Goal: Transaction & Acquisition: Purchase product/service

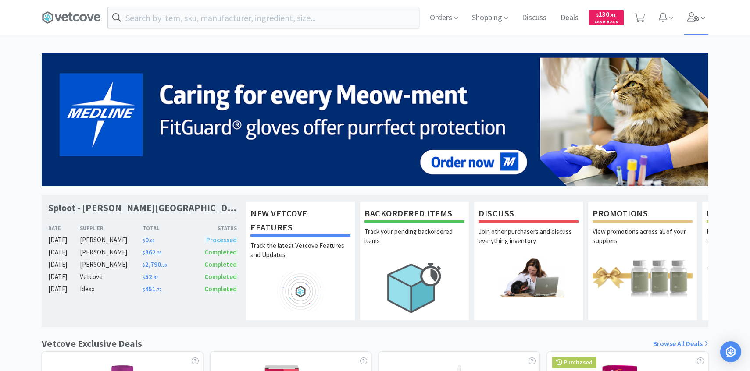
click at [692, 14] on icon at bounding box center [693, 17] width 12 height 10
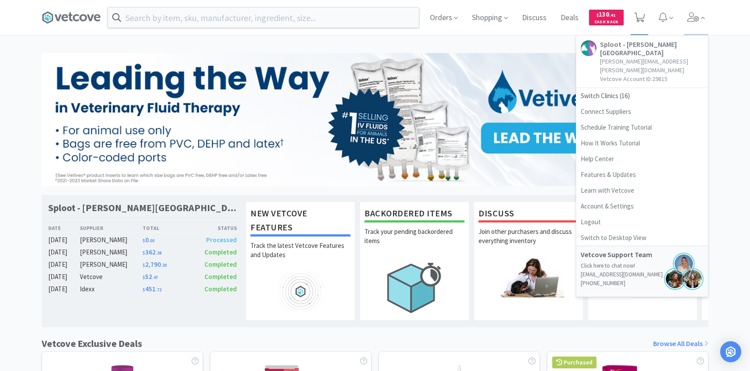
click at [635, 20] on icon at bounding box center [639, 18] width 11 height 10
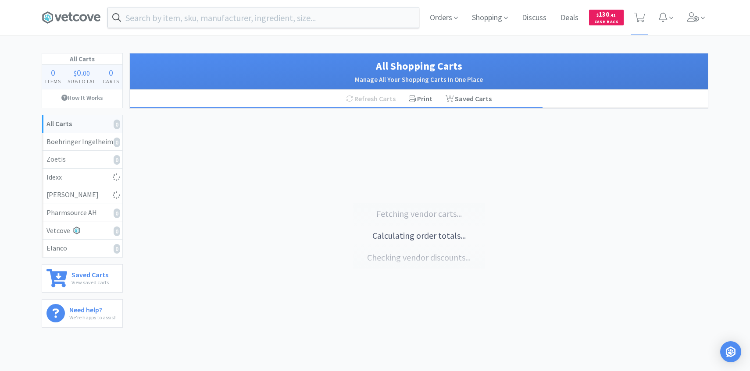
select select "6"
select select "1"
select select "2"
select select "4"
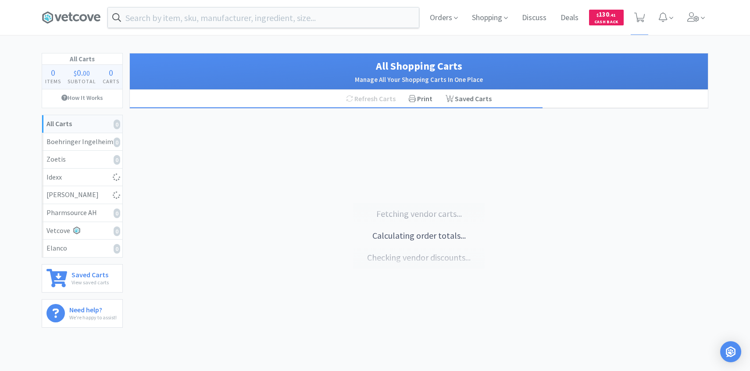
select select "1"
select select "2"
select select "1"
select select "2"
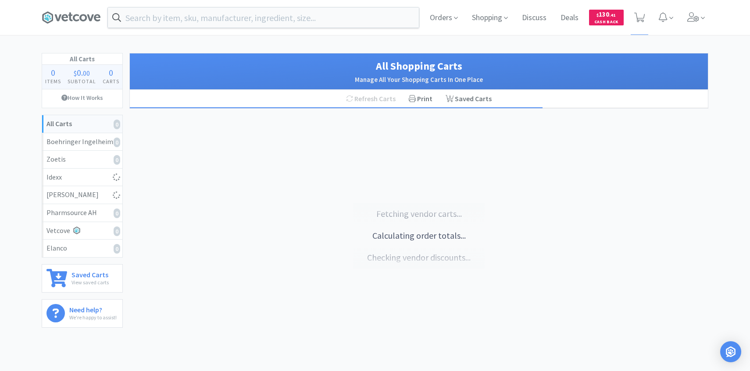
select select "3"
select select "1"
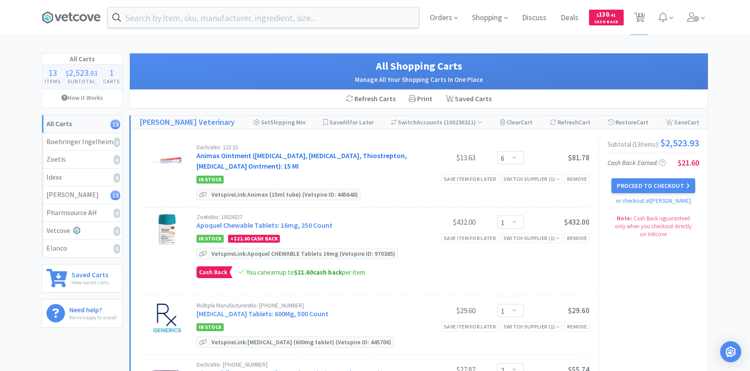
click at [299, 163] on link "Animax Ointment (Nystatin, Neomycin Sulfate, Thiostrepton, Triamcinolone Aceton…" at bounding box center [301, 160] width 210 height 19
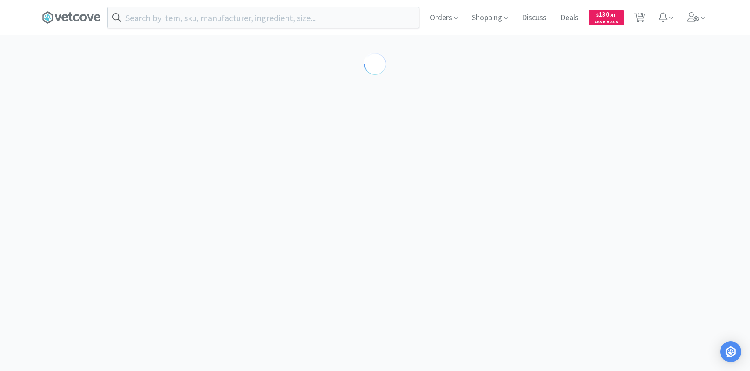
select select "143513"
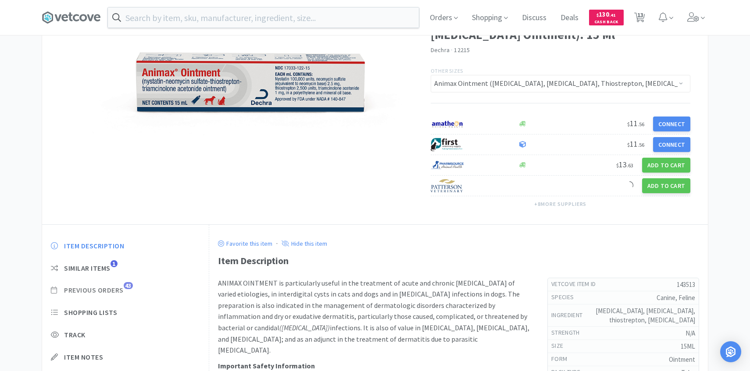
click at [128, 285] on span "43" at bounding box center [128, 285] width 9 height 7
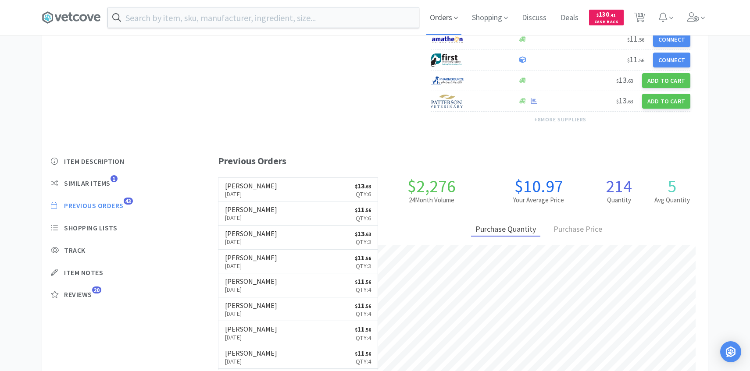
scroll to position [241, 498]
click at [322, 194] on link "Patterson Aug 4th, 2025 $ 13 . 63 Qty: 6" at bounding box center [298, 190] width 160 height 24
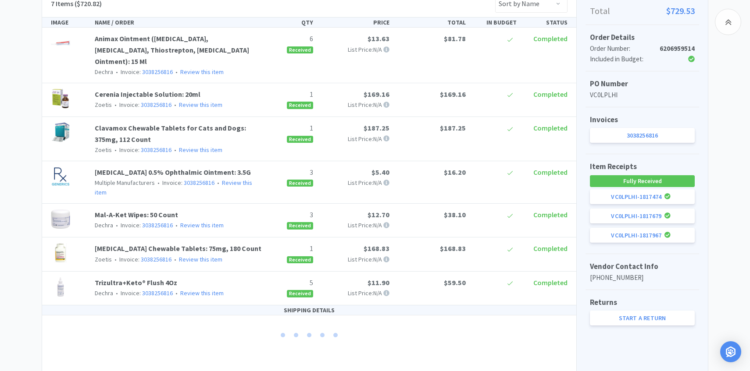
scroll to position [203, 0]
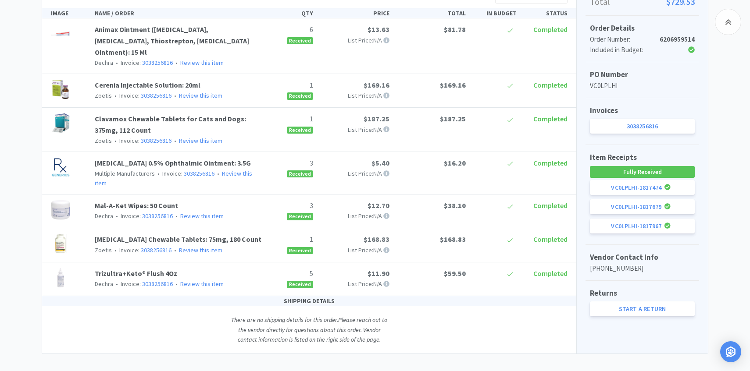
select select "143513"
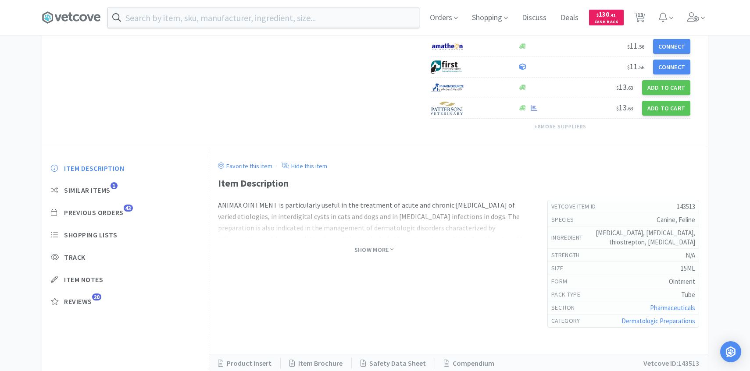
scroll to position [210, 0]
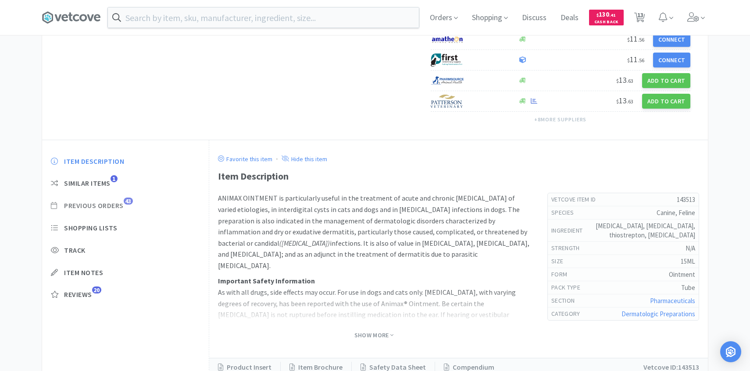
click at [116, 207] on span "Previous Orders" at bounding box center [94, 205] width 60 height 9
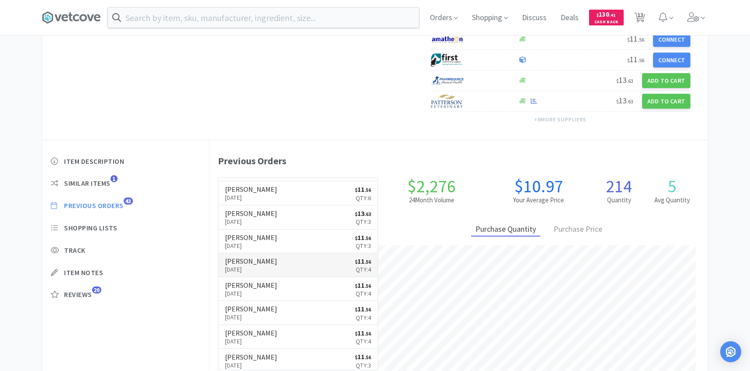
scroll to position [0, 0]
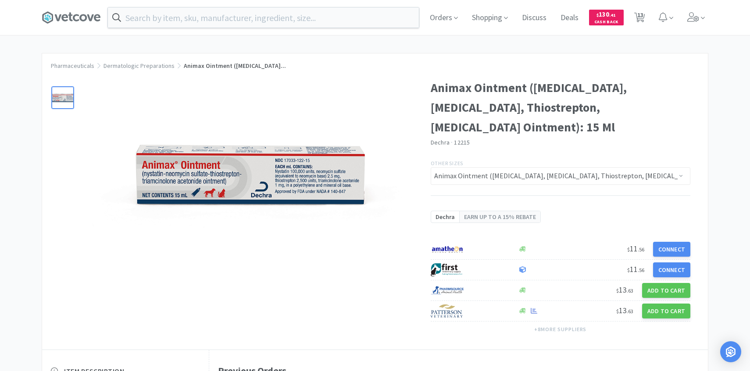
select select "6"
select select "1"
select select "2"
select select "4"
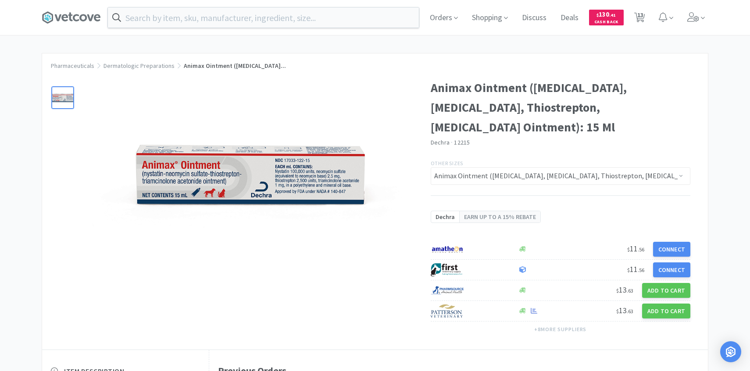
select select "1"
select select "2"
select select "1"
select select "2"
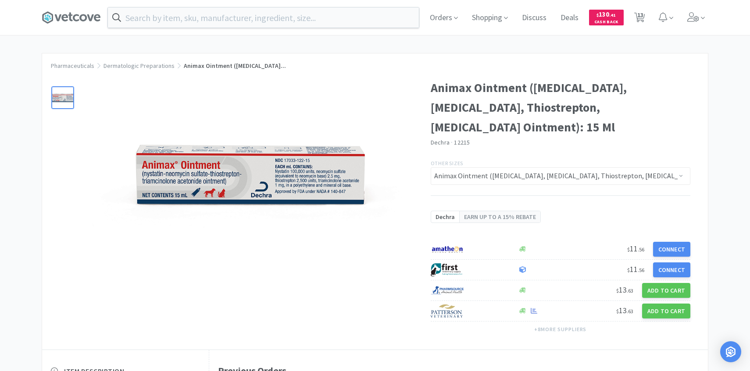
select select "3"
select select "1"
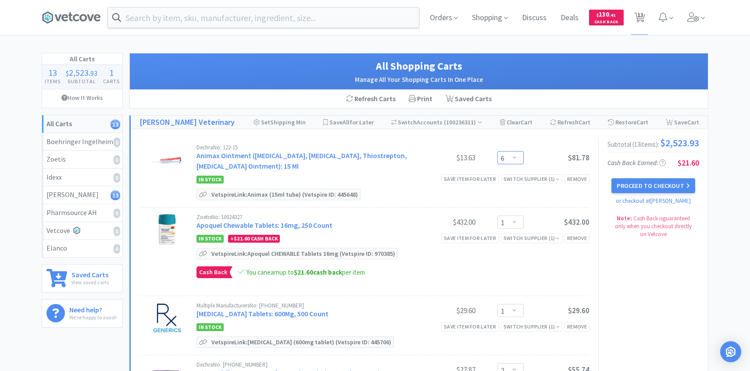
click at [510, 160] on select "Enter Quantity 1 2 3 4 5 6 7 8 9 10 11 12 13 14 15 16 17 18 19 20 Enter Quantity" at bounding box center [510, 157] width 26 height 13
click at [497, 151] on select "Enter Quantity 1 2 3 4 5 6 7 8 9 10 11 12 13 14 15 16 17 18 19 20 Enter Quantity" at bounding box center [510, 157] width 26 height 13
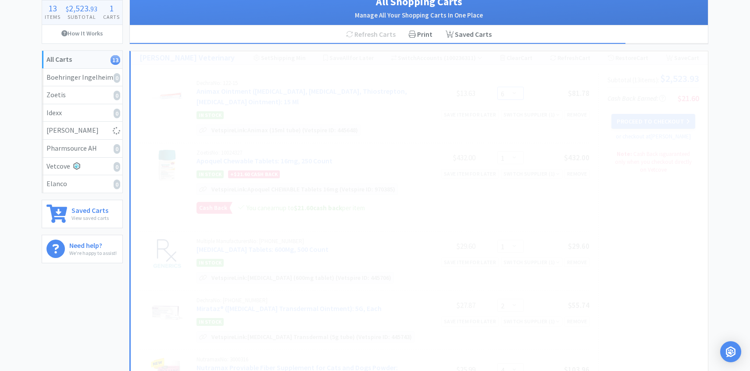
scroll to position [84, 0]
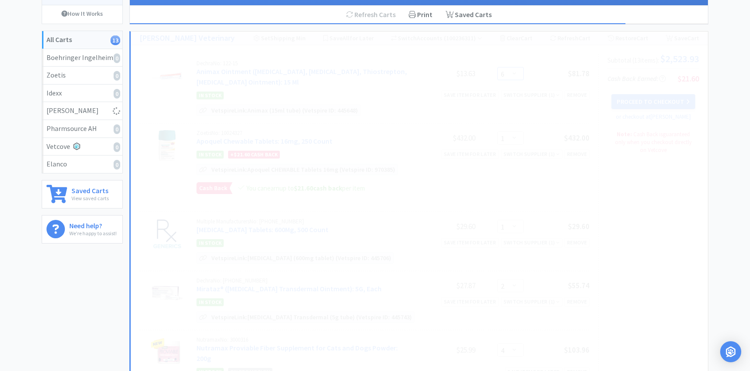
select select "12"
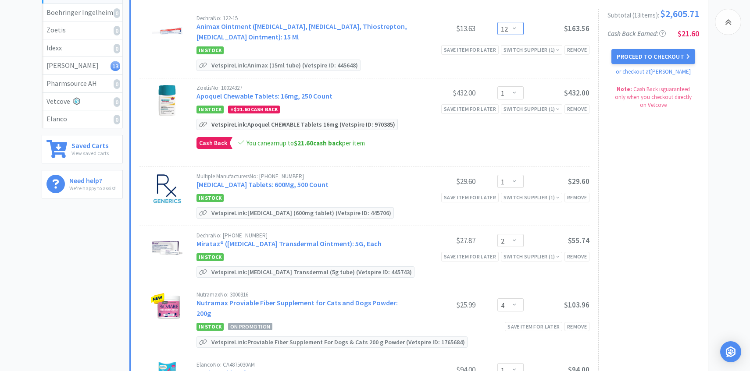
scroll to position [132, 0]
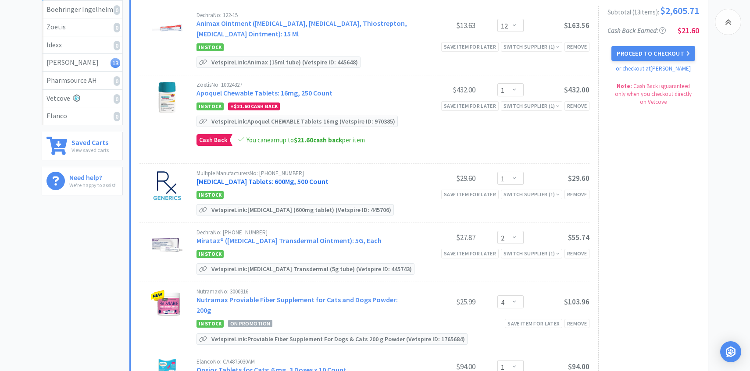
click at [289, 180] on link "Gabapentin Tablets: 600Mg, 500 Count" at bounding box center [262, 181] width 132 height 9
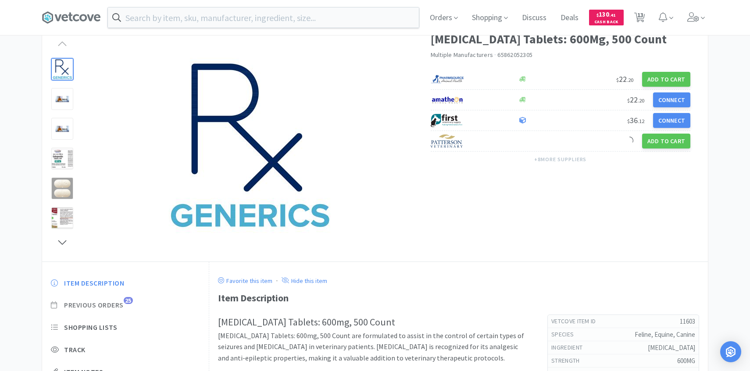
click at [120, 303] on span "Previous Orders" at bounding box center [94, 305] width 60 height 9
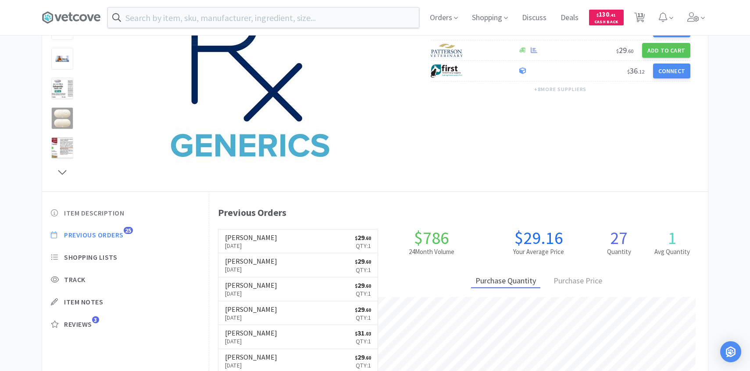
scroll to position [123, 0]
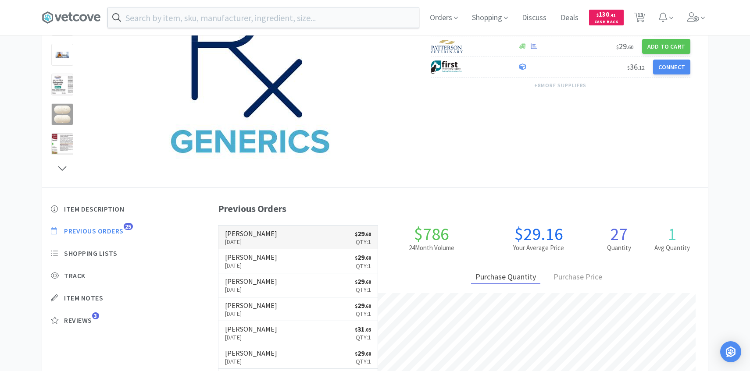
click at [282, 227] on link "Patterson Jul 21st, 2025 $ 29 . 60 Qty: 1" at bounding box center [298, 238] width 160 height 24
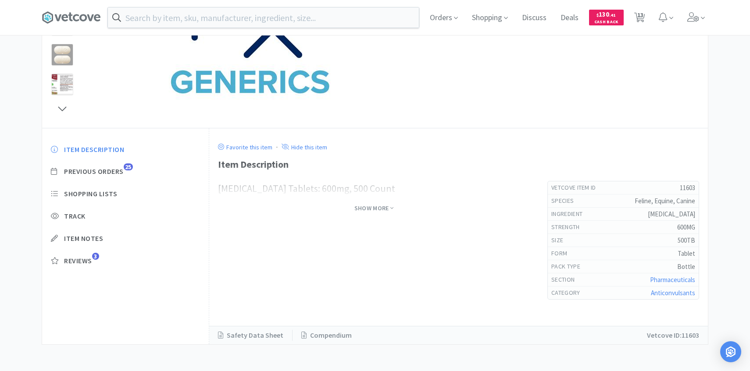
scroll to position [123, 0]
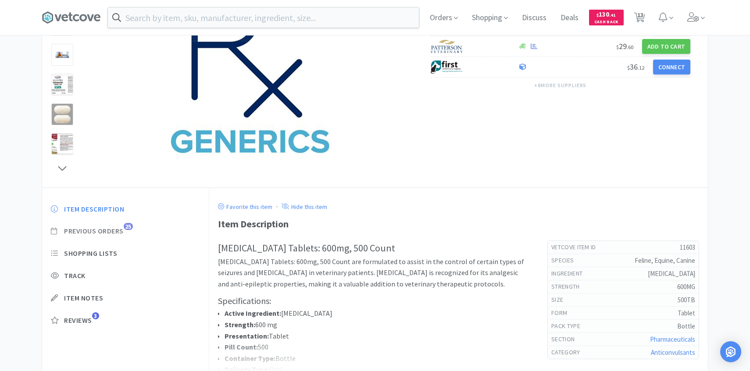
click at [121, 231] on span "Previous Orders" at bounding box center [94, 231] width 60 height 9
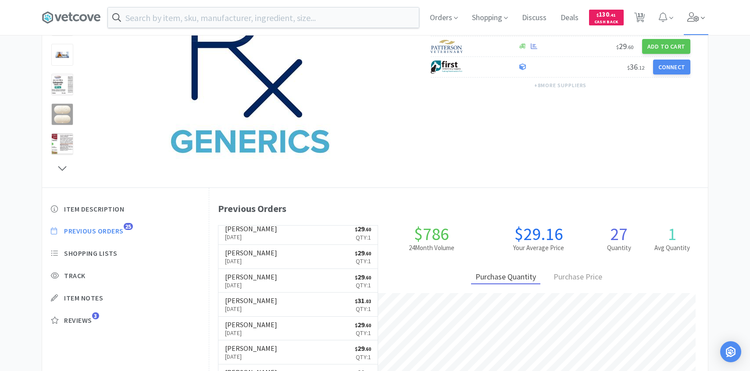
scroll to position [241, 498]
click at [704, 9] on span at bounding box center [695, 17] width 25 height 35
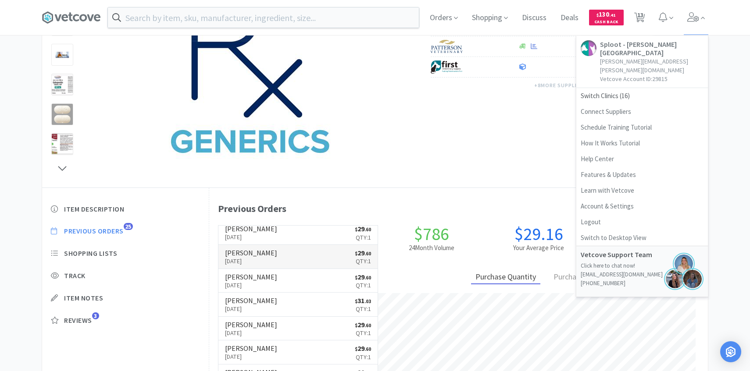
click at [378, 210] on div "Previous Orders" at bounding box center [458, 208] width 481 height 15
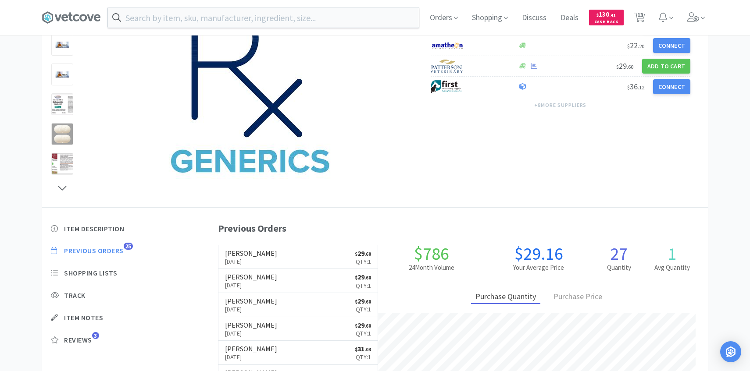
scroll to position [123, 0]
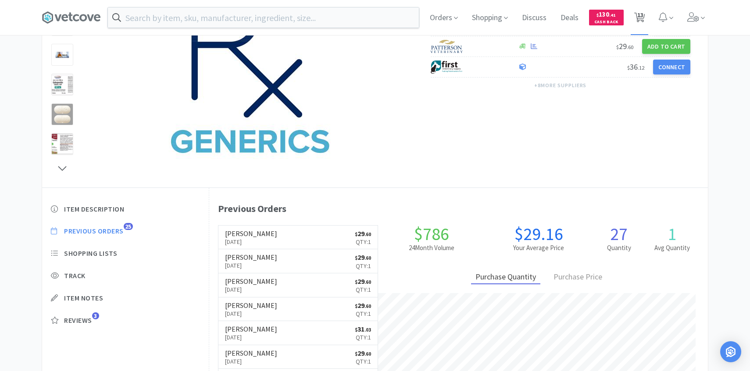
click at [645, 18] on span "13" at bounding box center [639, 17] width 18 height 35
select select "12"
select select "1"
select select "2"
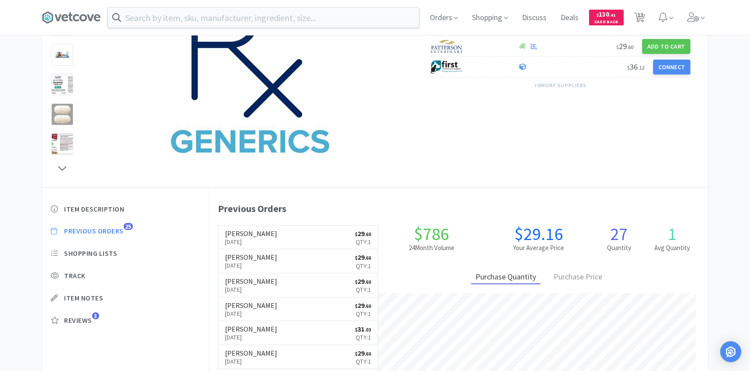
select select "4"
select select "1"
select select "2"
select select "1"
select select "2"
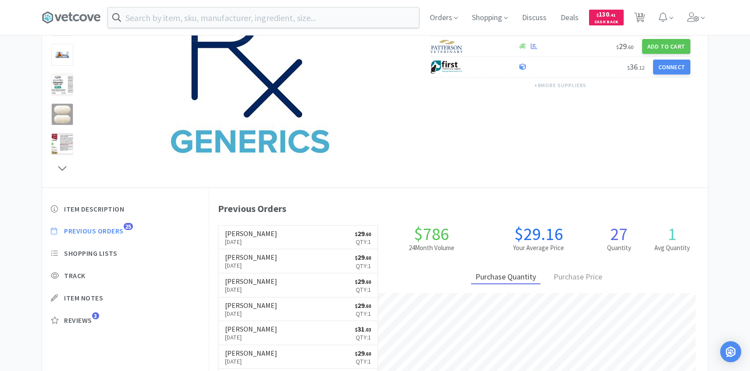
select select "2"
select select "3"
select select "1"
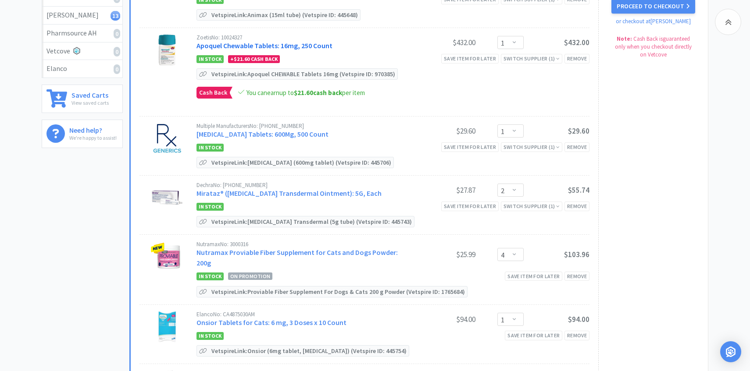
scroll to position [215, 0]
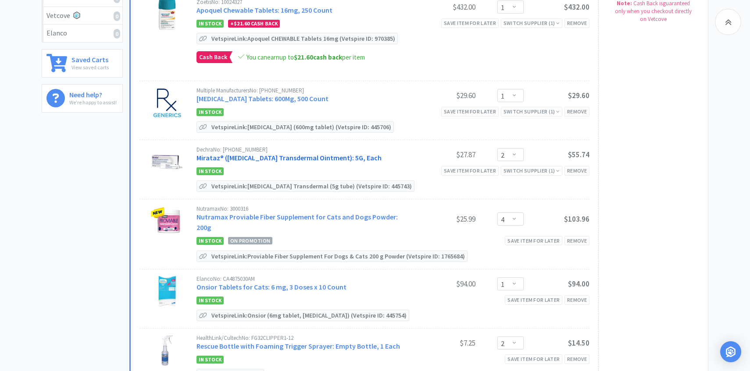
click at [275, 156] on link "Mirataz® (Mirtazapine Transdermal Ointment): 5G, Each" at bounding box center [288, 157] width 185 height 9
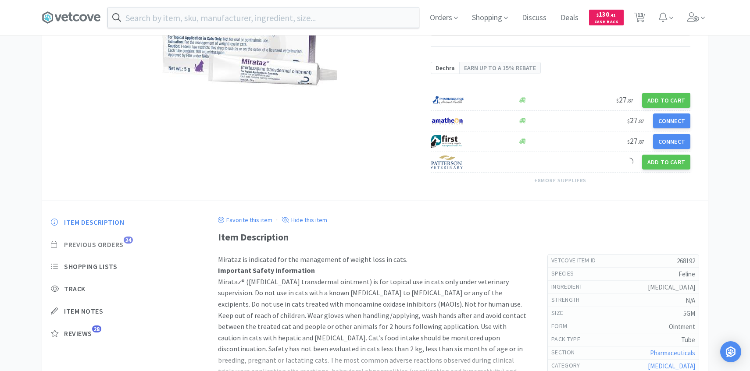
click at [118, 245] on span "Previous Orders" at bounding box center [94, 244] width 60 height 9
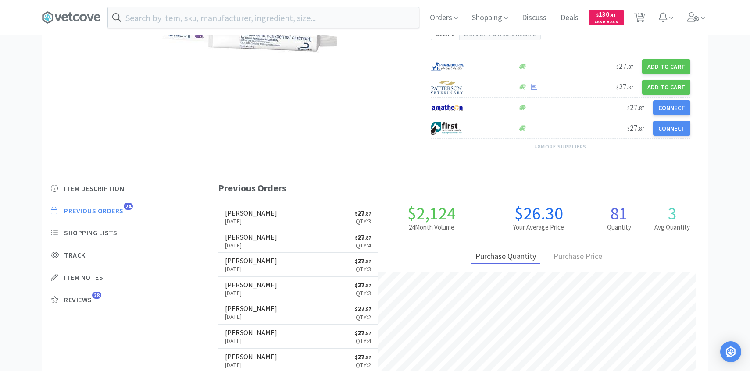
scroll to position [241, 498]
select select "12"
select select "1"
select select "2"
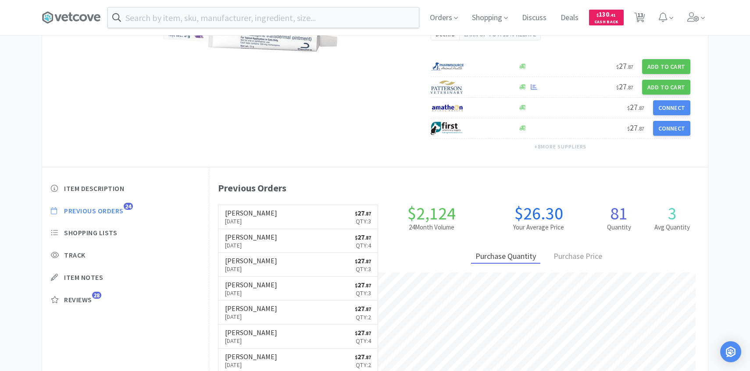
select select "4"
select select "1"
select select "2"
select select "1"
select select "2"
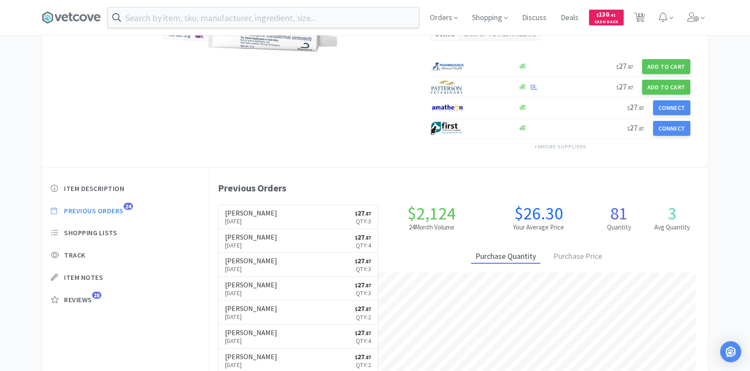
select select "2"
select select "3"
select select "1"
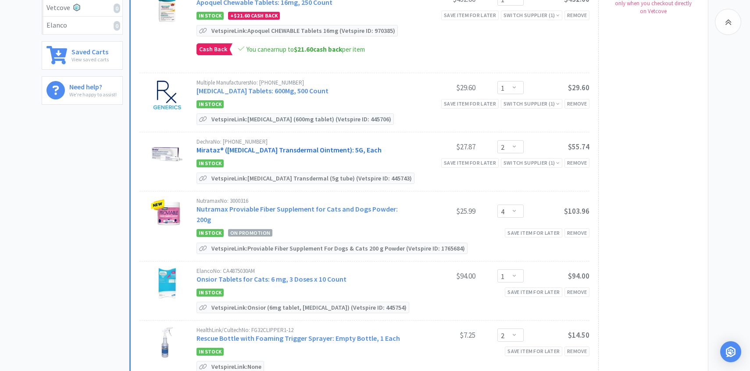
scroll to position [224, 0]
click at [514, 150] on select "Enter Quantity 1 2 3 4 5 6 7 8 9 10 11 12 13 14 15 16 17 18 19 20 Enter Quantity" at bounding box center [510, 146] width 26 height 13
click at [497, 140] on select "Enter Quantity 1 2 3 4 5 6 7 8 9 10 11 12 13 14 15 16 17 18 19 20 Enter Quantity" at bounding box center [510, 146] width 26 height 13
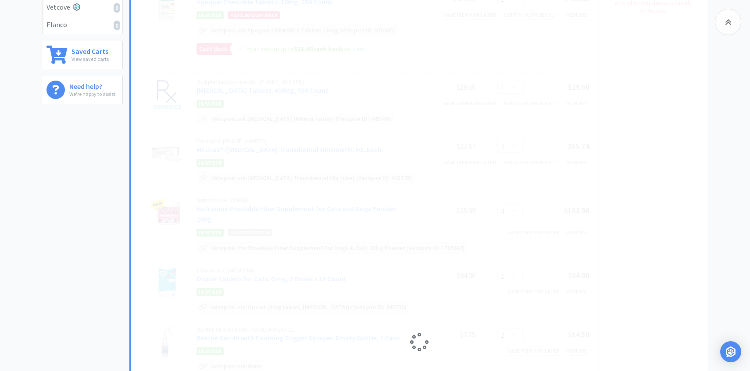
select select "3"
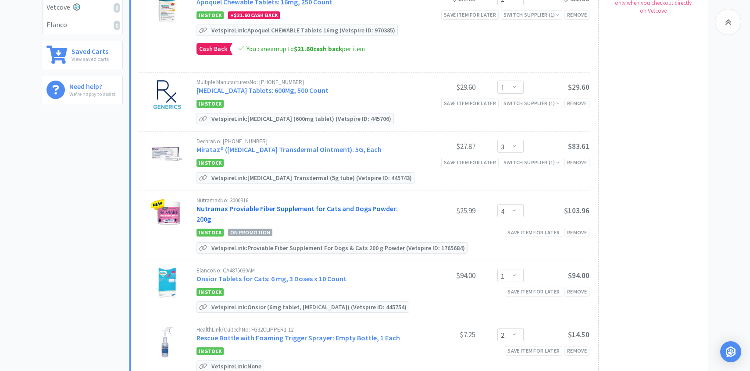
click at [319, 206] on link "Nutramax Proviable Fiber Supplement for Cats and Dogs Powder: 200g" at bounding box center [296, 213] width 201 height 19
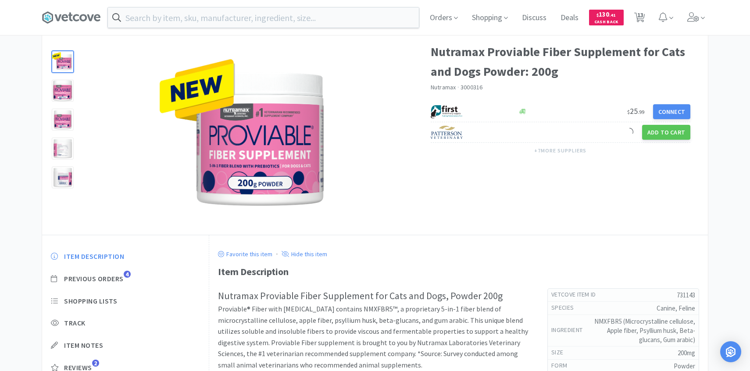
scroll to position [47, 0]
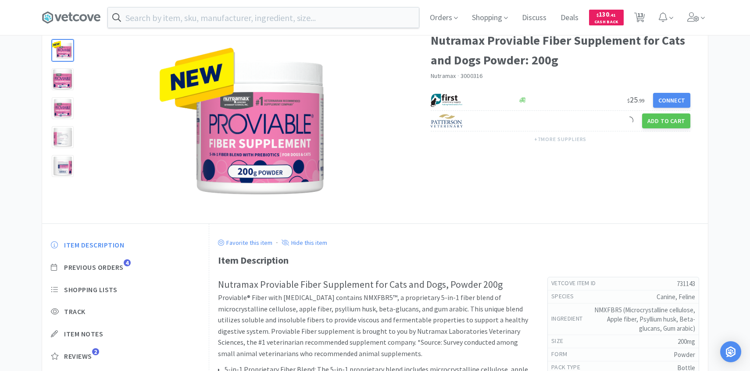
click at [117, 260] on div "Item Description Previous Orders 4 Shopping Lists Track Item Notes Reviews 2" at bounding box center [125, 307] width 167 height 151
click at [117, 268] on span "Previous Orders" at bounding box center [94, 267] width 60 height 9
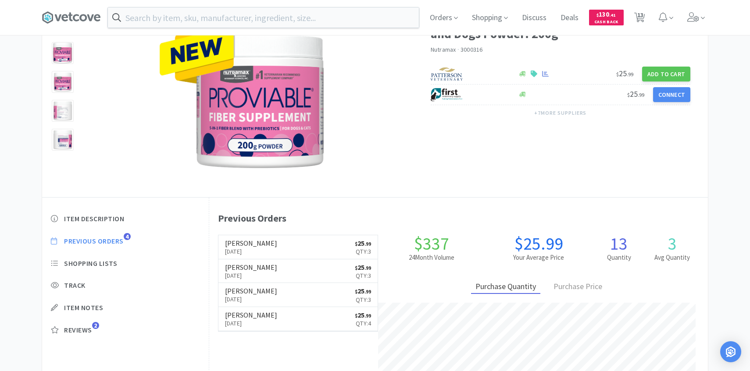
scroll to position [241, 498]
select select "12"
select select "1"
select select "3"
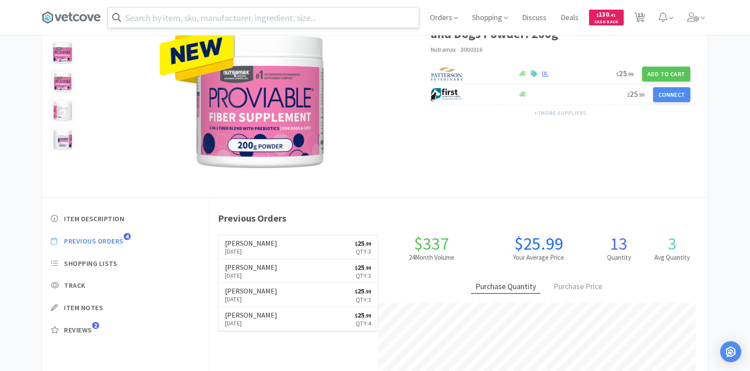
select select "4"
select select "1"
select select "2"
select select "1"
select select "2"
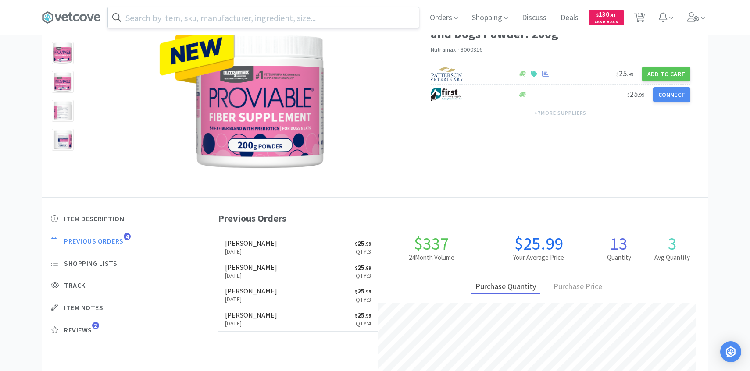
select select "2"
select select "3"
select select "1"
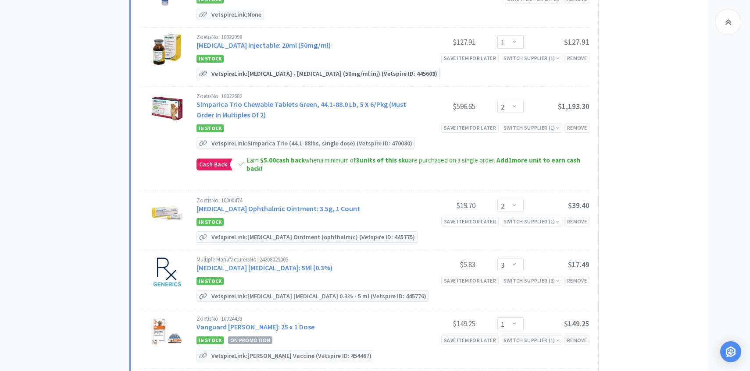
scroll to position [615, 0]
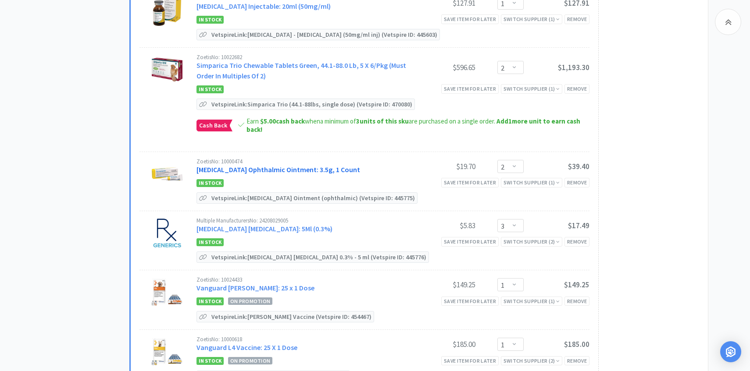
click at [300, 165] on link "Terramycin Ophthalmic Ointment: 3.5g, 1 Count" at bounding box center [278, 169] width 164 height 9
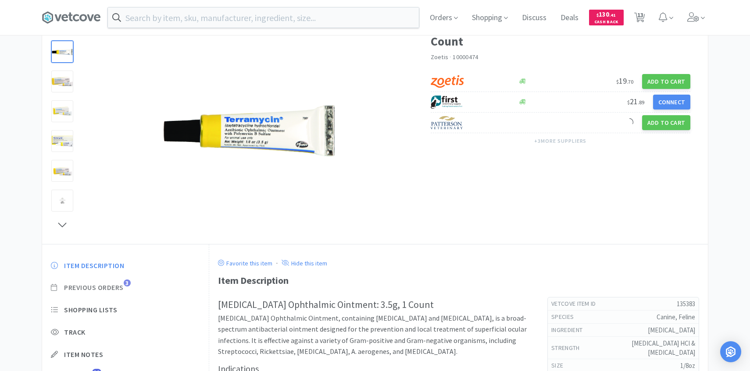
click at [122, 283] on span "Previous Orders" at bounding box center [94, 287] width 60 height 9
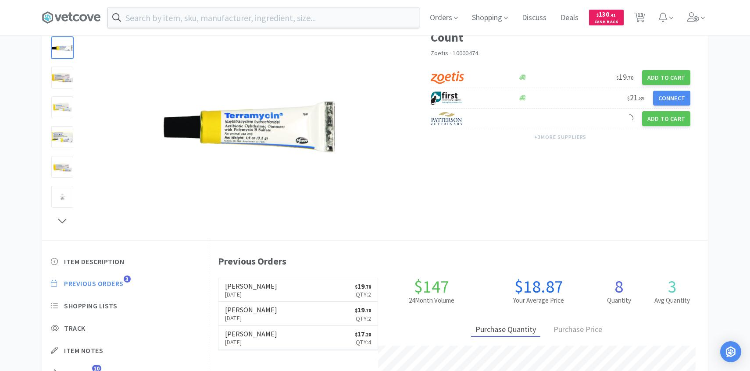
scroll to position [82, 0]
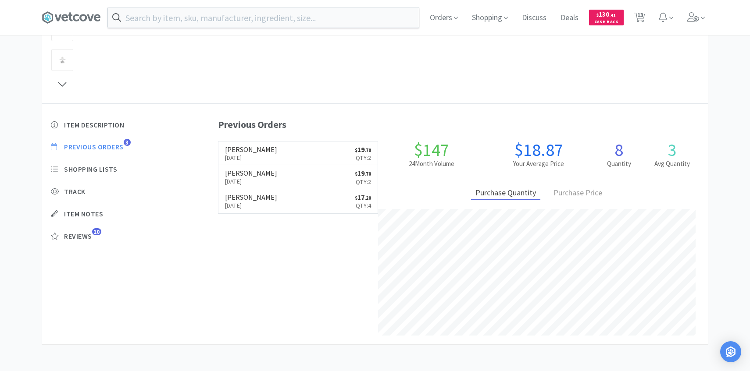
select select "12"
select select "1"
select select "3"
select select "4"
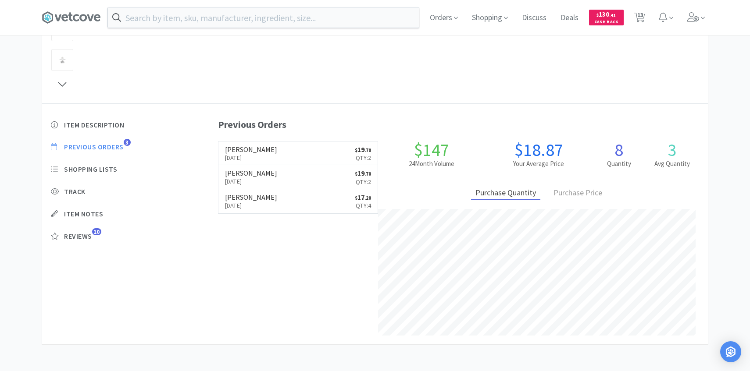
select select "1"
select select "2"
select select "1"
select select "2"
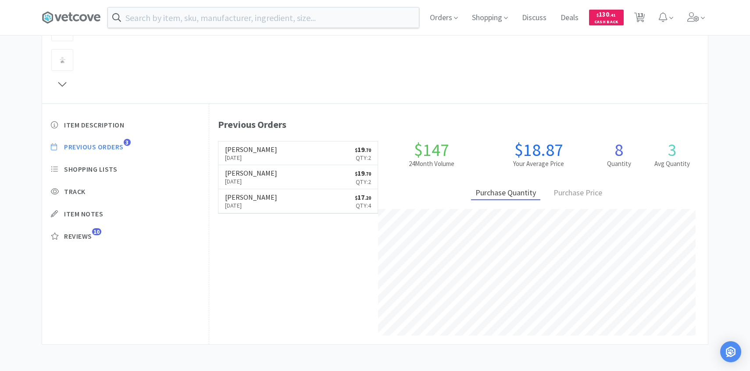
select select "3"
select select "1"
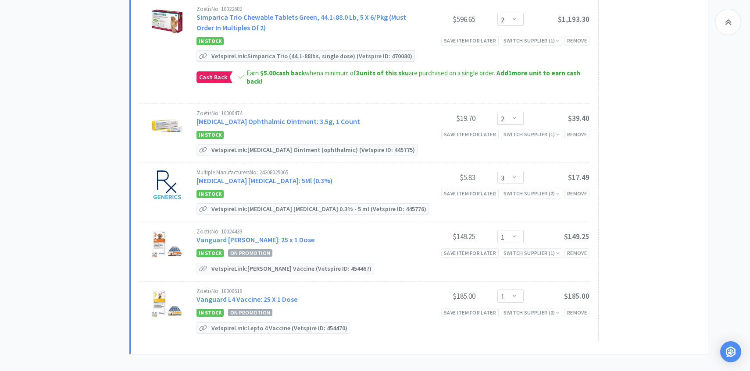
scroll to position [693, 0]
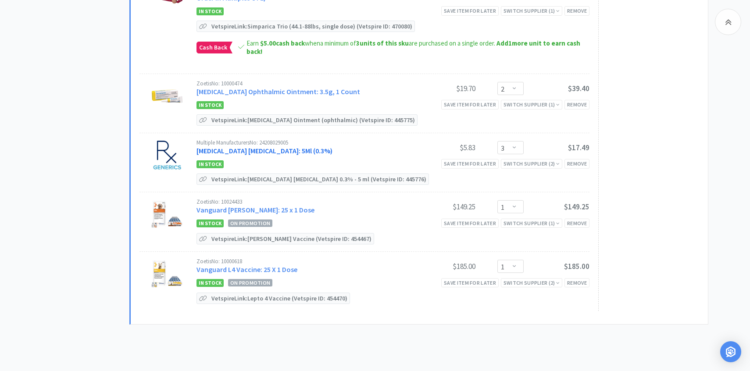
click at [291, 146] on link "[MEDICAL_DATA] [MEDICAL_DATA]: 5Ml (0.3%)" at bounding box center [264, 150] width 136 height 9
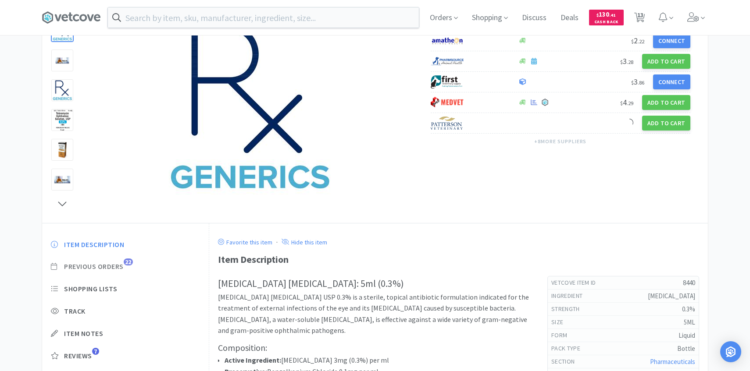
click at [121, 268] on span "Previous Orders" at bounding box center [94, 266] width 60 height 9
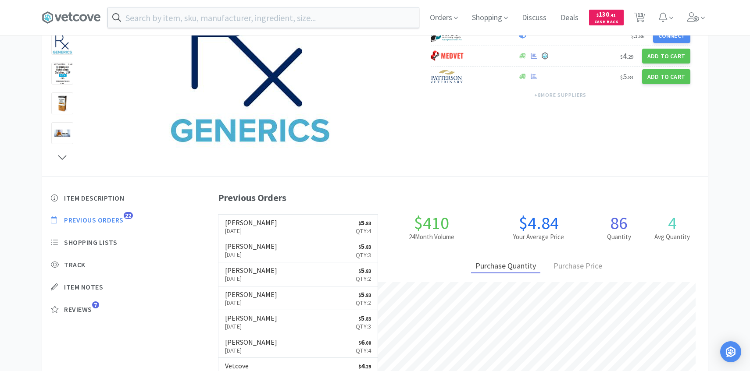
scroll to position [241, 498]
select select "12"
select select "1"
select select "3"
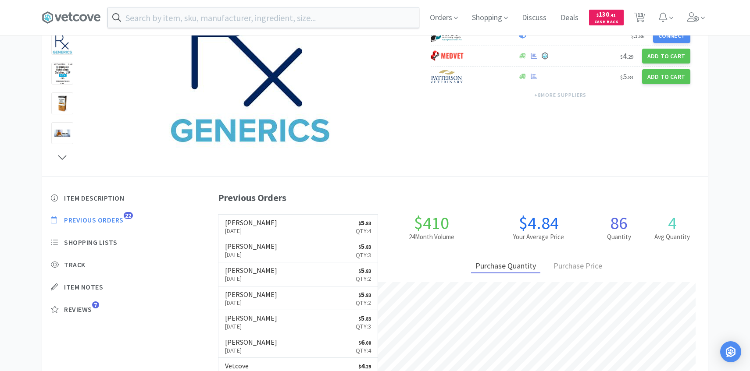
select select "4"
select select "1"
select select "2"
select select "1"
select select "2"
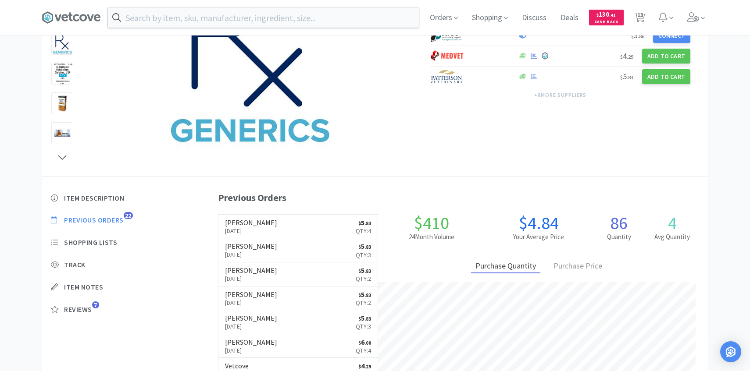
select select "2"
select select "3"
select select "1"
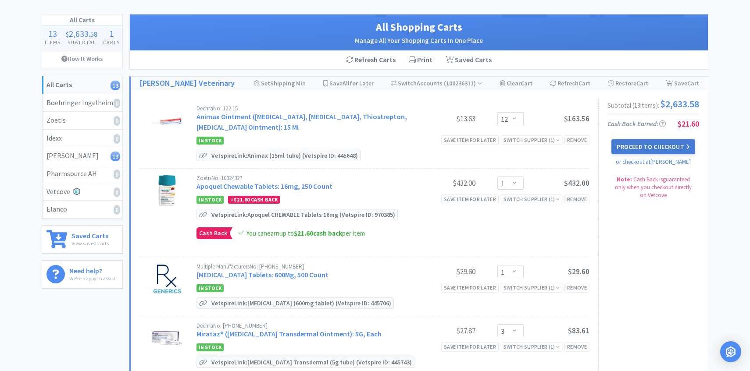
click at [636, 149] on button "Proceed to Checkout" at bounding box center [652, 146] width 83 height 15
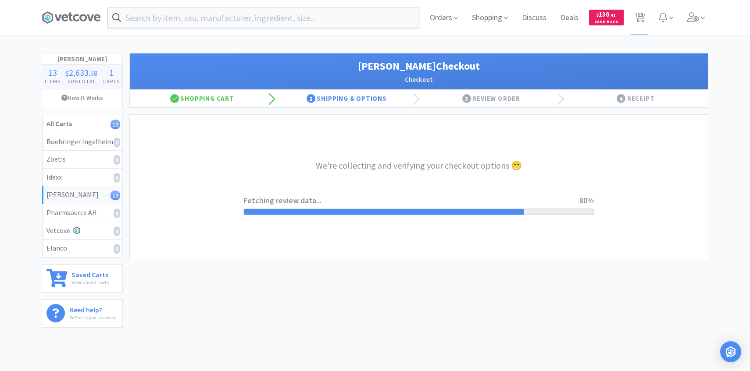
select select "1"
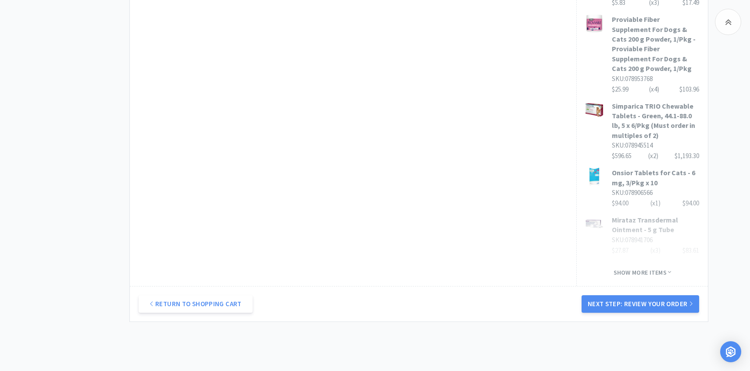
click at [607, 286] on div "Return to Shopping Cart Next Step: Review Your Order" at bounding box center [419, 304] width 578 height 36
click at [607, 295] on button "Next Step: Review Your Order" at bounding box center [639, 304] width 117 height 18
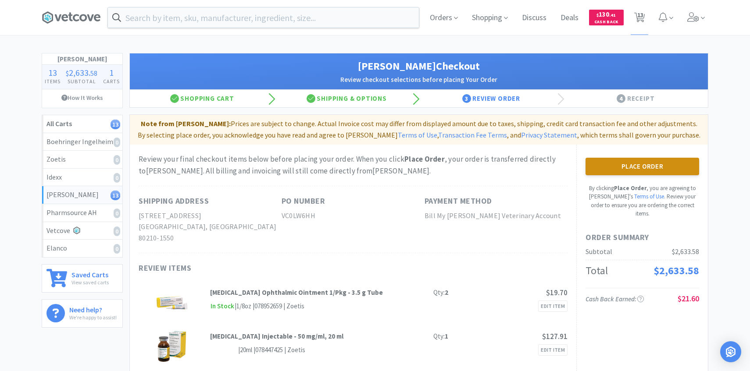
click at [637, 174] on button "Place Order" at bounding box center [642, 167] width 114 height 18
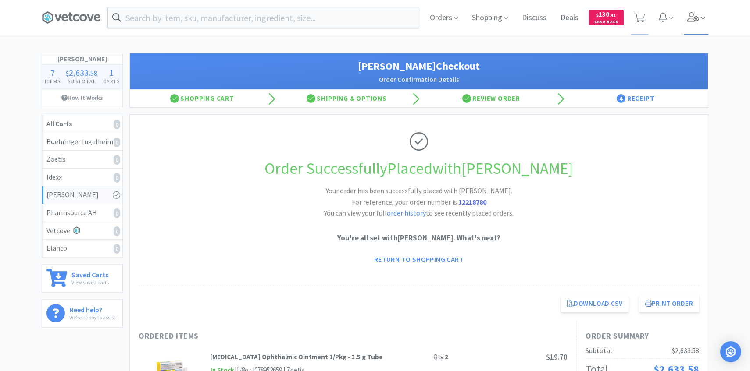
click at [687, 32] on span at bounding box center [695, 17] width 25 height 35
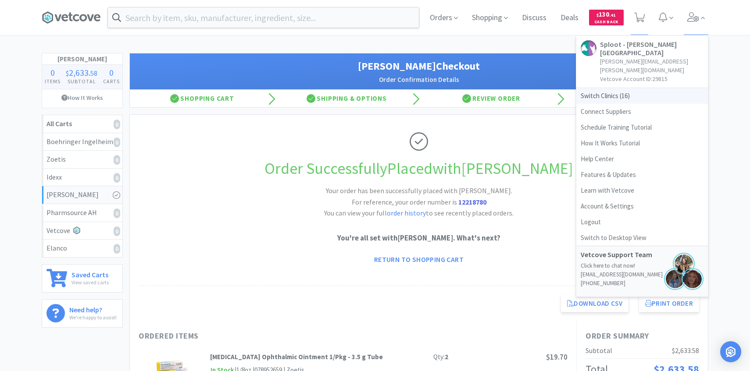
click at [616, 88] on span "Switch Clinics ( 16 )" at bounding box center [642, 96] width 132 height 16
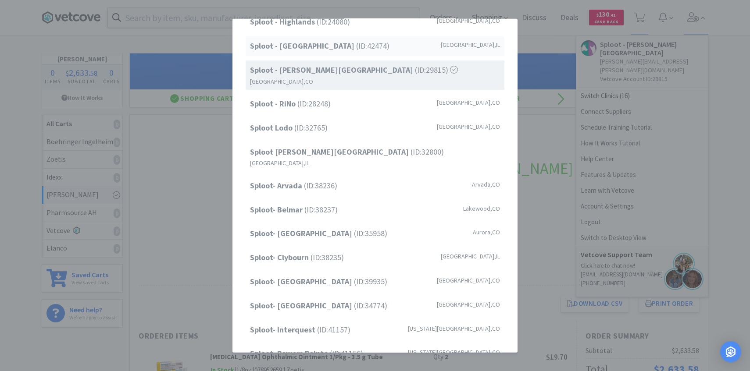
scroll to position [112, 0]
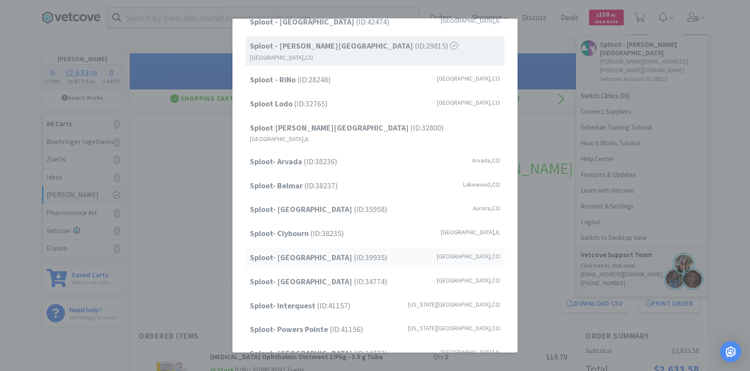
click at [348, 248] on div "Sploot- Greenwood Village (ID: 39935 ) Greenwood Village , CO" at bounding box center [374, 258] width 259 height 20
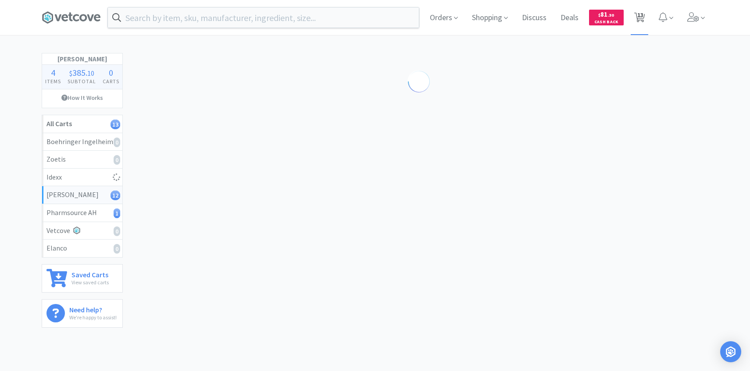
click at [647, 11] on span "13" at bounding box center [639, 17] width 18 height 35
select select "2"
select select "1"
select select "2"
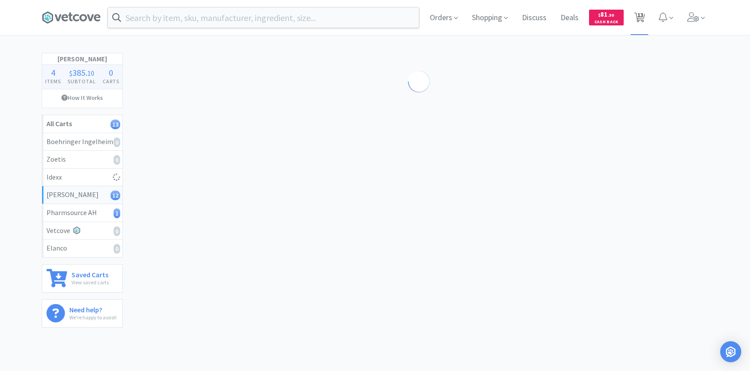
select select "1"
select select "3"
select select "1"
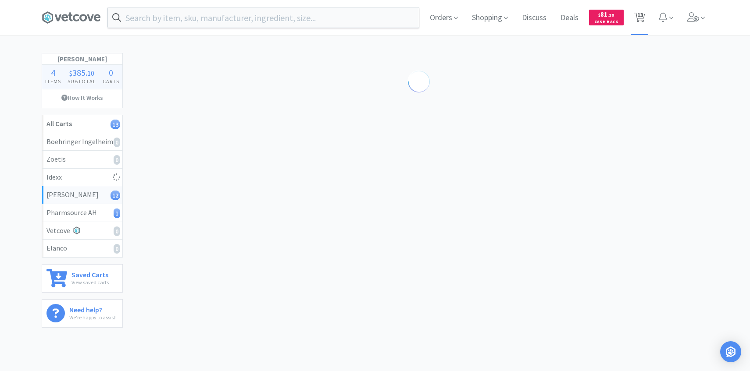
select select "3"
select select "2"
select select "1"
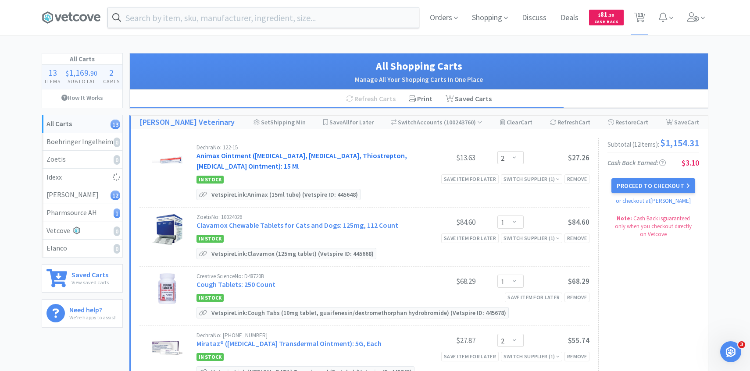
click at [278, 158] on link "Animax Ointment (Nystatin, Neomycin Sulfate, Thiostrepton, Triamcinolone Aceton…" at bounding box center [301, 160] width 210 height 19
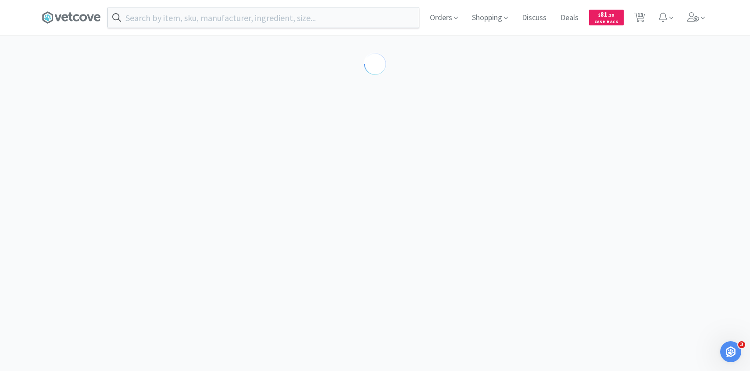
select select "143513"
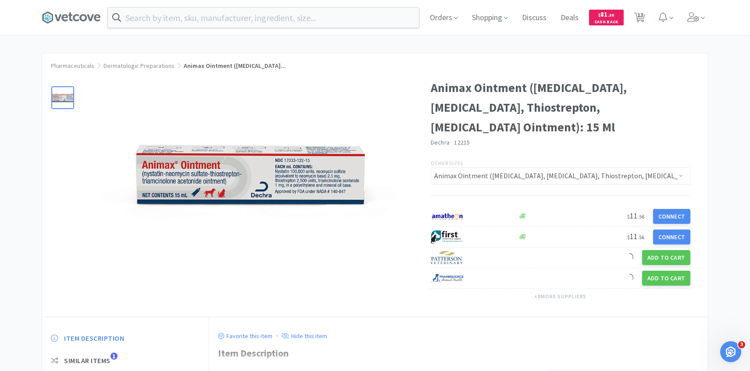
scroll to position [33, 0]
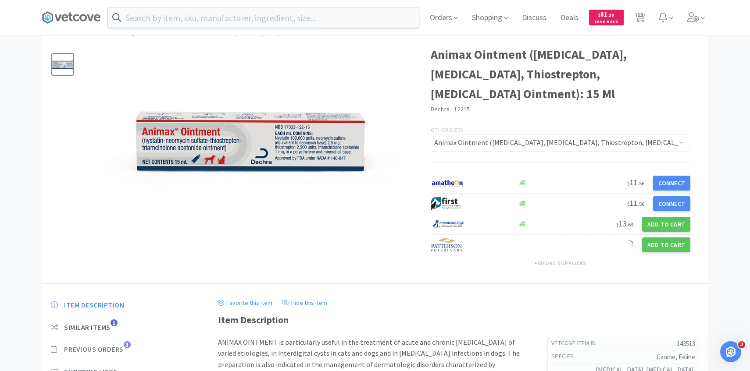
click at [123, 347] on span "Previous Orders" at bounding box center [94, 349] width 60 height 9
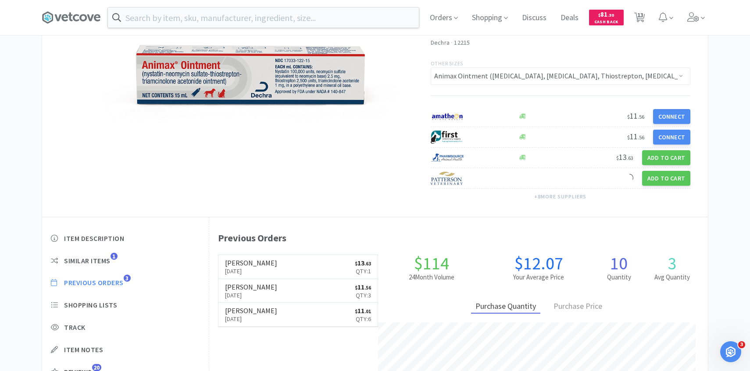
scroll to position [103, 0]
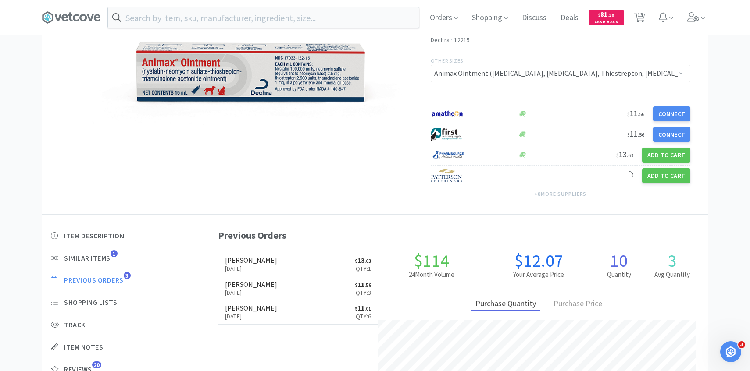
select select "2"
select select "1"
select select "2"
select select "1"
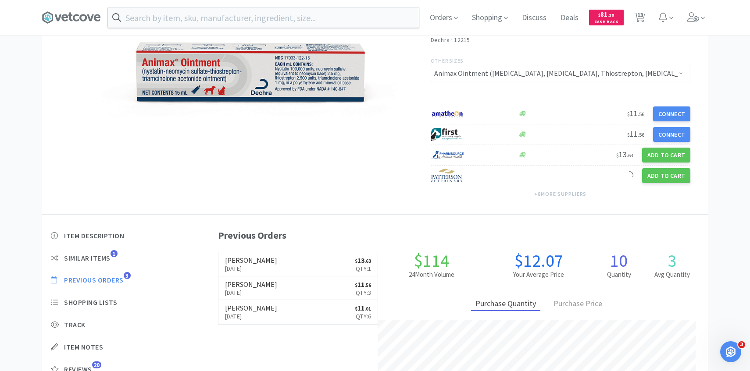
select select "1"
select select "3"
select select "1"
select select "3"
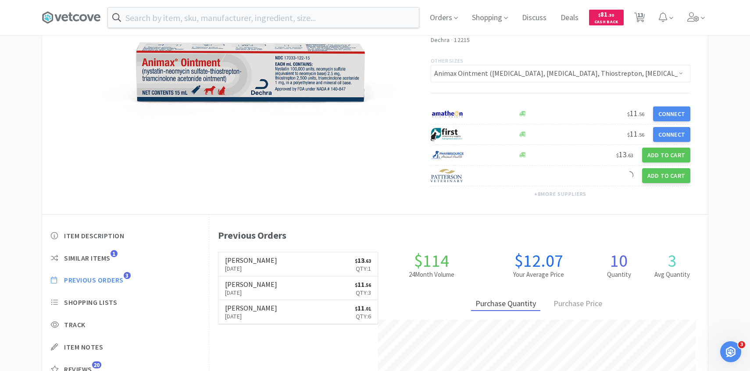
select select "2"
select select "1"
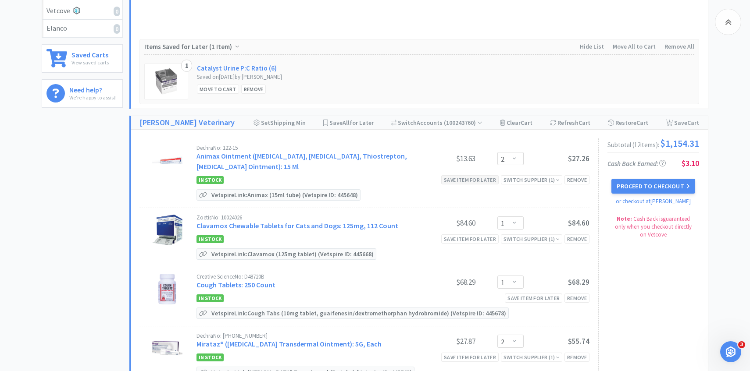
scroll to position [243, 0]
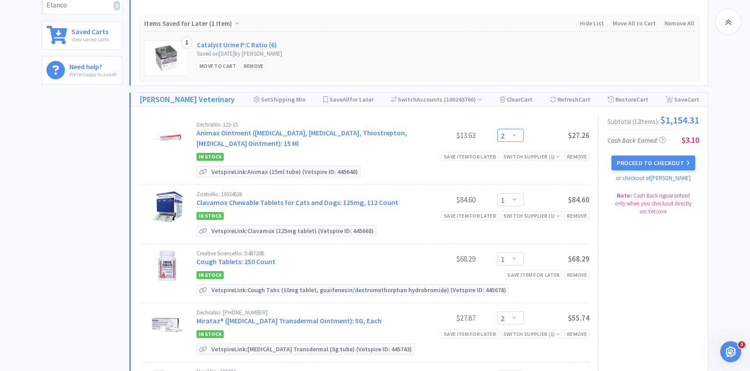
click at [509, 137] on select "Enter Quantity 1 2 3 4 5 6 7 8 9 10 11 12 13 14 15 16 17 18 19 20 Enter Quantity" at bounding box center [510, 135] width 26 height 13
click at [497, 129] on select "Enter Quantity 1 2 3 4 5 6 7 8 9 10 11 12 13 14 15 16 17 18 19 20 Enter Quantity" at bounding box center [510, 135] width 26 height 13
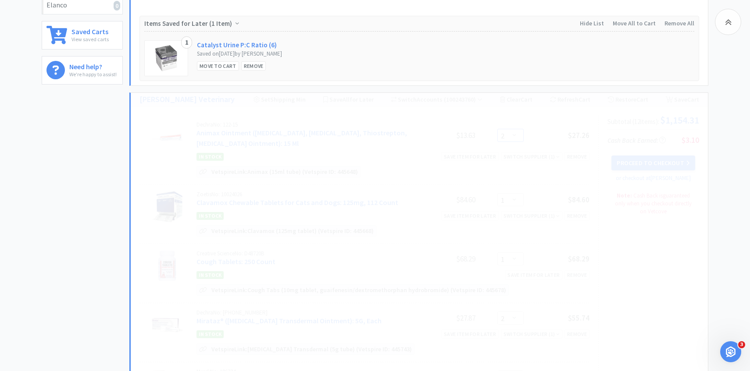
select select "3"
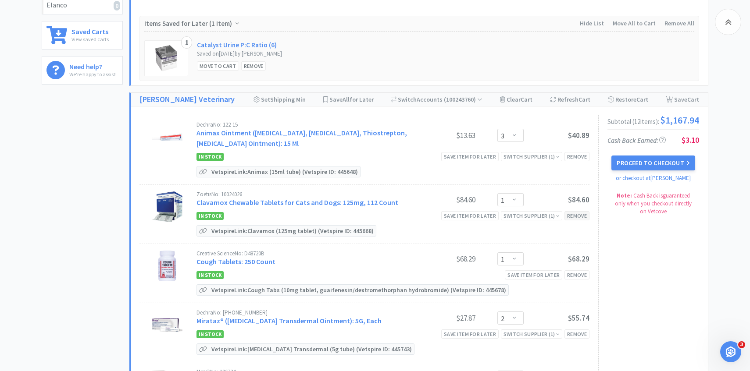
click at [570, 216] on div "Remove" at bounding box center [576, 215] width 25 height 9
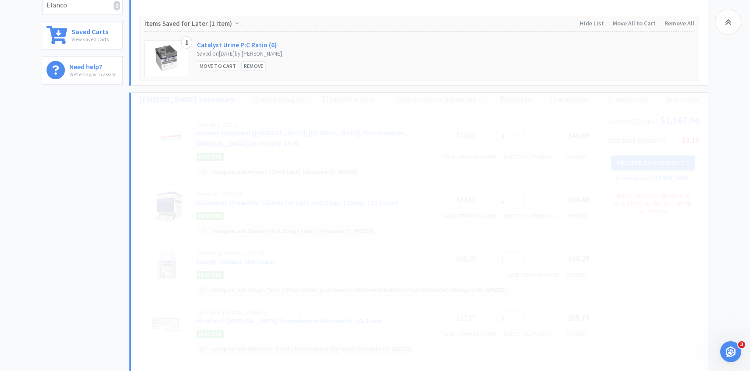
select select "2"
select select "1"
select select "3"
select select "1"
select select "3"
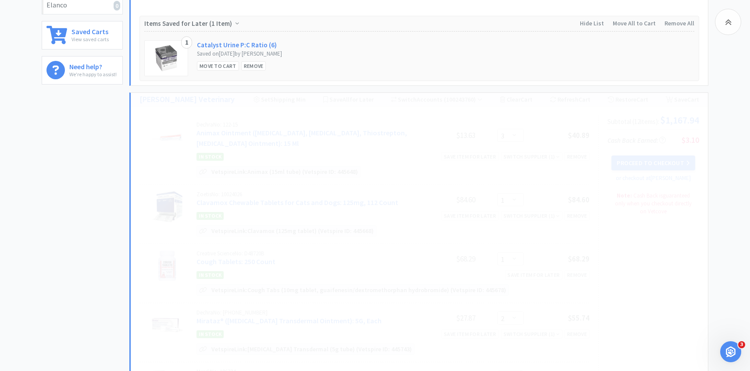
select select "2"
select select "1"
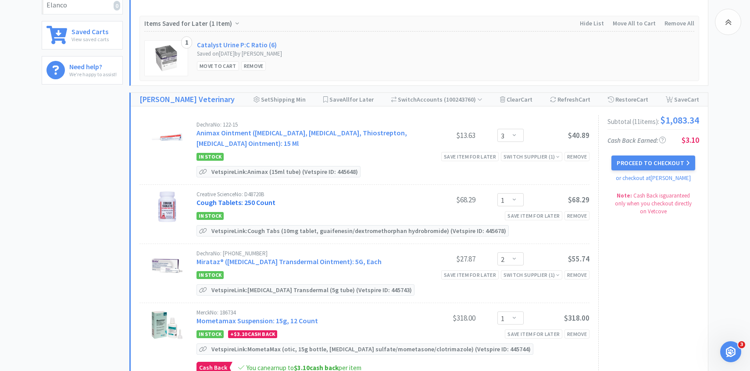
click at [242, 202] on link "Cough Tablets: 250 Count" at bounding box center [235, 202] width 79 height 9
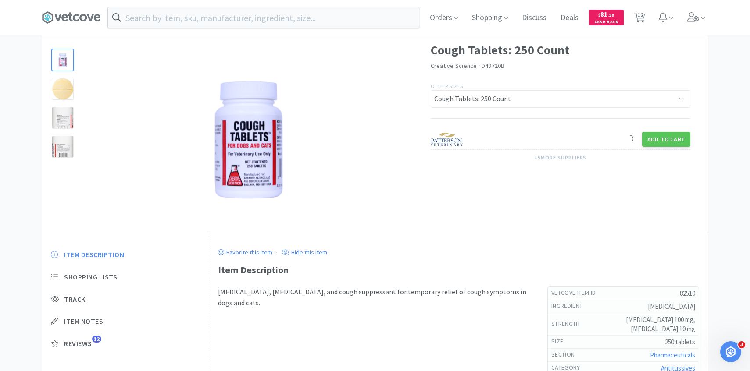
scroll to position [107, 0]
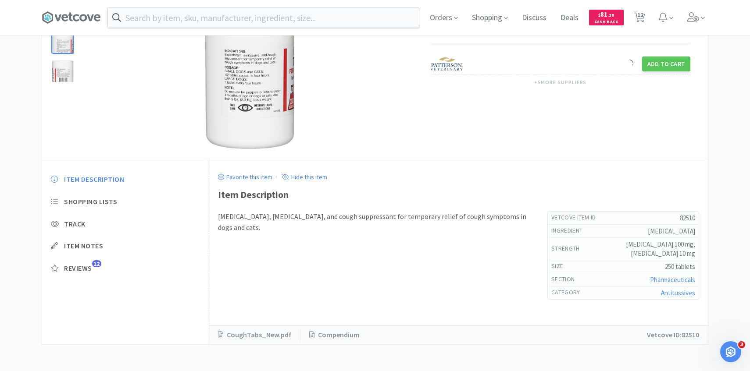
select select "3"
select select "1"
select select "2"
select select "1"
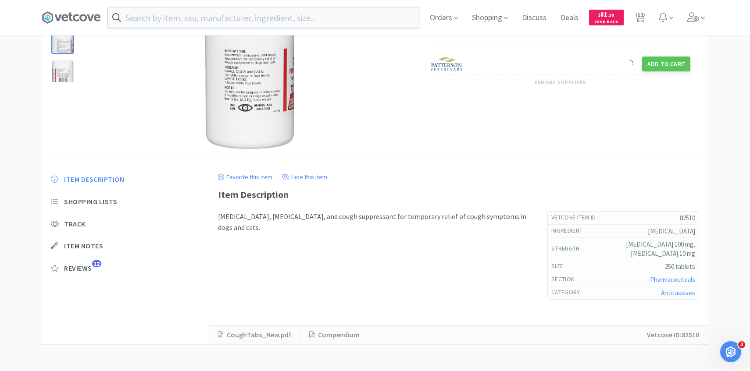
select select "1"
select select "3"
select select "1"
select select "3"
select select "2"
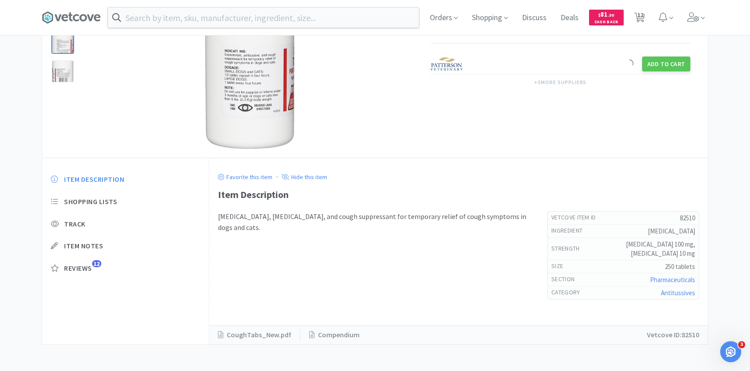
select select "1"
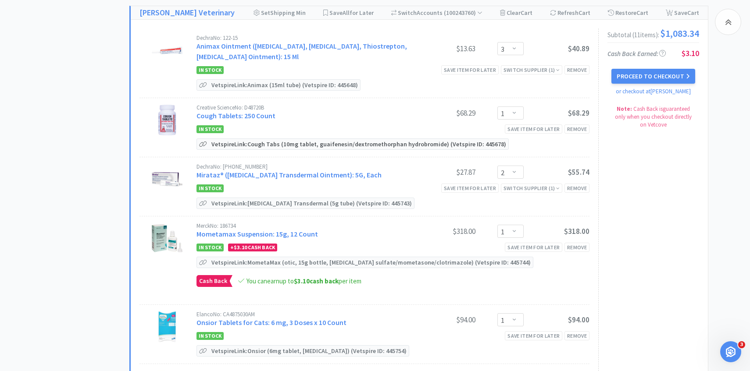
scroll to position [337, 0]
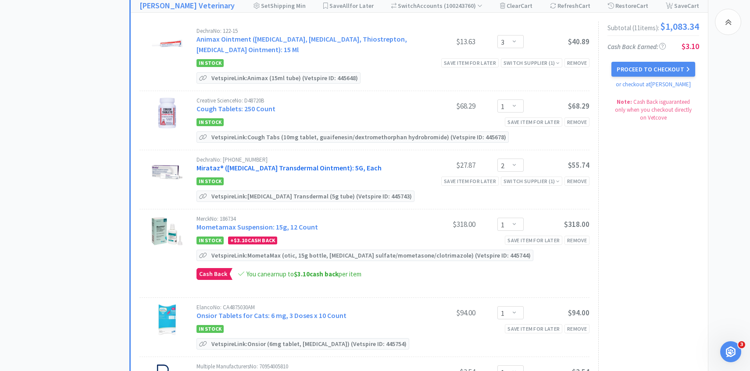
click at [288, 167] on link "Mirataz® (Mirtazapine Transdermal Ointment): 5G, Each" at bounding box center [288, 168] width 185 height 9
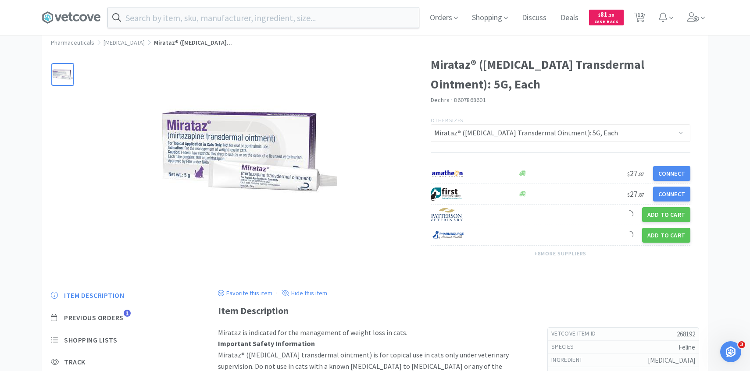
scroll to position [39, 0]
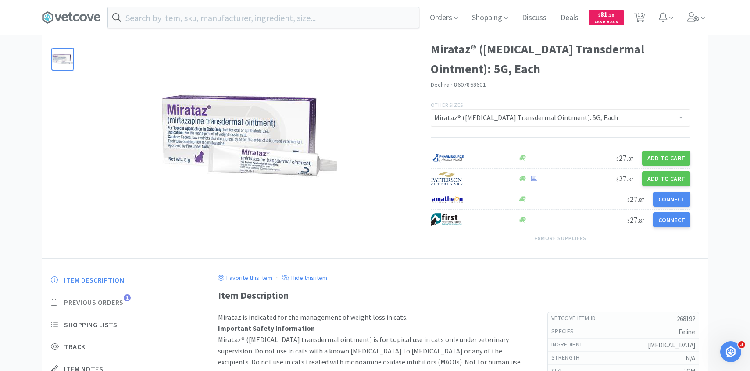
click at [118, 298] on span "Previous Orders" at bounding box center [94, 302] width 60 height 9
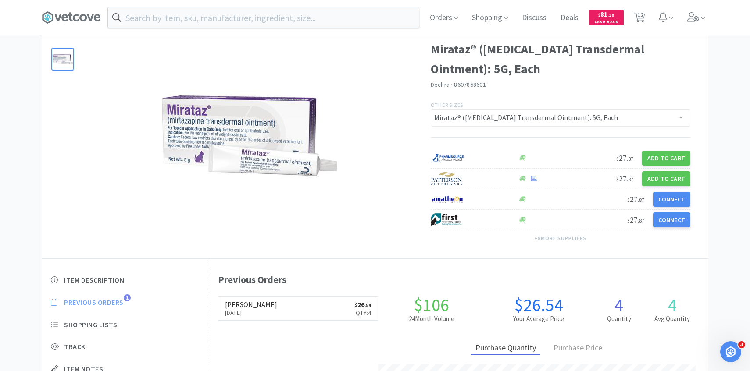
scroll to position [241, 498]
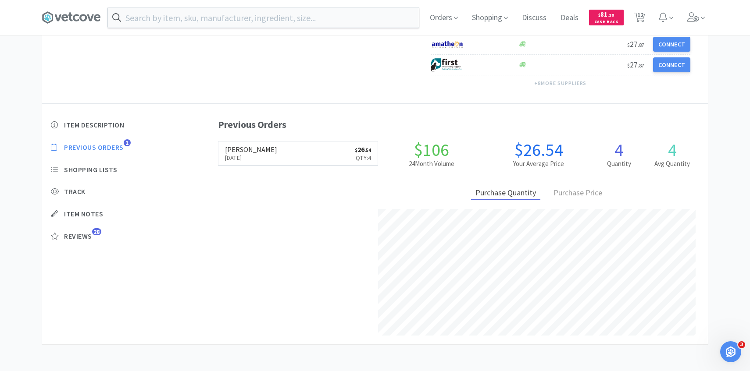
select select "3"
select select "1"
select select "2"
select select "1"
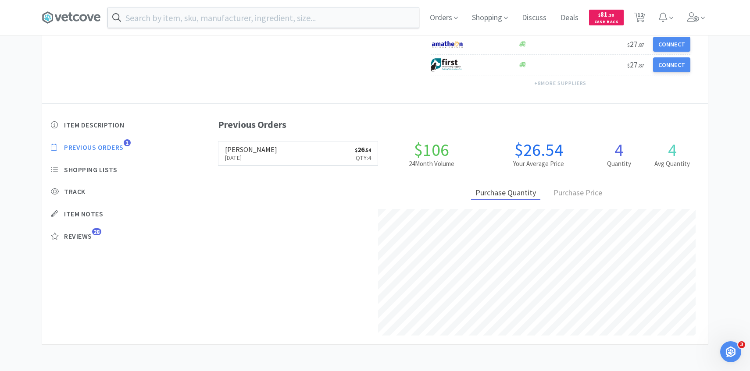
select select "1"
select select "3"
select select "1"
select select "3"
select select "2"
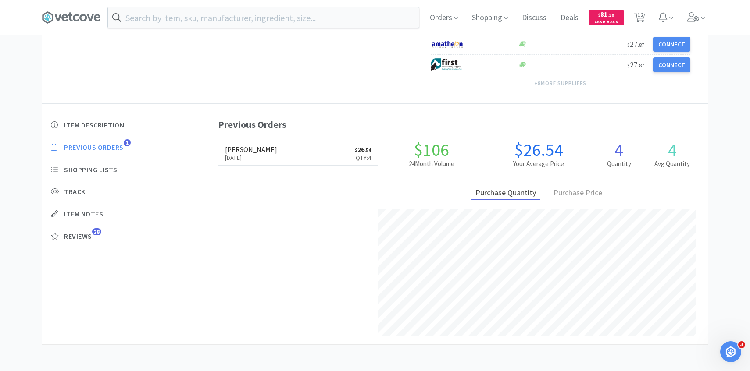
select select "1"
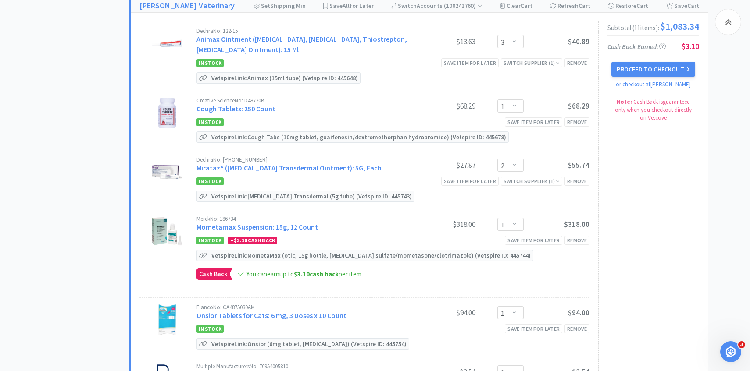
scroll to position [402, 0]
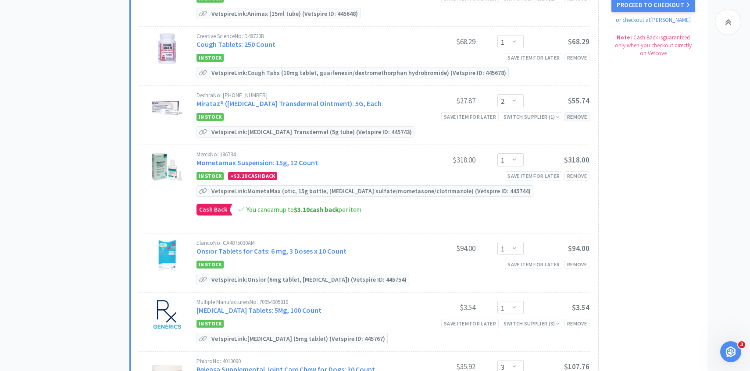
click at [580, 121] on div "Remove" at bounding box center [576, 116] width 25 height 9
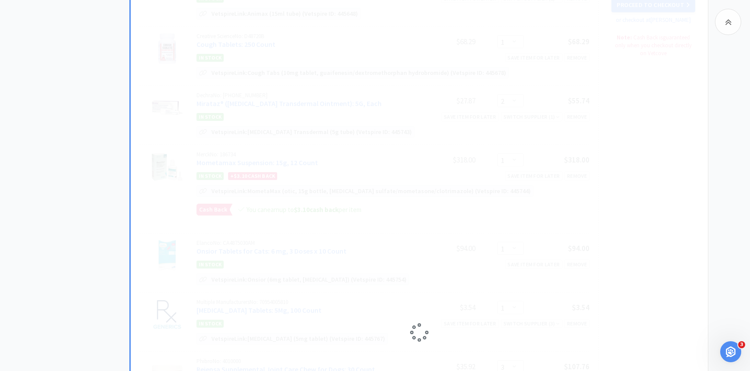
select select "1"
select select "3"
select select "1"
select select "3"
select select "2"
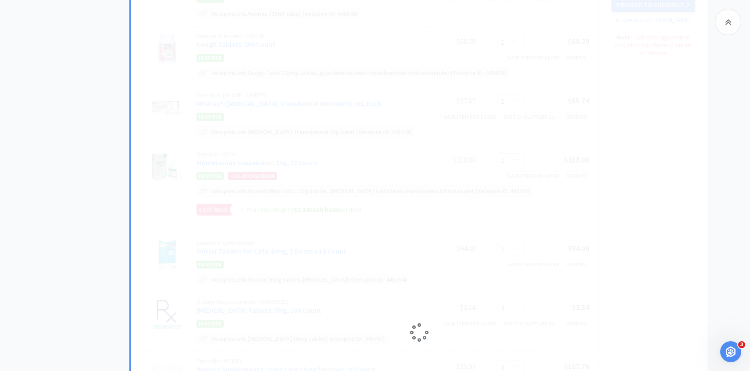
select select "1"
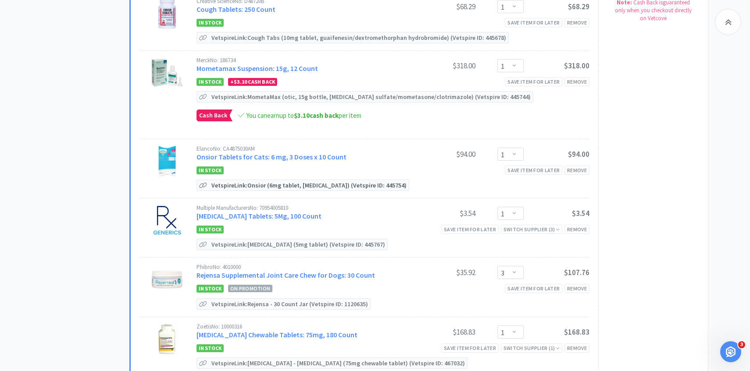
scroll to position [442, 0]
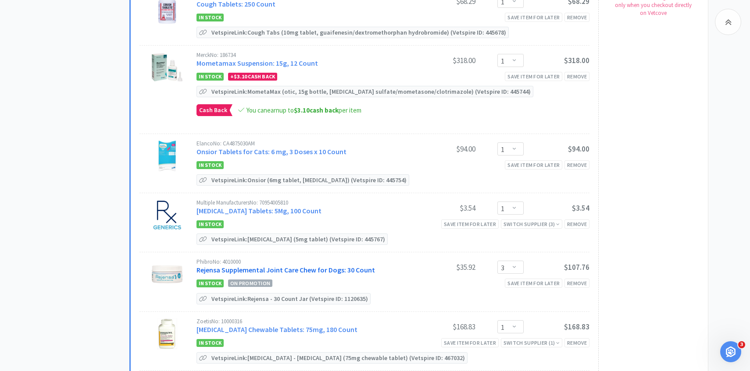
click at [311, 269] on link "Rejensa Supplemental Joint Care Chew for Dogs: 30 Count" at bounding box center [285, 270] width 178 height 9
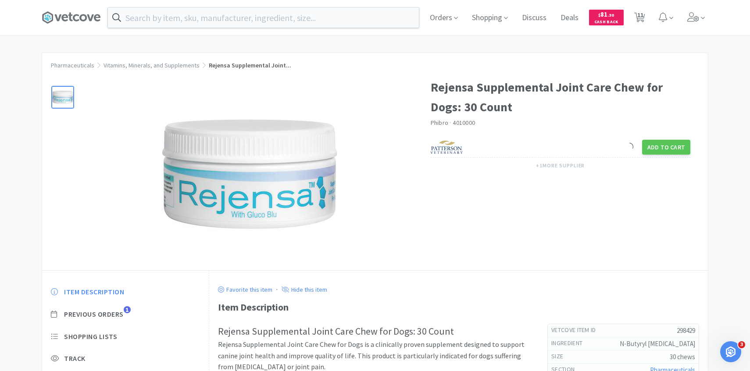
scroll to position [42, 0]
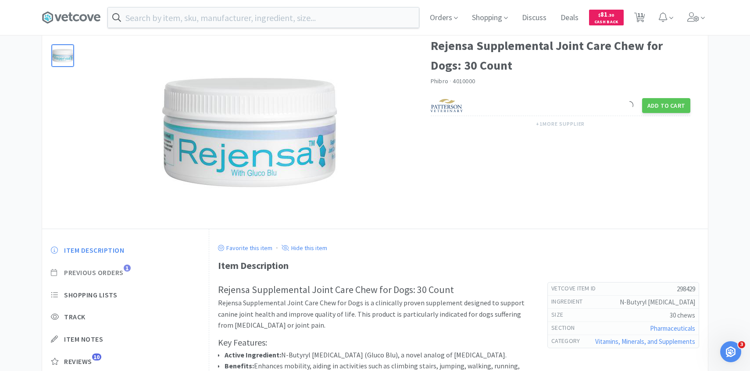
click at [121, 276] on span "Previous Orders" at bounding box center [94, 272] width 60 height 9
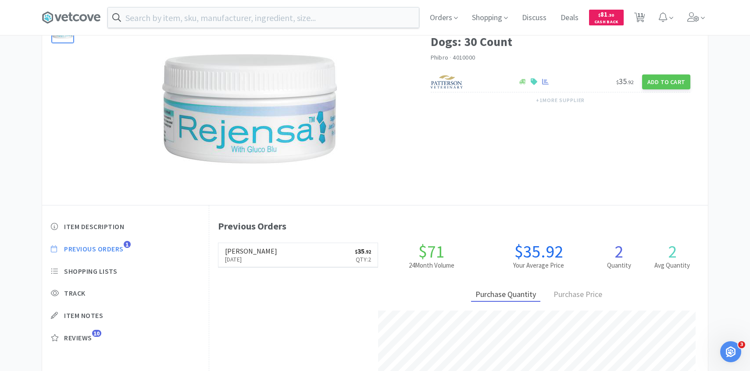
scroll to position [241, 498]
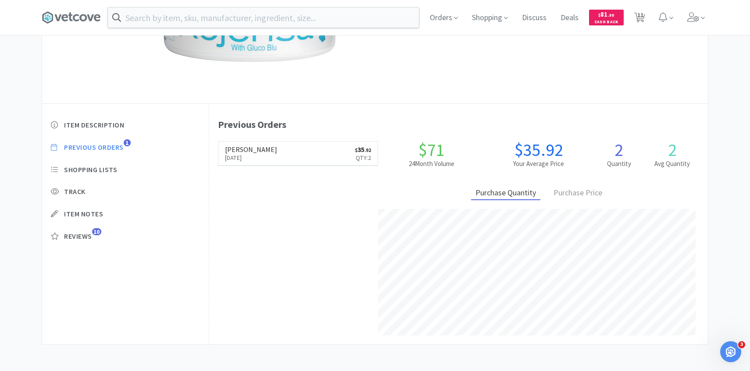
select select "3"
select select "1"
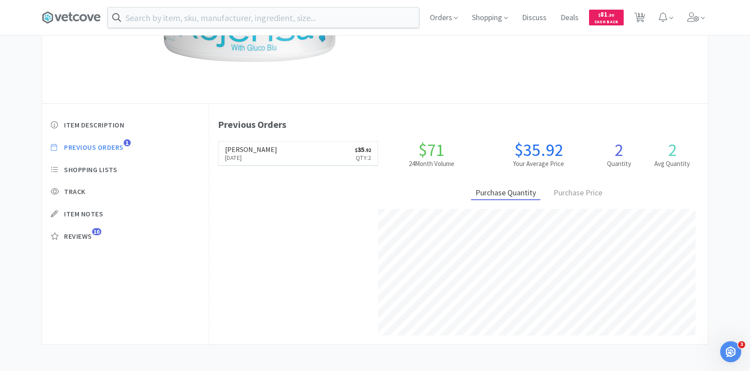
select select "3"
select select "1"
select select "3"
select select "2"
select select "1"
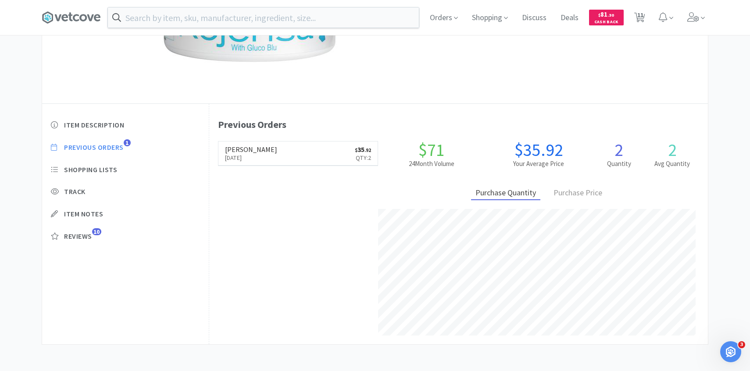
select select "1"
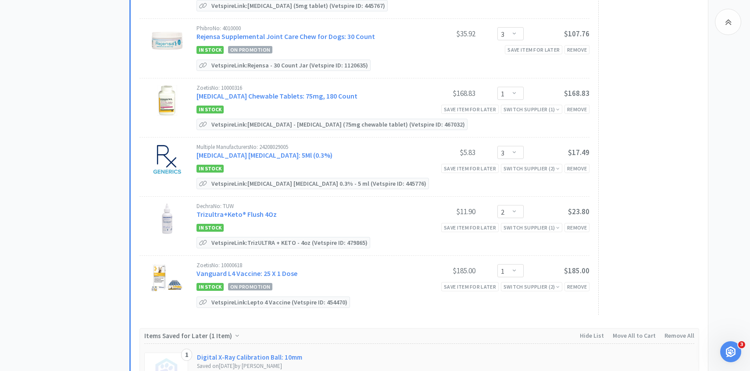
scroll to position [680, 0]
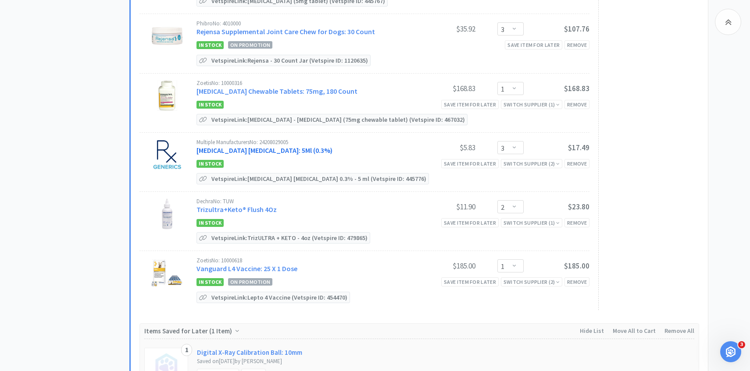
click at [297, 149] on link "[MEDICAL_DATA] [MEDICAL_DATA]: 5Ml (0.3%)" at bounding box center [264, 150] width 136 height 9
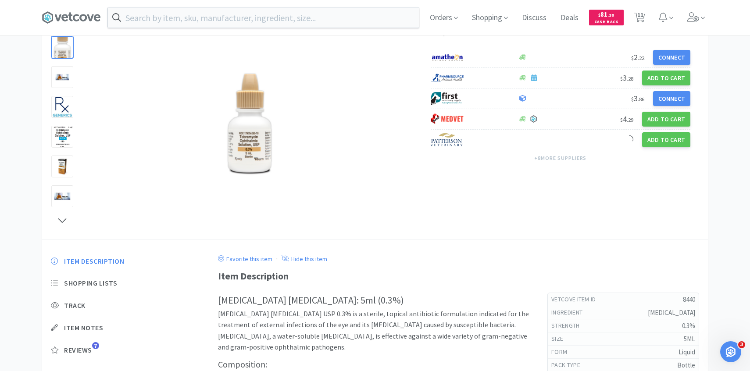
scroll to position [96, 0]
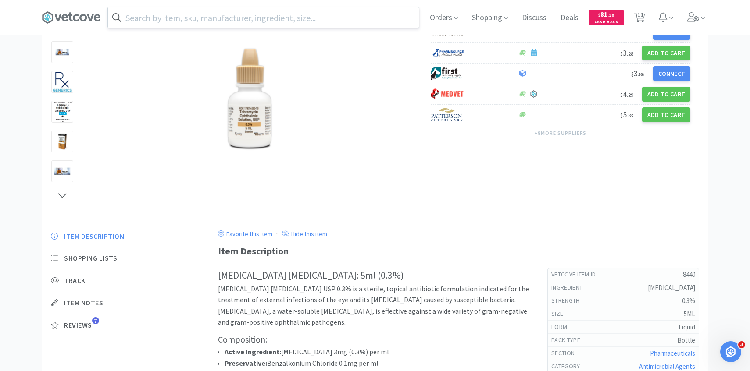
select select "3"
select select "1"
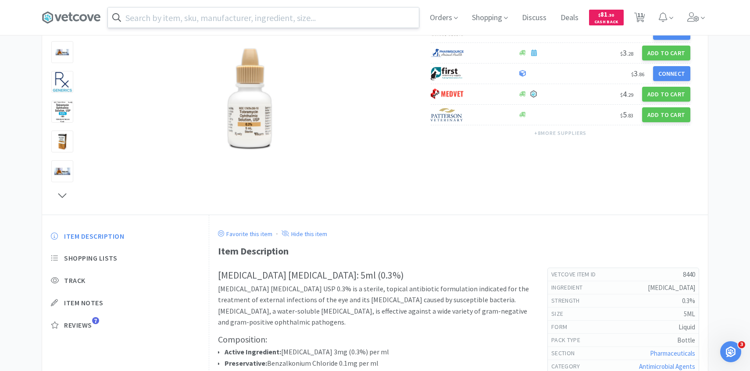
select select "3"
select select "1"
select select "3"
select select "2"
select select "1"
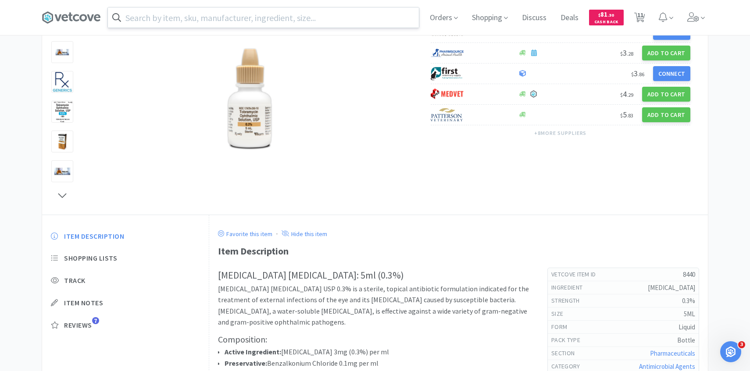
select select "1"
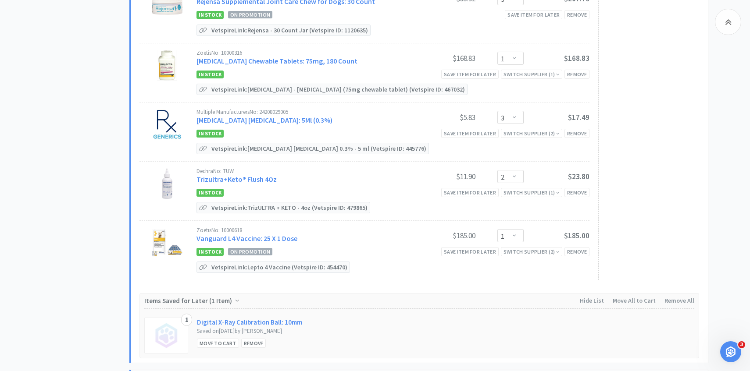
scroll to position [733, 0]
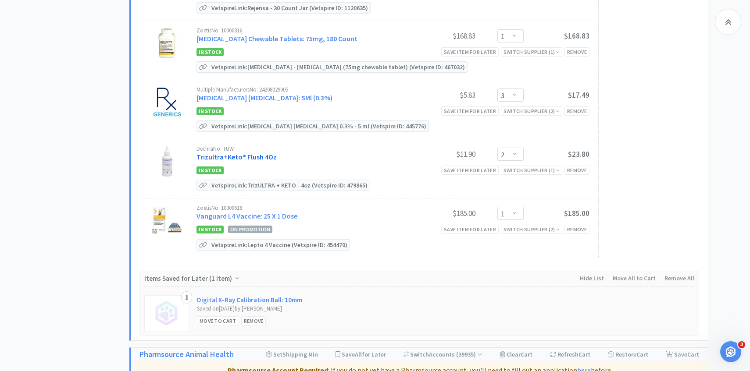
click at [266, 154] on link "Trizultra+Keto® Flush 4Oz" at bounding box center [236, 157] width 80 height 9
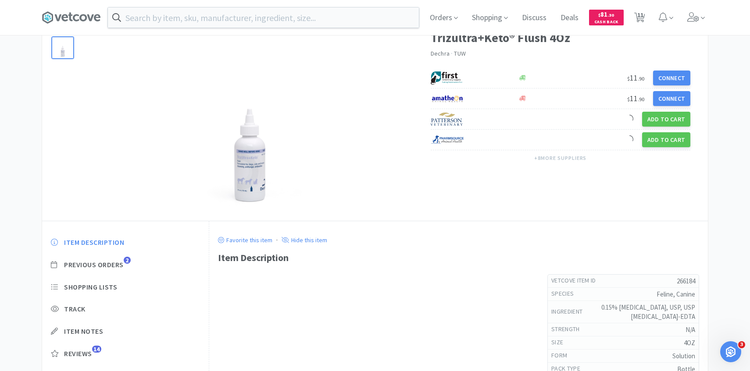
scroll to position [111, 0]
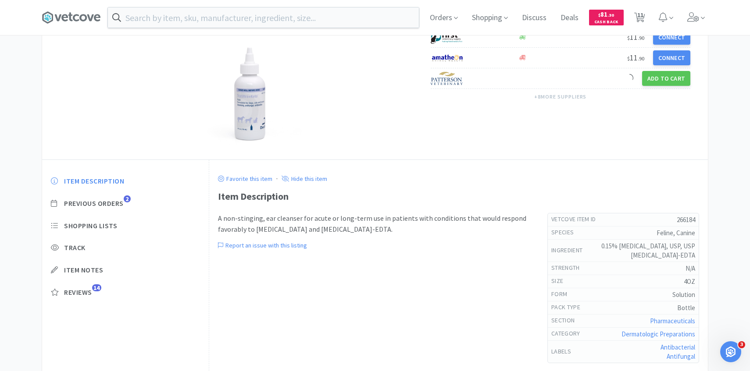
click at [115, 210] on div "Item Description Previous Orders 2 Shopping Lists Track Item Notes Reviews 14" at bounding box center [125, 243] width 167 height 151
click at [117, 201] on span "Previous Orders" at bounding box center [94, 203] width 60 height 9
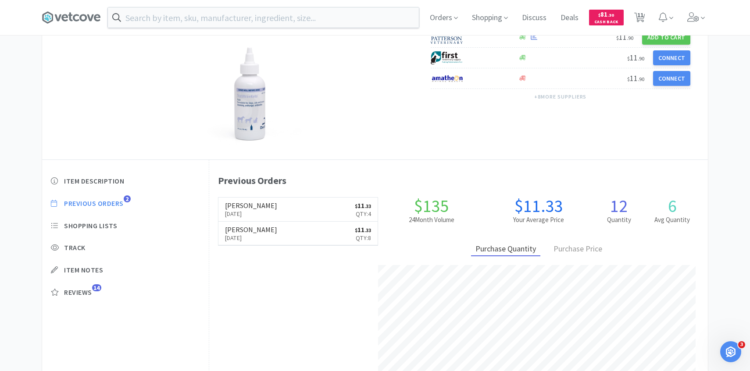
scroll to position [241, 498]
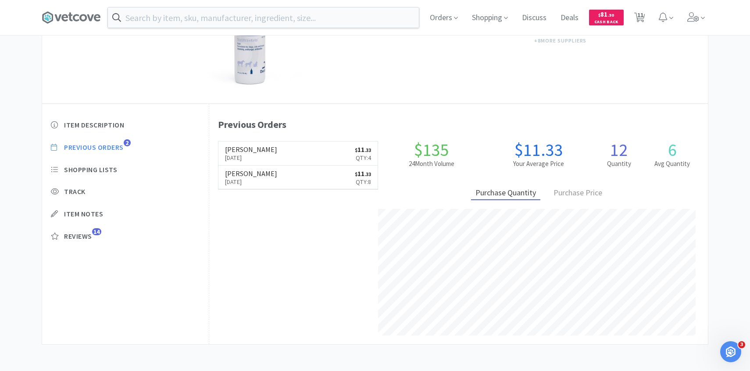
select select "3"
select select "1"
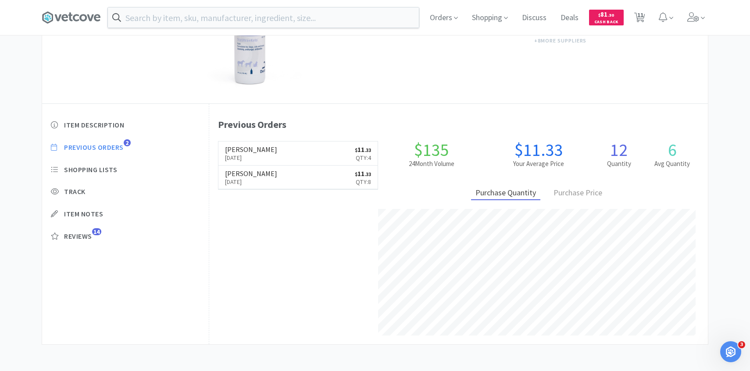
select select "3"
select select "1"
select select "3"
select select "2"
select select "1"
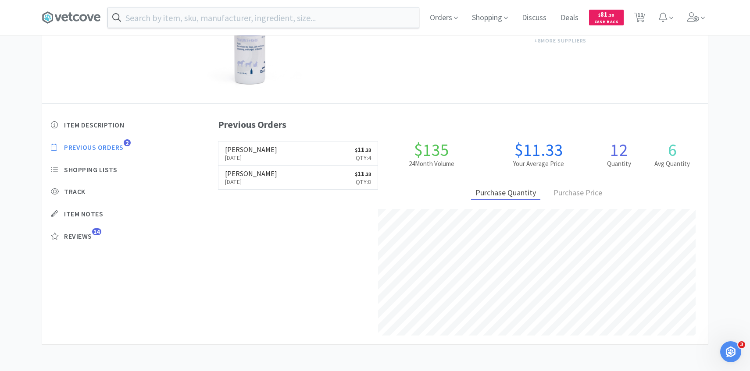
select select "1"
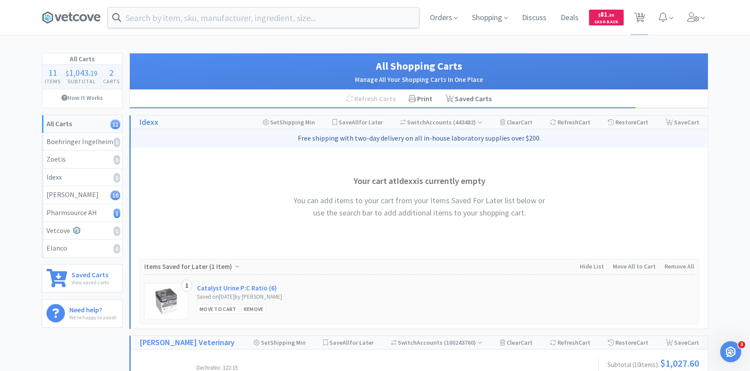
scroll to position [138, 0]
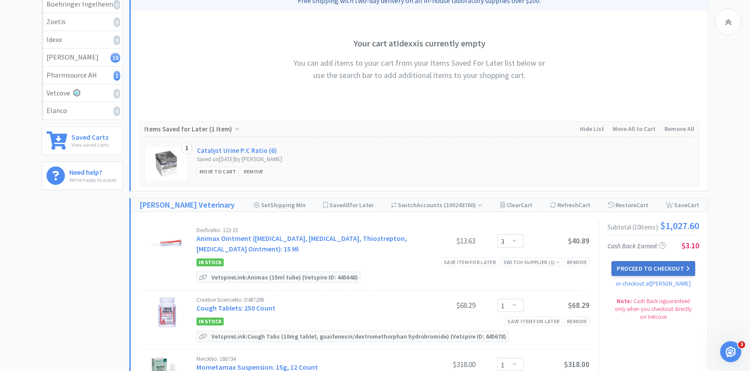
click at [640, 268] on button "Proceed to Checkout" at bounding box center [652, 268] width 83 height 15
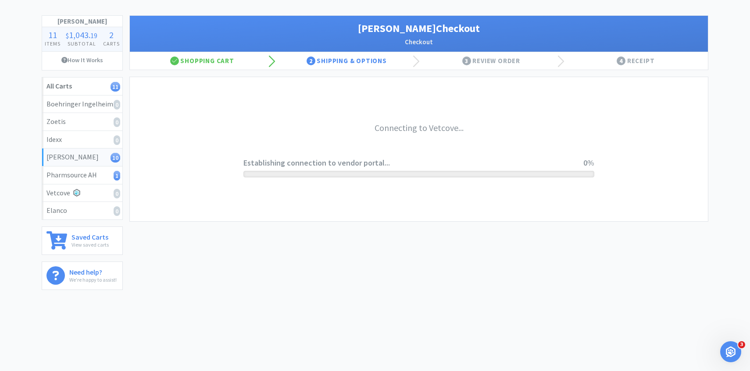
scroll to position [38, 0]
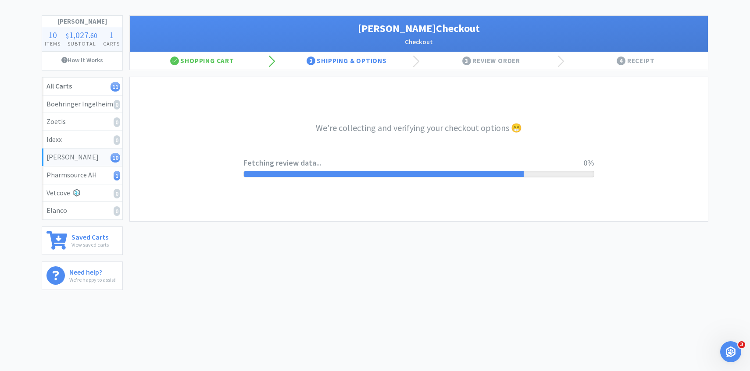
select select "1"
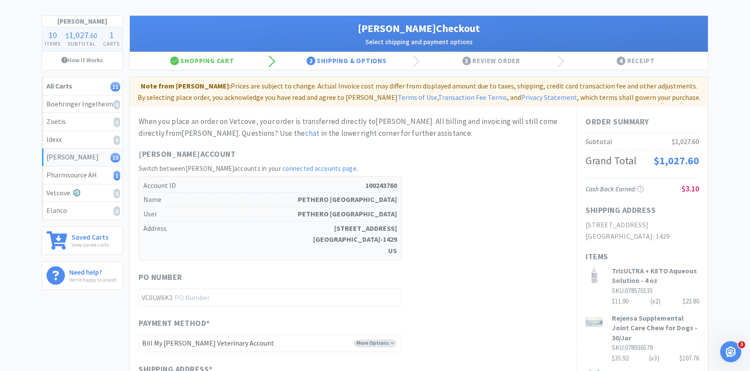
scroll to position [0, 0]
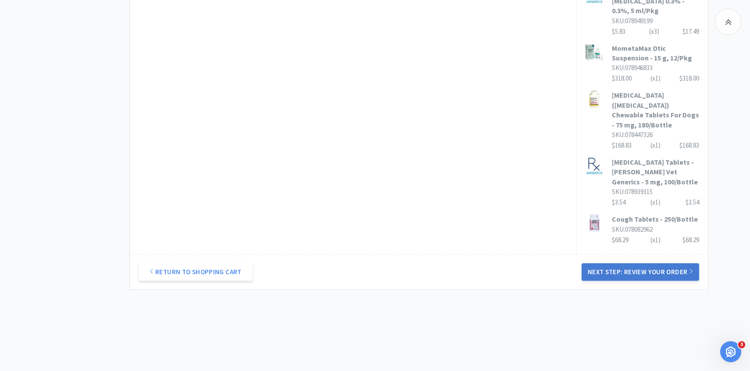
click at [645, 268] on button "Next Step: Review Your Order" at bounding box center [639, 272] width 117 height 18
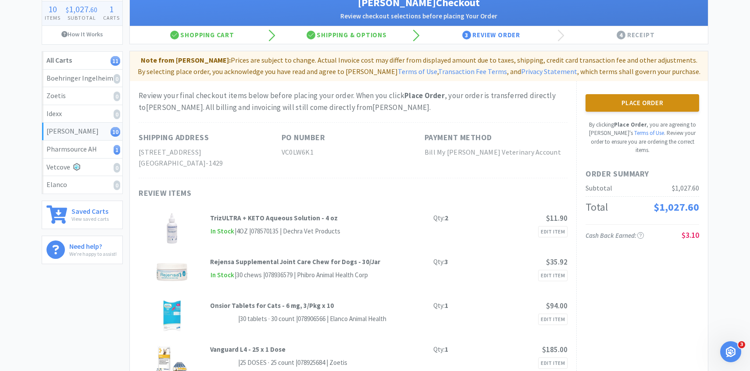
click at [671, 99] on button "Place Order" at bounding box center [642, 103] width 114 height 18
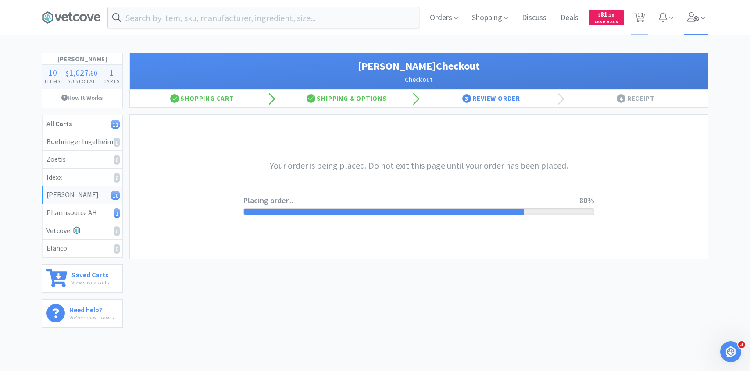
click at [684, 29] on span at bounding box center [695, 17] width 25 height 35
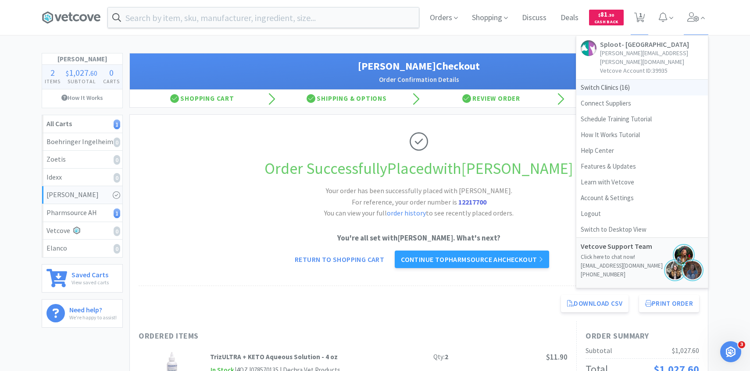
click at [638, 81] on span "Switch Clinics ( 16 )" at bounding box center [642, 88] width 132 height 16
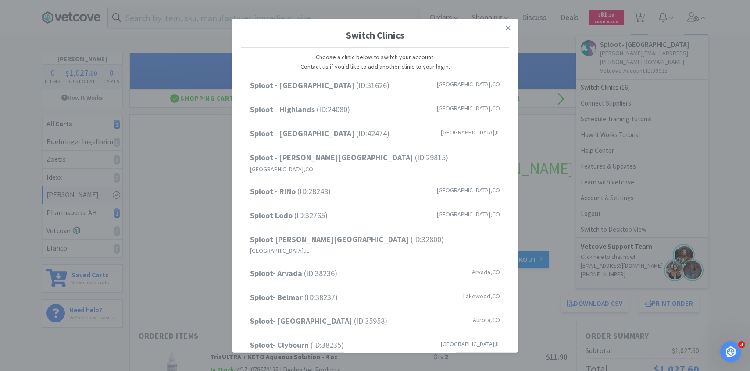
click at [553, 120] on div "Switch Clinics Choose a clinic below to switch your account. Contact us if you'…" at bounding box center [375, 185] width 750 height 371
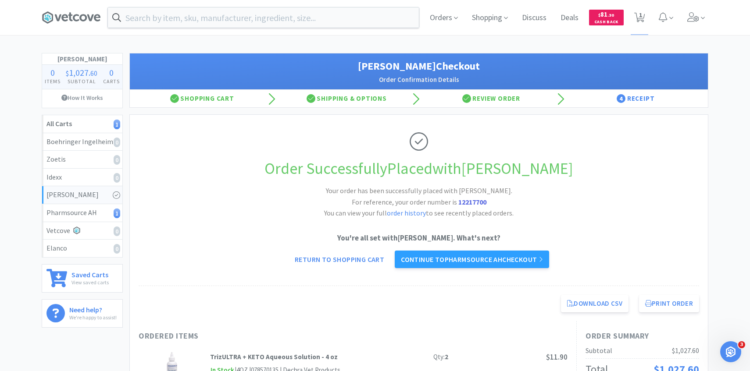
scroll to position [4, 0]
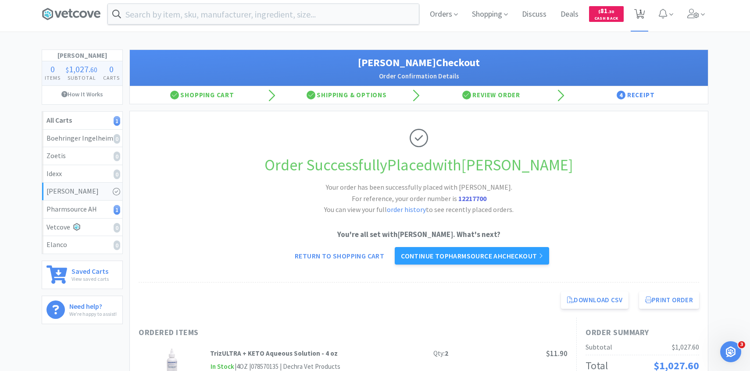
click at [636, 16] on icon at bounding box center [639, 14] width 11 height 10
select select "1"
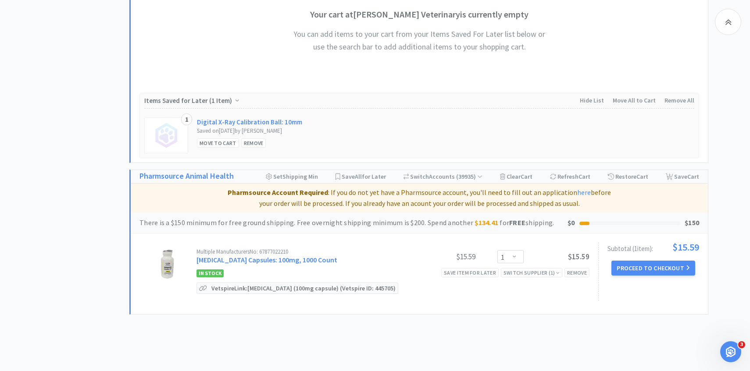
scroll to position [394, 0]
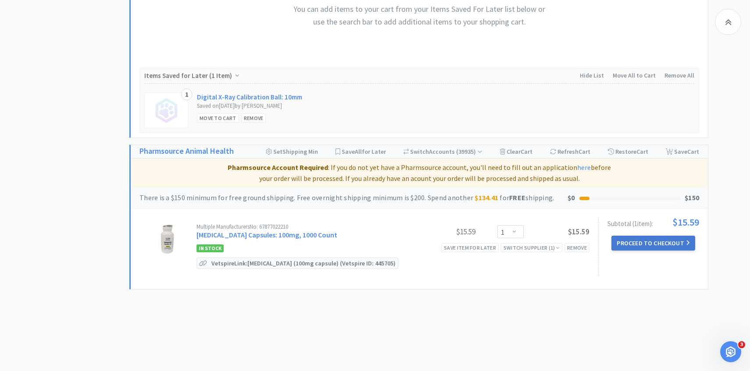
click at [643, 244] on button "Proceed to Checkout" at bounding box center [652, 243] width 83 height 15
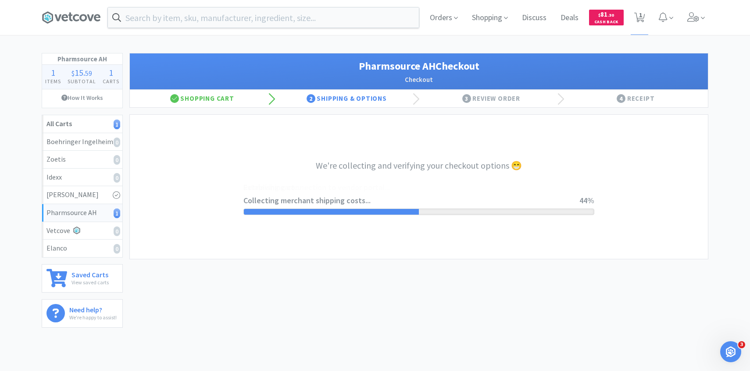
select select "1001"
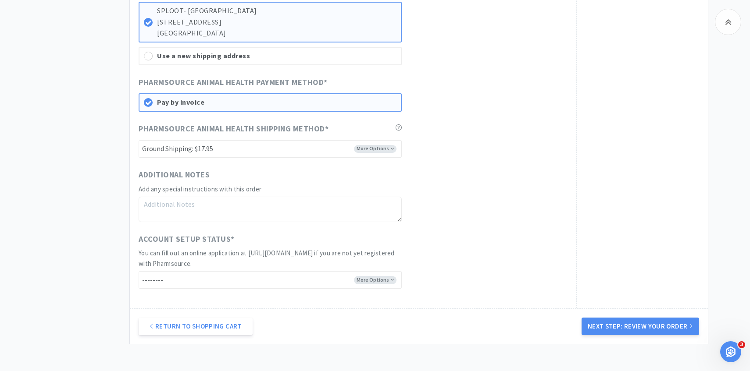
scroll to position [564, 0]
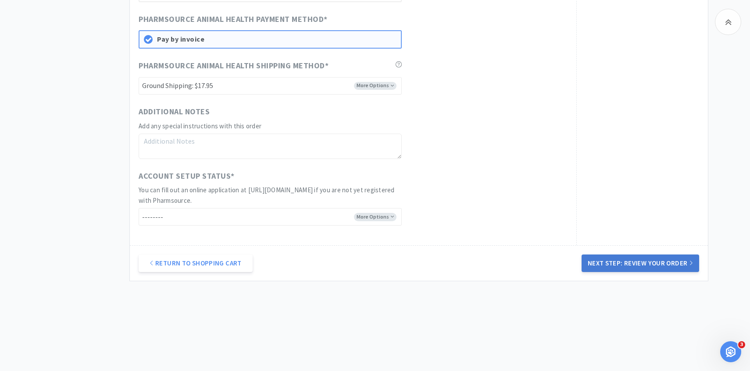
click at [632, 260] on button "Next Step: Review Your Order" at bounding box center [639, 264] width 117 height 18
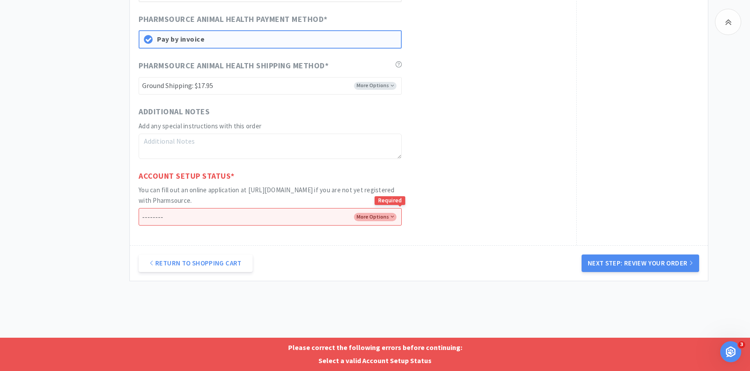
click at [341, 210] on select "-------- I already have an account with Pharmsource I've submitted an online ap…" at bounding box center [270, 217] width 263 height 18
select select "has_account"
click at [139, 208] on select "-------- I already have an account with Pharmsource I've submitted an online ap…" at bounding box center [270, 217] width 263 height 18
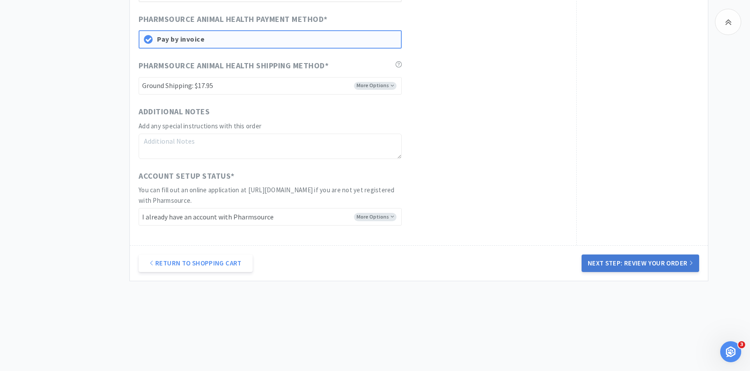
click at [583, 257] on button "Next Step: Review Your Order" at bounding box center [639, 264] width 117 height 18
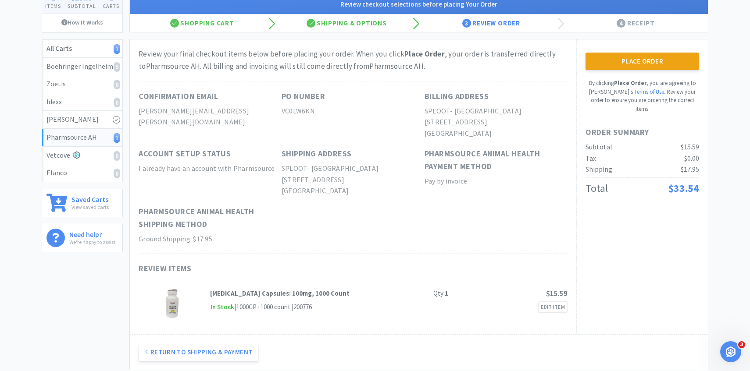
scroll to position [6, 0]
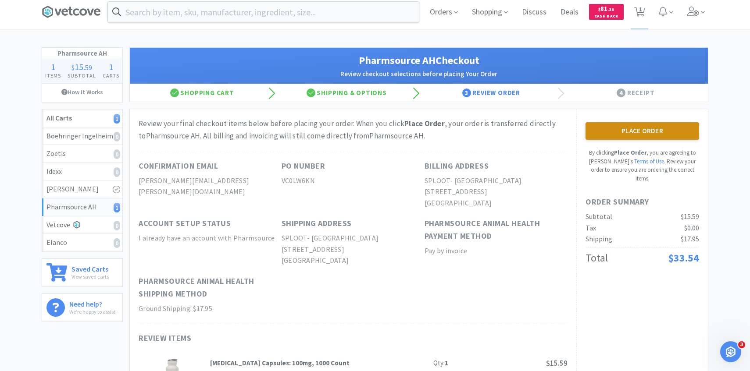
click at [606, 129] on button "Place Order" at bounding box center [642, 131] width 114 height 18
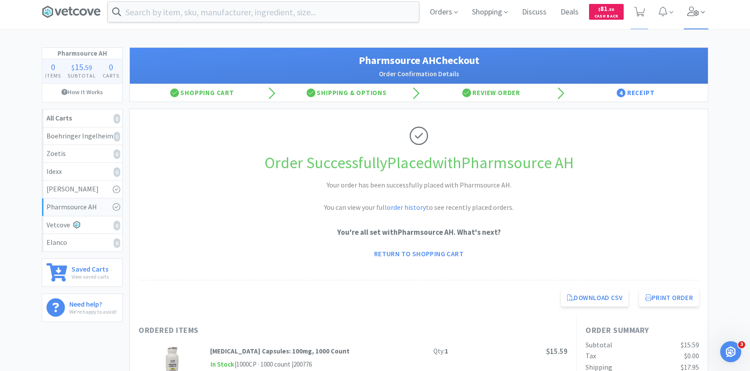
click at [698, 26] on span at bounding box center [695, 11] width 25 height 35
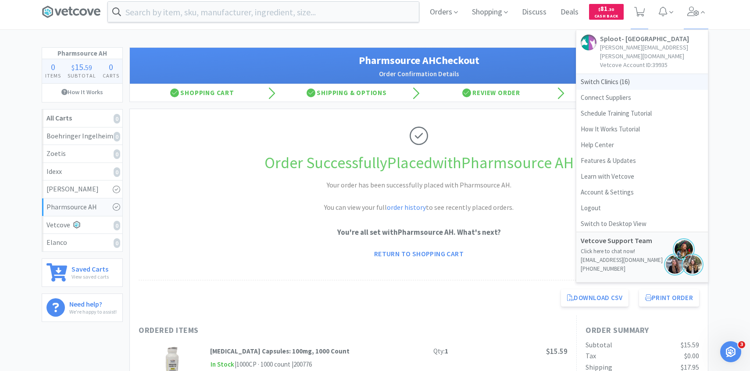
click at [640, 74] on span "Switch Clinics ( 16 )" at bounding box center [642, 82] width 132 height 16
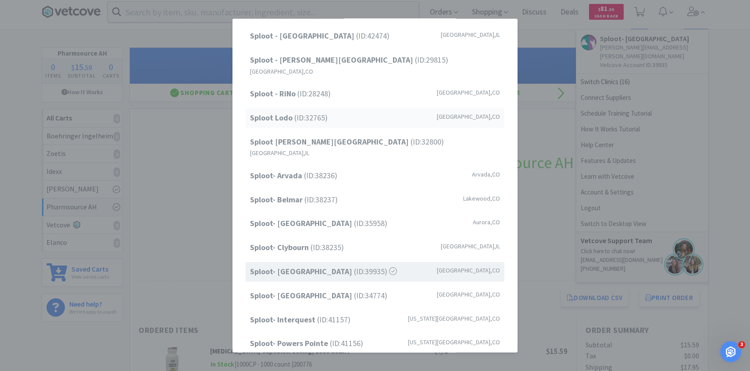
scroll to position [112, 0]
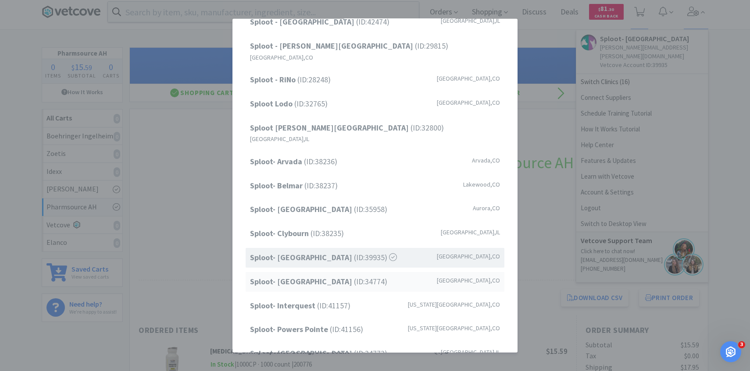
click at [315, 277] on strong "Sploot- Highlands Ranch" at bounding box center [302, 282] width 104 height 10
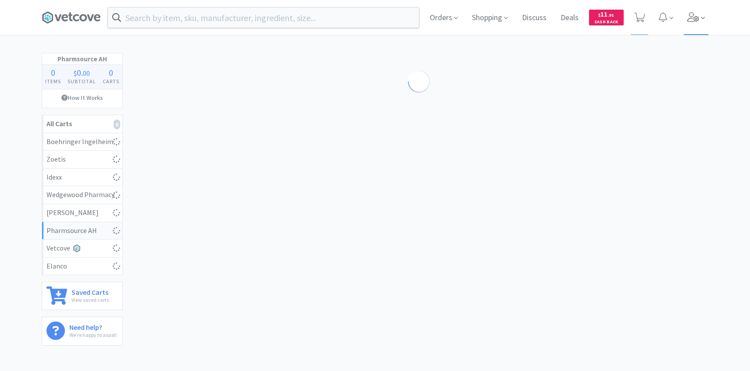
click at [704, 20] on span at bounding box center [695, 17] width 25 height 35
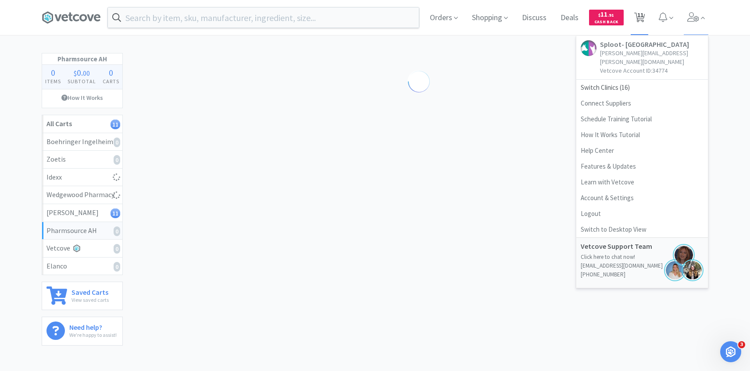
click at [642, 14] on span "11" at bounding box center [640, 14] width 6 height 35
select select "1"
select select "3"
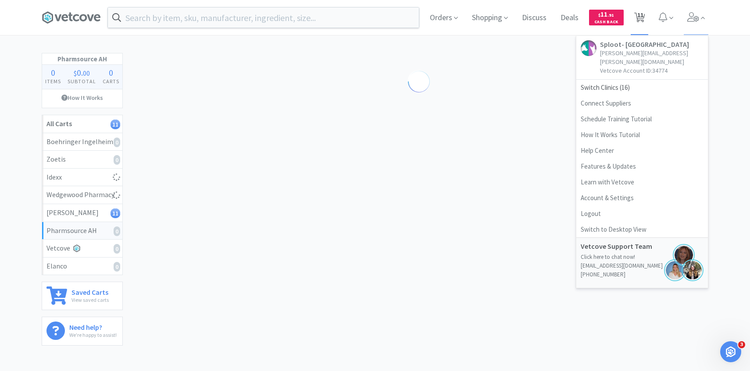
select select "3"
select select "1"
select select "2"
select select "4"
select select "1"
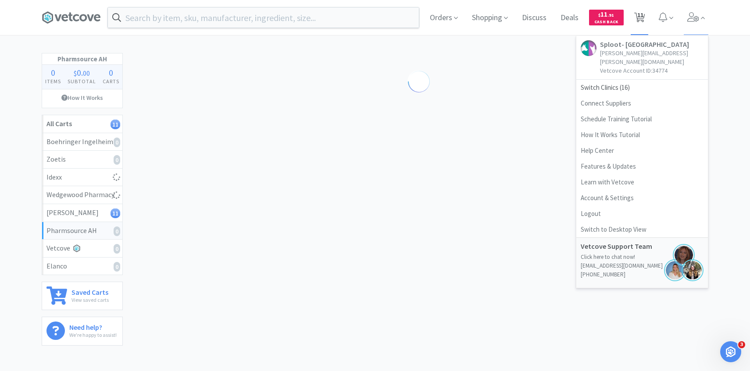
select select "1"
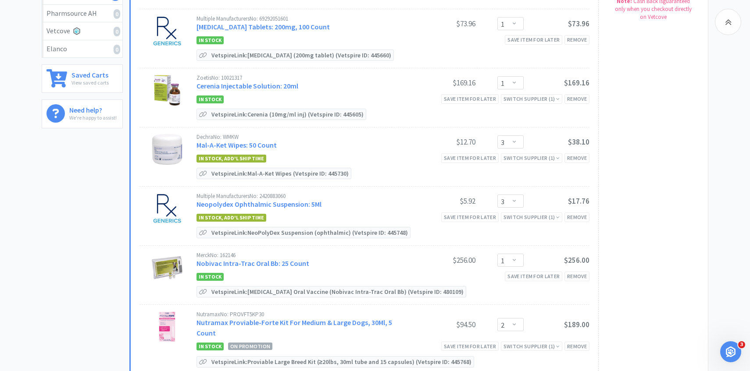
scroll to position [221, 0]
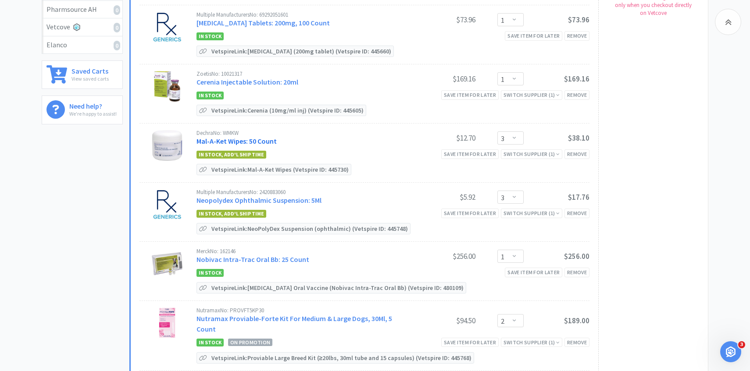
click at [246, 137] on link "Mal-A-Ket Wipes: 50 Count" at bounding box center [236, 141] width 80 height 9
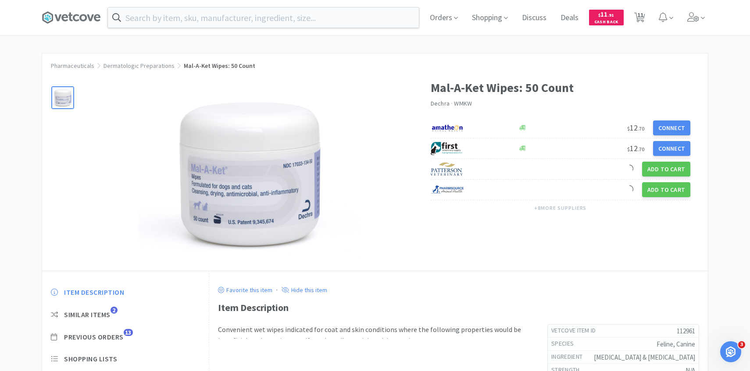
scroll to position [64, 0]
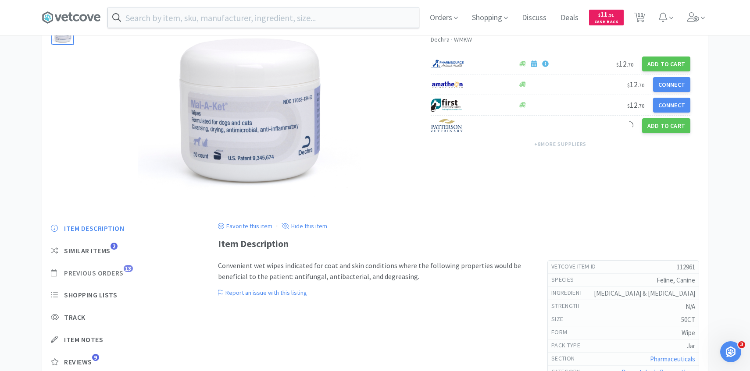
click at [124, 271] on span "Previous Orders 13" at bounding box center [125, 273] width 149 height 9
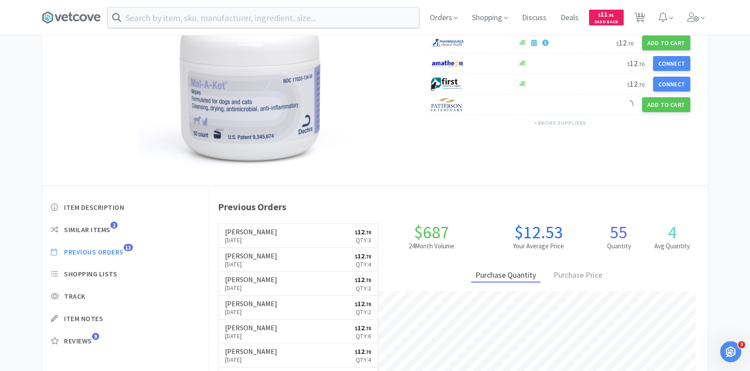
scroll to position [85, 0]
select select "1"
select select "3"
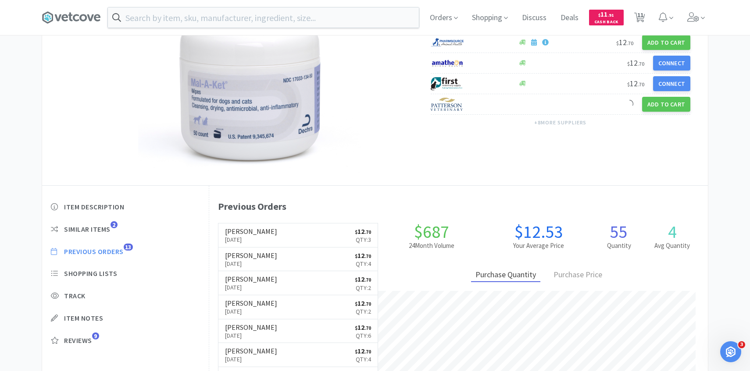
select select "3"
select select "1"
select select "2"
select select "4"
select select "1"
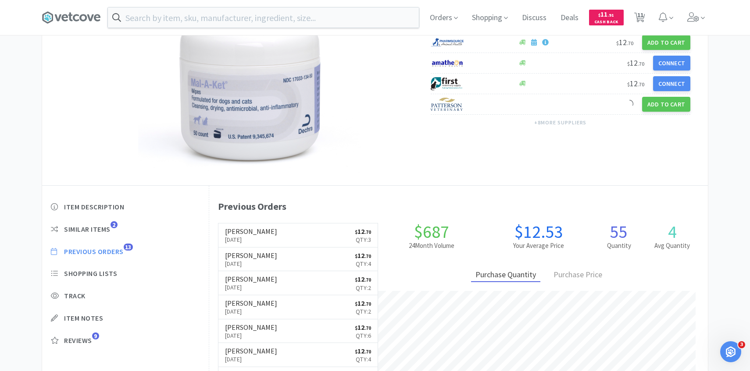
select select "1"
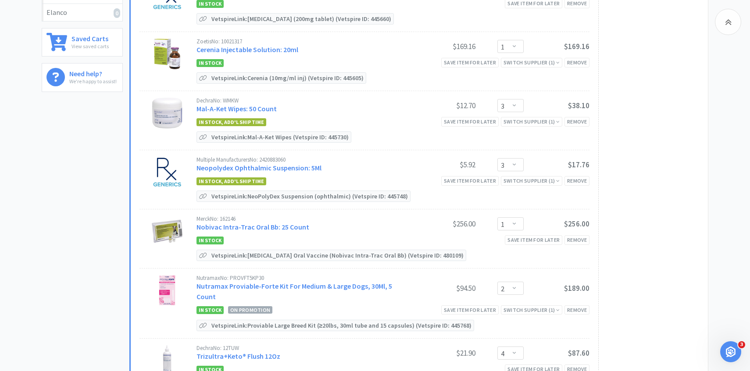
scroll to position [260, 0]
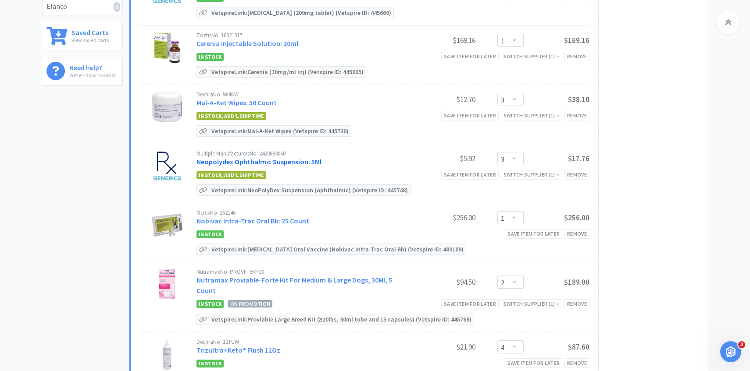
click at [283, 161] on link "Neopolydex Ophthalmic Suspension: 5Ml" at bounding box center [258, 161] width 125 height 9
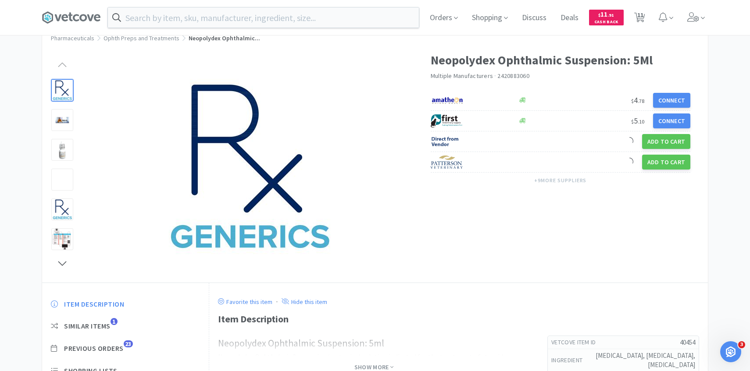
scroll to position [57, 0]
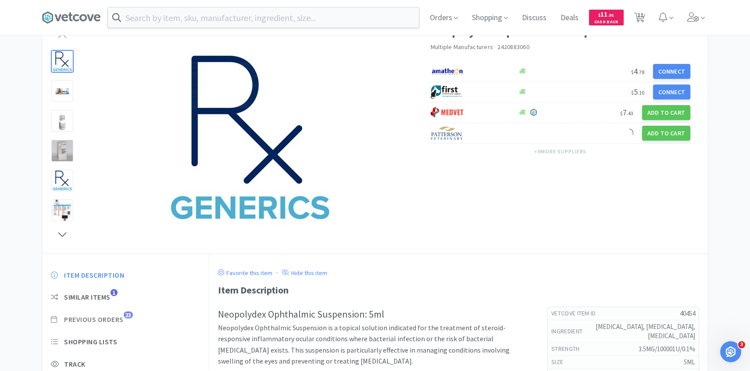
click at [124, 318] on span "Previous Orders" at bounding box center [94, 319] width 60 height 9
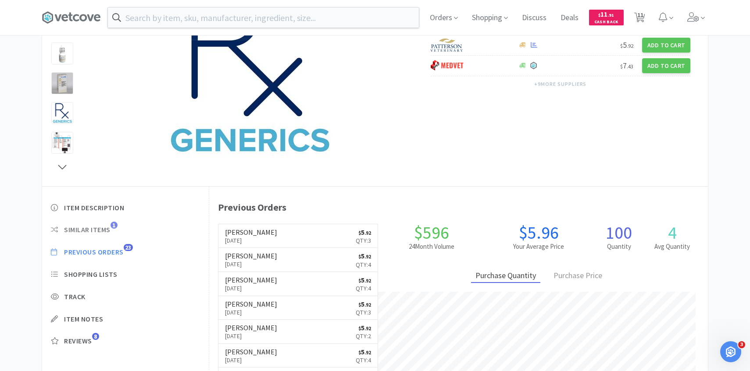
scroll to position [241, 498]
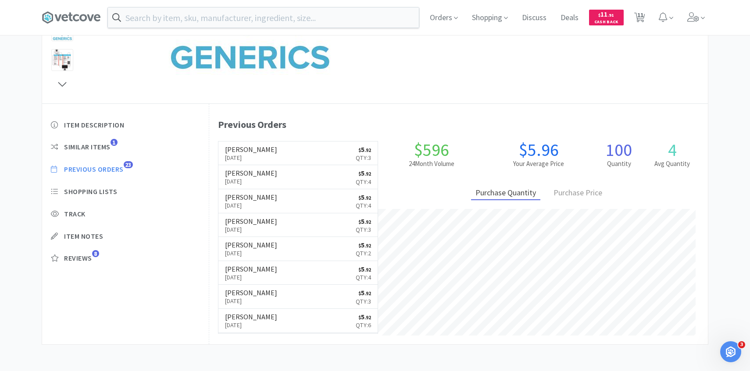
select select "1"
select select "3"
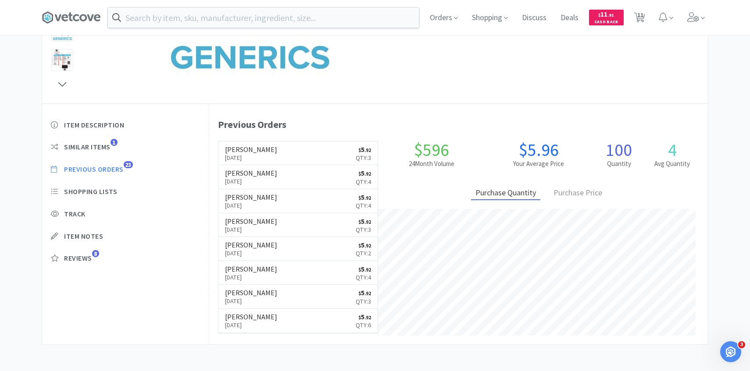
select select "1"
select select "2"
select select "4"
select select "1"
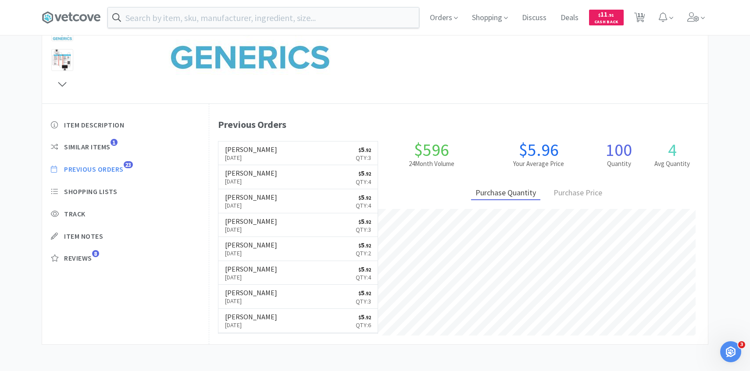
select select "1"
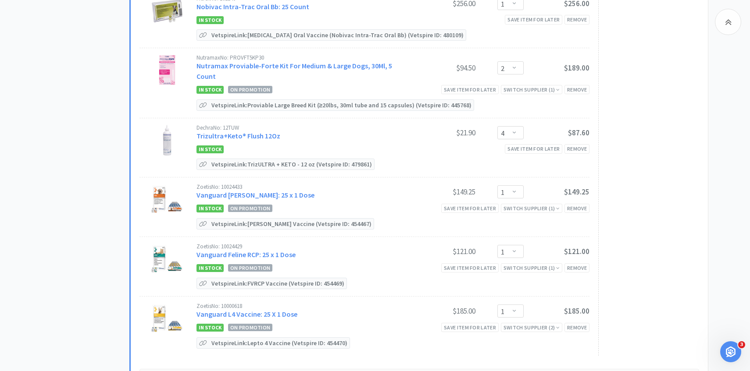
scroll to position [477, 0]
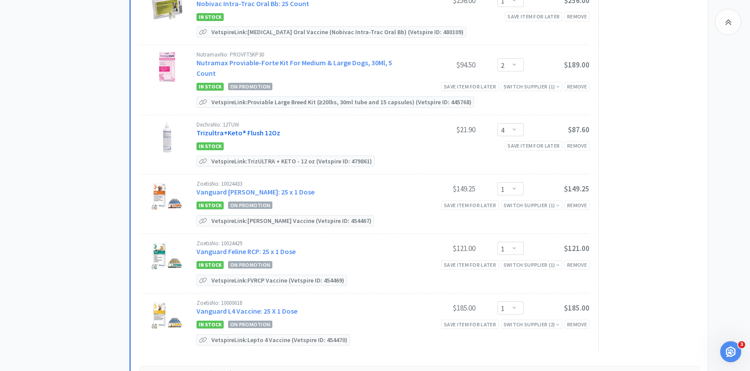
click at [261, 128] on link "Trizultra+Keto® Flush 12Oz" at bounding box center [238, 132] width 84 height 9
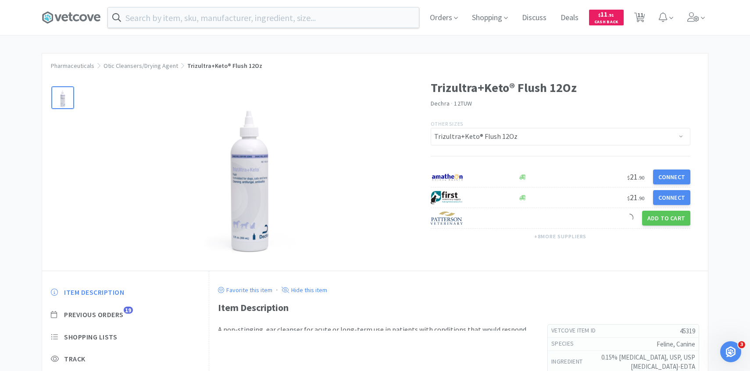
scroll to position [52, 0]
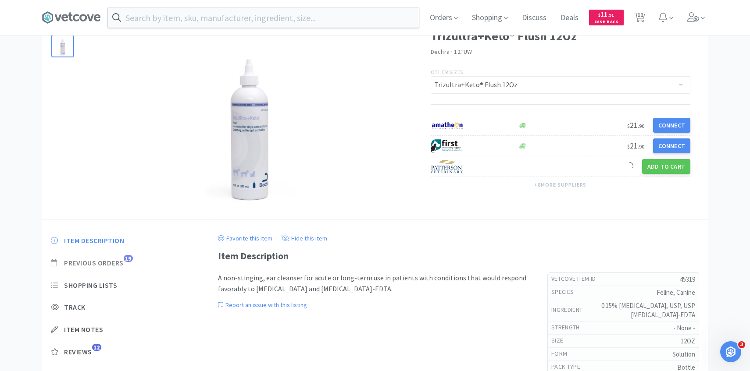
click at [123, 262] on span "Previous Orders" at bounding box center [94, 263] width 60 height 9
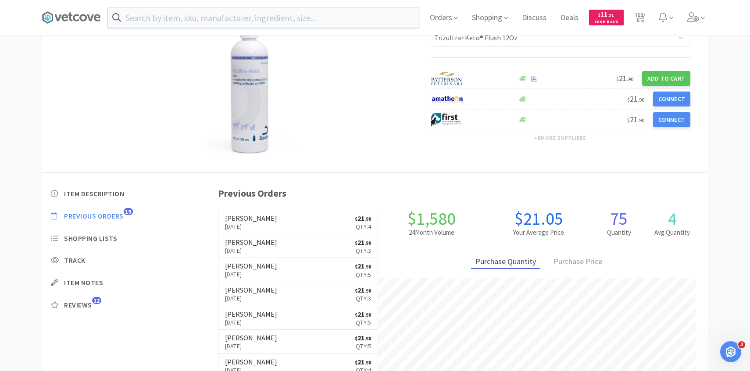
scroll to position [99, 0]
click at [637, 20] on span "11" at bounding box center [640, 14] width 6 height 35
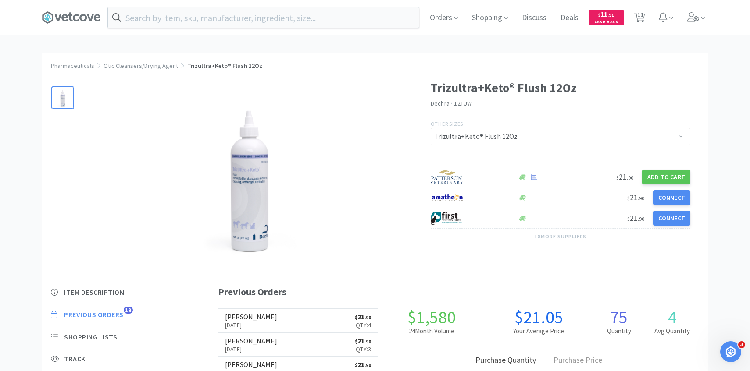
select select "1"
select select "3"
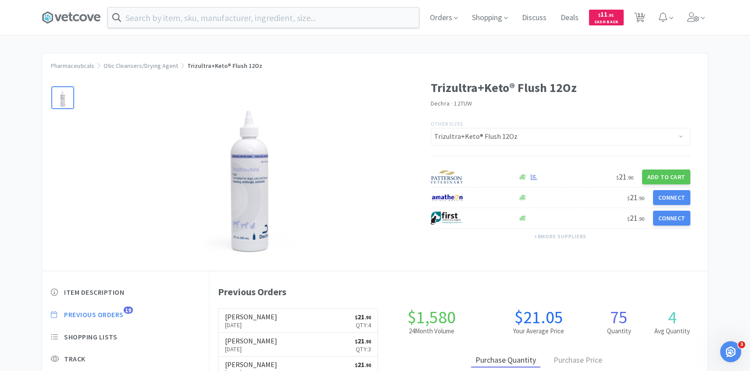
select select "1"
select select "2"
select select "4"
select select "1"
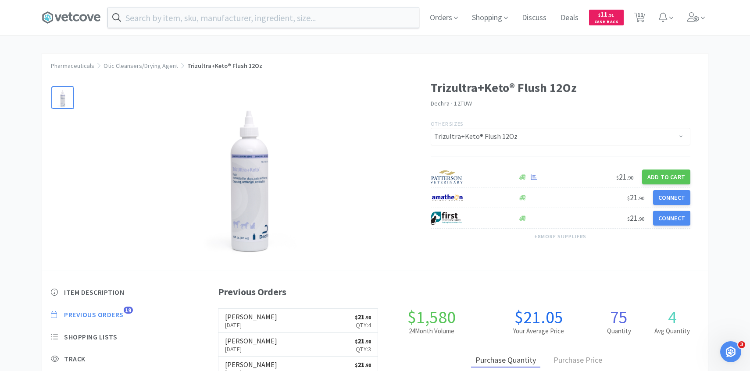
select select "1"
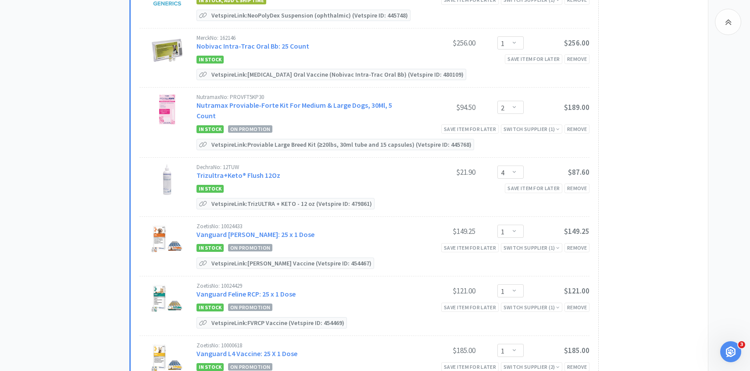
scroll to position [469, 0]
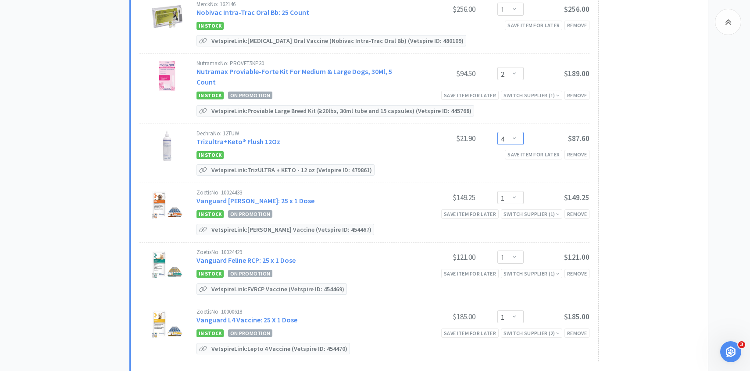
click at [514, 132] on select "Enter Quantity 1 2 3 4 5 6 7 8 9 10 11 12 13 14 15 16 17 18 19 20 Enter Quantity" at bounding box center [510, 138] width 26 height 13
click at [497, 132] on select "Enter Quantity 1 2 3 4 5 6 7 8 9 10 11 12 13 14 15 16 17 18 19 20 Enter Quantity" at bounding box center [510, 138] width 26 height 13
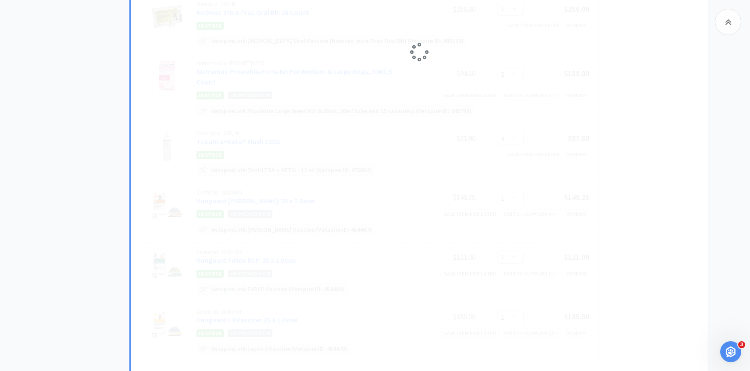
select select "5"
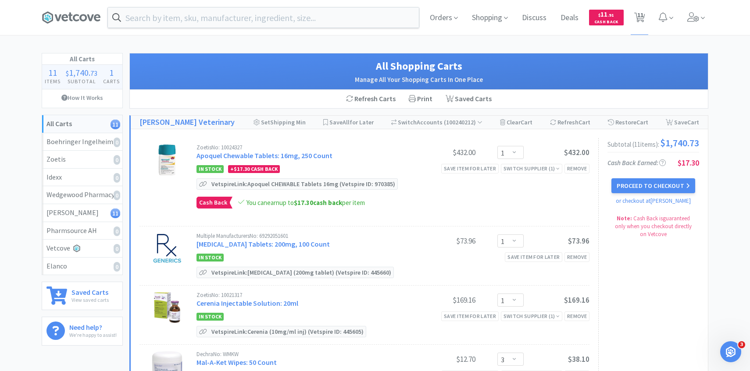
scroll to position [131, 0]
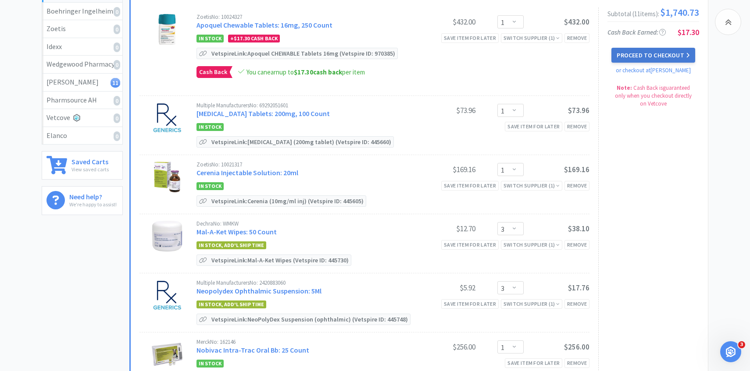
click at [667, 60] on button "Proceed to Checkout" at bounding box center [652, 55] width 83 height 15
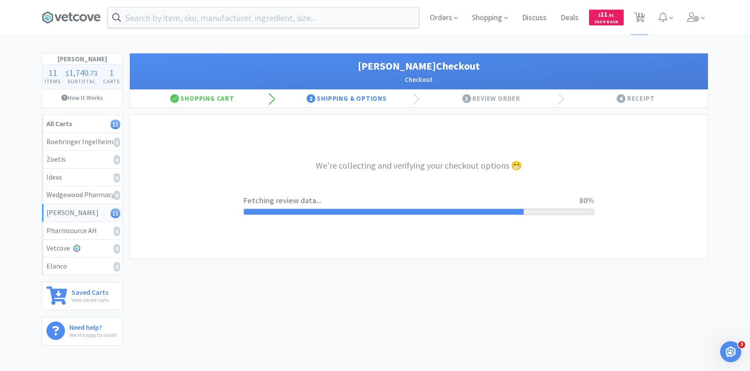
select select "1"
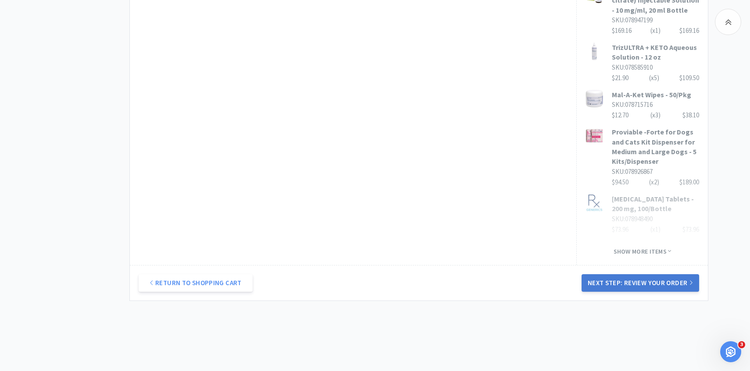
click at [618, 274] on button "Next Step: Review Your Order" at bounding box center [639, 283] width 117 height 18
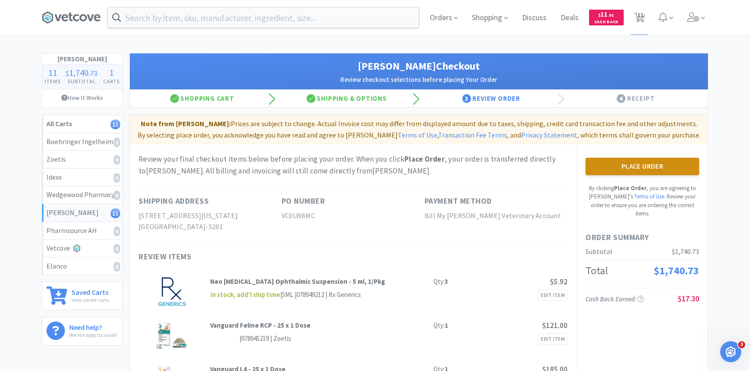
click at [643, 167] on button "Place Order" at bounding box center [642, 167] width 114 height 18
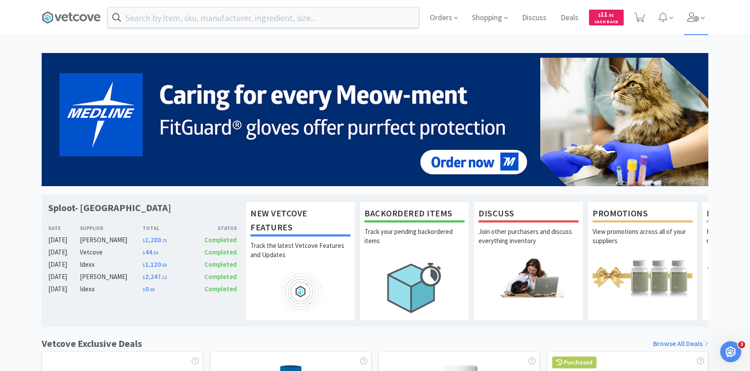
click at [701, 21] on icon at bounding box center [703, 18] width 4 height 8
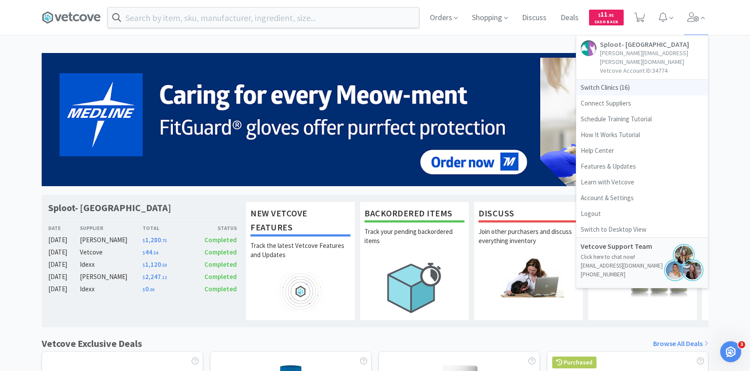
click at [645, 80] on span "Switch Clinics ( 16 )" at bounding box center [642, 88] width 132 height 16
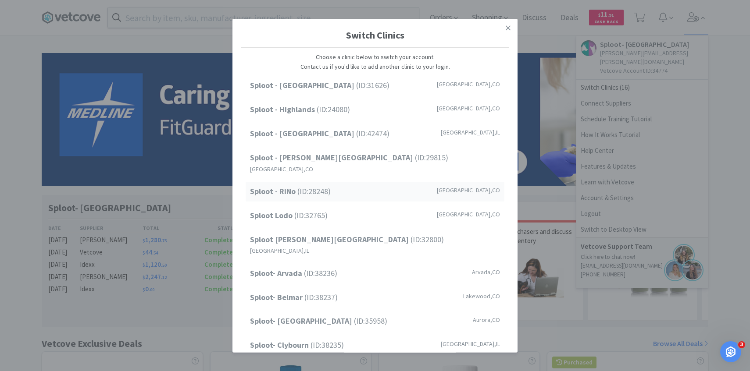
scroll to position [112, 0]
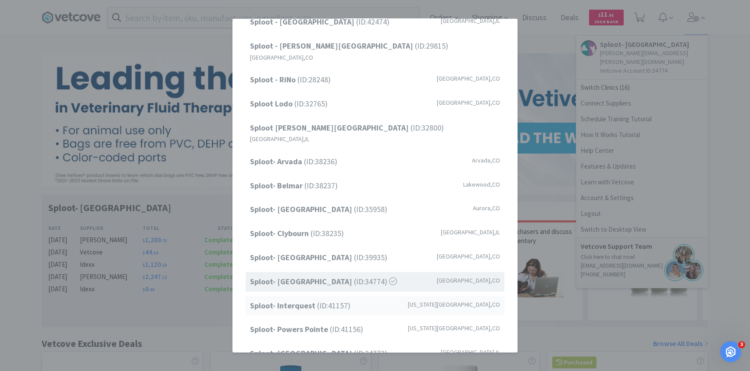
click at [355, 296] on div "Sploot- Interquest (ID: 41157 ) [US_STATE][GEOGRAPHIC_DATA] , [GEOGRAPHIC_DATA]" at bounding box center [374, 306] width 259 height 20
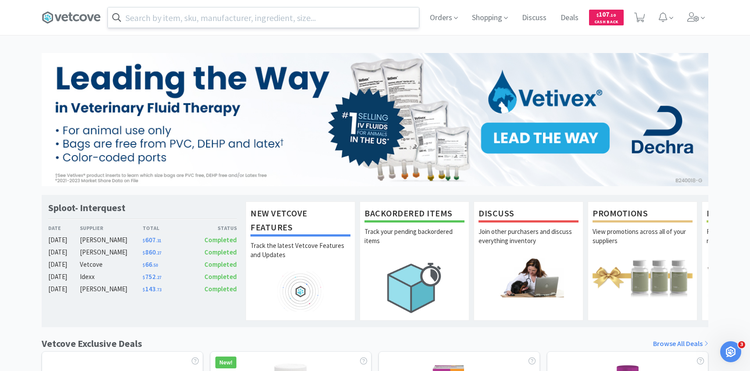
click at [290, 18] on input "text" at bounding box center [263, 17] width 311 height 20
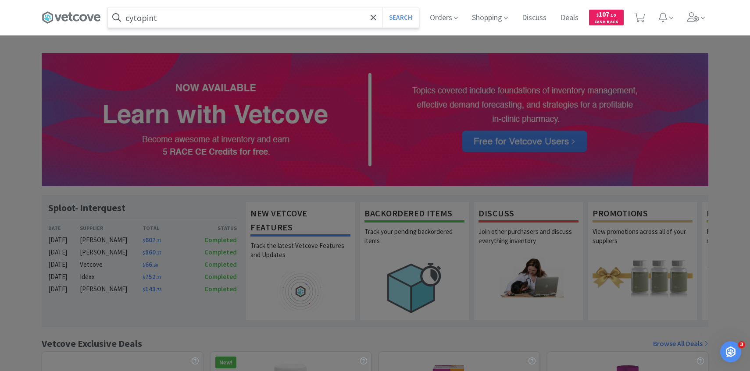
type input "cytopint"
click at [382, 7] on button "Search" at bounding box center [400, 17] width 36 height 20
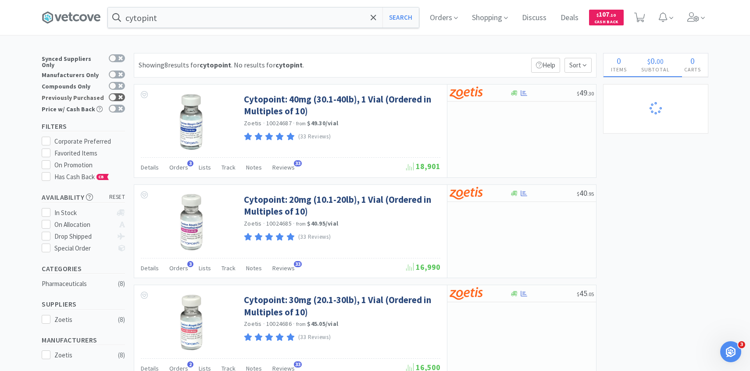
click at [114, 94] on div at bounding box center [112, 97] width 7 height 7
checkbox input "true"
click at [185, 166] on span "Orders" at bounding box center [178, 168] width 19 height 8
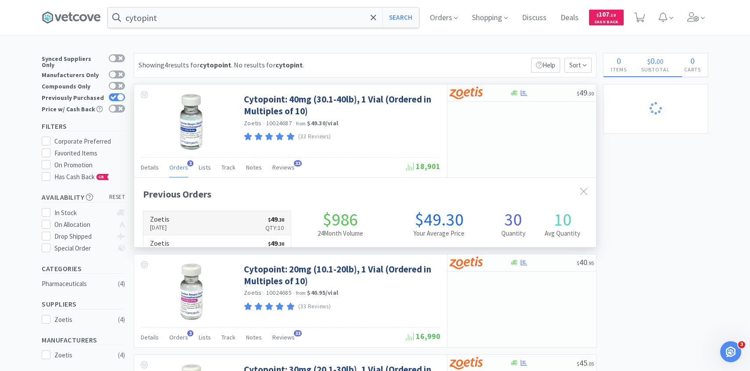
scroll to position [227, 462]
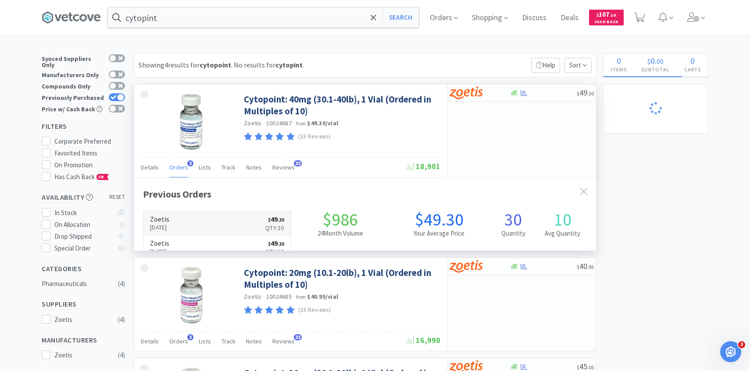
click at [208, 219] on link "Zoetis Aug 11th, 2025 $ 49 . 30 Qty: 10" at bounding box center [216, 223] width 147 height 24
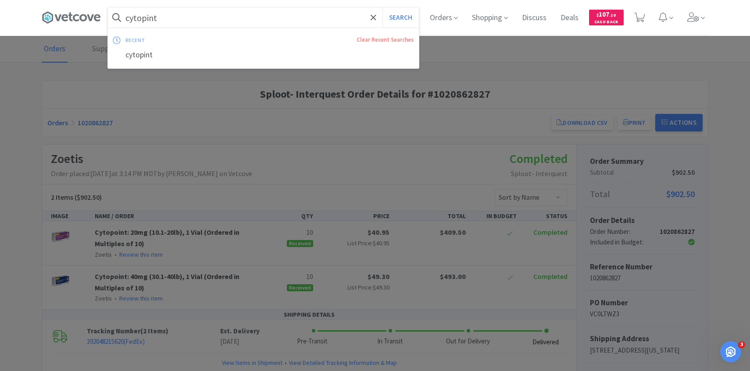
click at [256, 24] on input "cytopint" at bounding box center [263, 17] width 311 height 20
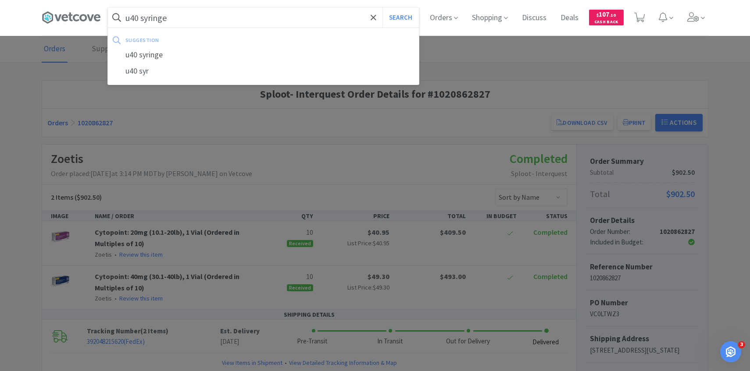
type input "u40 syringe"
click at [382, 7] on button "Search" at bounding box center [400, 17] width 36 height 20
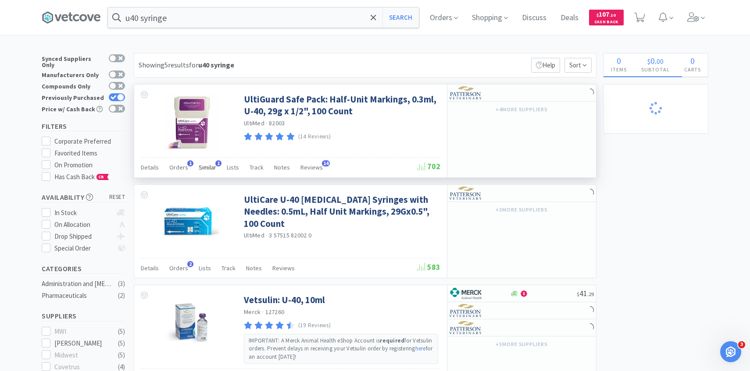
select select "3"
click at [179, 166] on span "Orders" at bounding box center [178, 168] width 19 height 8
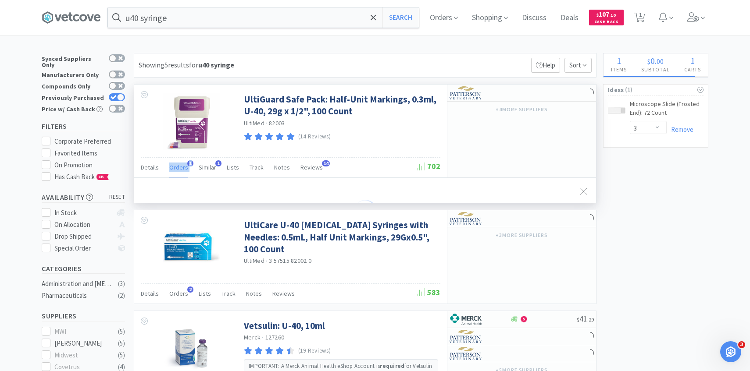
click at [179, 166] on span "Orders" at bounding box center [178, 168] width 19 height 8
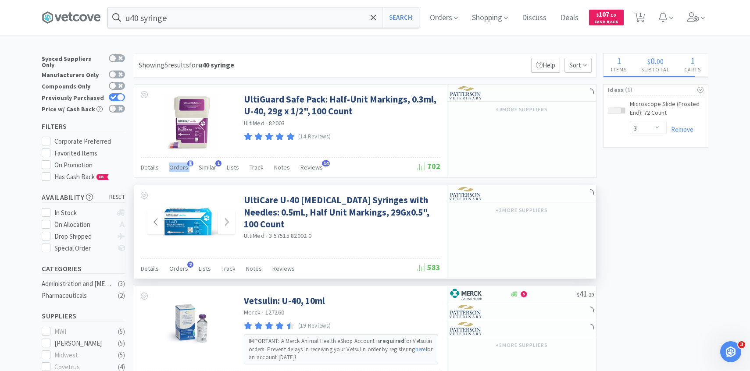
scroll to position [31, 0]
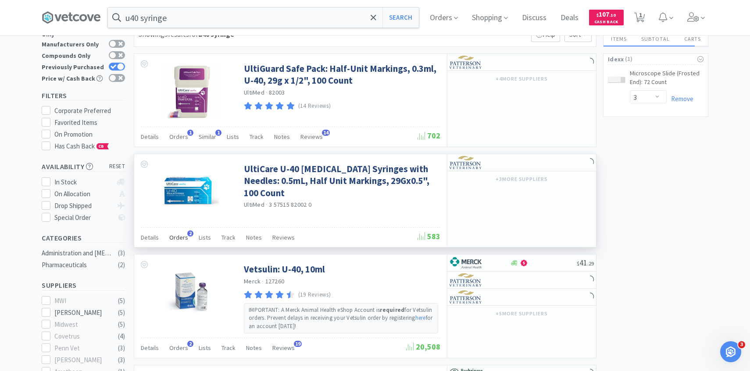
click at [175, 231] on div "Orders 2" at bounding box center [178, 239] width 19 height 17
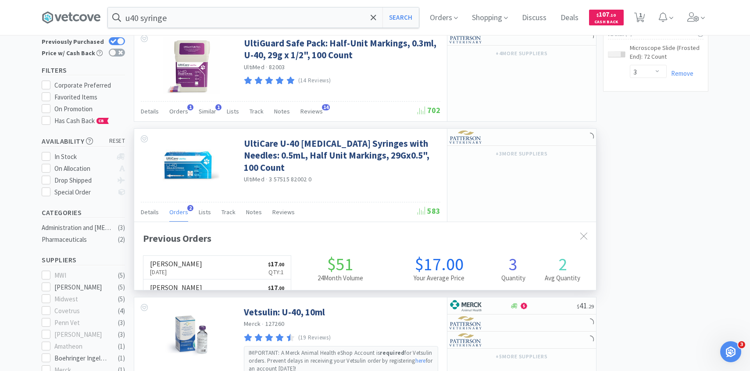
scroll to position [227, 462]
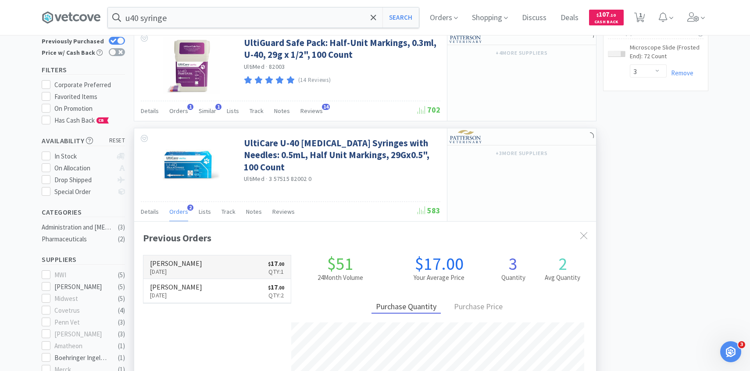
click at [194, 269] on link "Patterson Aug 11th, 2025 $ 17 . 00 Qty: 1" at bounding box center [216, 268] width 147 height 24
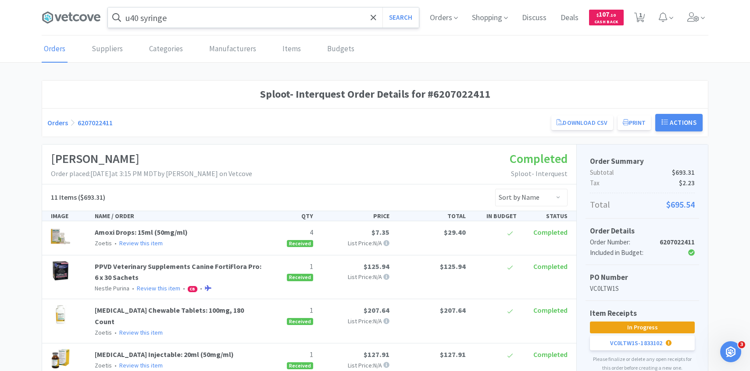
click at [258, 17] on input "u40 syringe" at bounding box center [263, 17] width 311 height 20
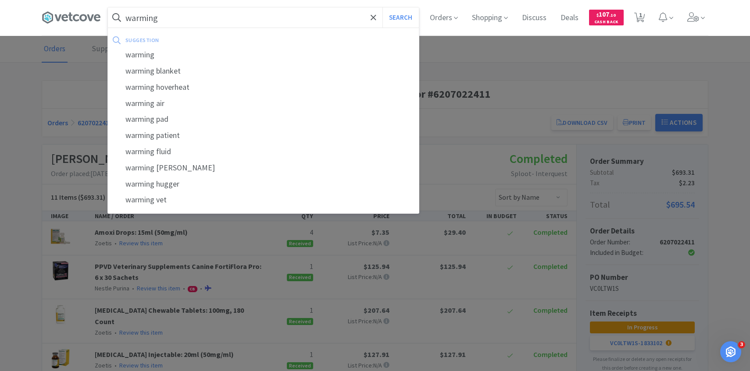
type input "warming"
click at [382, 7] on button "Search" at bounding box center [400, 17] width 36 height 20
select select "3"
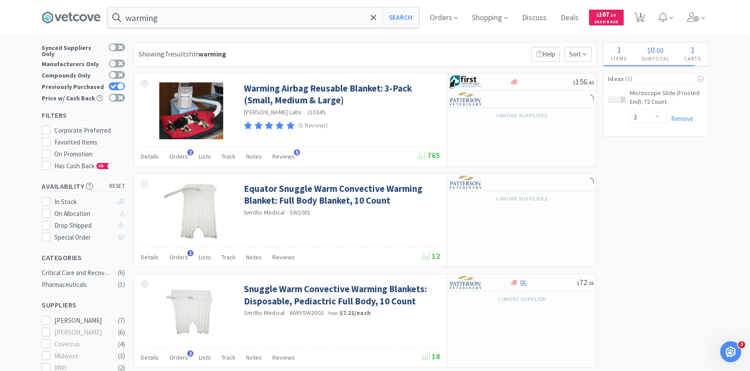
scroll to position [18, 0]
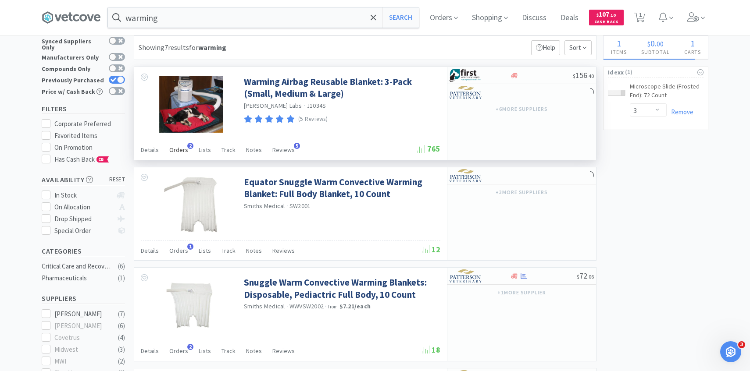
click at [177, 152] on span "Orders" at bounding box center [178, 150] width 19 height 8
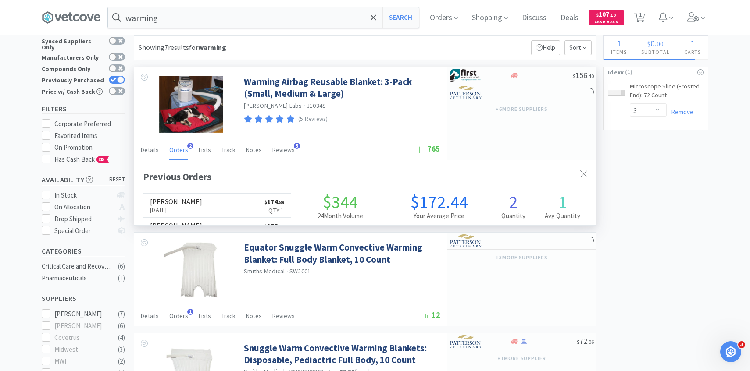
scroll to position [227, 462]
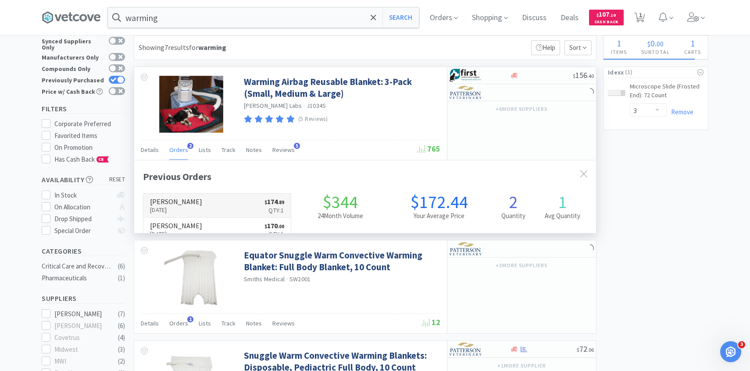
click at [192, 198] on link "Patterson Aug 7th, 2025 $ 174 . 89 Qty: 1" at bounding box center [216, 206] width 147 height 24
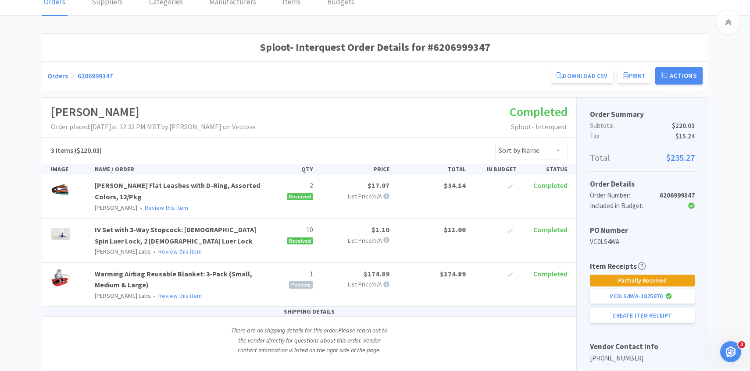
scroll to position [124, 0]
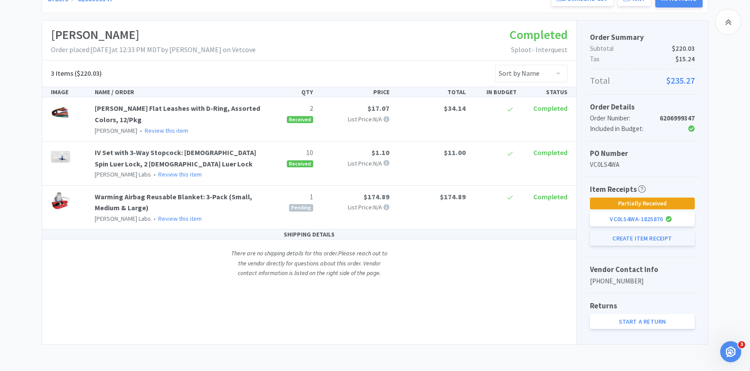
click at [643, 241] on button "Create Item Receipt" at bounding box center [642, 238] width 105 height 15
select select "1"
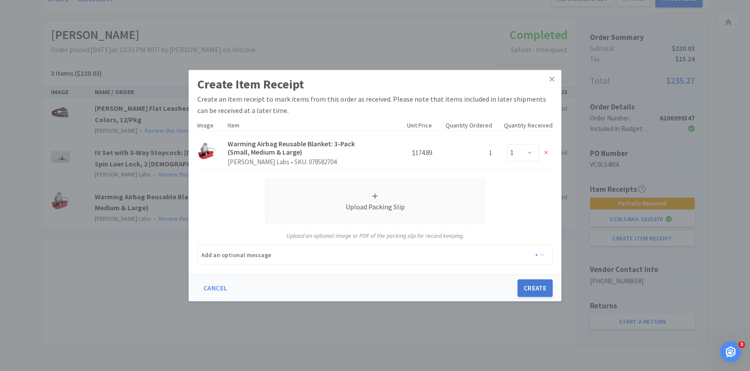
click at [546, 290] on button "Create" at bounding box center [534, 289] width 35 height 18
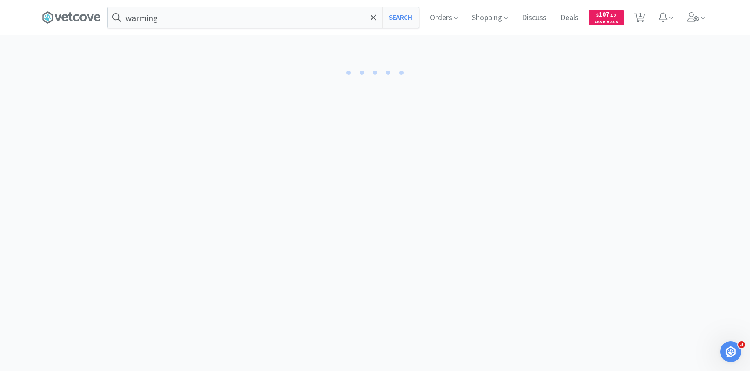
select select "1"
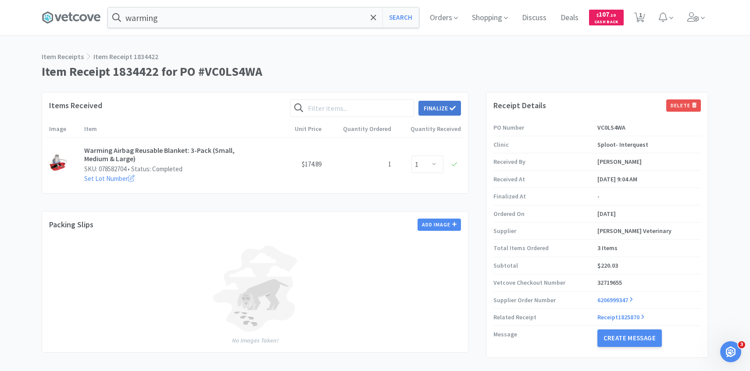
click at [450, 107] on icon at bounding box center [452, 108] width 6 height 6
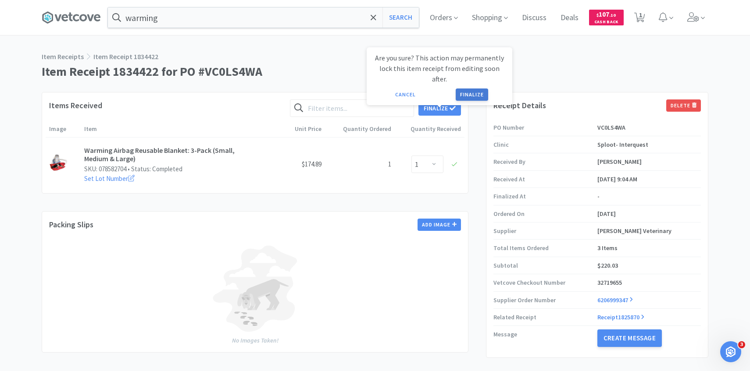
click at [472, 89] on button "Finalize" at bounding box center [471, 95] width 32 height 12
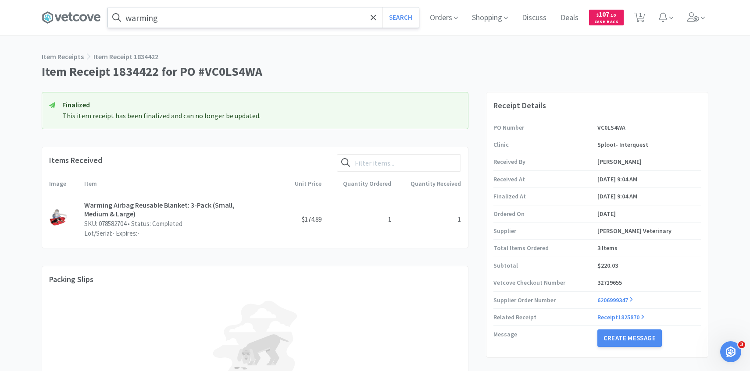
click at [333, 21] on input "warming" at bounding box center [263, 17] width 311 height 20
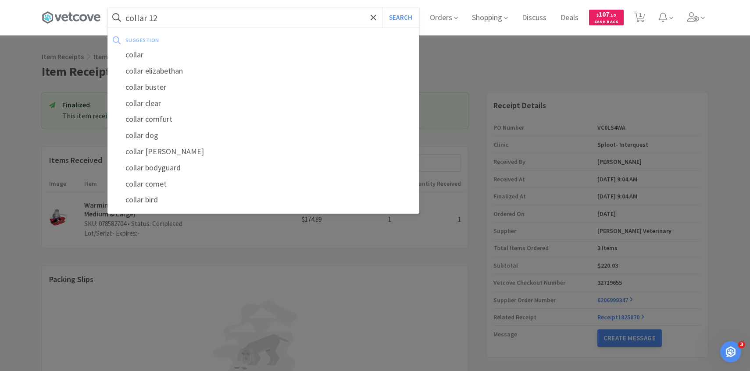
type input "collar 12"
click at [382, 7] on button "Search" at bounding box center [400, 17] width 36 height 20
select select "3"
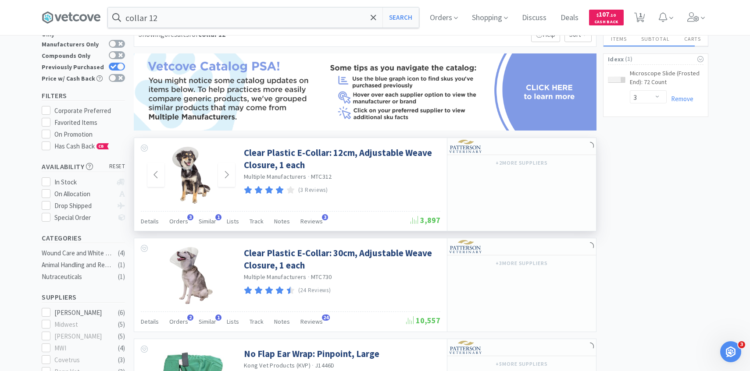
scroll to position [76, 0]
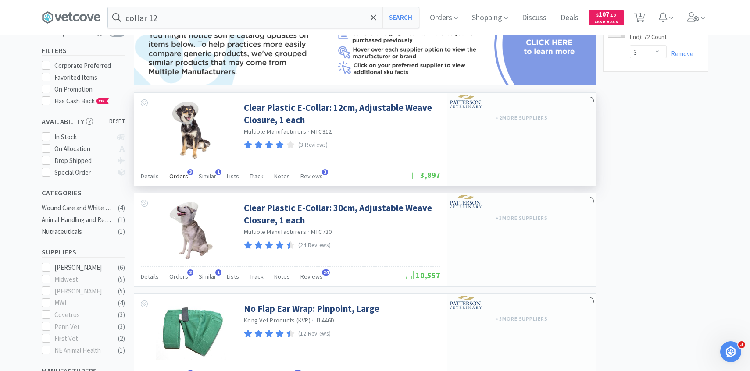
click at [182, 179] on span "Orders" at bounding box center [178, 176] width 19 height 8
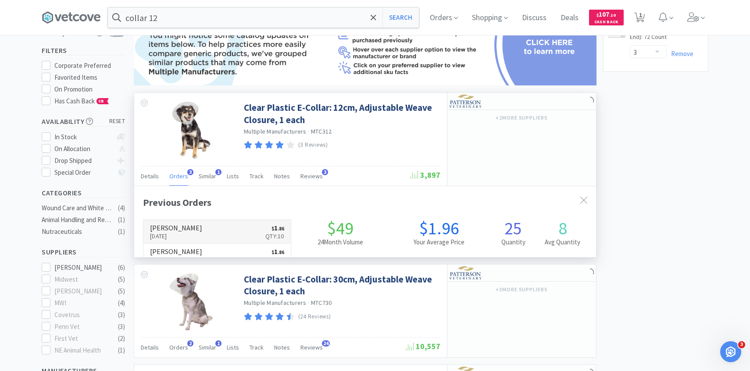
scroll to position [227, 462]
click at [205, 231] on link "Patterson Aug 8th, 2025 $ 1 . 86 Qty: 10" at bounding box center [216, 232] width 147 height 24
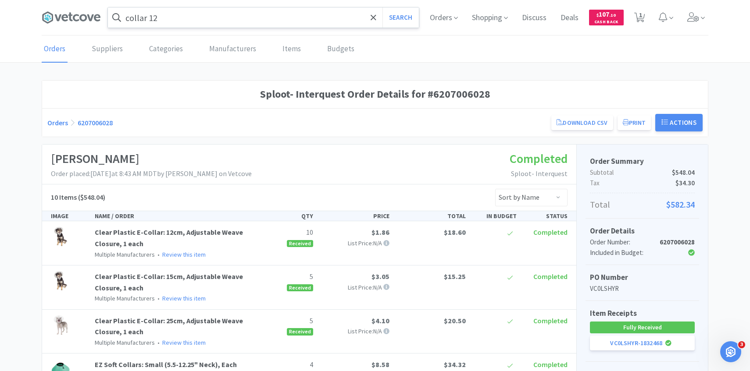
click at [263, 20] on input "collar 12" at bounding box center [263, 17] width 311 height 20
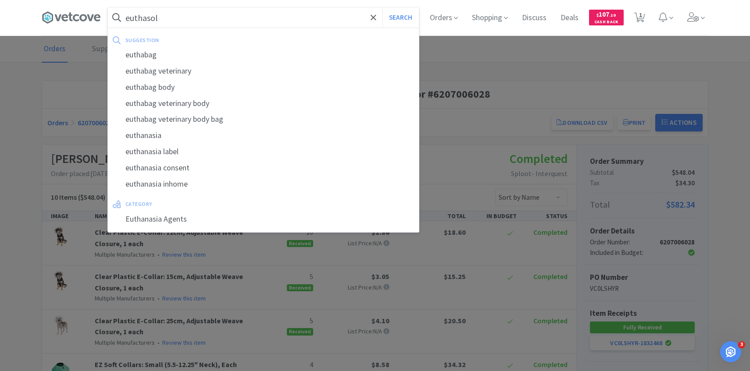
type input "euthasol"
click at [382, 7] on button "Search" at bounding box center [400, 17] width 36 height 20
select select "3"
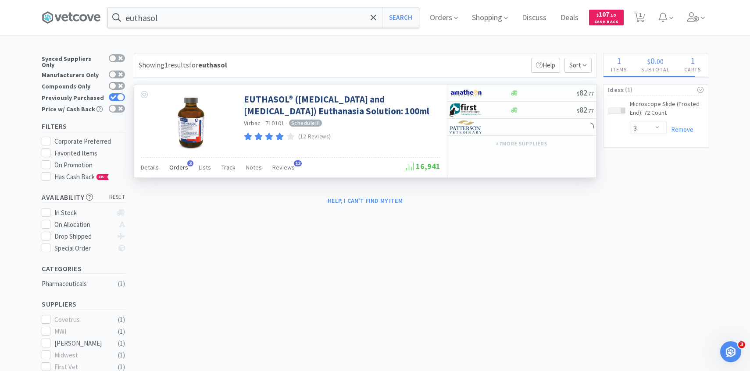
click at [172, 165] on span "Orders" at bounding box center [178, 168] width 19 height 8
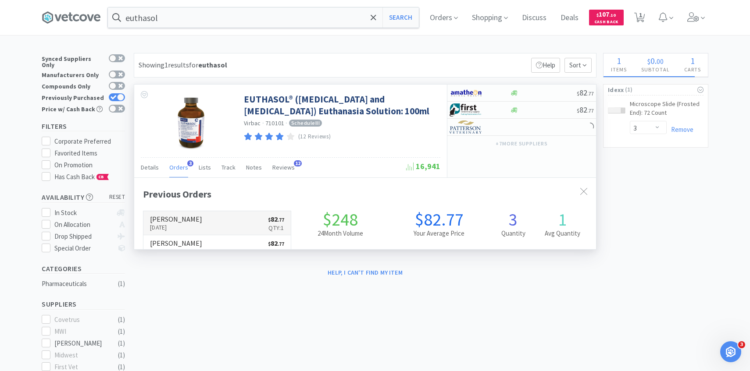
scroll to position [227, 462]
click at [192, 226] on link "Patterson Aug 8th, 2025 $ 82 . 77 Qty: 1" at bounding box center [216, 223] width 147 height 24
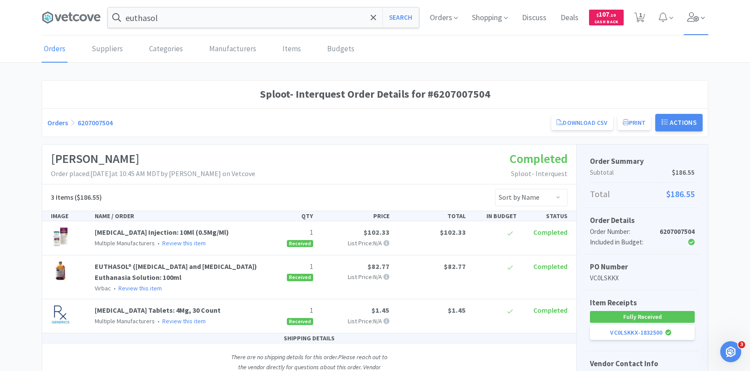
click at [699, 18] on span at bounding box center [695, 17] width 25 height 35
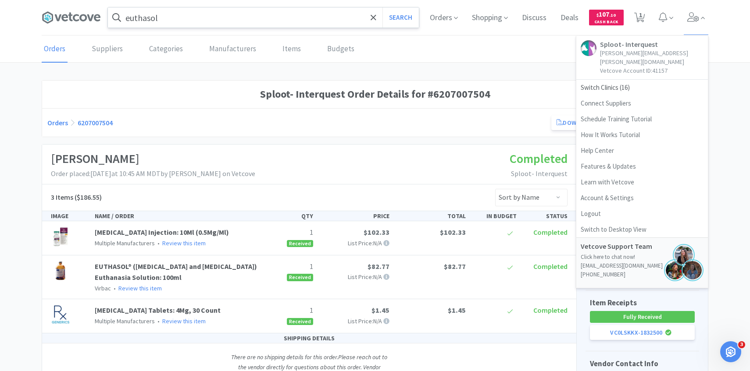
click at [338, 20] on input "euthasol" at bounding box center [263, 17] width 311 height 20
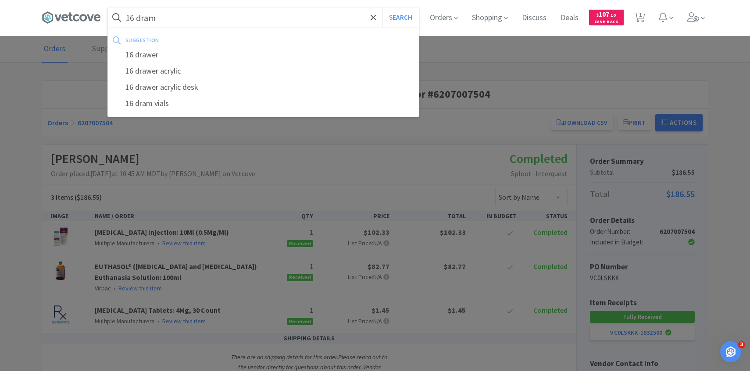
type input "16 dram"
click at [382, 7] on button "Search" at bounding box center [400, 17] width 36 height 20
select select "3"
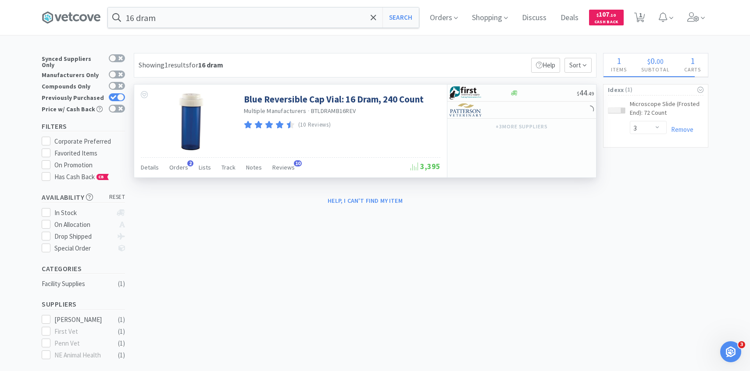
click at [164, 164] on div "Details Orders 2 Lists Track Notes Reviews 10" at bounding box center [276, 168] width 270 height 17
click at [178, 166] on span "Orders" at bounding box center [178, 168] width 19 height 8
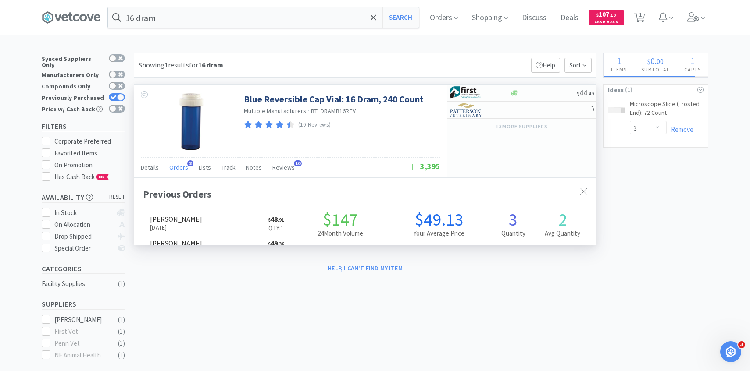
scroll to position [227, 462]
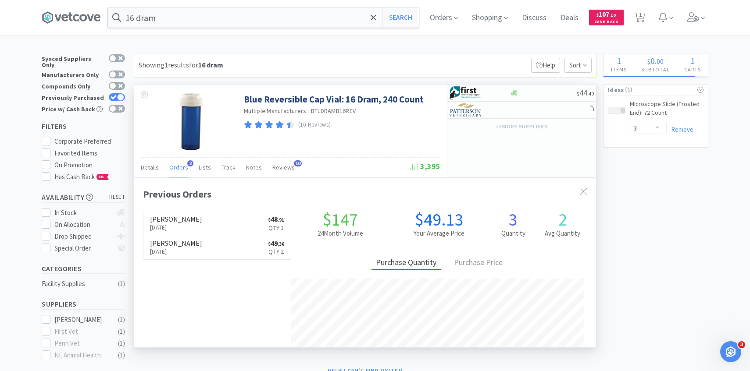
click at [178, 166] on span "Orders" at bounding box center [178, 168] width 19 height 8
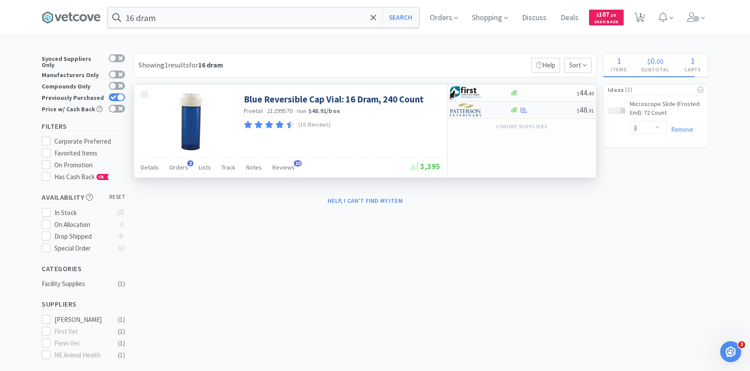
click at [465, 110] on img at bounding box center [465, 109] width 33 height 13
select select "1"
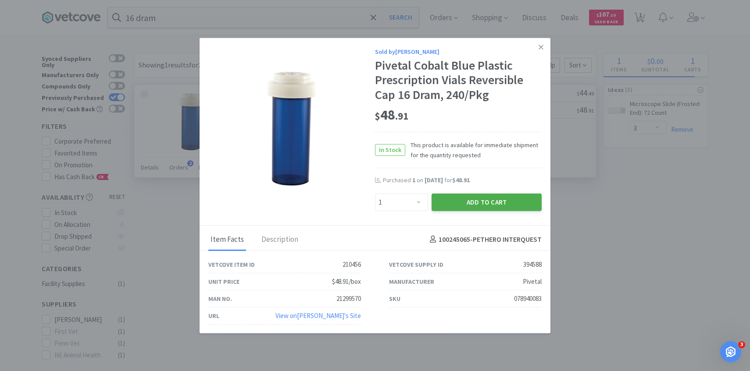
click at [485, 203] on button "Add to Cart" at bounding box center [486, 202] width 110 height 18
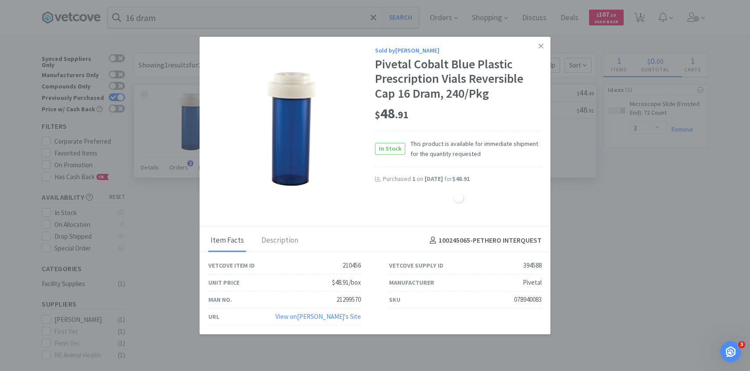
select select "1"
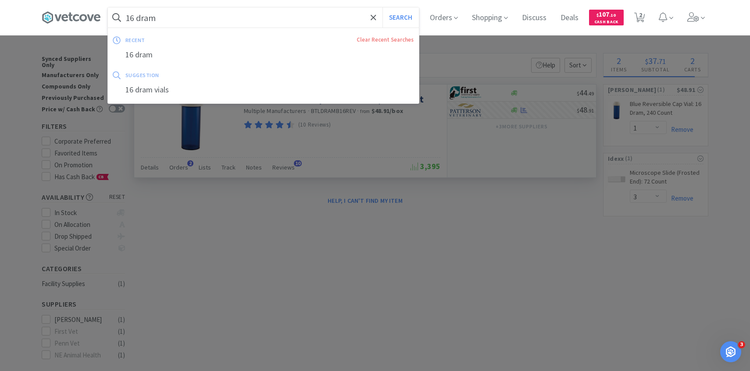
click at [333, 20] on input "16 dram" at bounding box center [263, 17] width 311 height 20
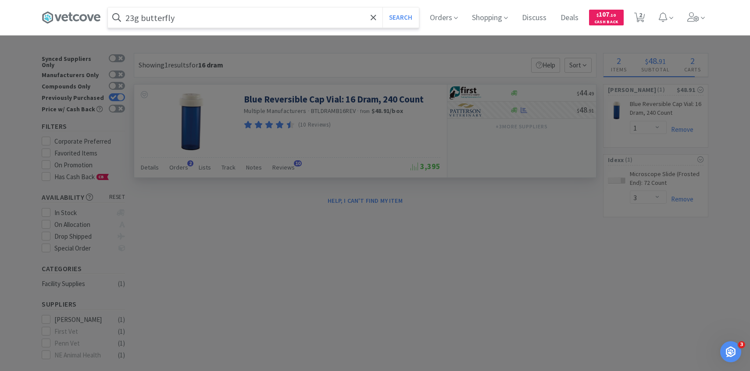
type input "23g butterfly"
click at [382, 7] on button "Search" at bounding box center [400, 17] width 36 height 20
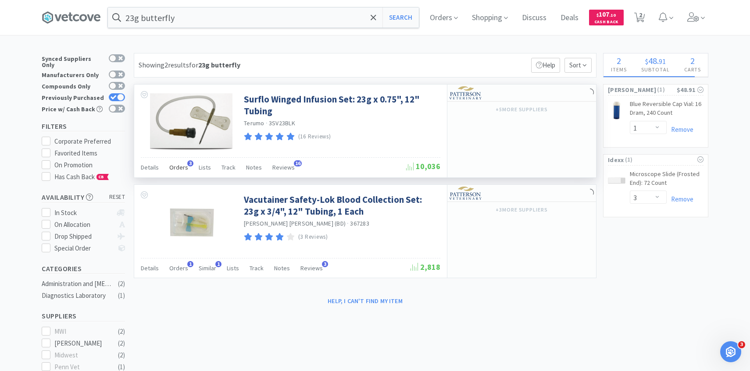
click at [182, 170] on span "Orders" at bounding box center [178, 168] width 19 height 8
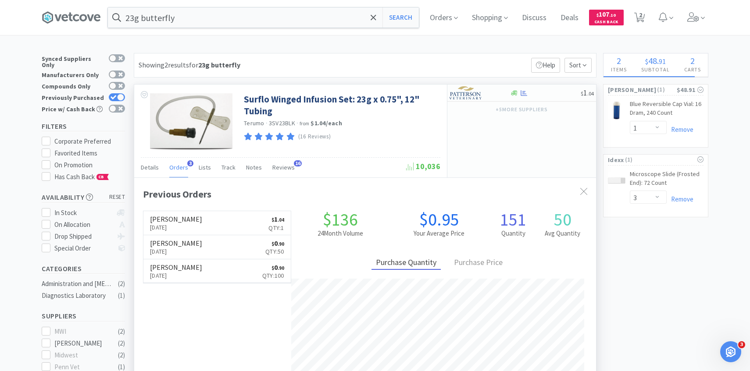
scroll to position [227, 462]
click at [192, 224] on link "Patterson Aug 13th, 2025 $ 1 . 04 Qty: 1" at bounding box center [216, 223] width 147 height 24
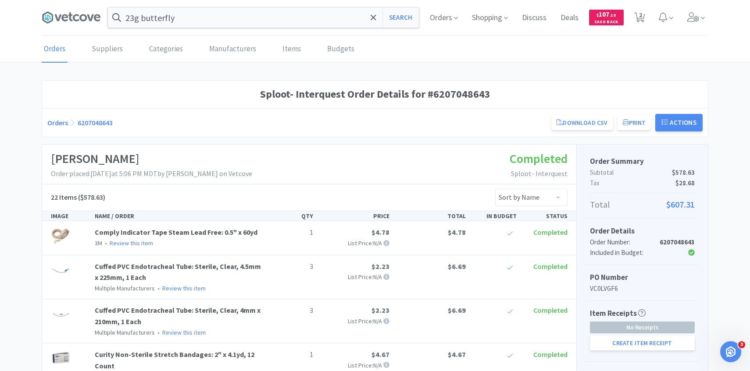
select select "1"
select select "3"
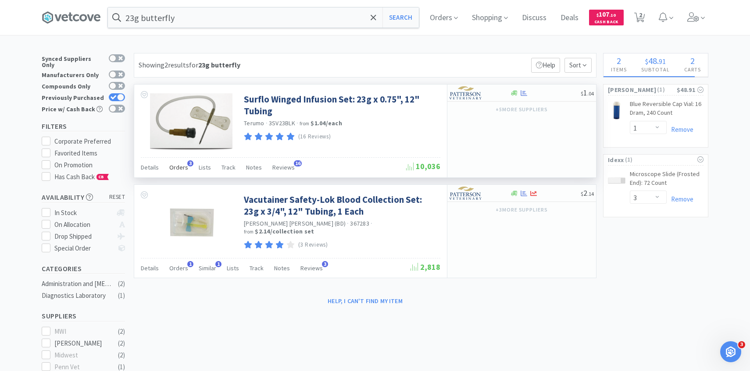
click at [179, 168] on span "Orders" at bounding box center [178, 168] width 19 height 8
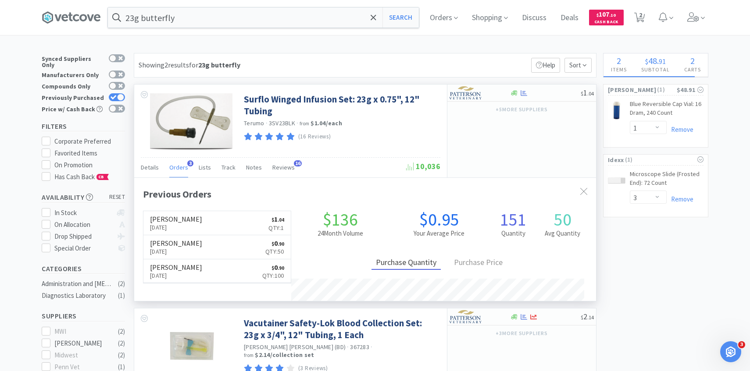
scroll to position [227, 462]
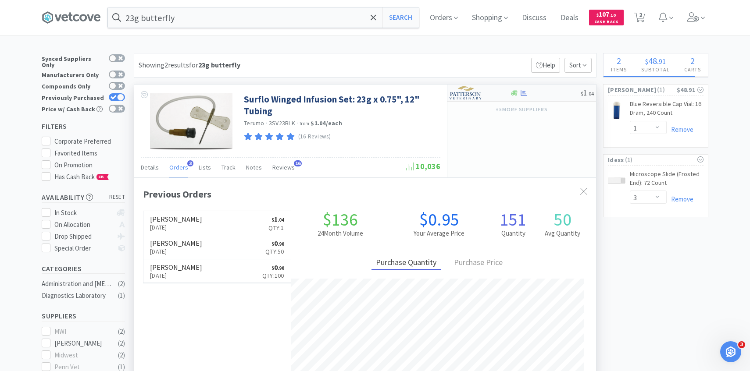
click at [472, 96] on img at bounding box center [465, 92] width 33 height 13
select select "1"
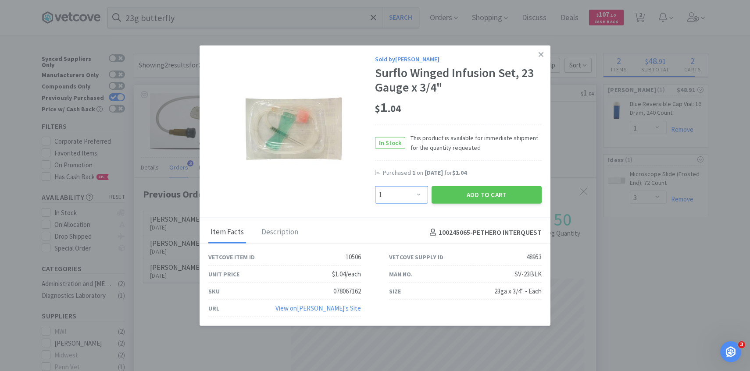
click at [407, 191] on select "Enter Quantity 1 2 3 4 5 6 7 8 9 10 11 12 13 14 15 16 17 18 19 20 Enter Quantity" at bounding box center [401, 195] width 53 height 18
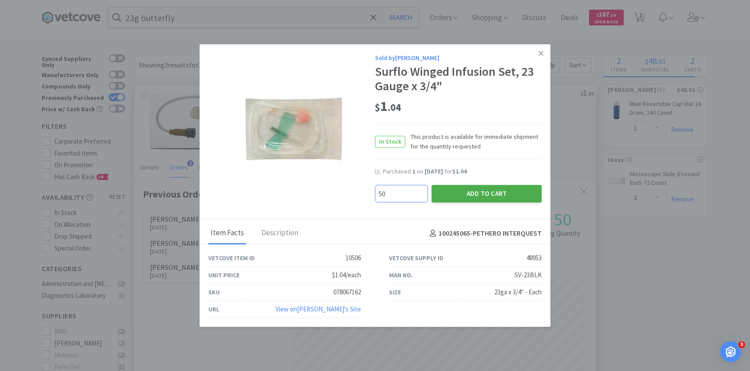
type input "50"
click at [481, 198] on button "Add to Cart" at bounding box center [486, 194] width 110 height 18
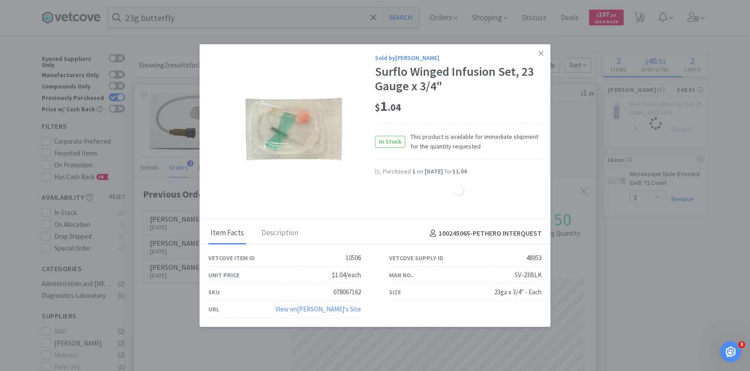
select select "50"
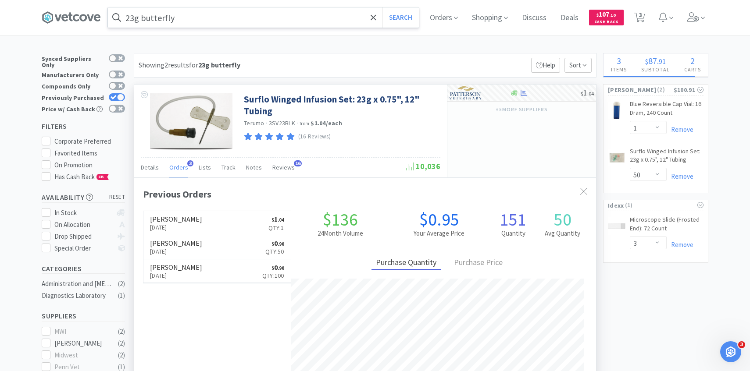
click at [335, 24] on input "23g butterfly" at bounding box center [263, 17] width 311 height 20
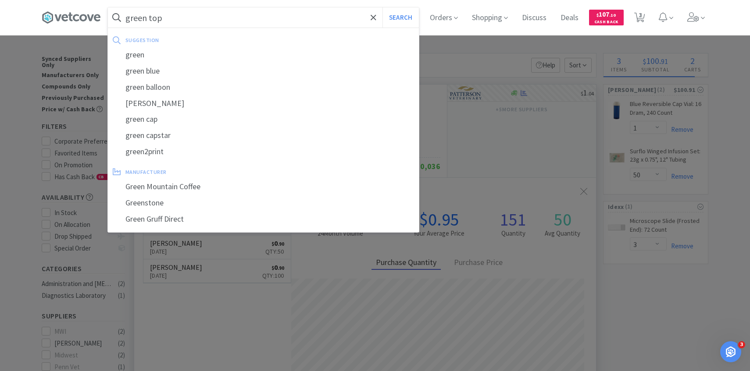
click at [382, 7] on button "Search" at bounding box center [400, 17] width 36 height 20
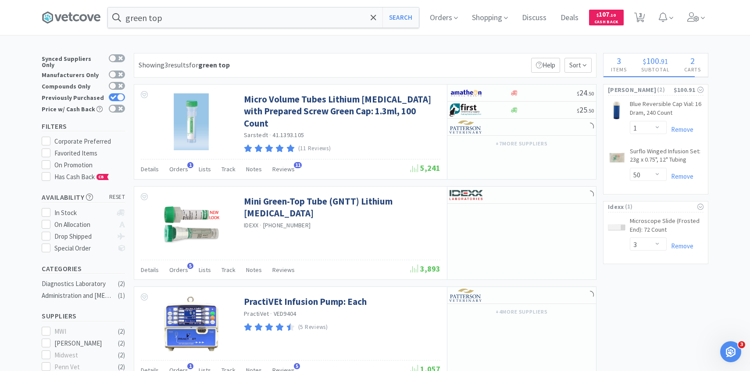
scroll to position [11, 0]
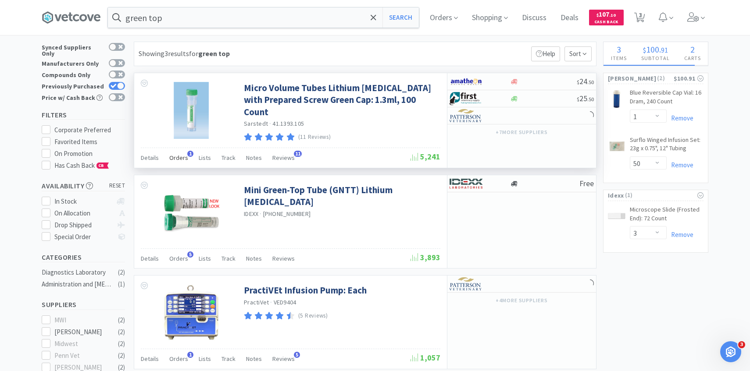
click at [184, 155] on span "Orders" at bounding box center [178, 158] width 19 height 8
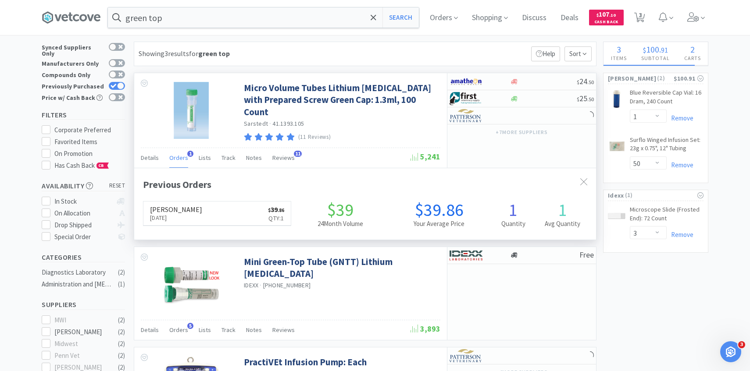
scroll to position [227, 462]
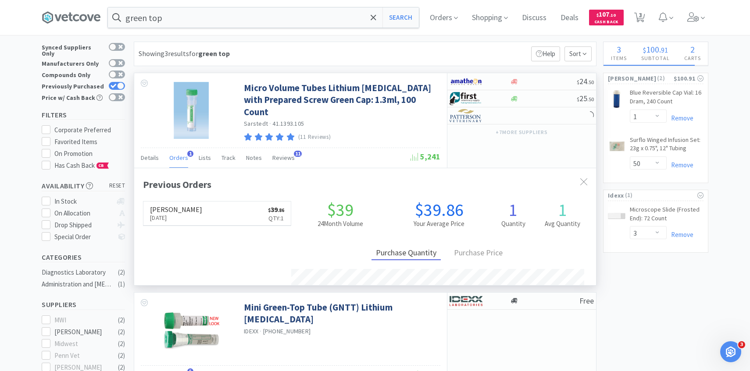
click at [184, 155] on span "Orders" at bounding box center [178, 158] width 19 height 8
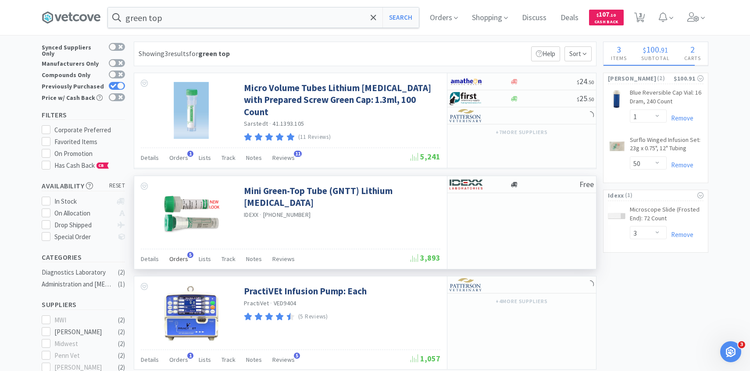
click at [183, 255] on span "Orders" at bounding box center [178, 259] width 19 height 8
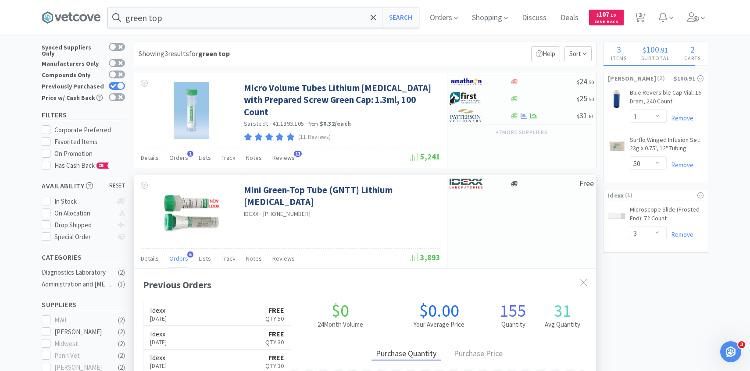
click at [183, 255] on span "Orders" at bounding box center [178, 259] width 19 height 8
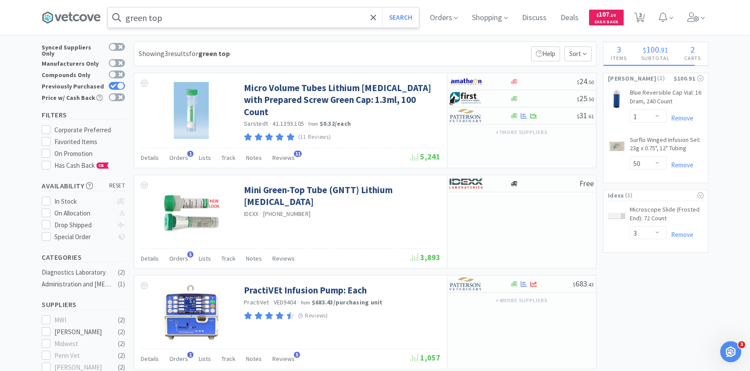
click at [330, 19] on input "green top" at bounding box center [263, 17] width 311 height 20
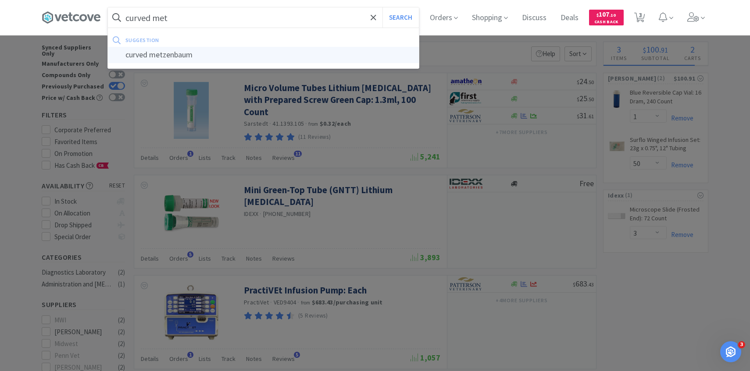
click at [320, 57] on div "curved metzenbaum" at bounding box center [263, 55] width 311 height 16
type input "curved metzenbaum"
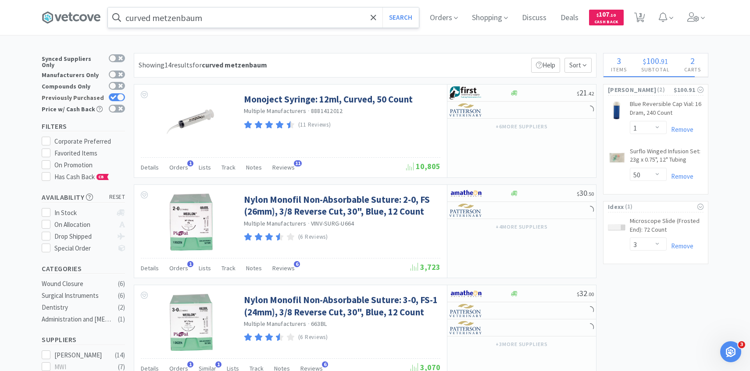
click at [121, 94] on div at bounding box center [120, 97] width 7 height 7
checkbox input "false"
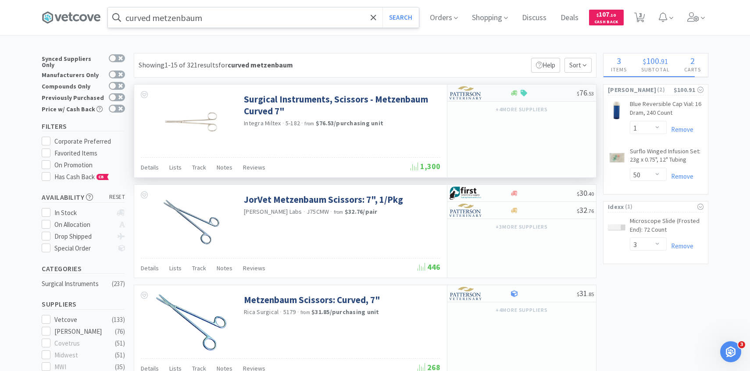
click at [473, 93] on img at bounding box center [465, 92] width 33 height 13
select select "1"
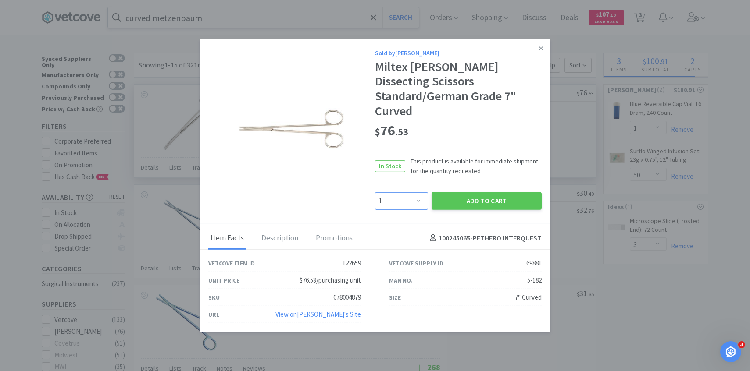
click at [404, 192] on select "Enter Quantity 1 2 3 4 5 6 7 8 9 10 11 12 13 14 15 16 17 18 19 20 Enter Quantity" at bounding box center [401, 201] width 53 height 18
click at [375, 192] on select "Enter Quantity 1 2 3 4 5 6 7 8 9 10 11 12 13 14 15 16 17 18 19 20 Enter Quantity" at bounding box center [401, 201] width 53 height 18
click at [455, 197] on button "Add to Cart" at bounding box center [486, 201] width 110 height 18
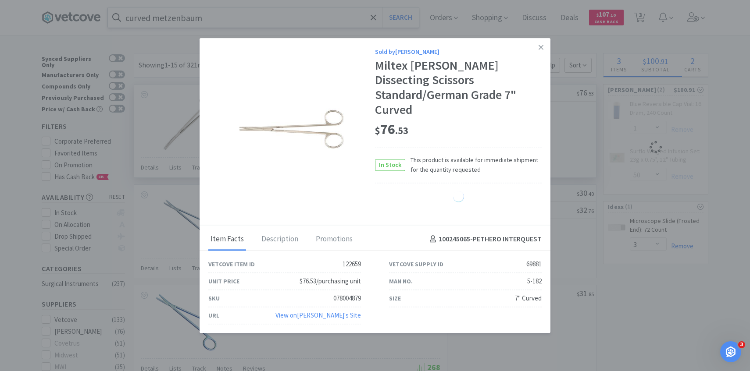
select select "2"
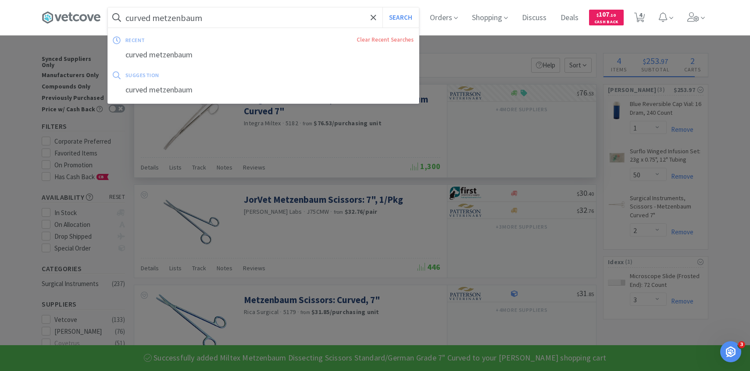
click at [315, 22] on input "curved metzenbaum" at bounding box center [263, 17] width 311 height 20
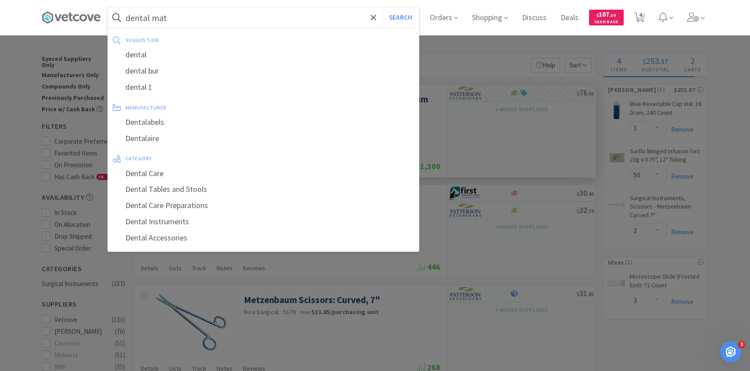
type input "dental mat"
click at [382, 7] on button "Search" at bounding box center [400, 17] width 36 height 20
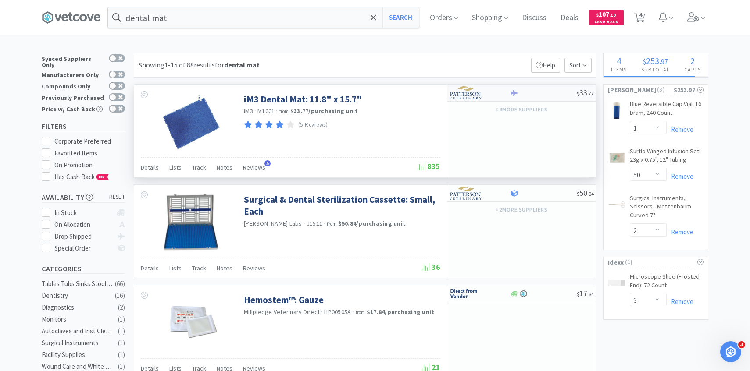
click at [479, 87] on img at bounding box center [465, 92] width 33 height 13
select select "1"
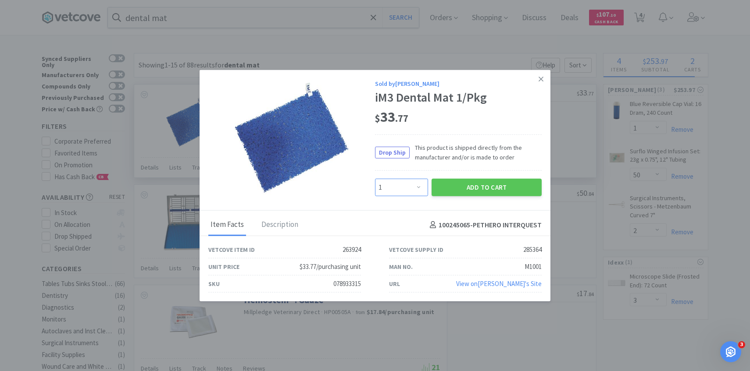
click at [411, 181] on select "Enter Quantity 1 2 3 4 5 6 7 8 9 10 11 12 13 14 15 16 17 18 19 20 Enter Quantity" at bounding box center [401, 188] width 53 height 18
click at [375, 179] on select "Enter Quantity 1 2 3 4 5 6 7 8 9 10 11 12 13 14 15 16 17 18 19 20 Enter Quantity" at bounding box center [401, 188] width 53 height 18
drag, startPoint x: 411, startPoint y: 181, endPoint x: 467, endPoint y: 171, distance: 57.1
click at [454, 188] on button "Add to Cart" at bounding box center [486, 188] width 110 height 18
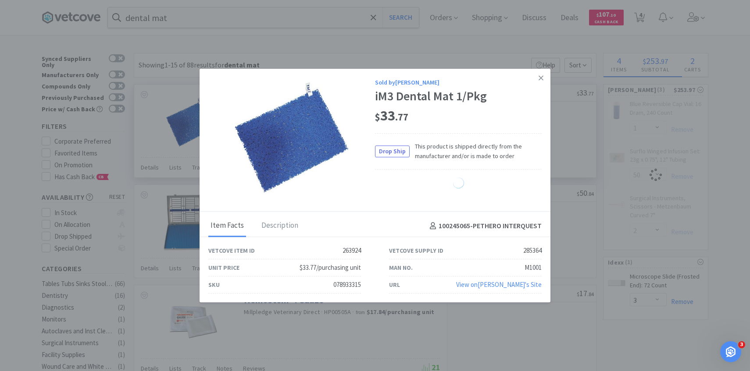
select select "2"
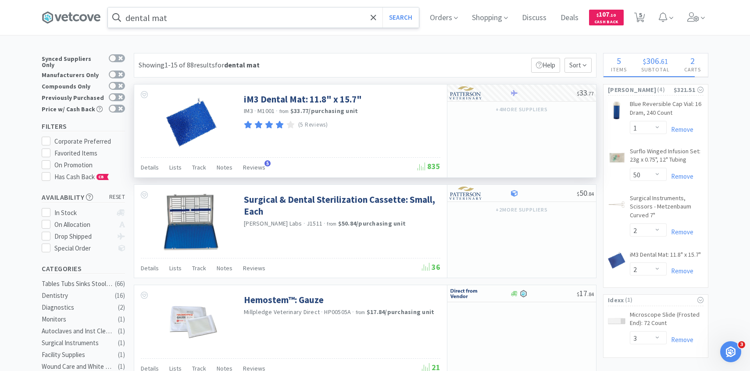
click at [304, 23] on input "dental mat" at bounding box center [263, 17] width 311 height 20
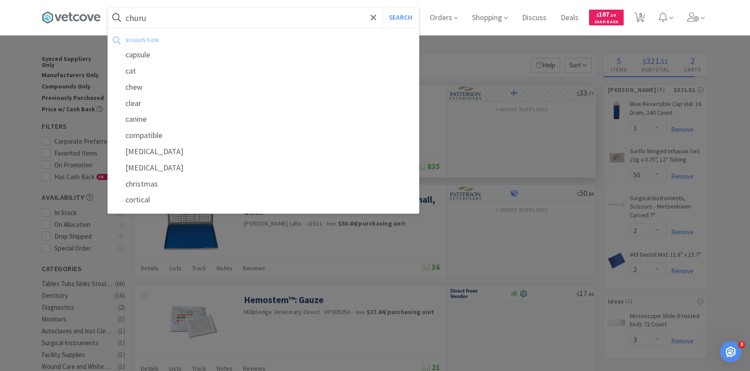
type input "churu"
click at [382, 7] on button "Search" at bounding box center [400, 17] width 36 height 20
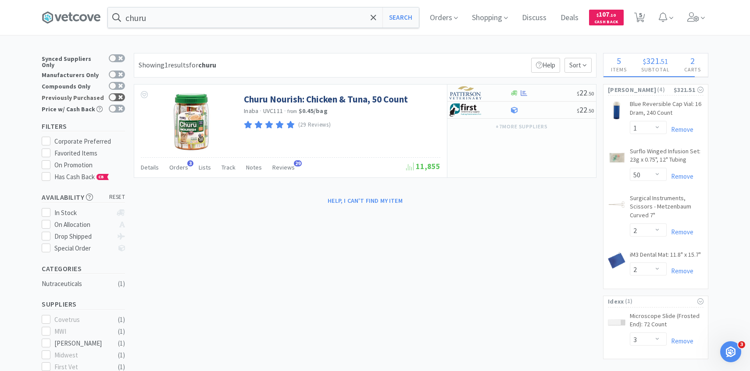
click at [117, 93] on div at bounding box center [117, 97] width 16 height 8
checkbox input "true"
click at [179, 170] on span "Orders" at bounding box center [178, 168] width 19 height 8
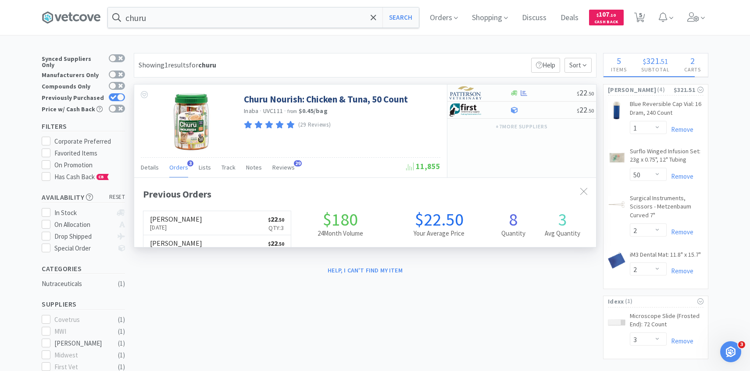
scroll to position [227, 462]
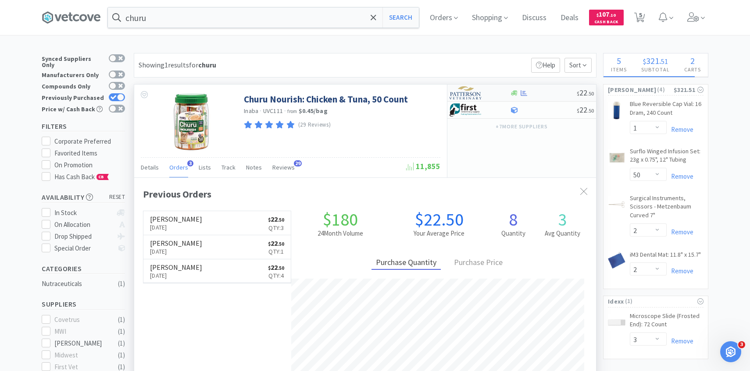
click at [473, 96] on img at bounding box center [465, 92] width 33 height 13
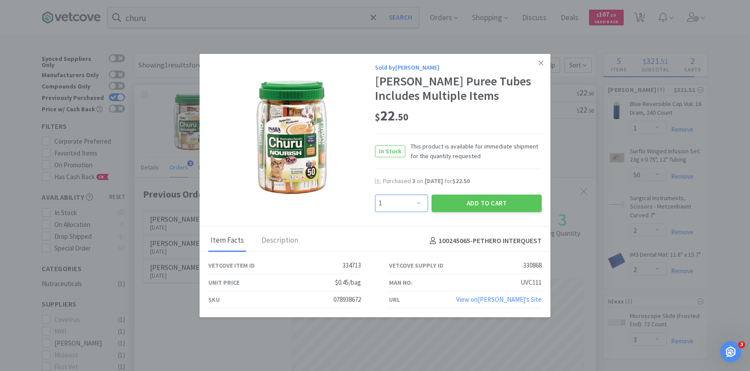
click at [410, 203] on select "Enter Quantity 1 2 3 4 5 6 7 8 9 10 11 12 13 14 15 16 17 18 19 20 Enter Quantity" at bounding box center [401, 204] width 53 height 18
click at [375, 195] on select "Enter Quantity 1 2 3 4 5 6 7 8 9 10 11 12 13 14 15 16 17 18 19 20 Enter Quantity" at bounding box center [401, 204] width 53 height 18
click at [407, 207] on select "Enter Quantity 1 2 3 4 5 6 7 8 9 10 11 12 13 14 15 16 17 18 19 20 Enter Quantity" at bounding box center [401, 204] width 53 height 18
select select "3"
click at [375, 195] on select "Enter Quantity 1 2 3 4 5 6 7 8 9 10 11 12 13 14 15 16 17 18 19 20 Enter Quantity" at bounding box center [401, 204] width 53 height 18
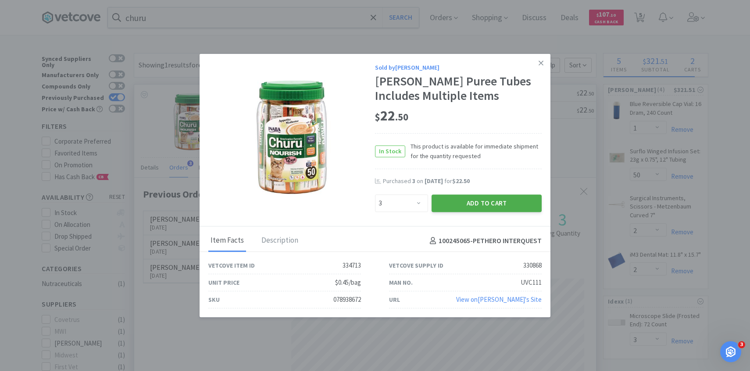
click at [464, 196] on button "Add to Cart" at bounding box center [486, 204] width 110 height 18
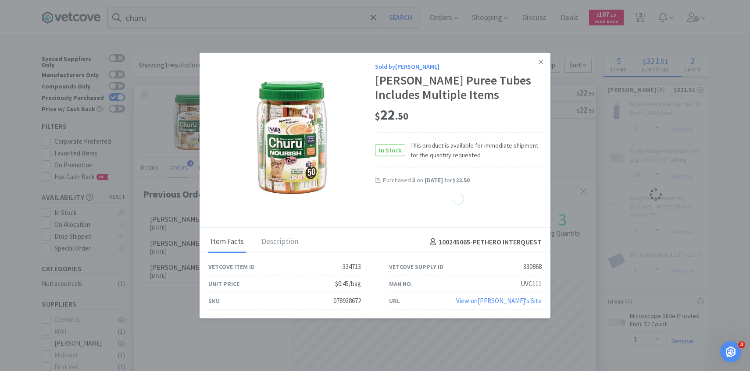
select select "3"
select select "50"
select select "2"
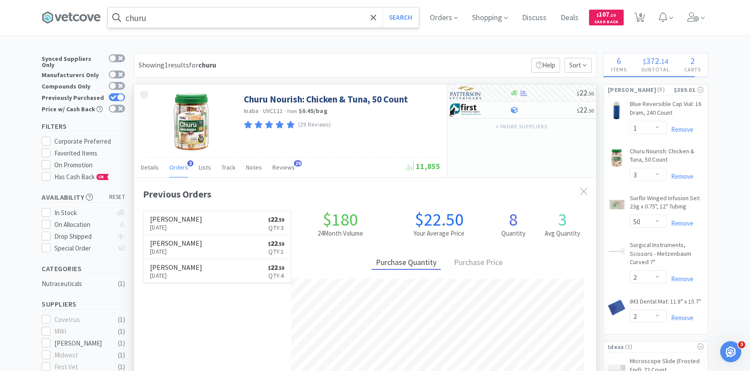
click at [317, 17] on input "churu" at bounding box center [263, 17] width 311 height 20
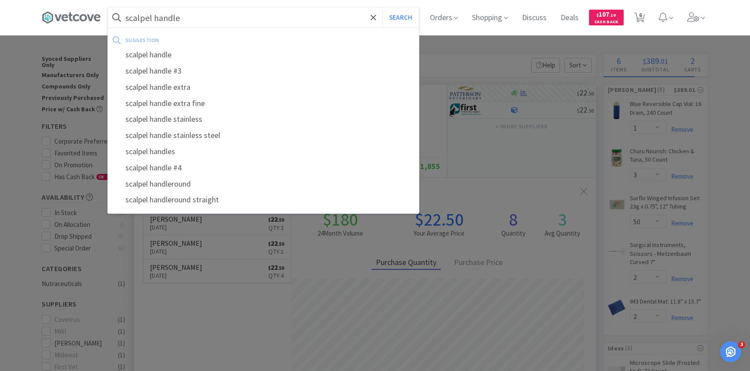
type input "scalpel handle"
click at [382, 7] on button "Search" at bounding box center [400, 17] width 36 height 20
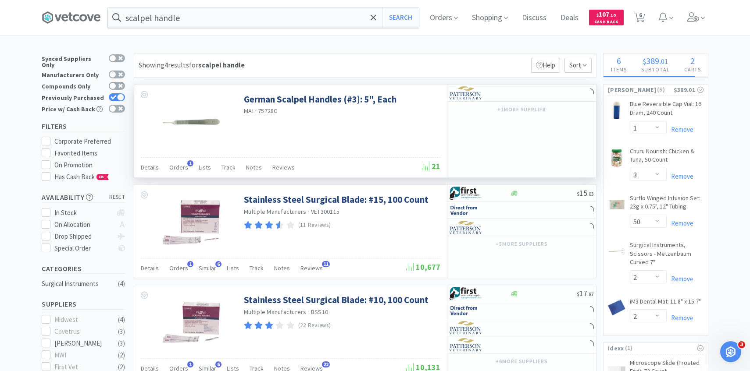
scroll to position [6, 0]
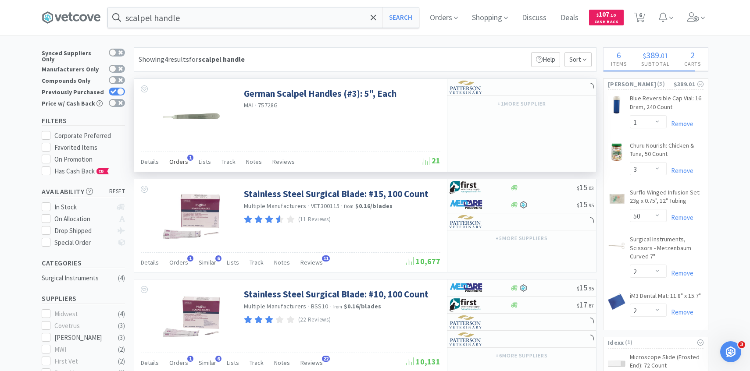
click at [179, 159] on span "Orders" at bounding box center [178, 162] width 19 height 8
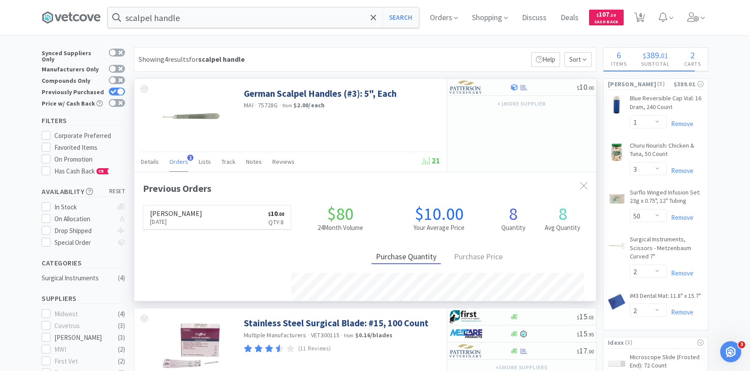
scroll to position [227, 462]
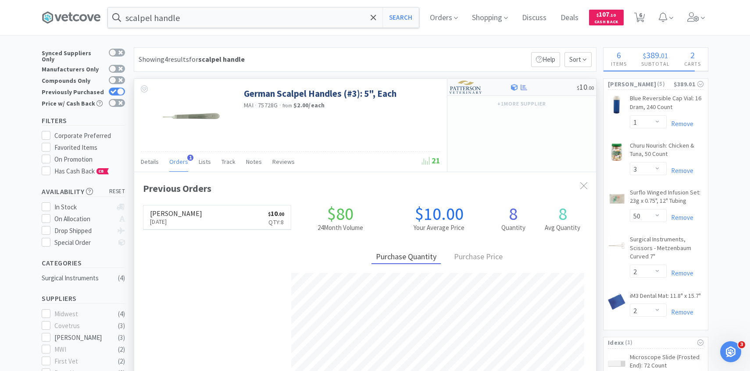
click at [471, 86] on img at bounding box center [465, 87] width 33 height 13
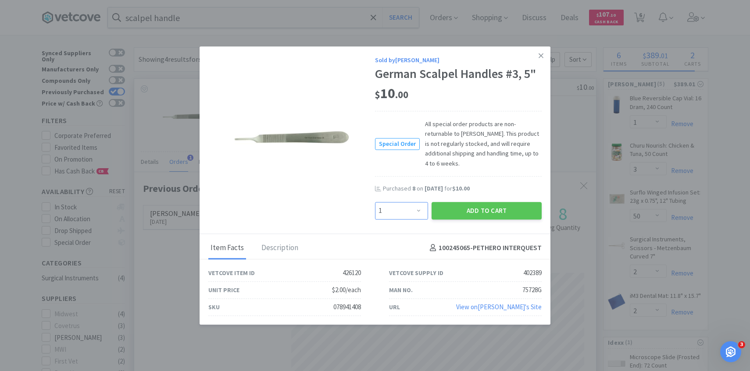
click at [405, 202] on select "Enter Quantity 1 2 3 4 5 6 7 8 9 10 11 12 13 14 15 16 17 18 19 20 Enter Quantity" at bounding box center [401, 211] width 53 height 18
select select "2"
click at [375, 202] on select "Enter Quantity 1 2 3 4 5 6 7 8 9 10 11 12 13 14 15 16 17 18 19 20 Enter Quantity" at bounding box center [401, 211] width 53 height 18
click at [455, 206] on button "Add to Cart" at bounding box center [486, 211] width 110 height 18
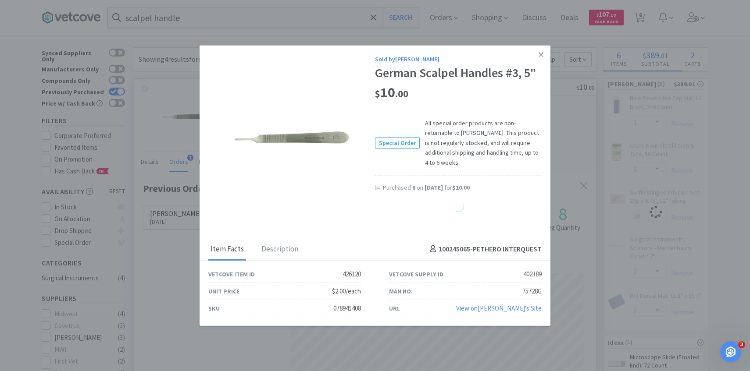
select select "2"
select select "50"
select select "2"
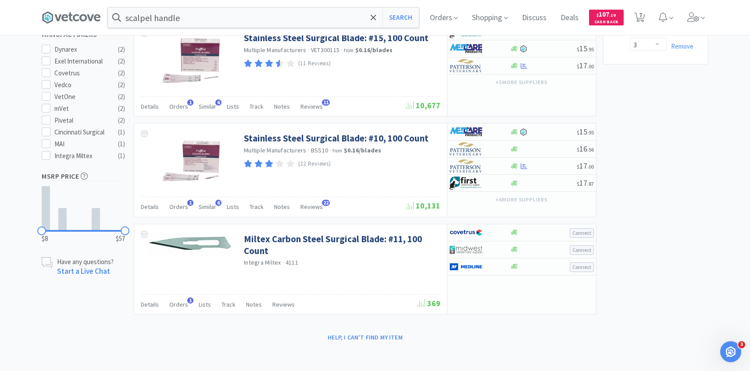
scroll to position [0, 0]
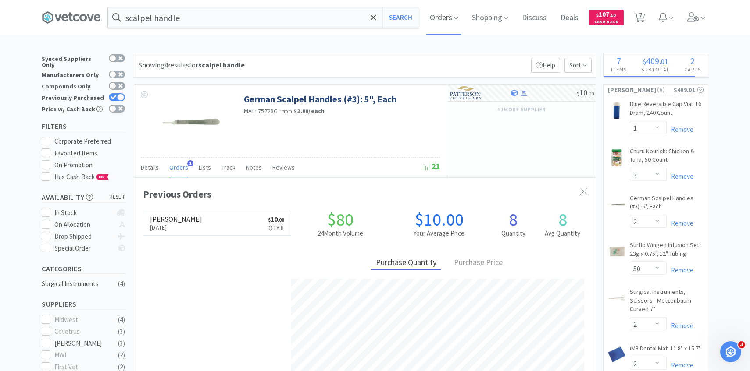
click at [444, 18] on span "Orders" at bounding box center [443, 17] width 35 height 35
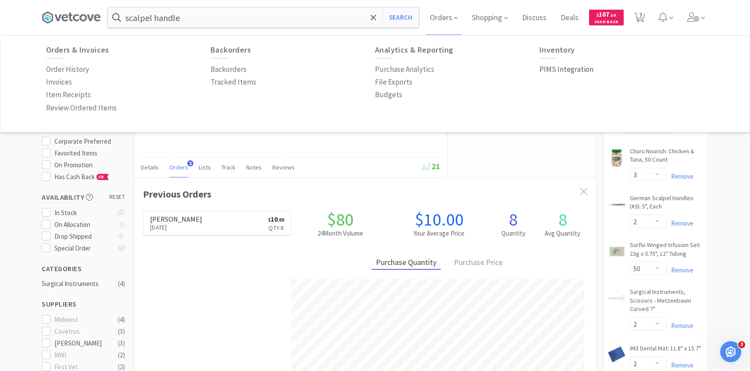
click at [563, 73] on p "PIMS Integration" at bounding box center [566, 70] width 54 height 12
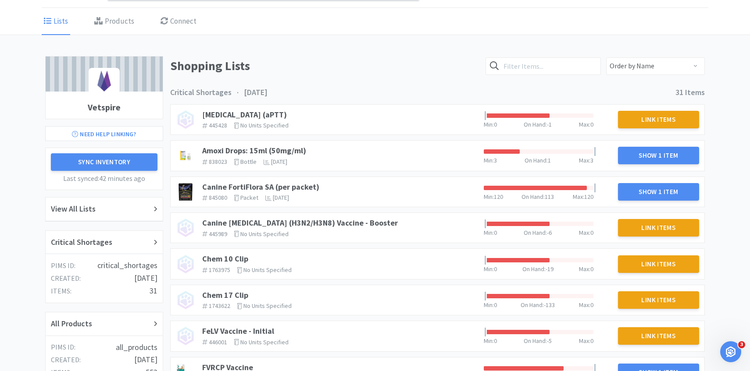
scroll to position [36, 0]
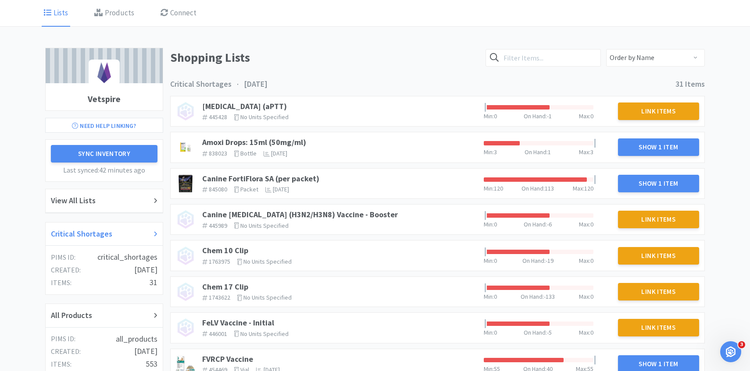
click at [122, 235] on div "Critical Shortages" at bounding box center [104, 234] width 107 height 13
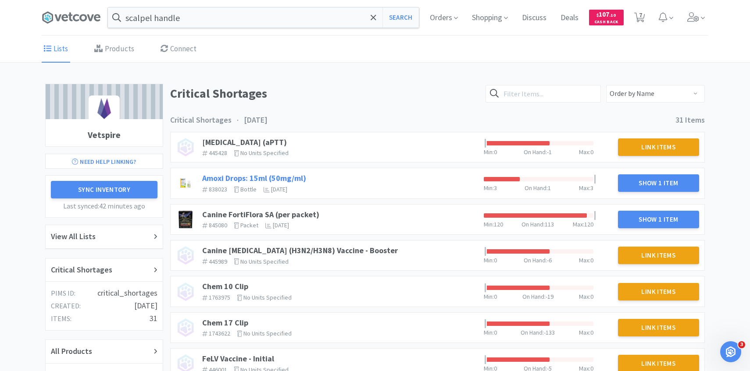
click at [281, 176] on link "Amoxi Drops: 15ml (50mg/ml)" at bounding box center [254, 178] width 104 height 10
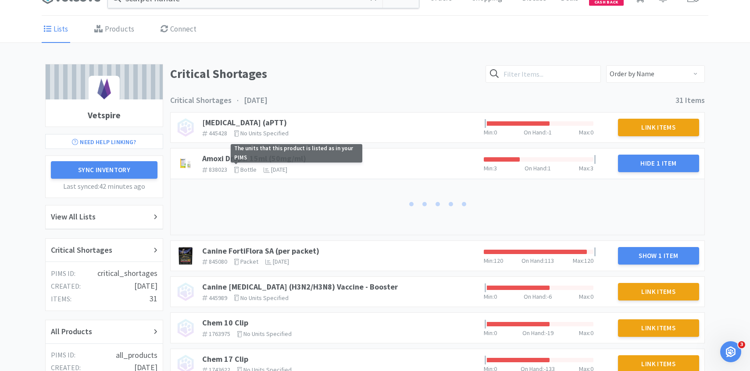
scroll to position [39, 0]
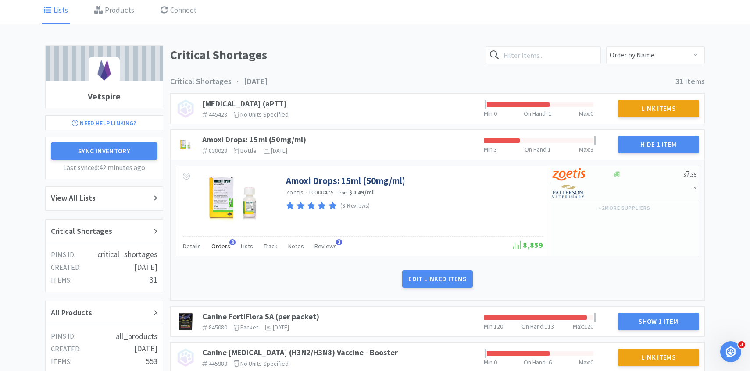
click at [222, 244] on span "Orders" at bounding box center [220, 246] width 19 height 8
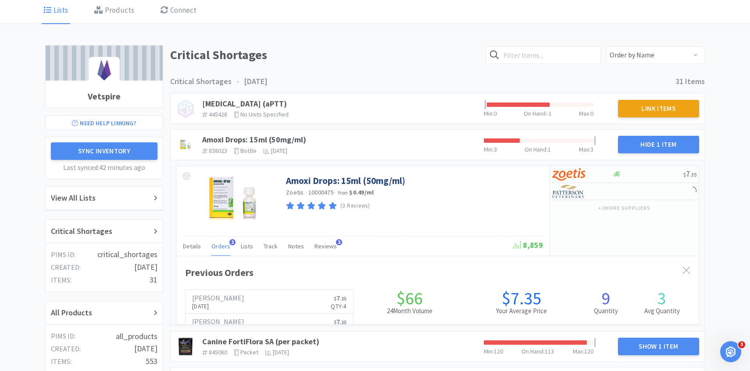
scroll to position [240, 522]
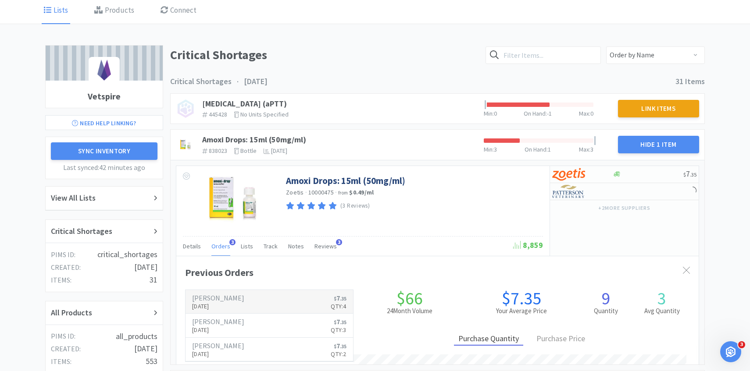
click at [228, 297] on h6 "[PERSON_NAME]" at bounding box center [218, 298] width 52 height 7
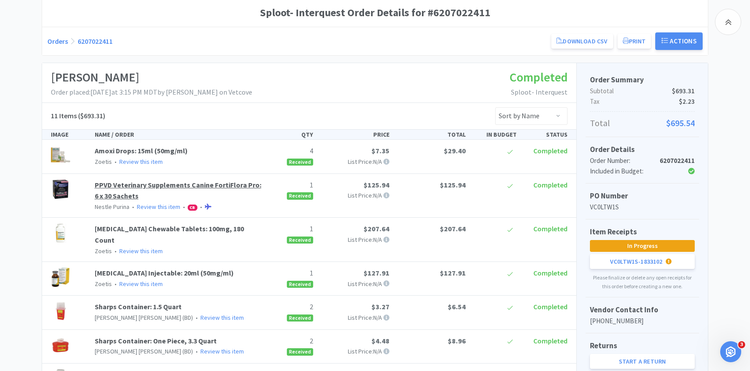
scroll to position [180, 0]
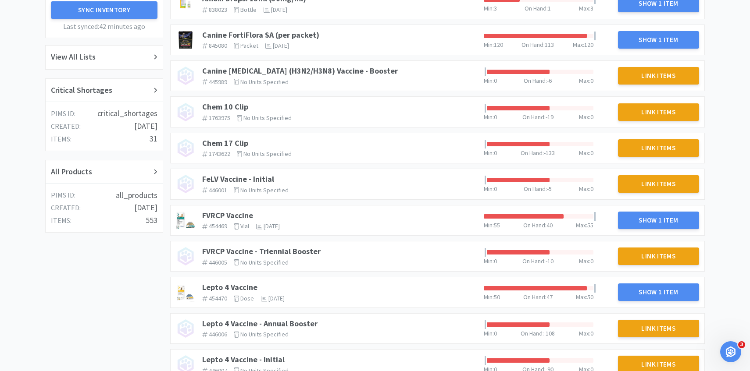
scroll to position [39, 0]
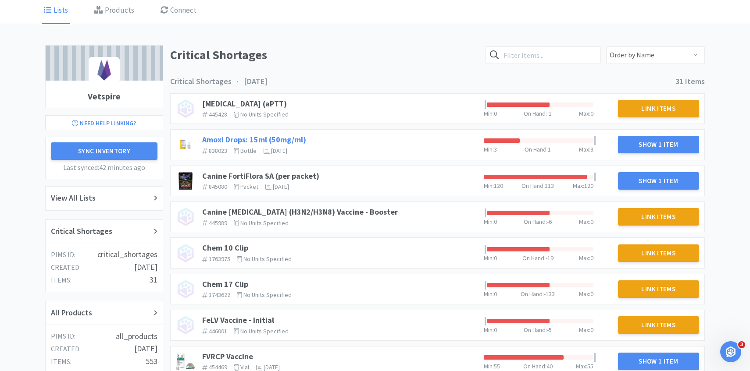
click at [282, 137] on link "Amoxi Drops: 15ml (50mg/ml)" at bounding box center [254, 140] width 104 height 10
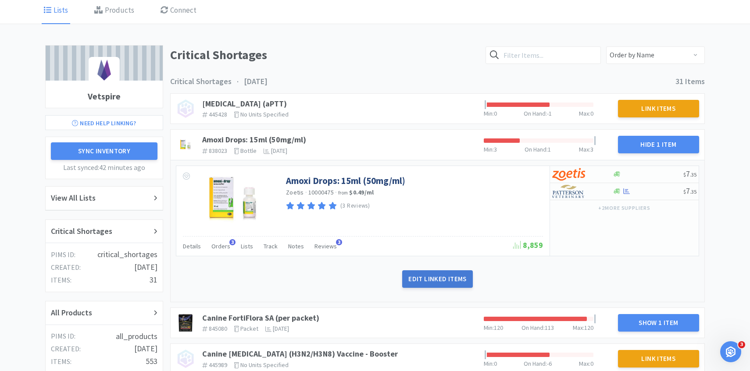
click at [413, 274] on button "Edit Linked Items" at bounding box center [437, 279] width 70 height 18
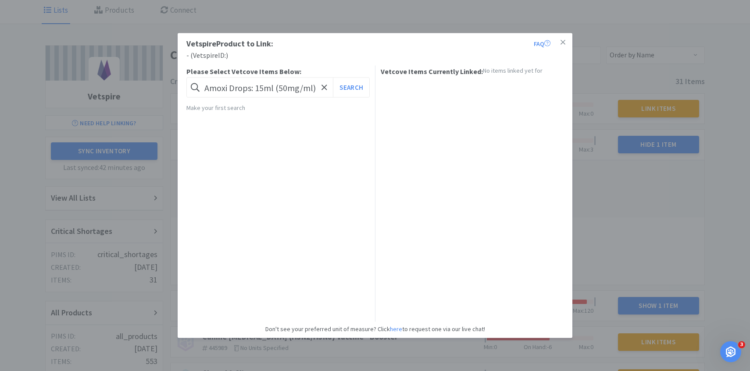
click at [588, 272] on div "Vetspire Product to Link: FAQ - ( Vetspire ID: ) Please Select Vetcove Items Be…" at bounding box center [375, 185] width 750 height 371
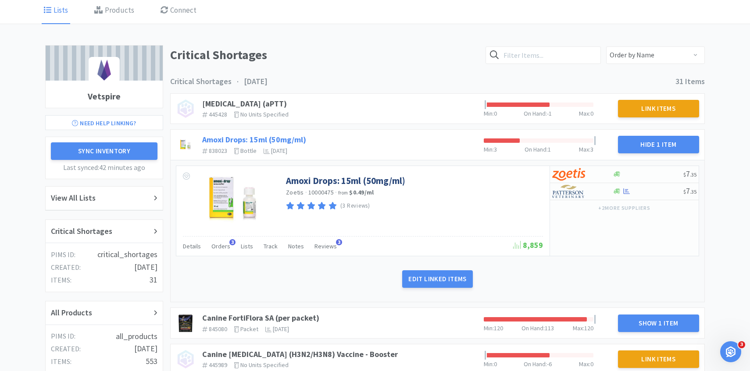
click at [288, 136] on link "Amoxi Drops: 15ml (50mg/ml)" at bounding box center [254, 140] width 104 height 10
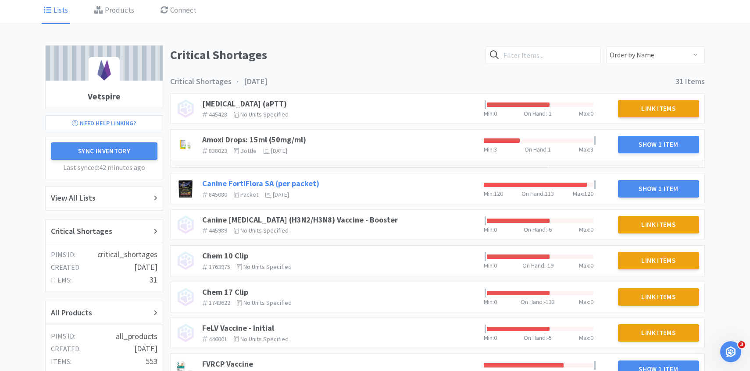
scroll to position [63, 0]
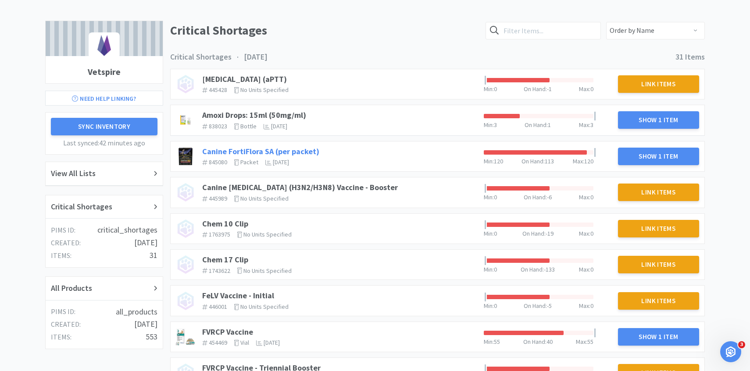
click at [309, 147] on link "Canine FortiFlora SA (per packet)" at bounding box center [260, 151] width 117 height 10
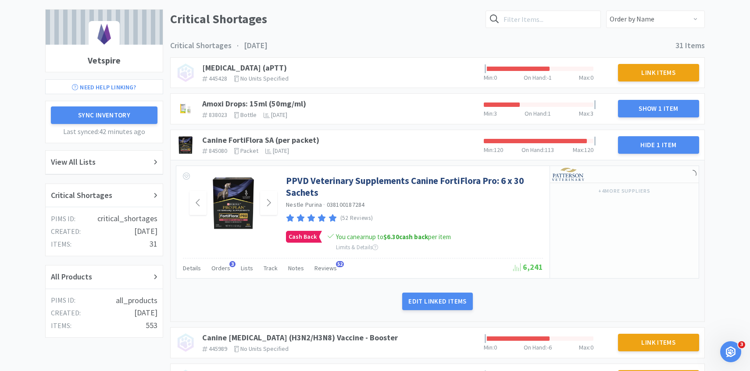
scroll to position [80, 0]
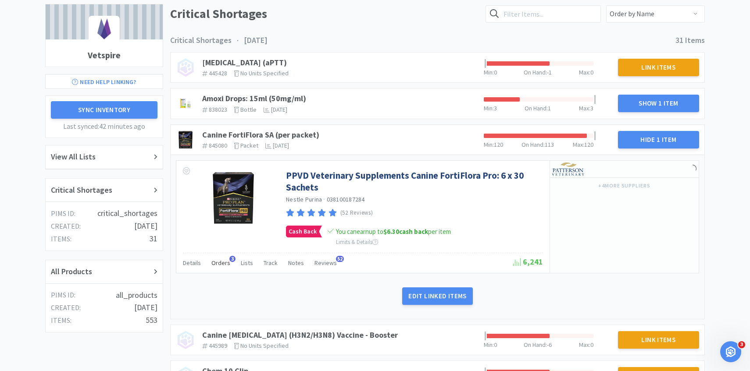
click at [213, 260] on span "Orders" at bounding box center [220, 263] width 19 height 8
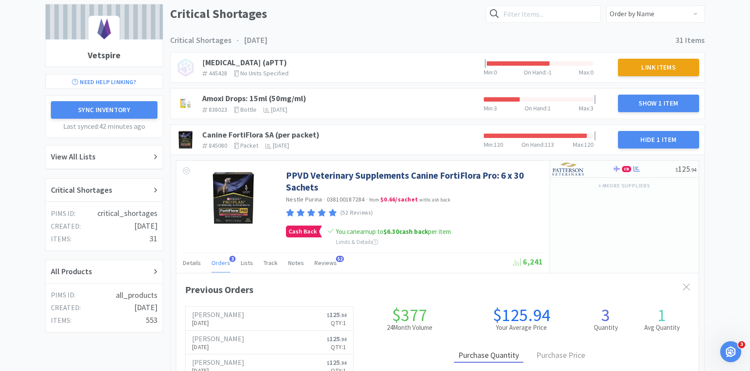
scroll to position [240, 522]
click at [215, 321] on p "[DATE]" at bounding box center [218, 323] width 52 height 10
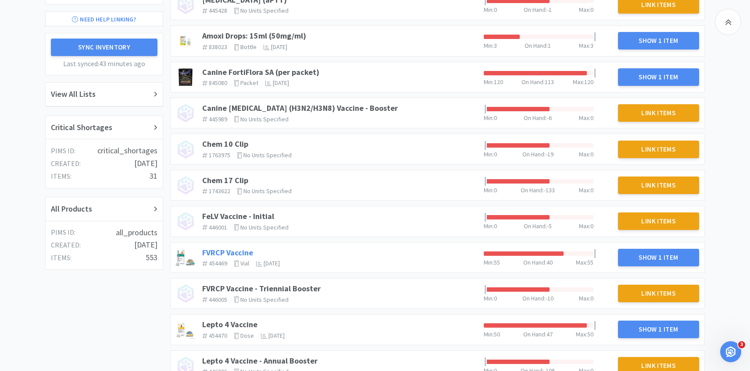
click at [245, 249] on link "FVRCP Vaccine" at bounding box center [227, 253] width 51 height 10
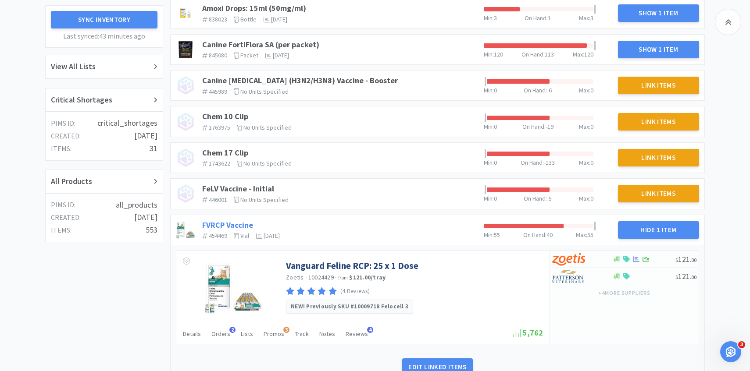
scroll to position [236, 0]
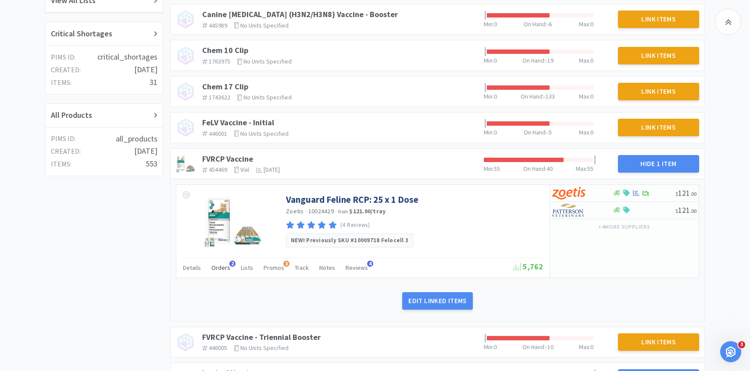
click at [217, 267] on span "Orders" at bounding box center [220, 268] width 19 height 8
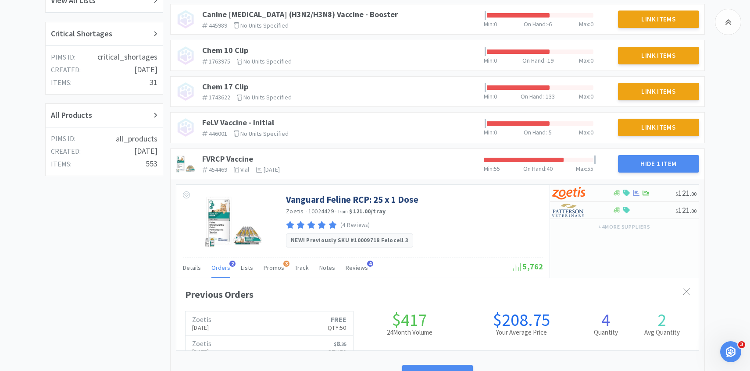
scroll to position [240, 522]
click at [217, 267] on span "Orders" at bounding box center [220, 268] width 19 height 8
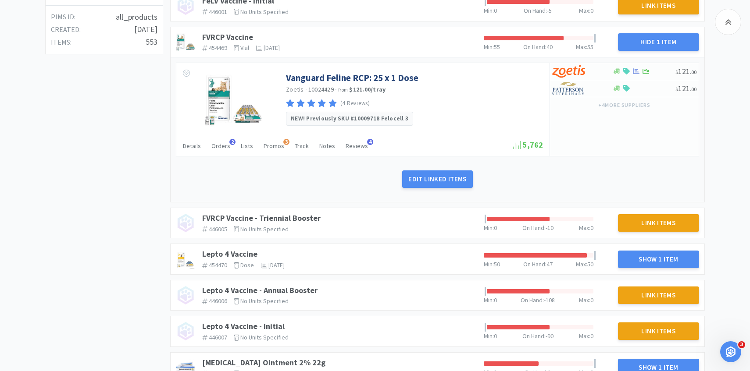
scroll to position [366, 0]
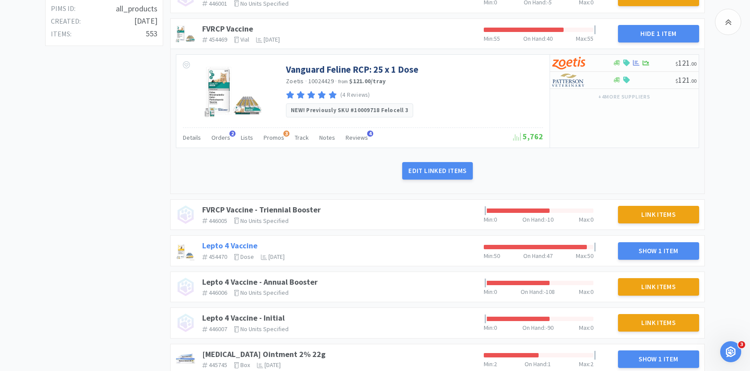
click at [246, 248] on link "Lepto 4 Vaccine" at bounding box center [229, 246] width 55 height 10
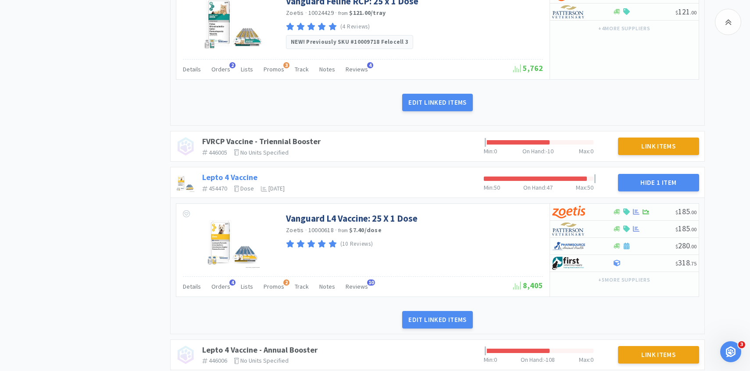
scroll to position [468, 0]
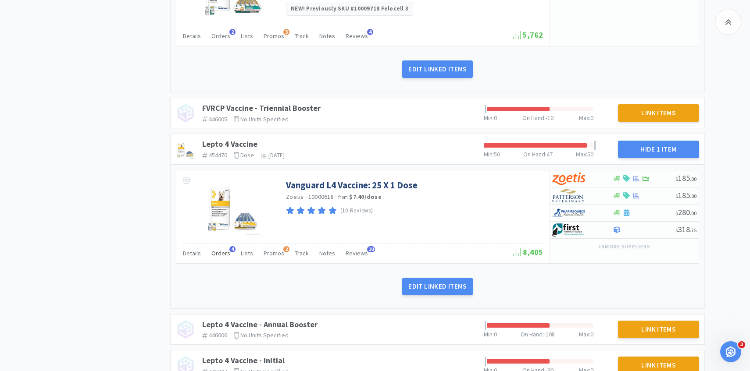
click at [225, 249] on div "Orders 4" at bounding box center [220, 254] width 19 height 17
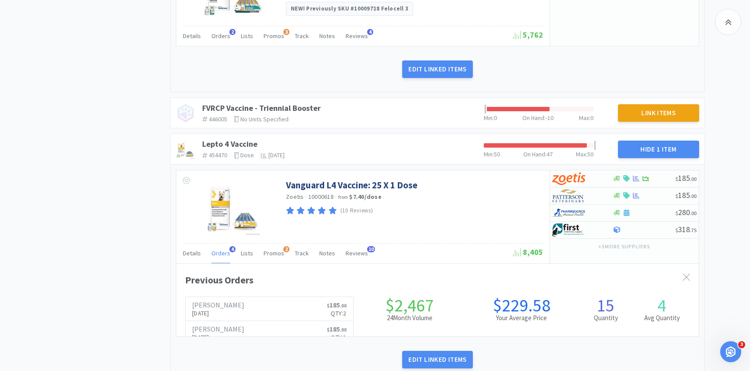
scroll to position [240, 522]
click at [221, 256] on span "Orders" at bounding box center [220, 253] width 19 height 8
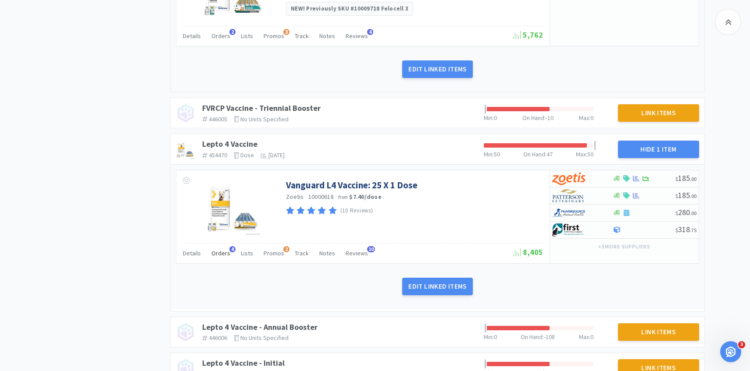
click at [221, 256] on span "Orders" at bounding box center [220, 253] width 19 height 8
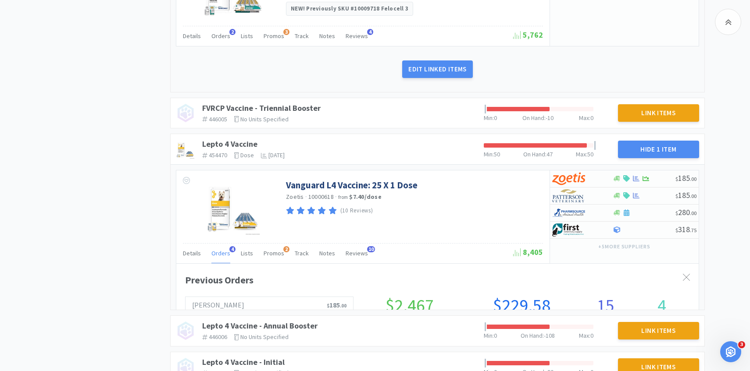
scroll to position [0, 0]
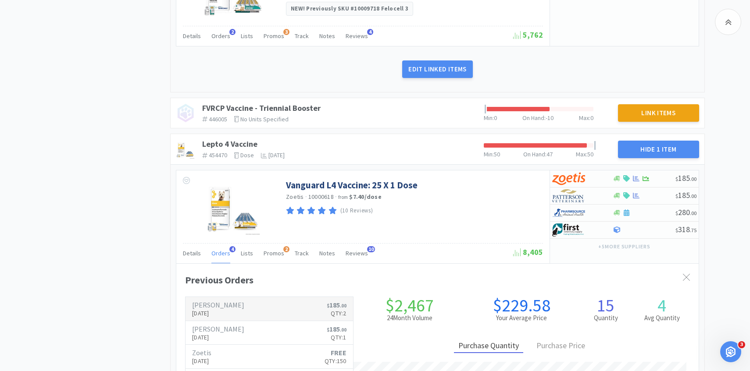
click at [221, 315] on p "[DATE]" at bounding box center [218, 314] width 52 height 10
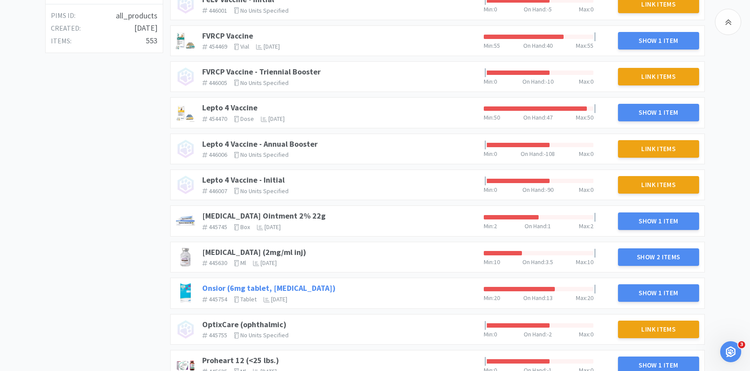
scroll to position [347, 0]
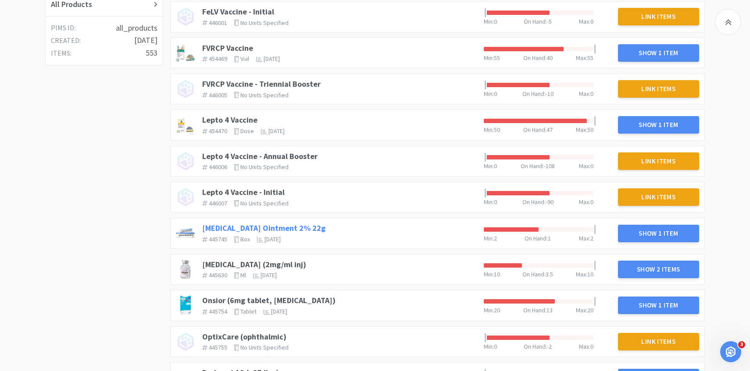
click at [288, 228] on link "[MEDICAL_DATA] Ointment 2% 22g" at bounding box center [263, 228] width 123 height 10
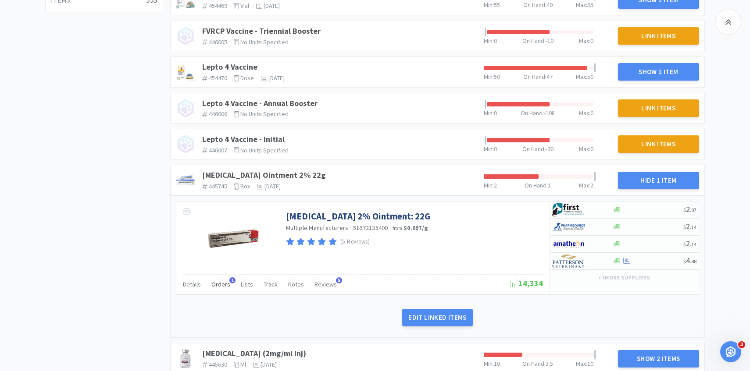
click at [222, 280] on div "Orders 1" at bounding box center [220, 285] width 19 height 17
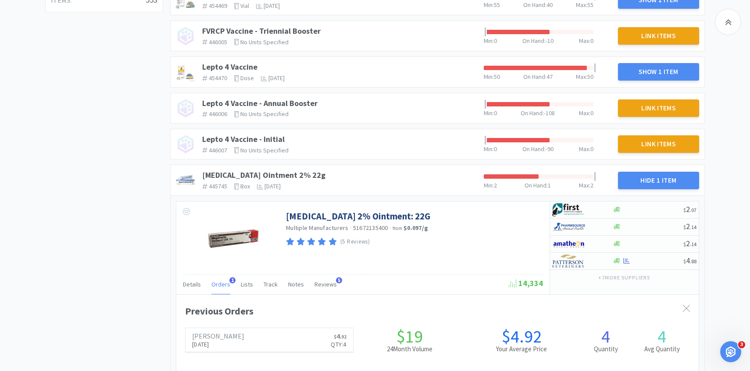
click at [222, 280] on div "Orders 1" at bounding box center [220, 285] width 19 height 17
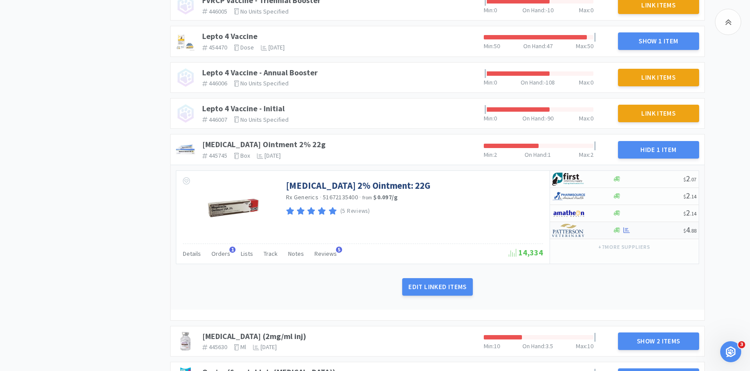
click at [568, 236] on img at bounding box center [568, 230] width 33 height 13
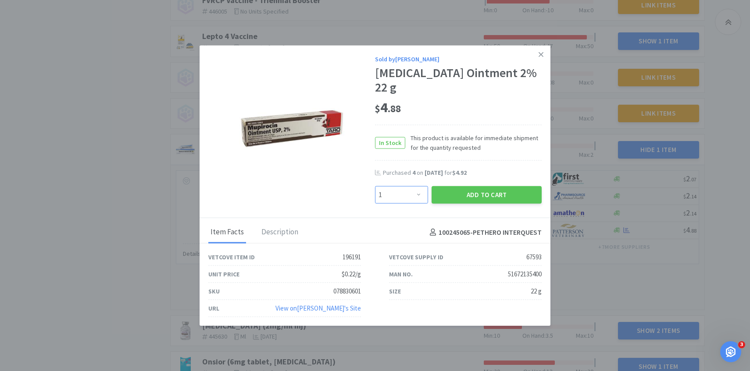
click at [415, 187] on select "Enter Quantity 1 2 3 4 5 6 7 8 9 10 11 12 13 14 15 16 17 18 19 20 Enter Quantity" at bounding box center [401, 195] width 53 height 18
select select "2"
click at [375, 186] on select "Enter Quantity 1 2 3 4 5 6 7 8 9 10 11 12 13 14 15 16 17 18 19 20 Enter Quantity" at bounding box center [401, 195] width 53 height 18
click at [469, 186] on button "Add to Cart" at bounding box center [486, 195] width 110 height 18
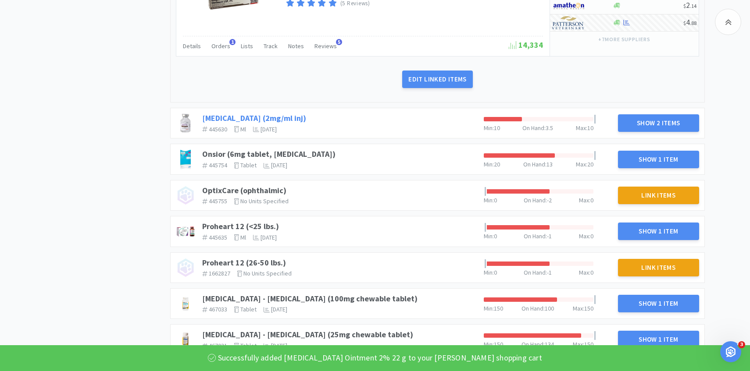
click at [282, 115] on link "[MEDICAL_DATA] (2mg/ml inj)" at bounding box center [254, 118] width 104 height 10
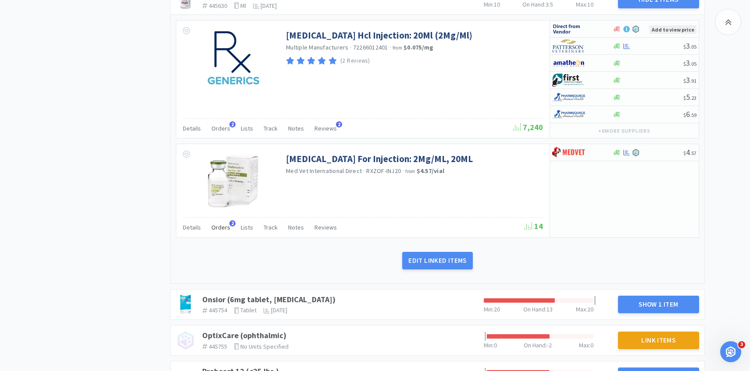
click at [218, 230] on span "Orders" at bounding box center [220, 228] width 19 height 8
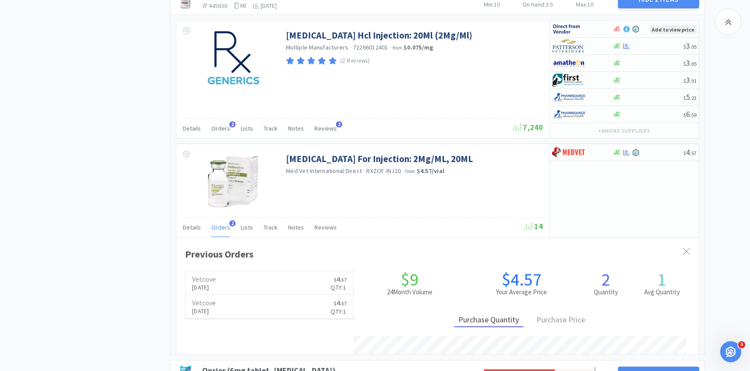
click at [218, 230] on span "Orders" at bounding box center [220, 228] width 19 height 8
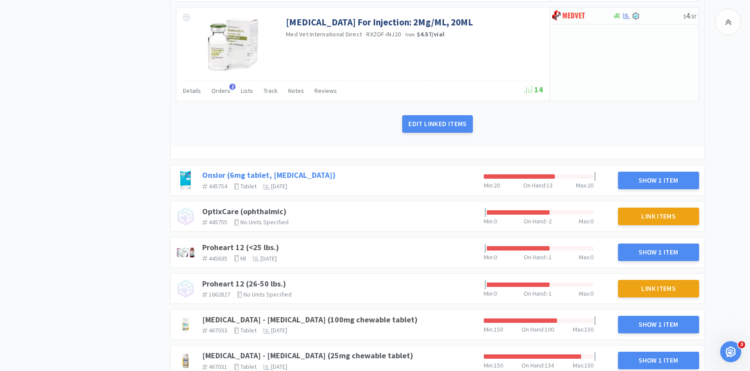
click at [306, 174] on div "Onsior (6mg tablet, [MEDICAL_DATA]) 445754 The identifier of the item in your P…" at bounding box center [339, 180] width 281 height 26
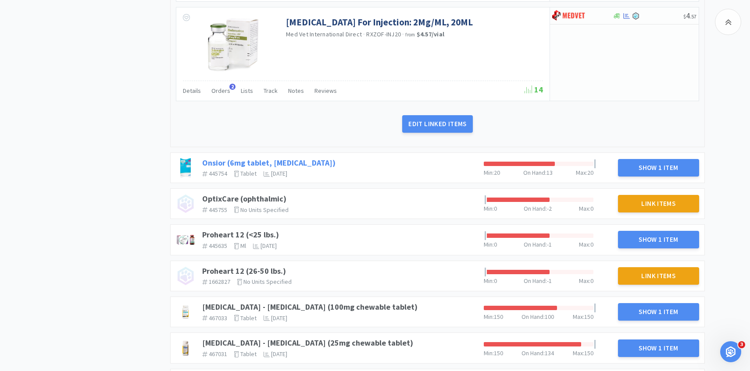
click at [306, 160] on link "Onsior (6mg tablet, [MEDICAL_DATA])" at bounding box center [268, 163] width 133 height 10
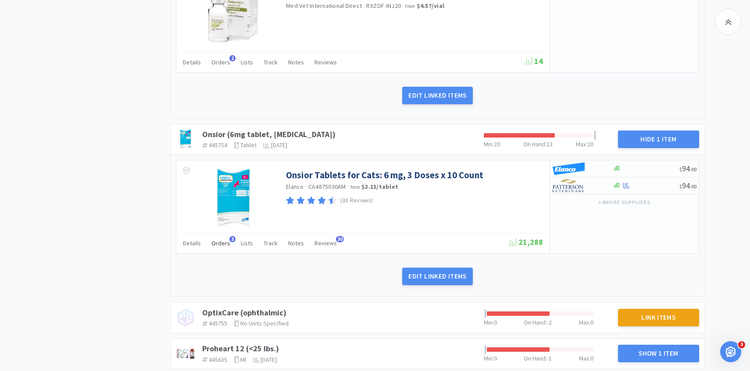
click at [220, 245] on span "Orders" at bounding box center [220, 243] width 19 height 8
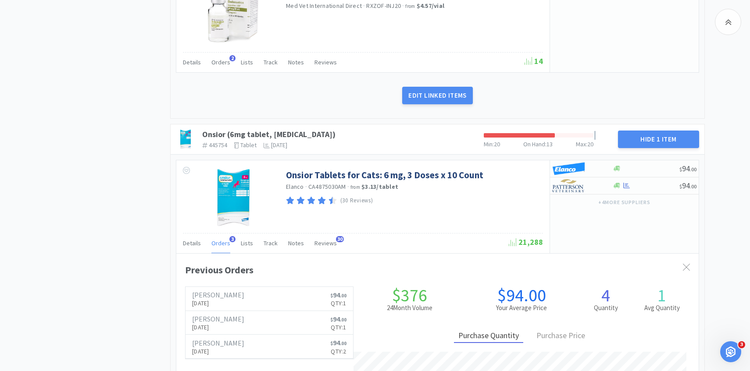
click at [220, 245] on span "Orders" at bounding box center [220, 243] width 19 height 8
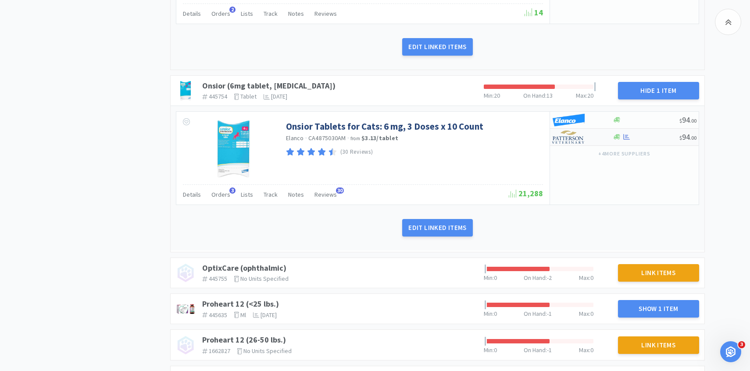
click at [576, 139] on img at bounding box center [568, 137] width 33 height 13
select select "1"
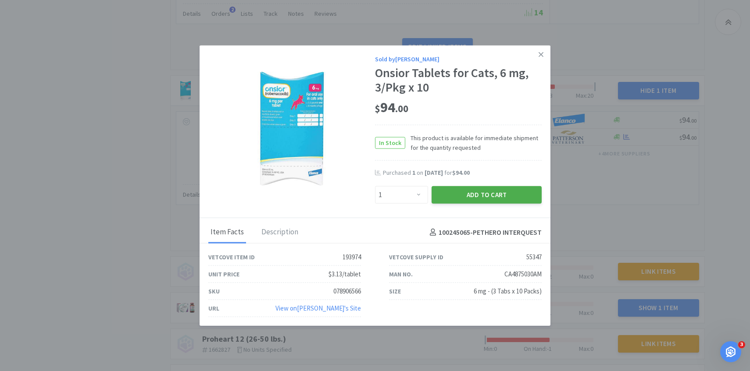
click at [499, 196] on button "Add to Cart" at bounding box center [486, 195] width 110 height 18
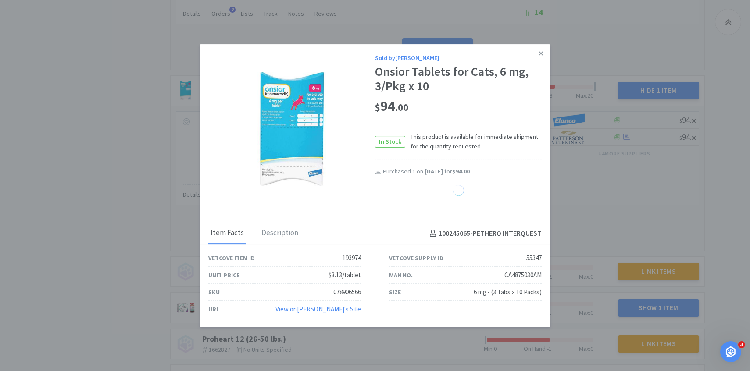
select select "1"
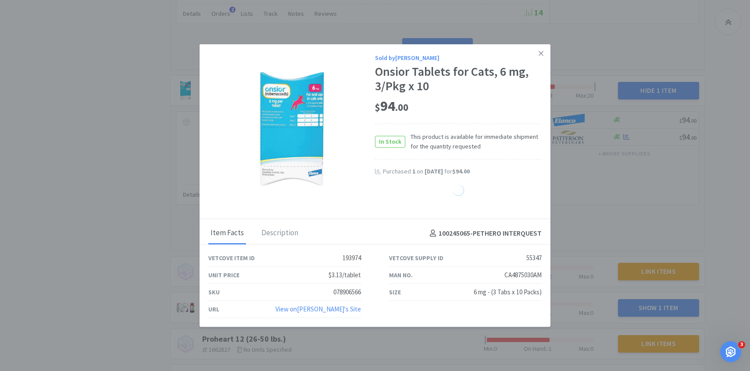
select select "1"
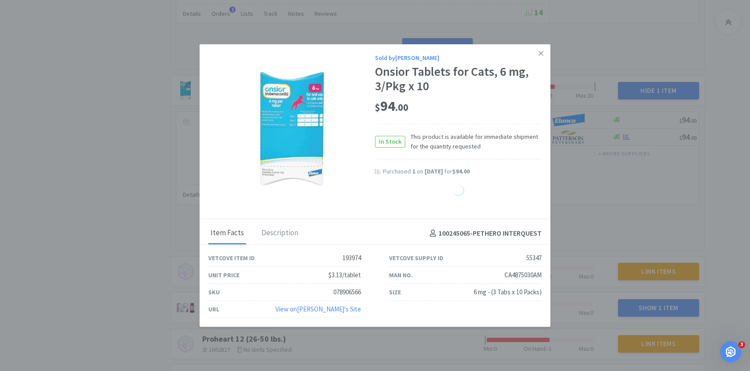
select select "1"
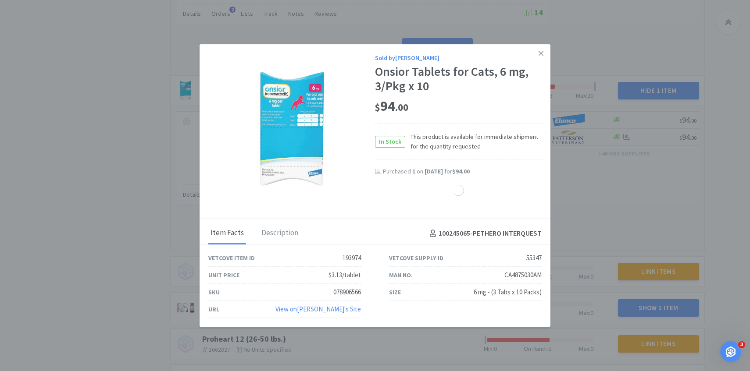
select select "1"
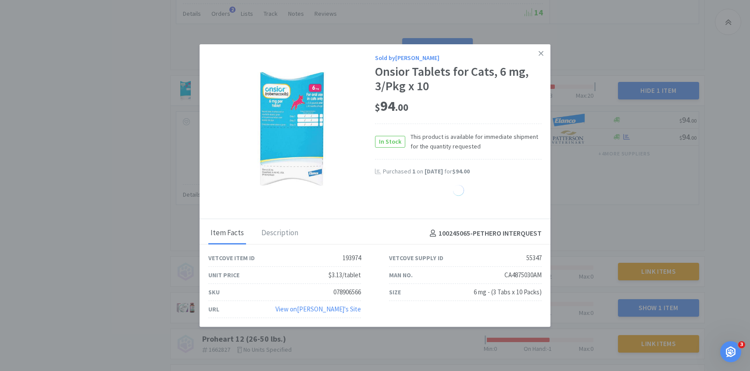
select select "1"
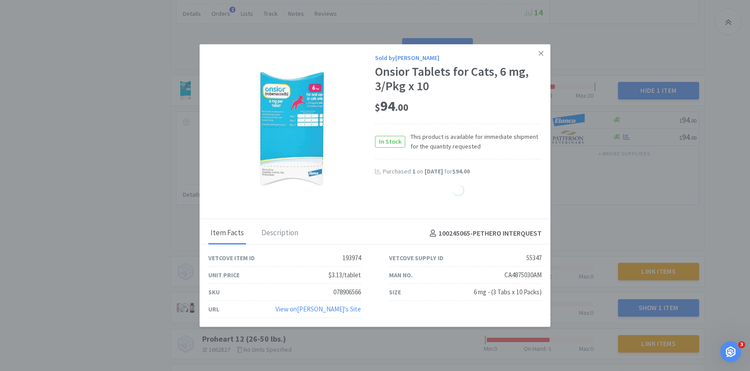
select select "1"
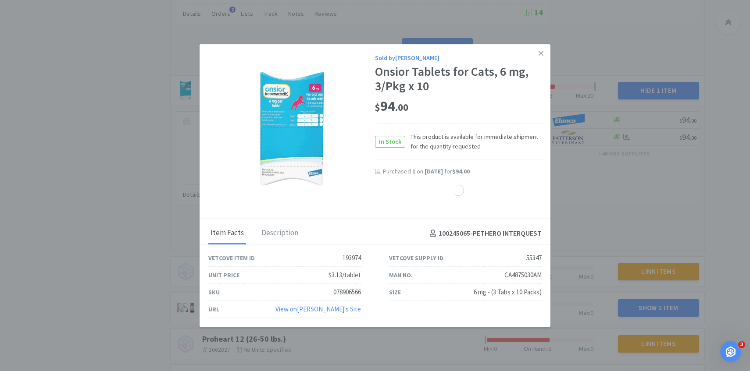
select select "1"
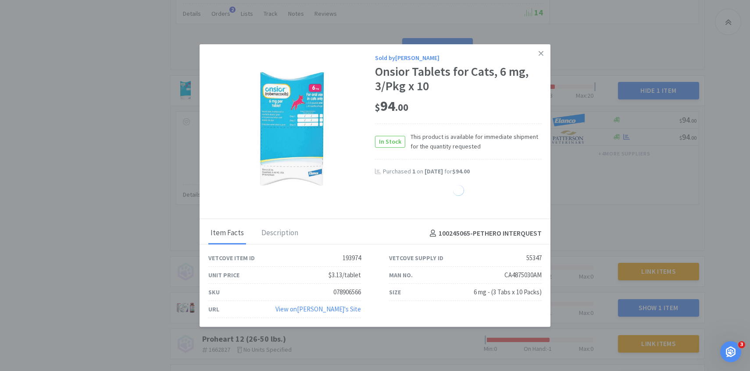
select select "1"
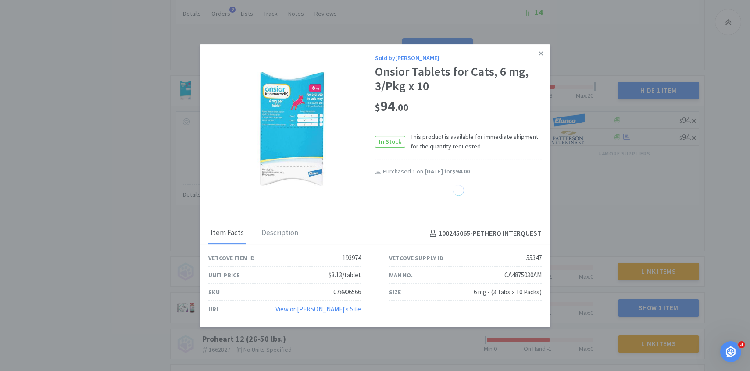
select select "1"
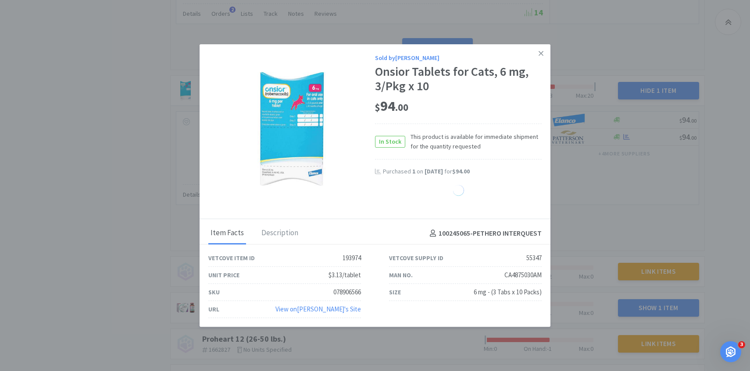
select select "1"
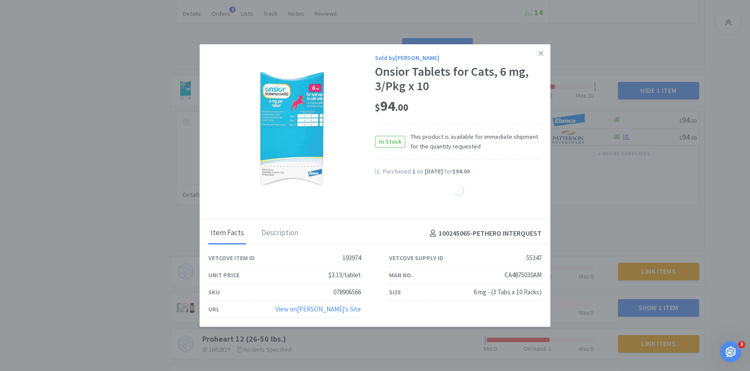
select select "1"
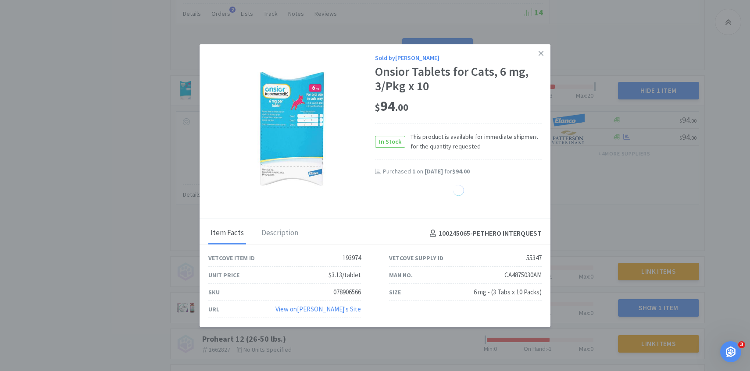
select select "1"
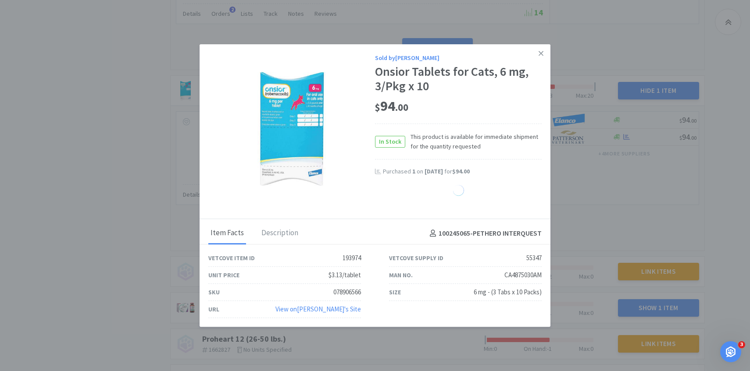
select select "1"
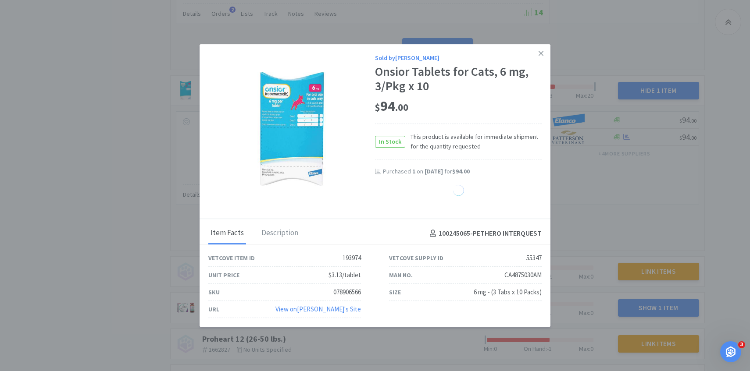
select select "1"
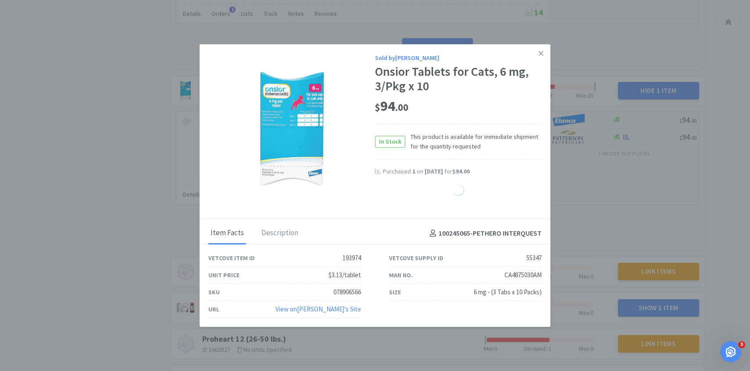
select select "1"
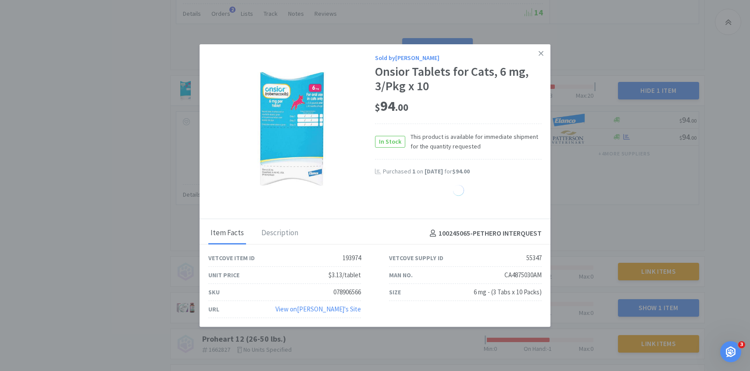
select select "1"
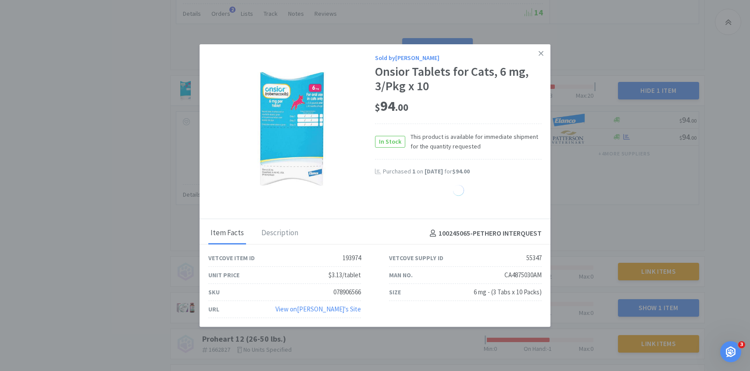
select select "1"
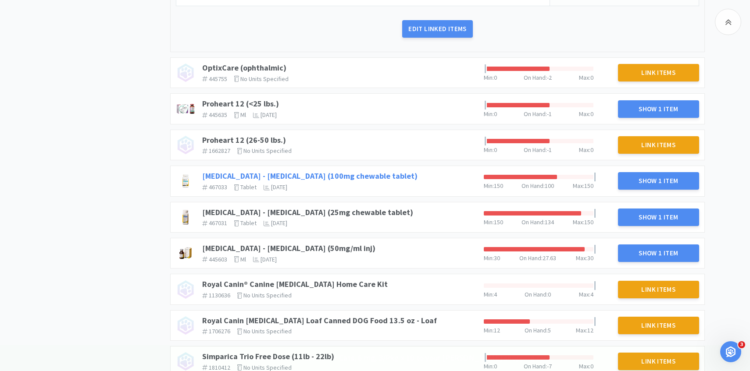
click at [355, 173] on link "Rimadyl - Carprofen (100mg chewable tablet)" at bounding box center [309, 176] width 215 height 10
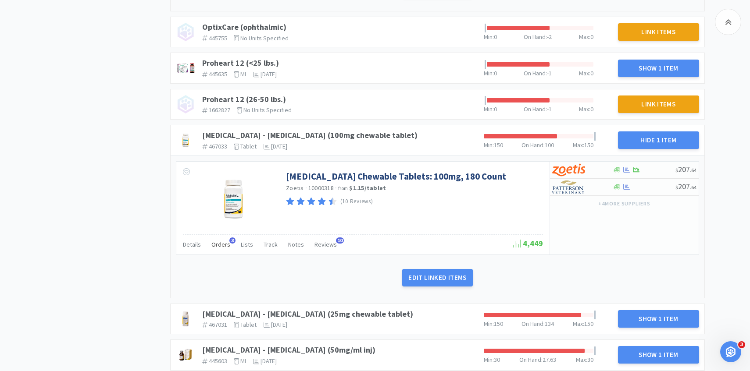
click at [223, 242] on span "Orders" at bounding box center [220, 245] width 19 height 8
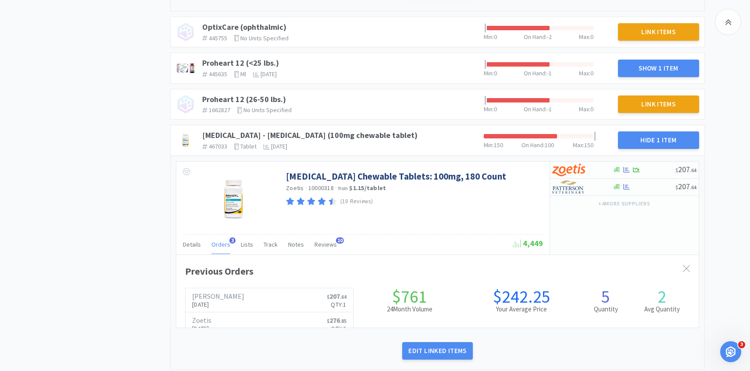
click at [218, 245] on span "Orders" at bounding box center [220, 245] width 19 height 8
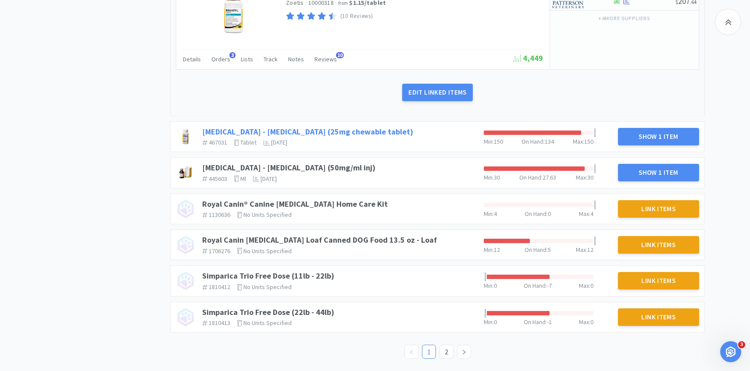
click at [346, 130] on link "Rimadyl - Carprofen (25mg chewable tablet)" at bounding box center [307, 132] width 211 height 10
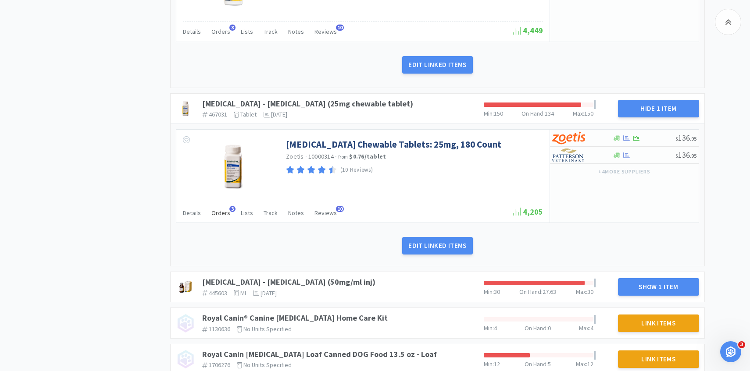
click at [224, 209] on span "Orders" at bounding box center [220, 213] width 19 height 8
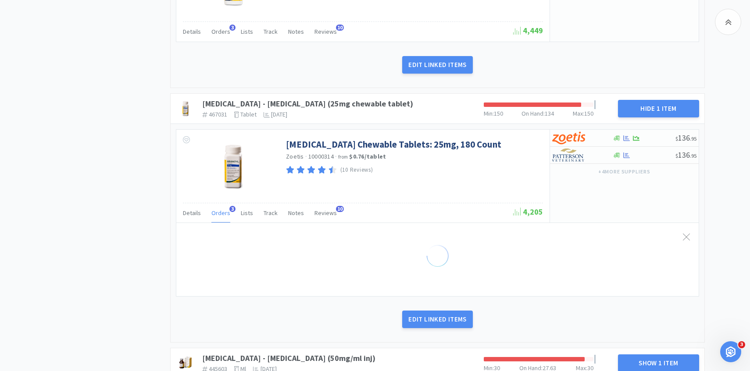
click at [219, 215] on span "Orders" at bounding box center [220, 213] width 19 height 8
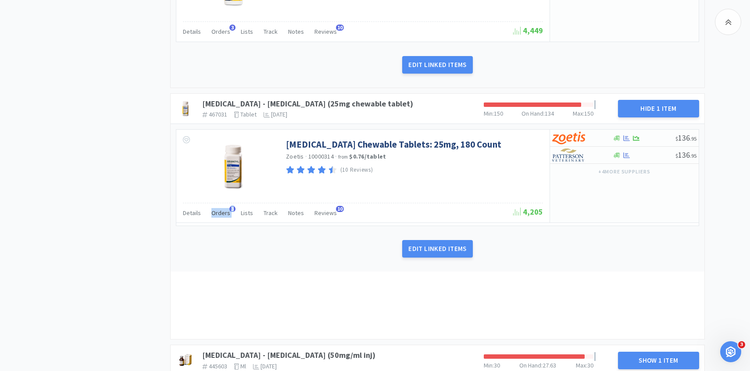
click at [219, 215] on span "Orders" at bounding box center [220, 213] width 19 height 8
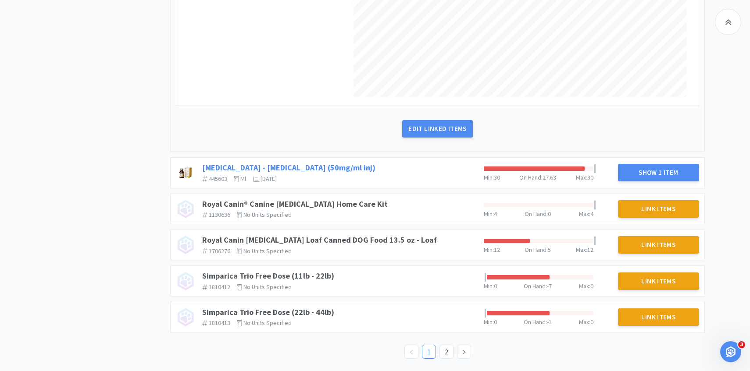
click at [311, 164] on link "Rimadyl - Carprofen (50mg/ml inj)" at bounding box center [288, 168] width 173 height 10
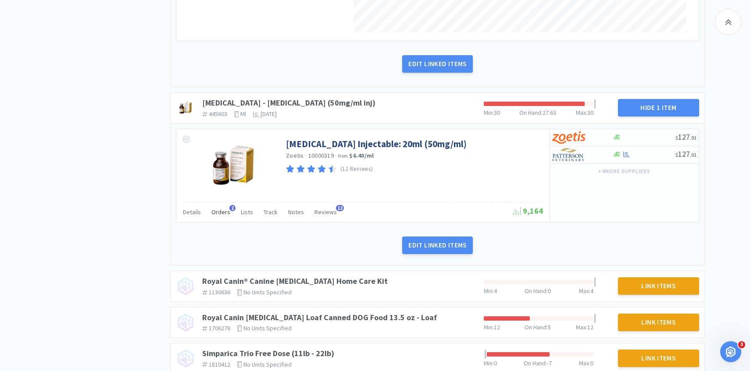
click at [224, 217] on div "Orders 2" at bounding box center [220, 213] width 19 height 17
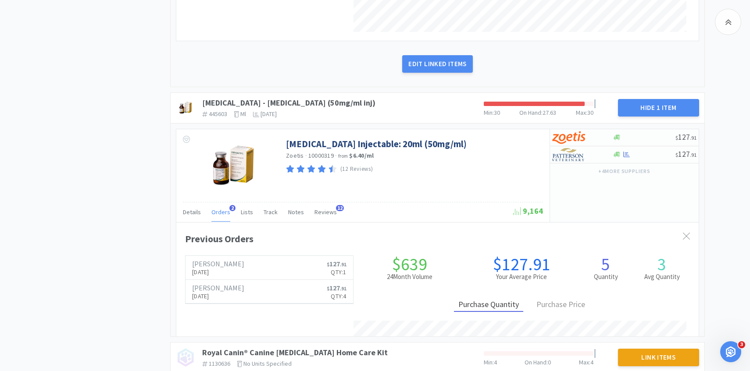
click at [224, 217] on div "Orders 2" at bounding box center [220, 213] width 19 height 17
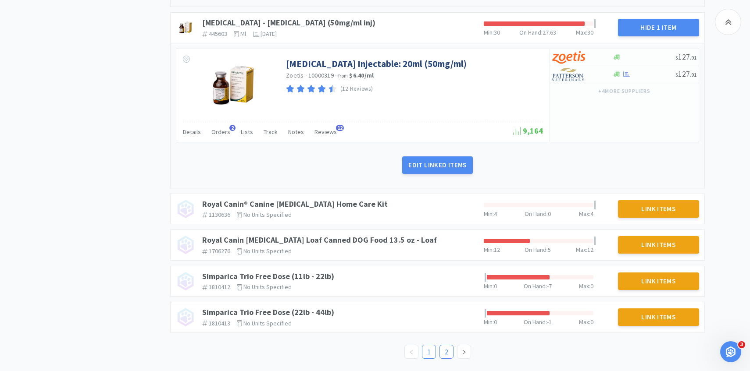
click at [444, 347] on link "2" at bounding box center [446, 351] width 13 height 13
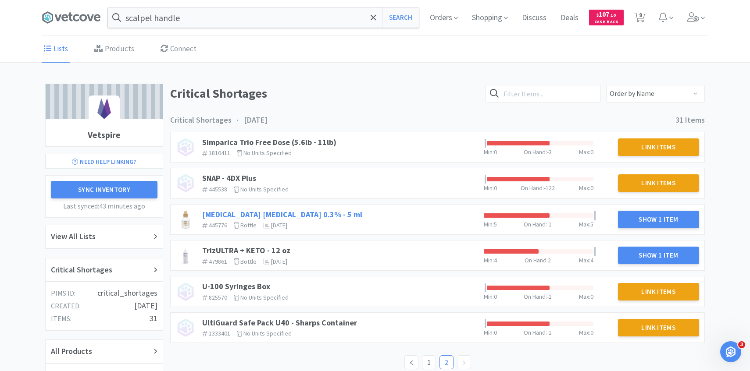
click at [322, 215] on link "Tobramycin Ophthalmic Solution 0.3% - 5 ml" at bounding box center [282, 215] width 160 height 10
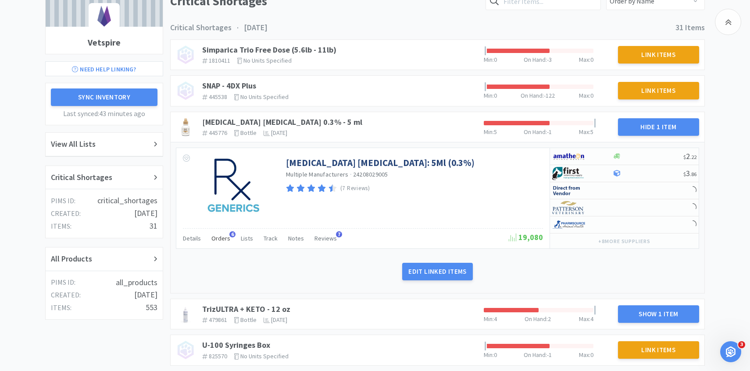
click at [220, 245] on div "Orders 6" at bounding box center [220, 239] width 19 height 17
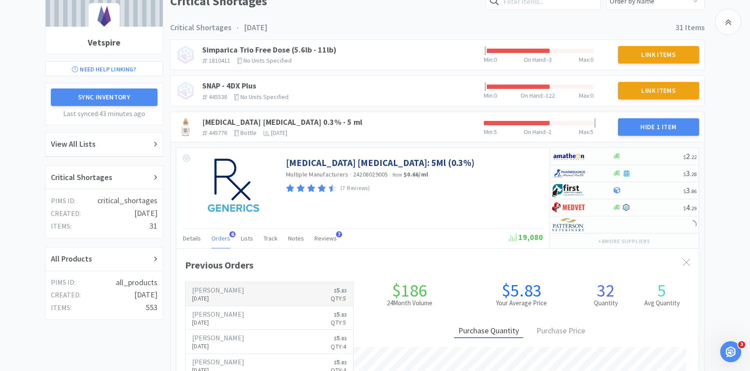
click at [231, 288] on h6 "[PERSON_NAME]" at bounding box center [218, 290] width 52 height 7
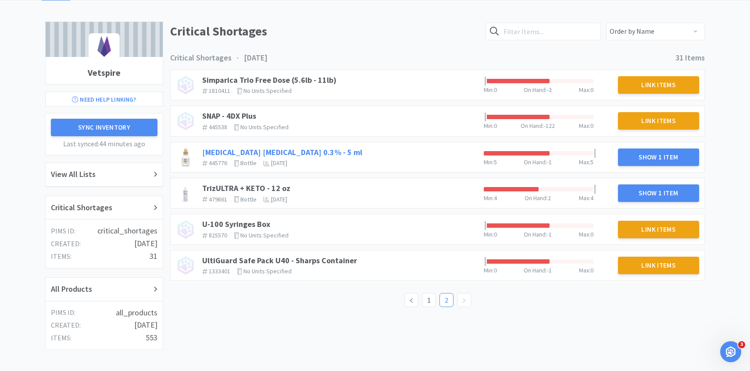
click at [332, 152] on link "Tobramycin Ophthalmic Solution 0.3% - 5 ml" at bounding box center [282, 152] width 160 height 10
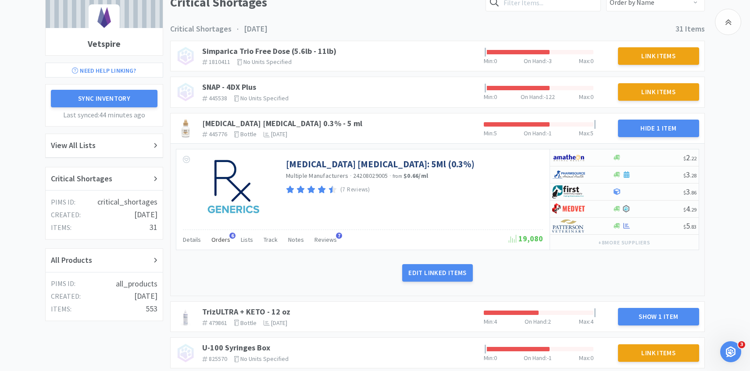
click at [221, 237] on span "Orders" at bounding box center [220, 240] width 19 height 8
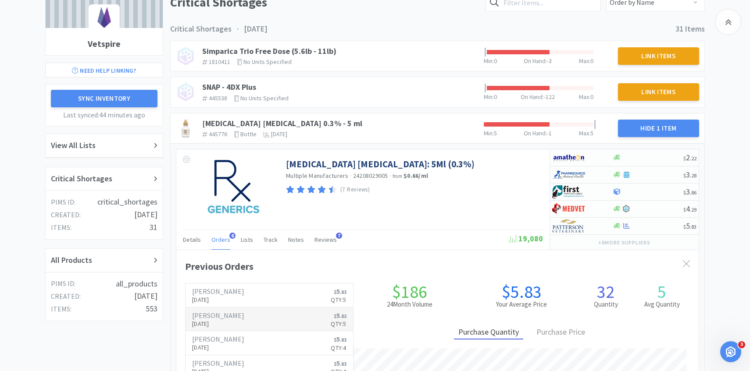
click at [243, 321] on link "Patterson Aug 11th, 2025 $ 5 . 83 Qty: 5" at bounding box center [268, 320] width 167 height 24
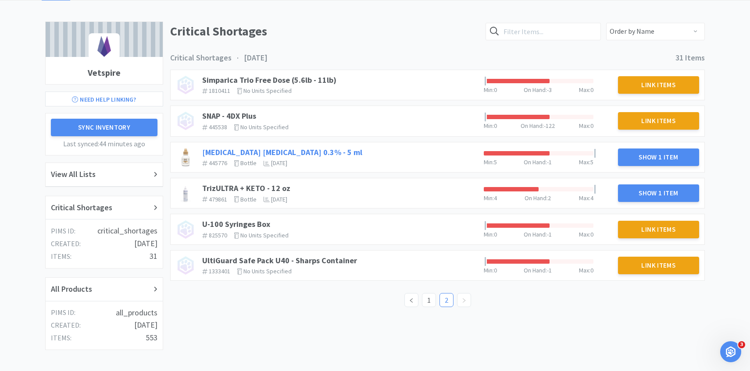
click at [310, 150] on link "Tobramycin Ophthalmic Solution 0.3% - 5 ml" at bounding box center [282, 152] width 160 height 10
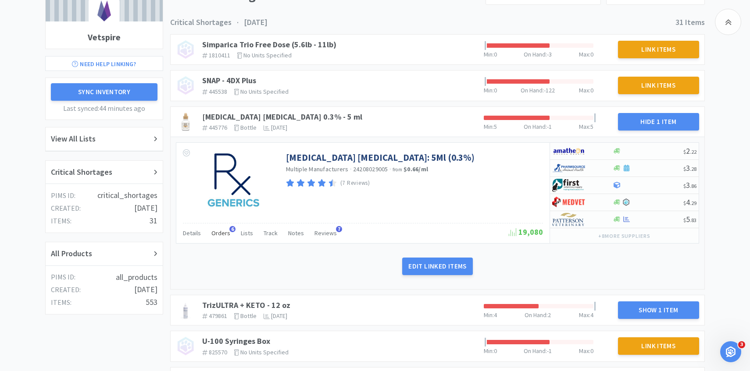
click at [226, 227] on div "Orders 6" at bounding box center [220, 234] width 19 height 17
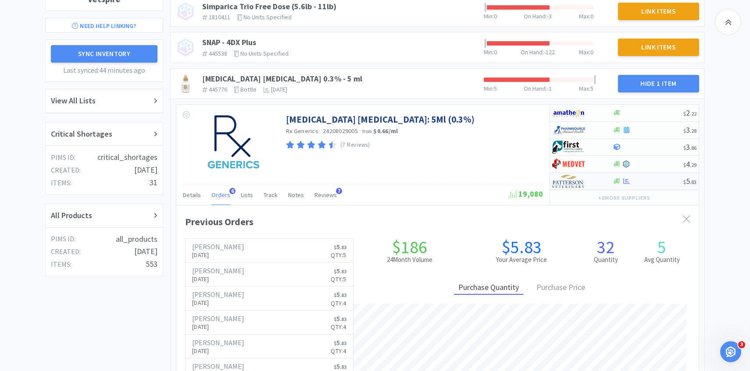
click at [567, 181] on img at bounding box center [568, 181] width 33 height 13
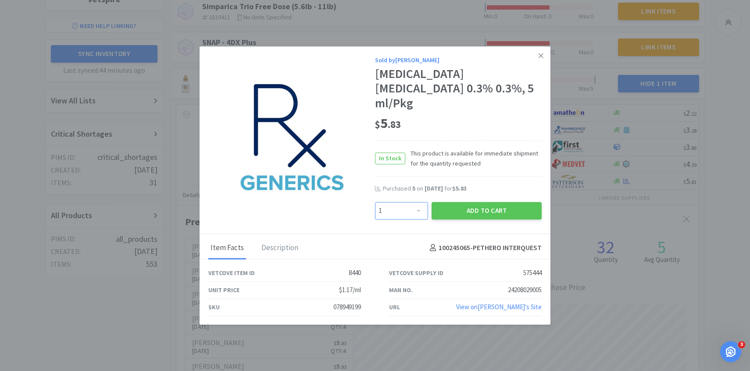
click at [403, 202] on select "Enter Quantity 1 2 3 4 5 6 7 8 9 10 11 12 13 14 15 16 17 18 19 20 Enter Quantity" at bounding box center [401, 211] width 53 height 18
select select "8"
click at [375, 202] on select "Enter Quantity 1 2 3 4 5 6 7 8 9 10 11 12 13 14 15 16 17 18 19 20 Enter Quantity" at bounding box center [401, 211] width 53 height 18
click at [471, 204] on button "Add to Cart" at bounding box center [486, 211] width 110 height 18
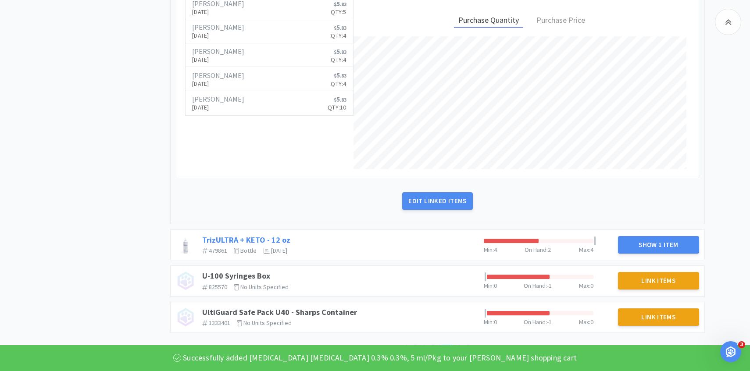
click at [278, 235] on link "TrizULTRA + KETO - 12 oz" at bounding box center [246, 240] width 88 height 10
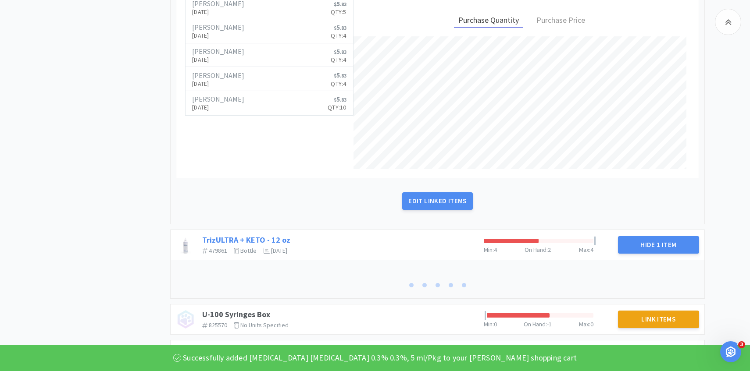
click at [274, 241] on link "TrizULTRA + KETO - 12 oz" at bounding box center [246, 240] width 88 height 10
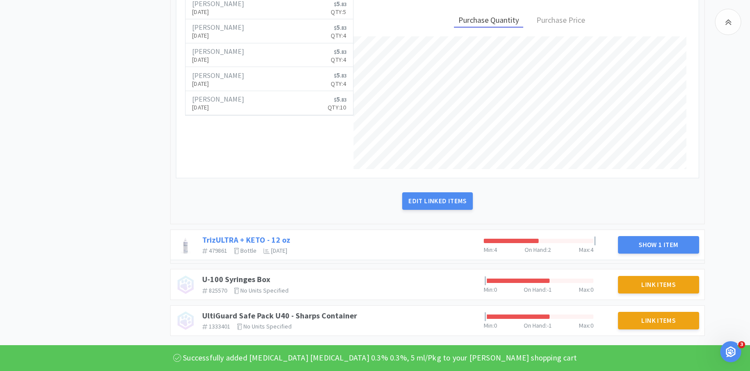
click at [274, 241] on link "TrizULTRA + KETO - 12 oz" at bounding box center [246, 240] width 88 height 10
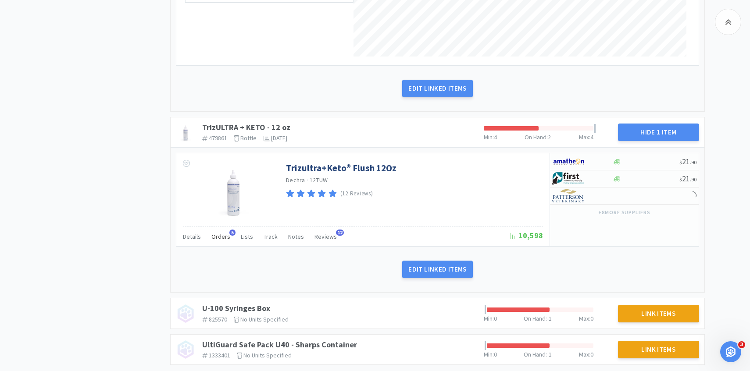
click at [219, 242] on div "Orders 5" at bounding box center [220, 238] width 19 height 17
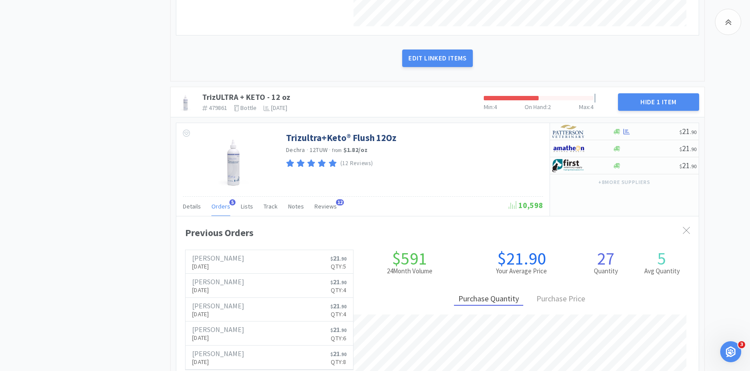
scroll to position [562, 0]
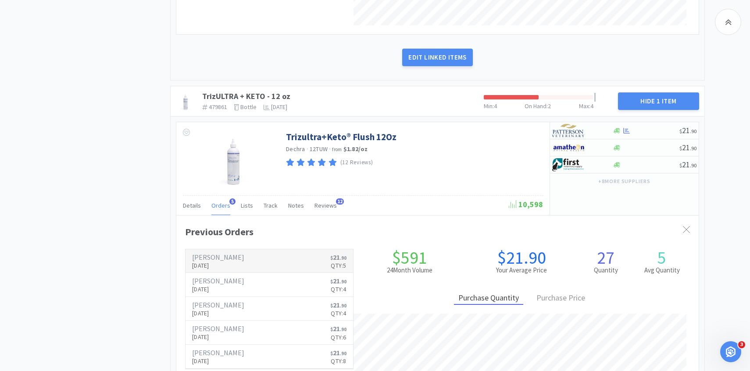
click at [223, 261] on p "Aug 11th, 2025" at bounding box center [218, 266] width 52 height 10
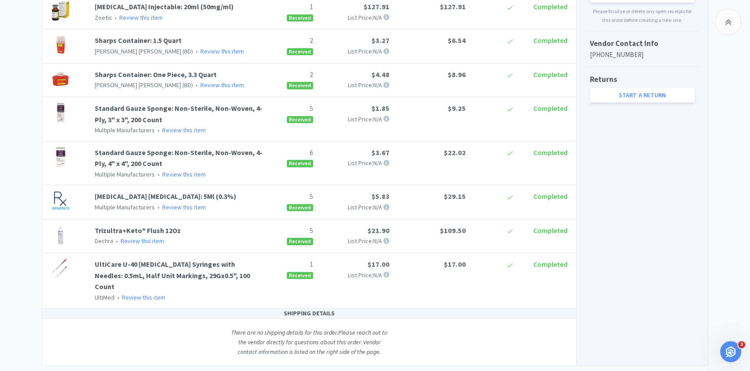
scroll to position [177, 0]
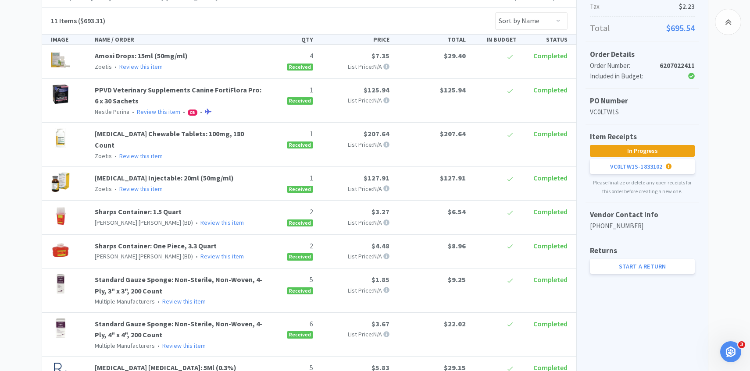
scroll to position [62, 0]
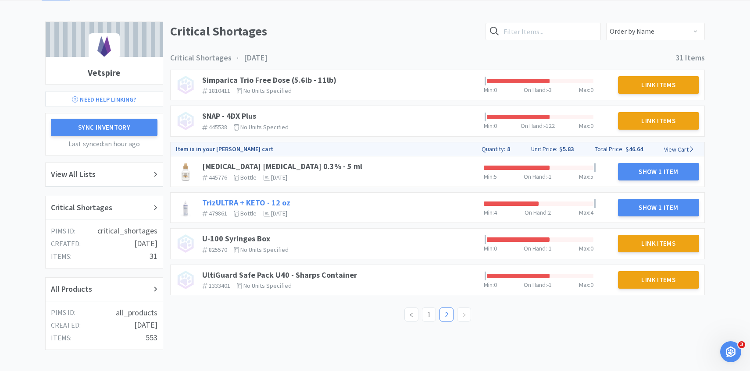
click at [276, 204] on link "TrizULTRA + KETO - 12 oz" at bounding box center [246, 203] width 88 height 10
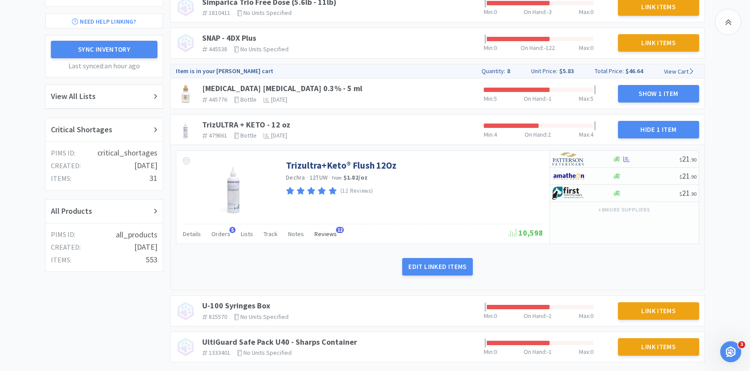
scroll to position [170, 0]
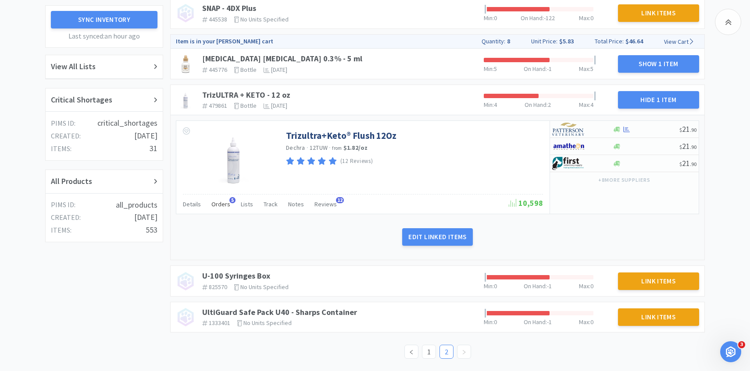
click at [214, 207] on span "Orders" at bounding box center [220, 204] width 19 height 8
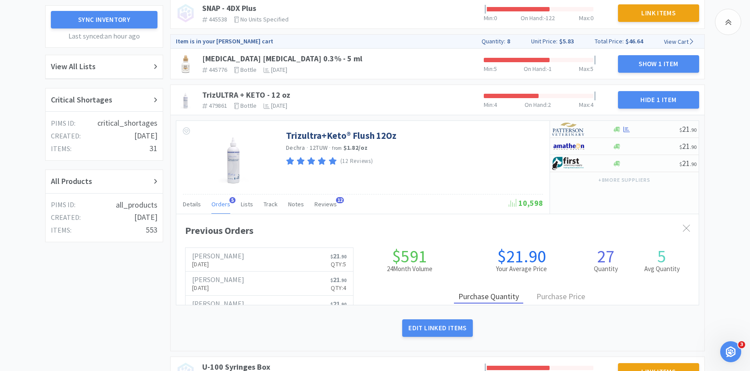
scroll to position [240, 522]
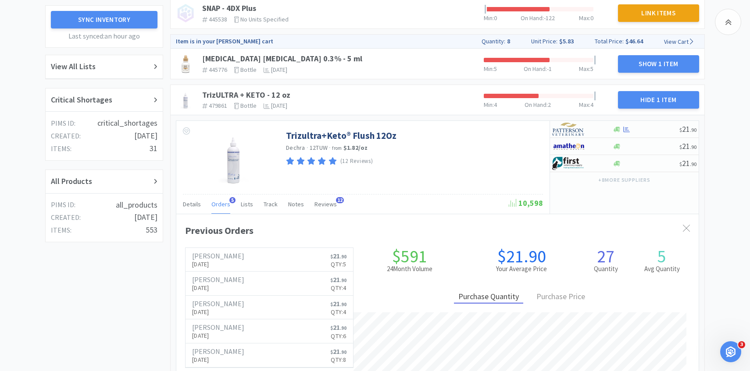
click at [214, 207] on span "Orders" at bounding box center [220, 204] width 19 height 8
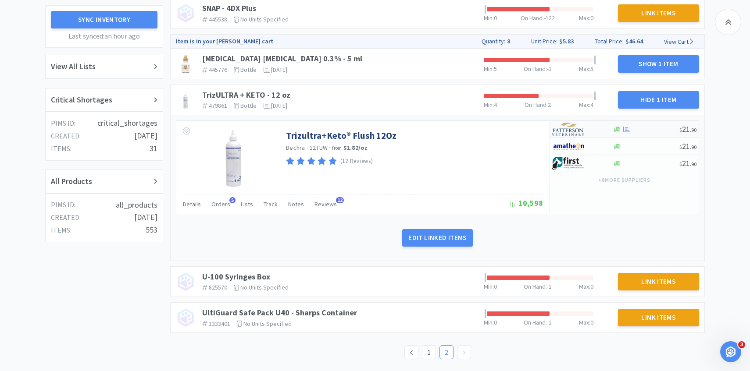
click at [596, 126] on div at bounding box center [576, 129] width 48 height 15
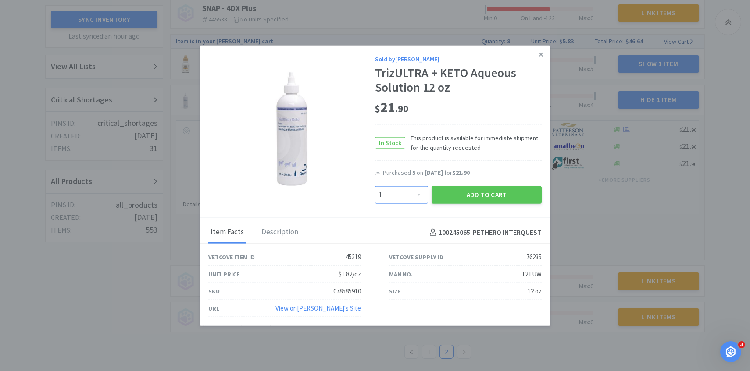
click at [399, 191] on select "Enter Quantity 1 2 3 4 5 6 7 8 9 10 11 12 13 14 15 16 17 18 19 20 Enter Quantity" at bounding box center [401, 195] width 53 height 18
select select "5"
click at [375, 186] on select "Enter Quantity 1 2 3 4 5 6 7 8 9 10 11 12 13 14 15 16 17 18 19 20 Enter Quantity" at bounding box center [401, 195] width 53 height 18
click at [461, 192] on button "Add to Cart" at bounding box center [486, 195] width 110 height 18
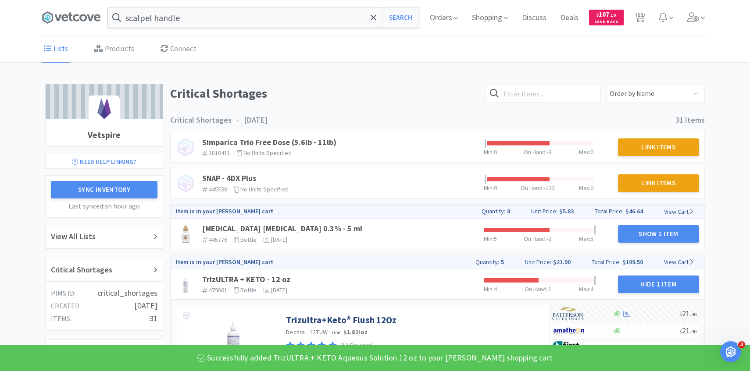
scroll to position [185, 0]
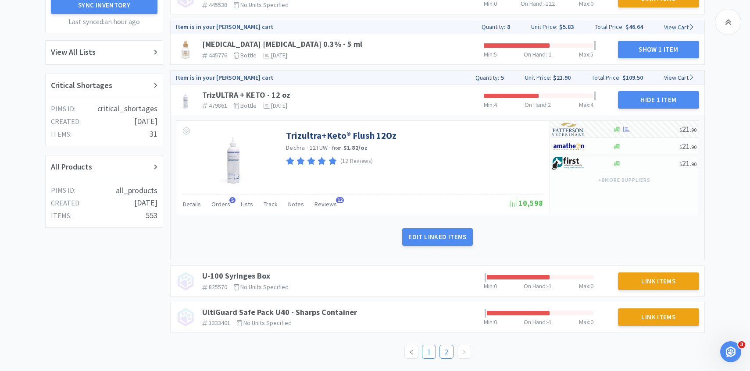
click at [428, 349] on link "1" at bounding box center [428, 351] width 13 height 13
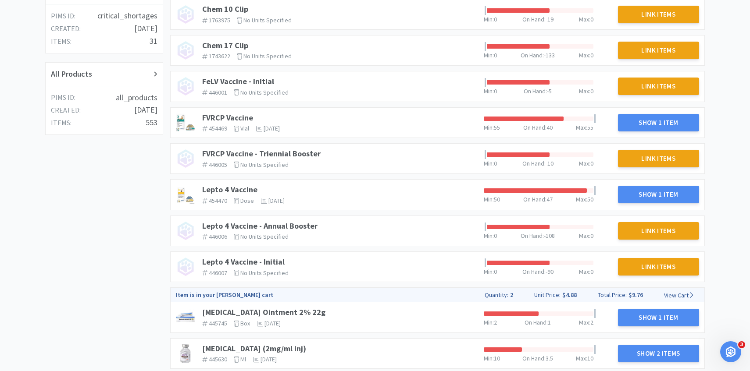
scroll to position [726, 0]
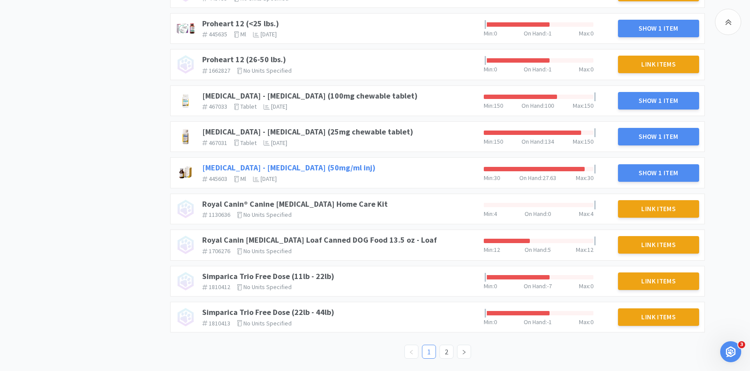
click at [309, 168] on link "Rimadyl - Carprofen (50mg/ml inj)" at bounding box center [288, 168] width 173 height 10
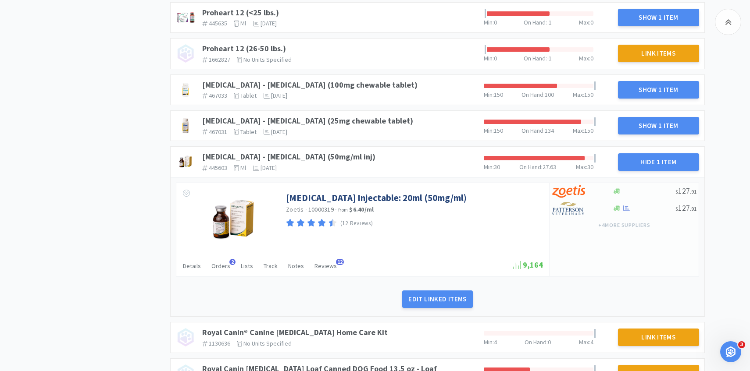
scroll to position [752, 0]
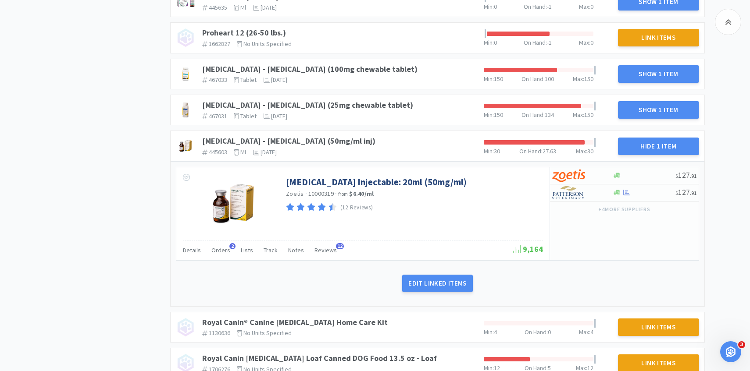
click at [232, 250] on div "Details Orders 2 Lists Track Notes Reviews 12" at bounding box center [348, 251] width 330 height 17
click at [225, 250] on span "Orders" at bounding box center [220, 250] width 19 height 8
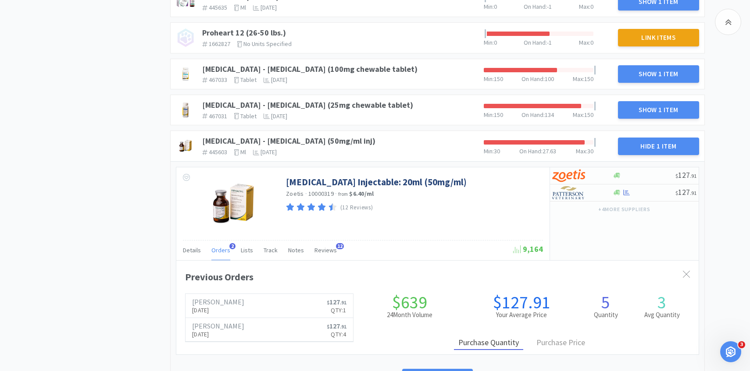
scroll to position [240, 522]
click at [229, 308] on p "Aug 11th, 2025" at bounding box center [218, 311] width 52 height 10
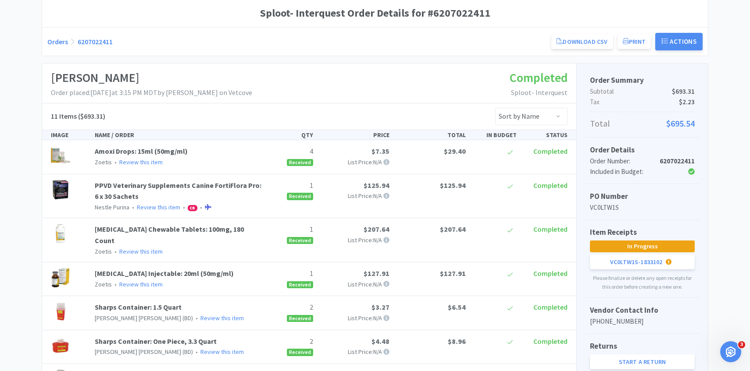
scroll to position [64, 0]
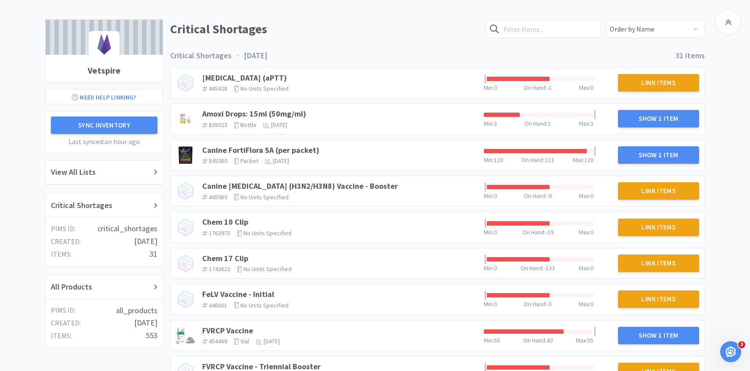
scroll to position [726, 0]
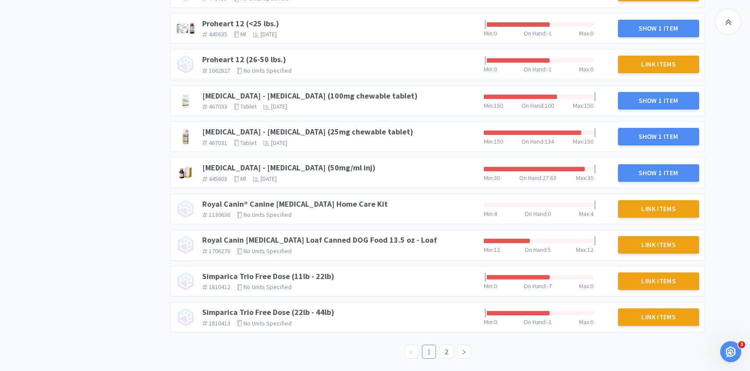
click at [339, 125] on div "Rimadyl - Carprofen (25mg chewable tablet) 467031 The identifier of the item in…" at bounding box center [339, 137] width 281 height 26
click at [303, 165] on link "Rimadyl - Carprofen (50mg/ml inj)" at bounding box center [288, 168] width 173 height 10
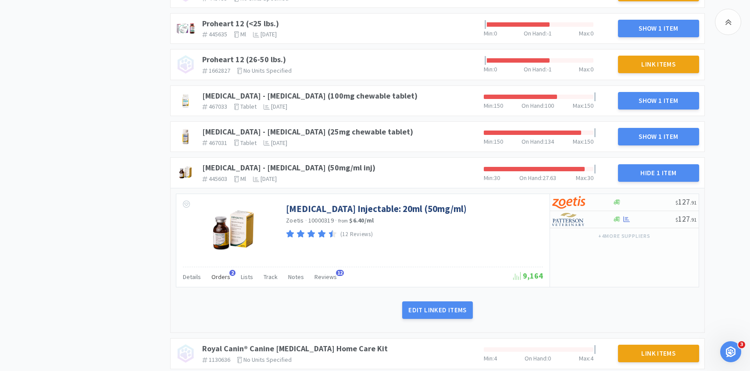
click at [225, 275] on span "Orders" at bounding box center [220, 277] width 19 height 8
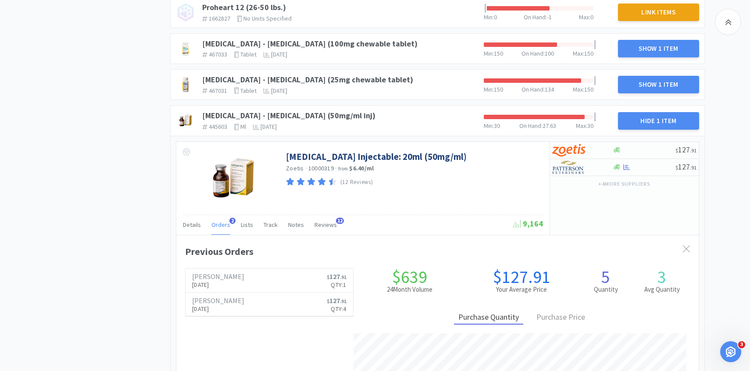
scroll to position [779, 0]
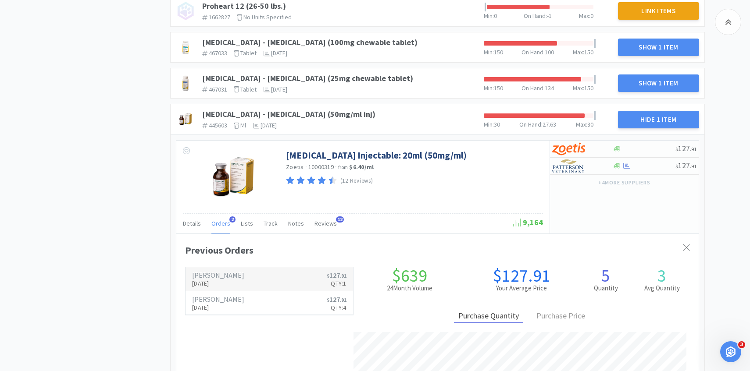
click at [215, 280] on p "Aug 11th, 2025" at bounding box center [218, 284] width 52 height 10
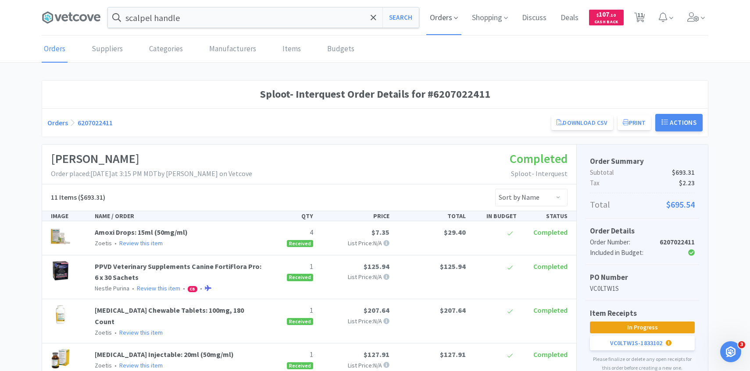
click at [449, 18] on span "Orders" at bounding box center [443, 17] width 35 height 35
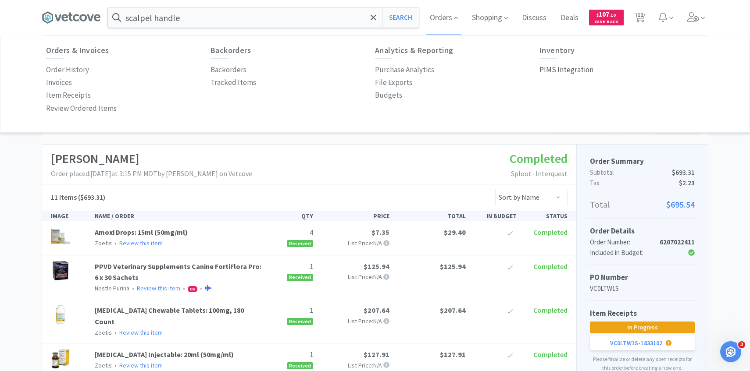
click at [575, 68] on p "PIMS Integration" at bounding box center [566, 70] width 54 height 12
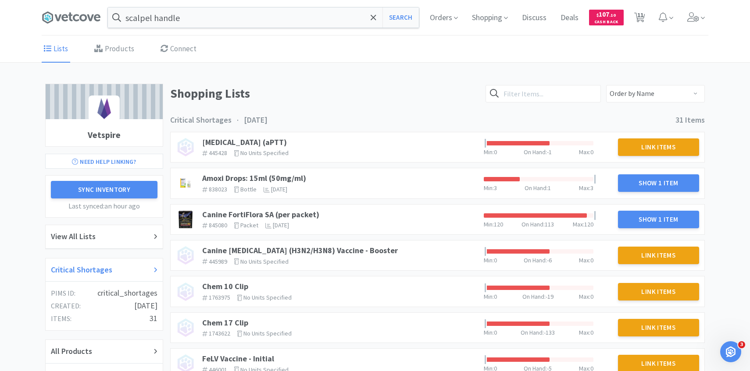
click at [132, 269] on div "Critical Shortages" at bounding box center [104, 270] width 107 height 13
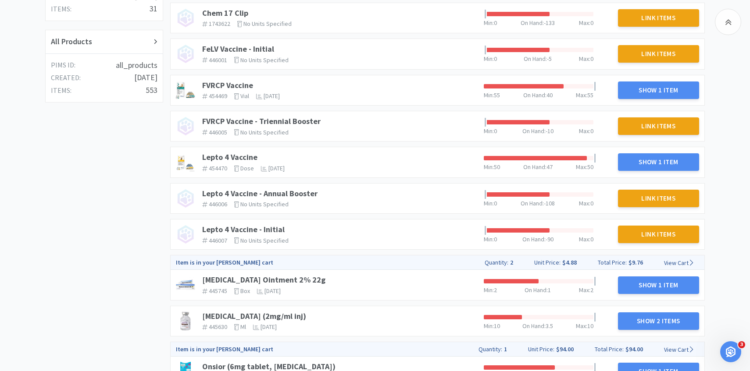
scroll to position [313, 0]
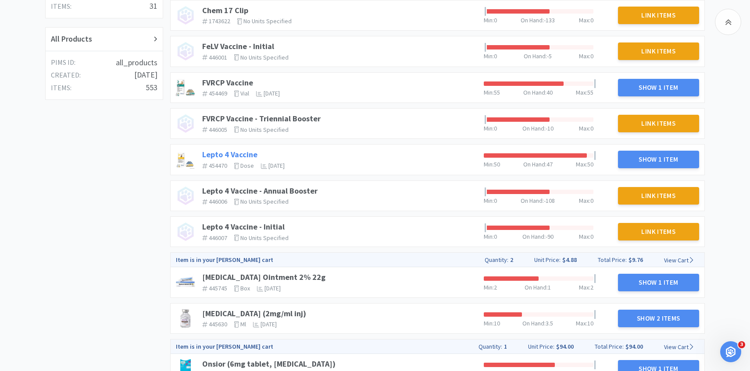
click at [235, 151] on link "Lepto 4 Vaccine" at bounding box center [229, 154] width 55 height 10
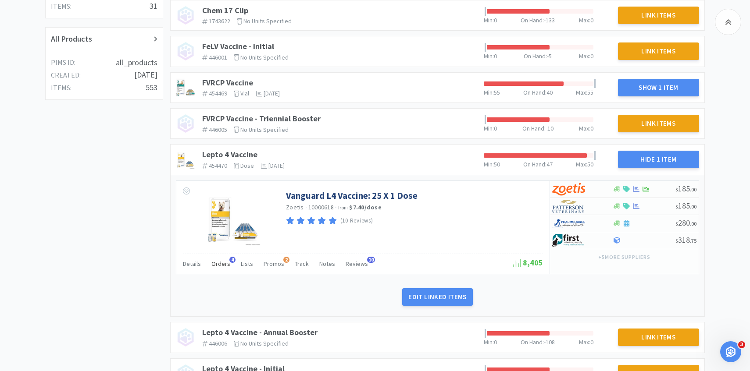
click at [219, 271] on div "Orders 4" at bounding box center [220, 265] width 19 height 17
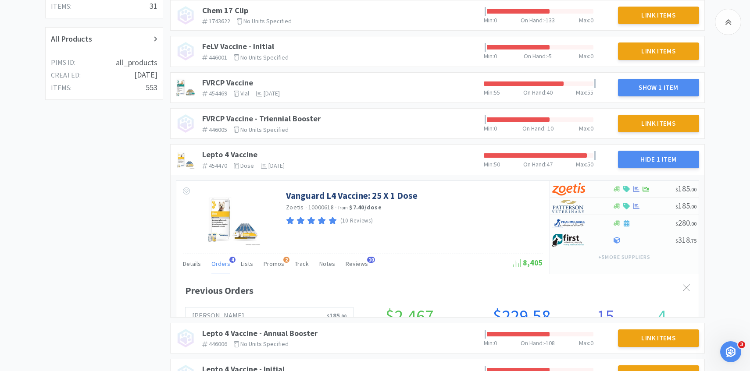
scroll to position [240, 522]
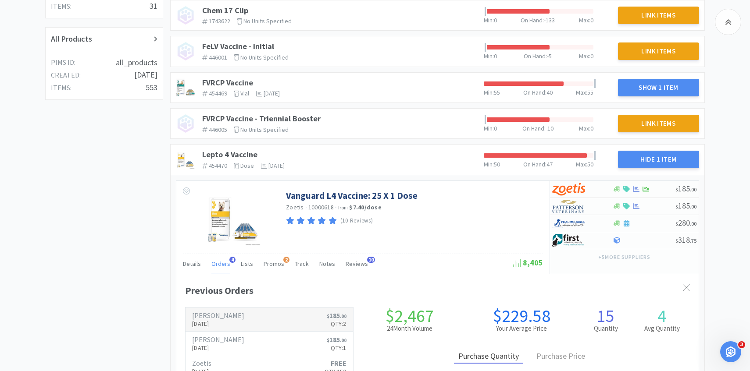
click at [222, 315] on h6 "[PERSON_NAME]" at bounding box center [218, 315] width 52 height 7
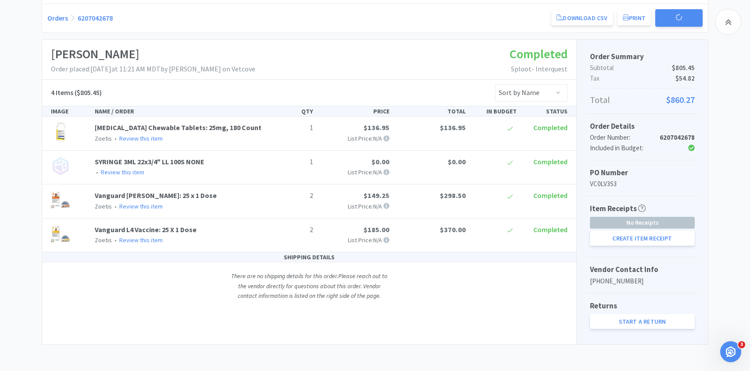
scroll to position [105, 0]
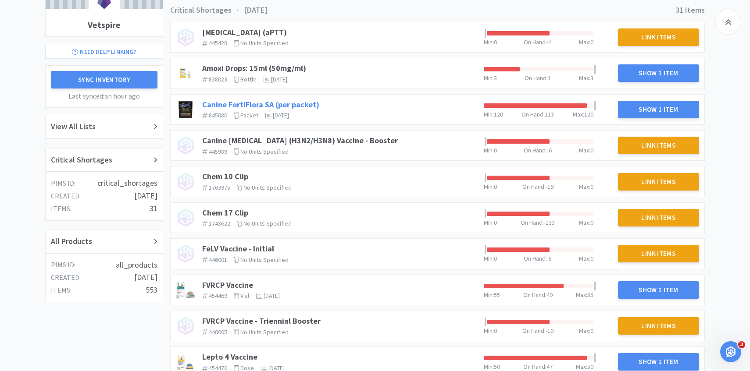
scroll to position [103, 0]
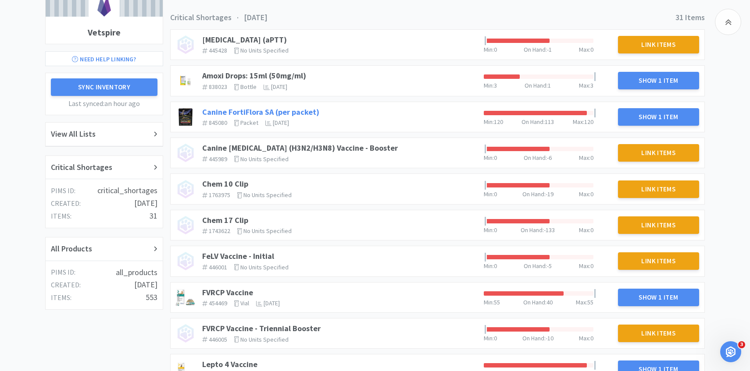
click at [249, 113] on link "Canine FortiFlora SA (per packet)" at bounding box center [260, 112] width 117 height 10
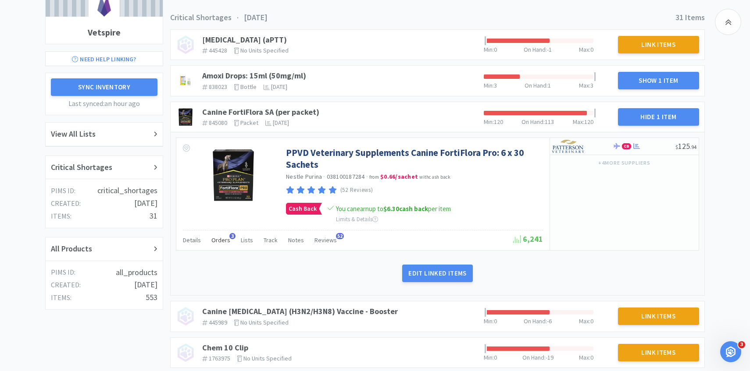
click at [219, 243] on span "Orders" at bounding box center [220, 240] width 19 height 8
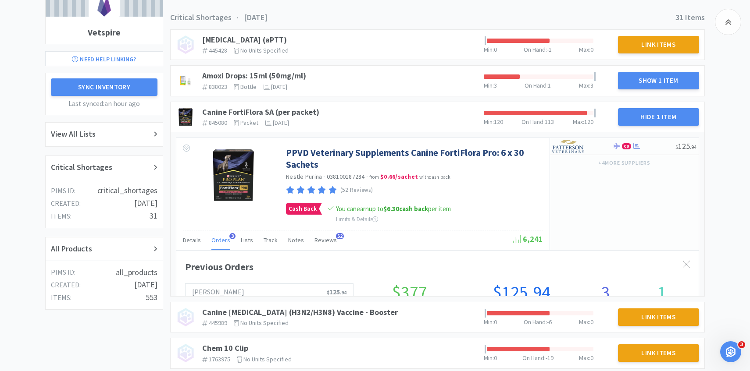
scroll to position [240, 522]
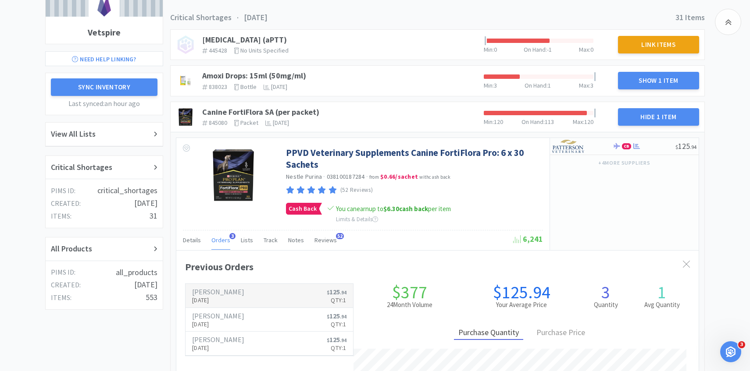
click at [220, 288] on h6 "[PERSON_NAME]" at bounding box center [218, 291] width 52 height 7
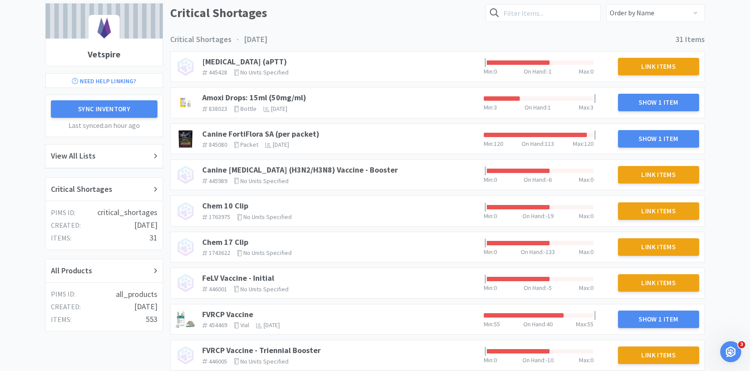
scroll to position [78, 0]
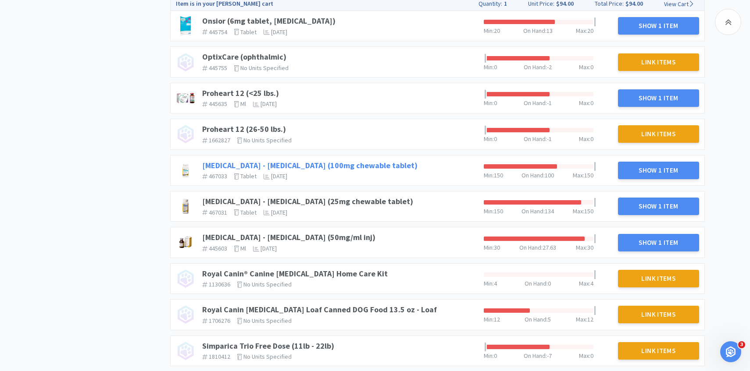
click at [317, 167] on link "Rimadyl - Carprofen (100mg chewable tablet)" at bounding box center [309, 165] width 215 height 10
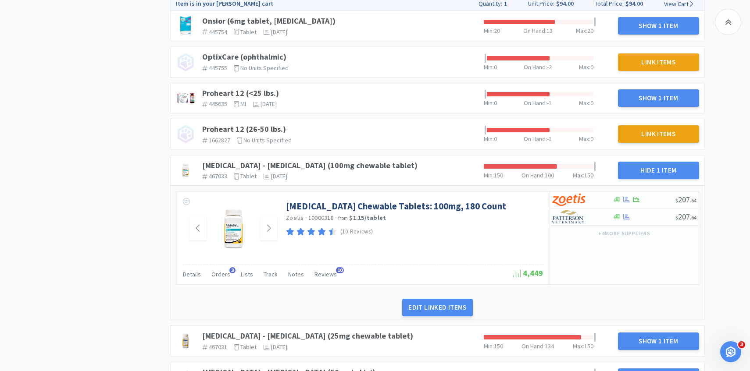
scroll to position [682, 0]
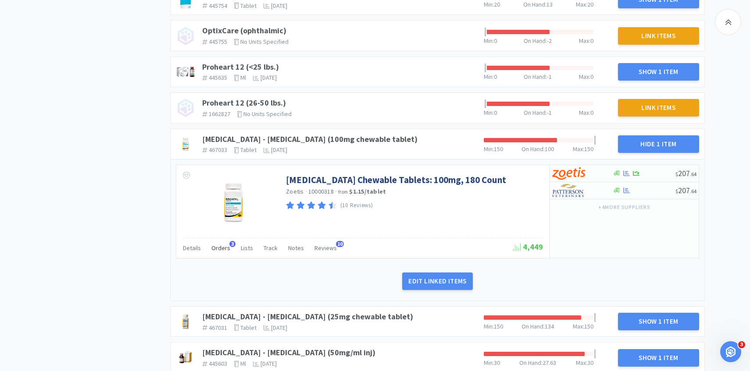
click at [217, 246] on span "Orders" at bounding box center [220, 248] width 19 height 8
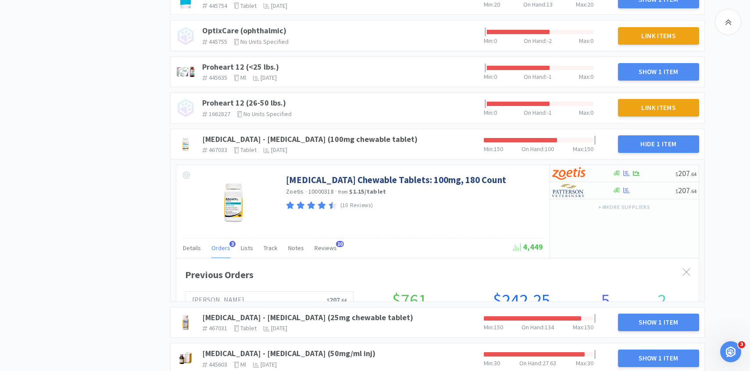
scroll to position [240, 522]
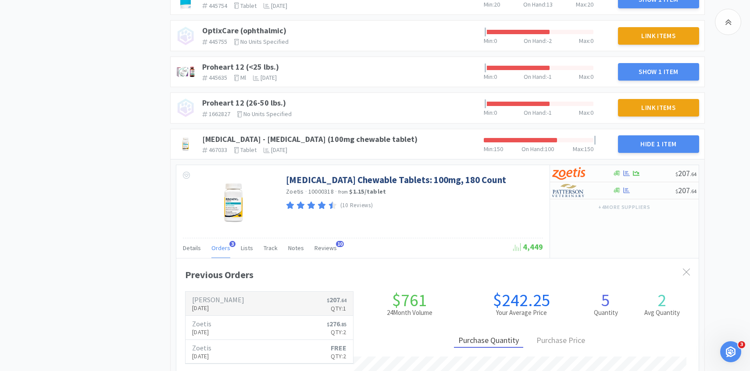
click at [227, 295] on link "Patterson Aug 11th, 2025 $ 207 . 64 Qty: 1" at bounding box center [268, 304] width 167 height 24
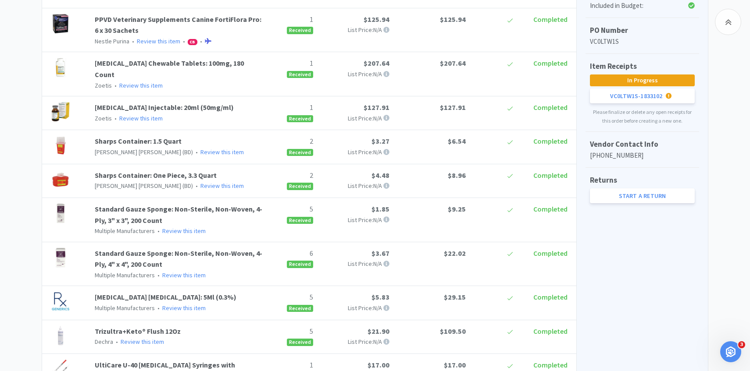
scroll to position [176, 0]
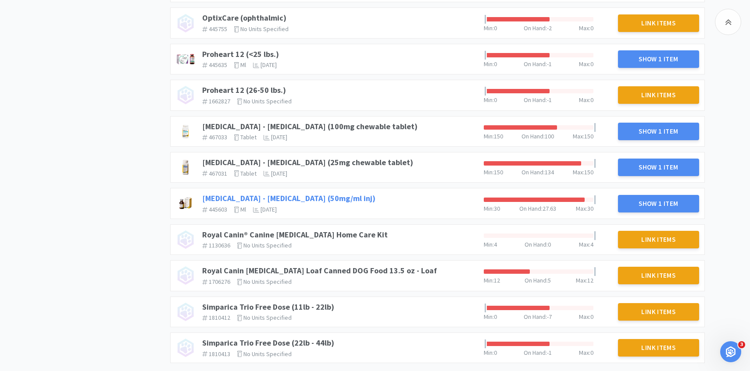
scroll to position [726, 0]
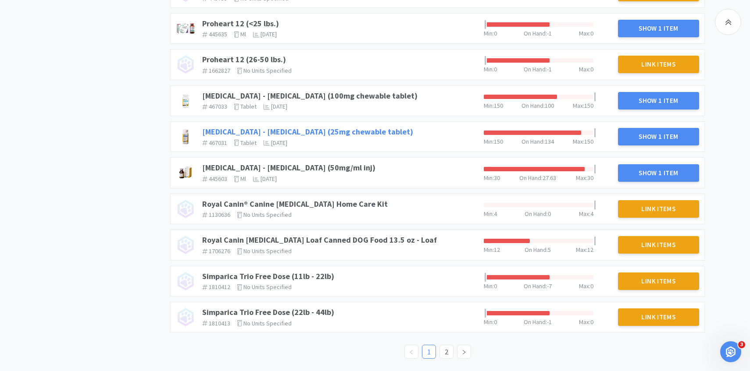
click at [336, 134] on link "Rimadyl - Carprofen (25mg chewable tablet)" at bounding box center [307, 132] width 211 height 10
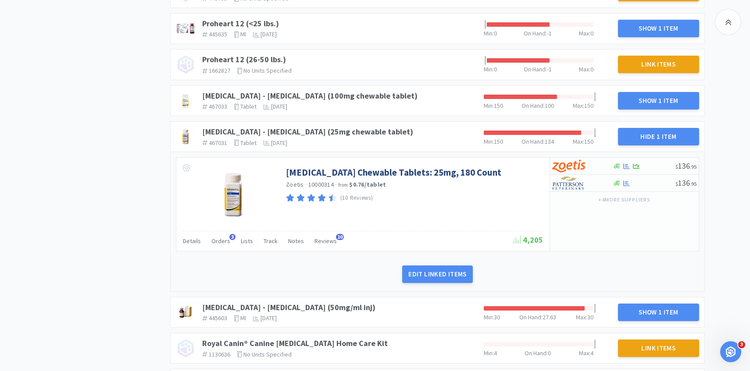
scroll to position [729, 0]
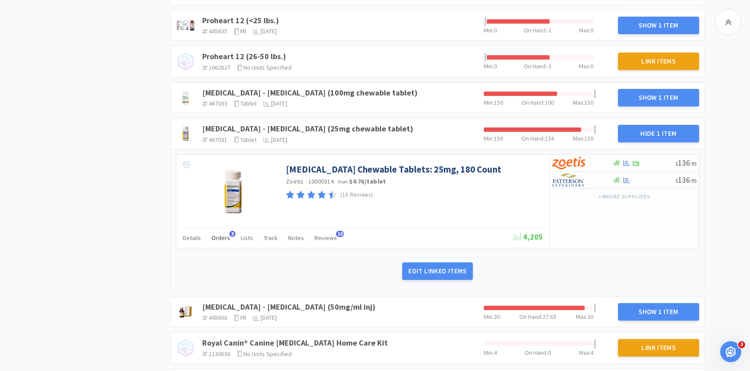
click at [224, 235] on span "Orders" at bounding box center [220, 238] width 19 height 8
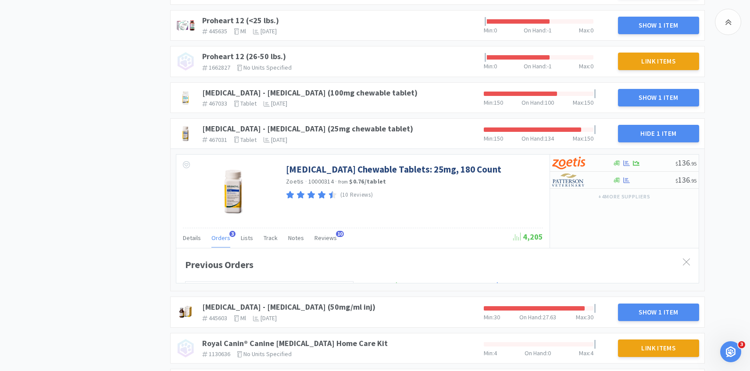
scroll to position [240, 522]
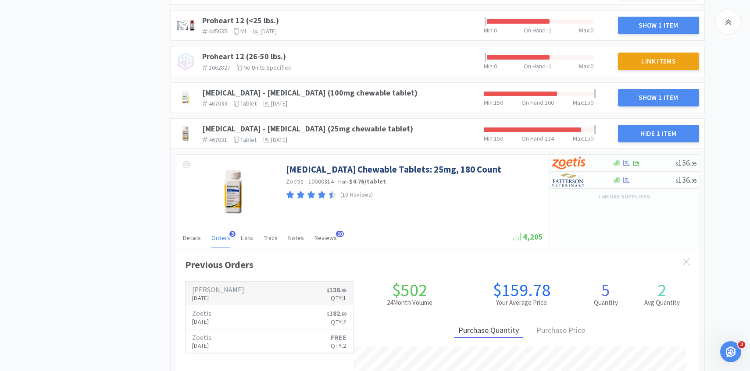
click at [223, 285] on link "Patterson Aug 13th, 2025 $ 136 . 95 Qty: 1" at bounding box center [268, 294] width 167 height 24
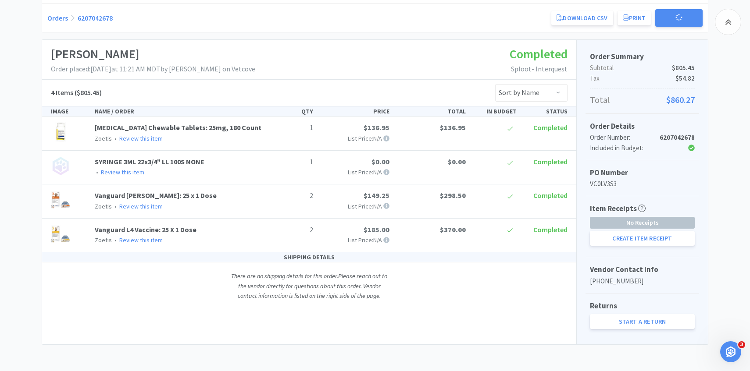
scroll to position [105, 0]
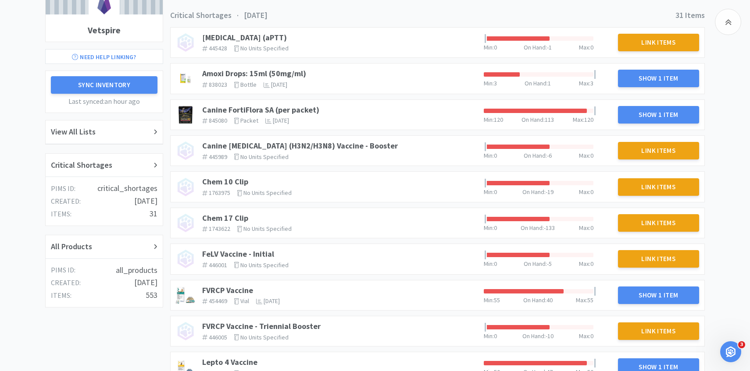
scroll to position [726, 0]
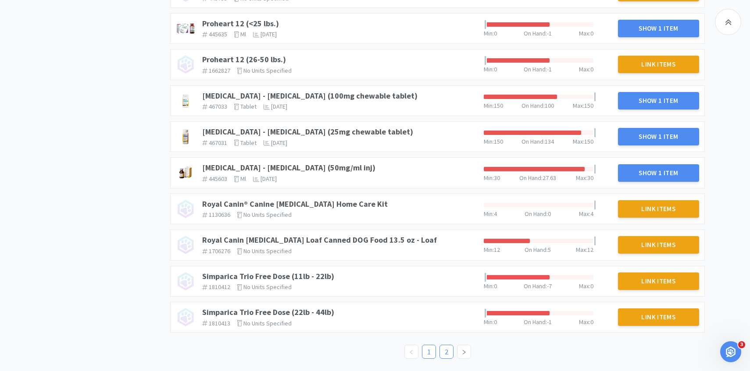
click at [447, 354] on link "2" at bounding box center [446, 351] width 13 height 13
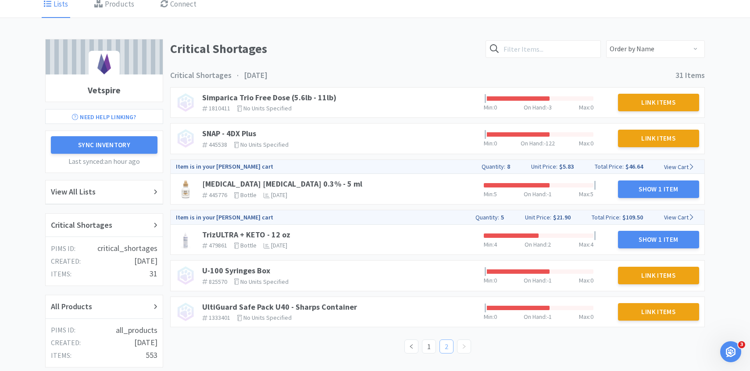
scroll to position [62, 0]
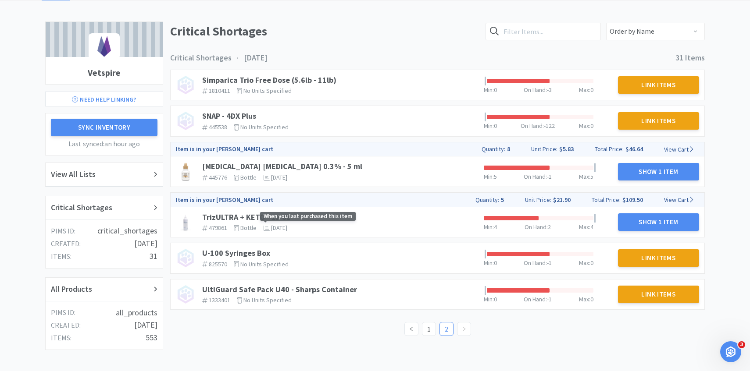
click at [282, 213] on span "When you last purchased this item" at bounding box center [308, 216] width 96 height 9
click at [252, 215] on link "TrizULTRA + KETO - 12 oz" at bounding box center [246, 217] width 88 height 10
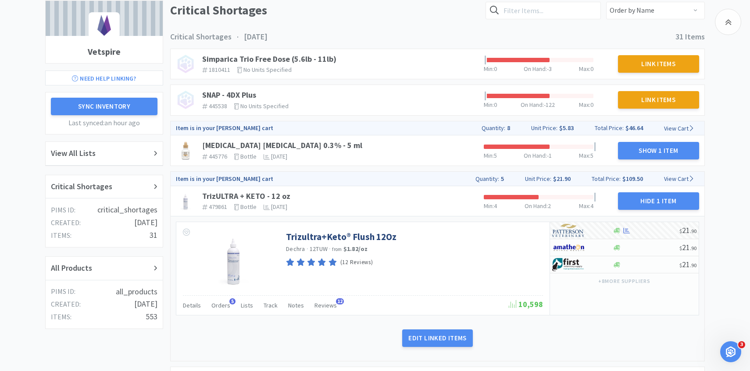
scroll to position [0, 0]
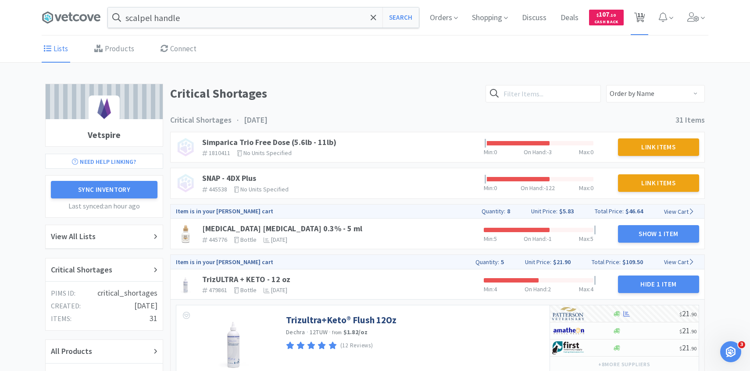
click at [635, 6] on span "11" at bounding box center [639, 17] width 18 height 35
select select "3"
select select "1"
select select "3"
select select "2"
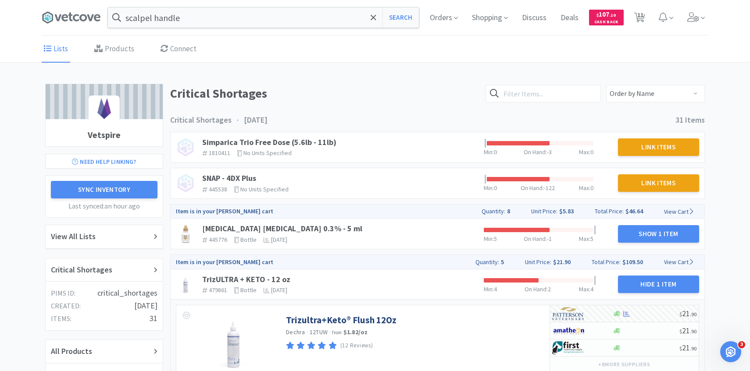
select select "2"
select select "1"
select select "50"
select select "2"
select select "8"
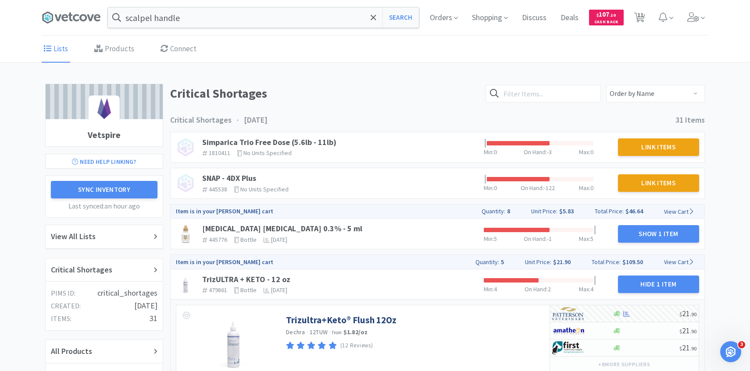
select select "5"
select select "2"
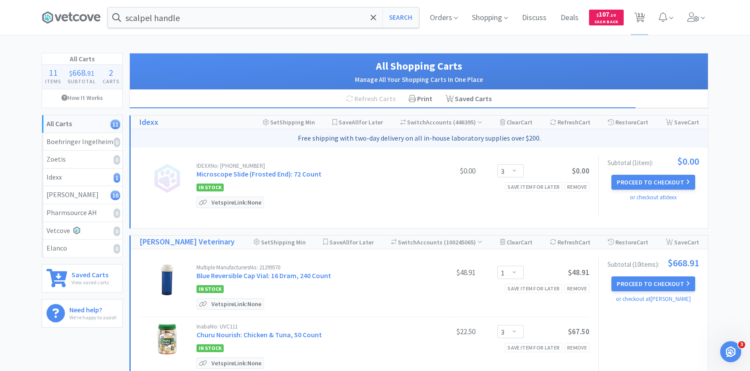
scroll to position [47, 0]
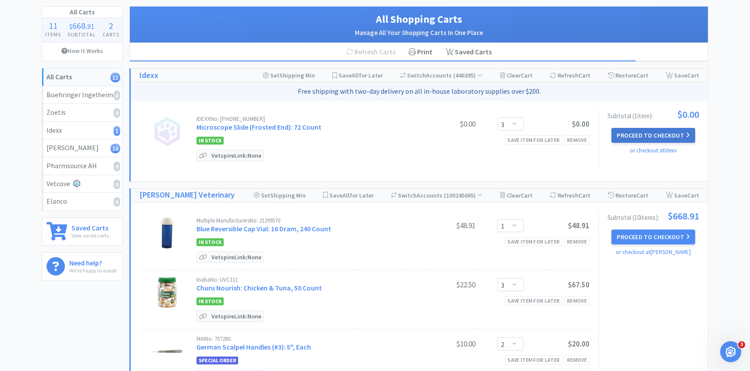
click at [655, 136] on button "Proceed to Checkout" at bounding box center [652, 135] width 83 height 15
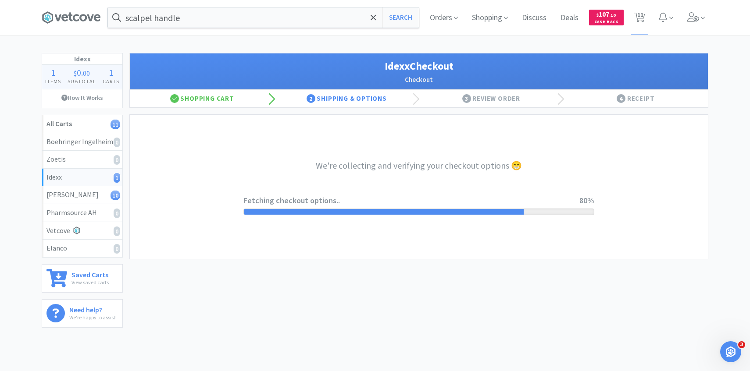
select select "900"
select select "003"
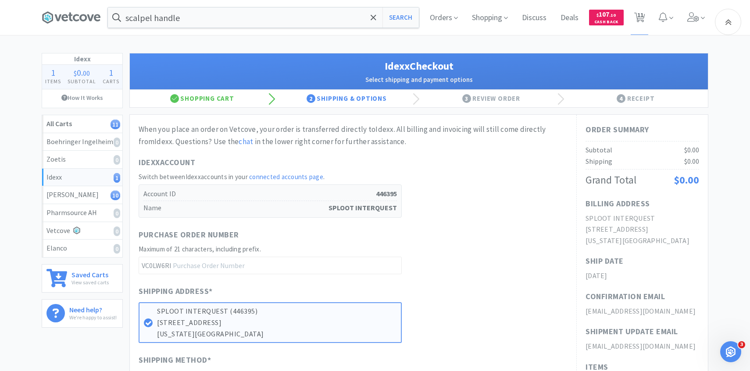
scroll to position [320, 0]
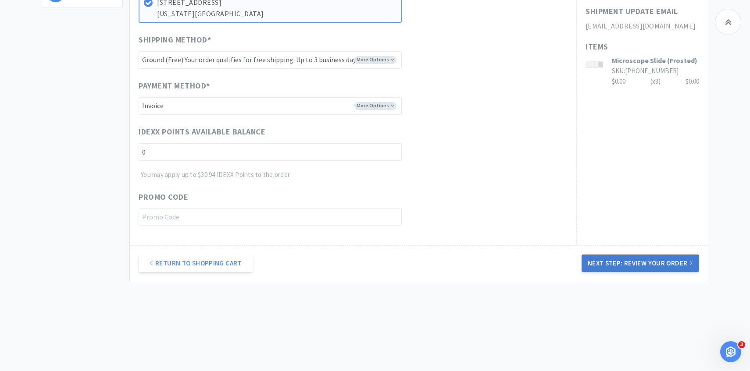
click at [633, 264] on button "Next Step: Review Your Order" at bounding box center [639, 264] width 117 height 18
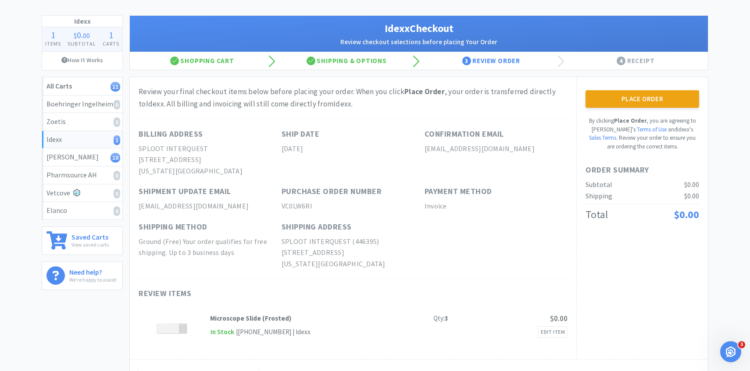
scroll to position [0, 0]
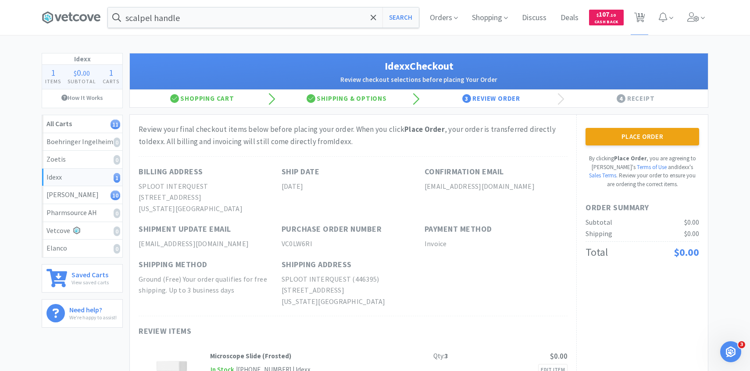
click at [619, 126] on div "Place Order By clicking Place Order , you are agreeing to Vetcove's Terms of Us…" at bounding box center [642, 256] width 132 height 282
click at [605, 145] on button "Place Order" at bounding box center [642, 137] width 114 height 18
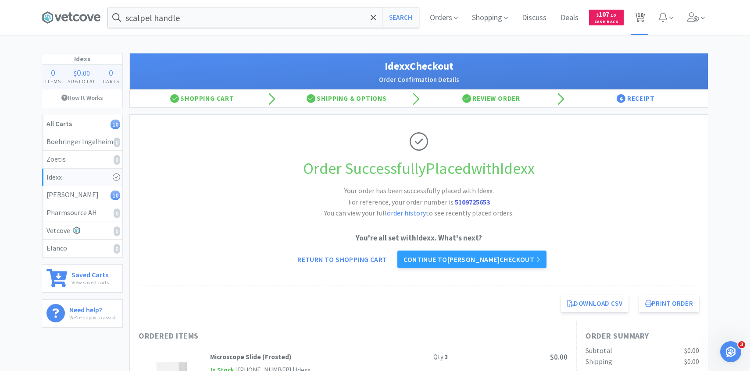
click at [643, 17] on span "10" at bounding box center [640, 14] width 6 height 35
select select "1"
select select "3"
select select "2"
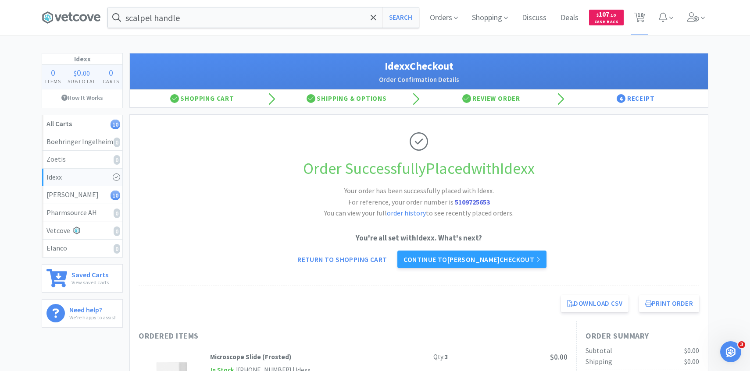
select select "1"
select select "50"
select select "2"
select select "8"
select select "5"
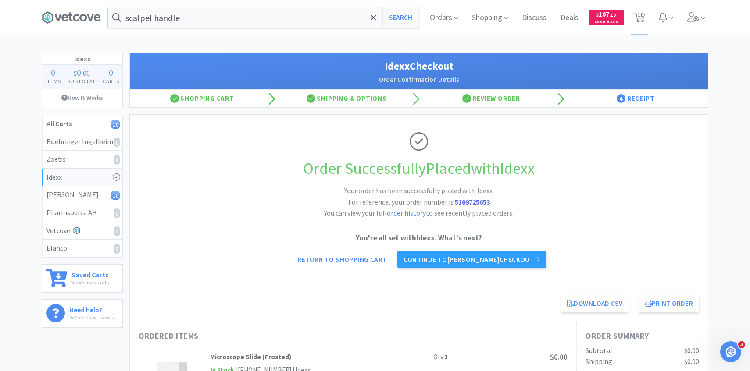
select select "2"
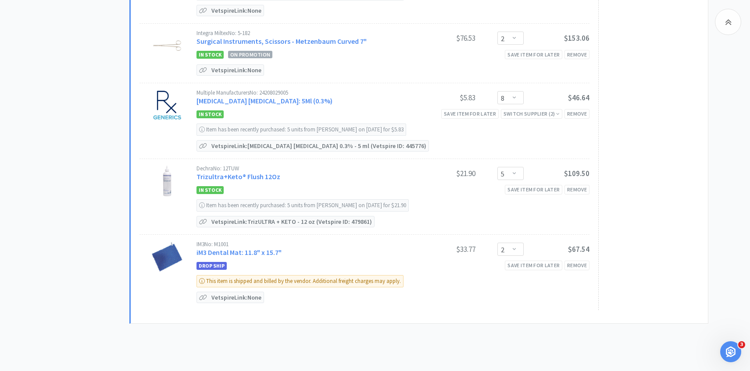
scroll to position [495, 0]
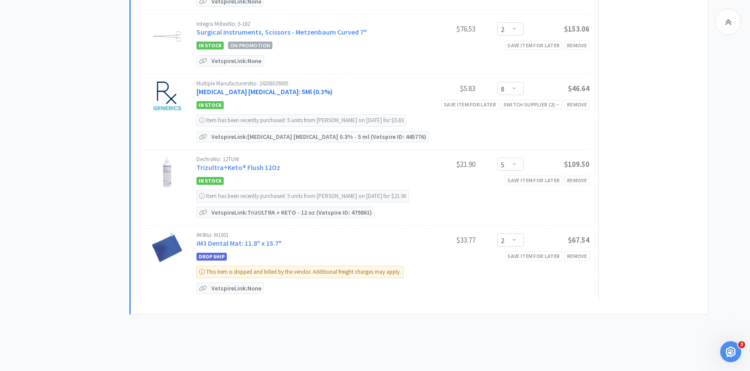
click at [307, 92] on link "Tobramycin Ophthalmic Solution: 5Ml (0.3%)" at bounding box center [264, 91] width 136 height 9
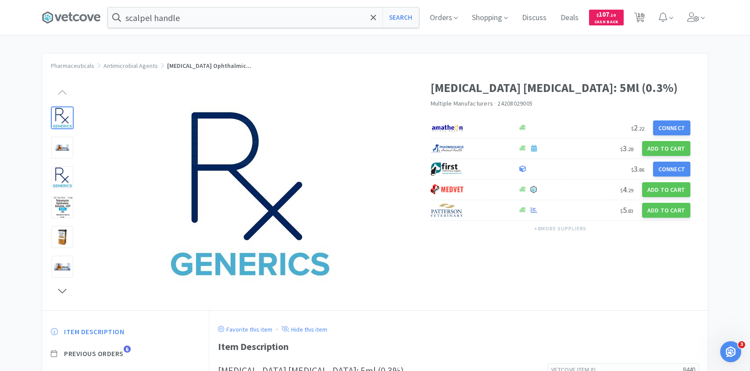
click at [124, 349] on span "6" at bounding box center [127, 349] width 7 height 7
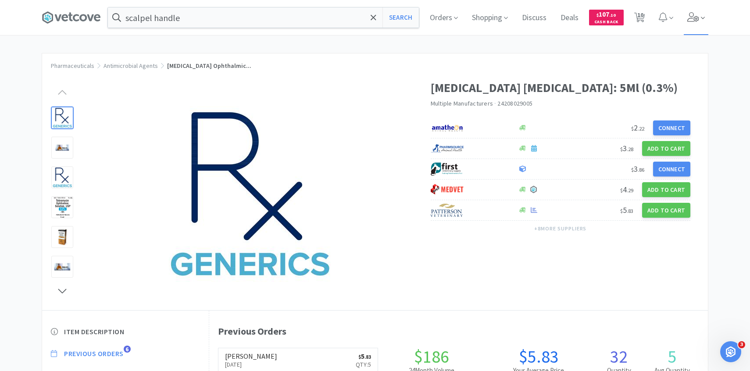
click at [697, 14] on icon at bounding box center [693, 17] width 12 height 10
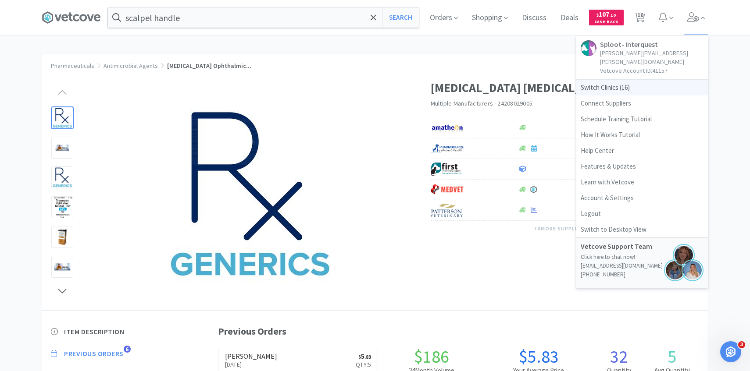
click at [644, 80] on span "Switch Clinics ( 16 )" at bounding box center [642, 88] width 132 height 16
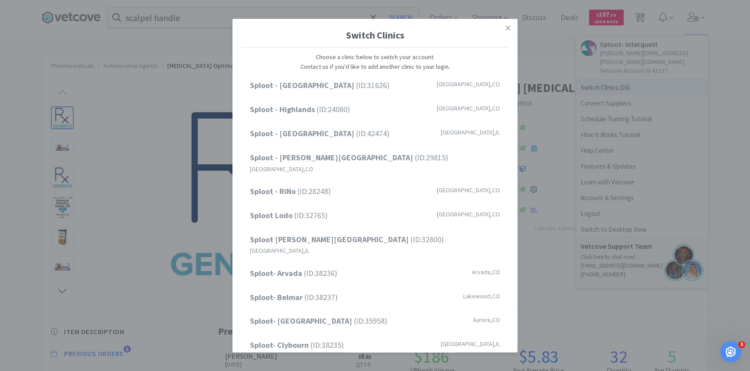
scroll to position [112, 0]
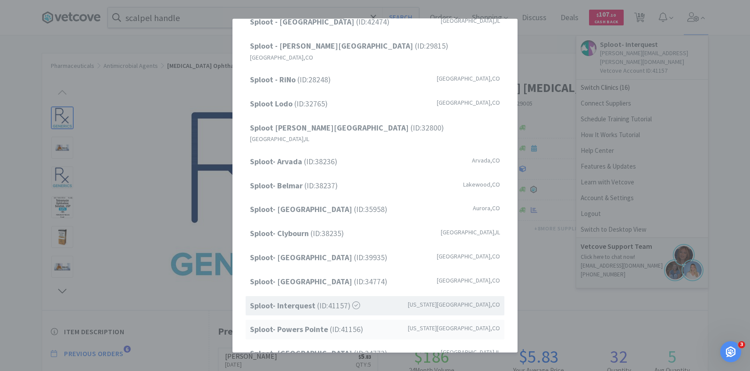
click at [341, 324] on span "Sploot- Powers Pointe (ID: 41156 )" at bounding box center [306, 330] width 113 height 13
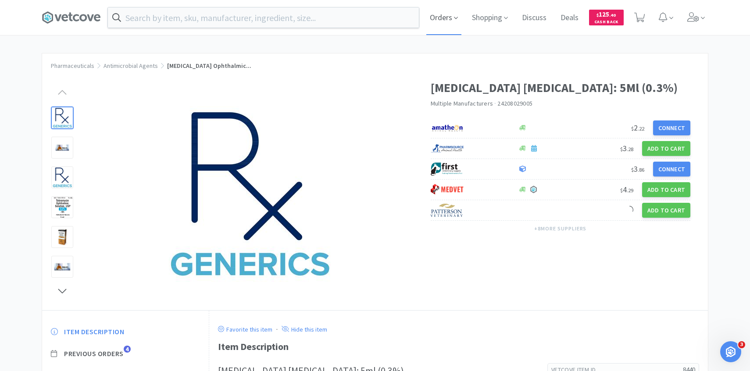
click at [449, 11] on span "Orders" at bounding box center [443, 17] width 35 height 35
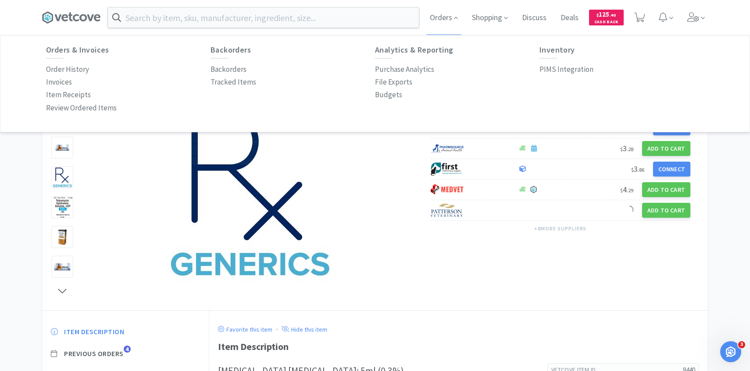
click at [545, 59] on div "Inventory PIMS Integration" at bounding box center [621, 61] width 164 height 30
click at [545, 63] on link "PIMS Integration" at bounding box center [566, 69] width 54 height 13
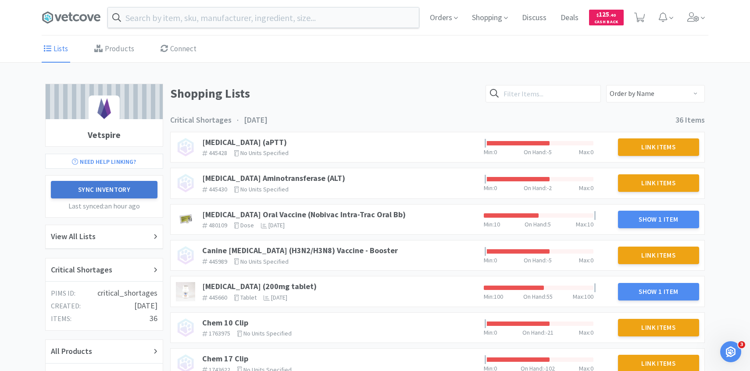
click at [130, 188] on button "Sync Inventory" at bounding box center [104, 190] width 107 height 18
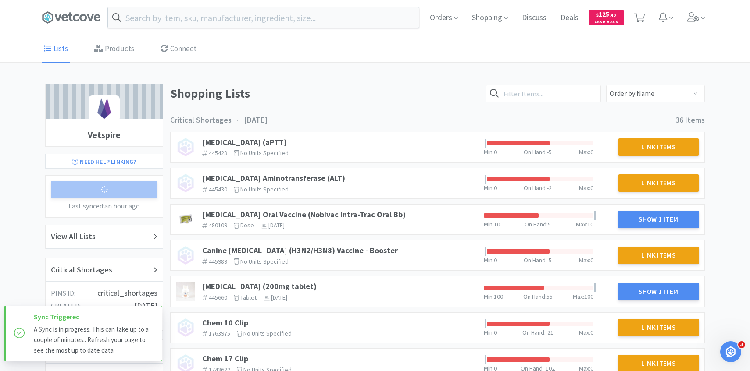
click at [119, 199] on div "Last synced: an hour ago" at bounding box center [104, 206] width 107 height 14
click at [114, 272] on div "Critical Shortages" at bounding box center [104, 270] width 107 height 13
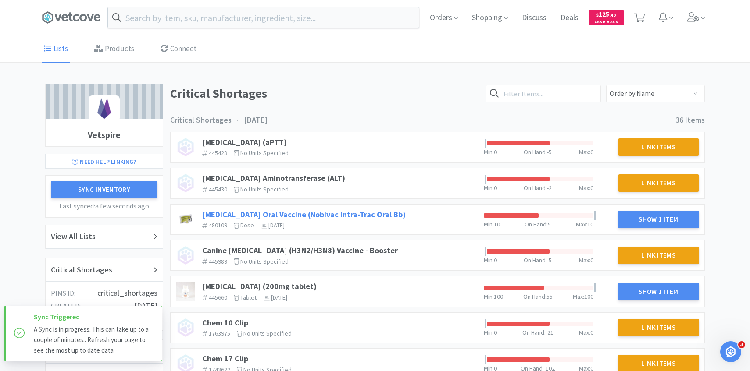
click at [370, 215] on link "[MEDICAL_DATA] Oral Vaccine (Nobivac Intra-Trac Oral Bb)" at bounding box center [303, 215] width 203 height 10
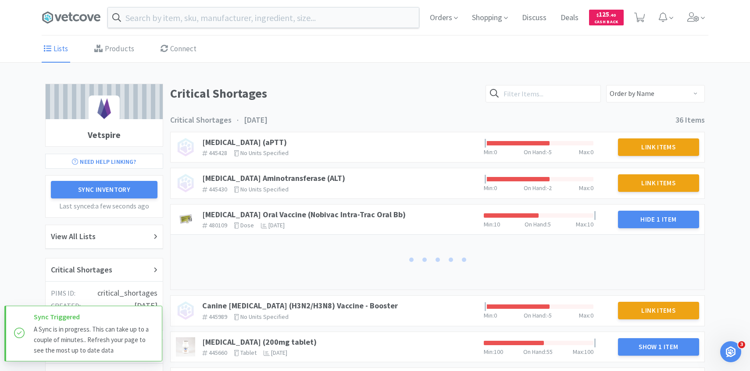
scroll to position [25, 0]
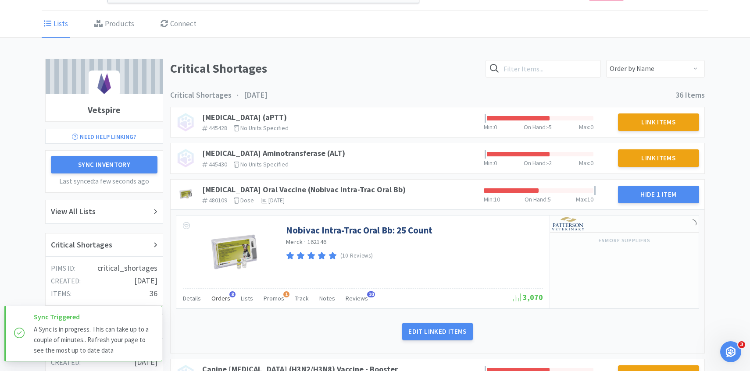
click at [212, 303] on div "Orders 8" at bounding box center [220, 300] width 19 height 17
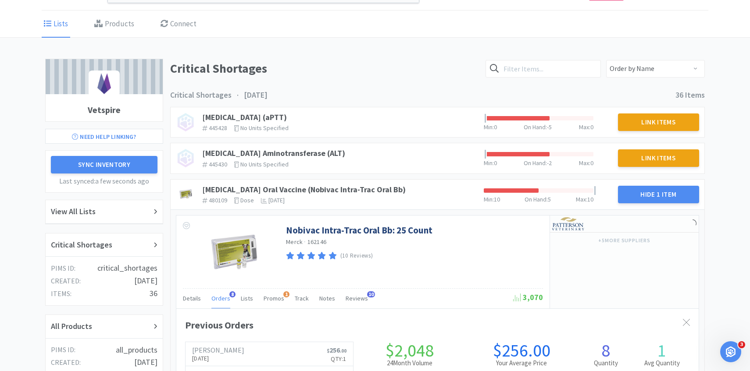
scroll to position [84, 0]
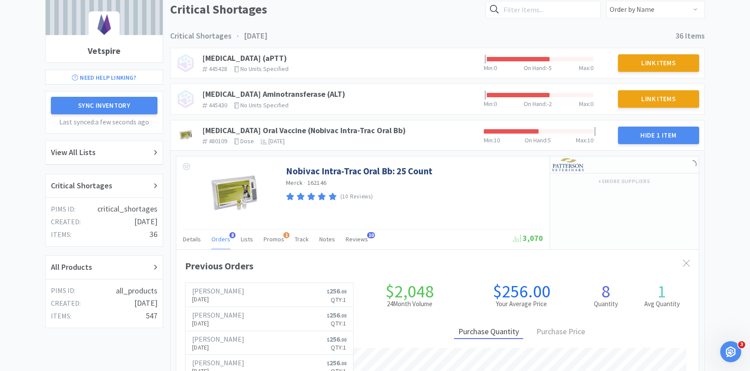
click at [222, 242] on span "Orders" at bounding box center [220, 239] width 19 height 8
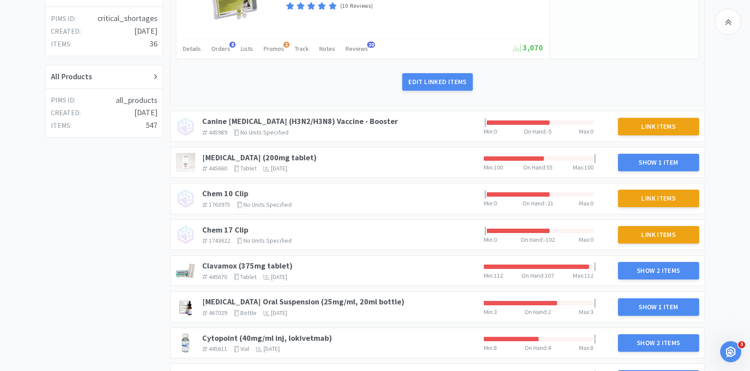
scroll to position [285, 0]
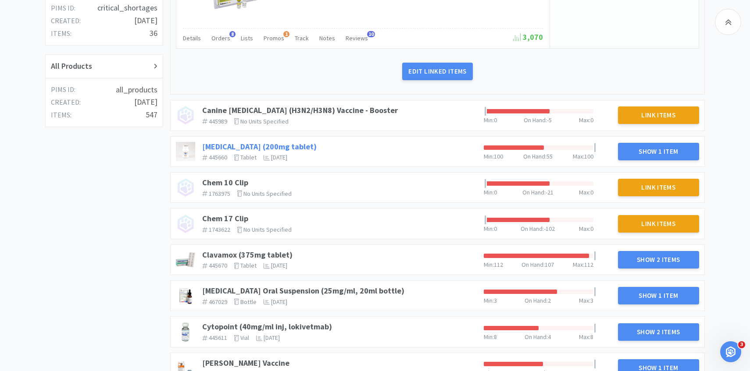
click at [298, 145] on link "[MEDICAL_DATA] (200mg tablet)" at bounding box center [259, 147] width 114 height 10
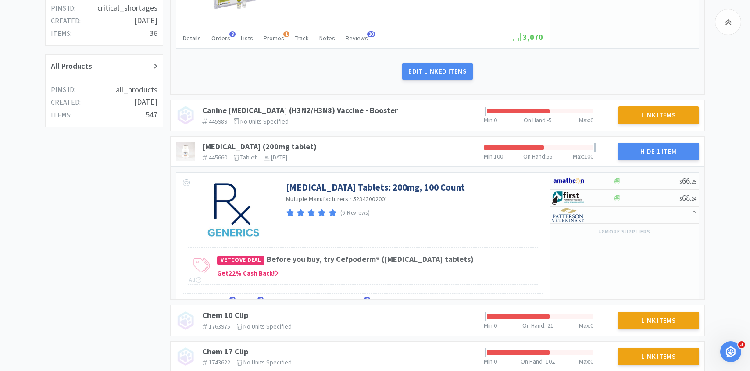
scroll to position [349, 0]
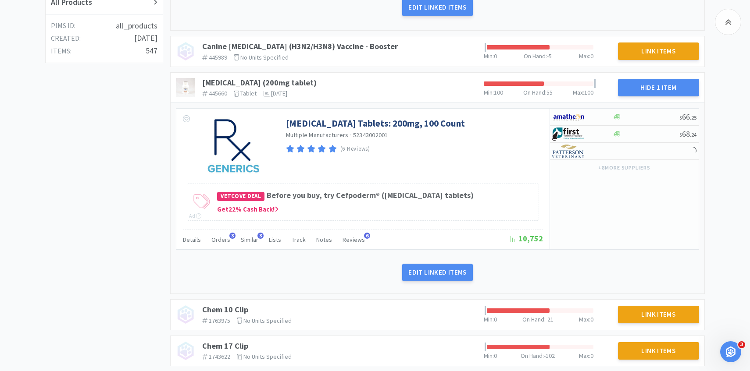
click at [224, 231] on div "Details Orders 3 Similar 3 Lists Track Notes Reviews 6 10,752" at bounding box center [363, 240] width 360 height 20
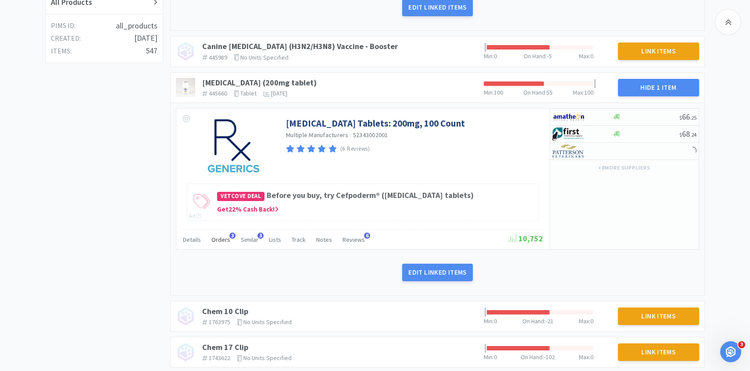
click at [224, 239] on span "Orders" at bounding box center [220, 240] width 19 height 8
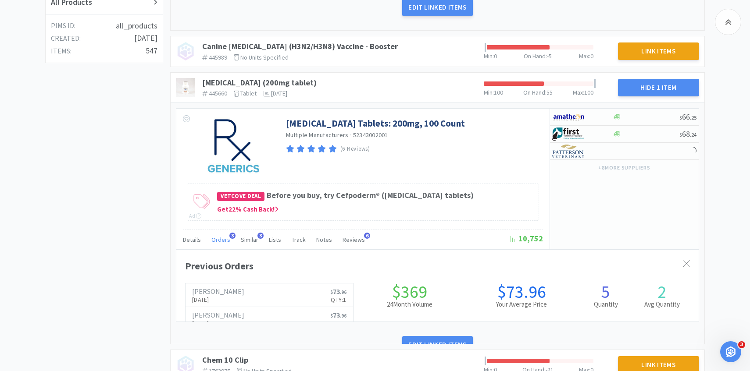
scroll to position [240, 522]
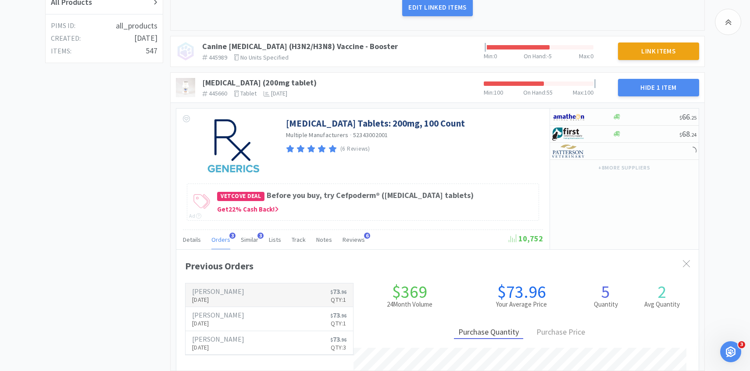
click at [227, 292] on h6 "[PERSON_NAME]" at bounding box center [218, 291] width 52 height 7
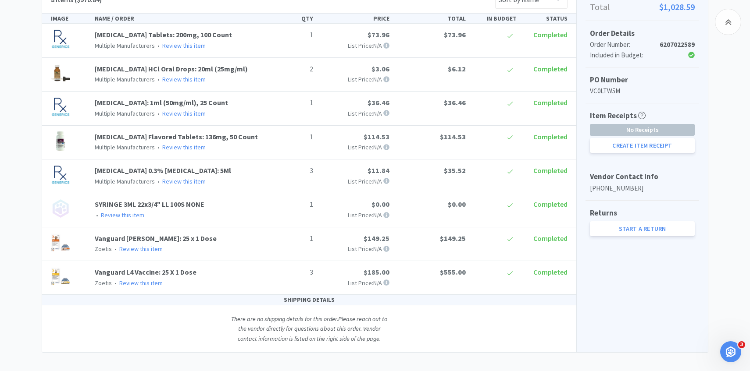
scroll to position [206, 0]
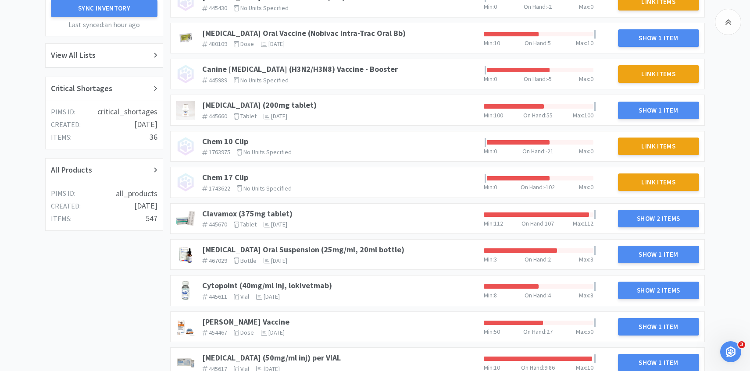
scroll to position [182, 0]
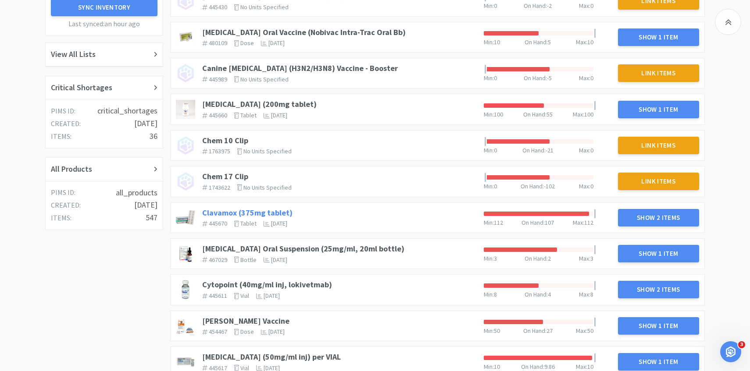
click at [274, 212] on link "Clavamox (375mg tablet)" at bounding box center [247, 213] width 90 height 10
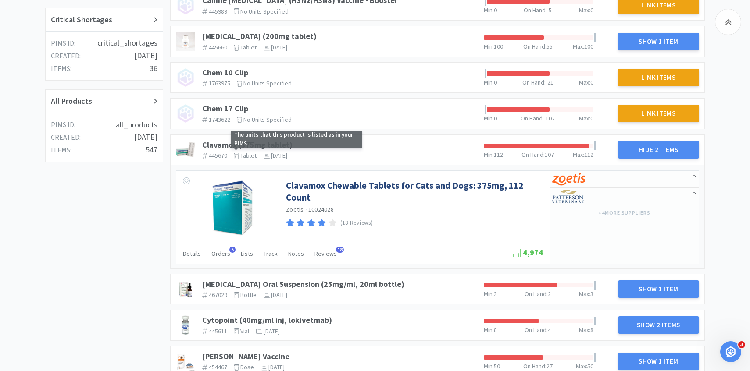
scroll to position [262, 0]
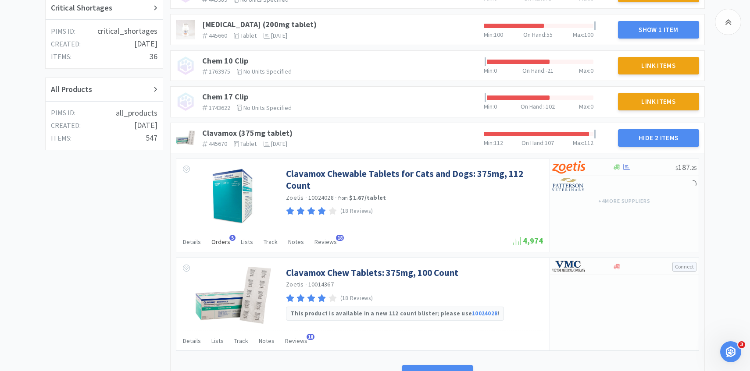
click at [220, 246] on span "Orders" at bounding box center [220, 242] width 19 height 8
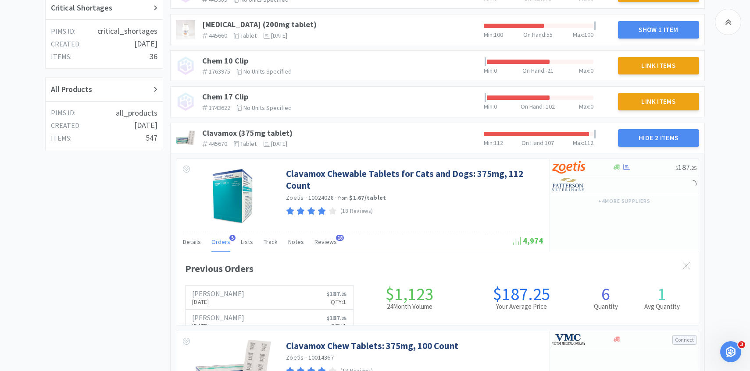
scroll to position [240, 522]
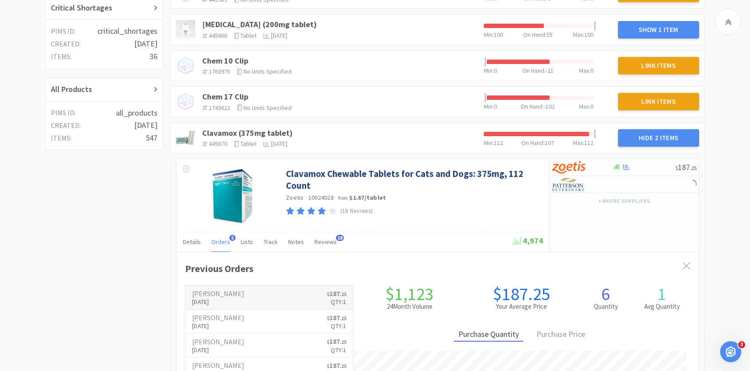
click at [217, 299] on p "[DATE]" at bounding box center [218, 302] width 52 height 10
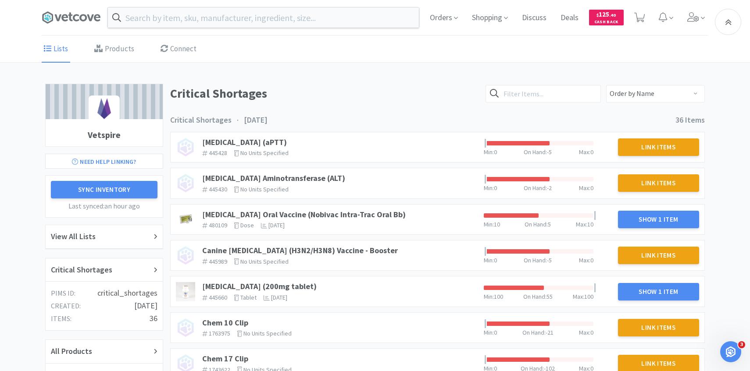
scroll to position [262, 0]
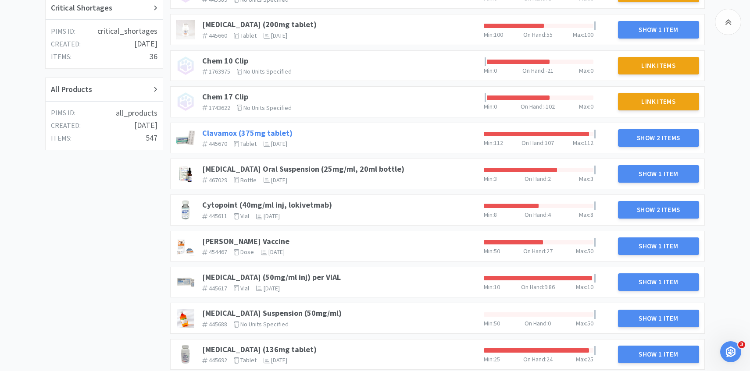
click at [269, 133] on link "Clavamox (375mg tablet)" at bounding box center [247, 133] width 90 height 10
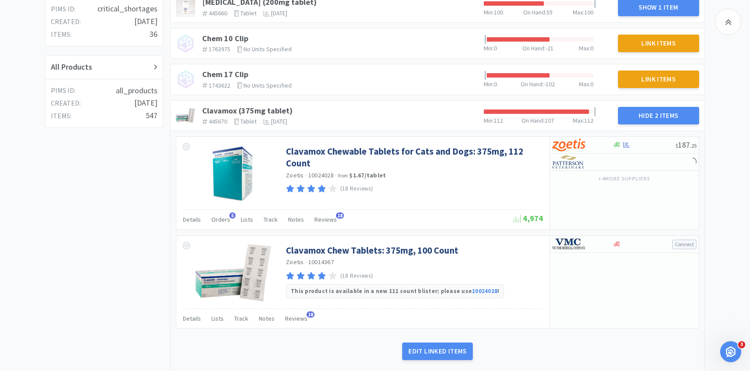
scroll to position [306, 0]
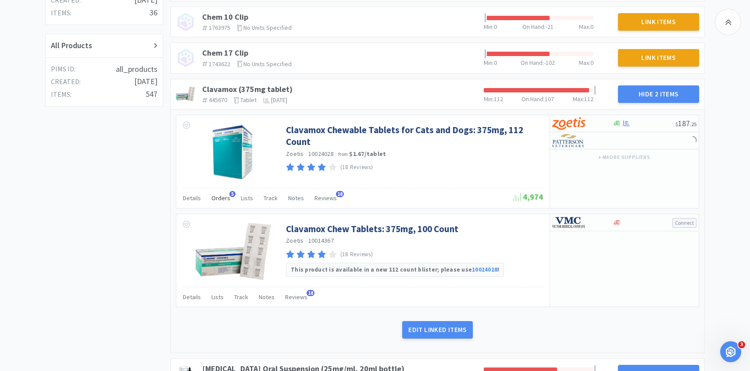
click at [226, 199] on span "Orders" at bounding box center [220, 198] width 19 height 8
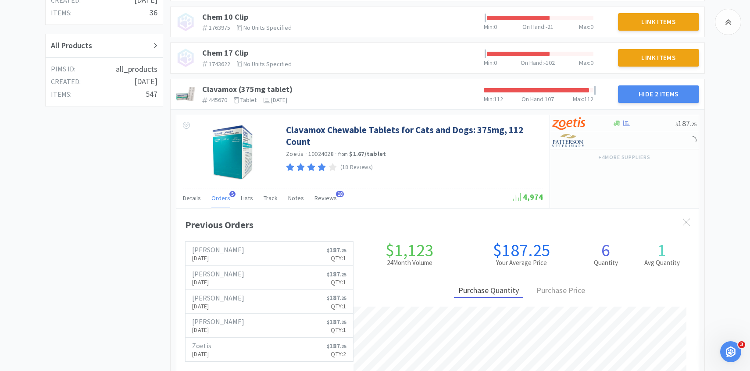
scroll to position [240, 522]
click at [226, 199] on span "Orders" at bounding box center [220, 198] width 19 height 8
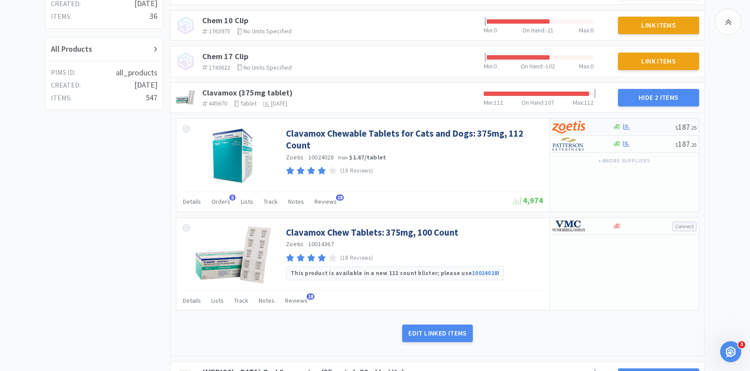
scroll to position [286, 0]
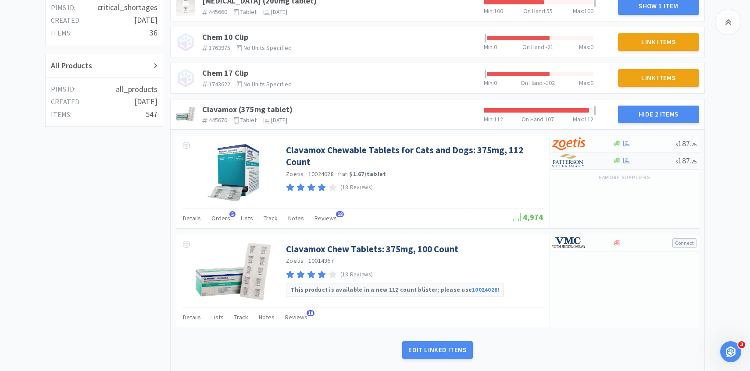
click at [581, 158] on img at bounding box center [568, 160] width 33 height 13
select select "1"
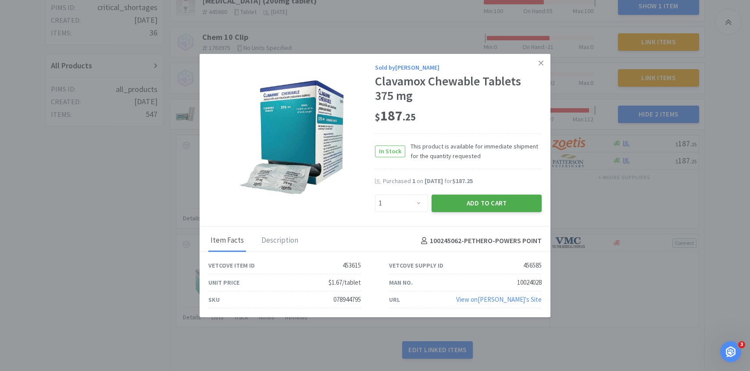
click at [488, 205] on button "Add to Cart" at bounding box center [486, 204] width 110 height 18
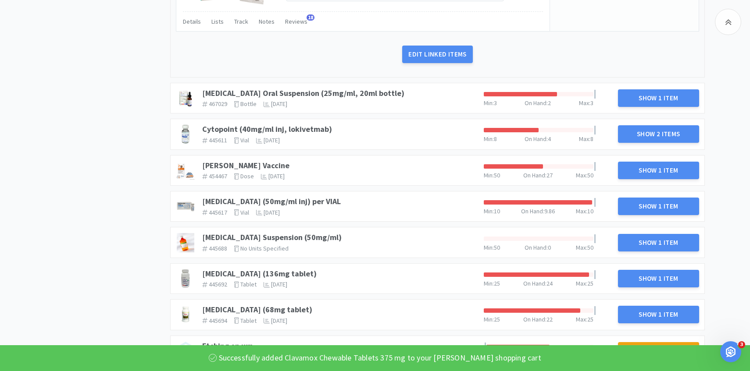
scroll to position [600, 0]
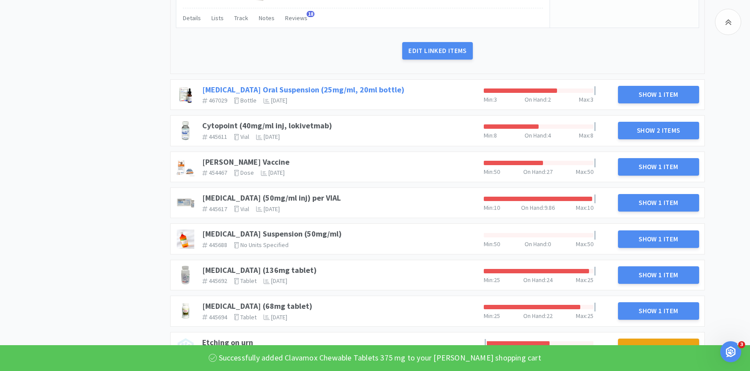
click at [348, 85] on link "[MEDICAL_DATA] Oral Suspension (25mg/ml, 20ml bottle)" at bounding box center [303, 90] width 202 height 10
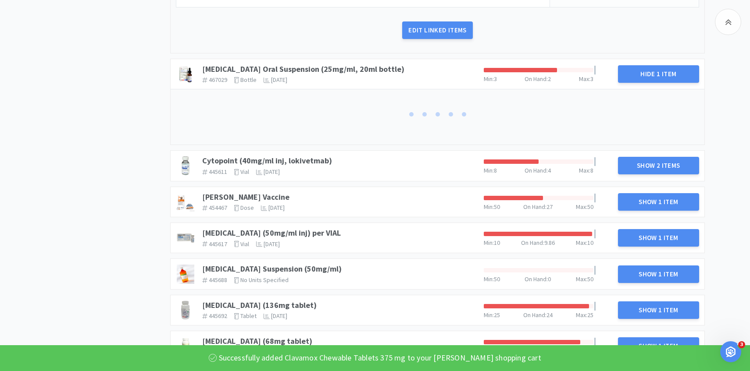
scroll to position [641, 0]
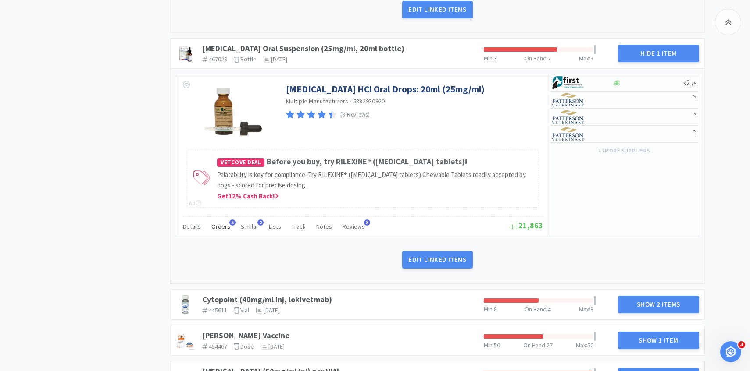
click at [223, 226] on span "Orders" at bounding box center [220, 227] width 19 height 8
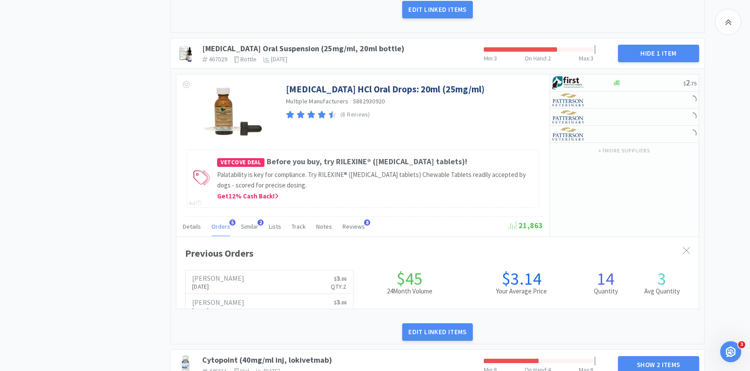
scroll to position [240, 522]
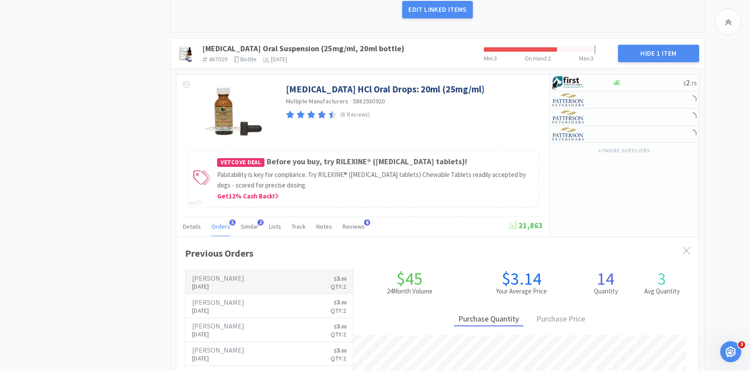
click at [227, 281] on h6 "[PERSON_NAME]" at bounding box center [218, 278] width 52 height 7
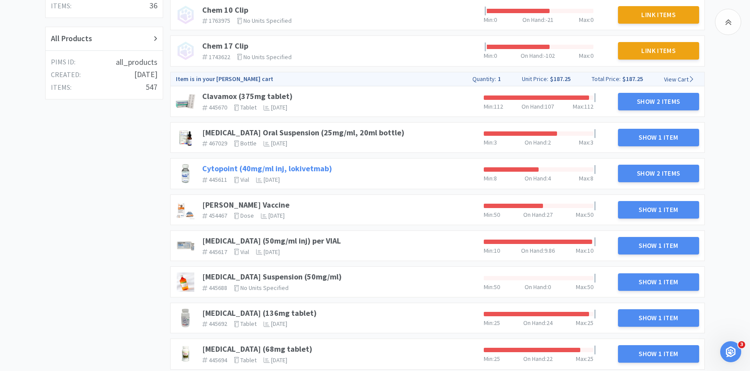
click at [310, 168] on link "Cytopoint (40mg/ml inj, lokivetmab)" at bounding box center [267, 169] width 130 height 10
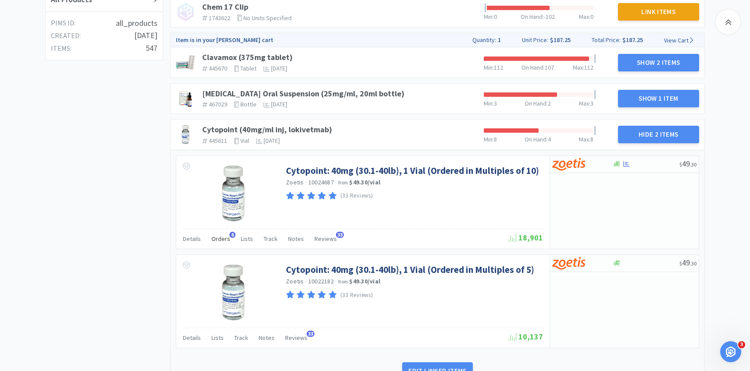
click at [225, 236] on span "Orders" at bounding box center [220, 239] width 19 height 8
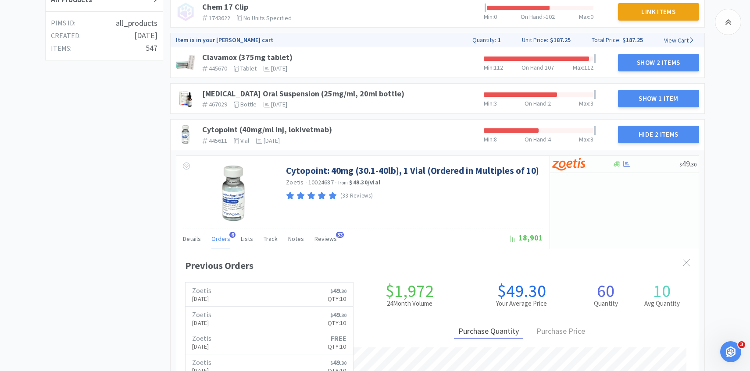
click at [225, 236] on span "Orders" at bounding box center [220, 239] width 19 height 8
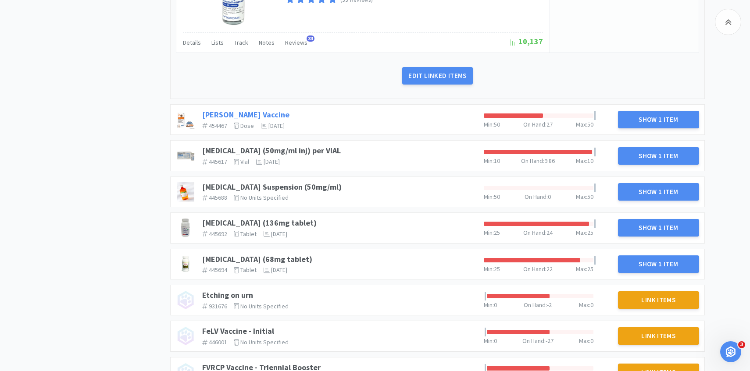
click at [236, 110] on link "[PERSON_NAME] Vaccine" at bounding box center [245, 115] width 87 height 10
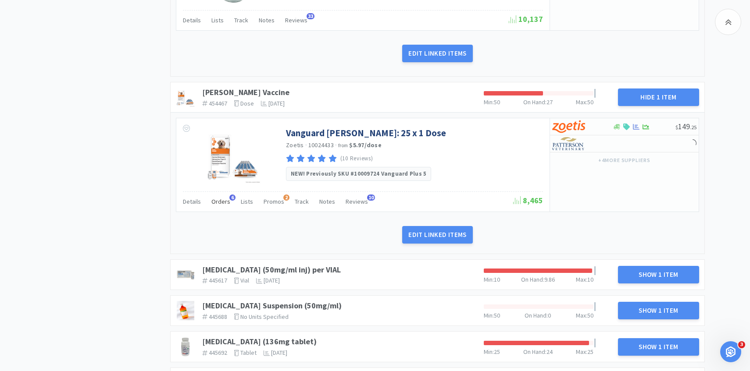
click at [221, 210] on div "Orders 6" at bounding box center [220, 203] width 19 height 17
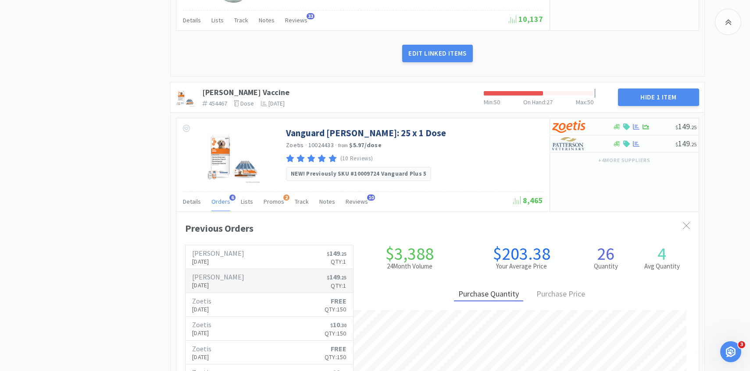
click at [231, 280] on link "[PERSON_NAME] [DATE] $ 149 . 25 Qty: 1" at bounding box center [268, 281] width 167 height 24
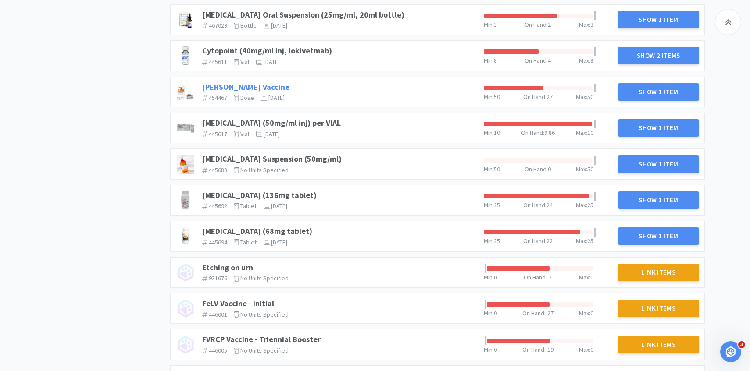
click at [243, 85] on link "[PERSON_NAME] Vaccine" at bounding box center [245, 87] width 87 height 10
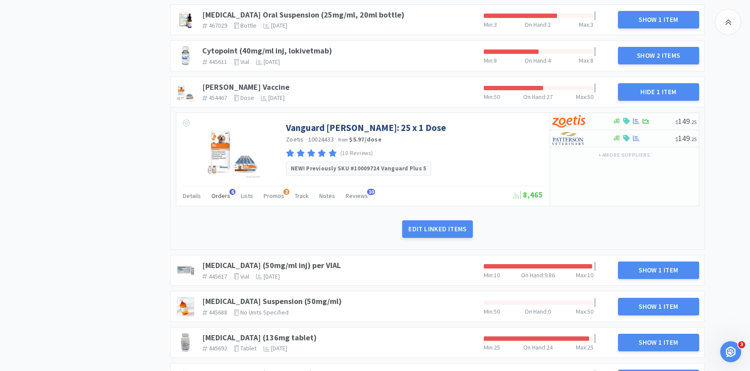
click at [218, 195] on span "Orders" at bounding box center [220, 196] width 19 height 8
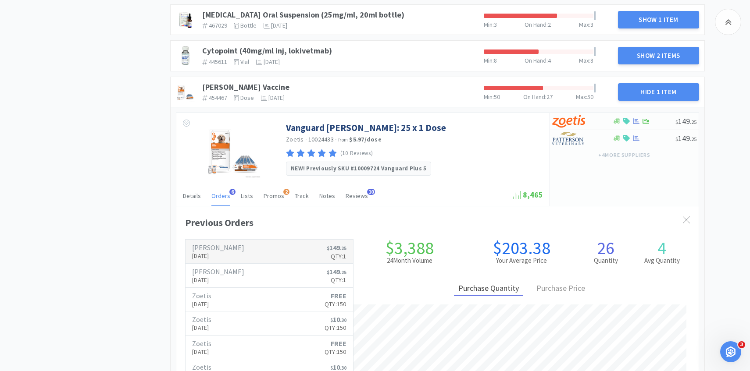
click at [221, 256] on p "[DATE]" at bounding box center [218, 256] width 52 height 10
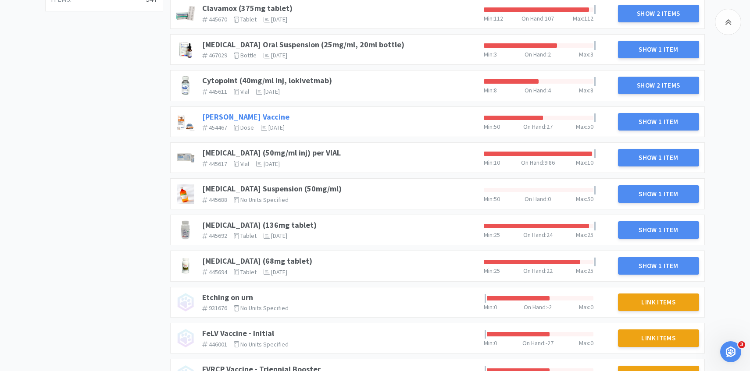
click at [241, 114] on link "[PERSON_NAME] Vaccine" at bounding box center [245, 117] width 87 height 10
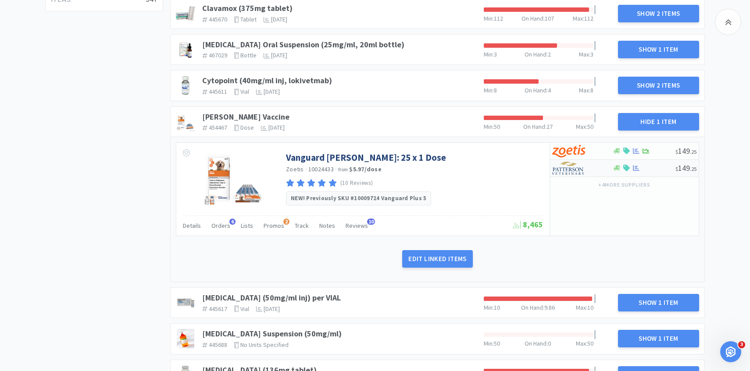
click at [581, 169] on img at bounding box center [568, 168] width 33 height 13
select select "1"
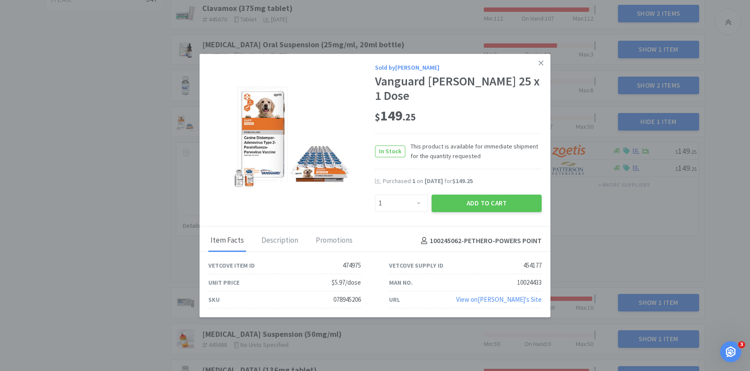
click at [476, 211] on div "Sold by [PERSON_NAME] Vanguard [PERSON_NAME] 25 x 1 Dose $ 149 . 25 In Stock Th…" at bounding box center [374, 140] width 351 height 173
click at [476, 203] on button "Add to Cart" at bounding box center [486, 204] width 110 height 18
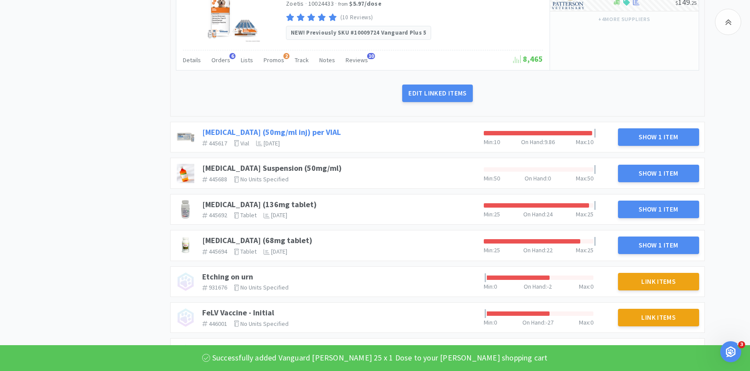
click at [319, 135] on link "[MEDICAL_DATA] (50mg/ml inj) per VIAL" at bounding box center [271, 132] width 139 height 10
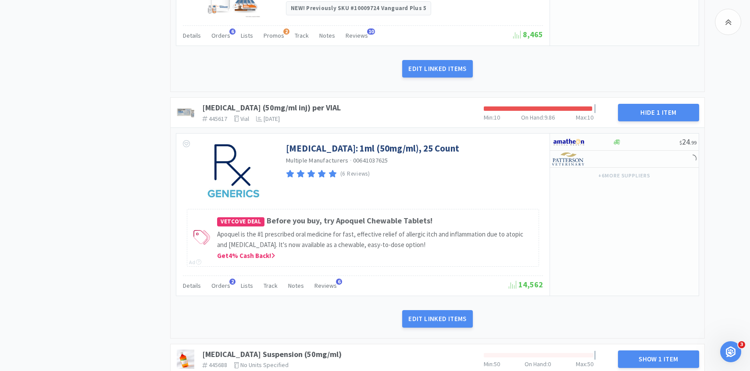
click at [219, 274] on div "[MEDICAL_DATA]: 1ml (50mg/ml), 25 Count Multiple Manufacturers · 00641037625 (6…" at bounding box center [362, 215] width 373 height 162
click at [219, 281] on div "Orders 2" at bounding box center [220, 287] width 19 height 17
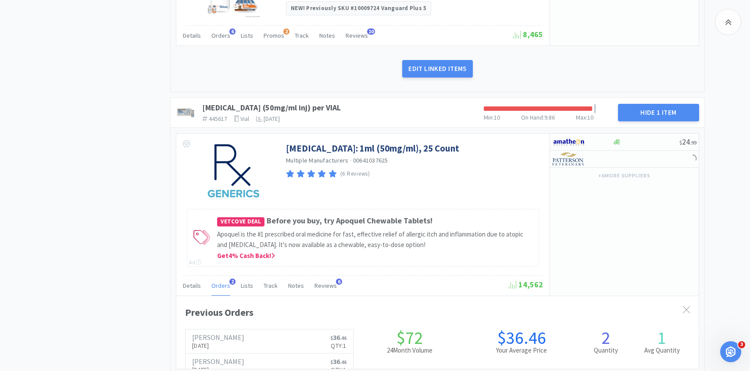
click at [219, 281] on div "Orders 2" at bounding box center [220, 287] width 19 height 17
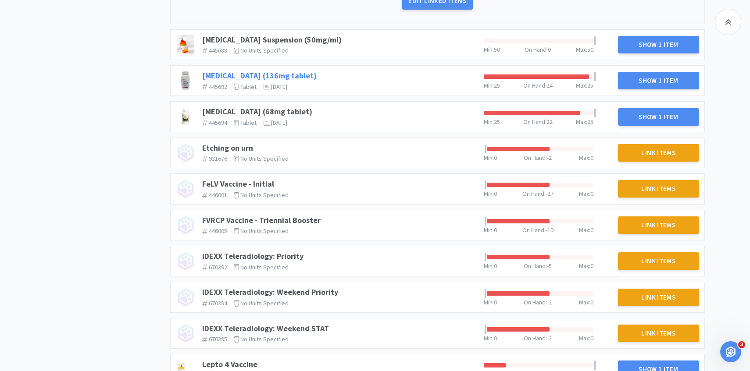
click at [283, 76] on link "[MEDICAL_DATA] (136mg tablet)" at bounding box center [259, 76] width 114 height 10
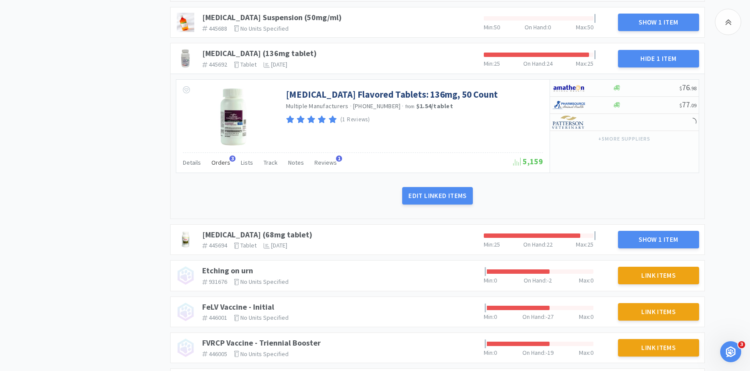
click at [224, 162] on span "Orders" at bounding box center [220, 163] width 19 height 8
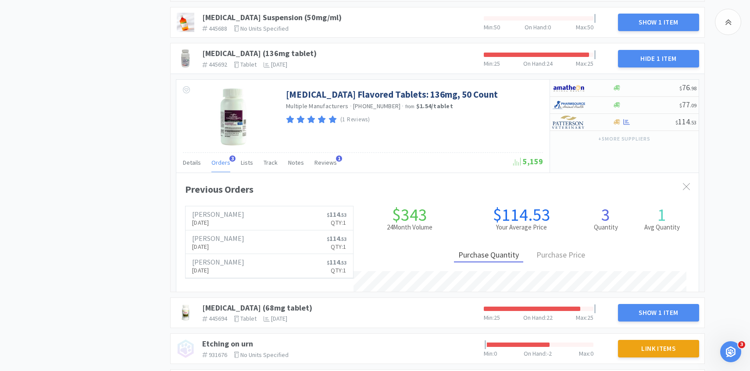
click at [224, 162] on span "Orders" at bounding box center [220, 163] width 19 height 8
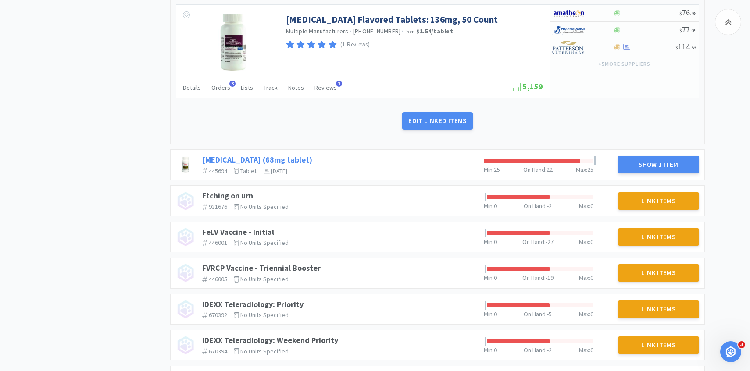
click at [262, 157] on link "[MEDICAL_DATA] (68mg tablet)" at bounding box center [257, 160] width 110 height 10
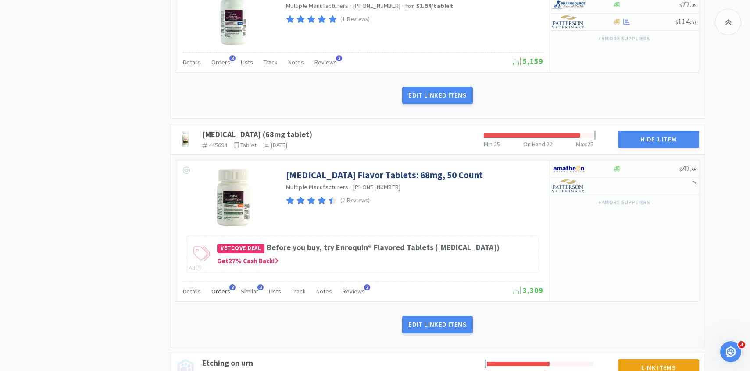
click at [217, 291] on span "Orders" at bounding box center [220, 292] width 19 height 8
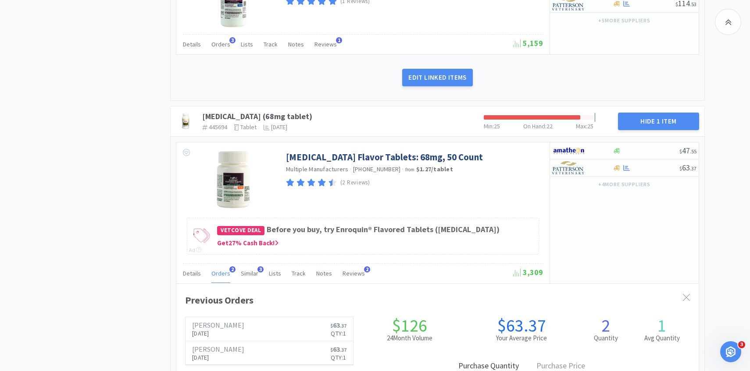
click at [222, 273] on span "Orders" at bounding box center [220, 274] width 19 height 8
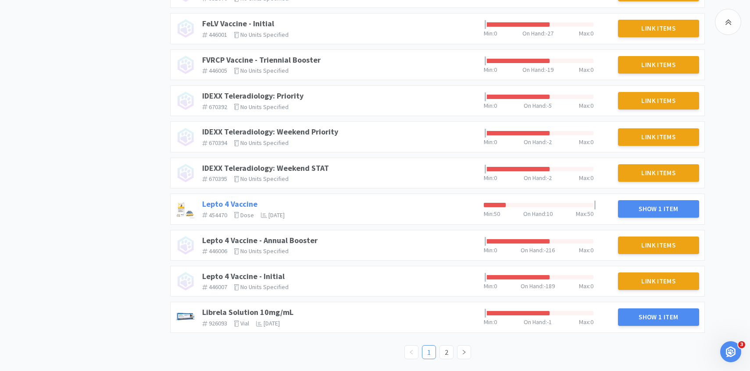
click at [244, 200] on link "Lepto 4 Vaccine" at bounding box center [229, 204] width 55 height 10
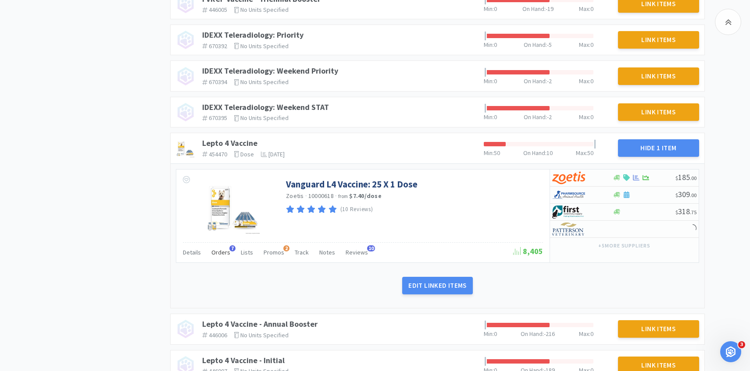
click at [219, 255] on span "Orders" at bounding box center [220, 253] width 19 height 8
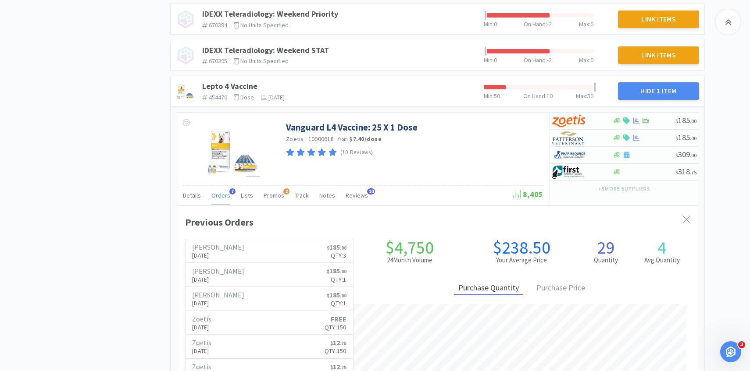
click at [217, 201] on div "Orders 7" at bounding box center [220, 196] width 19 height 17
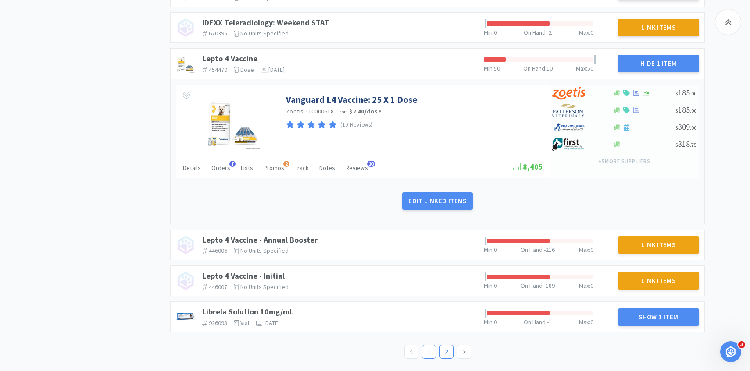
click at [446, 351] on link "2" at bounding box center [446, 351] width 13 height 13
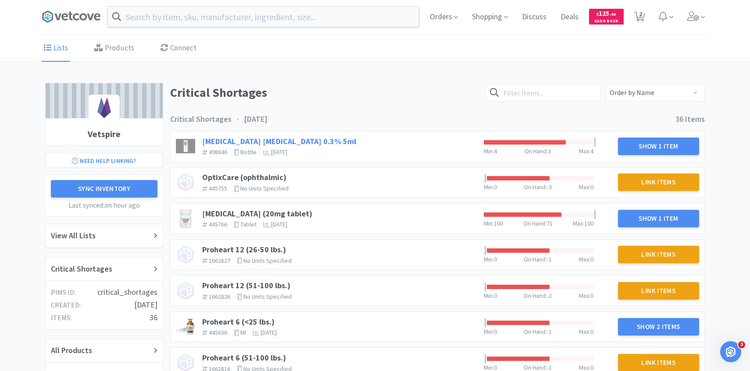
click at [325, 137] on link "[MEDICAL_DATA] [MEDICAL_DATA] 0.3% 5ml" at bounding box center [279, 141] width 154 height 10
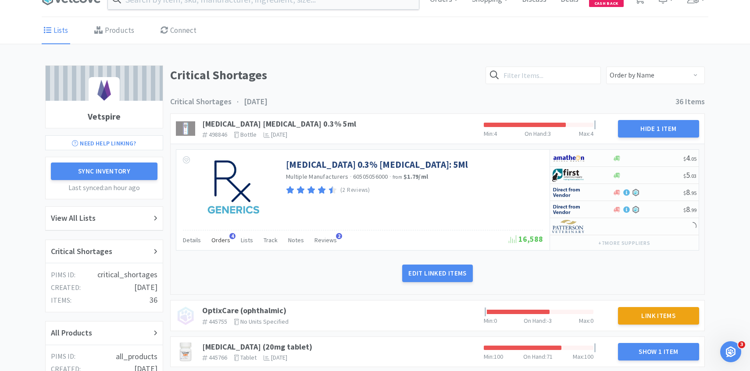
click at [222, 240] on span "Orders" at bounding box center [220, 240] width 19 height 8
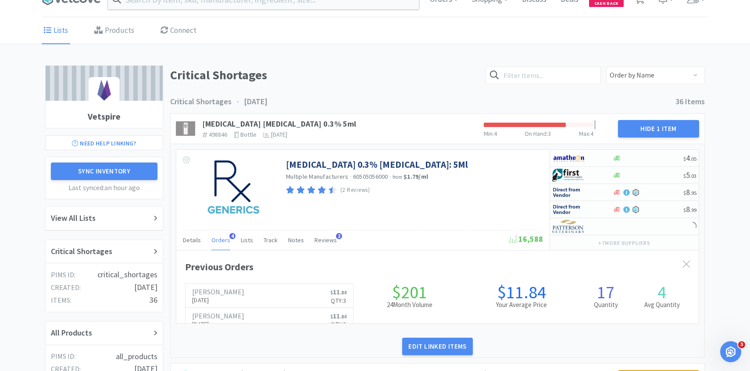
click at [220, 245] on div "Orders 4" at bounding box center [220, 241] width 19 height 17
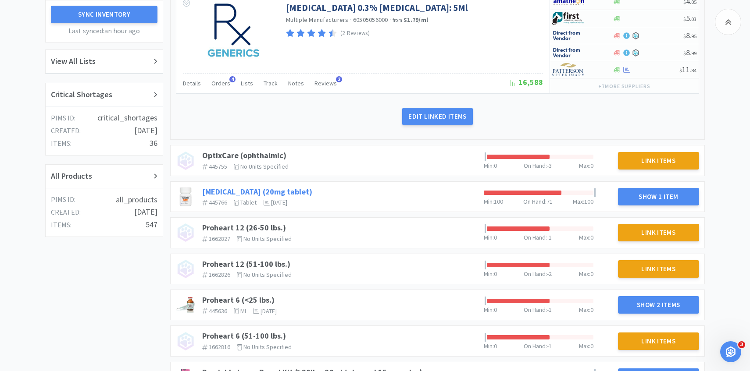
click at [232, 192] on link "[MEDICAL_DATA] (20mg tablet)" at bounding box center [257, 192] width 110 height 10
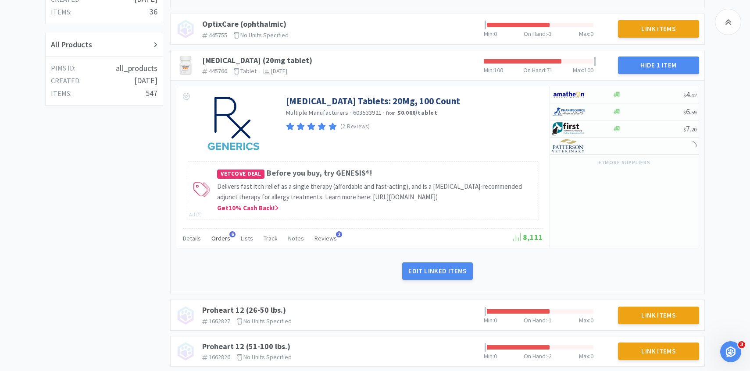
click at [220, 244] on div "Orders 6" at bounding box center [220, 239] width 19 height 17
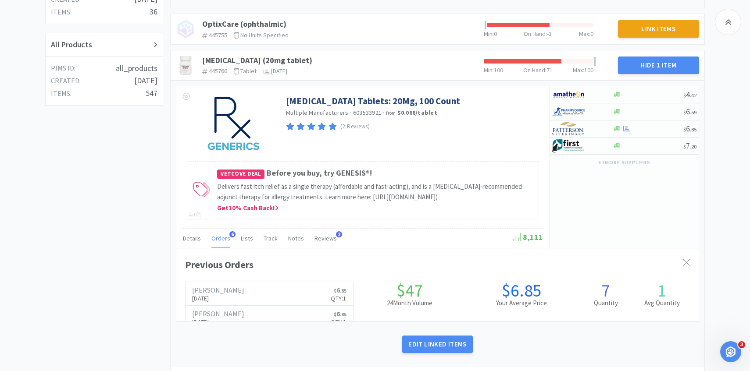
click at [219, 242] on span "Orders" at bounding box center [220, 239] width 19 height 8
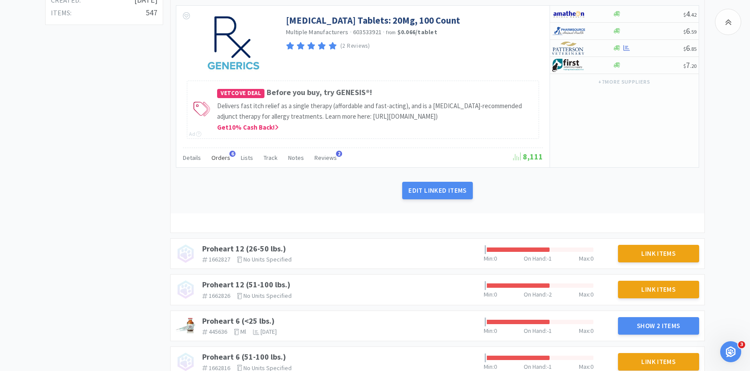
click at [223, 162] on span "Orders" at bounding box center [220, 158] width 19 height 8
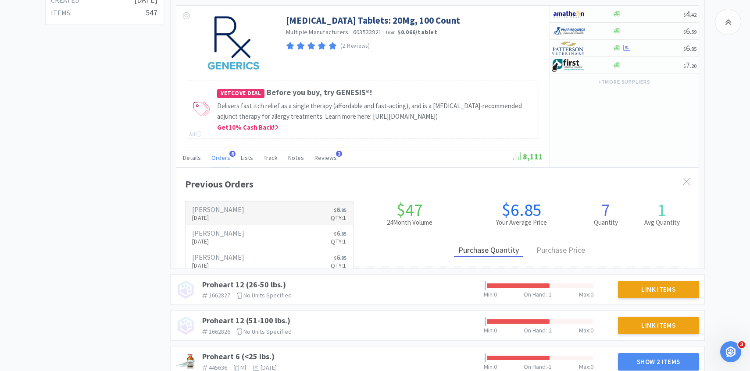
click at [223, 223] on p "[DATE]" at bounding box center [218, 218] width 52 height 10
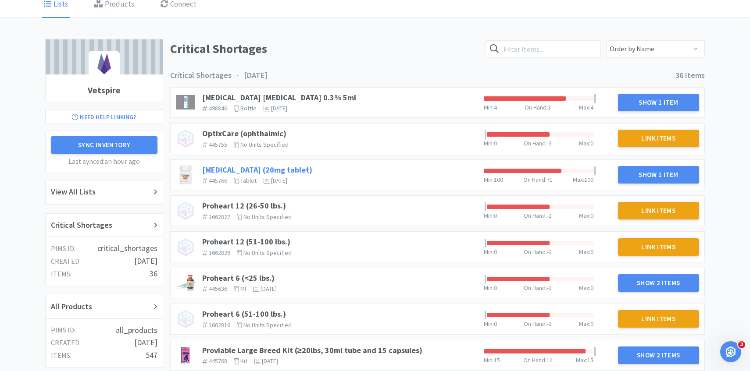
click at [269, 168] on link "[MEDICAL_DATA] (20mg tablet)" at bounding box center [257, 170] width 110 height 10
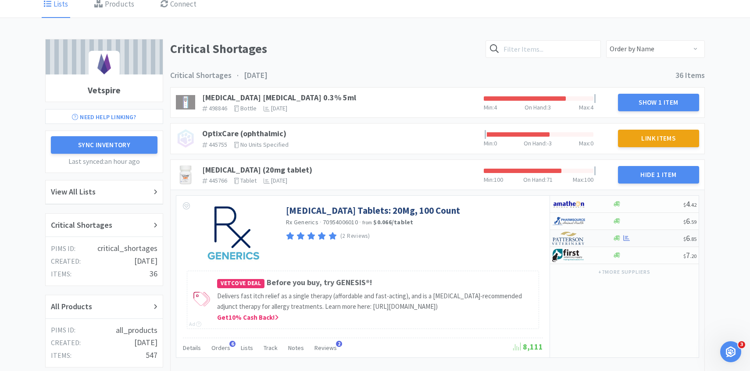
click at [570, 237] on img at bounding box center [568, 238] width 33 height 13
select select "1"
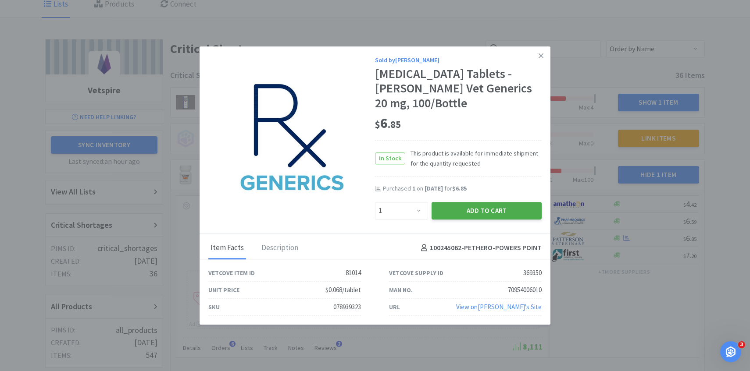
click at [486, 206] on button "Add to Cart" at bounding box center [486, 211] width 110 height 18
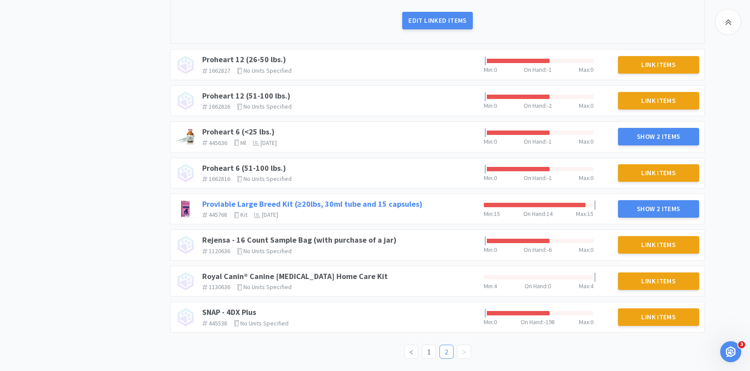
click at [360, 203] on link "Proviable Large Breed Kit (≥20lbs, 30ml tube and 15 capsules)" at bounding box center [312, 204] width 220 height 10
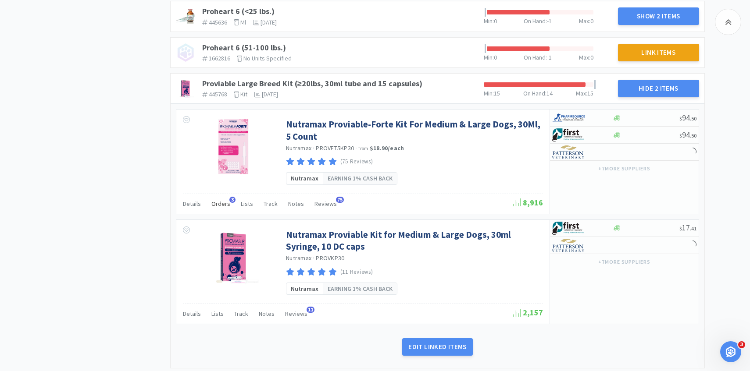
click at [219, 208] on span "Orders" at bounding box center [220, 204] width 19 height 8
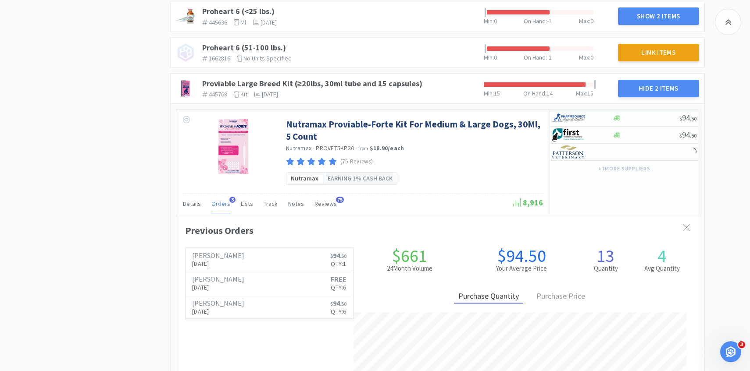
click at [219, 208] on span "Orders" at bounding box center [220, 204] width 19 height 8
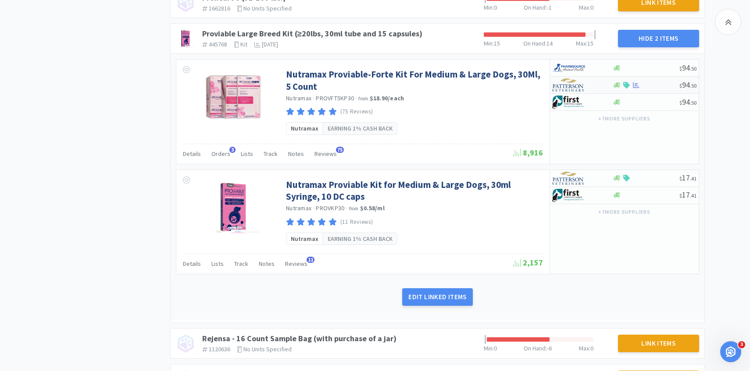
click at [579, 92] on img at bounding box center [568, 84] width 33 height 13
select select "1"
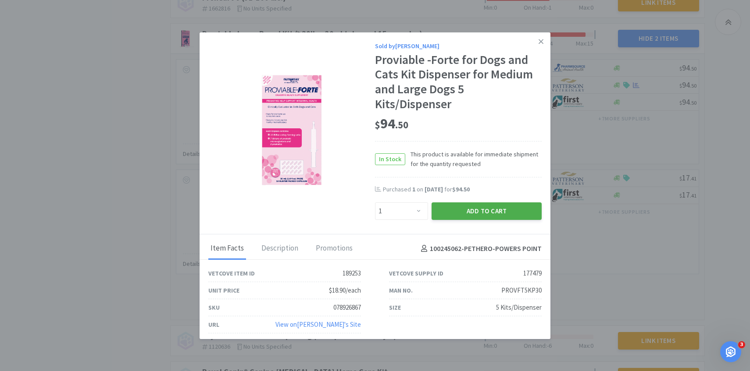
click at [475, 206] on button "Add to Cart" at bounding box center [486, 212] width 110 height 18
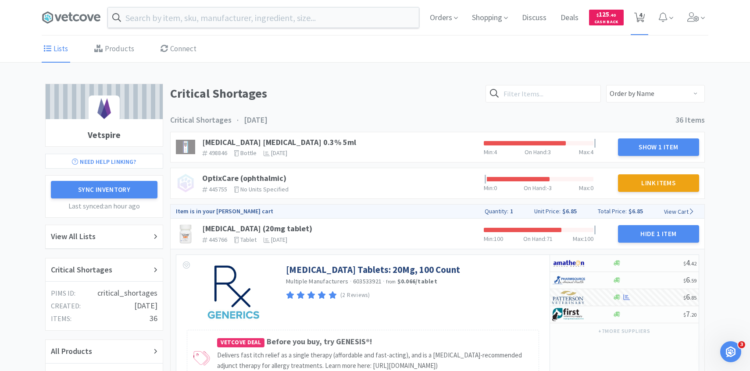
click at [635, 14] on icon at bounding box center [639, 18] width 11 height 10
select select "1"
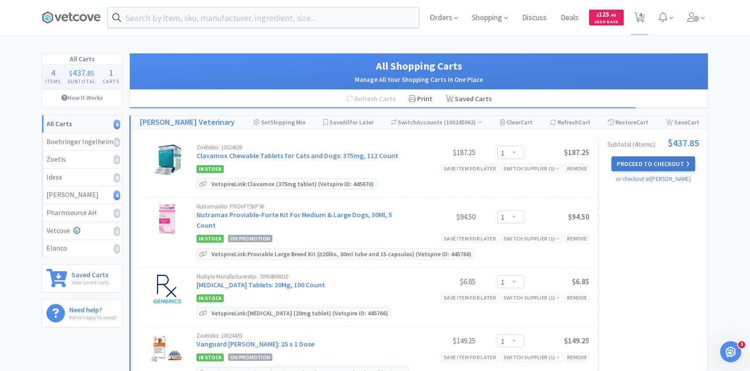
click at [644, 166] on button "Proceed to Checkout" at bounding box center [652, 163] width 83 height 15
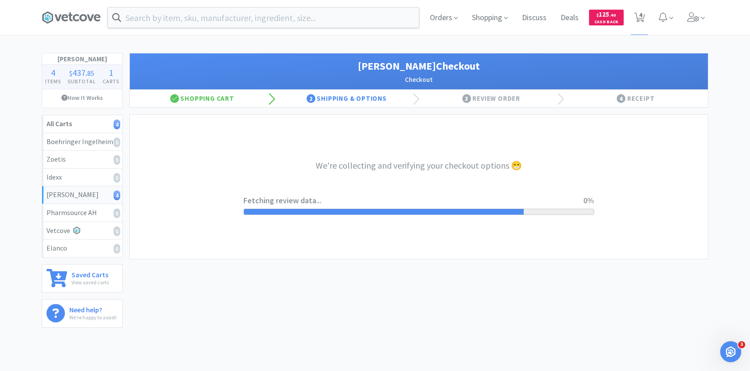
select select "1"
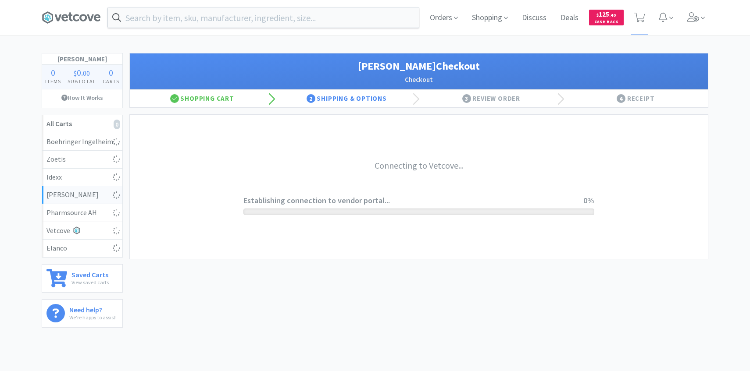
select select "1"
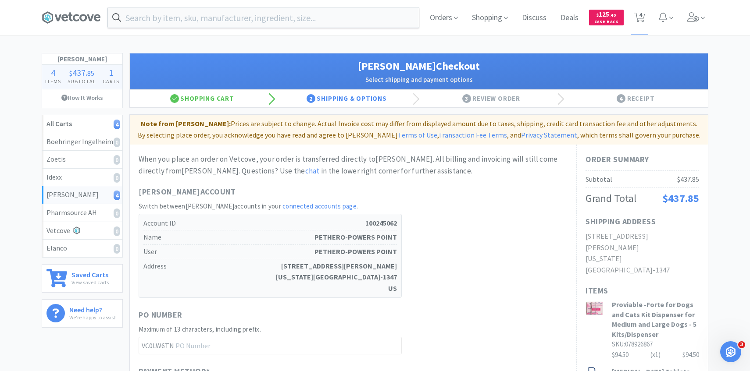
scroll to position [297, 0]
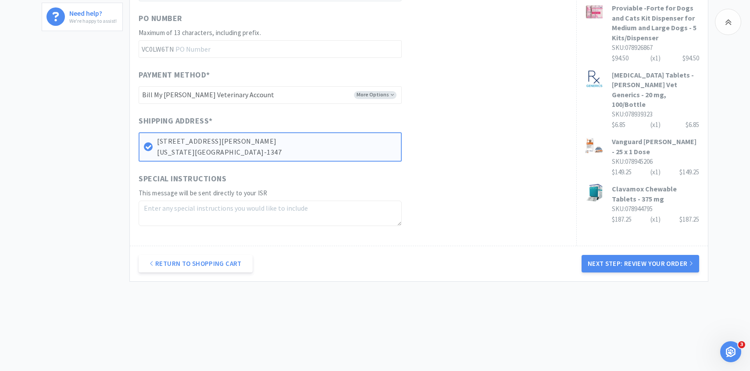
click at [606, 248] on div "Return to Shopping Cart Next Step: Review Your Order" at bounding box center [419, 264] width 578 height 36
click at [606, 259] on button "Next Step: Review Your Order" at bounding box center [639, 264] width 117 height 18
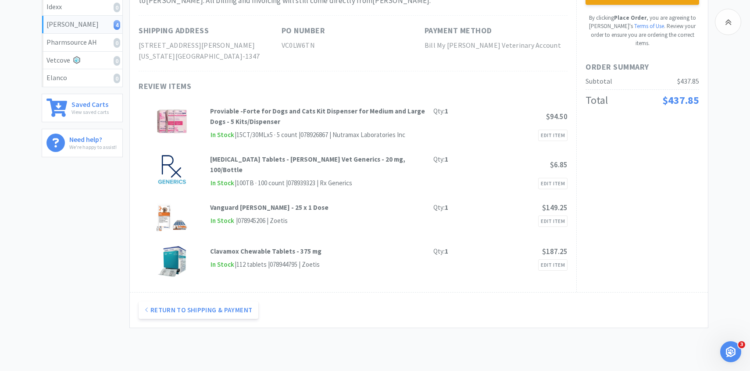
scroll to position [0, 0]
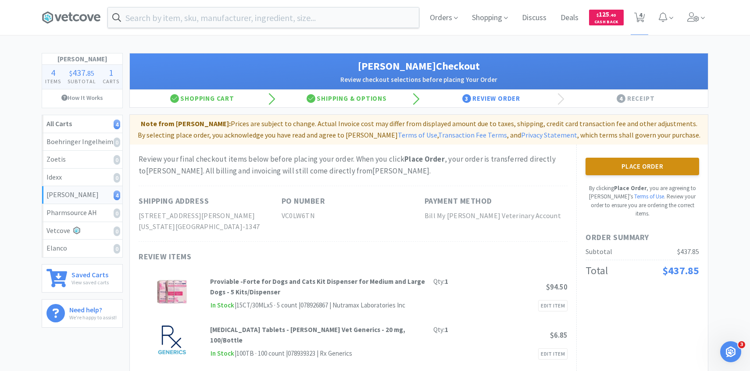
click at [640, 167] on button "Place Order" at bounding box center [642, 167] width 114 height 18
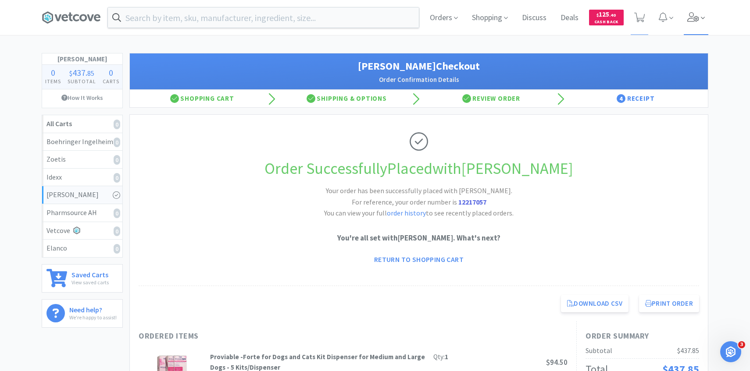
click at [693, 23] on span at bounding box center [695, 17] width 25 height 35
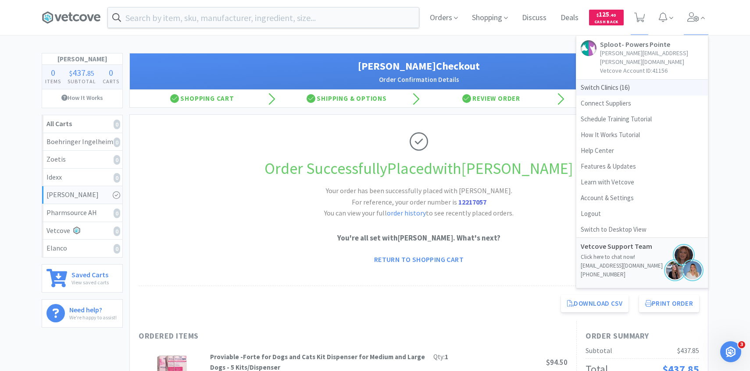
click at [646, 80] on span "Switch Clinics ( 16 )" at bounding box center [642, 88] width 132 height 16
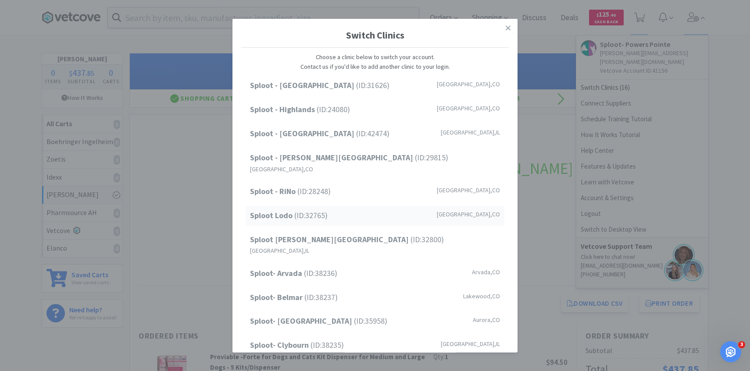
scroll to position [112, 0]
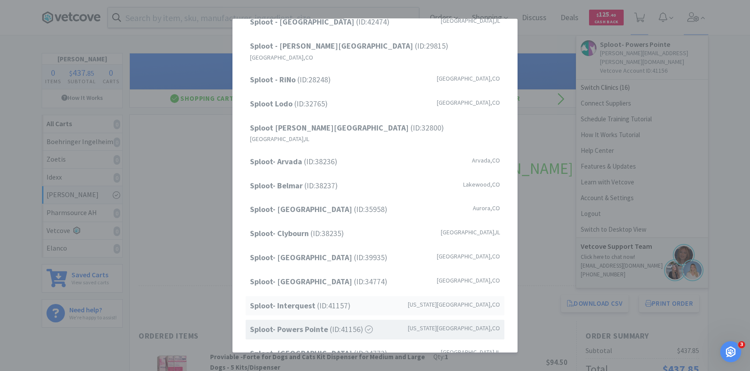
click at [327, 299] on span "Sploot- Interquest (ID: 41157 )" at bounding box center [300, 305] width 100 height 13
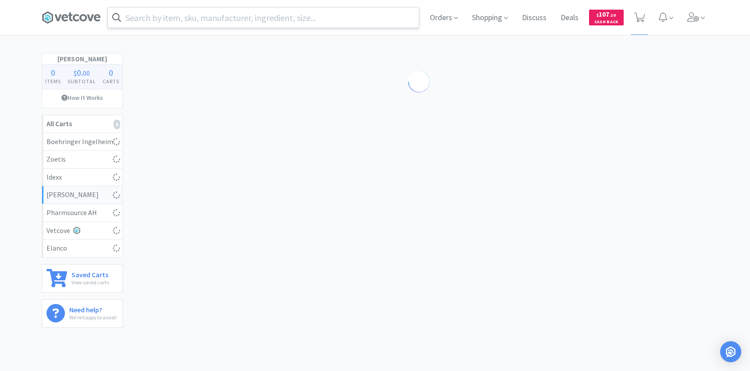
click at [247, 28] on div at bounding box center [263, 17] width 312 height 21
click at [245, 21] on input "text" at bounding box center [263, 17] width 311 height 20
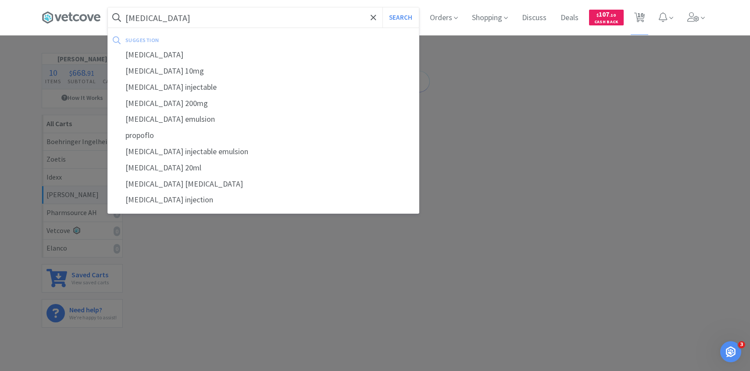
type input "[MEDICAL_DATA]"
click at [382, 7] on button "Search" at bounding box center [400, 17] width 36 height 20
select select "1"
select select "3"
select select "2"
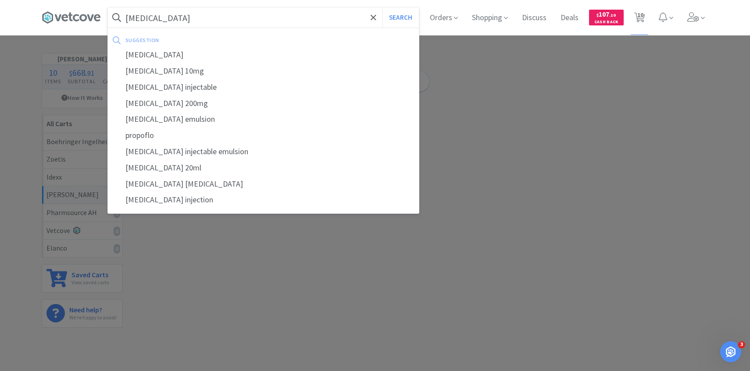
select select "2"
select select "1"
select select "50"
select select "2"
select select "8"
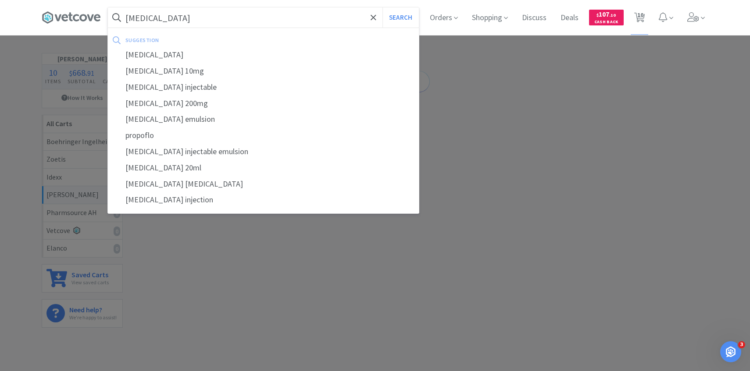
select select "5"
select select "2"
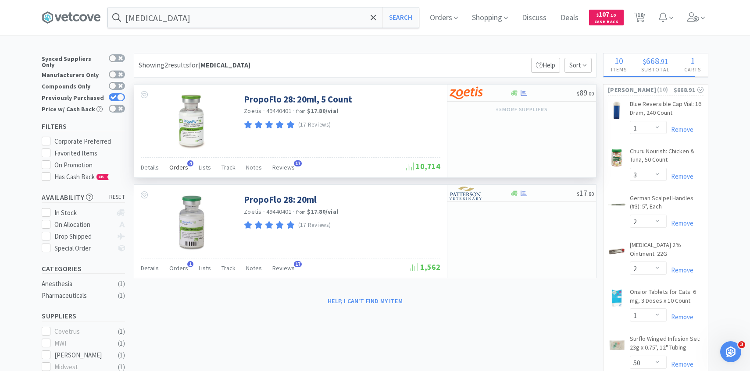
click at [181, 165] on span "Orders" at bounding box center [178, 168] width 19 height 8
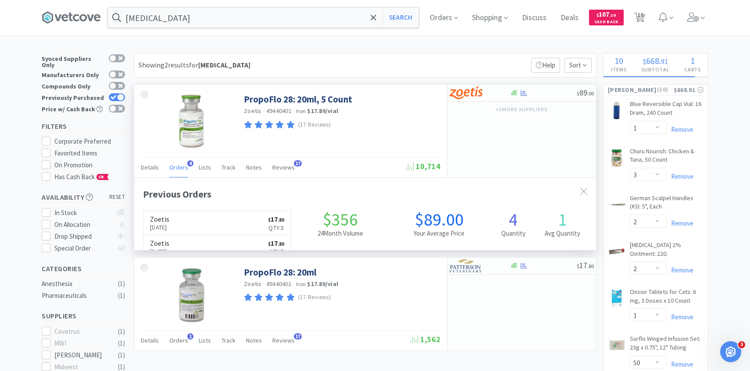
scroll to position [227, 462]
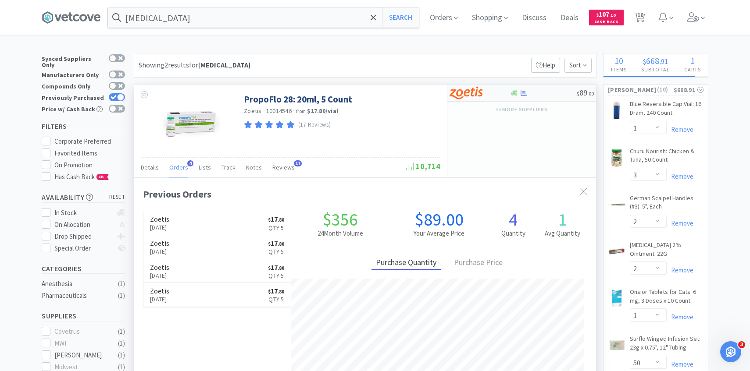
click at [467, 94] on img at bounding box center [465, 92] width 33 height 13
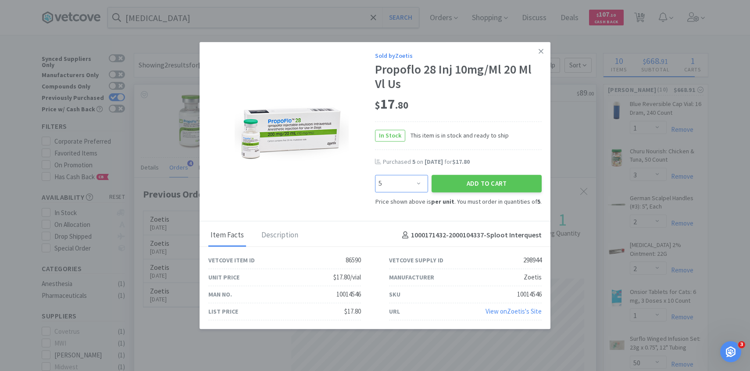
click at [414, 183] on select "Enter Quantity 5 10 15 20 25 30 35 40 45 50 55 60 65 70 75 80 85 90 95 100 Ente…" at bounding box center [401, 184] width 53 height 18
select select "10"
click at [375, 175] on select "Enter Quantity 5 10 15 20 25 30 35 40 45 50 55 60 65 70 75 80 85 90 95 100 Ente…" at bounding box center [401, 184] width 53 height 18
click at [459, 180] on button "Add to Cart" at bounding box center [486, 184] width 110 height 18
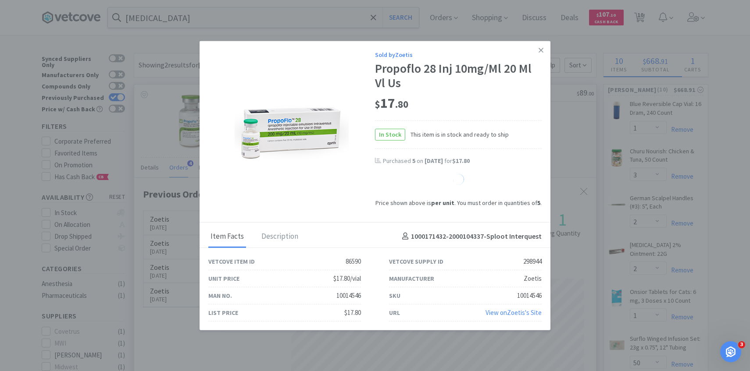
select select "10"
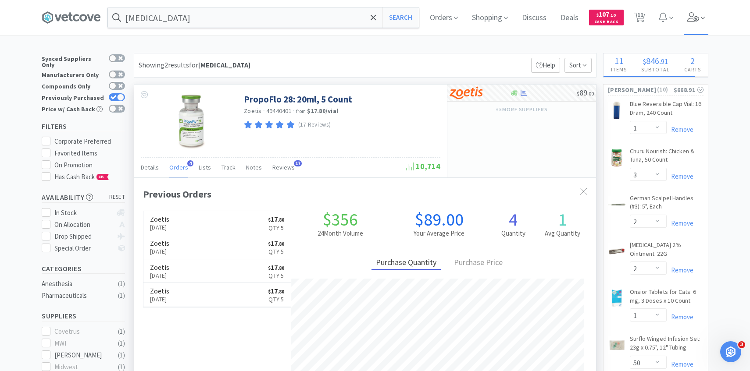
click at [701, 24] on span at bounding box center [695, 17] width 25 height 35
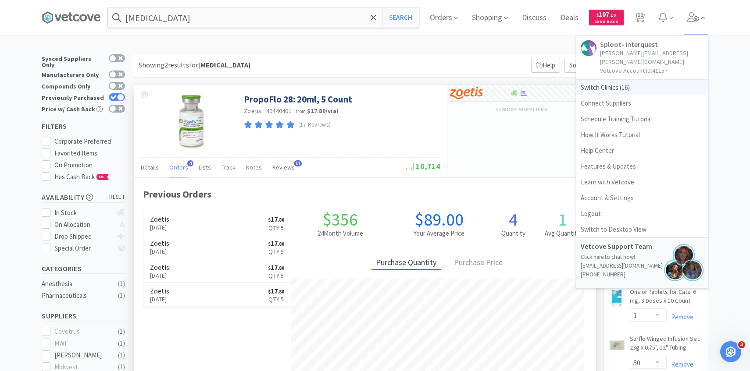
click at [649, 83] on span "Switch Clinics ( 16 )" at bounding box center [642, 88] width 132 height 16
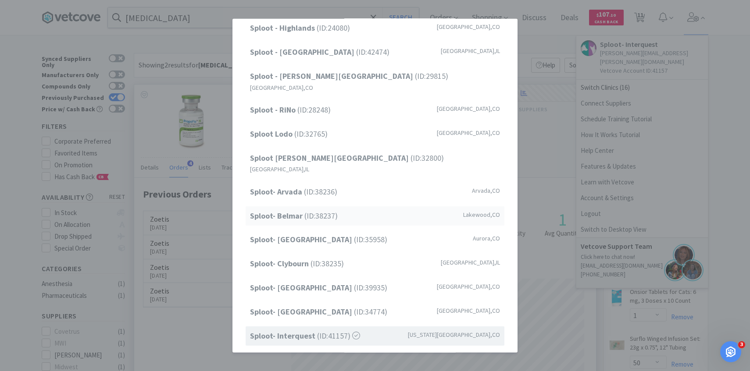
scroll to position [47, 0]
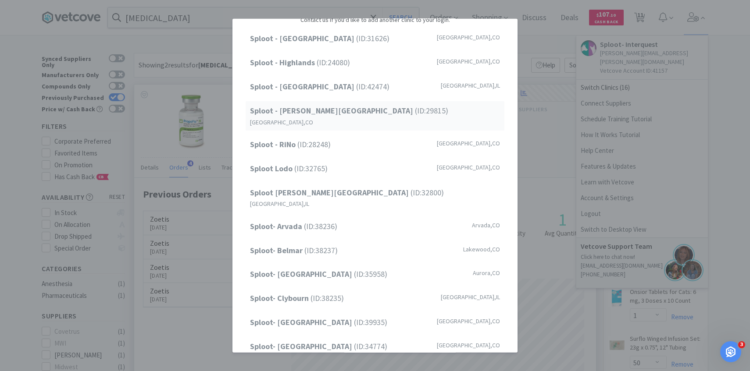
click at [359, 111] on div "Sploot - [PERSON_NAME][GEOGRAPHIC_DATA] (ID: 29815 ) [GEOGRAPHIC_DATA] , [GEOGR…" at bounding box center [374, 115] width 259 height 29
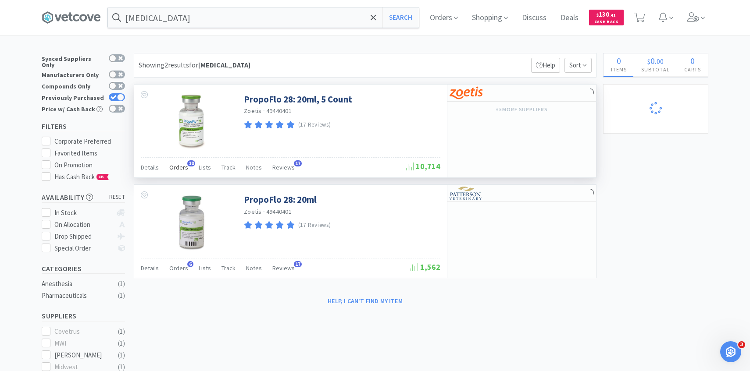
click at [187, 166] on span "10" at bounding box center [191, 163] width 8 height 6
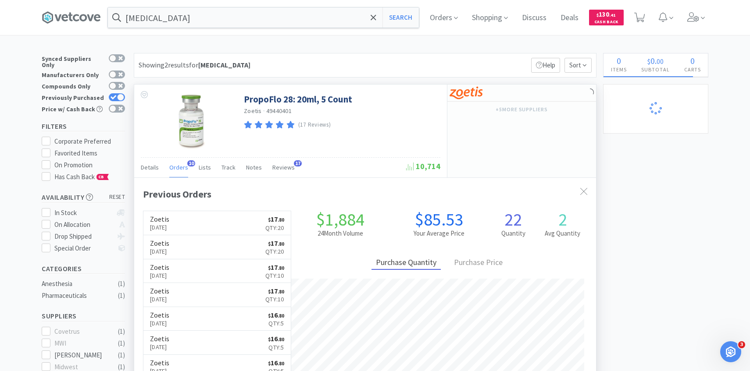
scroll to position [235, 462]
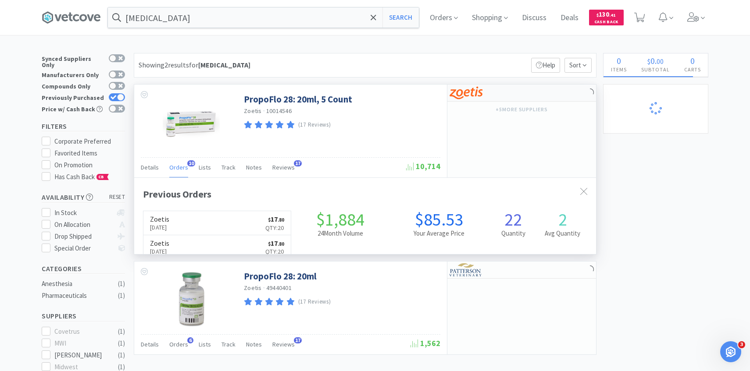
click at [472, 96] on img at bounding box center [465, 92] width 33 height 13
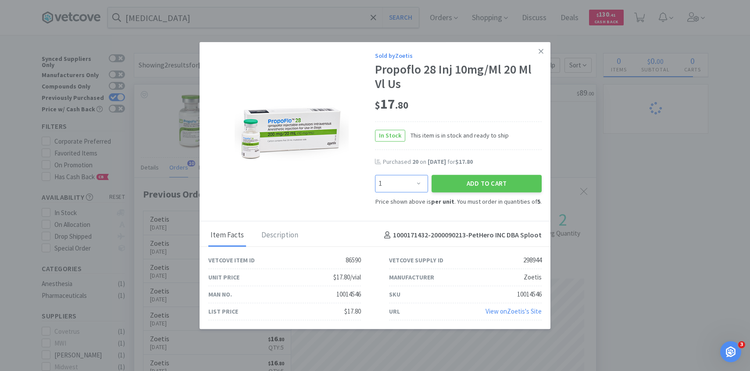
click at [413, 181] on select "Enter Quantity 5 10 15 20 25 30 35 40 45 50 55 60 65 70 75 80 85 90 95 100 1 En…" at bounding box center [401, 184] width 53 height 18
select select "25"
click at [375, 175] on select "Enter Quantity 5 10 15 20 25 30 35 40 45 50 55 60 65 70 75 80 85 90 95 100 1 En…" at bounding box center [401, 184] width 53 height 18
click at [472, 183] on button "Add to Cart" at bounding box center [486, 184] width 110 height 18
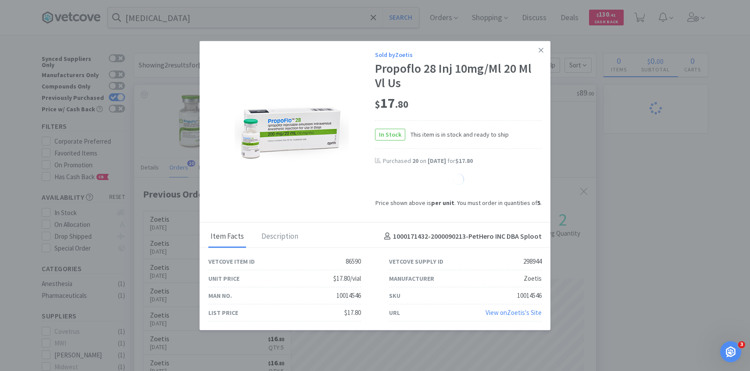
select select "25"
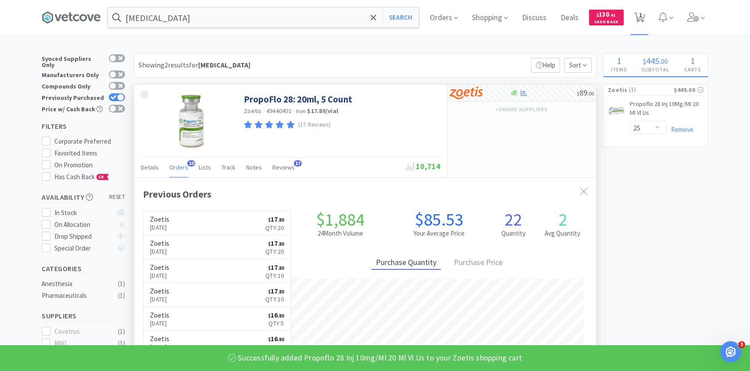
click at [641, 24] on span "1" at bounding box center [640, 14] width 3 height 35
select select "25"
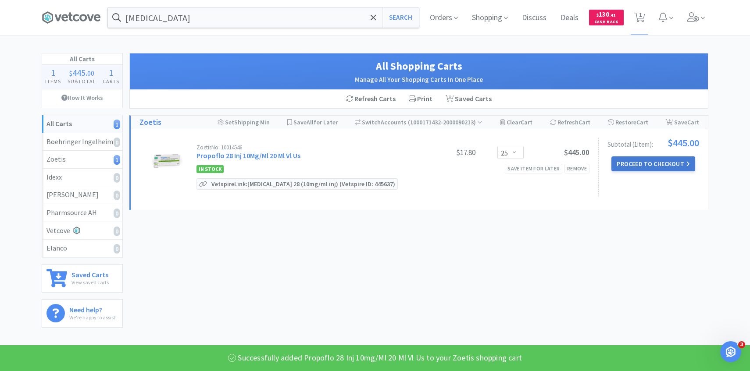
click at [637, 164] on button "Proceed to Checkout" at bounding box center [652, 163] width 83 height 15
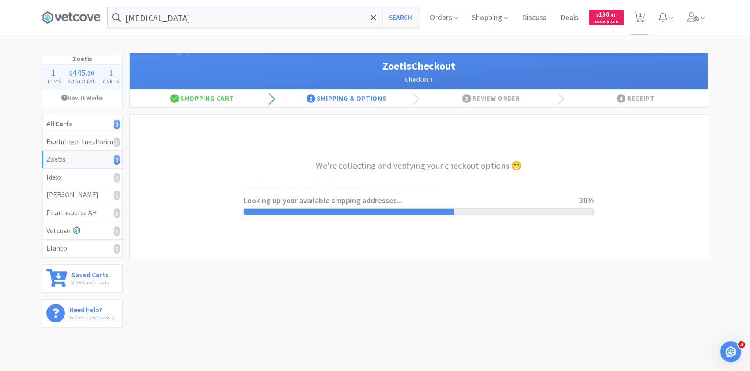
select select "invoice"
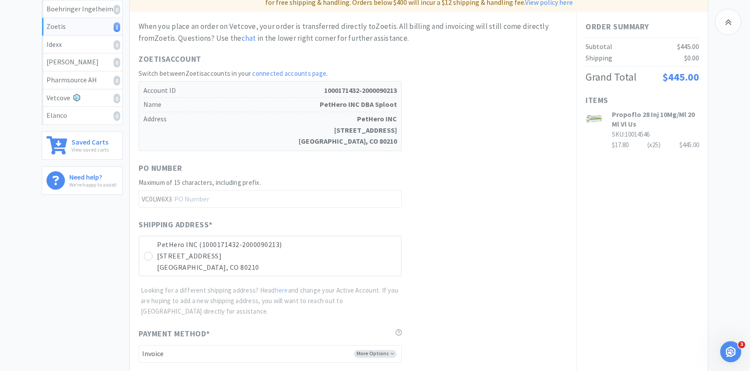
scroll to position [270, 0]
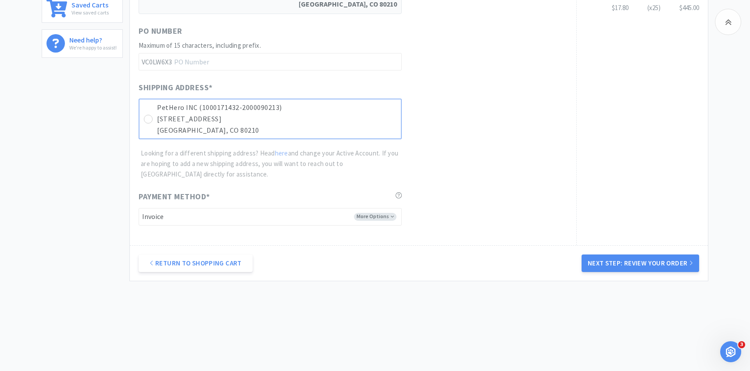
click at [362, 112] on p "PetHero INC (1000171432-2000090213)" at bounding box center [276, 107] width 239 height 11
click at [619, 252] on div "Return to Shopping Cart Next Step: Review Your Order" at bounding box center [419, 263] width 578 height 36
click at [608, 259] on button "Next Step: Review Your Order" at bounding box center [639, 264] width 117 height 18
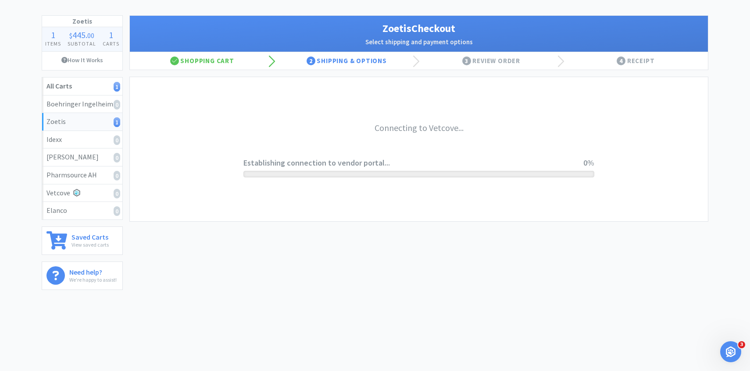
scroll to position [0, 0]
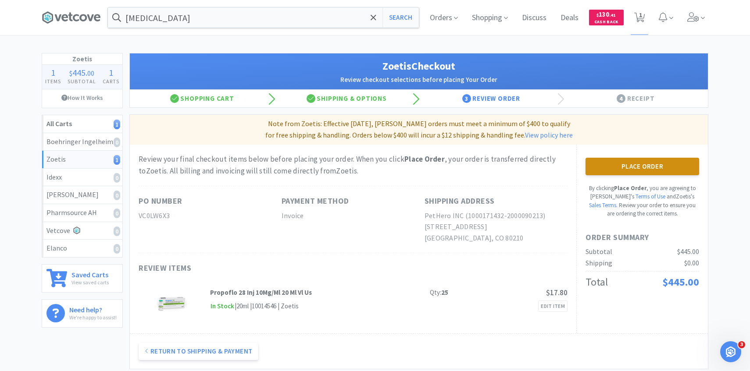
click at [620, 165] on button "Place Order" at bounding box center [642, 167] width 114 height 18
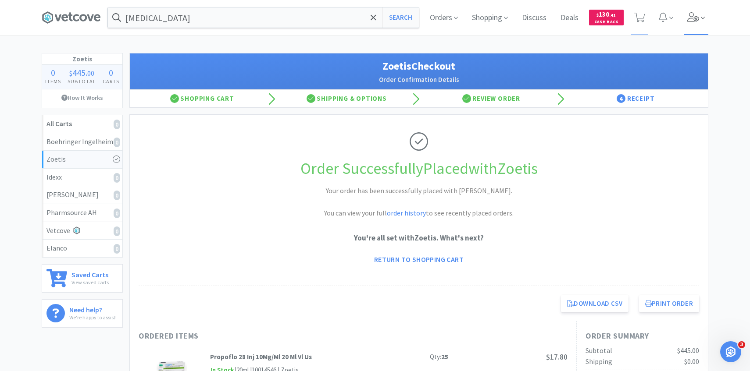
click at [702, 18] on icon at bounding box center [703, 18] width 4 height 2
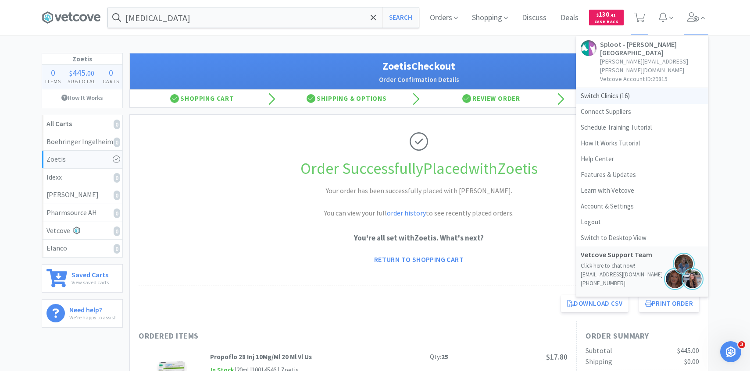
click at [615, 88] on span "Switch Clinics ( 16 )" at bounding box center [642, 96] width 132 height 16
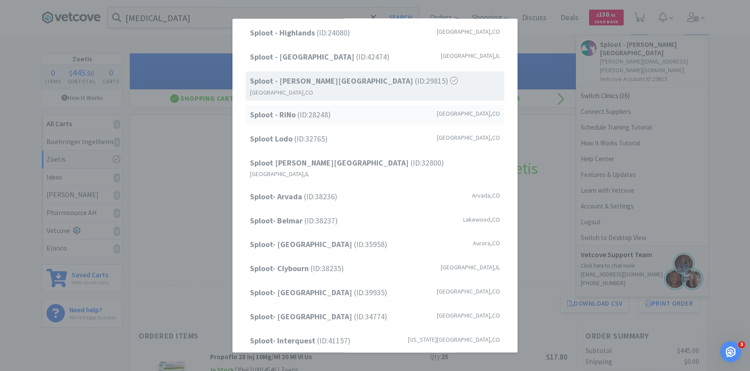
scroll to position [112, 0]
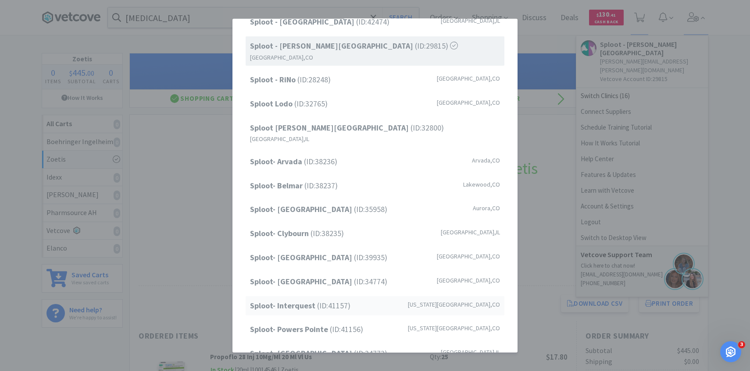
click at [351, 296] on div "Sploot- Interquest (ID: 41157 ) Colorado Springs , CO" at bounding box center [374, 306] width 259 height 20
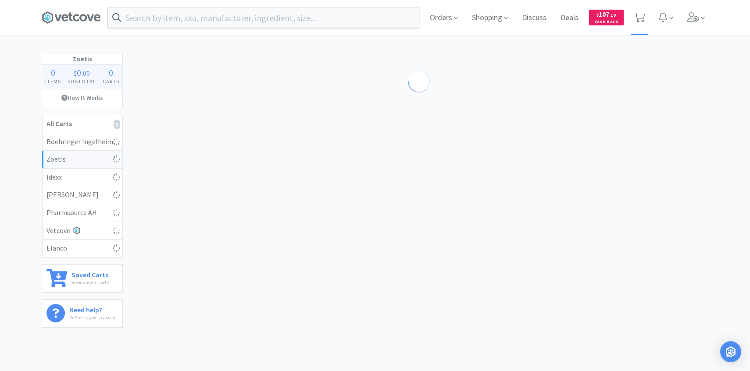
click at [644, 20] on icon at bounding box center [639, 18] width 11 height 10
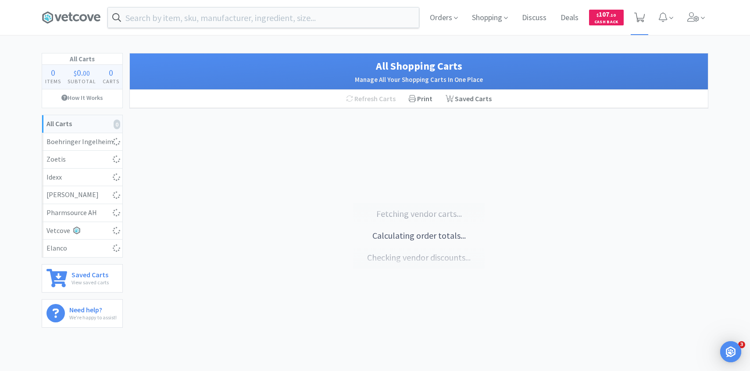
select select "10"
select select "1"
select select "3"
select select "2"
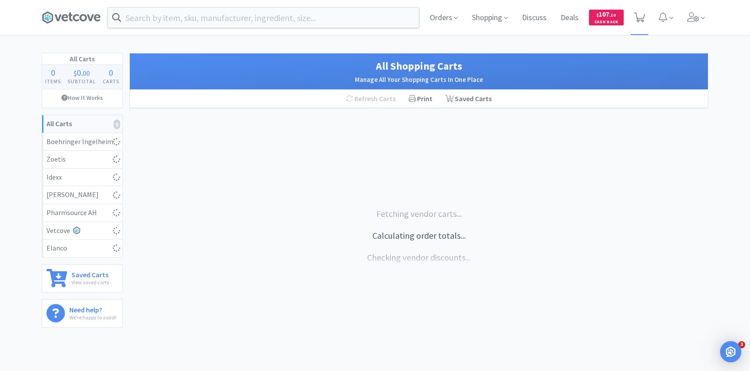
select select "1"
select select "50"
select select "2"
select select "8"
select select "5"
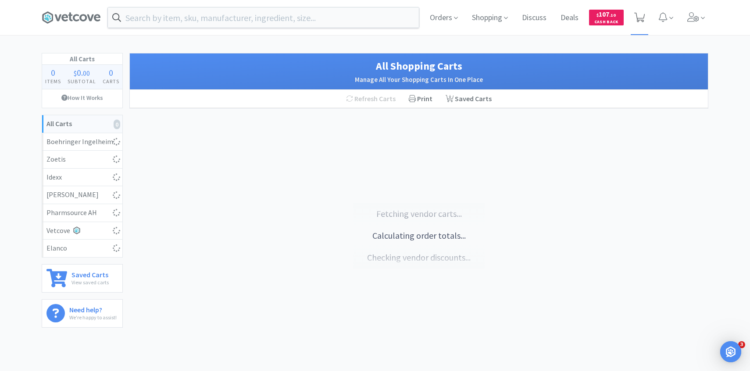
select select "2"
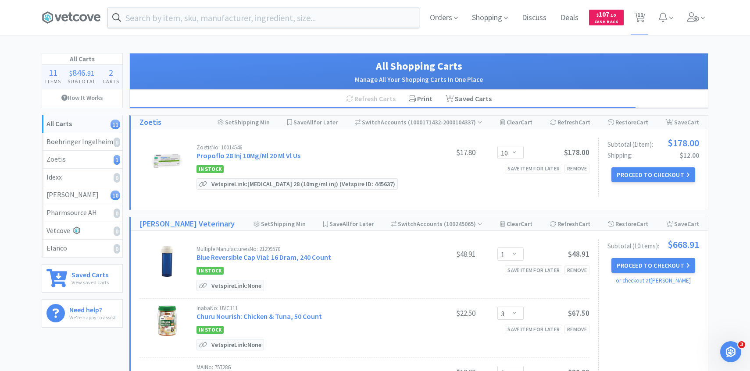
scroll to position [4, 0]
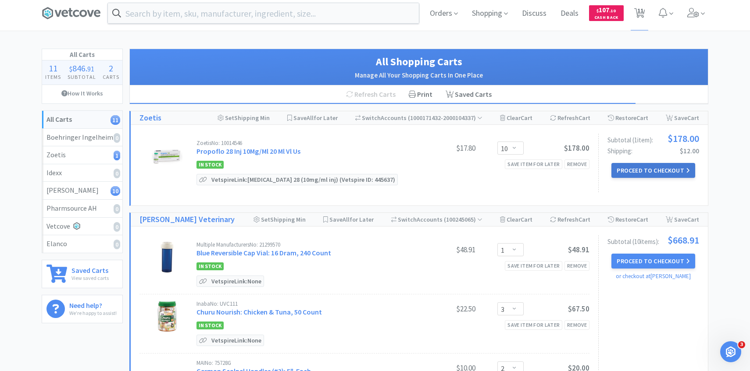
click at [661, 166] on button "Proceed to Checkout" at bounding box center [652, 170] width 83 height 15
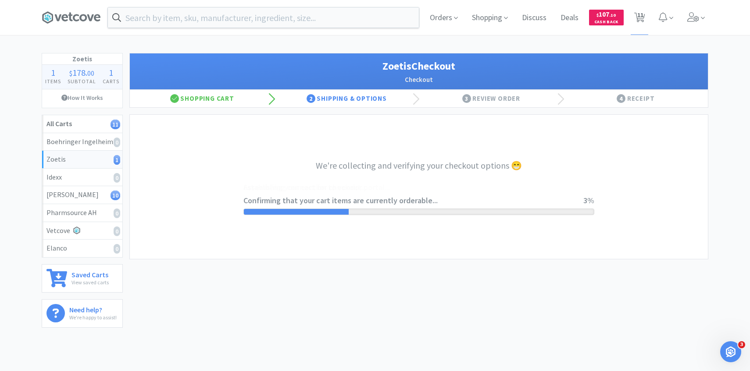
select select "invoice"
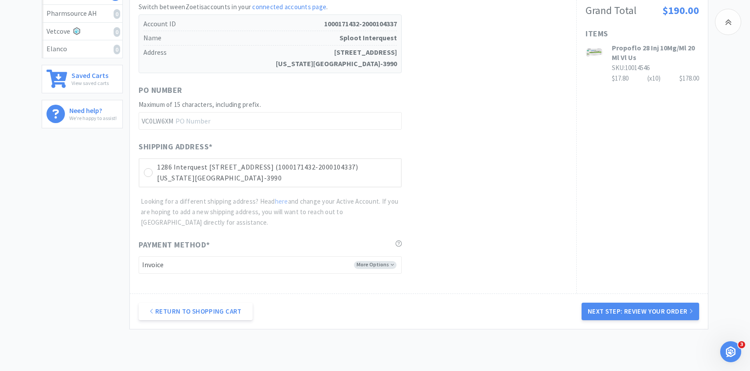
scroll to position [247, 0]
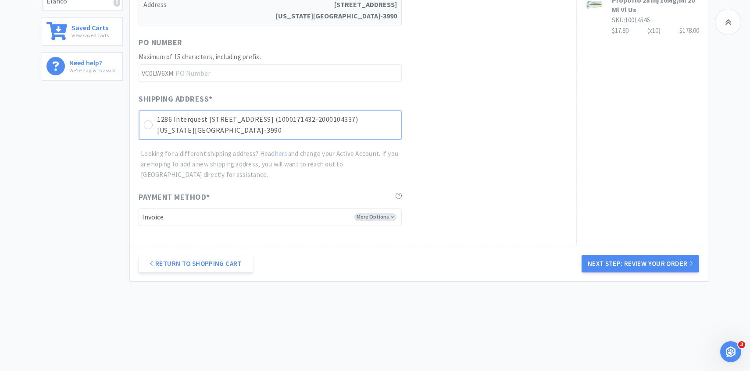
click at [374, 130] on p "[US_STATE][GEOGRAPHIC_DATA]-3990" at bounding box center [276, 130] width 239 height 11
click at [621, 256] on button "Next Step: Review Your Order" at bounding box center [639, 264] width 117 height 18
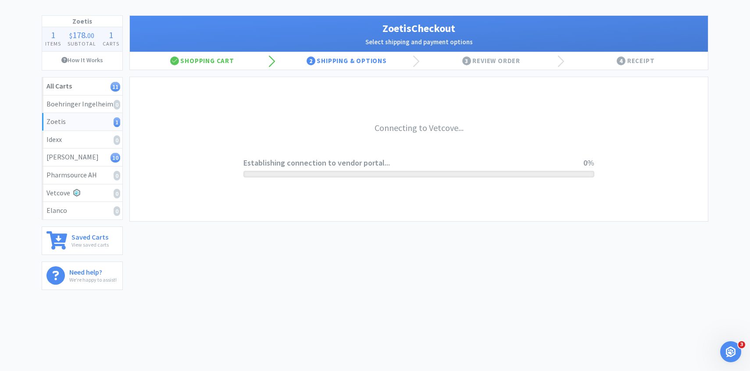
scroll to position [0, 0]
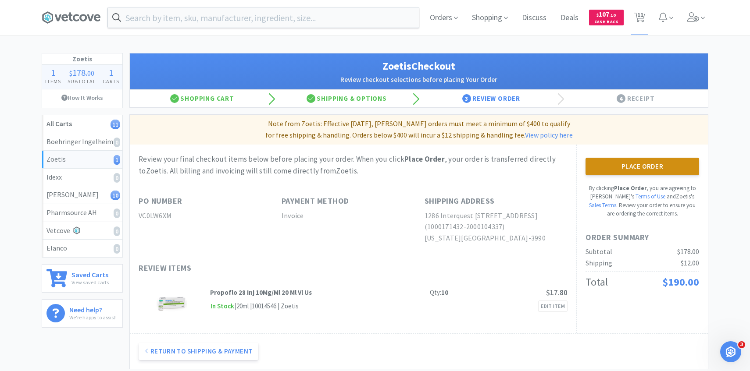
click at [606, 160] on button "Place Order" at bounding box center [642, 167] width 114 height 18
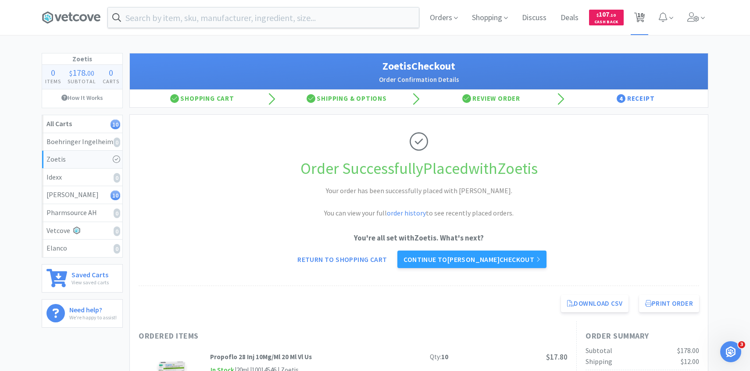
click at [639, 21] on span "10" at bounding box center [640, 14] width 6 height 35
select select "1"
select select "3"
select select "2"
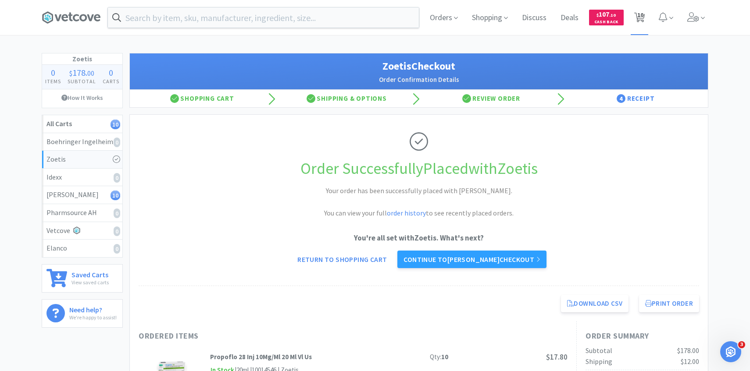
select select "1"
select select "50"
select select "2"
select select "8"
select select "5"
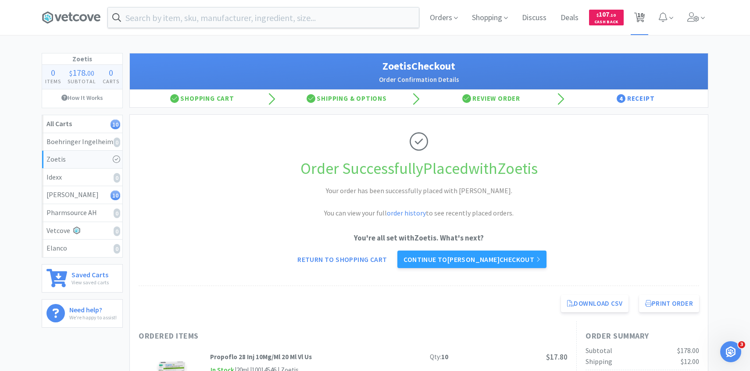
select select "2"
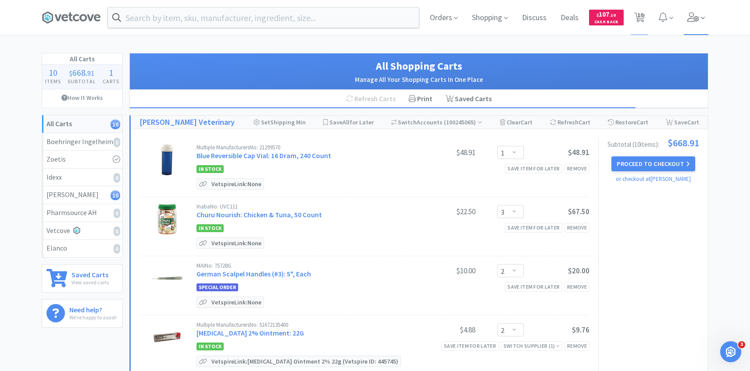
click at [701, 17] on icon at bounding box center [703, 18] width 4 height 8
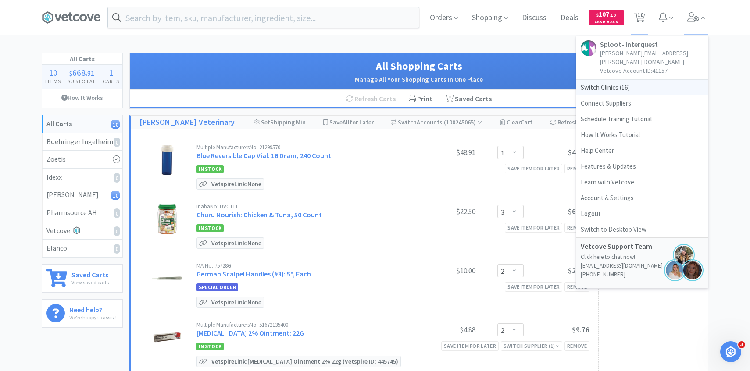
click at [643, 80] on span "Switch Clinics ( 16 )" at bounding box center [642, 88] width 132 height 16
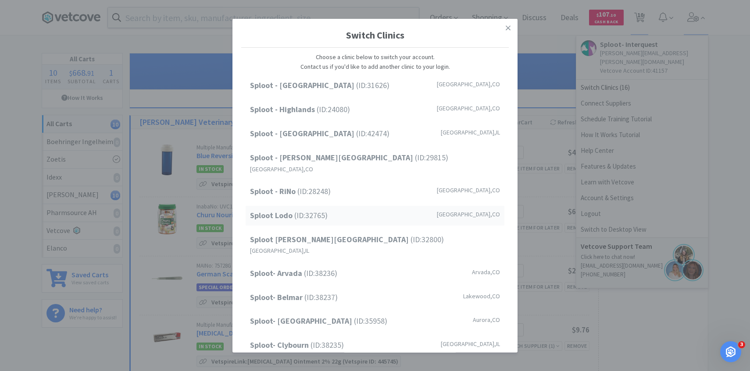
scroll to position [112, 0]
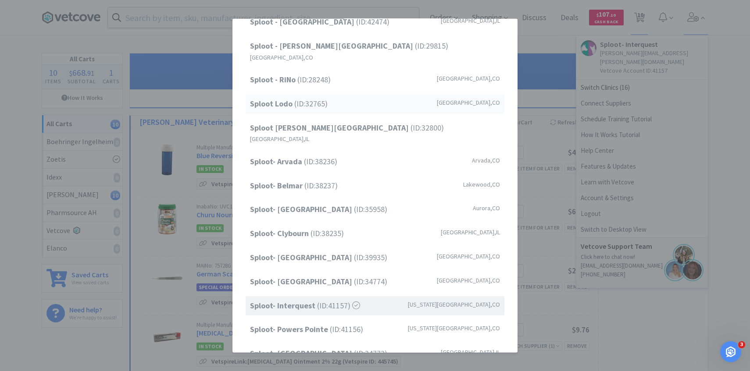
click at [347, 97] on div "Sploot Lodo (ID: 32765 ) [GEOGRAPHIC_DATA] , [GEOGRAPHIC_DATA]" at bounding box center [374, 104] width 259 height 20
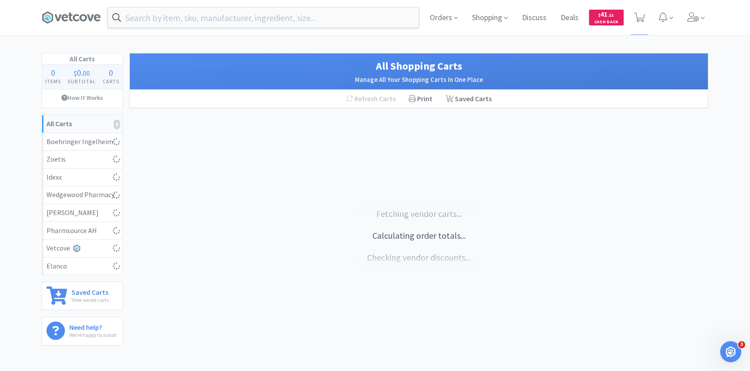
select select "1"
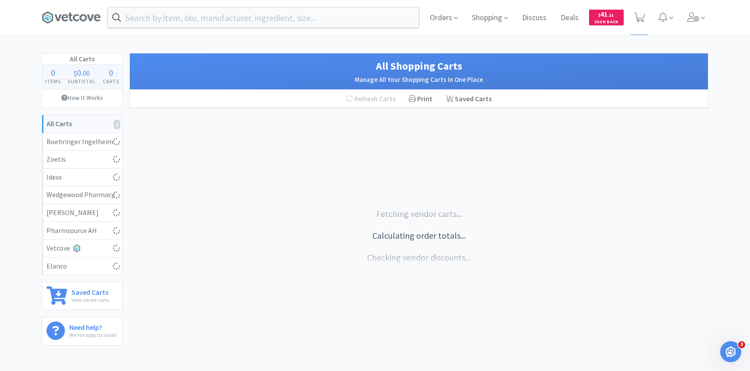
select select "1"
select select "8"
select select "3"
select select "1"
select select "5"
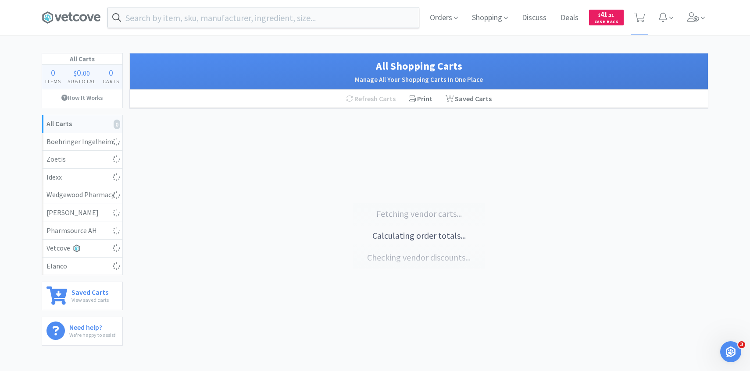
select select "1"
select select "3"
select select "2"
select select "1"
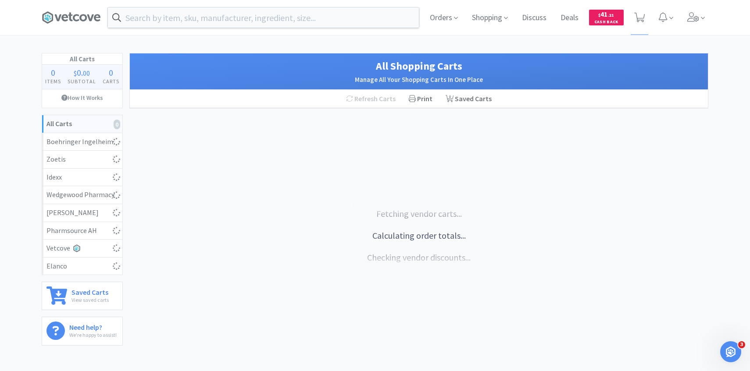
select select "2"
select select "4"
select select "1"
select select "2"
select select "8"
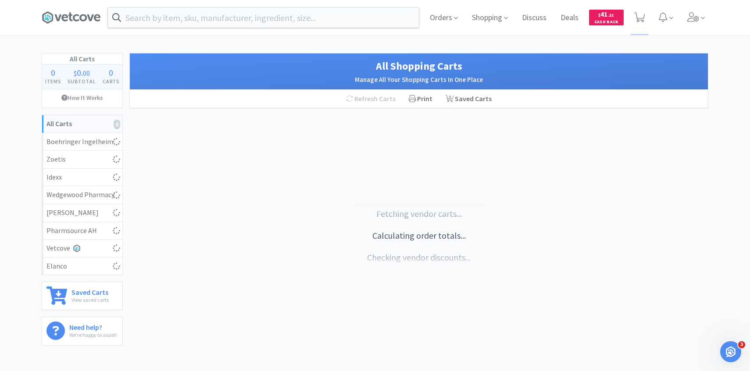
select select "2"
select select "1"
select select "2"
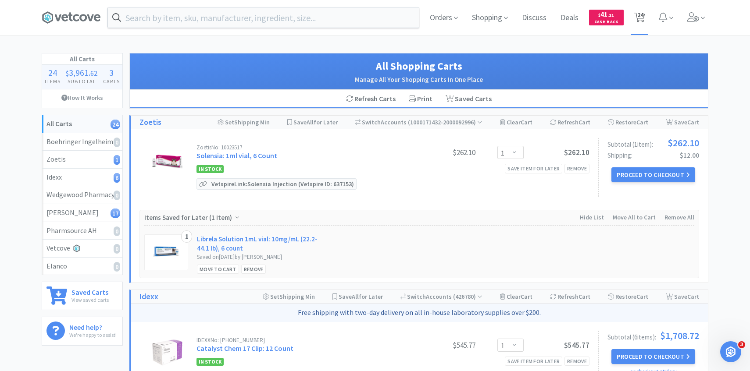
click at [645, 18] on span "24" at bounding box center [639, 17] width 18 height 35
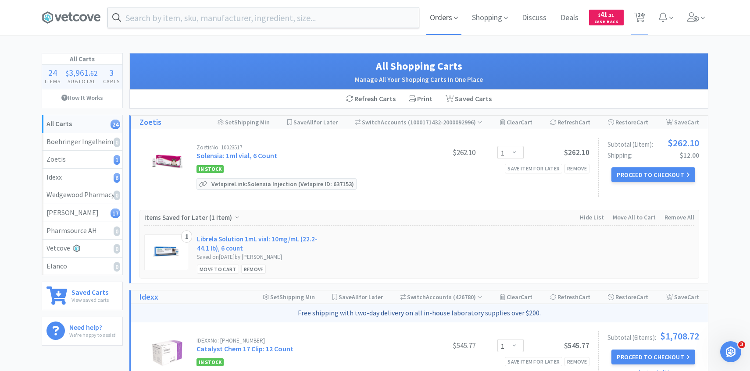
click at [448, 18] on span "Orders" at bounding box center [443, 17] width 35 height 35
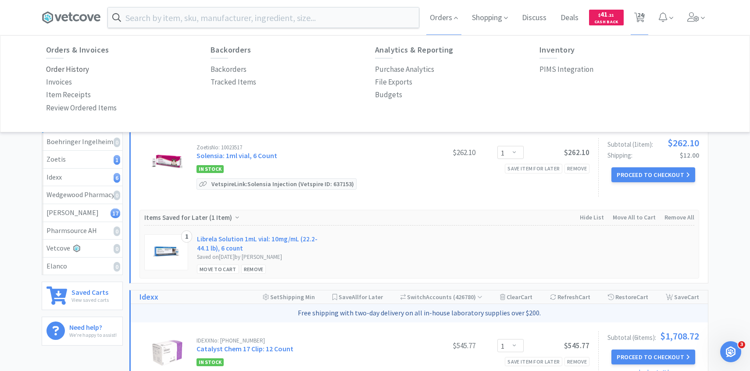
click at [58, 66] on p "Order History" at bounding box center [67, 70] width 43 height 12
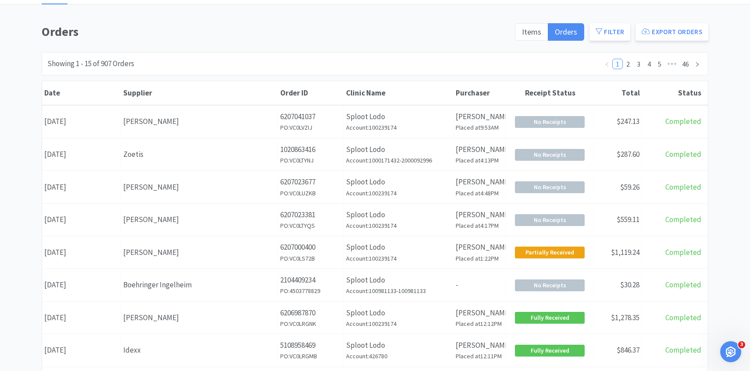
scroll to position [59, 0]
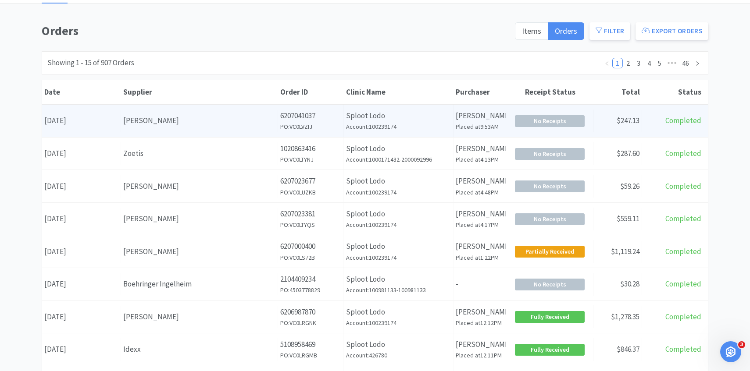
click at [208, 120] on div "[PERSON_NAME]" at bounding box center [199, 121] width 152 height 12
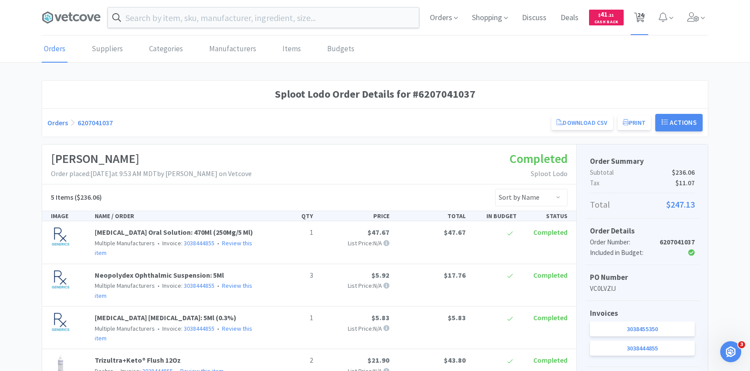
click at [639, 14] on span "24" at bounding box center [640, 14] width 6 height 35
select select "1"
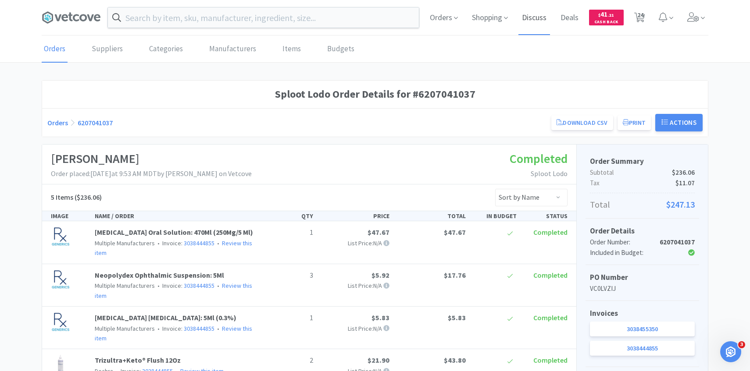
select select "1"
select select "8"
select select "3"
select select "1"
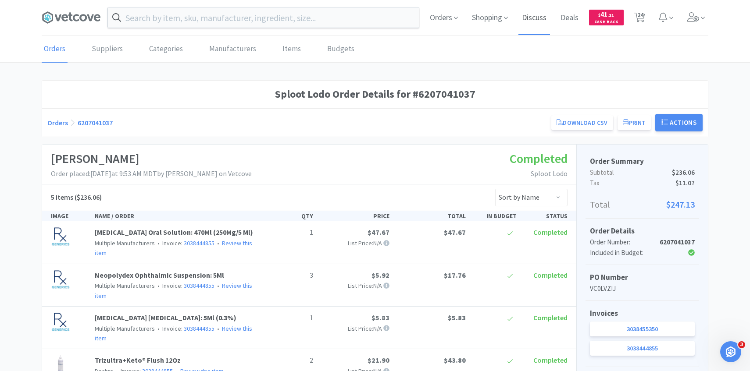
select select "5"
select select "1"
select select "3"
select select "2"
select select "1"
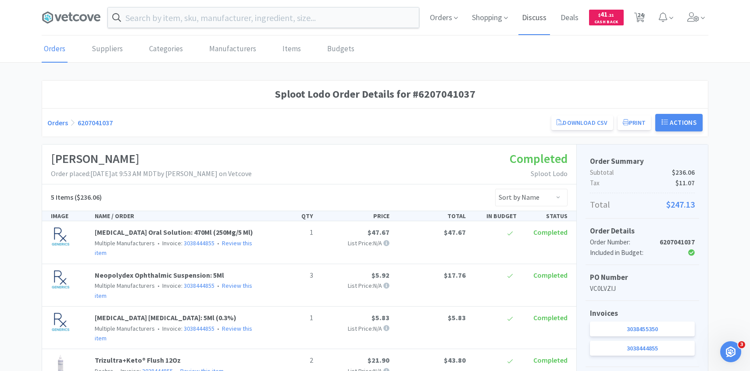
select select "1"
select select "2"
select select "4"
select select "1"
select select "2"
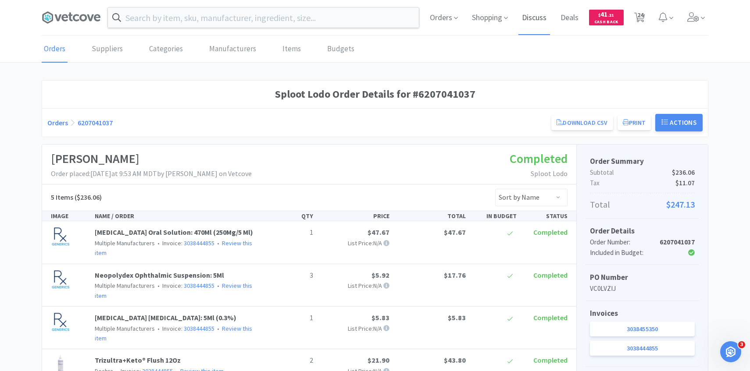
select select "8"
select select "2"
select select "1"
select select "2"
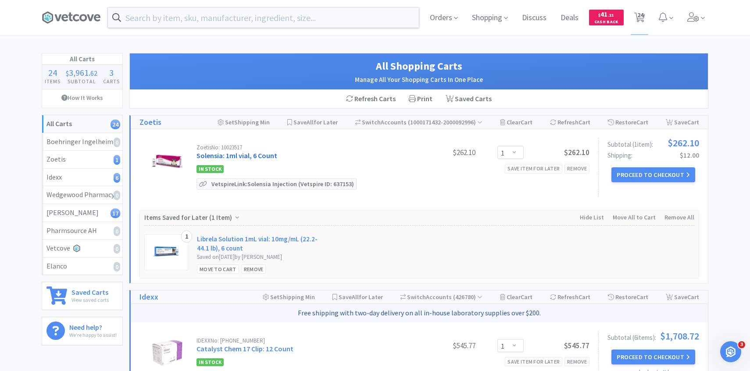
click at [248, 156] on link "Solensia: 1ml vial, 6 Count" at bounding box center [236, 155] width 81 height 9
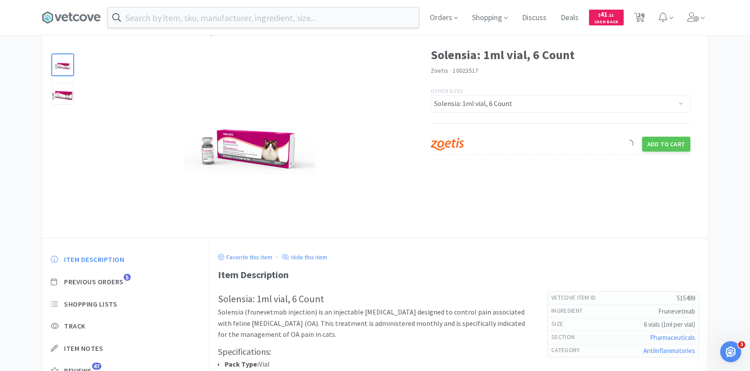
scroll to position [73, 0]
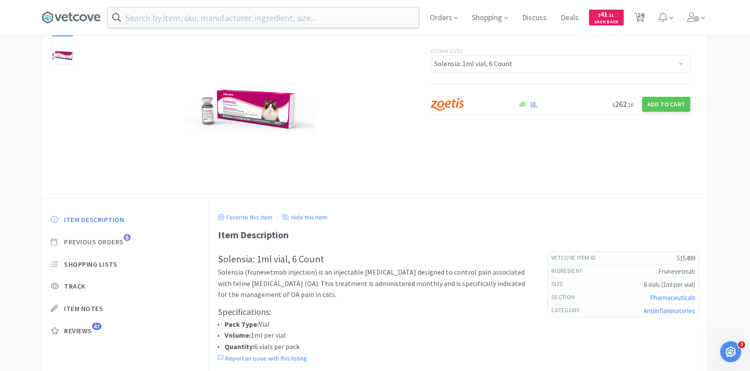
click at [121, 241] on span "Previous Orders" at bounding box center [94, 242] width 60 height 9
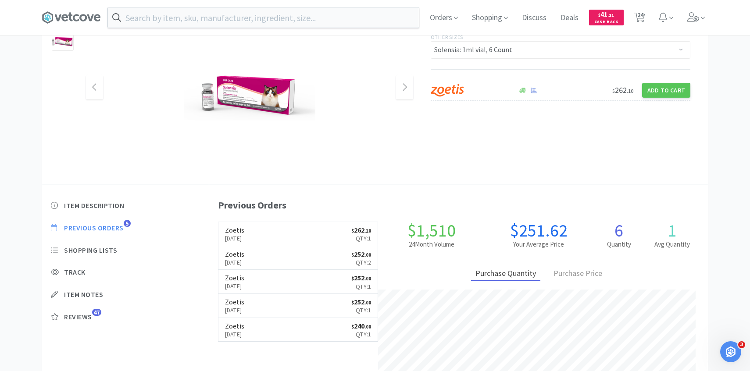
scroll to position [0, 0]
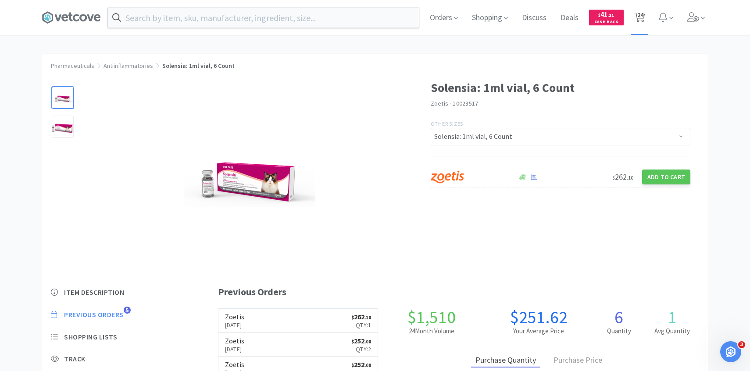
click at [642, 21] on span "24" at bounding box center [640, 14] width 6 height 35
select select "1"
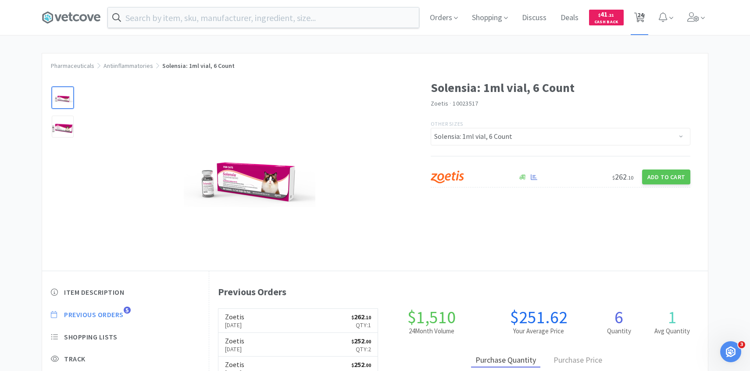
select select "1"
select select "8"
select select "3"
select select "1"
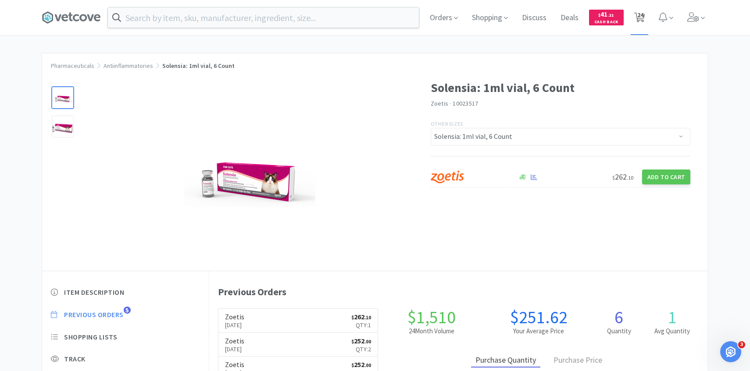
select select "5"
select select "1"
select select "3"
select select "2"
select select "1"
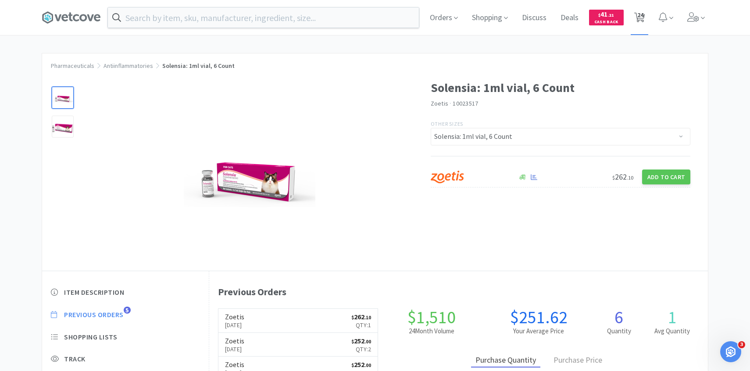
select select "1"
select select "2"
select select "4"
select select "1"
select select "2"
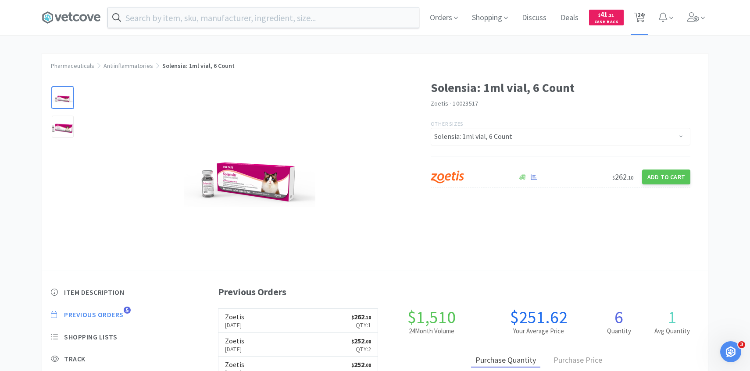
select select "8"
select select "2"
select select "1"
select select "2"
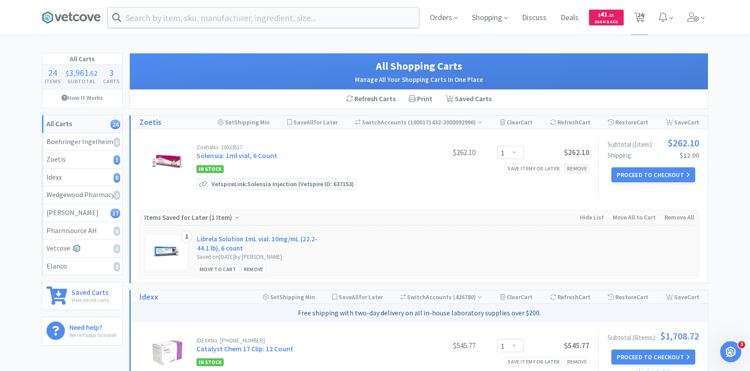
click at [586, 168] on div "Remove" at bounding box center [576, 168] width 25 height 9
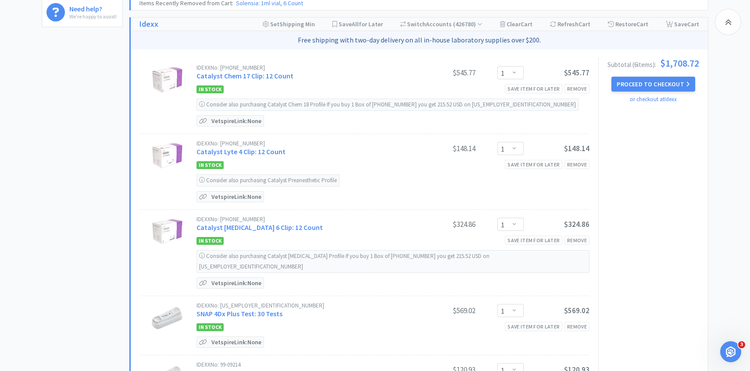
scroll to position [323, 0]
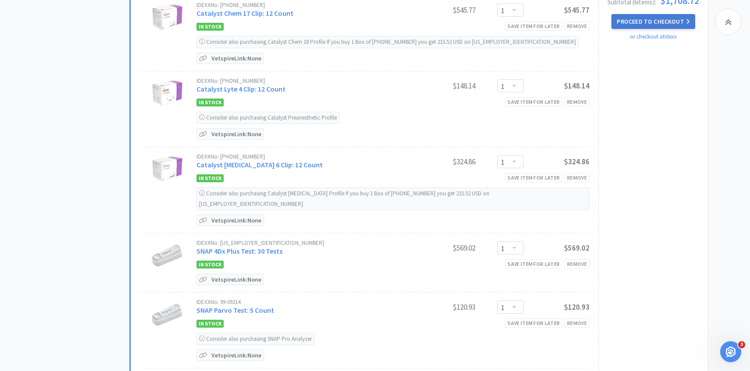
click at [665, 21] on button "Proceed to Checkout" at bounding box center [652, 21] width 83 height 15
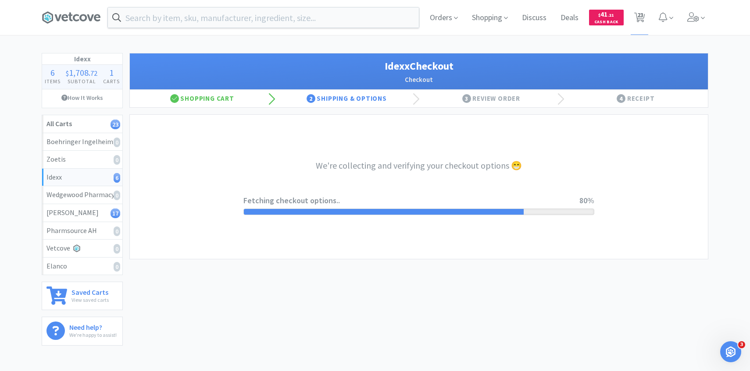
select select "904"
select select "003"
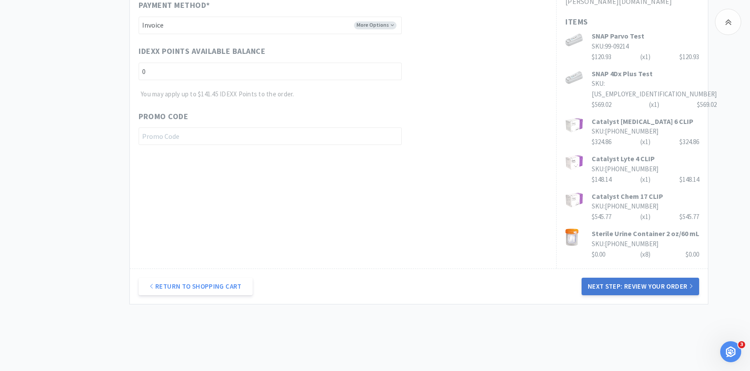
click at [619, 278] on button "Next Step: Review Your Order" at bounding box center [639, 287] width 117 height 18
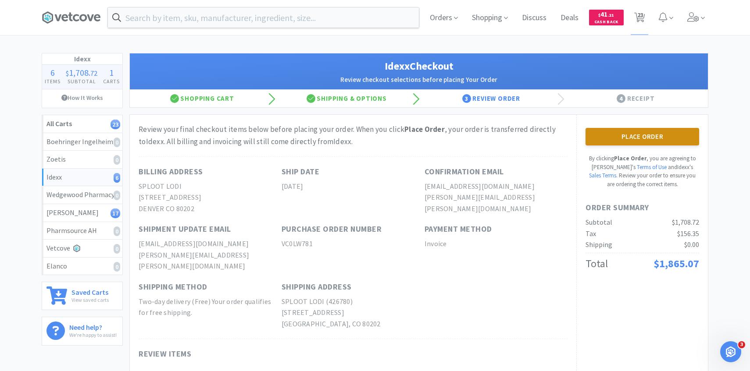
click at [665, 140] on button "Place Order" at bounding box center [642, 137] width 114 height 18
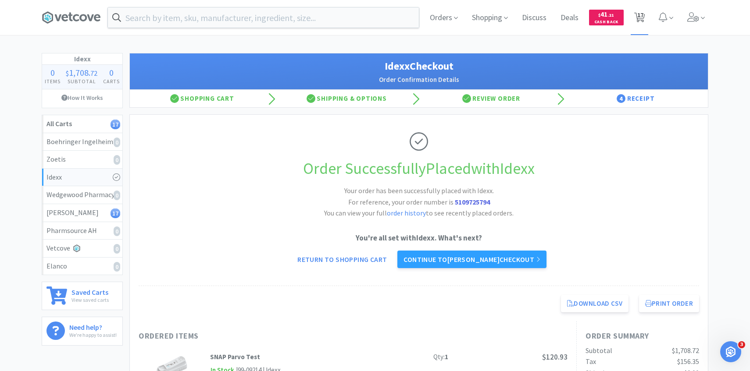
click at [639, 9] on span "17" at bounding box center [640, 14] width 6 height 35
select select "3"
select select "1"
select select "5"
select select "1"
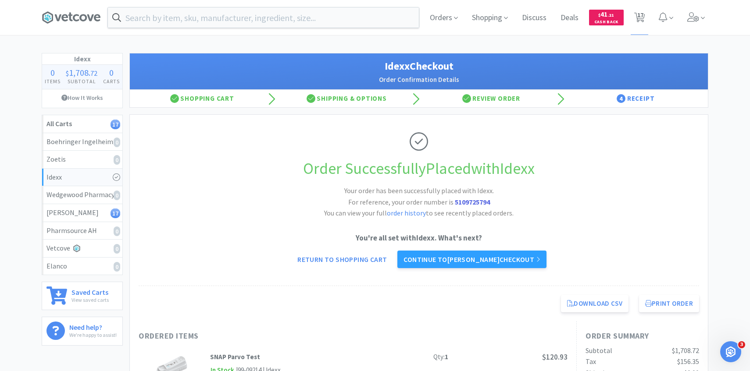
select select "3"
select select "2"
select select "1"
select select "2"
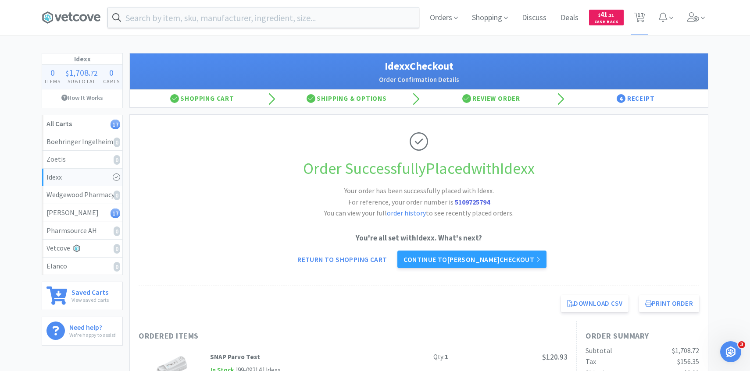
select select "4"
select select "1"
select select "2"
select select "8"
select select "2"
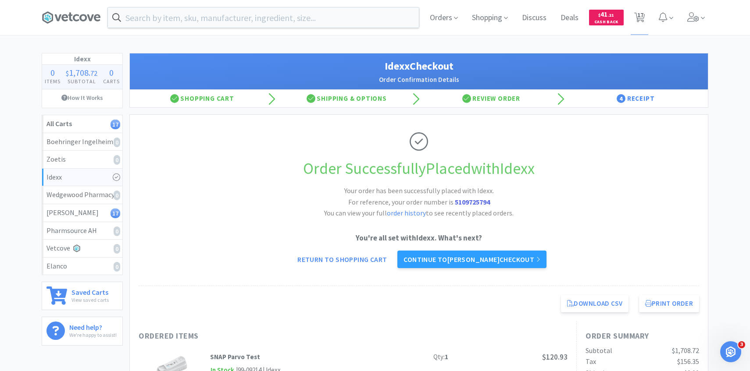
select select "1"
select select "2"
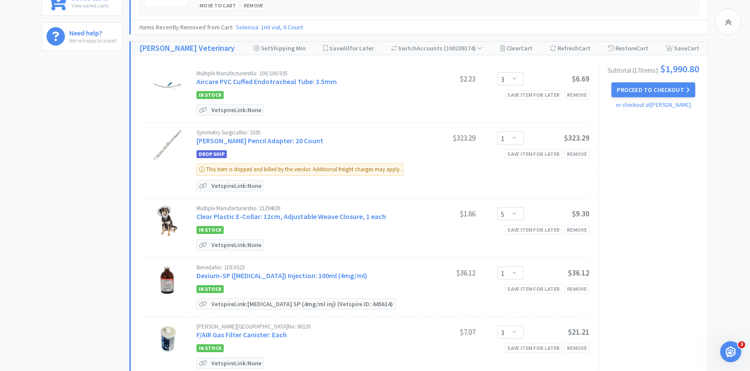
scroll to position [296, 0]
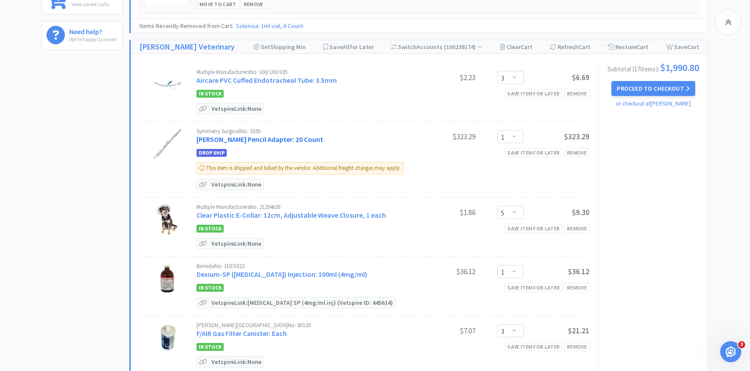
click at [298, 139] on link "Bovie SharkSkin Pencil Adapter: 20 Count" at bounding box center [259, 139] width 127 height 9
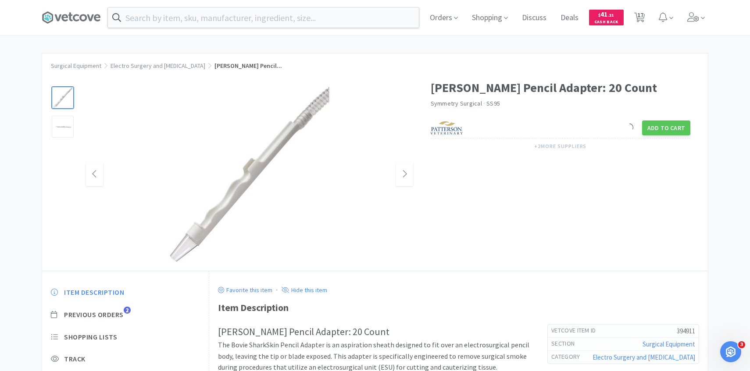
scroll to position [71, 0]
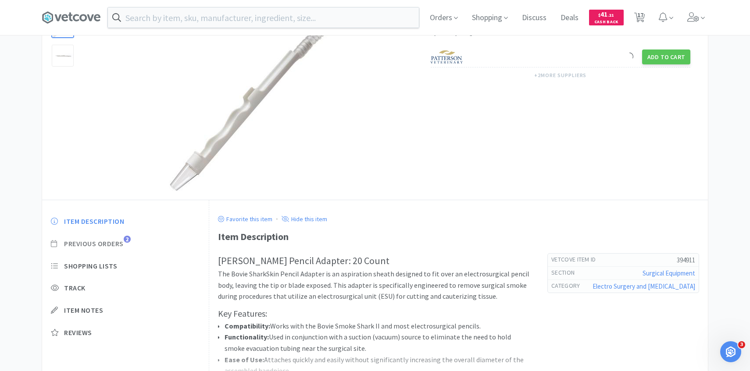
click at [125, 243] on span "Previous Orders 2" at bounding box center [125, 243] width 149 height 9
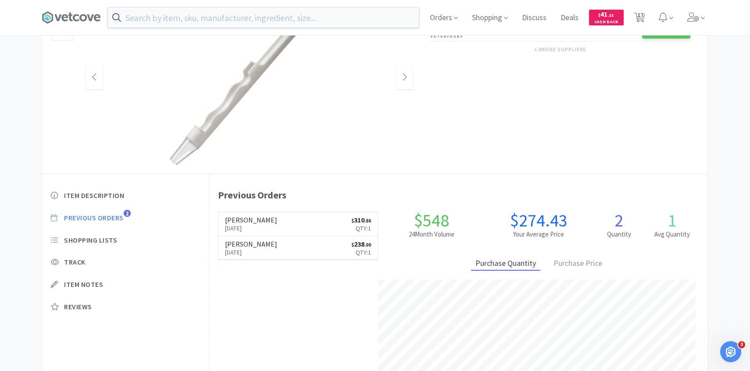
scroll to position [98, 0]
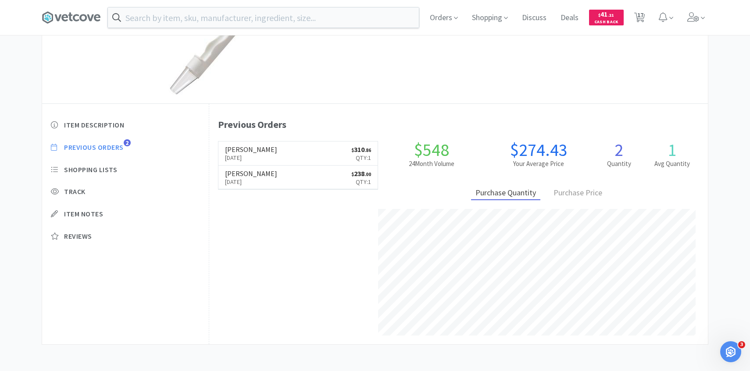
select select "3"
select select "1"
select select "5"
select select "1"
select select "3"
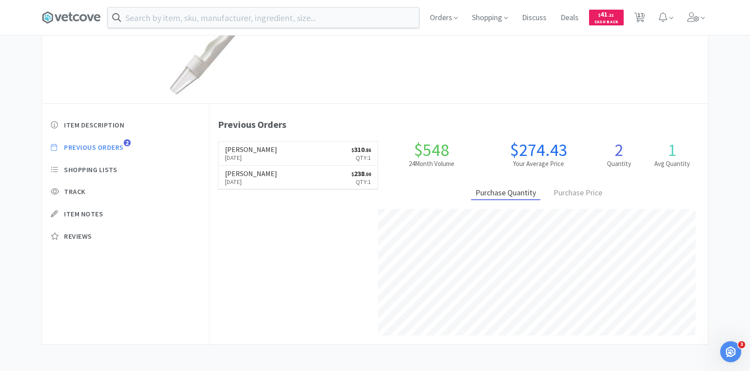
select select "2"
select select "1"
select select "2"
select select "4"
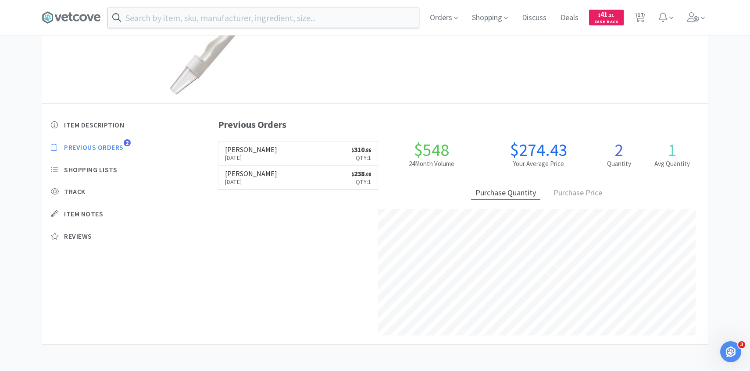
select select "1"
select select "2"
select select "8"
select select "2"
select select "1"
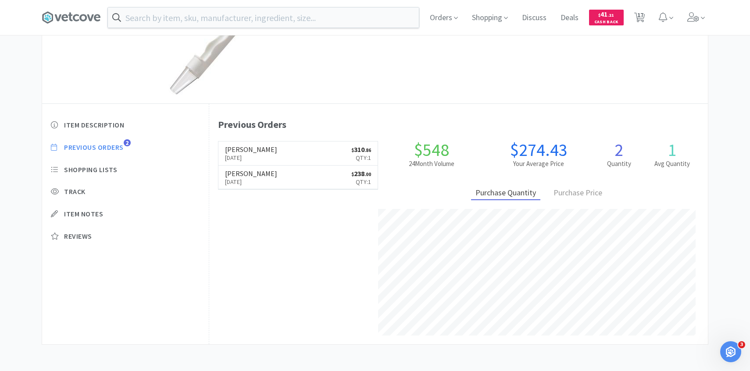
select select "2"
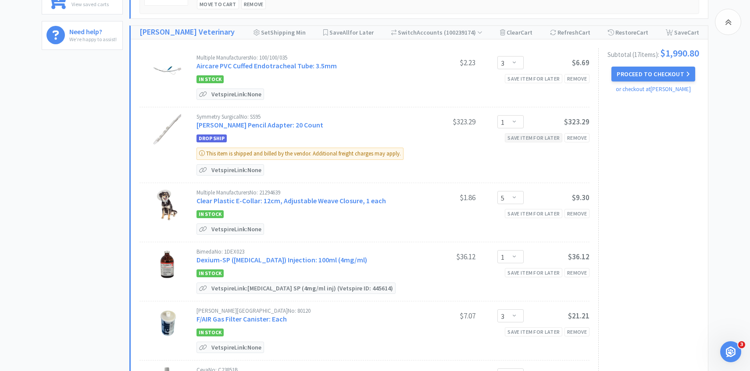
click at [520, 139] on div "Save item for later" at bounding box center [533, 137] width 57 height 9
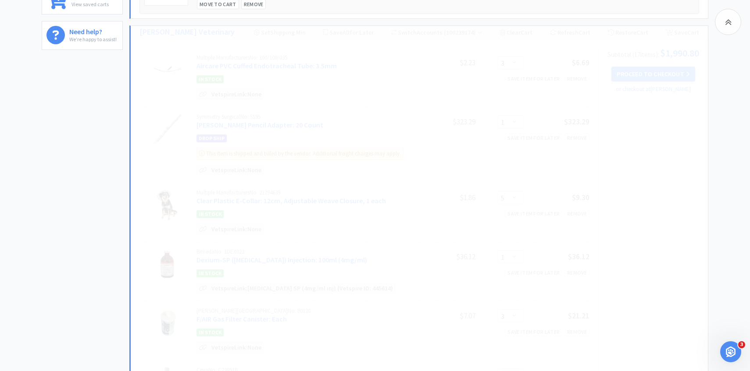
select select "5"
select select "1"
select select "3"
select select "2"
select select "1"
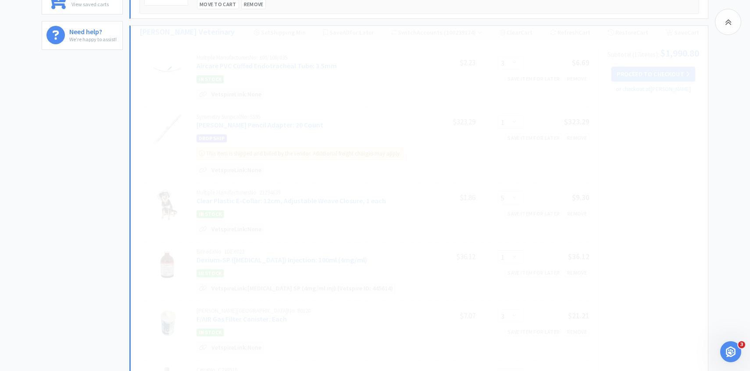
select select "2"
select select "4"
select select "1"
select select "2"
select select "8"
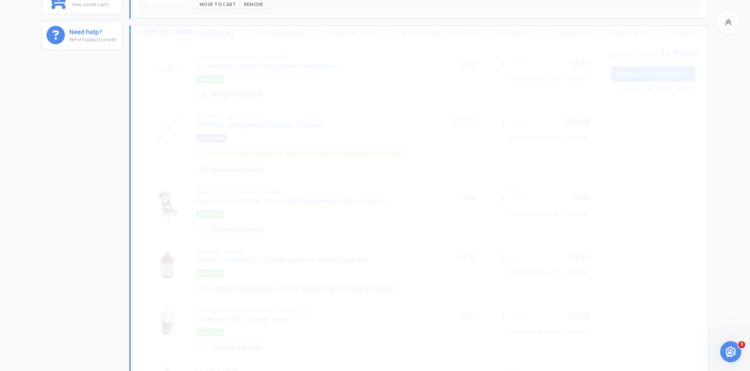
select select "2"
select select "1"
select select "2"
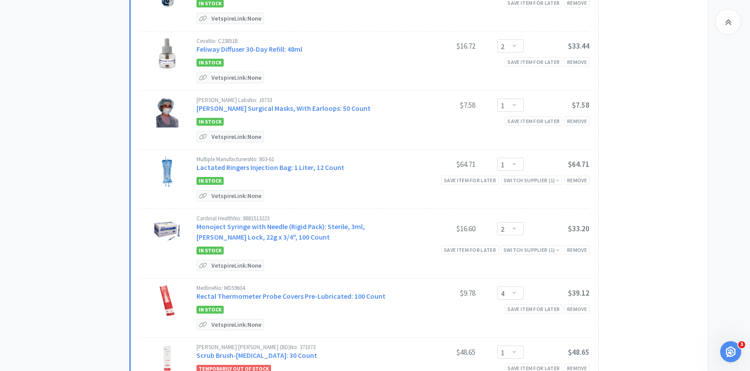
scroll to position [562, 0]
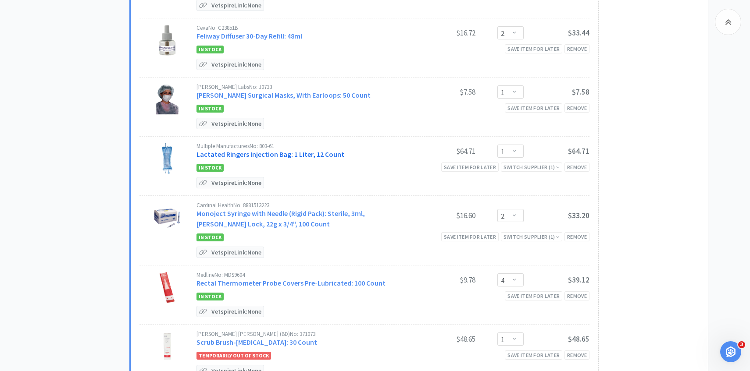
click at [326, 159] on link "Lactated Ringers Injection Bag: 1 Liter, 12 Count" at bounding box center [270, 154] width 148 height 9
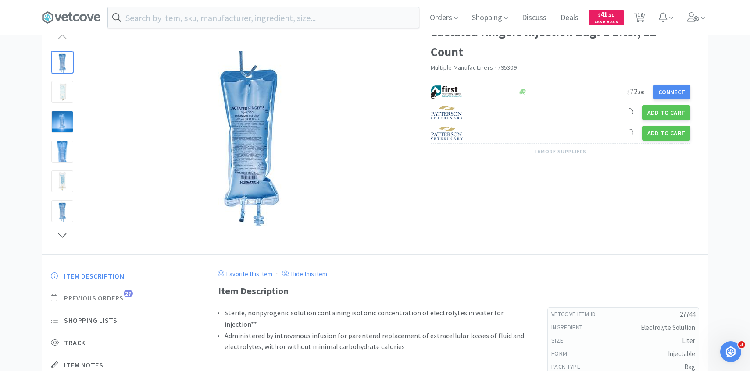
click at [129, 297] on span "27" at bounding box center [128, 293] width 9 height 7
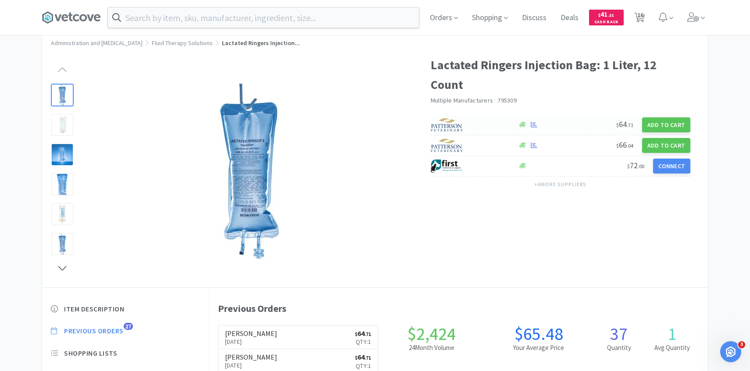
scroll to position [10, 0]
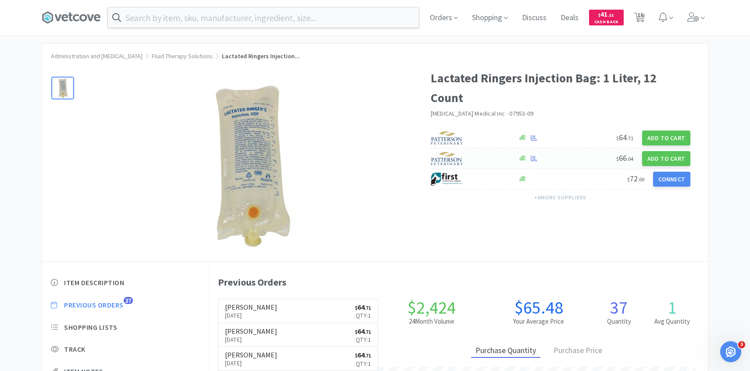
click at [481, 151] on div at bounding box center [469, 158] width 78 height 15
select select "1"
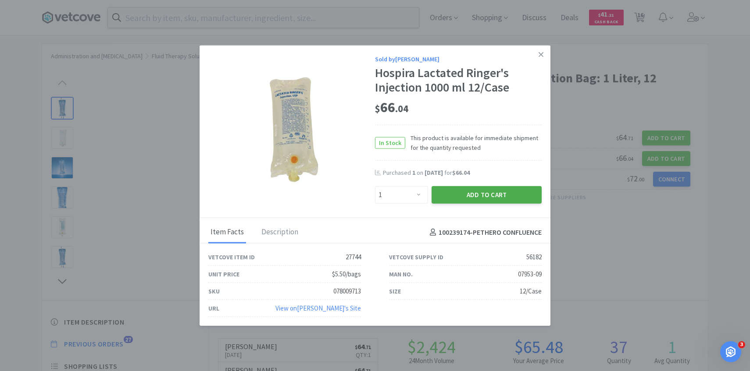
click at [470, 192] on button "Add to Cart" at bounding box center [486, 195] width 110 height 18
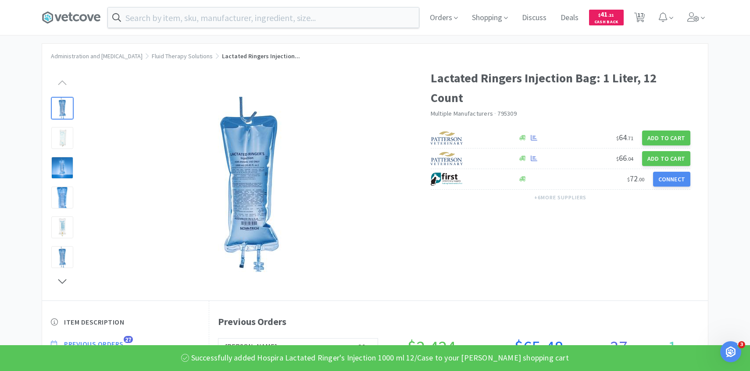
click at [645, 18] on span "17" at bounding box center [639, 17] width 18 height 35
select select "3"
select select "5"
select select "1"
select select "3"
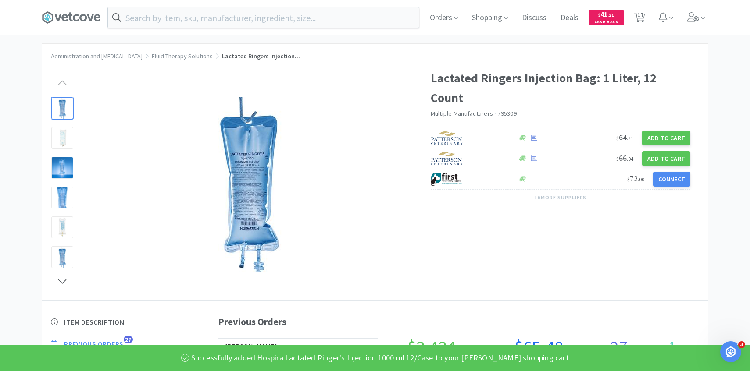
select select "2"
select select "1"
select select "2"
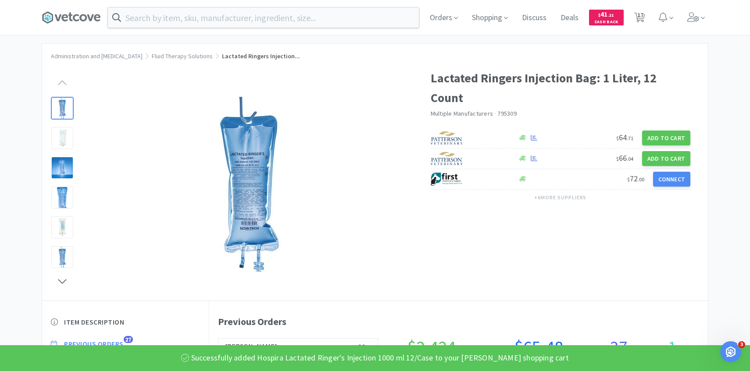
select select "4"
select select "1"
select select "2"
select select "8"
select select "2"
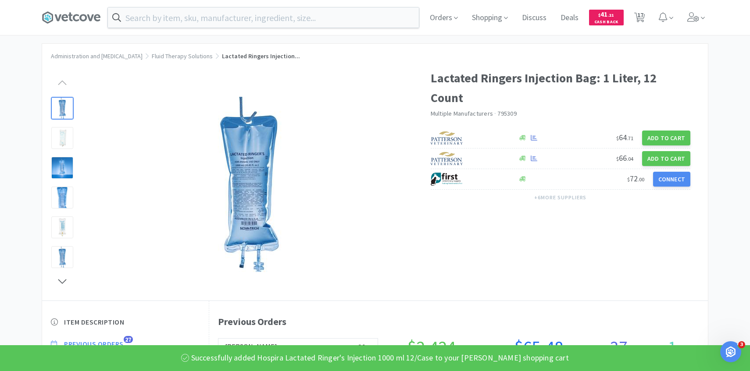
select select "1"
select select "2"
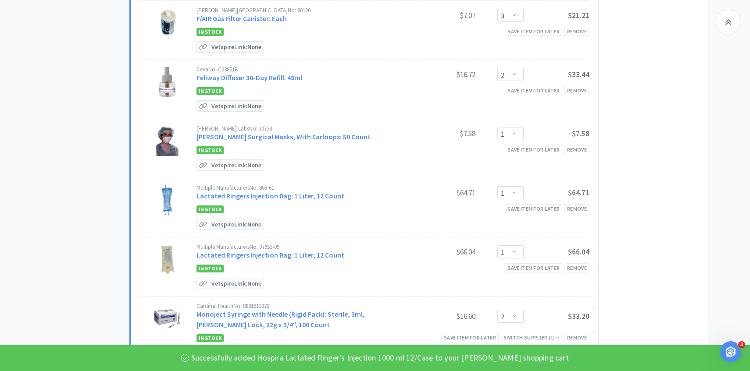
scroll to position [556, 0]
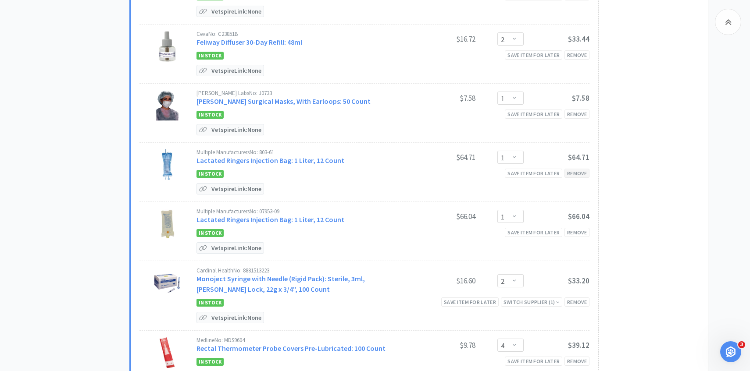
click at [578, 178] on div "Remove" at bounding box center [576, 173] width 25 height 9
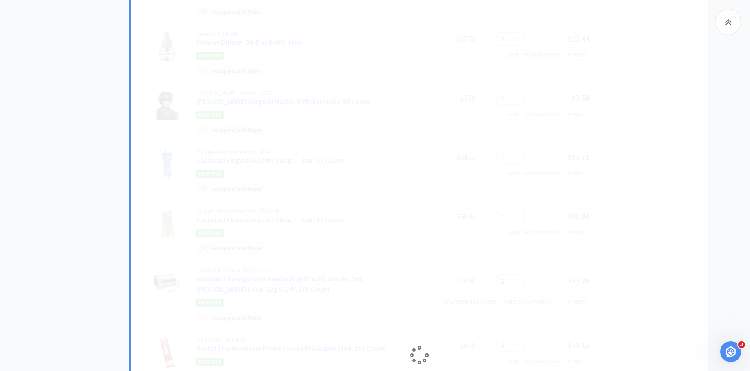
select select "2"
select select "4"
select select "1"
select select "2"
select select "8"
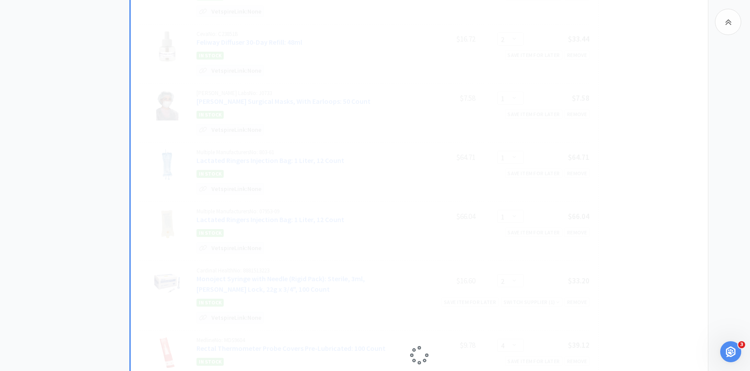
select select "2"
select select "1"
select select "2"
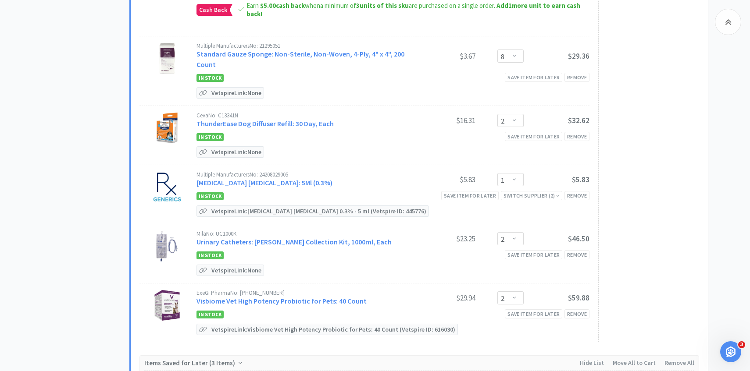
scroll to position [1018, 0]
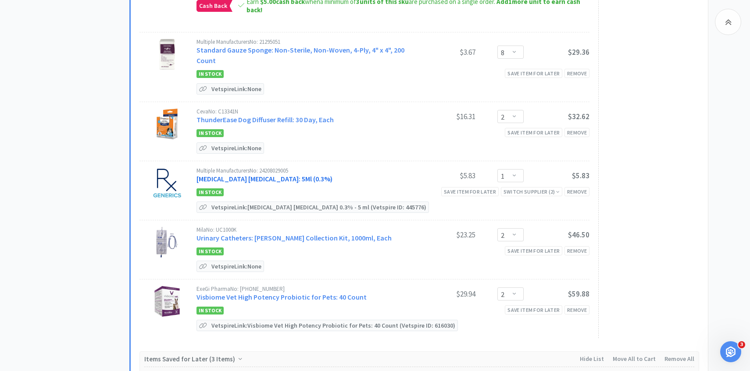
click at [294, 183] on link "Tobramycin Ophthalmic Solution: 5Ml (0.3%)" at bounding box center [264, 178] width 136 height 9
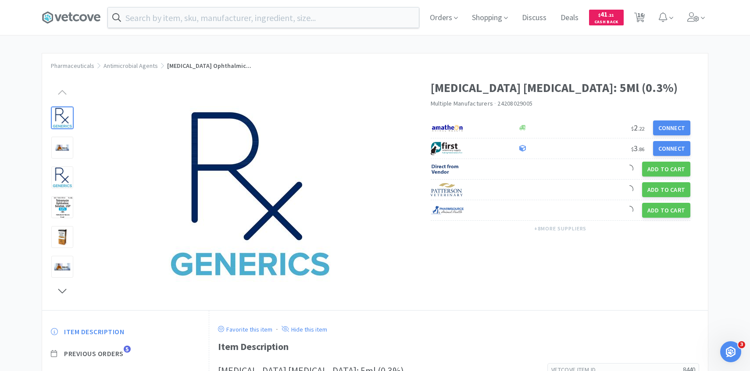
scroll to position [56, 0]
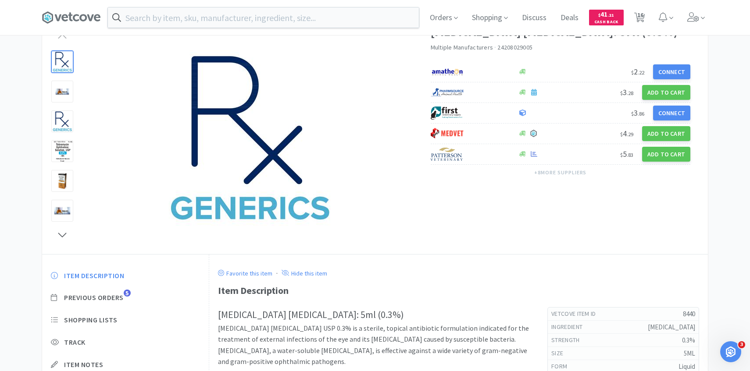
click at [121, 302] on div "Item Description Previous Orders 5 Shopping Lists Track Item Notes Reviews 7" at bounding box center [125, 338] width 167 height 151
click at [121, 301] on span "Previous Orders" at bounding box center [94, 297] width 60 height 9
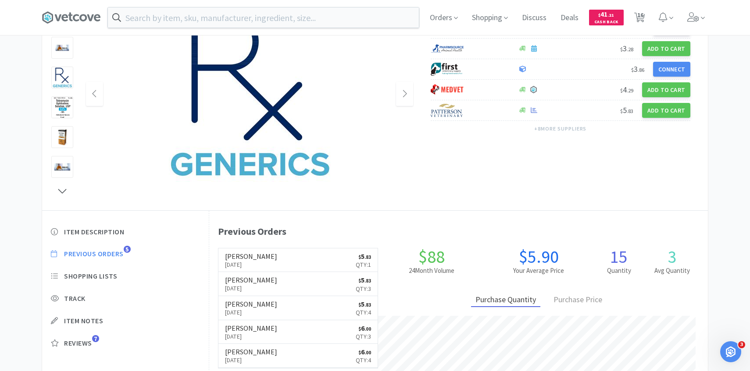
scroll to position [102, 0]
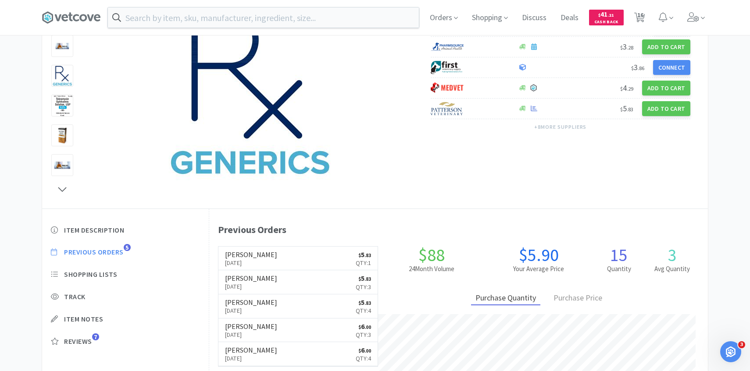
select select "3"
select select "5"
select select "1"
select select "3"
select select "2"
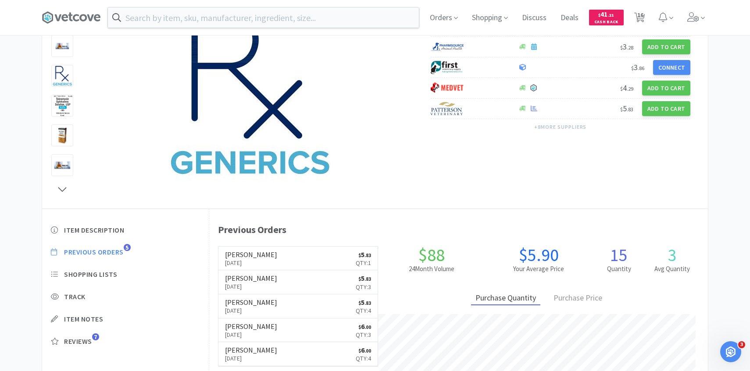
select select "1"
select select "2"
select select "4"
select select "1"
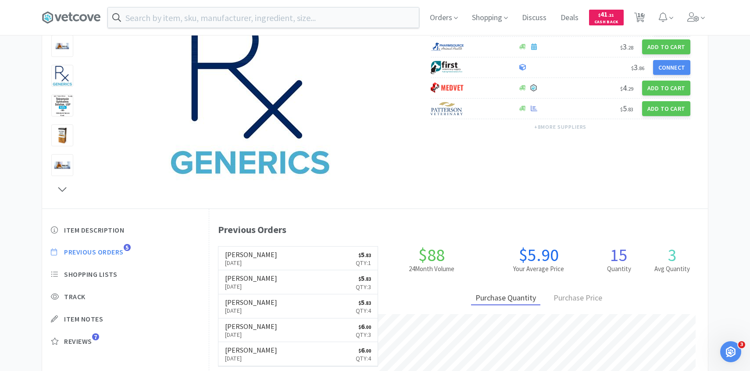
select select "2"
select select "8"
select select "2"
select select "1"
select select "2"
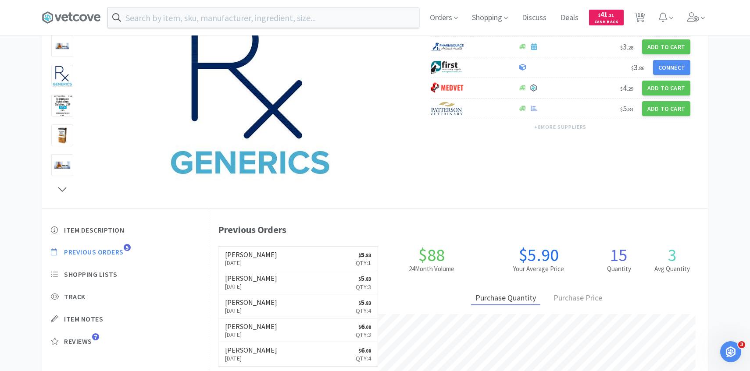
select select "2"
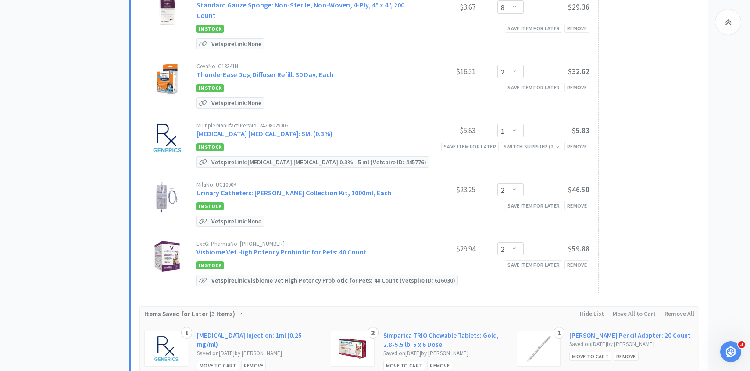
scroll to position [1064, 0]
click at [317, 256] on link "Visbiome Vet High Potency Probiotic for Pets: 40 Count" at bounding box center [281, 251] width 170 height 9
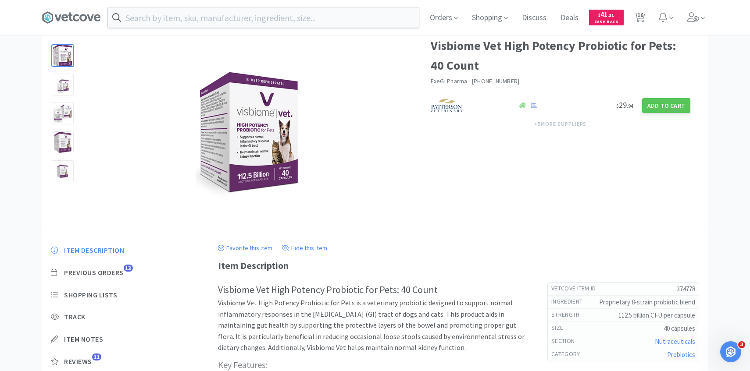
scroll to position [67, 0]
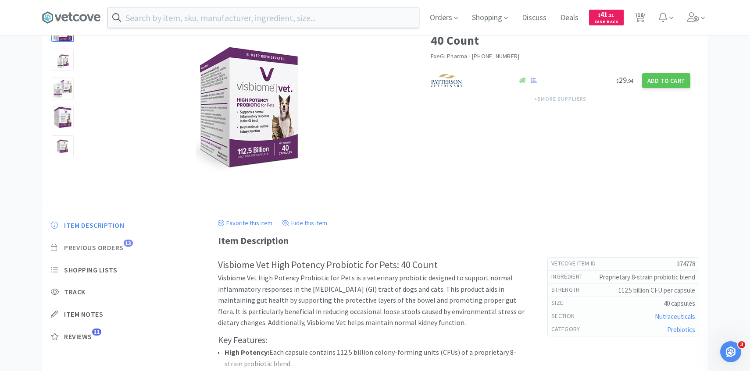
click at [121, 248] on span "Previous Orders" at bounding box center [94, 247] width 60 height 9
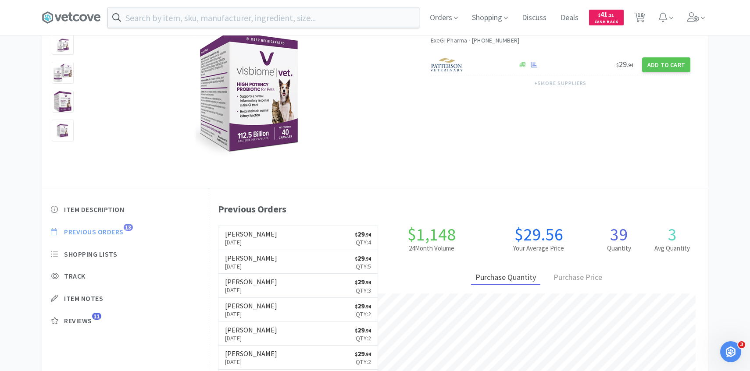
scroll to position [84, 0]
click at [636, 16] on icon at bounding box center [639, 18] width 11 height 10
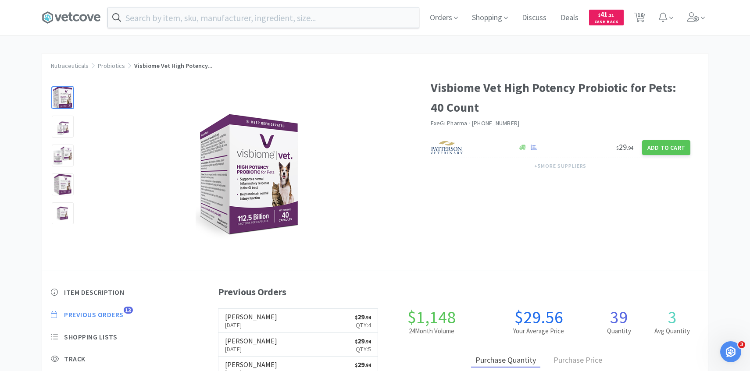
select select "3"
select select "5"
select select "1"
select select "3"
select select "2"
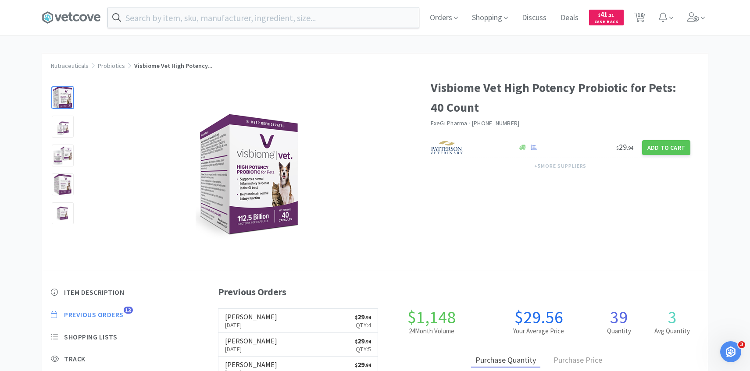
select select "1"
select select "2"
select select "4"
select select "1"
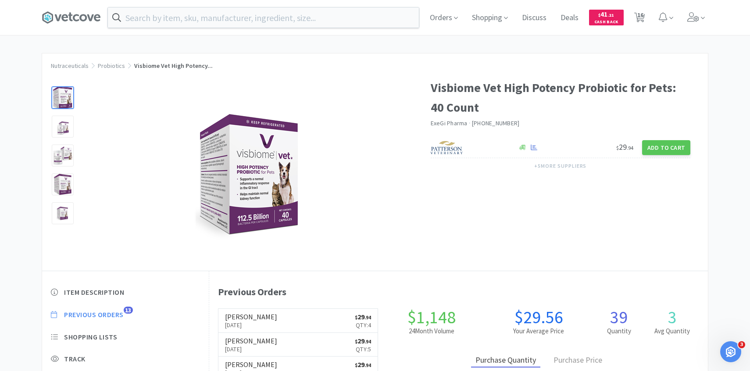
select select "2"
select select "8"
select select "2"
select select "1"
select select "2"
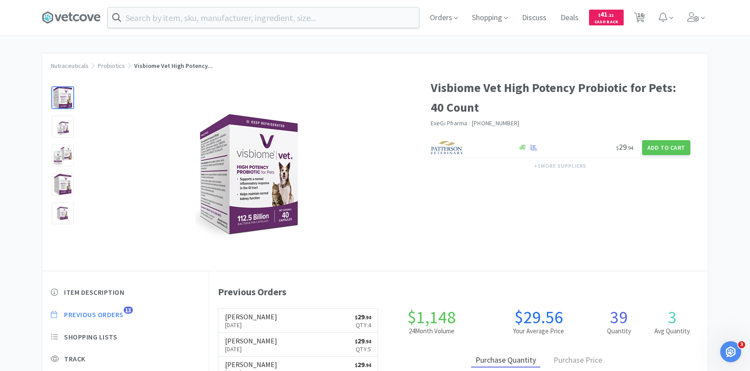
select select "2"
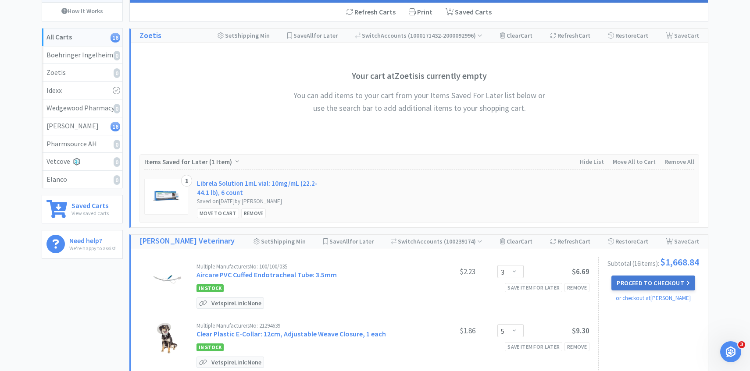
click at [633, 282] on button "Proceed to Checkout" at bounding box center [652, 283] width 83 height 15
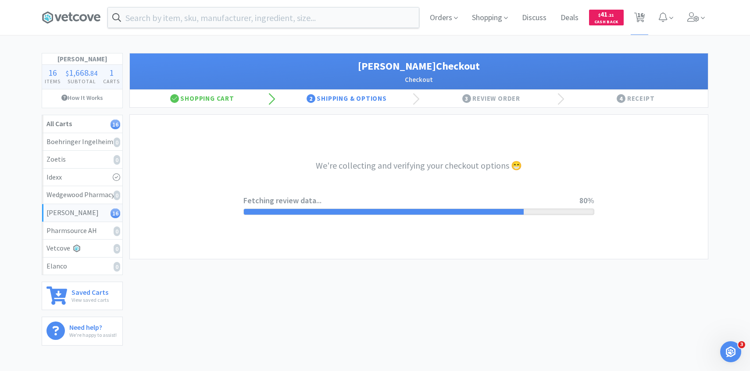
select select "1"
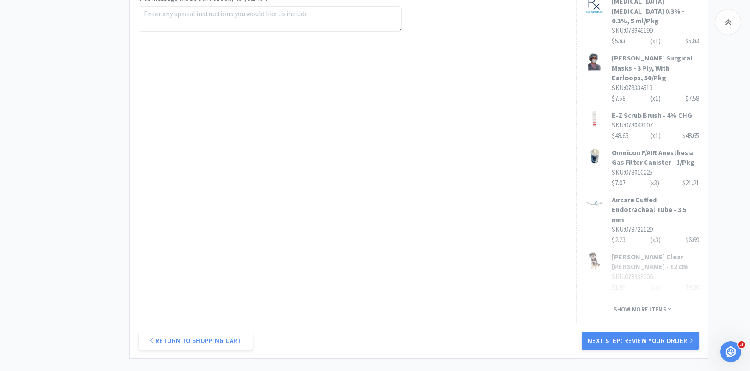
scroll to position [538, 0]
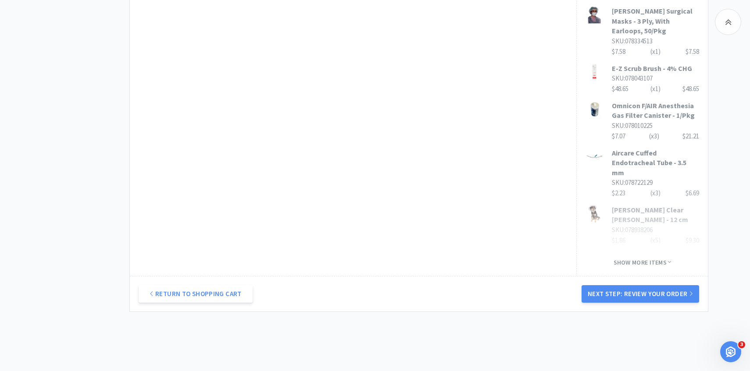
click at [608, 276] on div "Return to Shopping Cart Next Step: Review Your Order" at bounding box center [419, 294] width 578 height 36
click at [606, 285] on button "Next Step: Review Your Order" at bounding box center [639, 294] width 117 height 18
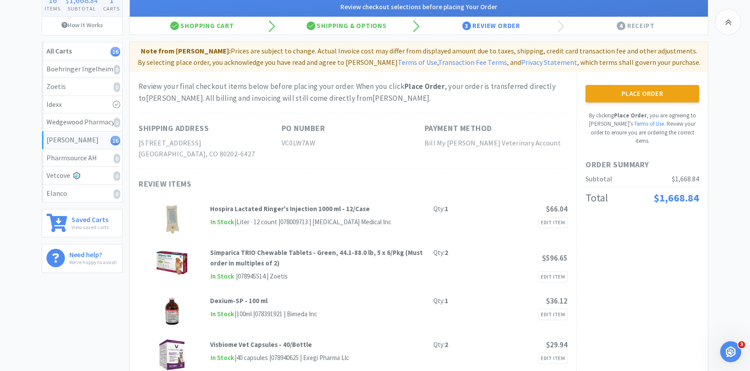
scroll to position [0, 0]
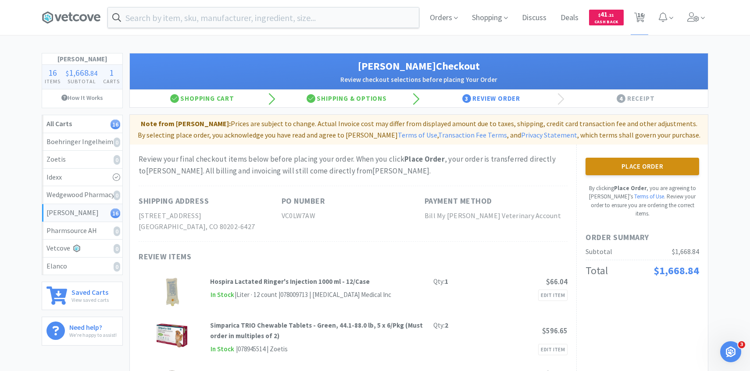
click at [645, 163] on button "Place Order" at bounding box center [642, 167] width 114 height 18
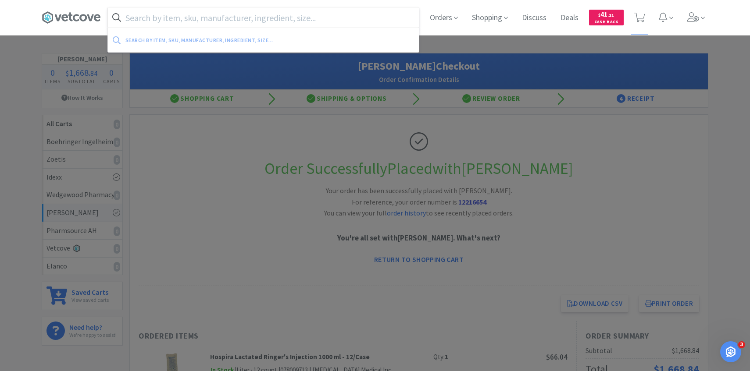
click at [196, 18] on input "text" at bounding box center [263, 17] width 311 height 20
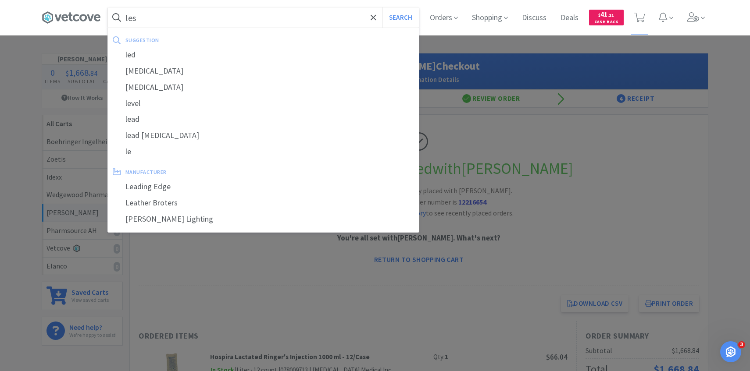
click at [382, 7] on button "Search" at bounding box center [400, 17] width 36 height 20
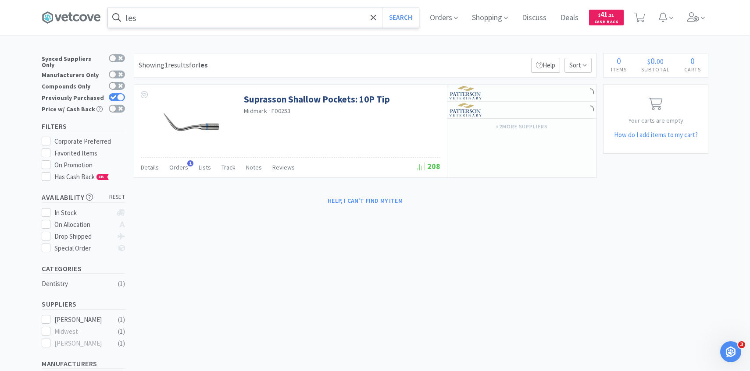
click at [183, 20] on input "les" at bounding box center [263, 17] width 311 height 20
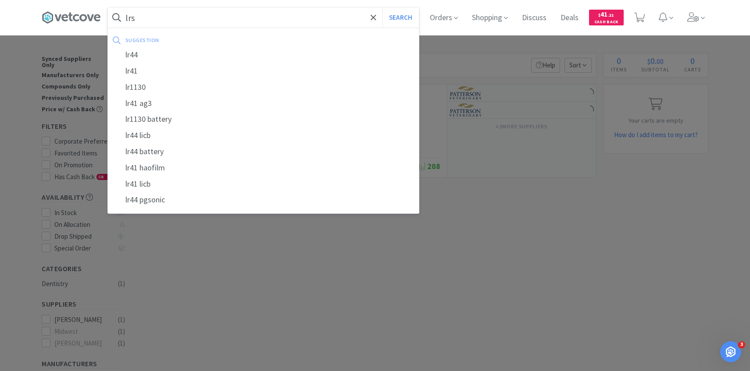
type input "lrs"
click at [382, 7] on button "Search" at bounding box center [400, 17] width 36 height 20
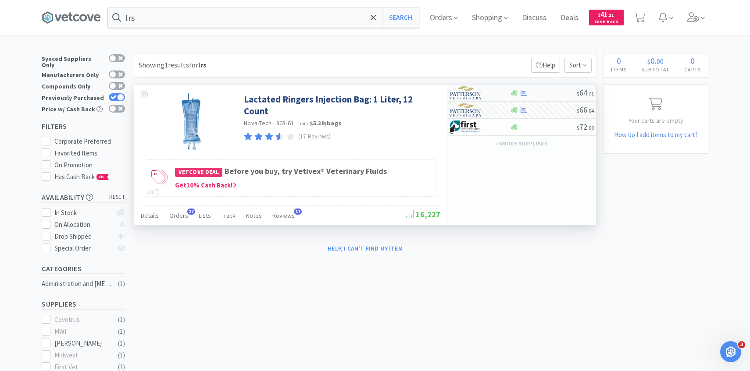
click at [499, 92] on div at bounding box center [479, 92] width 60 height 15
select select "1"
click at [493, 114] on div at bounding box center [473, 110] width 48 height 15
select select "1"
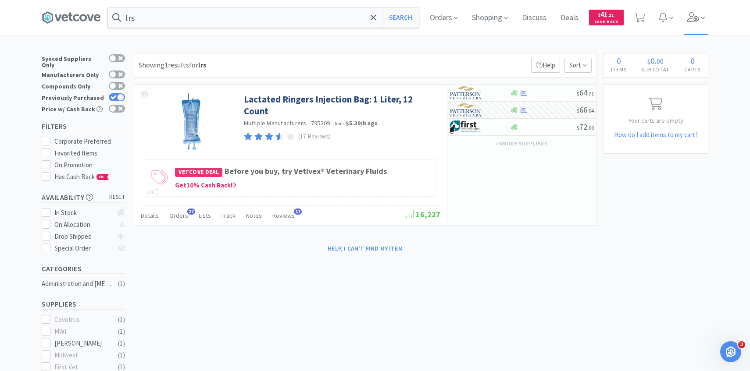
click at [697, 26] on span at bounding box center [695, 17] width 25 height 35
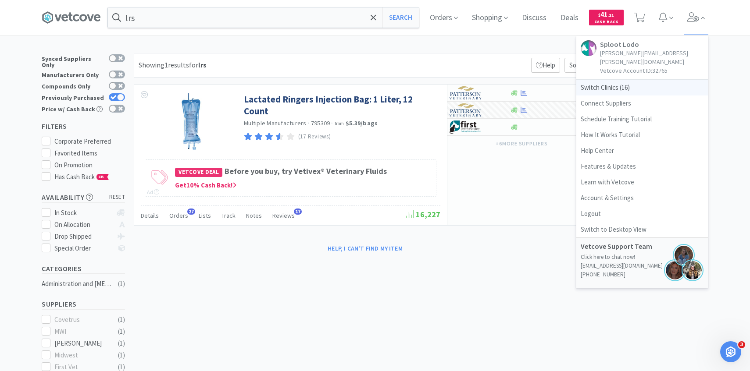
click at [643, 80] on span "Switch Clinics ( 16 )" at bounding box center [642, 88] width 132 height 16
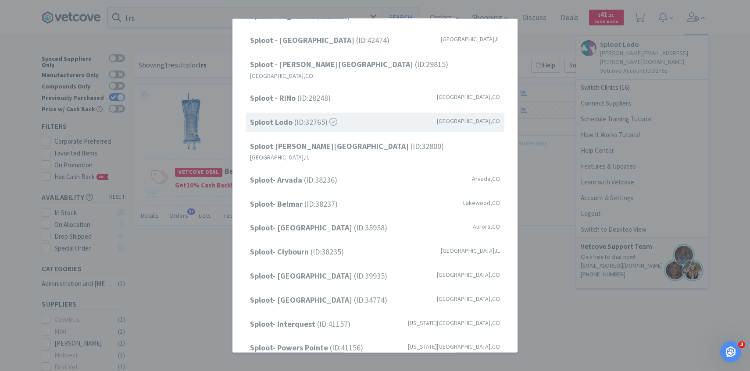
scroll to position [112, 0]
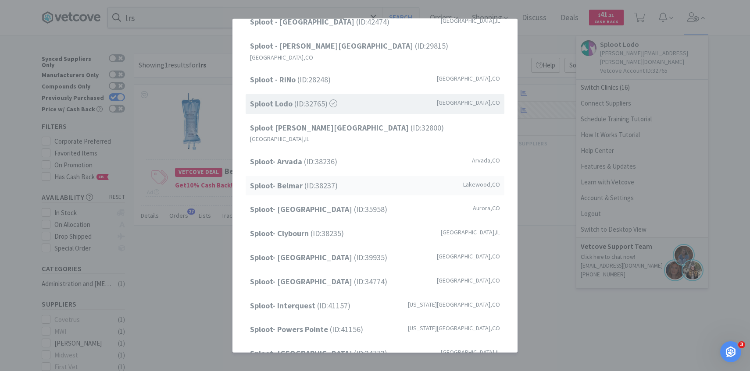
click at [386, 176] on div "Sploot- Belmar (ID: 38237 ) Lakewood , CO" at bounding box center [374, 186] width 259 height 20
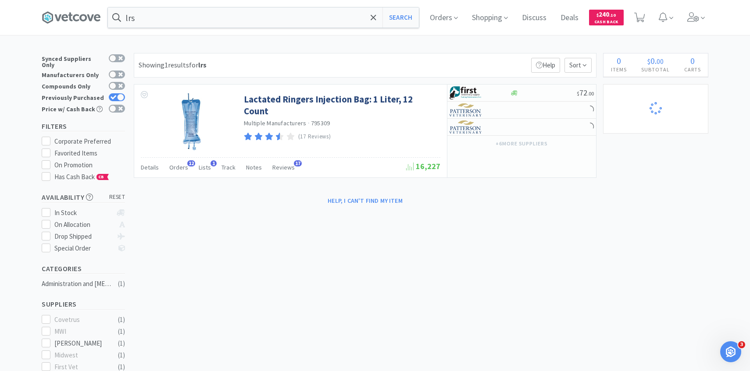
select select "1"
select select "20"
select select "3"
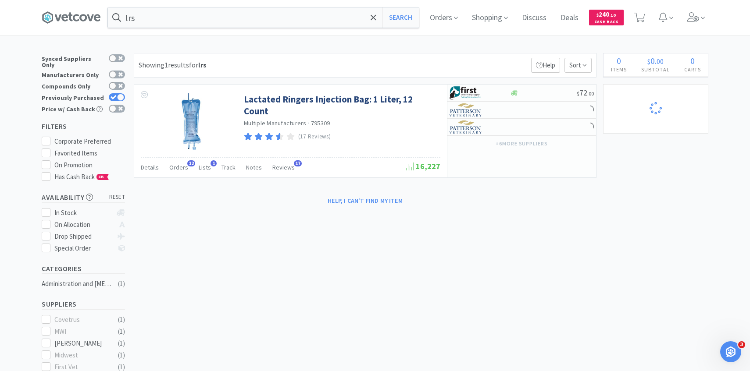
select select "1"
select select "3"
select select "2"
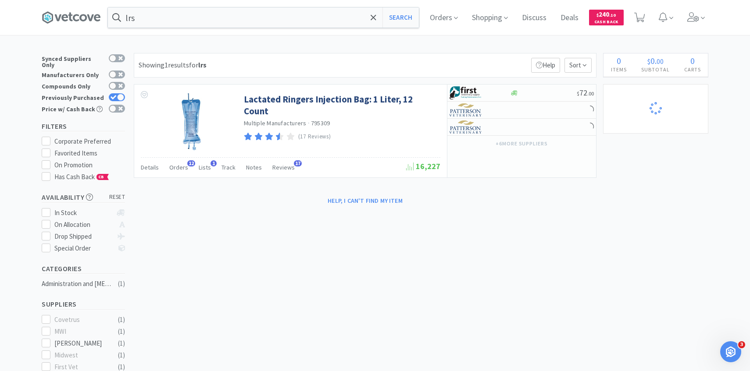
select select "1"
select select "4"
select select "1"
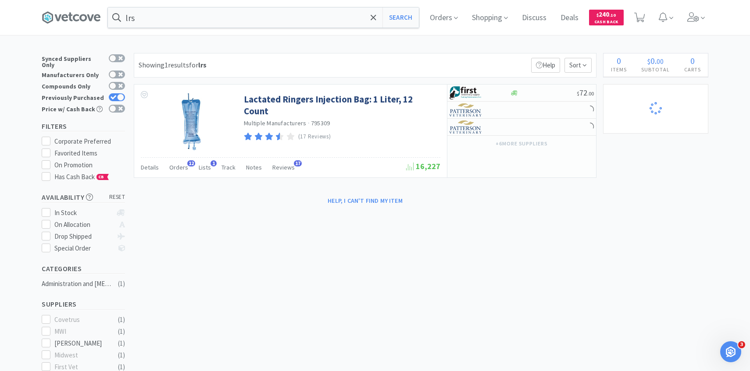
select select "1"
select select "2"
select select "6"
select select "50"
select select "8"
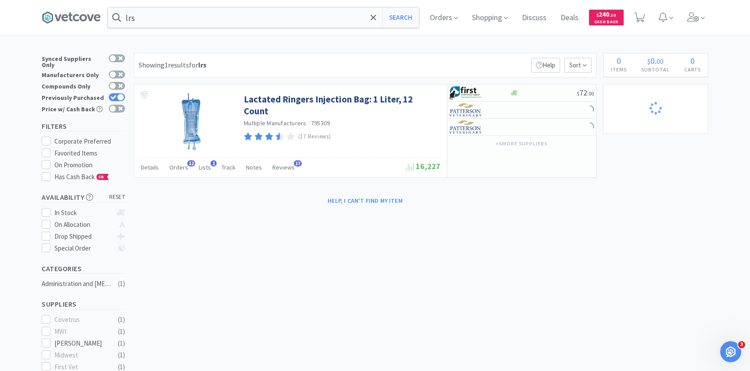
select select "1"
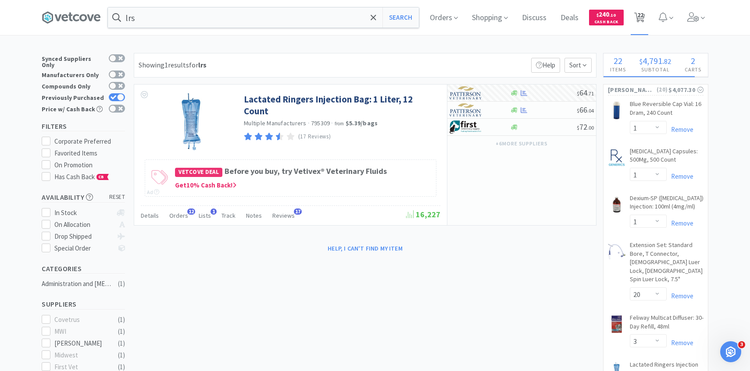
click at [645, 8] on span "22" at bounding box center [639, 17] width 18 height 35
select select "1"
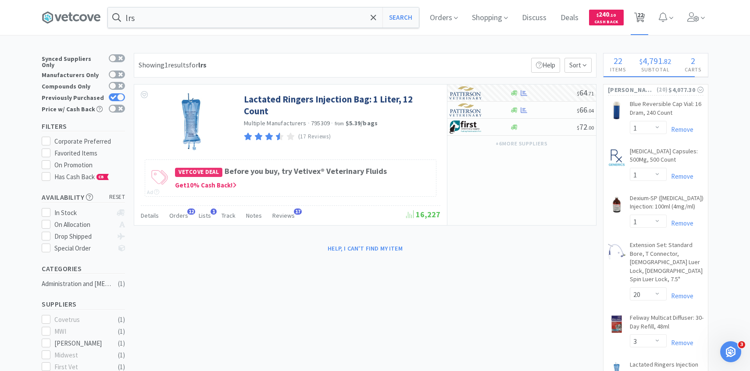
select select "1"
select select "20"
select select "3"
select select "1"
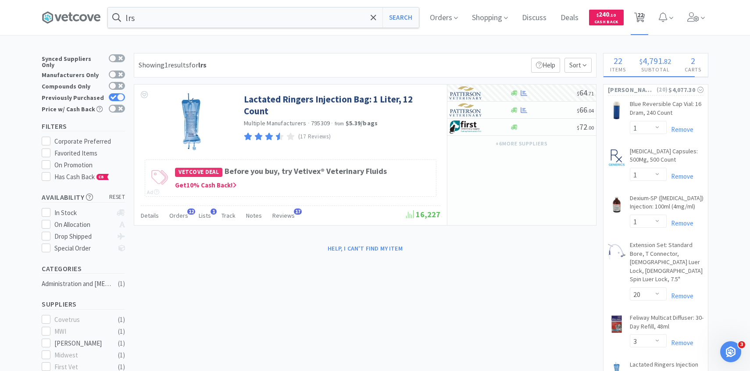
select select "3"
select select "2"
select select "1"
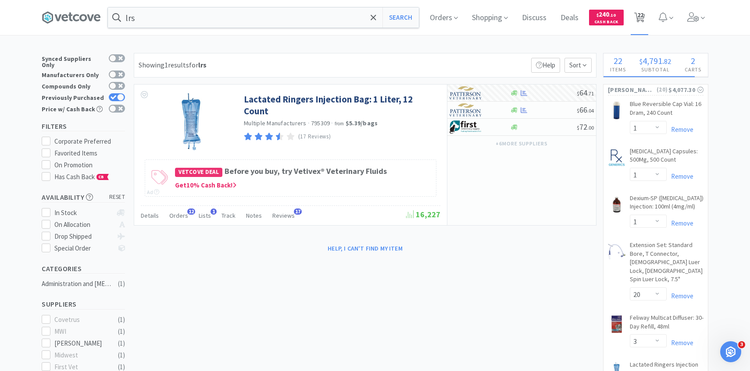
select select "1"
select select "4"
select select "1"
select select "2"
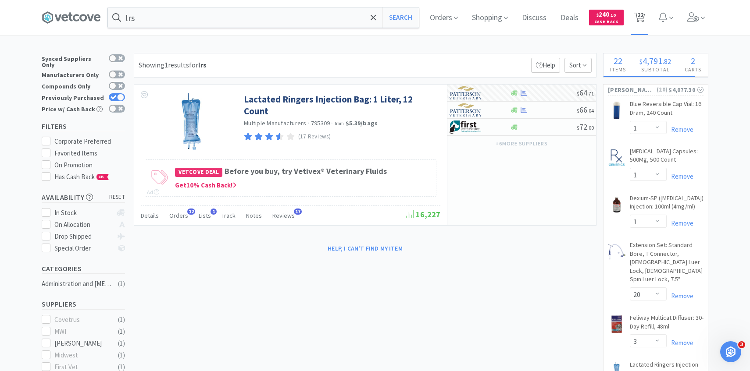
select select "6"
select select "50"
select select "8"
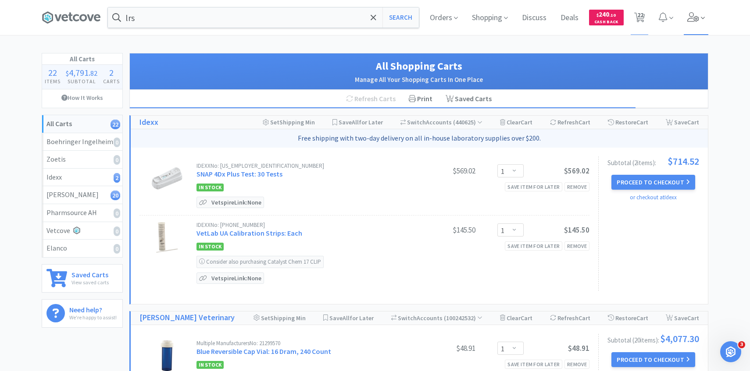
click at [699, 18] on span at bounding box center [695, 17] width 25 height 35
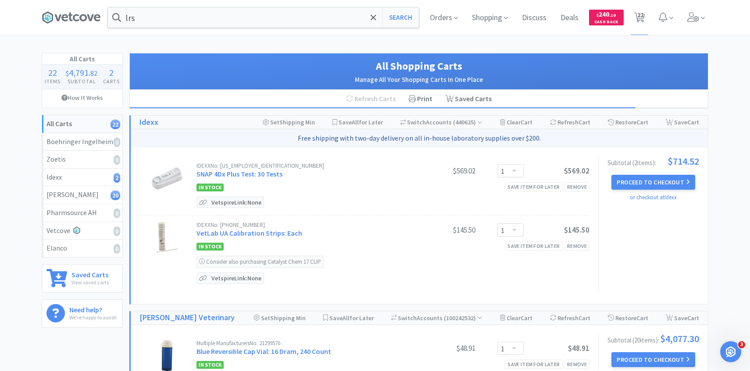
click at [643, 174] on div "Subtotal ( 2 item s ): $714.52 Proceed to Checkout or checkout at Idexx" at bounding box center [648, 223] width 101 height 135
click at [642, 182] on button "Proceed to Checkout" at bounding box center [652, 182] width 83 height 15
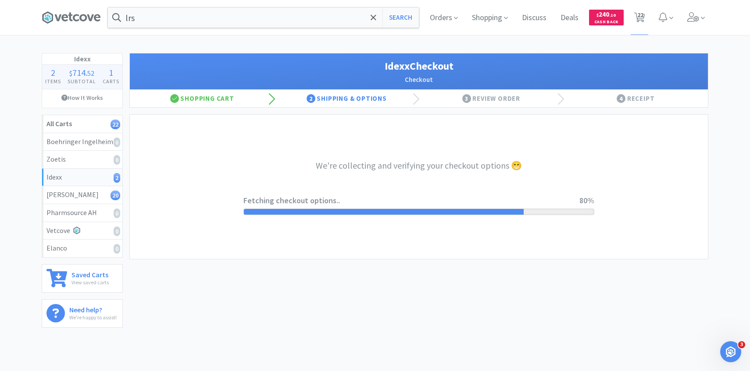
select select "904"
select select "003"
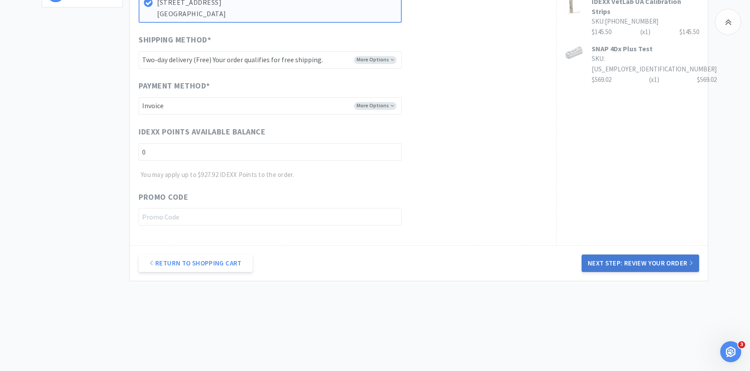
click at [593, 259] on button "Next Step: Review Your Order" at bounding box center [639, 264] width 117 height 18
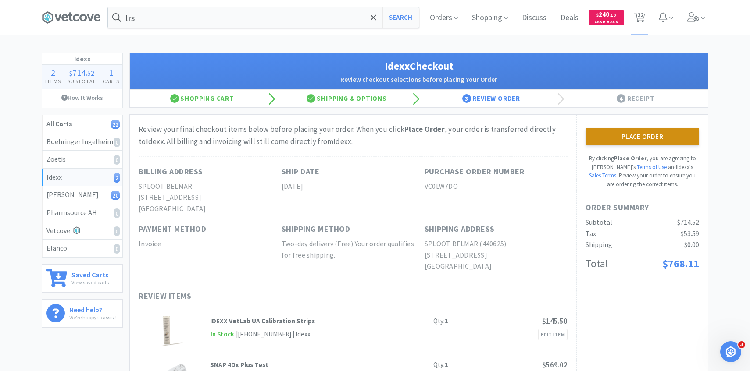
click at [625, 136] on button "Place Order" at bounding box center [642, 137] width 114 height 18
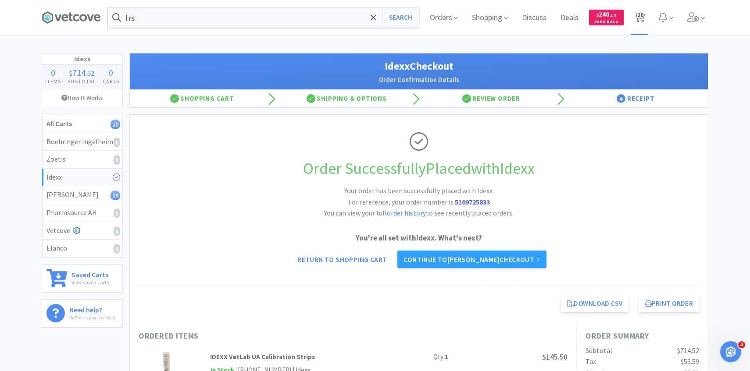
click at [634, 18] on icon at bounding box center [639, 18] width 11 height 10
select select "1"
select select "20"
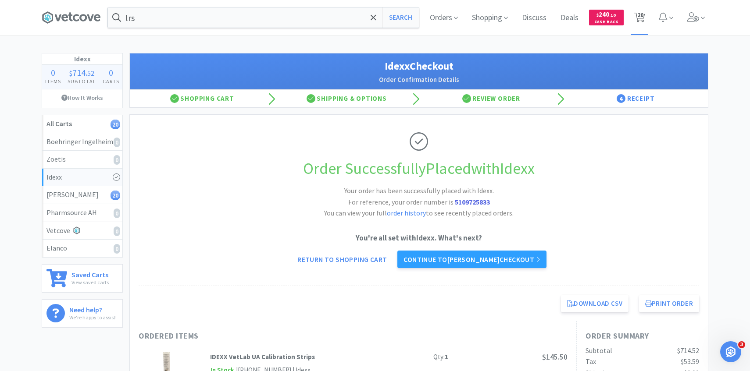
select select "3"
select select "1"
select select "3"
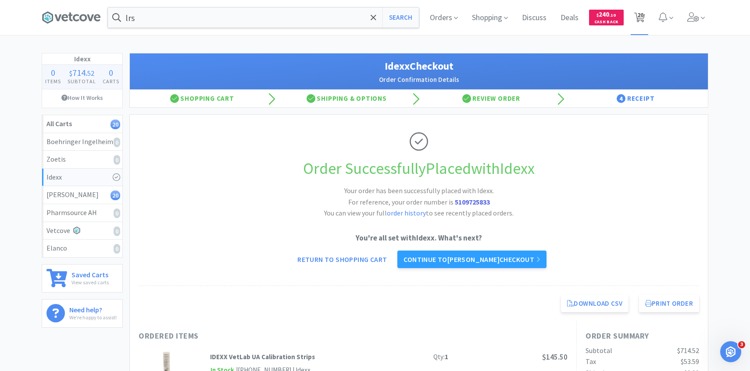
select select "2"
select select "1"
select select "4"
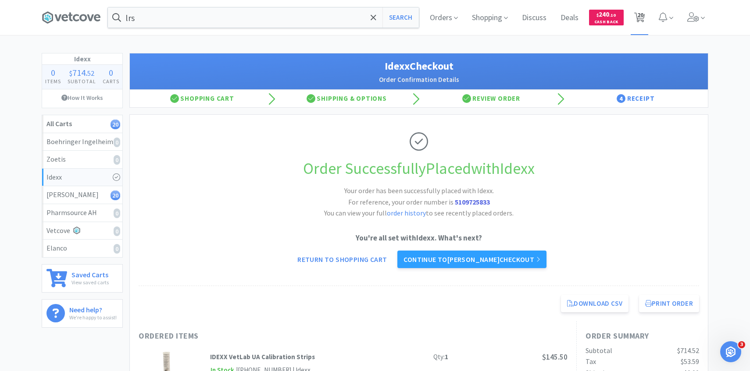
select select "1"
select select "2"
select select "6"
select select "50"
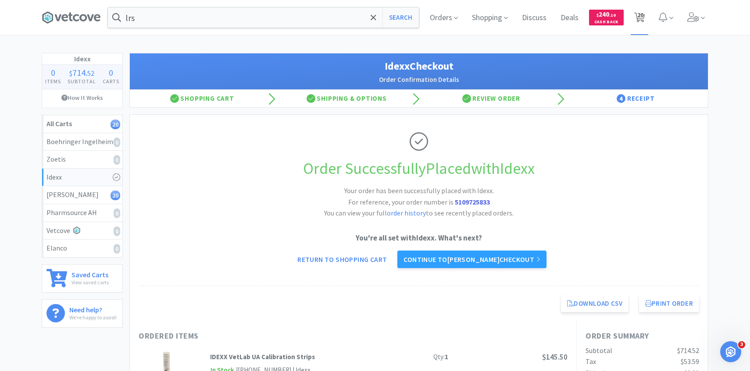
select select "8"
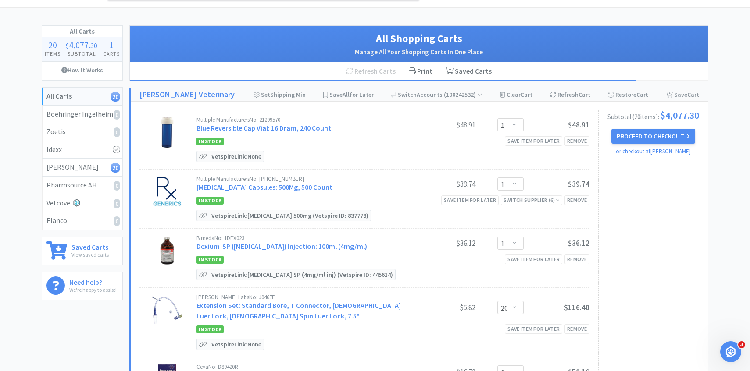
scroll to position [28, 0]
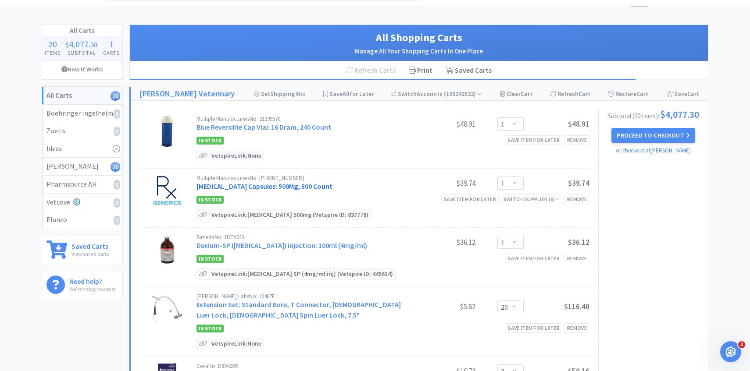
click at [282, 186] on link "Cephalexin Capsules: 500Mg, 500 Count" at bounding box center [264, 186] width 136 height 9
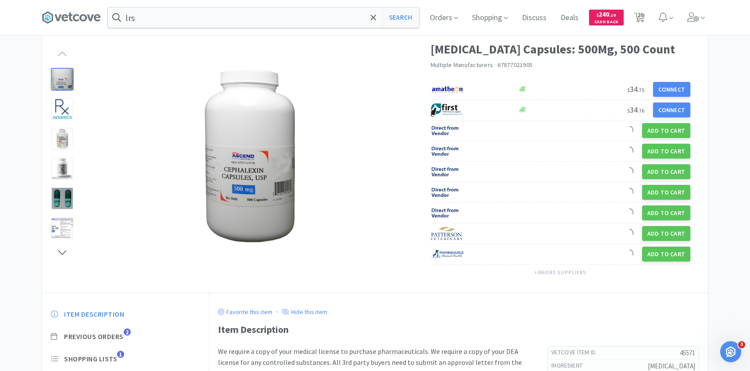
scroll to position [53, 0]
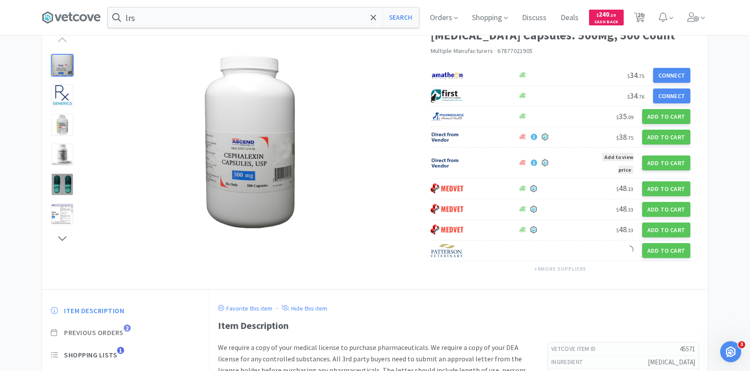
click at [118, 334] on span "Previous Orders" at bounding box center [94, 332] width 60 height 9
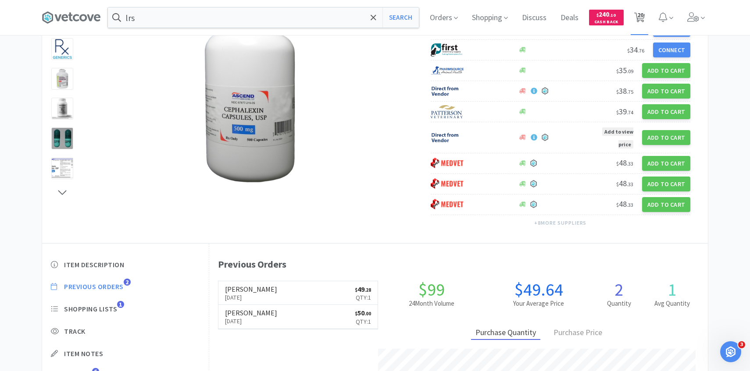
scroll to position [118, 0]
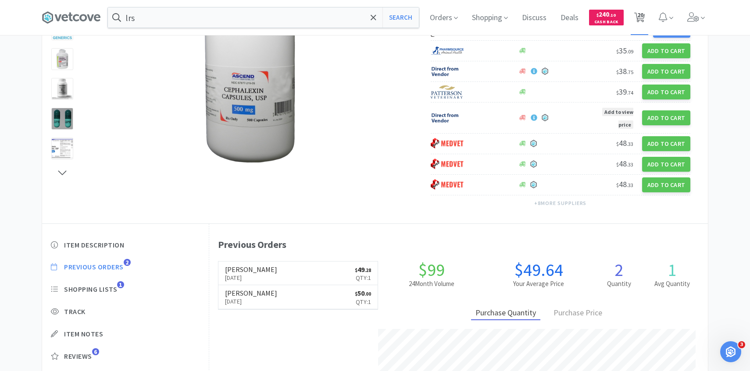
click at [644, 21] on icon at bounding box center [639, 18] width 11 height 10
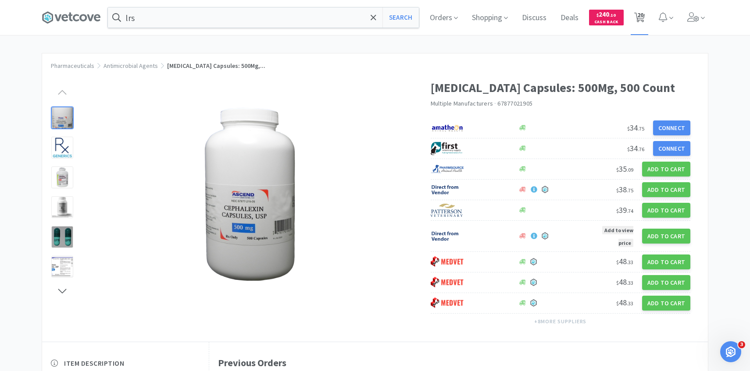
select select "1"
select select "20"
select select "3"
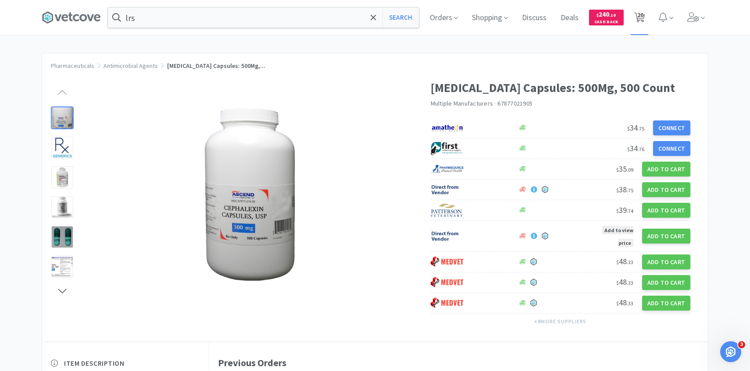
select select "1"
select select "3"
select select "2"
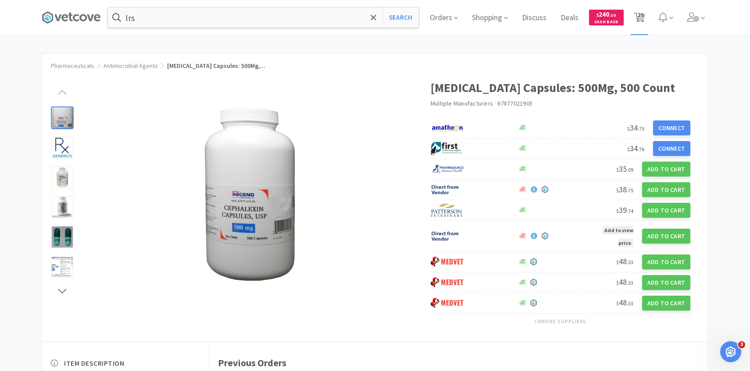
select select "1"
select select "4"
select select "1"
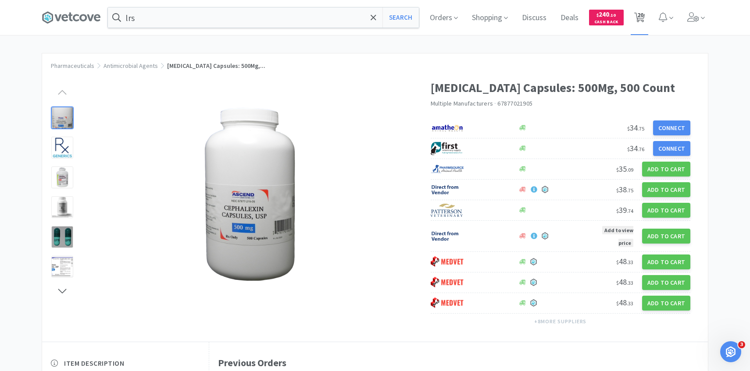
select select "1"
select select "2"
select select "6"
select select "50"
select select "8"
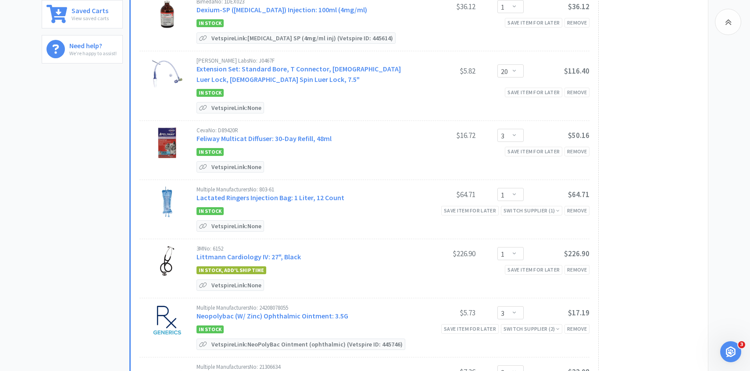
scroll to position [265, 0]
click at [277, 201] on link "Lactated Ringers Injection Bag: 1 Liter, 12 Count" at bounding box center [270, 196] width 148 height 9
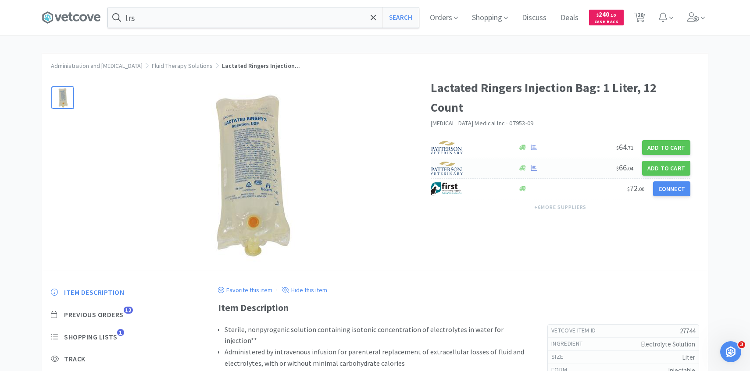
click at [494, 161] on div at bounding box center [469, 168] width 78 height 15
select select "1"
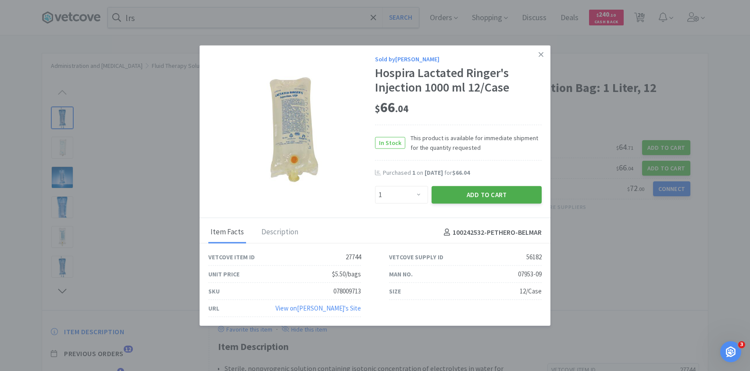
click at [491, 198] on button "Add to Cart" at bounding box center [486, 195] width 110 height 18
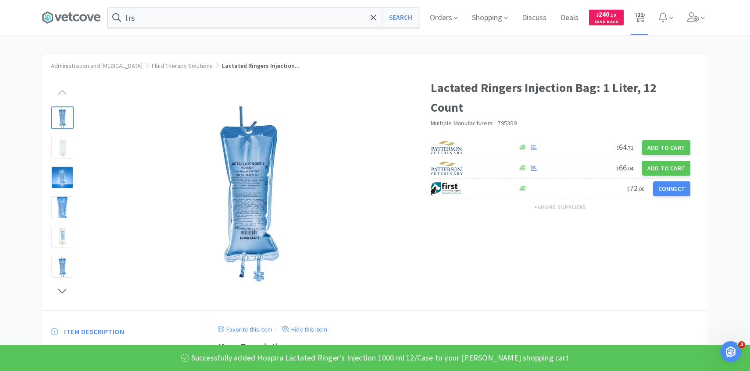
click at [646, 12] on span "21" at bounding box center [639, 17] width 18 height 35
select select "1"
select select "20"
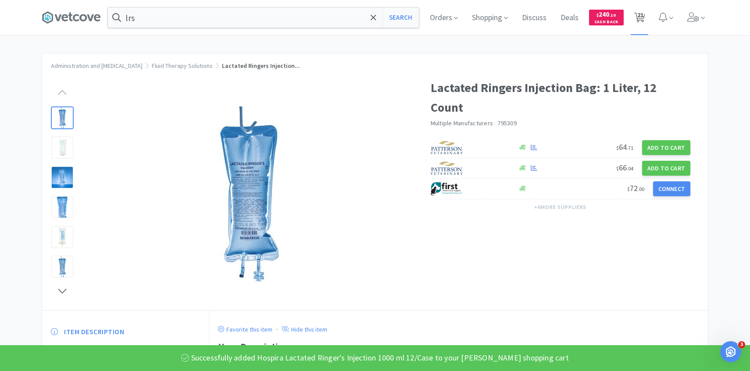
select select "3"
select select "1"
select select "3"
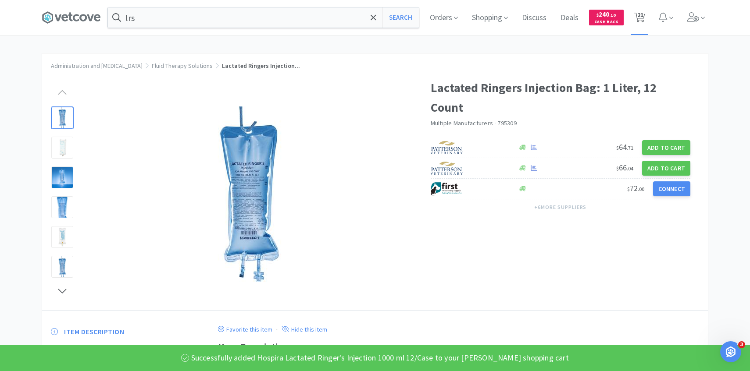
select select "3"
select select "2"
select select "1"
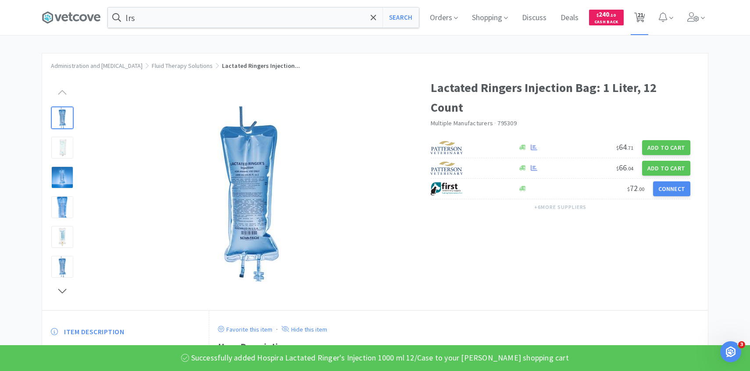
select select "4"
select select "1"
select select "2"
select select "6"
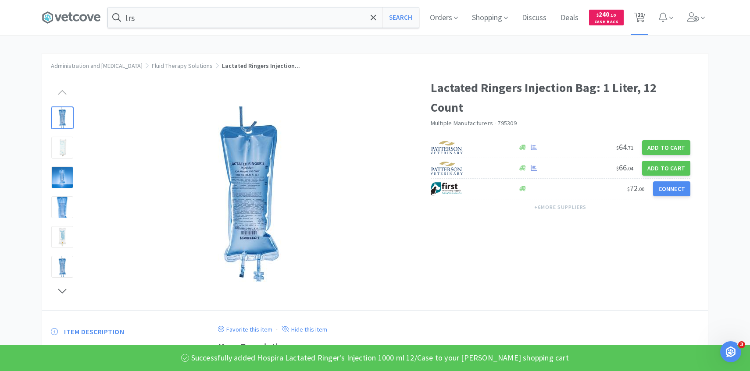
select select "50"
select select "8"
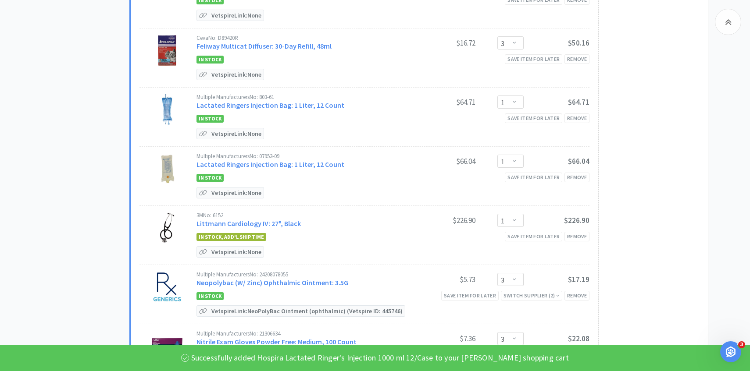
scroll to position [364, 0]
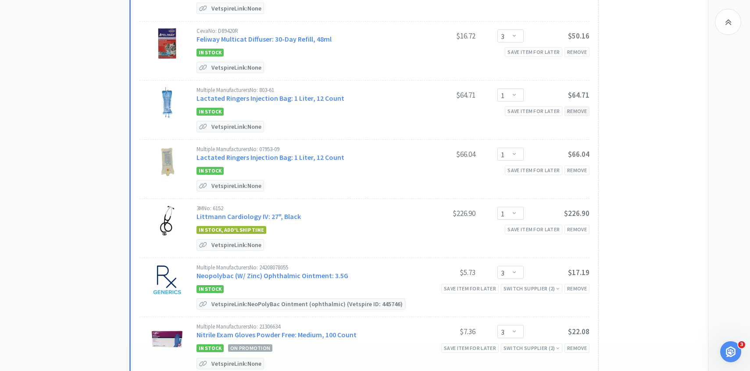
click at [574, 116] on div "Save item for later Remove" at bounding box center [547, 111] width 85 height 9
click at [578, 116] on div "Remove" at bounding box center [576, 111] width 25 height 9
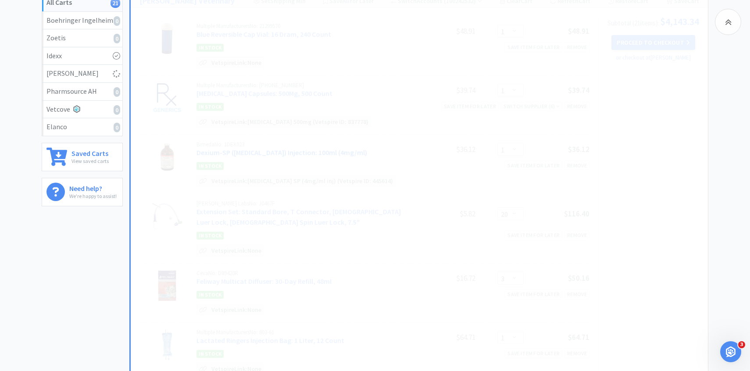
select select "3"
select select "2"
select select "1"
select select "4"
select select "1"
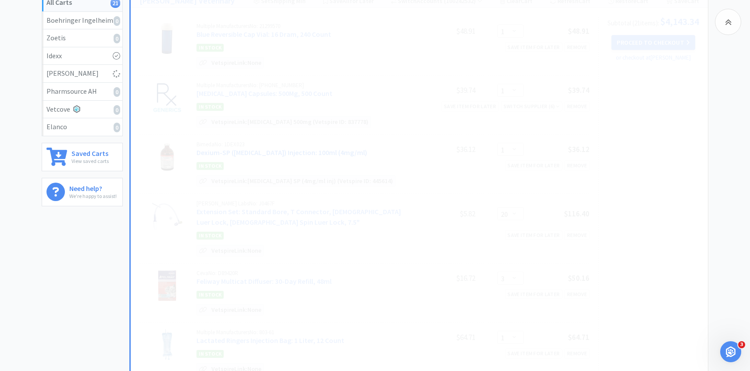
select select "2"
select select "6"
select select "8"
select select "50"
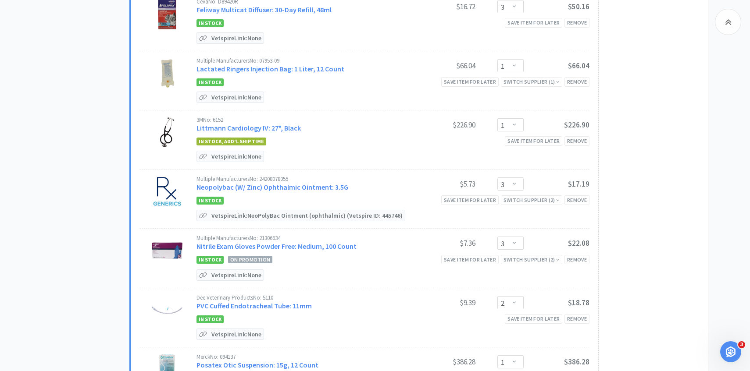
scroll to position [419, 0]
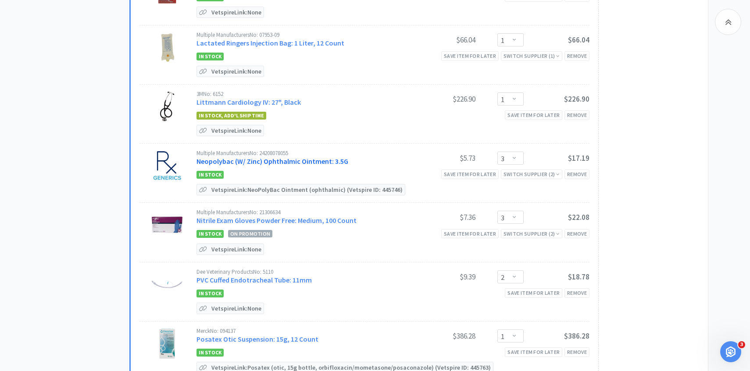
click at [291, 166] on link "Neopolybac (W/ Zinc) Ophthalmic Ointment: 3.5G" at bounding box center [272, 161] width 152 height 9
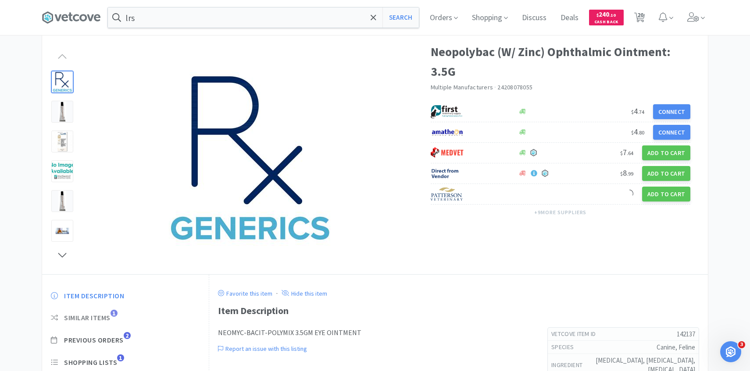
scroll to position [69, 0]
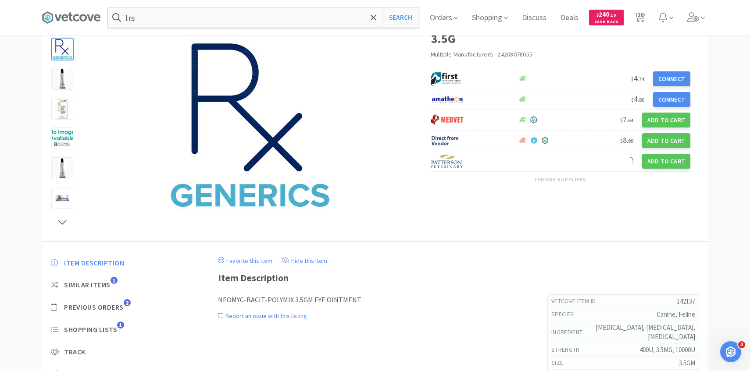
click at [124, 300] on div "Item Description Similar Items 1 Previous Orders 2 Shopping Lists 1 Track Item …" at bounding box center [125, 337] width 167 height 174
click at [129, 309] on span "Previous Orders 2" at bounding box center [125, 307] width 149 height 9
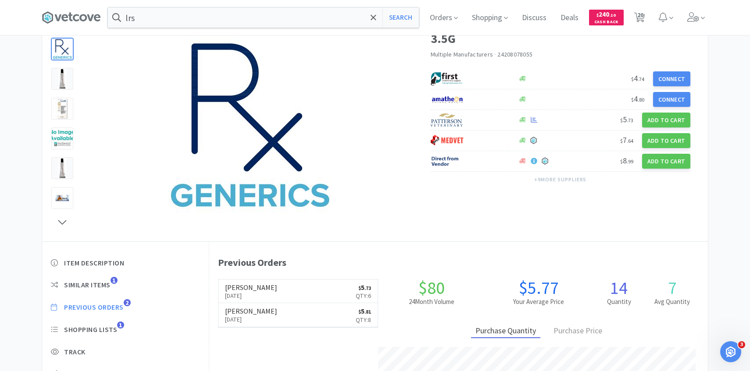
scroll to position [81, 0]
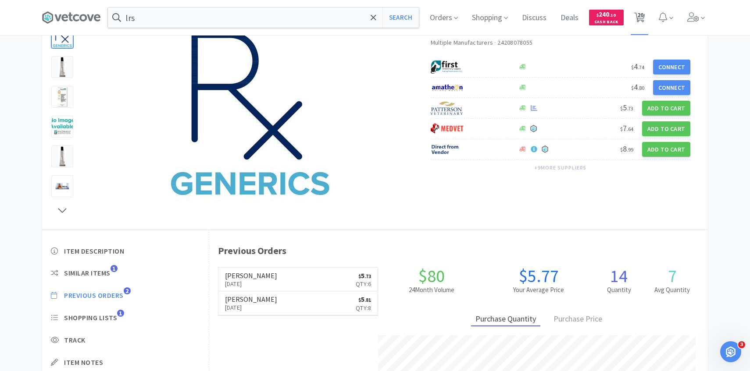
click at [640, 21] on span "20" at bounding box center [640, 14] width 6 height 35
select select "1"
select select "20"
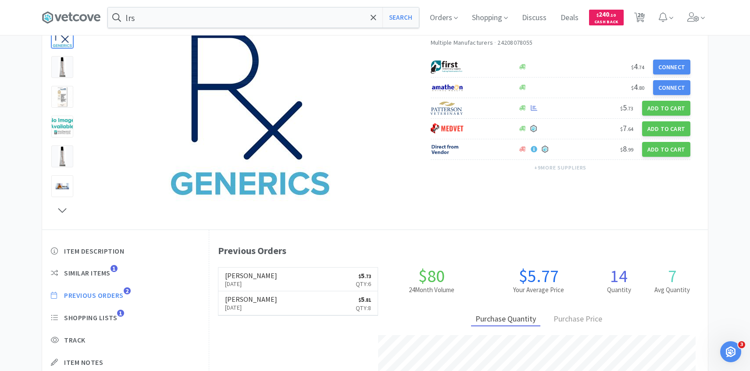
select select "3"
select select "1"
select select "3"
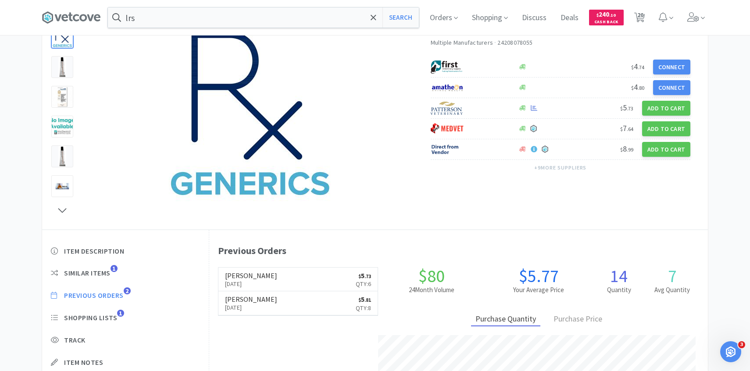
select select "2"
select select "1"
select select "4"
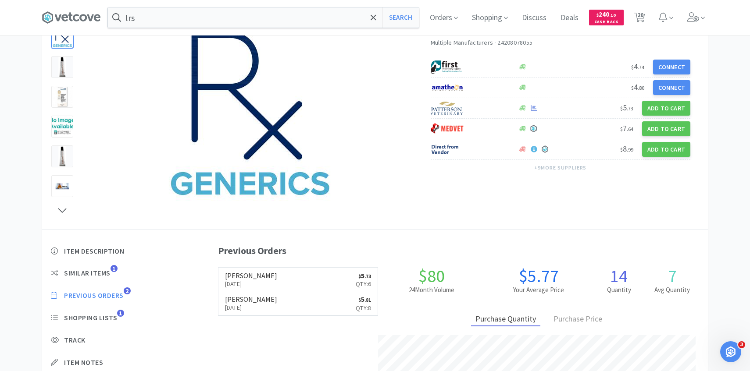
select select "1"
select select "2"
select select "6"
select select "50"
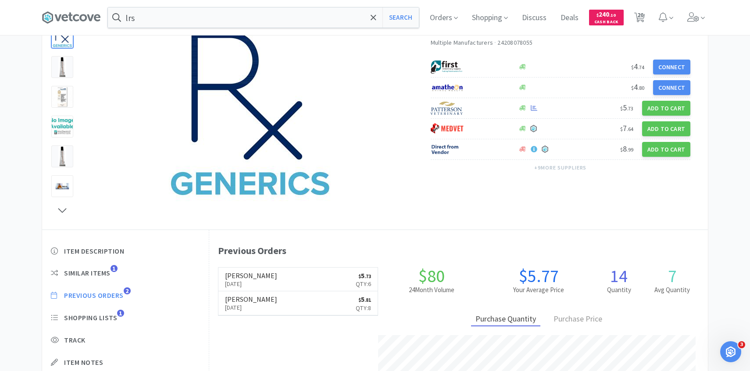
select select "8"
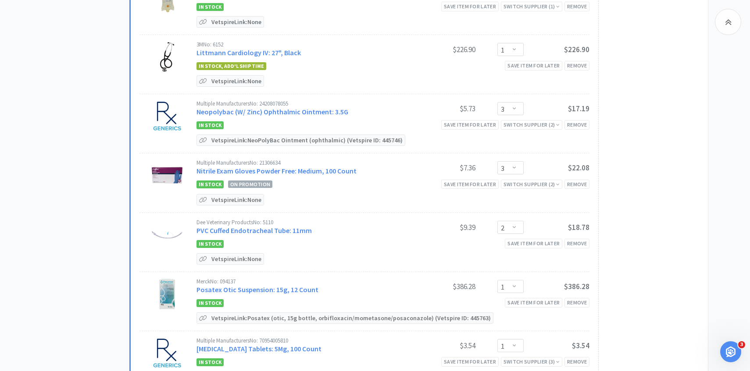
scroll to position [469, 0]
click at [520, 115] on select "Enter Quantity 1 2 3 4 5 6 7 8 9 10 11 12 13 14 15 16 17 18 19 20 Enter Quantity" at bounding box center [510, 108] width 26 height 13
click at [497, 110] on select "Enter Quantity 1 2 3 4 5 6 7 8 9 10 11 12 13 14 15 16 17 18 19 20 Enter Quantity" at bounding box center [510, 108] width 26 height 13
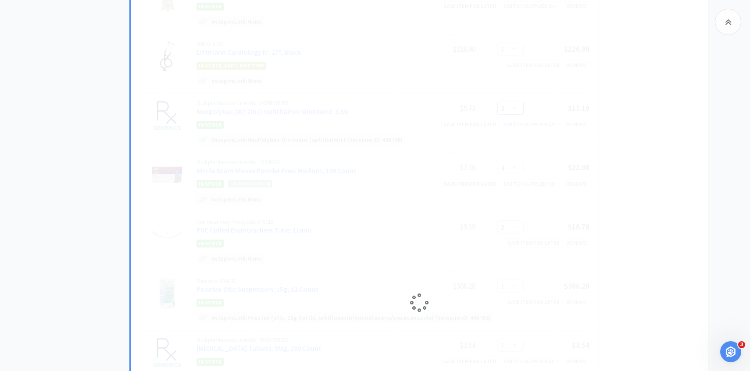
select select "2"
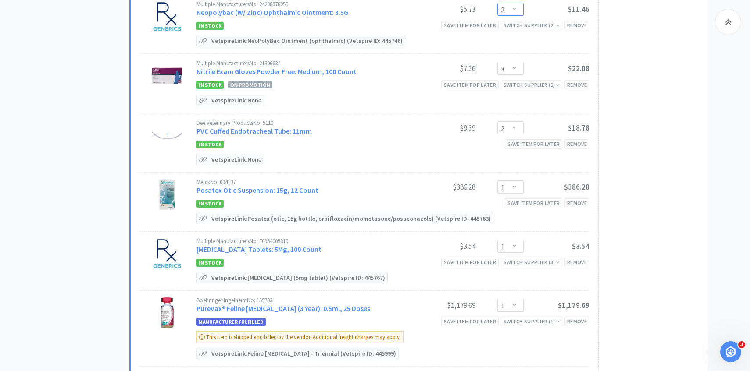
scroll to position [574, 0]
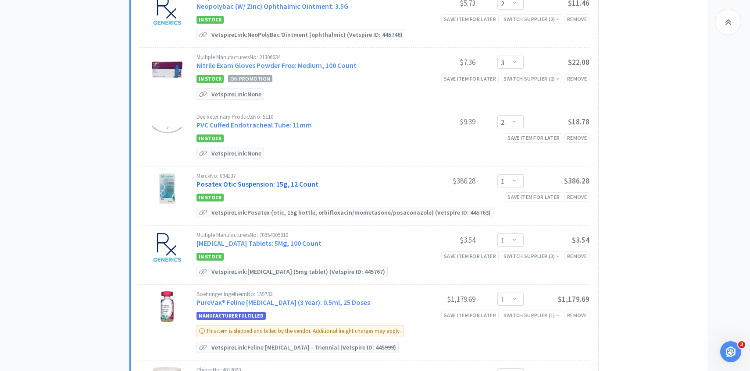
click at [274, 188] on link "Posatex Otic Suspension: 15g, 12 Count" at bounding box center [257, 184] width 122 height 9
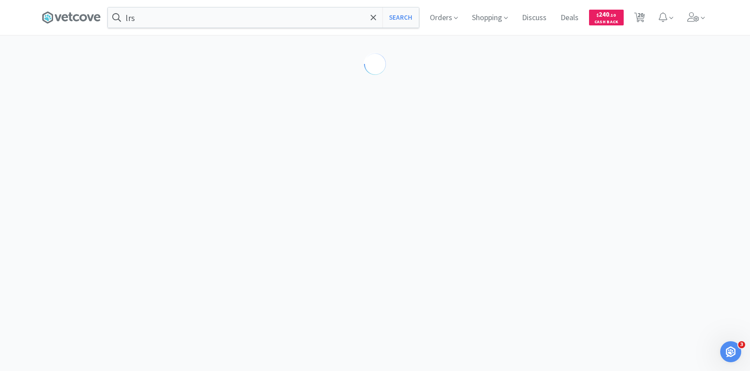
select select "192531"
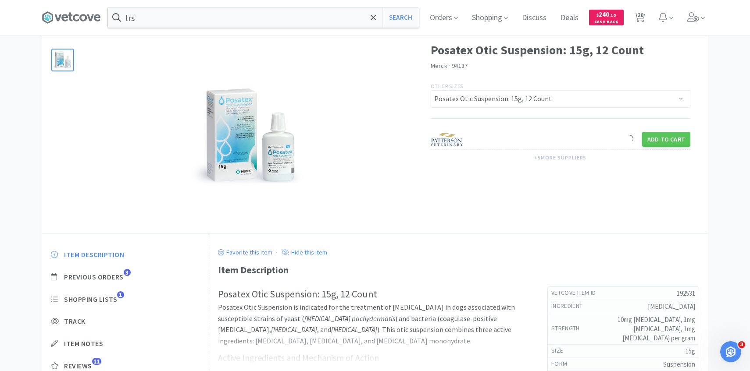
scroll to position [55, 0]
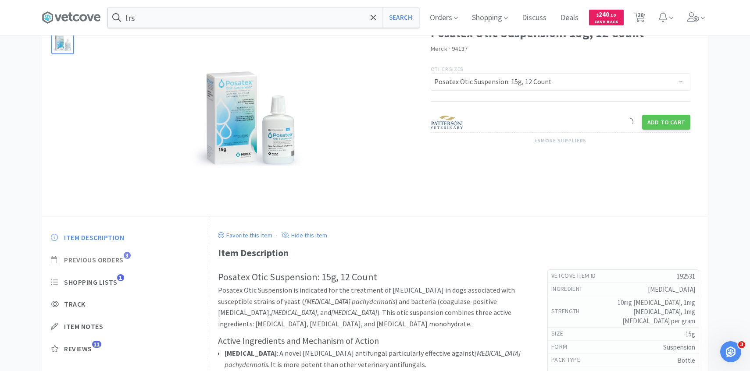
click at [121, 261] on span "Previous Orders" at bounding box center [94, 260] width 60 height 9
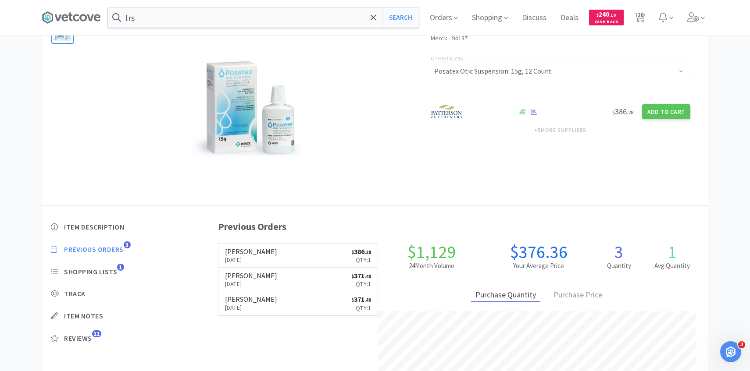
scroll to position [241, 498]
select select "1"
select select "20"
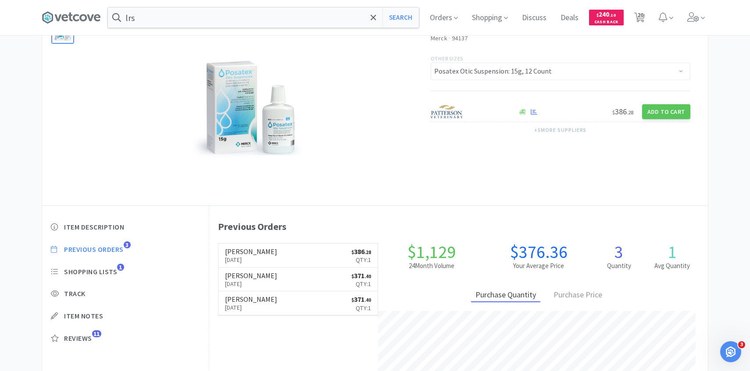
select select "3"
select select "1"
select select "2"
select select "3"
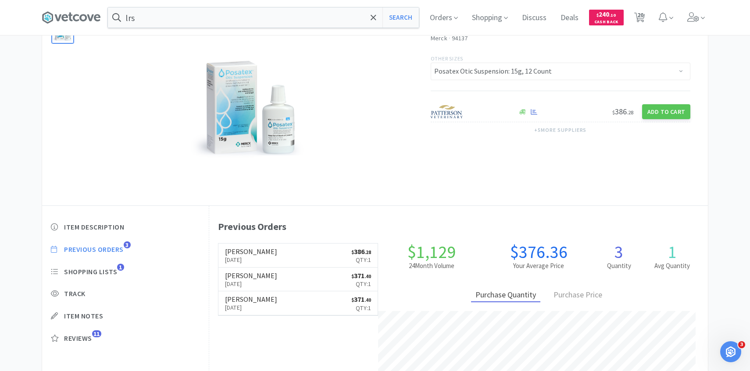
select select "2"
select select "1"
select select "4"
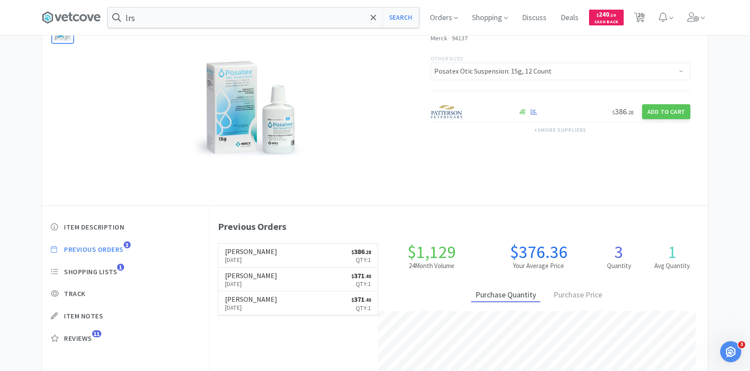
select select "1"
select select "2"
select select "6"
select select "50"
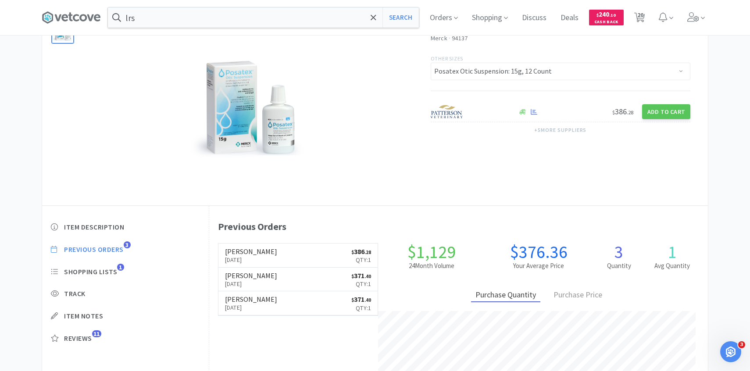
select select "8"
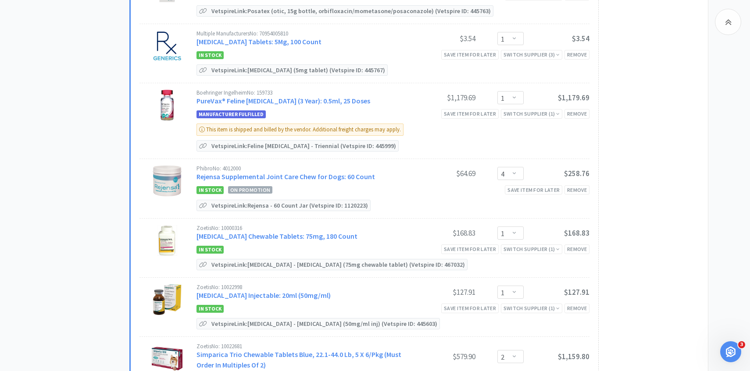
scroll to position [791, 0]
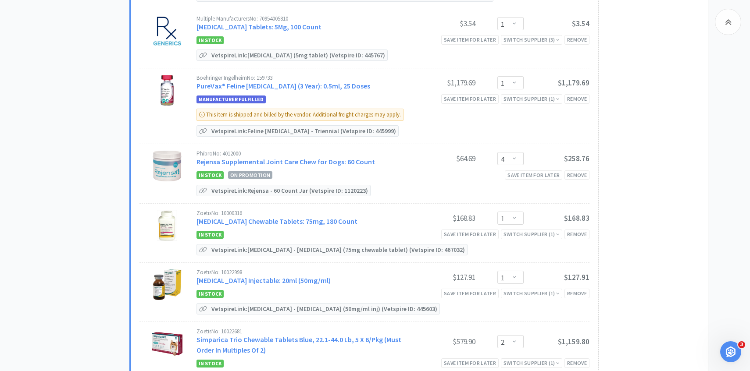
click at [333, 166] on link "Rejensa Supplemental Joint Care Chew for Dogs: 60 Count" at bounding box center [285, 161] width 178 height 9
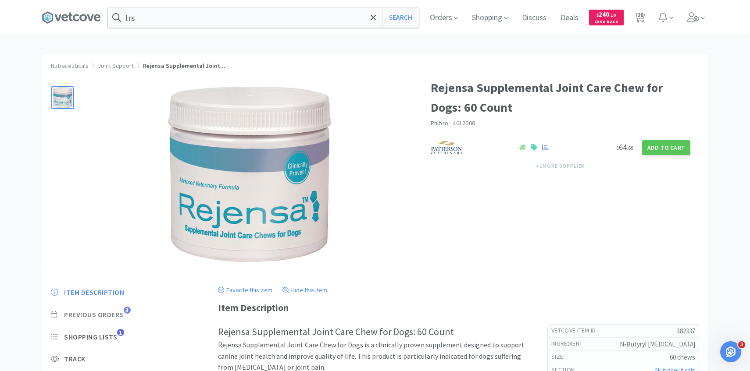
click at [128, 313] on span "3" at bounding box center [127, 310] width 7 height 7
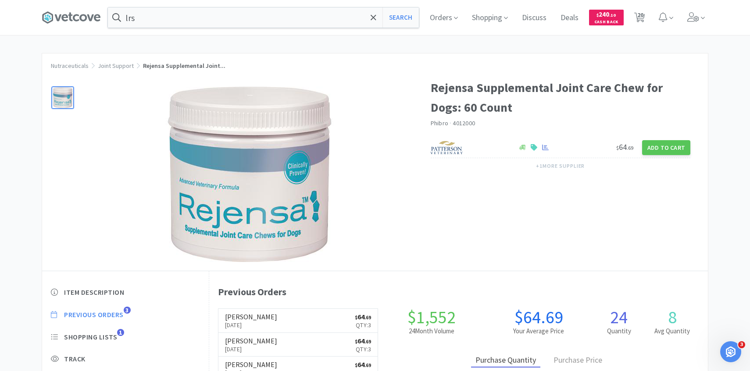
scroll to position [241, 498]
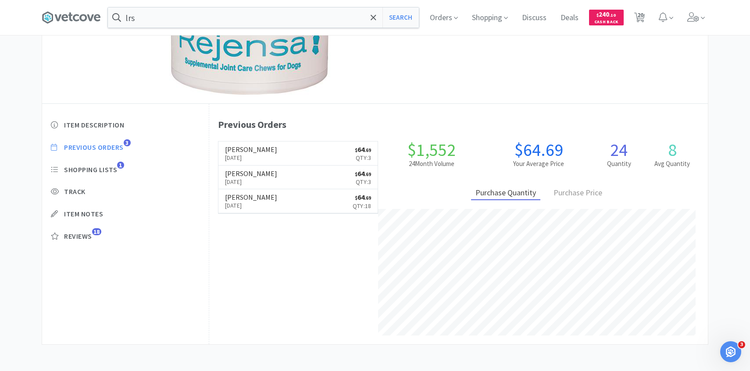
select select "1"
select select "20"
select select "3"
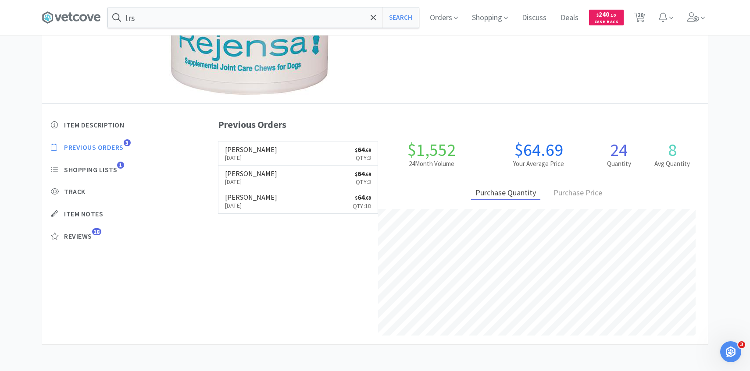
select select "1"
select select "2"
select select "3"
select select "2"
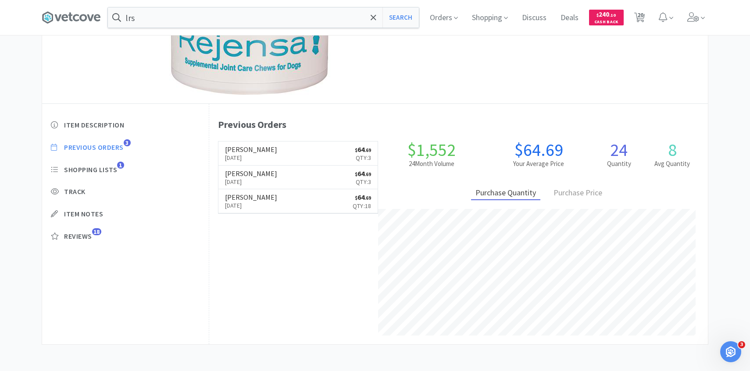
select select "1"
select select "4"
select select "1"
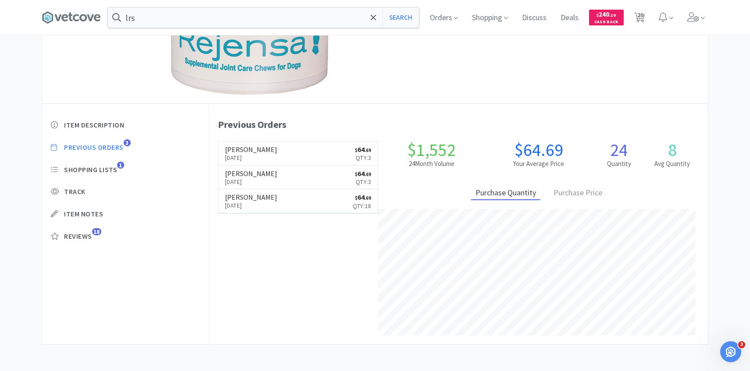
select select "1"
select select "2"
select select "6"
select select "50"
select select "8"
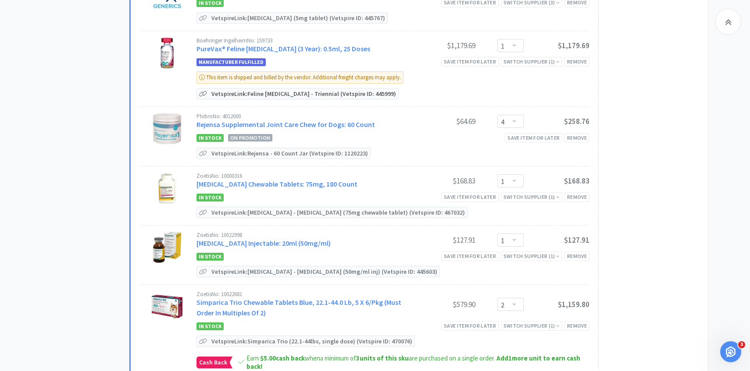
scroll to position [833, 0]
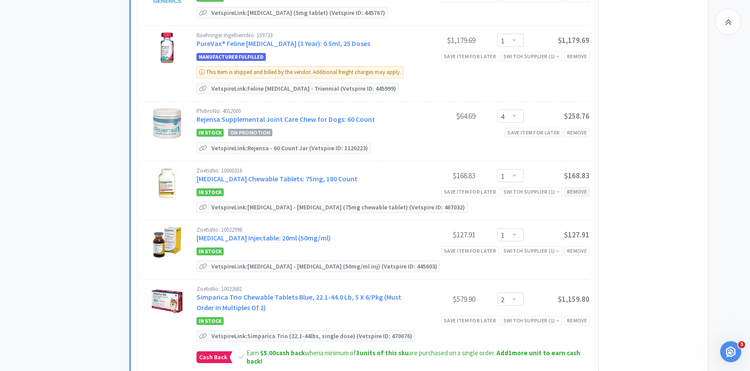
click at [574, 196] on div "Remove" at bounding box center [576, 191] width 25 height 9
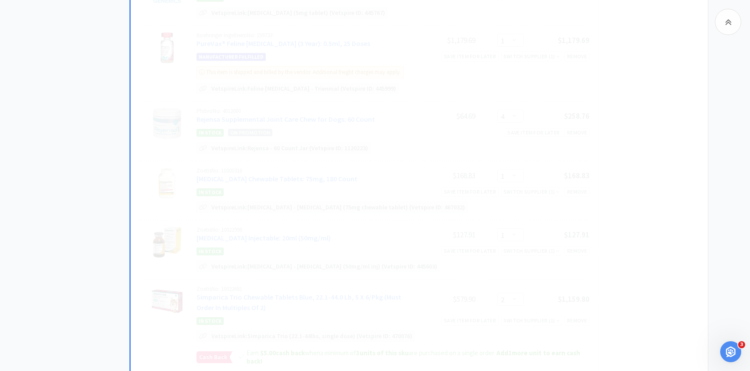
select select "2"
select select "6"
select select "8"
select select "50"
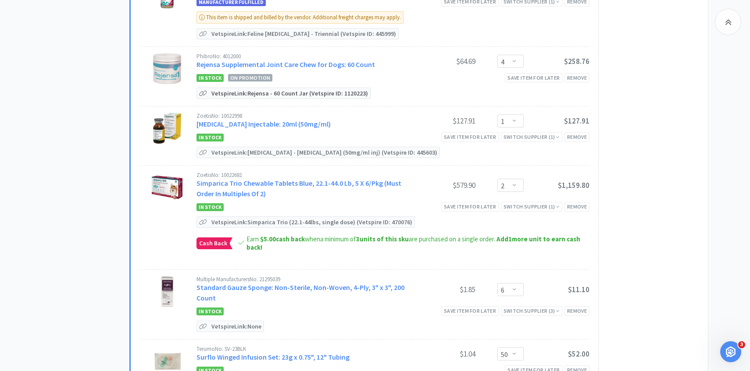
scroll to position [893, 0]
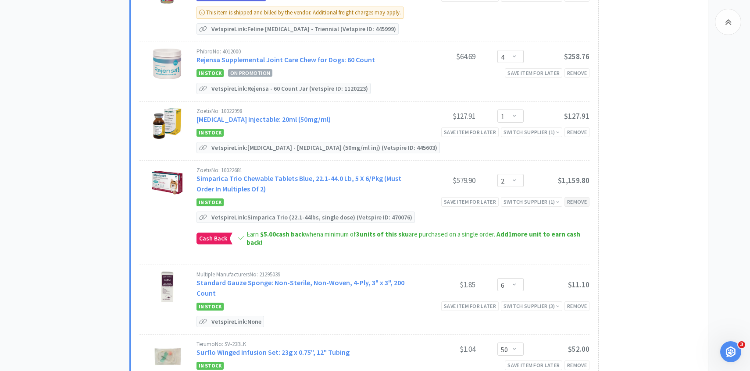
click at [572, 206] on div "Remove" at bounding box center [576, 201] width 25 height 9
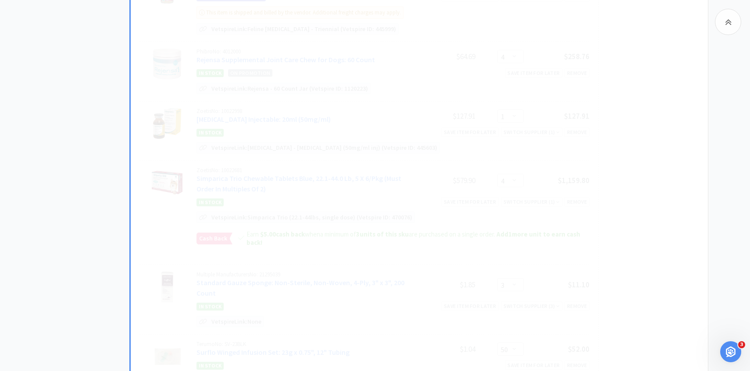
select select "6"
select select "8"
select select "50"
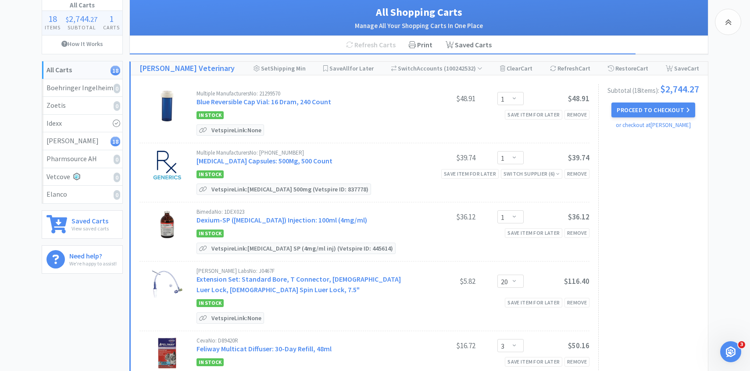
scroll to position [0, 0]
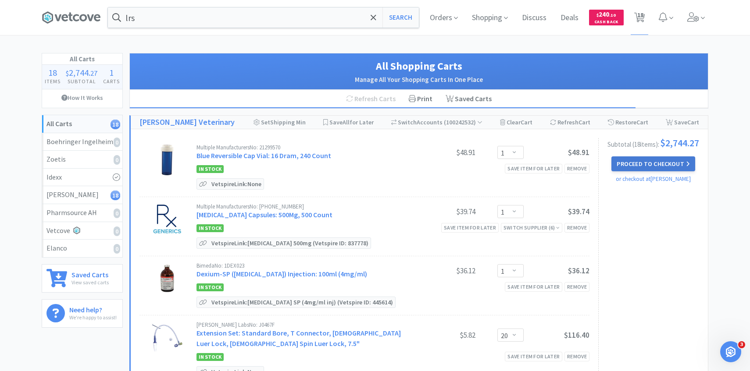
click at [636, 164] on button "Proceed to Checkout" at bounding box center [652, 163] width 83 height 15
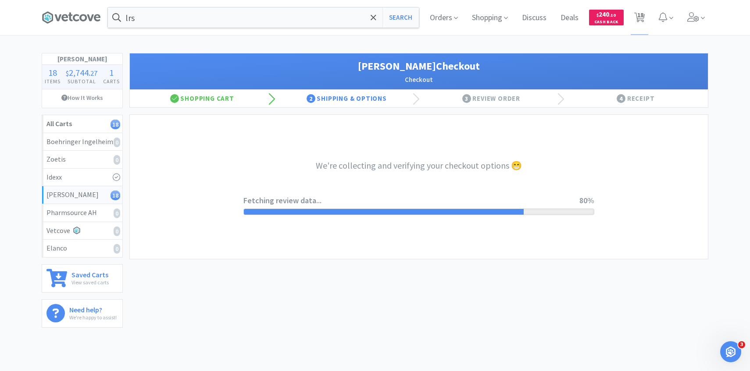
select select "1"
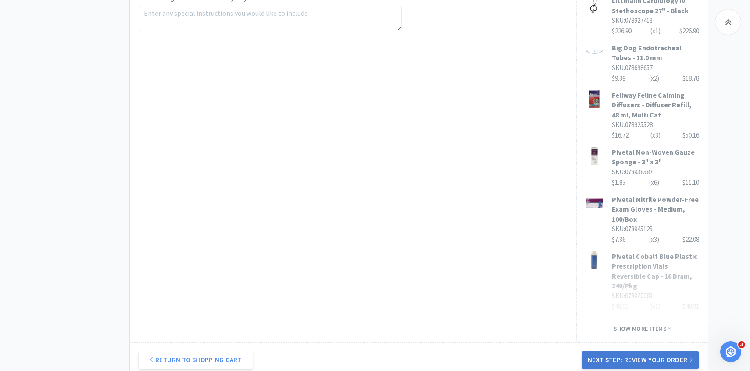
click at [601, 352] on button "Next Step: Review Your Order" at bounding box center [639, 361] width 117 height 18
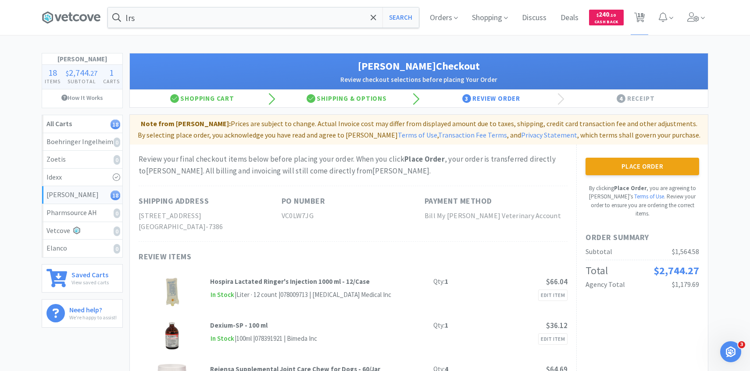
click at [634, 167] on button "Place Order" at bounding box center [642, 167] width 114 height 18
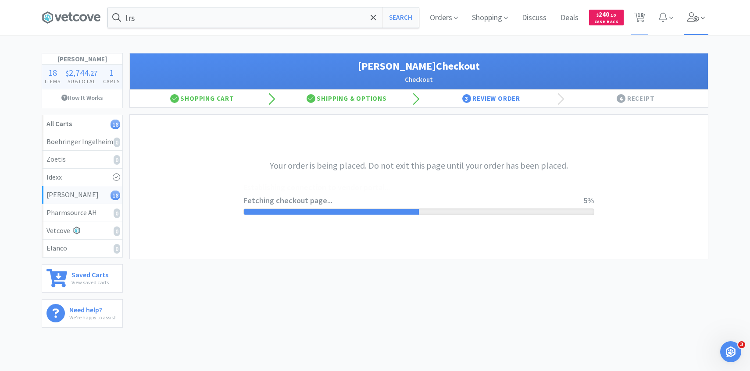
click at [697, 20] on icon at bounding box center [693, 17] width 12 height 10
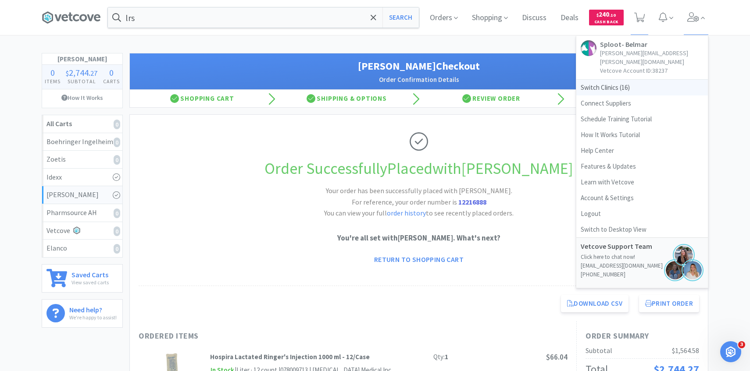
click at [606, 82] on span "Switch Clinics ( 16 )" at bounding box center [642, 88] width 132 height 16
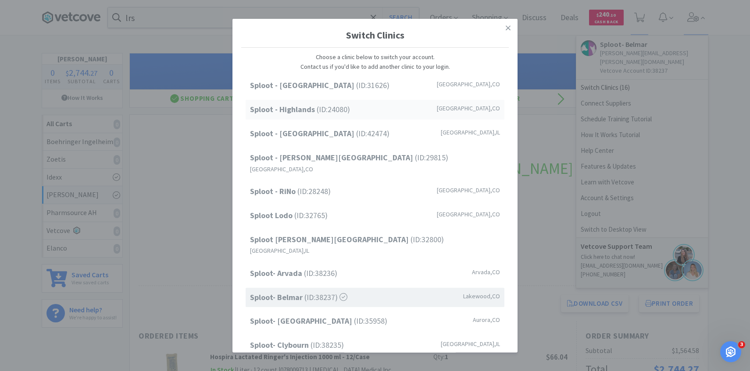
click at [411, 113] on div "Sploot - Highlands (ID: 24080 ) Denver , CO" at bounding box center [374, 110] width 259 height 20
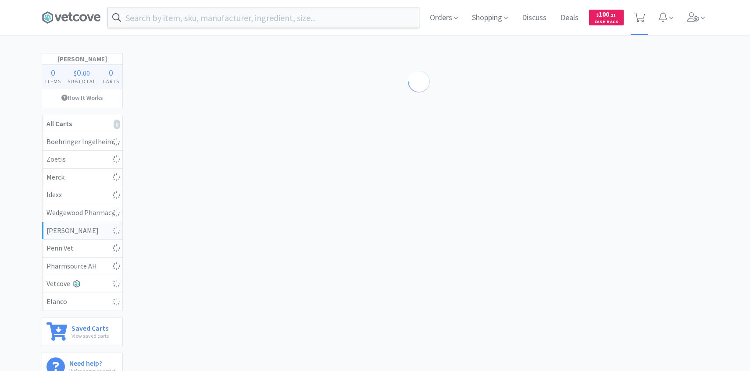
click at [646, 7] on span at bounding box center [639, 17] width 18 height 35
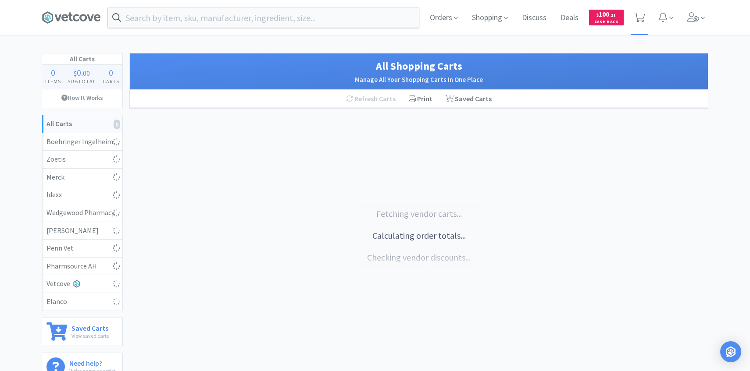
select select "10"
select select "2"
select select "1"
select select "3"
select select "2"
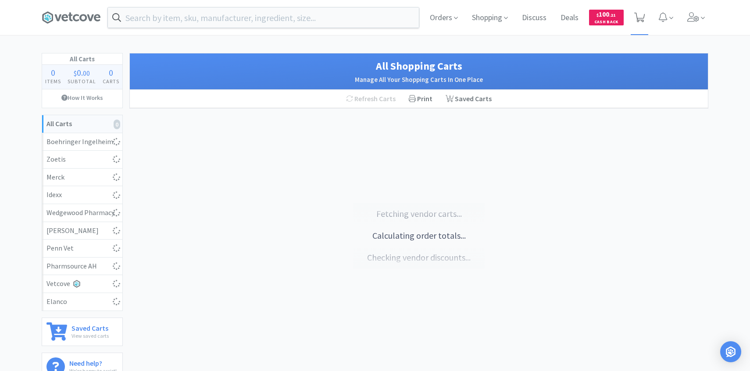
select select "1"
select select "2"
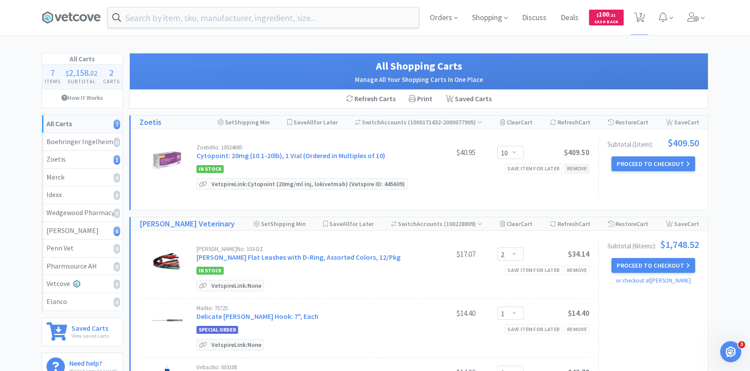
click at [585, 167] on div "Remove" at bounding box center [576, 168] width 25 height 9
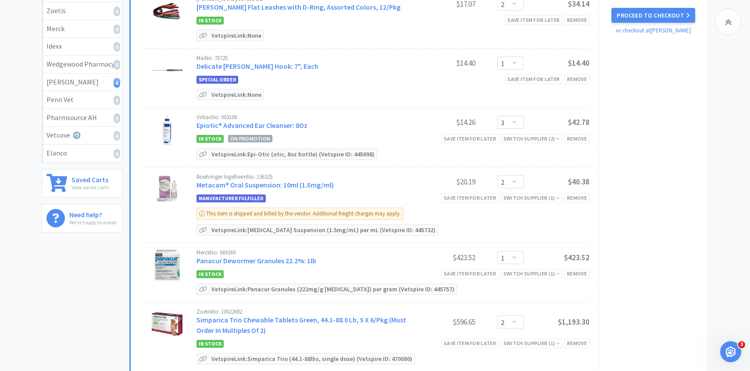
scroll to position [149, 0]
click at [295, 124] on link "Epiotic® Advanced Ear Cleanser: 8Oz" at bounding box center [251, 125] width 111 height 9
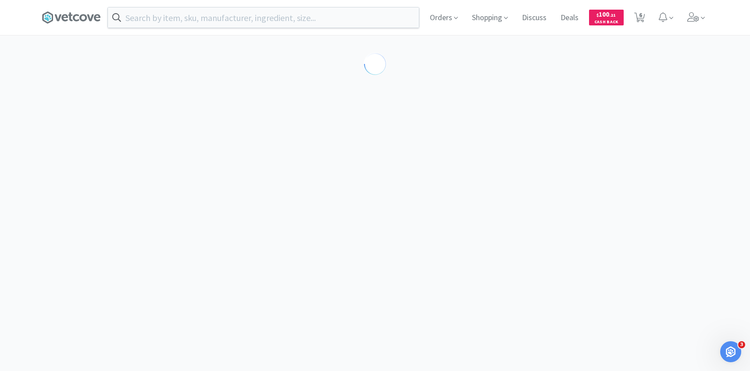
select select "189581"
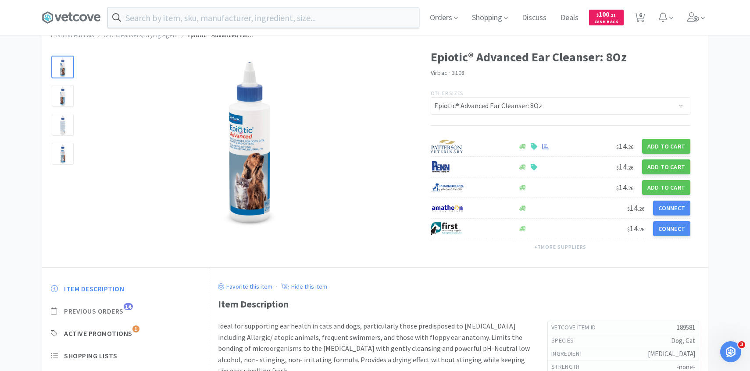
click at [122, 312] on span "Previous Orders" at bounding box center [94, 311] width 60 height 9
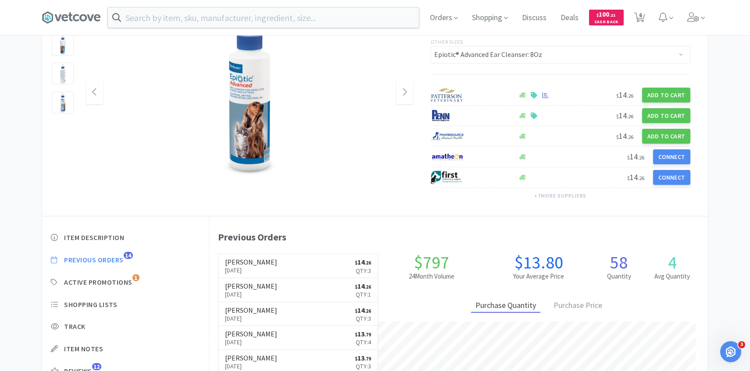
scroll to position [84, 0]
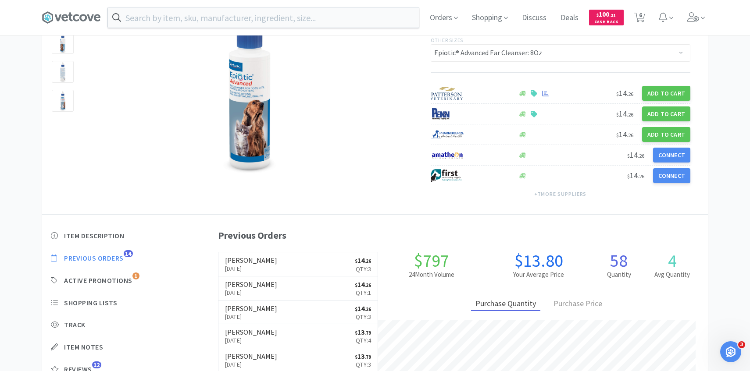
select select "2"
select select "1"
select select "3"
select select "2"
select select "1"
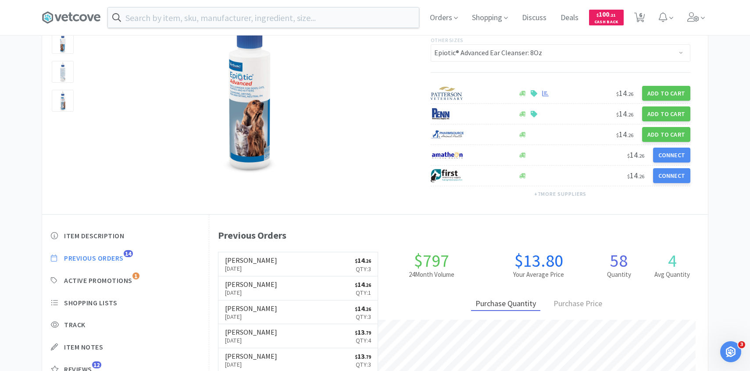
select select "2"
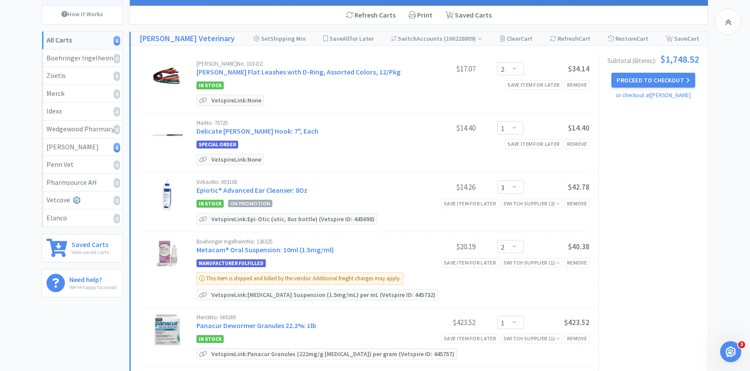
scroll to position [149, 0]
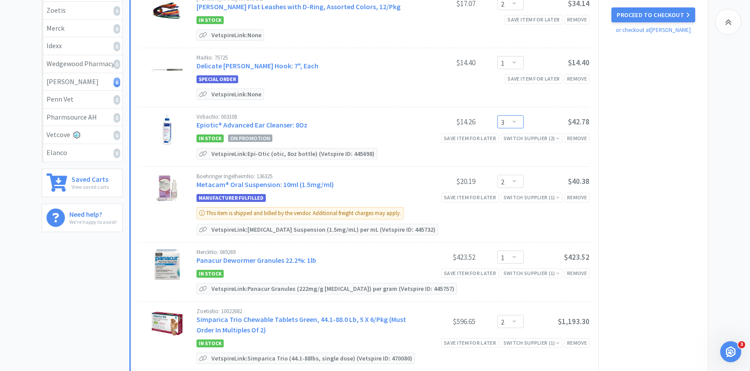
click at [511, 123] on select "Enter Quantity 1 2 3 4 5 6 7 8 9 10 11 12 13 14 15 16 17 18 19 20 Enter Quantity" at bounding box center [510, 121] width 26 height 13
click at [497, 115] on select "Enter Quantity 1 2 3 4 5 6 7 8 9 10 11 12 13 14 15 16 17 18 19 20 Enter Quantity" at bounding box center [510, 121] width 26 height 13
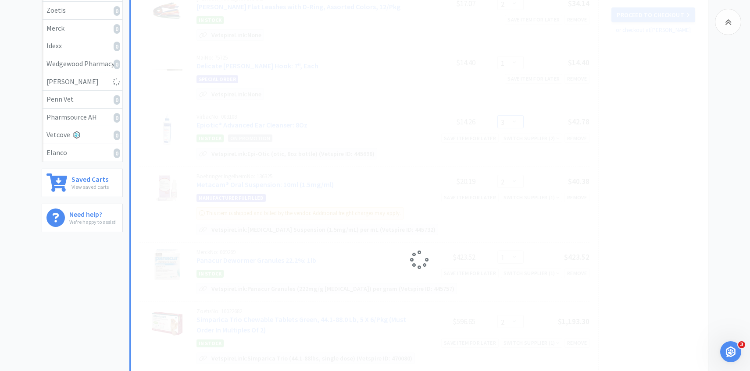
select select "4"
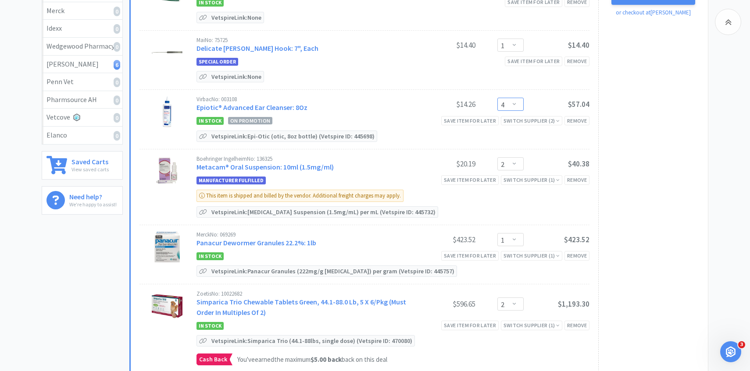
scroll to position [0, 0]
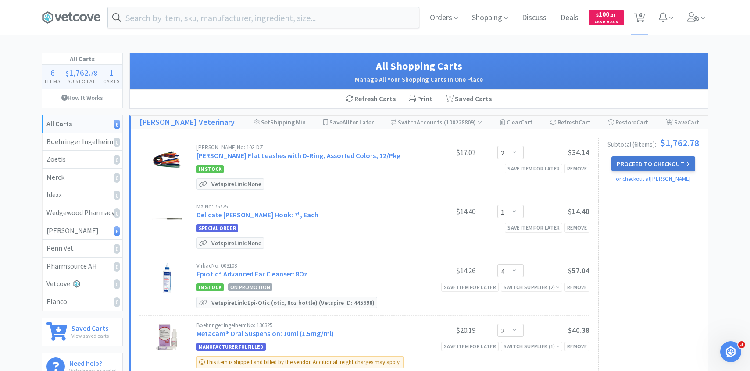
click at [629, 161] on button "Proceed to Checkout" at bounding box center [652, 163] width 83 height 15
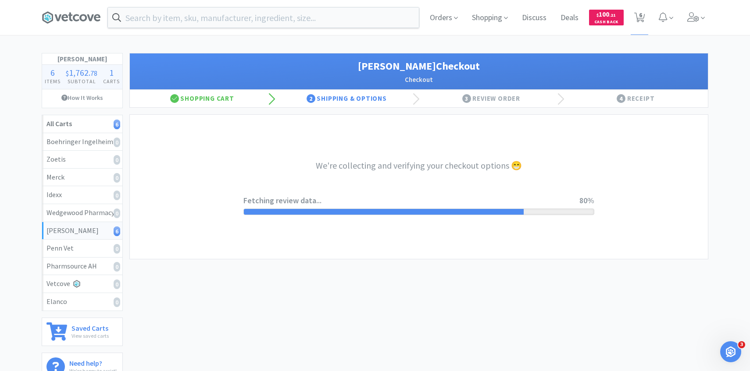
select select "1"
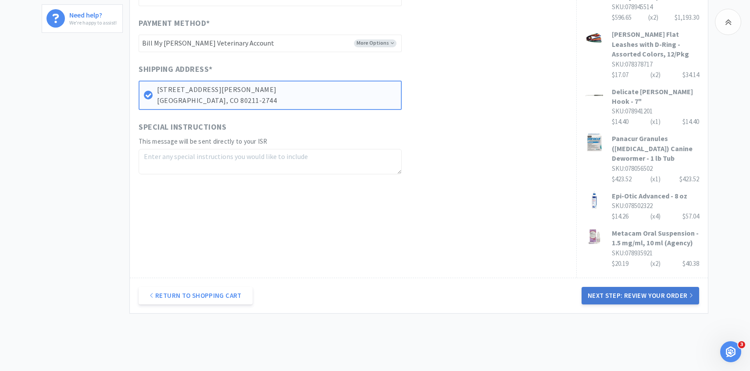
click at [634, 287] on button "Next Step: Review Your Order" at bounding box center [639, 296] width 117 height 18
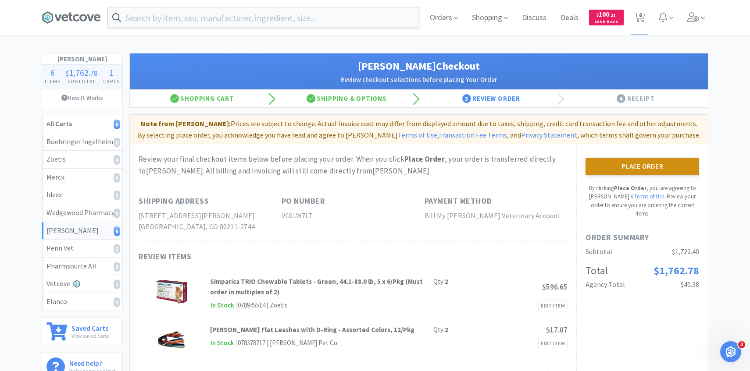
click at [645, 173] on button "Place Order" at bounding box center [642, 167] width 114 height 18
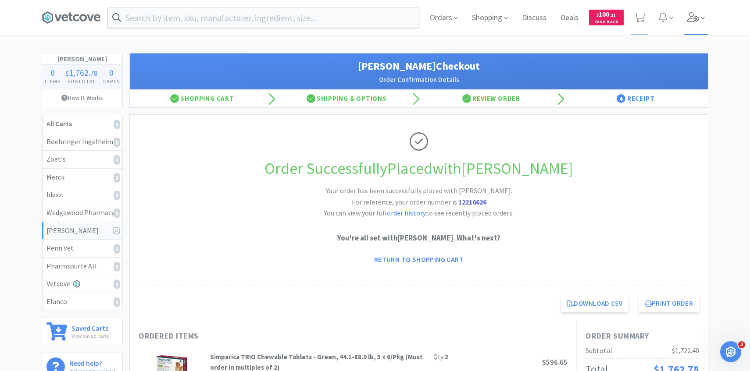
click at [696, 14] on icon at bounding box center [693, 17] width 12 height 10
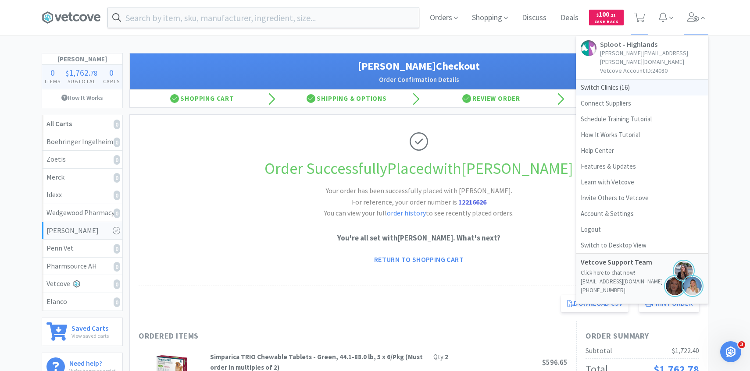
click at [635, 80] on span "Switch Clinics ( 16 )" at bounding box center [642, 88] width 132 height 16
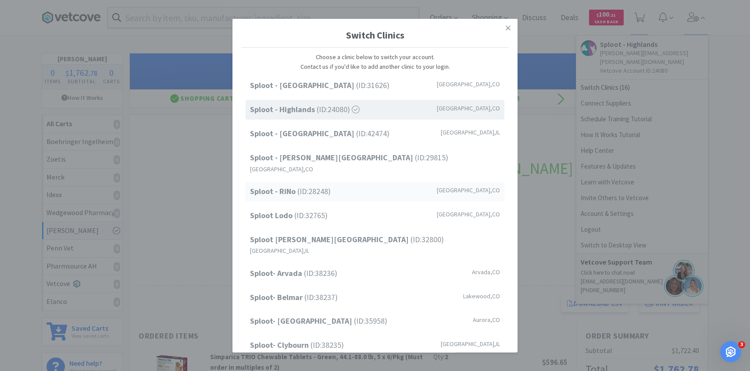
click at [381, 182] on div "Sploot - RiNo (ID: 28248 ) [GEOGRAPHIC_DATA] , [GEOGRAPHIC_DATA]" at bounding box center [374, 192] width 259 height 20
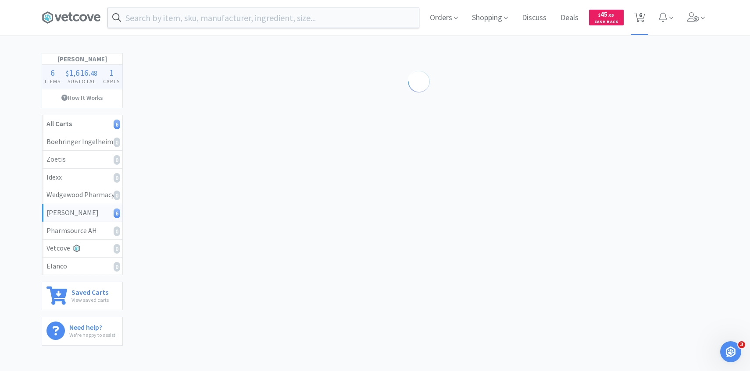
click at [646, 13] on span "6" at bounding box center [639, 17] width 18 height 35
select select "1"
select select "2"
select select "1"
select select "2"
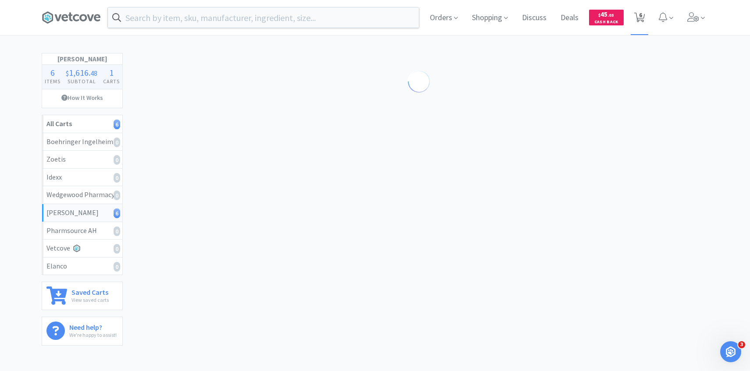
select select "1"
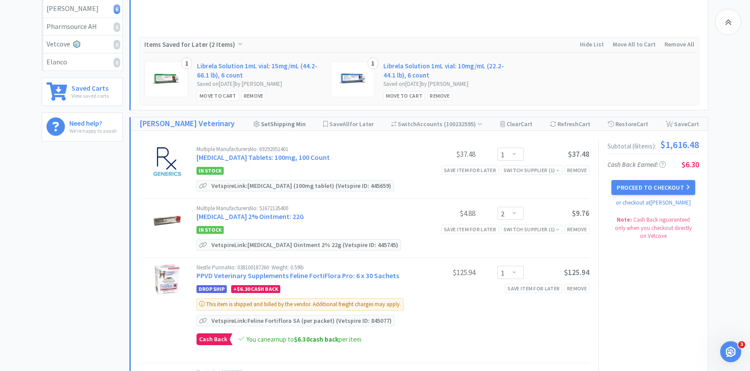
scroll to position [274, 0]
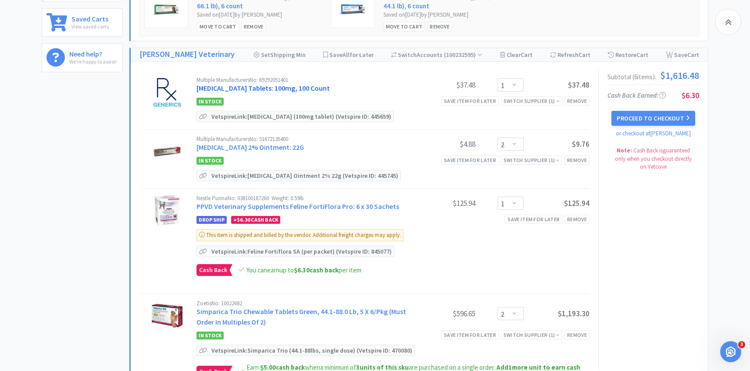
click at [316, 87] on link "[MEDICAL_DATA] Tablets: 100mg, 100 Count" at bounding box center [262, 88] width 133 height 9
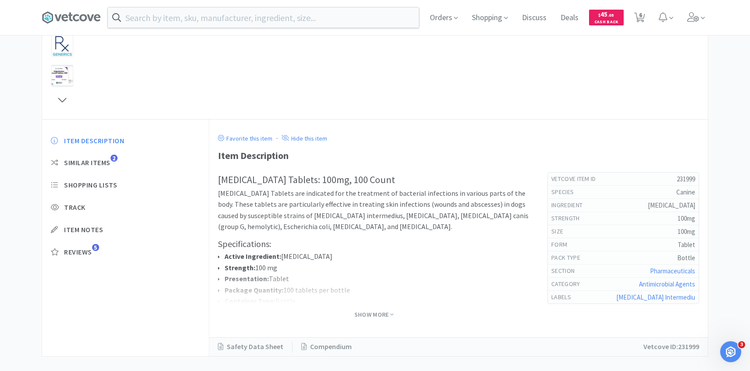
scroll to position [203, 0]
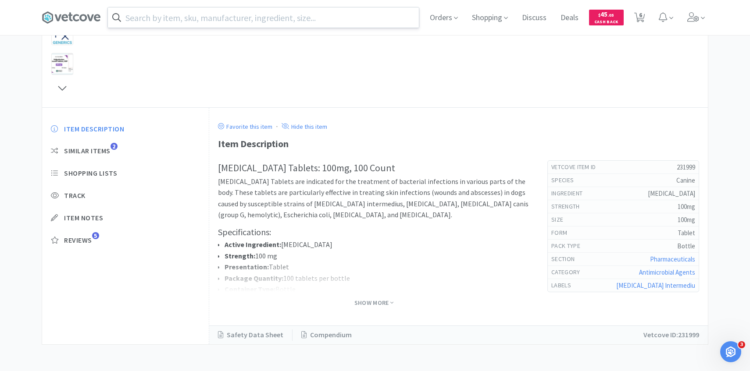
click at [217, 20] on input "text" at bounding box center [263, 17] width 311 height 20
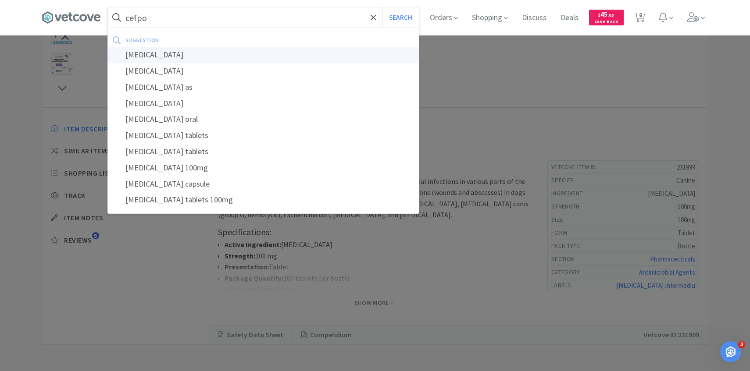
click at [229, 51] on div "[MEDICAL_DATA]" at bounding box center [263, 55] width 311 height 16
type input "[MEDICAL_DATA]"
select select "1"
select select "2"
select select "1"
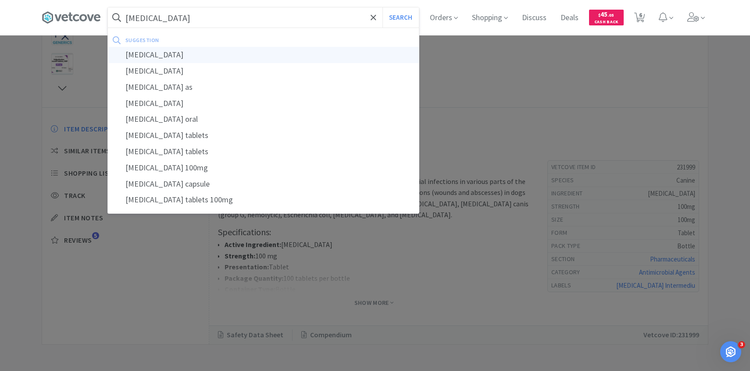
select select "2"
select select "1"
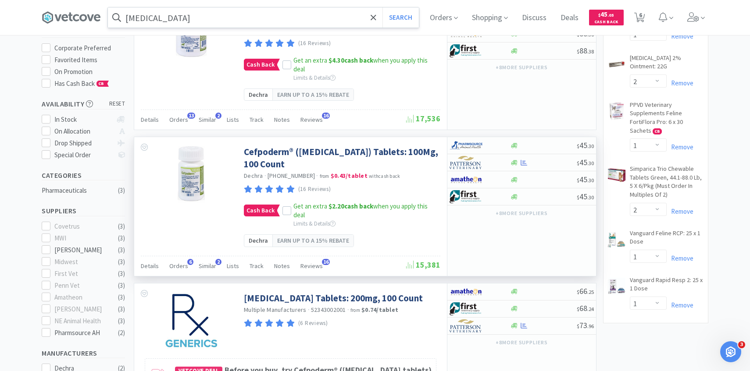
scroll to position [149, 0]
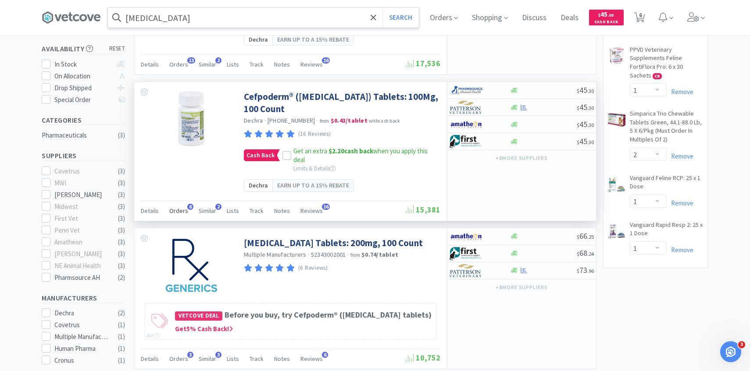
click at [183, 210] on span "Orders" at bounding box center [178, 211] width 19 height 8
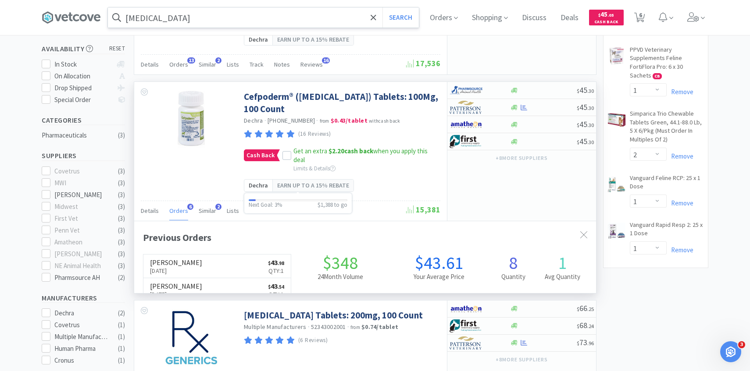
scroll to position [227, 462]
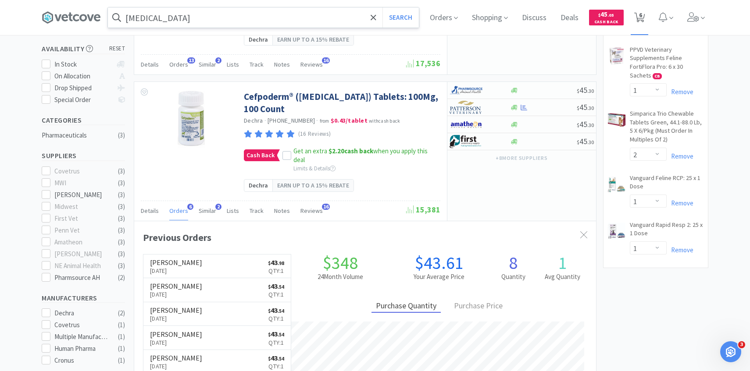
click at [633, 16] on span "6" at bounding box center [639, 17] width 18 height 35
select select "1"
select select "2"
select select "1"
select select "2"
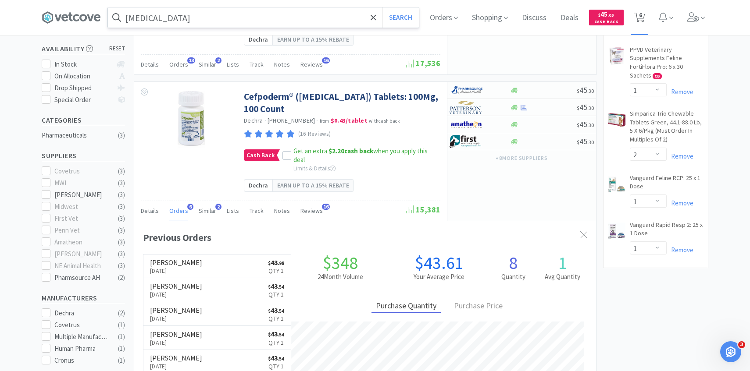
select select "1"
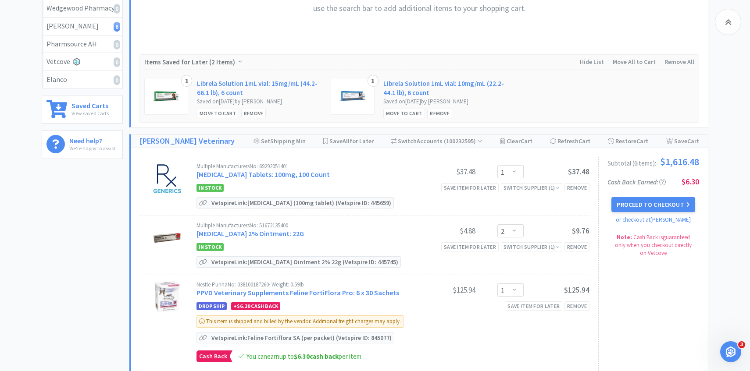
scroll to position [211, 0]
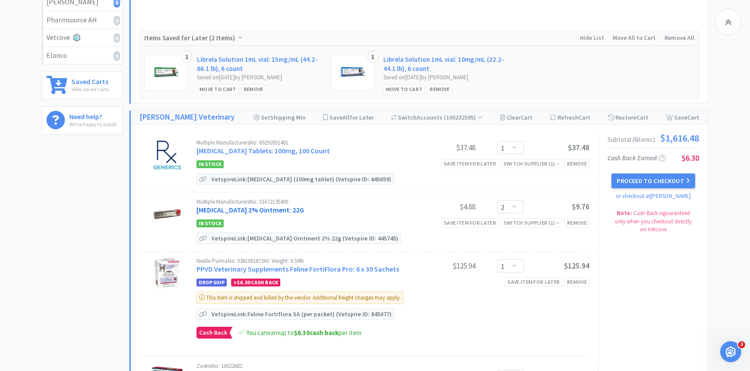
click at [251, 209] on link "[MEDICAL_DATA] 2% Ointment: 22G" at bounding box center [249, 210] width 107 height 9
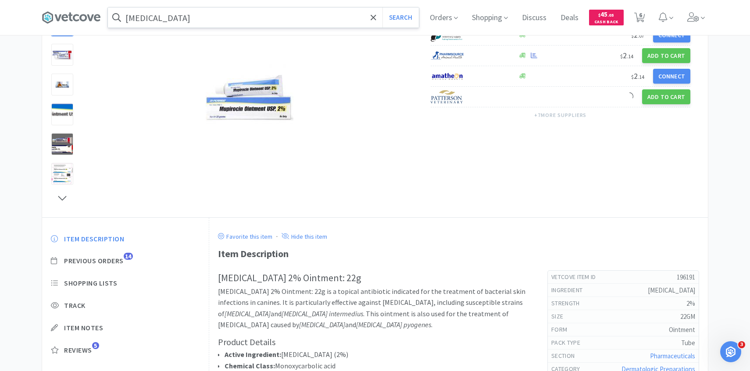
scroll to position [117, 0]
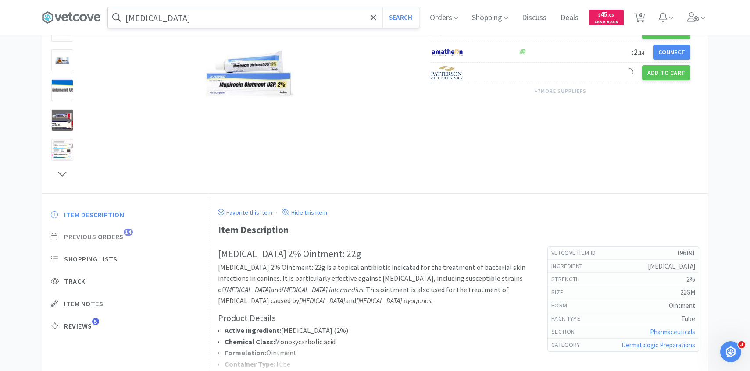
click at [119, 241] on span "Previous Orders" at bounding box center [94, 236] width 60 height 9
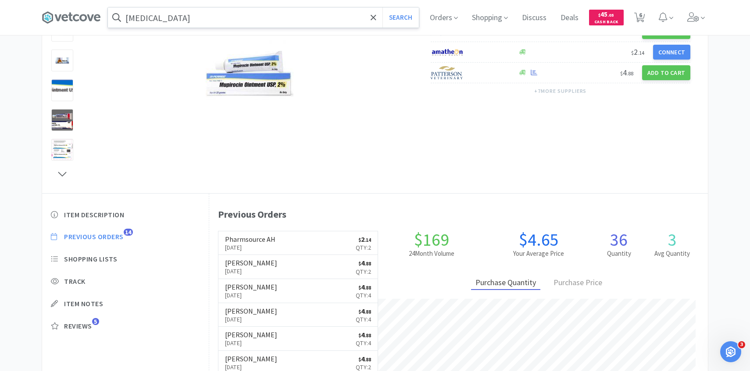
scroll to position [241, 498]
click at [640, 10] on span "6" at bounding box center [640, 14] width 3 height 35
select select "1"
select select "2"
select select "1"
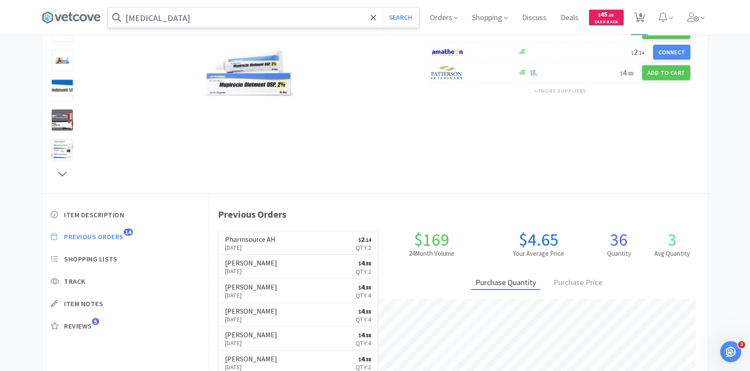
select select "2"
select select "1"
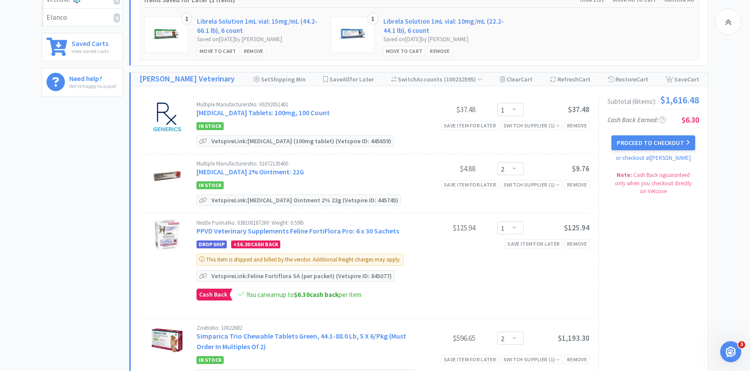
scroll to position [327, 0]
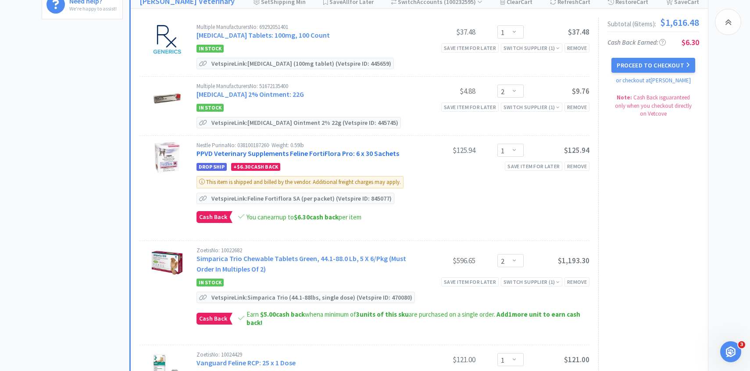
click at [282, 151] on link "PPVD Veterinary Supplements Feline FortiFlora Pro: 6 x 30 Sachets" at bounding box center [297, 153] width 203 height 9
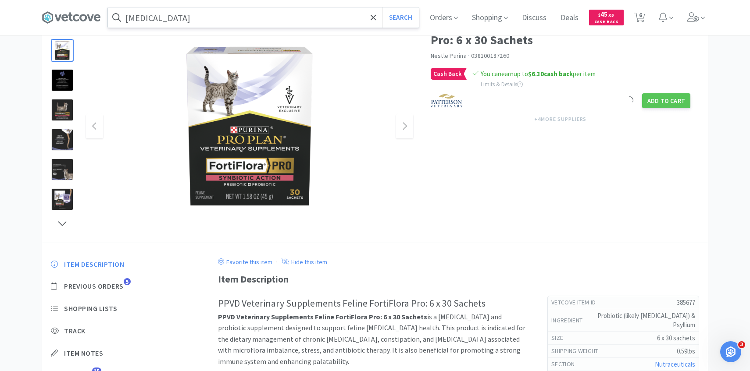
scroll to position [100, 0]
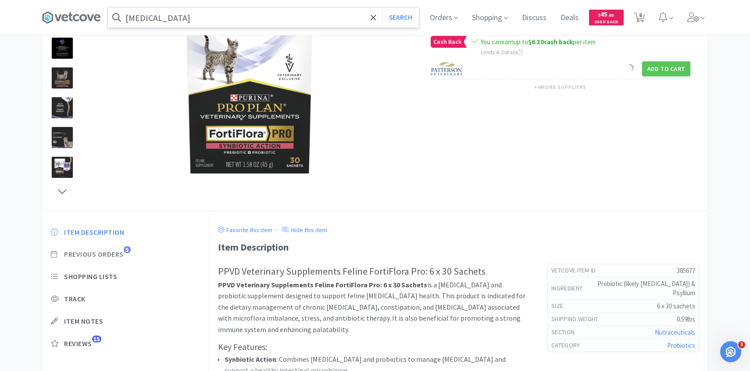
click at [117, 250] on span "Previous Orders" at bounding box center [94, 254] width 60 height 9
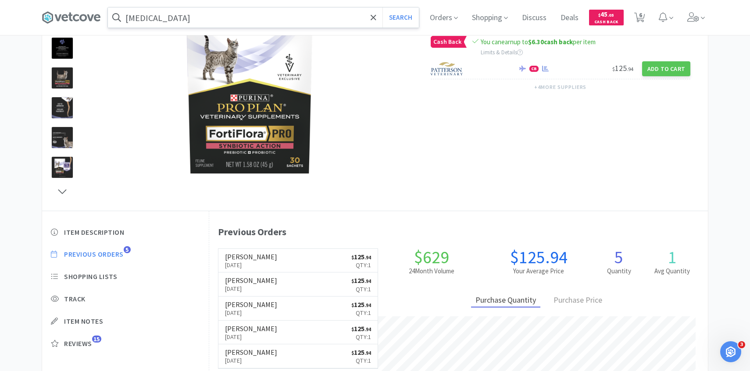
scroll to position [241, 498]
click at [639, 17] on span "6" at bounding box center [640, 14] width 3 height 35
select select "1"
select select "2"
select select "1"
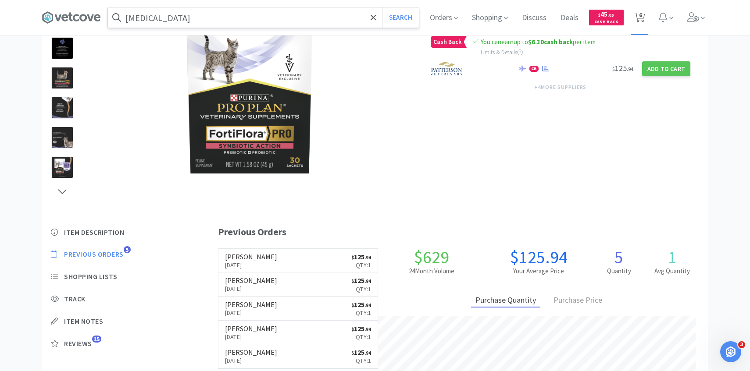
select select "2"
select select "1"
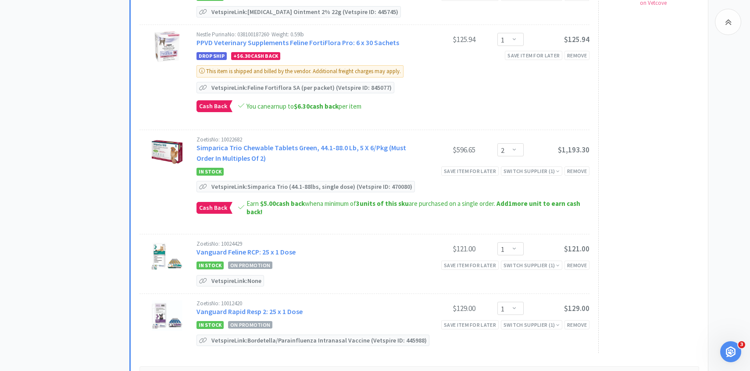
scroll to position [511, 0]
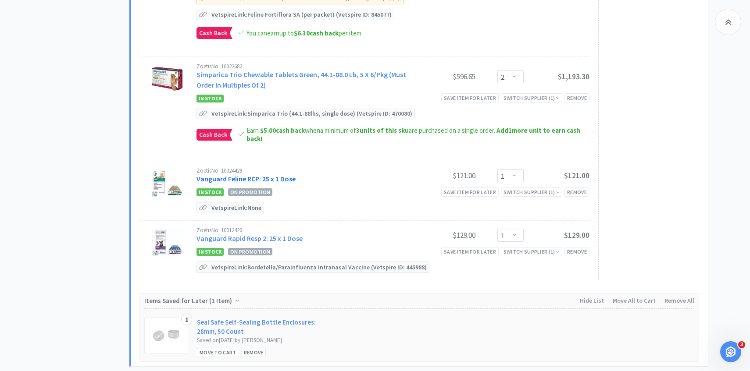
click at [245, 174] on link "Vanguard Feline RCP: 25 x 1 Dose" at bounding box center [245, 178] width 99 height 9
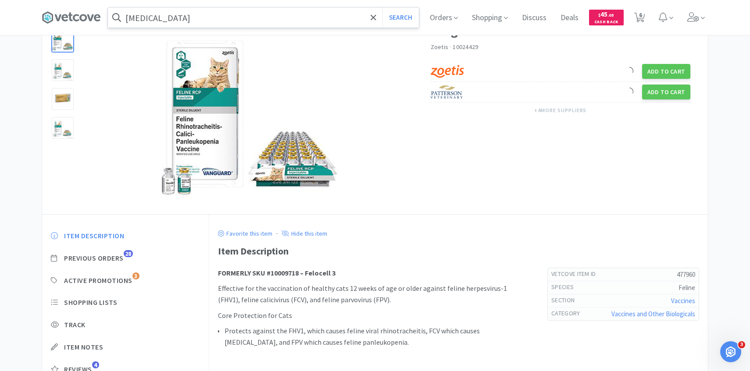
scroll to position [85, 0]
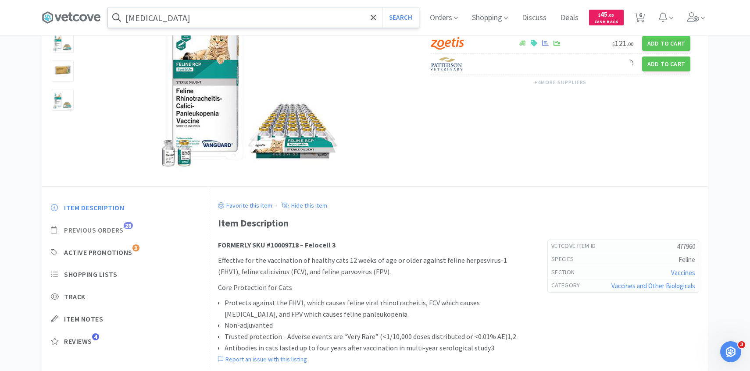
click at [114, 228] on span "Previous Orders" at bounding box center [94, 230] width 60 height 9
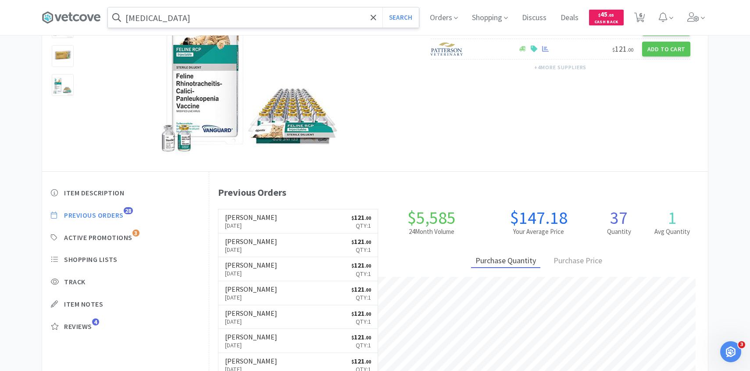
scroll to position [241, 498]
click at [646, 11] on span "6" at bounding box center [639, 17] width 18 height 35
select select "1"
select select "2"
select select "1"
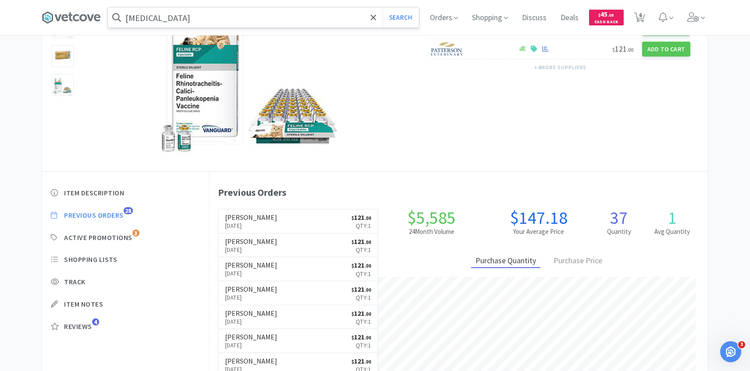
select select "2"
select select "1"
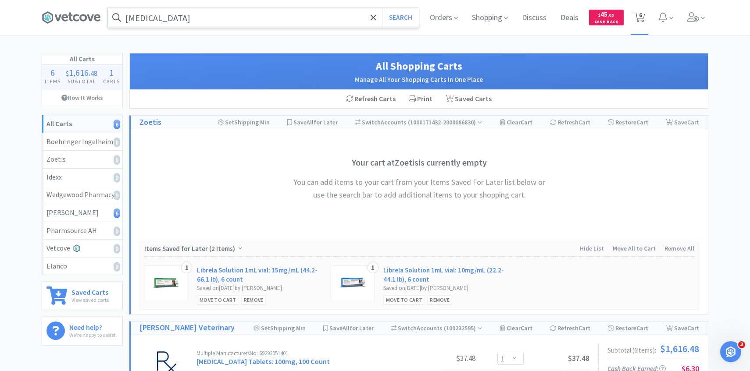
click at [637, 28] on span "6" at bounding box center [639, 17] width 18 height 35
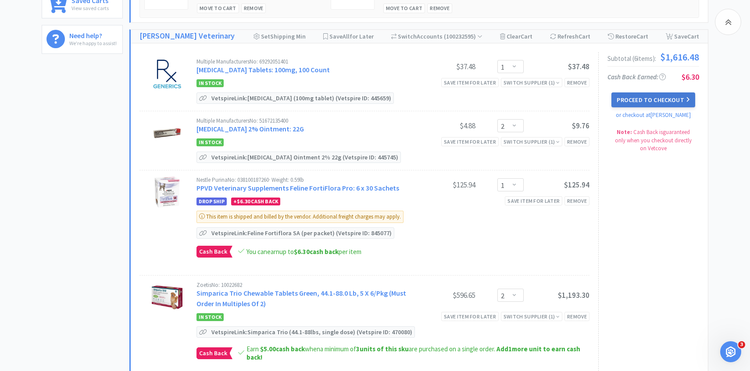
click at [656, 101] on button "Proceed to Checkout" at bounding box center [652, 99] width 83 height 15
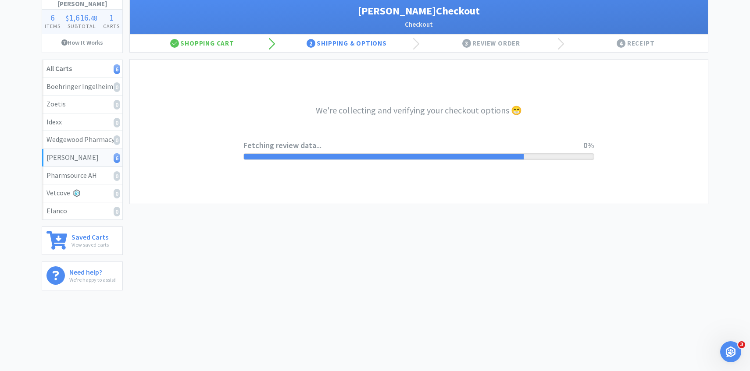
select select "1"
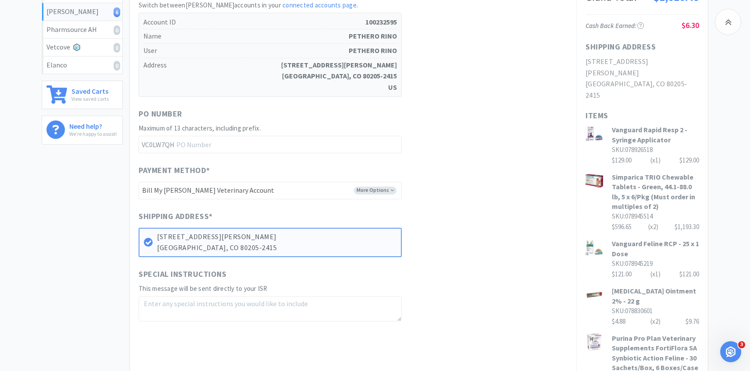
scroll to position [393, 0]
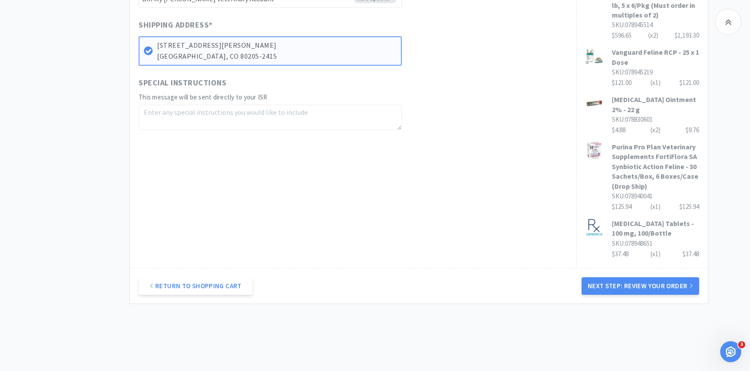
click at [605, 272] on div "Return to Shopping Cart Next Step: Review Your Order" at bounding box center [419, 286] width 578 height 36
click at [601, 277] on button "Next Step: Review Your Order" at bounding box center [639, 286] width 117 height 18
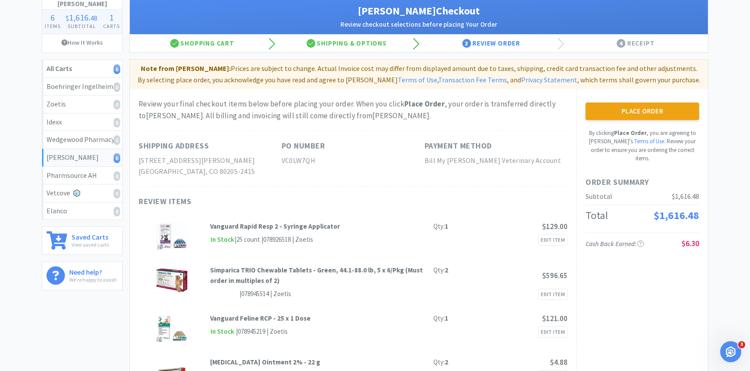
scroll to position [0, 0]
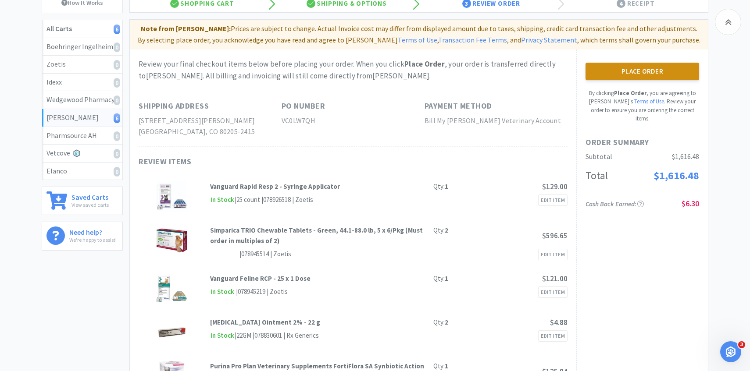
click at [615, 64] on button "Place Order" at bounding box center [642, 72] width 114 height 18
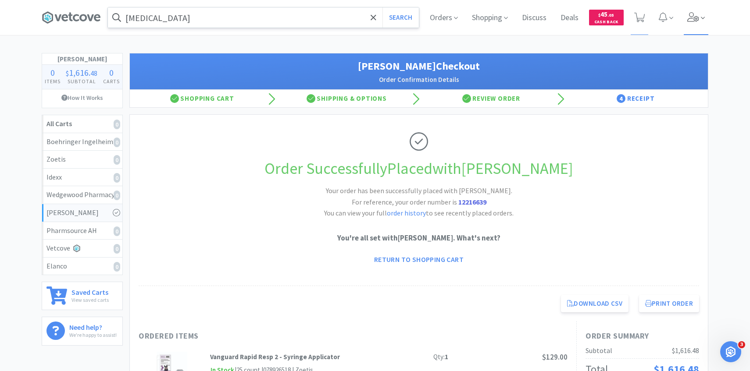
click at [696, 11] on span at bounding box center [695, 17] width 25 height 35
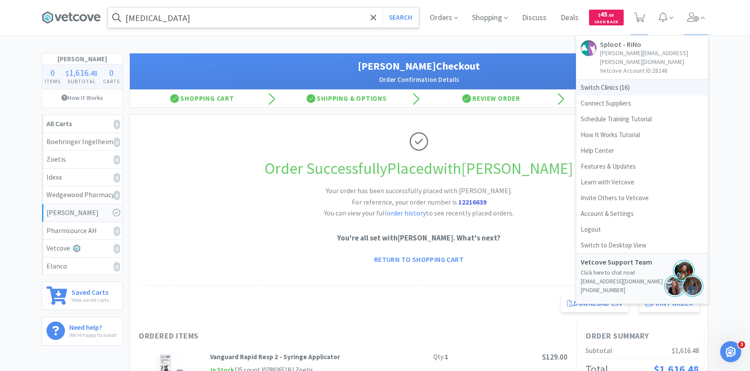
click at [656, 80] on span "Switch Clinics ( 16 )" at bounding box center [642, 88] width 132 height 16
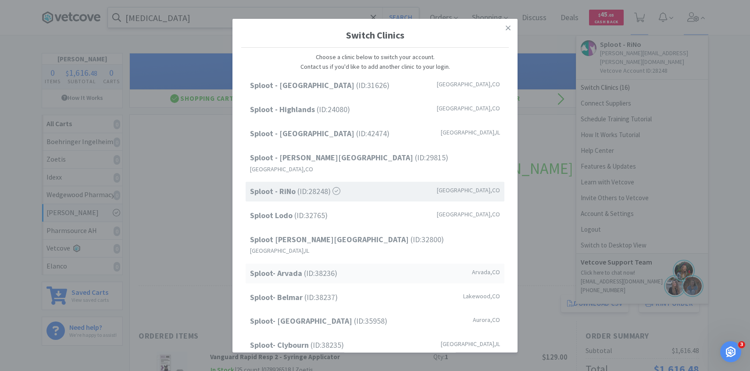
scroll to position [112, 0]
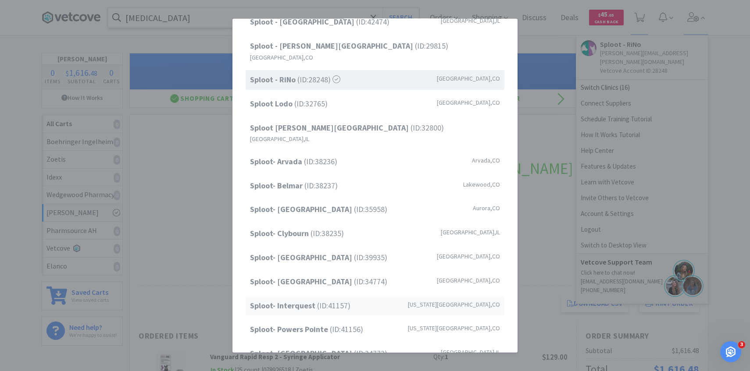
click at [345, 299] on span "Sploot- Interquest (ID: 41157 )" at bounding box center [300, 305] width 100 height 13
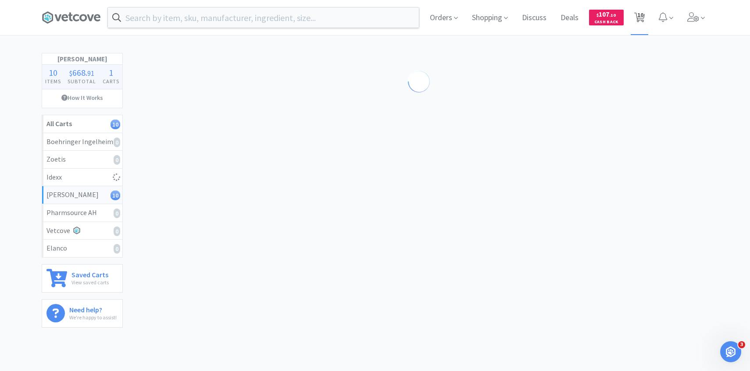
click at [645, 16] on span "10" at bounding box center [639, 17] width 18 height 35
select select "1"
select select "3"
select select "2"
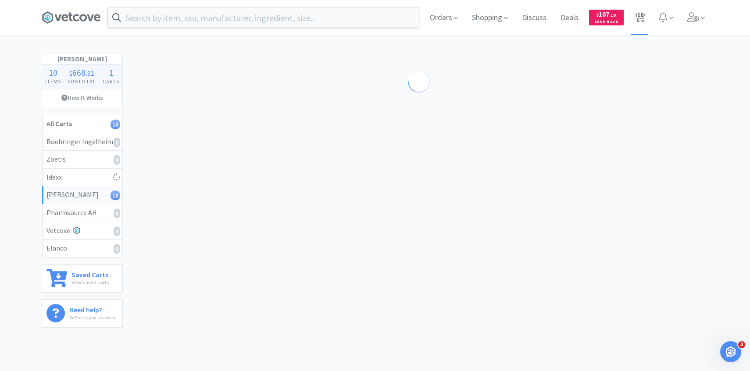
select select "1"
select select "50"
select select "2"
select select "8"
select select "5"
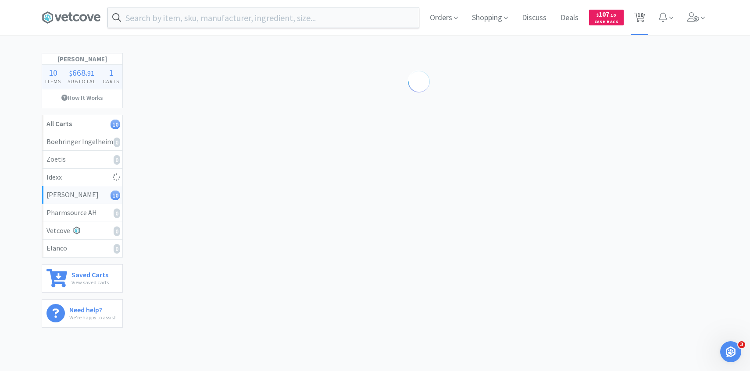
select select "2"
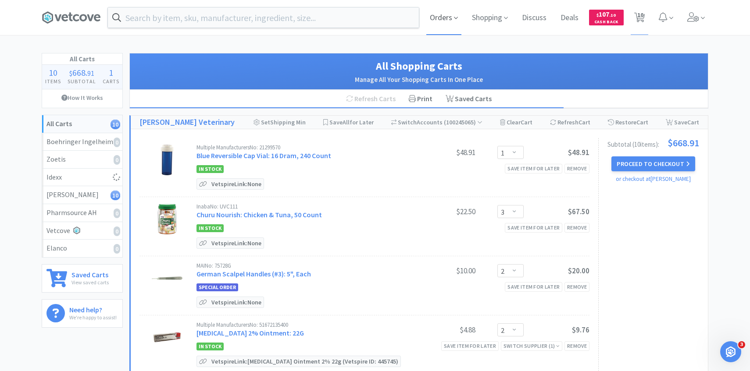
click at [457, 15] on span "Orders" at bounding box center [443, 17] width 35 height 35
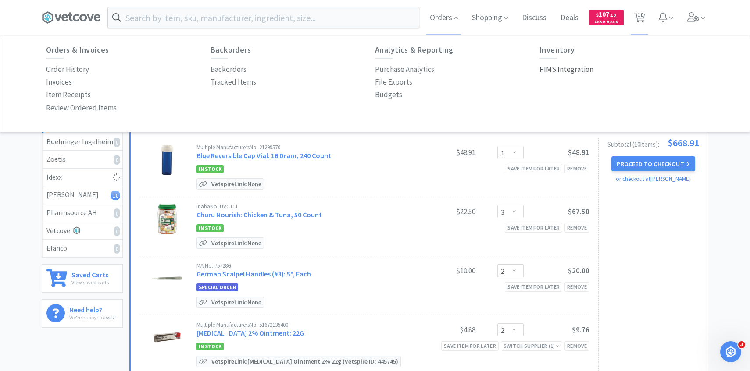
click at [570, 68] on p "PIMS Integration" at bounding box center [566, 70] width 54 height 12
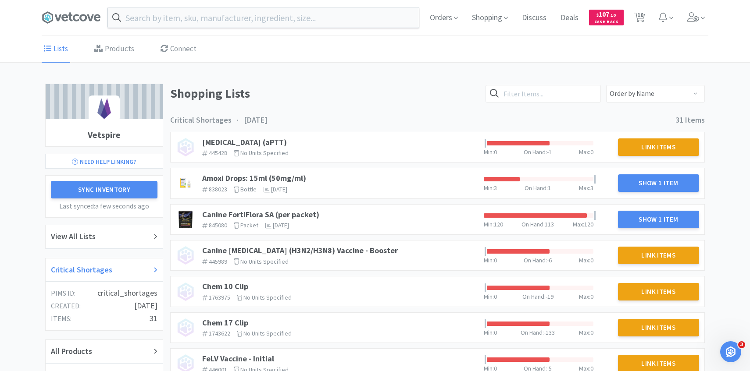
click at [117, 270] on div "Critical Shortages" at bounding box center [104, 270] width 107 height 13
click at [314, 216] on link "Canine FortiFlora SA (per packet)" at bounding box center [260, 215] width 117 height 10
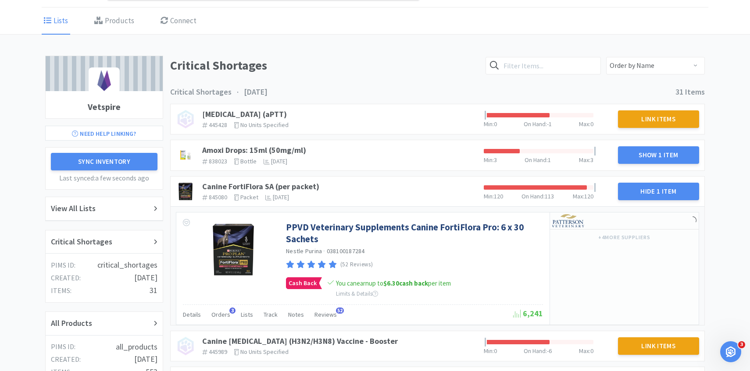
scroll to position [54, 0]
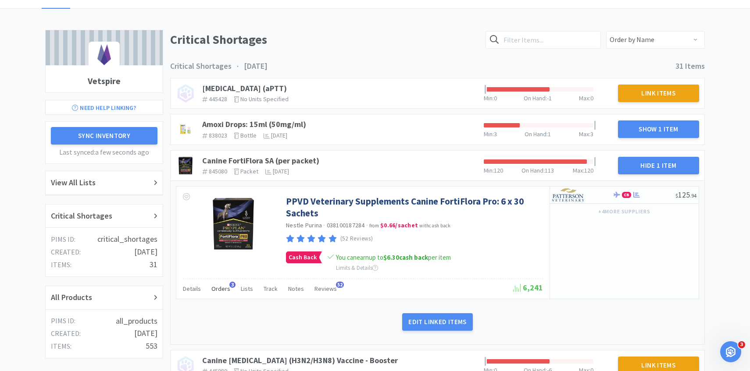
click at [229, 284] on span "3" at bounding box center [232, 285] width 6 height 6
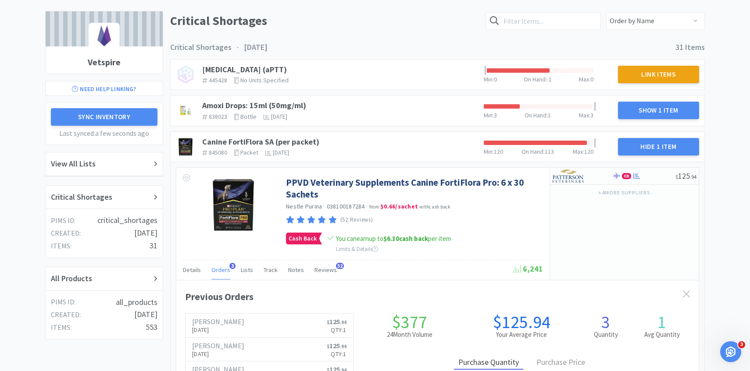
scroll to position [92, 0]
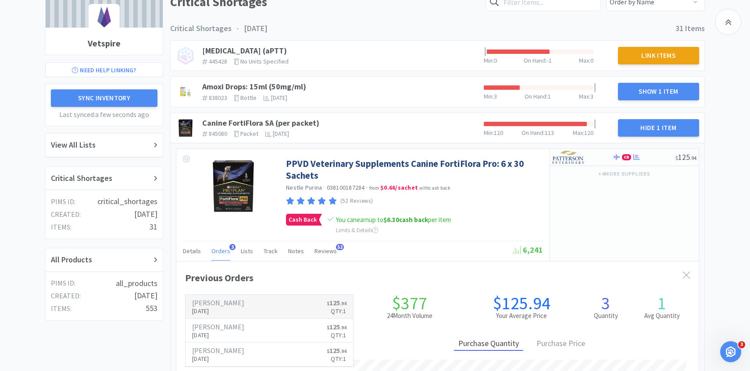
click at [231, 302] on h6 "[PERSON_NAME]" at bounding box center [218, 302] width 52 height 7
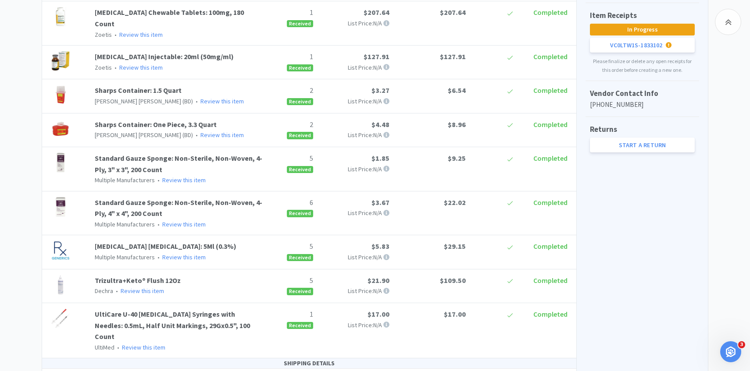
scroll to position [324, 0]
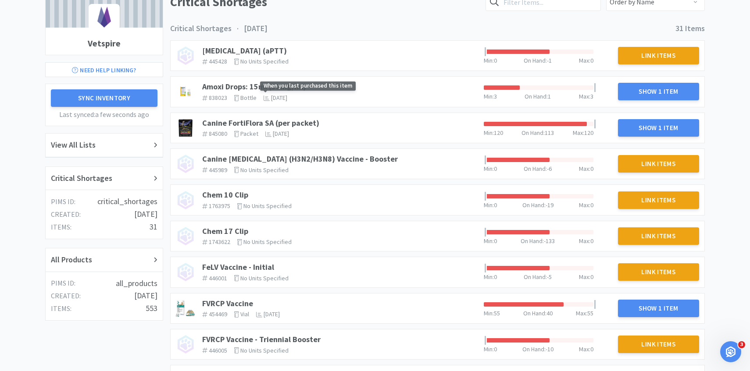
scroll to position [46, 0]
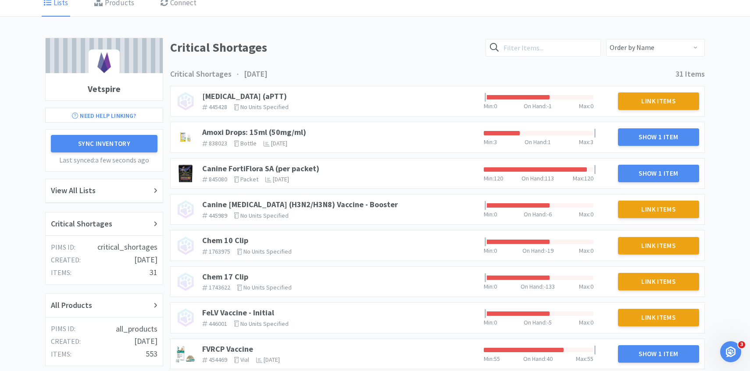
click at [286, 162] on div "Canine FortiFlora SA (per packet) 845080 The identifier of the item in your PIM…" at bounding box center [339, 173] width 281 height 26
click at [285, 167] on link "Canine FortiFlora SA (per packet)" at bounding box center [260, 169] width 117 height 10
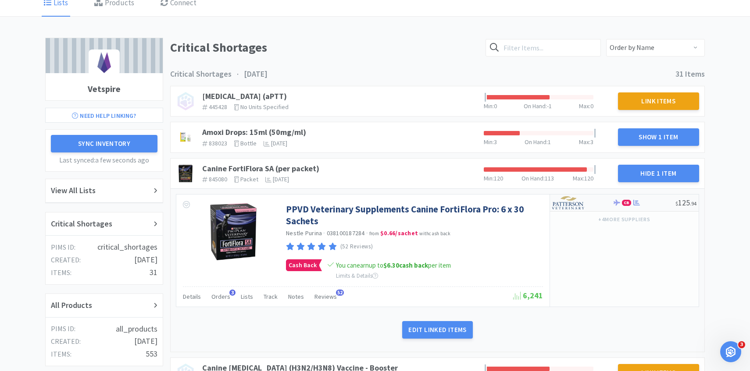
click at [593, 207] on div at bounding box center [576, 203] width 48 height 15
select select "1"
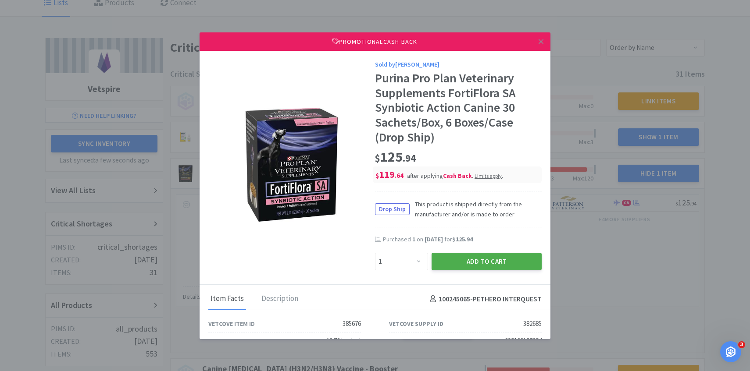
click at [464, 256] on button "Add to Cart" at bounding box center [486, 262] width 110 height 18
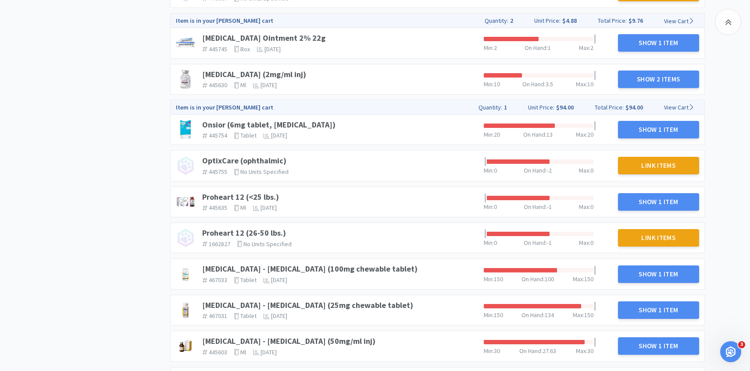
scroll to position [904, 0]
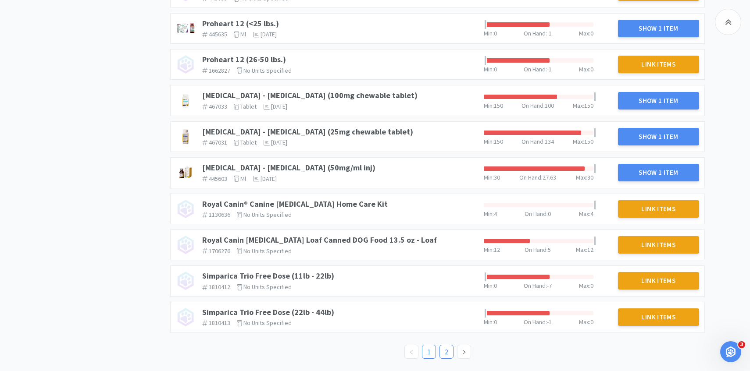
click at [445, 348] on link "2" at bounding box center [446, 351] width 13 height 13
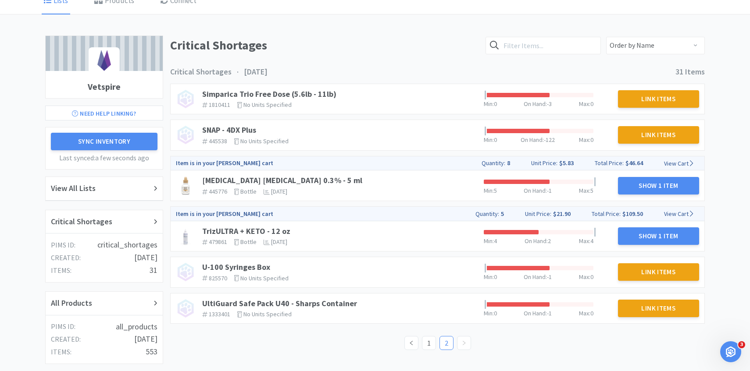
scroll to position [62, 0]
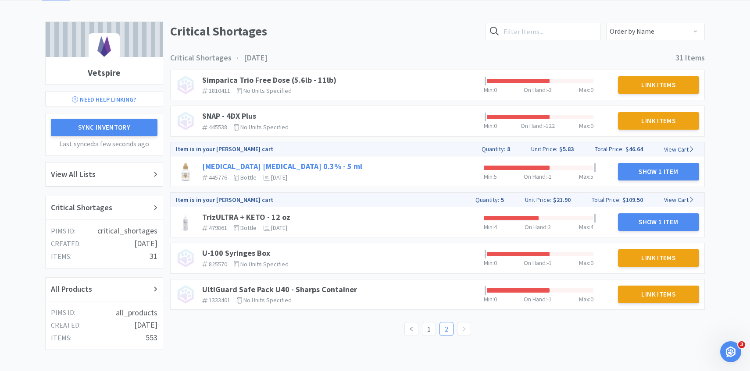
click at [342, 166] on link "[MEDICAL_DATA] [MEDICAL_DATA] 0.3% - 5 ml" at bounding box center [282, 166] width 160 height 10
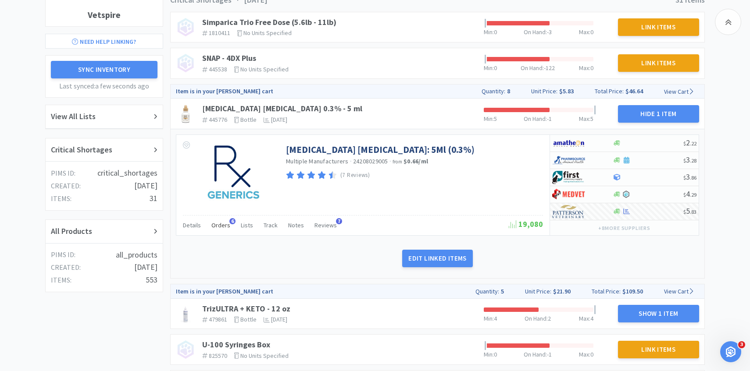
scroll to position [121, 0]
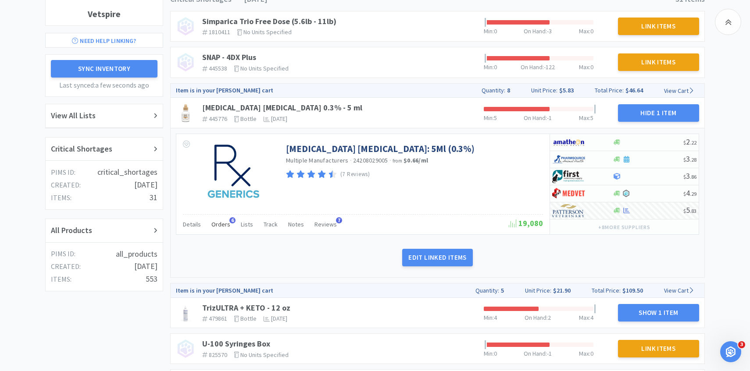
click at [223, 228] on div "Orders 6" at bounding box center [220, 225] width 19 height 17
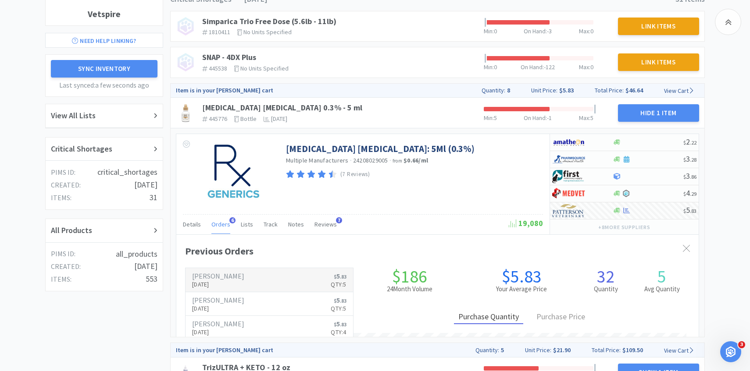
scroll to position [240, 522]
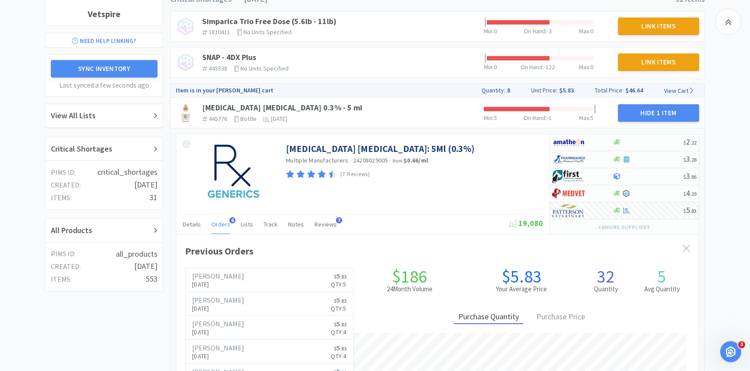
click at [739, 353] on div "Open Intercom Messenger" at bounding box center [730, 352] width 29 height 29
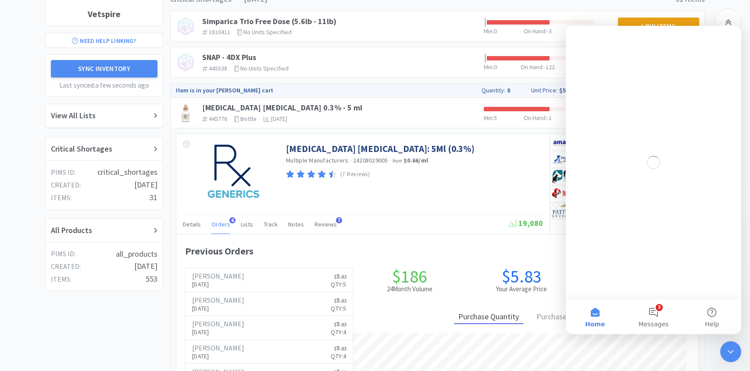
scroll to position [0, 0]
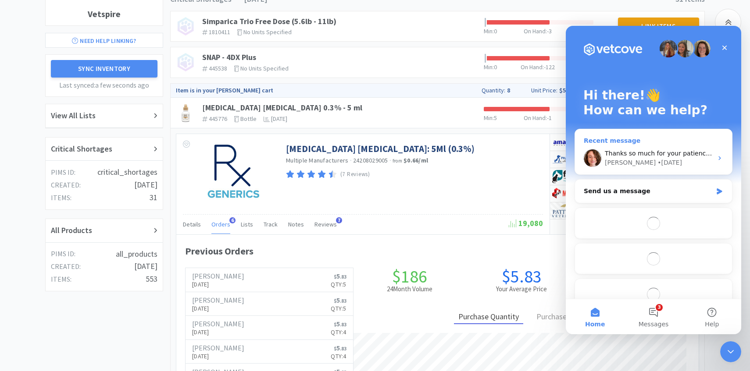
click at [634, 150] on span "Thanks so much for your patience! She has been added to Power Pointe!" at bounding box center [717, 153] width 224 height 7
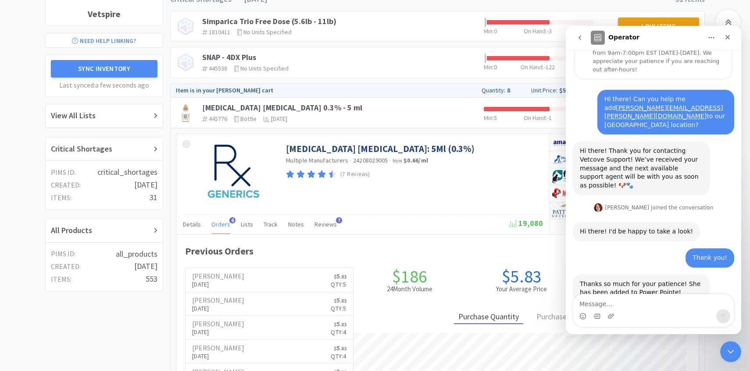
scroll to position [73, 0]
type textarea "G"
click at [577, 36] on icon "go back" at bounding box center [579, 37] width 7 height 7
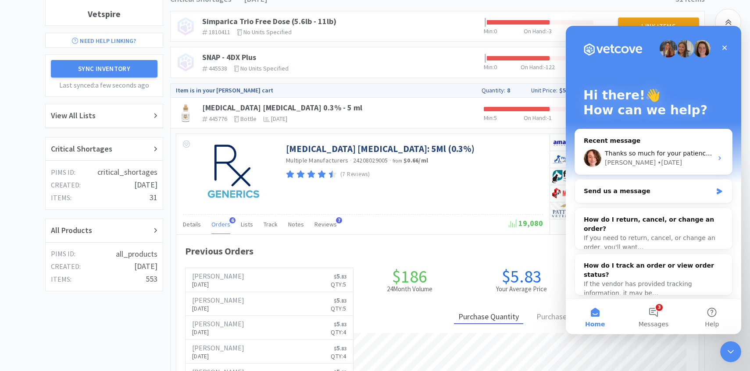
scroll to position [0, 0]
click at [658, 188] on div "Send us a message" at bounding box center [647, 191] width 128 height 9
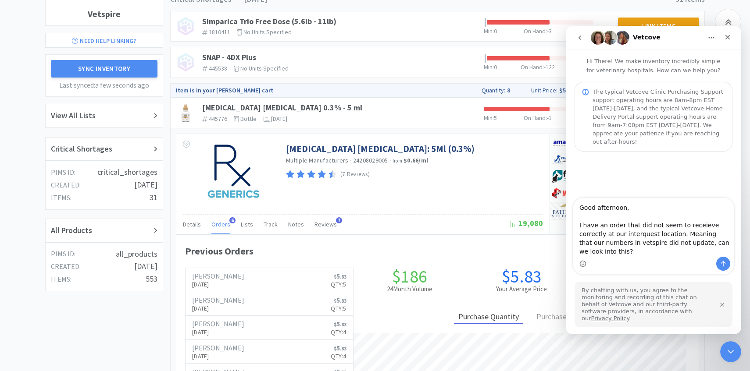
click at [692, 233] on textarea "Good afternoon, I have an order that did not seem to receieve correctly at our …" at bounding box center [653, 227] width 160 height 59
type textarea "Good afternoon, I have an order that did not seem to receive correctly at our i…"
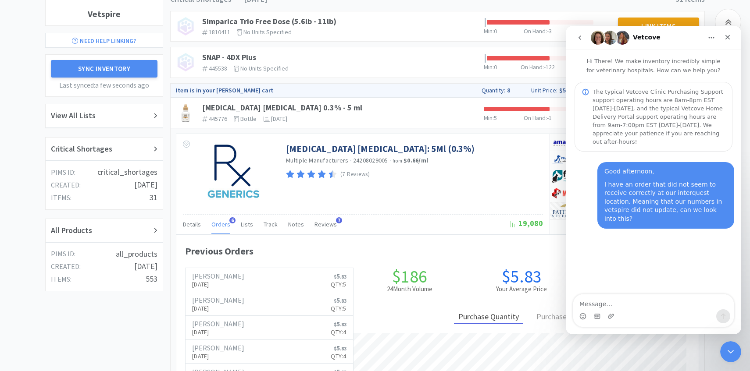
click at [433, 229] on div "Details Orders 6 Lists Track Notes Reviews 7" at bounding box center [346, 225] width 326 height 17
click at [272, 268] on link "Patterson Aug 13th, 2025 $ 5 . 83 Qty: 5" at bounding box center [268, 280] width 167 height 24
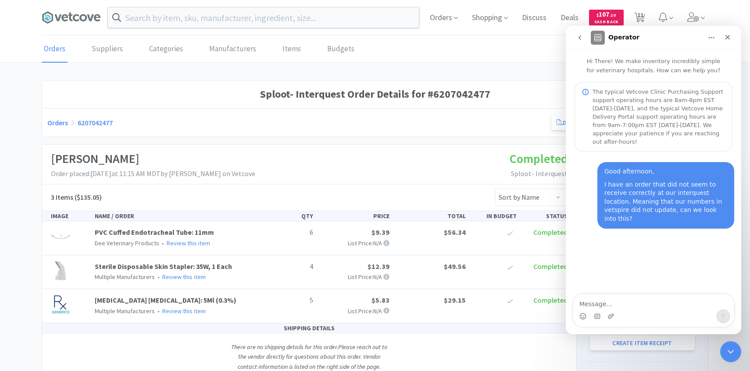
scroll to position [62, 0]
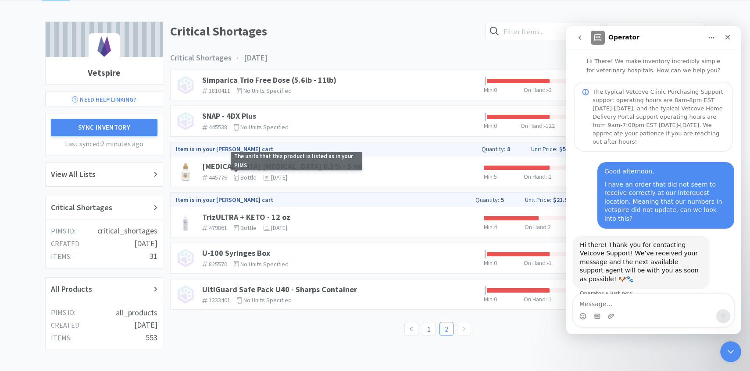
click at [235, 163] on span "The units that this product is listed as in your PIMS" at bounding box center [297, 161] width 132 height 18
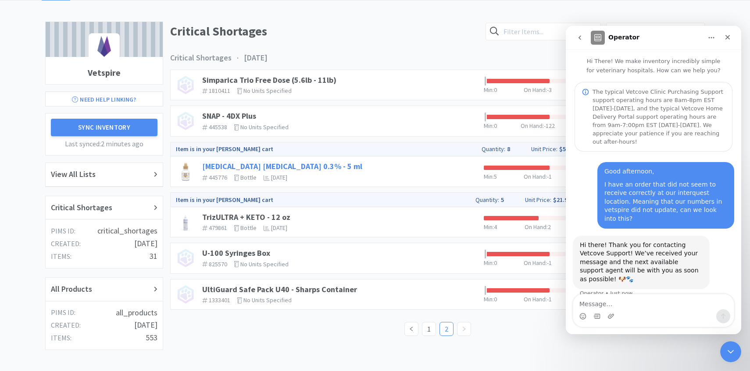
click at [220, 165] on link "[MEDICAL_DATA] [MEDICAL_DATA] 0.3% - 5 ml" at bounding box center [282, 166] width 160 height 10
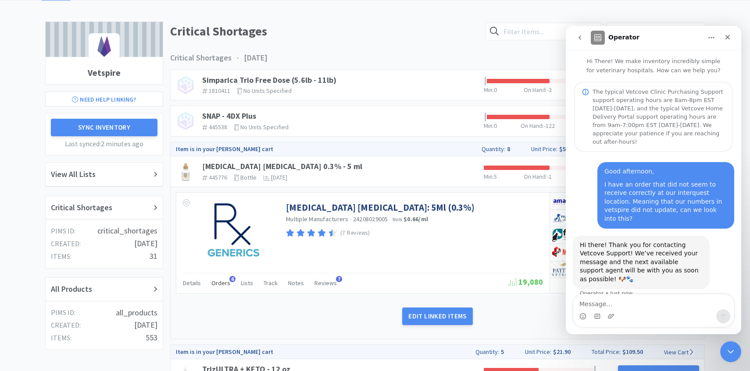
click at [222, 277] on div "Orders 6" at bounding box center [220, 284] width 19 height 17
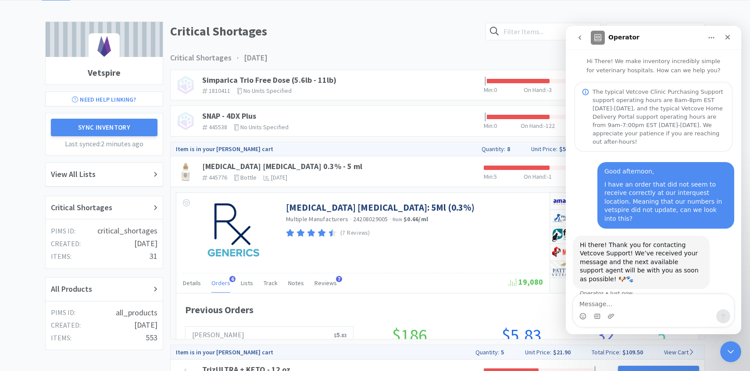
scroll to position [240, 522]
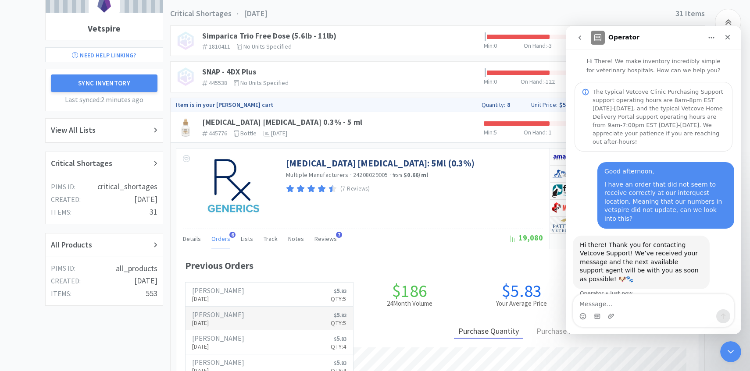
click at [225, 315] on h6 "[PERSON_NAME]" at bounding box center [218, 314] width 52 height 7
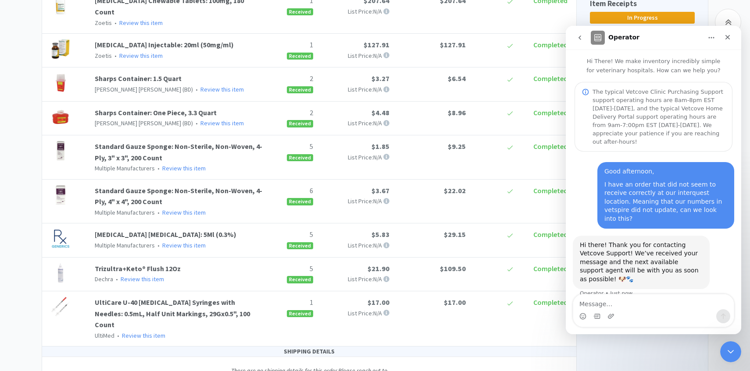
scroll to position [348, 0]
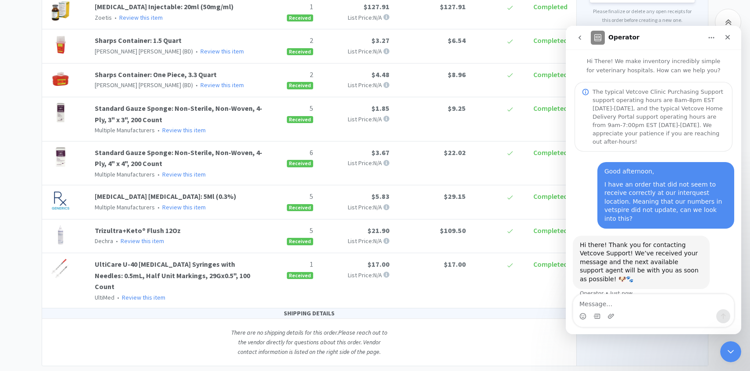
click at [729, 349] on icon "Close Intercom Messenger" at bounding box center [730, 352] width 11 height 11
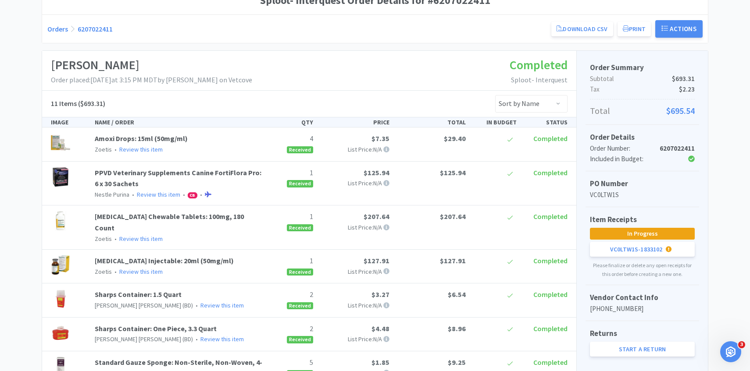
scroll to position [0, 0]
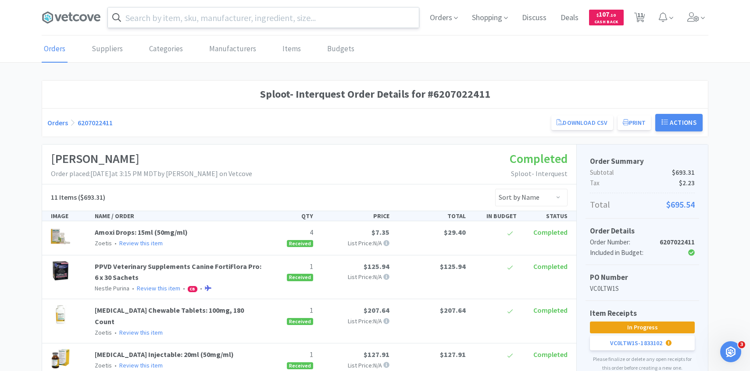
click at [203, 21] on input "text" at bounding box center [263, 17] width 311 height 20
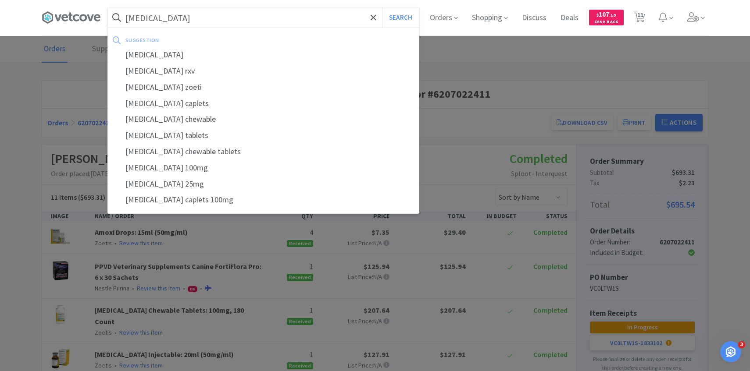
type input "rimadyl"
click at [382, 7] on button "Search" at bounding box center [400, 17] width 36 height 20
select select "1"
select select "3"
select select "2"
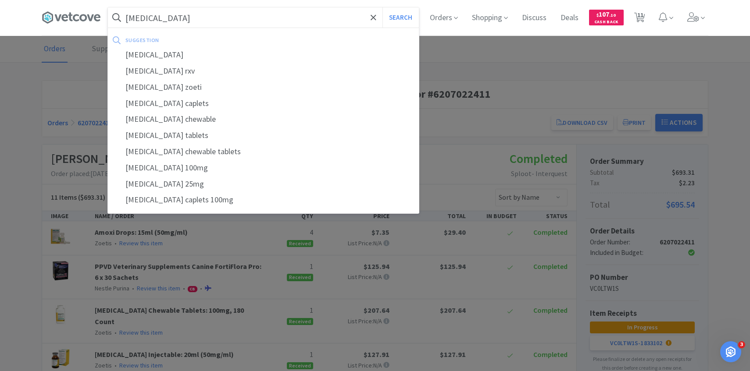
select select "2"
select select "1"
select select "50"
select select "2"
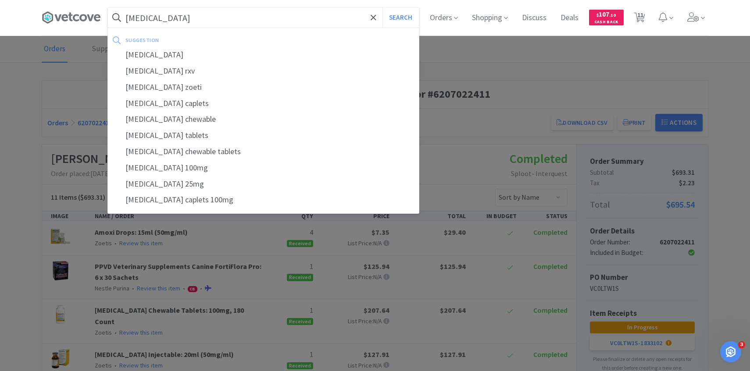
select select "8"
select select "5"
select select "2"
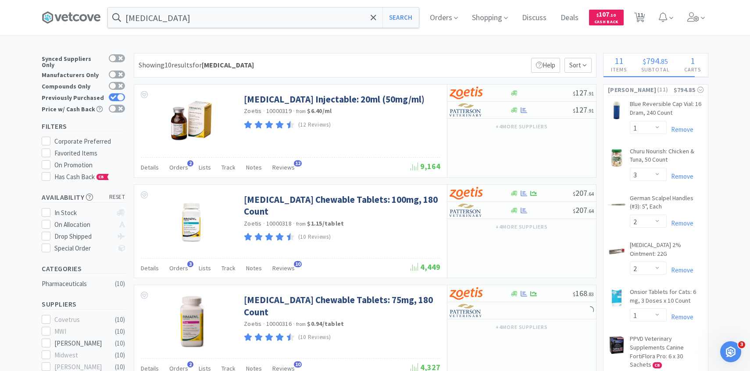
scroll to position [93, 0]
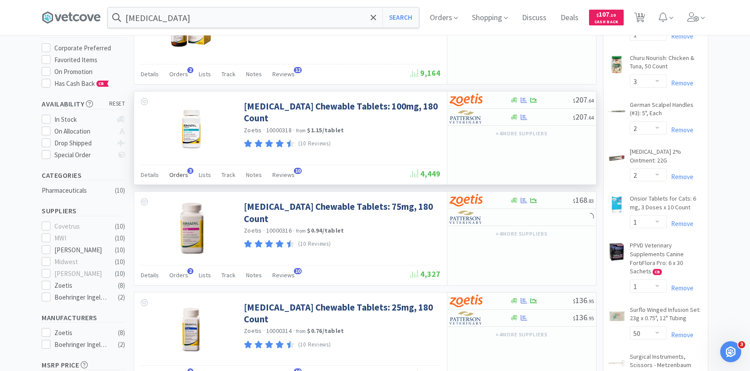
click at [180, 172] on span "Orders" at bounding box center [178, 175] width 19 height 8
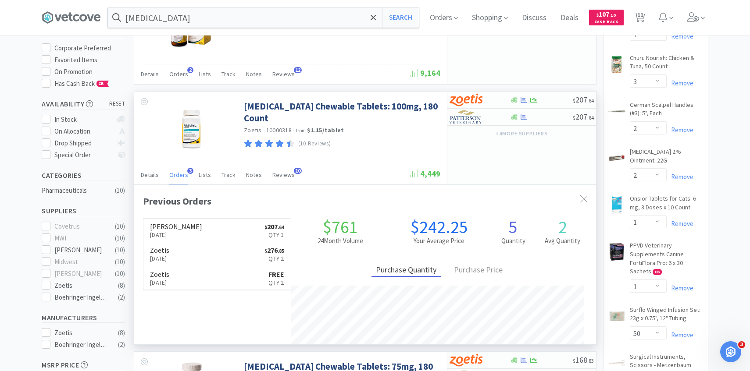
scroll to position [227, 462]
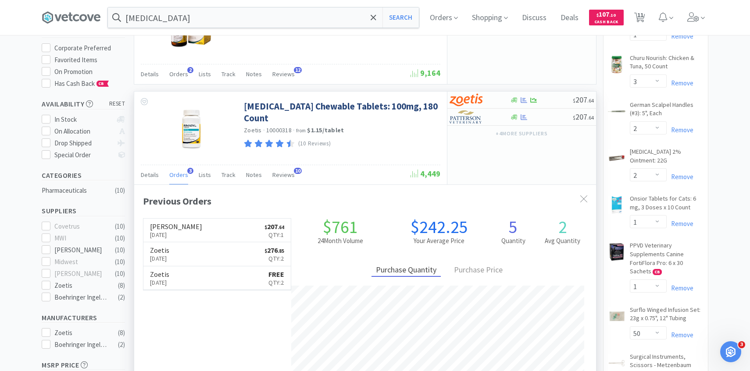
click at [217, 227] on link "Patterson Aug 11th, 2025 $ 207 . 64 Qty: 1" at bounding box center [216, 231] width 147 height 24
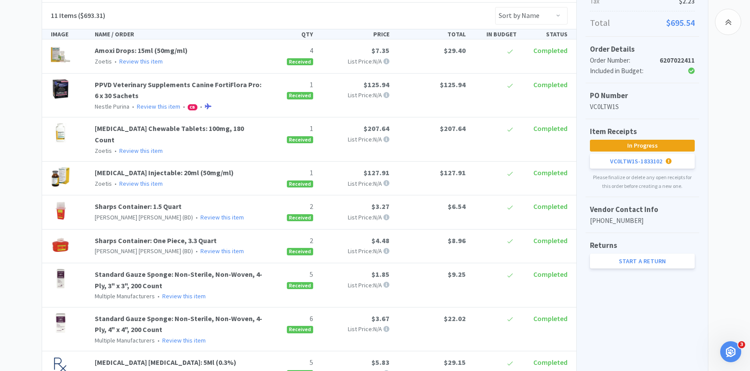
scroll to position [201, 0]
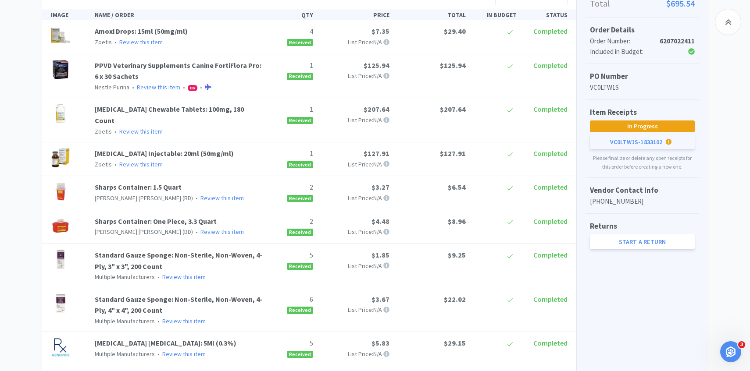
click at [641, 142] on div "VC0LTW1S - 1833102" at bounding box center [636, 142] width 53 height 15
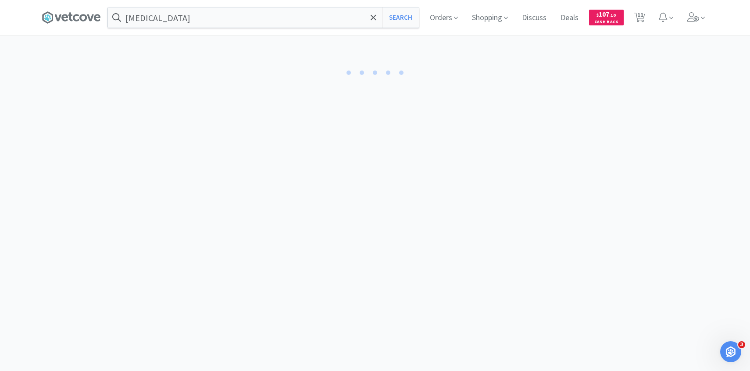
select select "4"
select select "1"
select select "2"
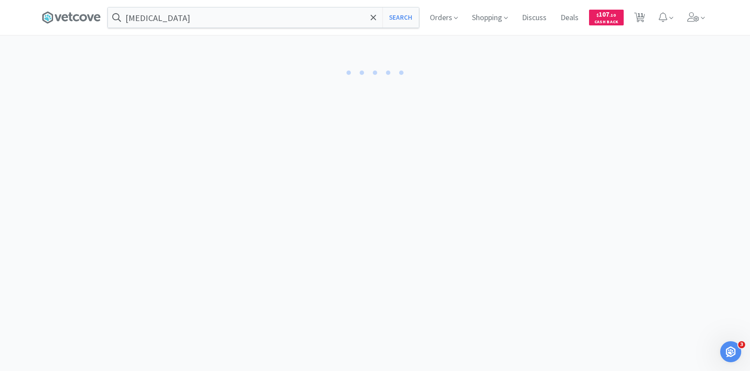
select select "2"
select select "5"
select select "6"
select select "5"
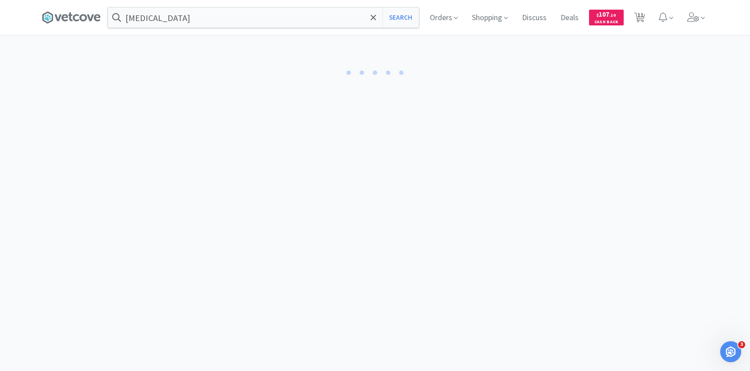
select select "1"
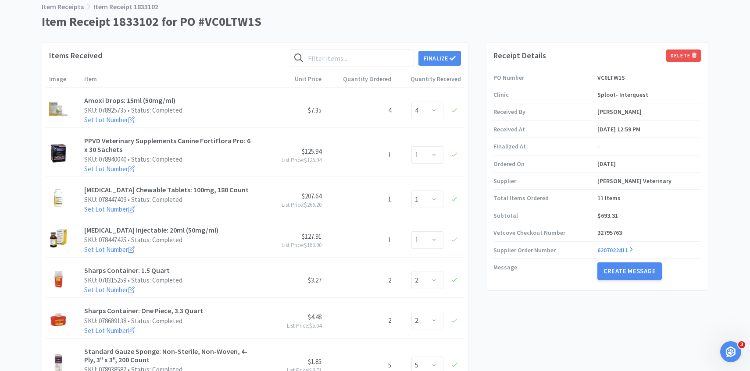
scroll to position [50, 0]
click at [726, 343] on div "Open Intercom Messenger" at bounding box center [730, 352] width 29 height 29
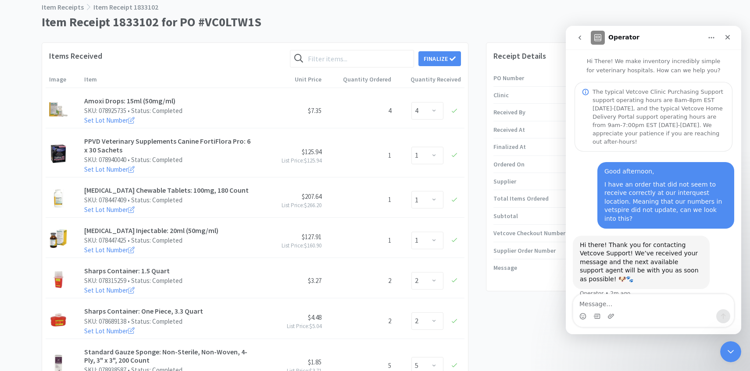
click at [647, 306] on textarea "Message…" at bounding box center [653, 302] width 160 height 15
type textarea "disregard! I got it figure dout"
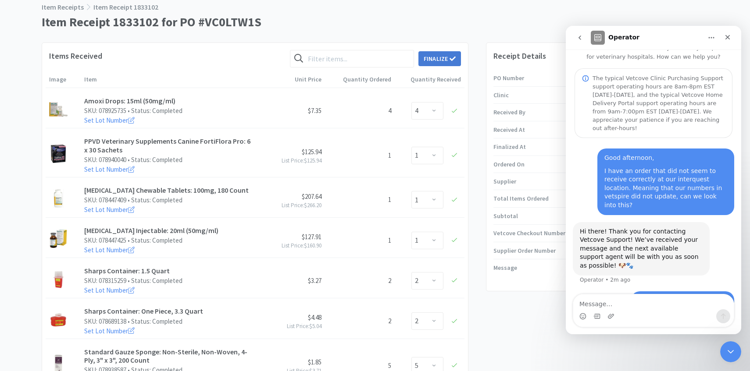
click at [434, 58] on button "Finalize" at bounding box center [439, 58] width 43 height 15
click at [480, 39] on button "Finalize" at bounding box center [471, 45] width 32 height 12
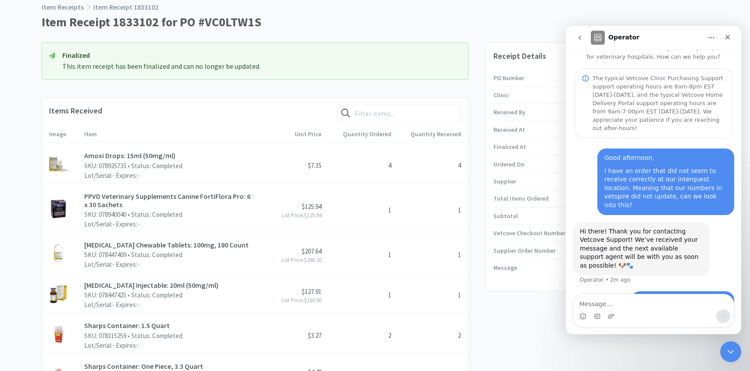
click at [725, 349] on icon "Close Intercom Messenger" at bounding box center [730, 352] width 11 height 11
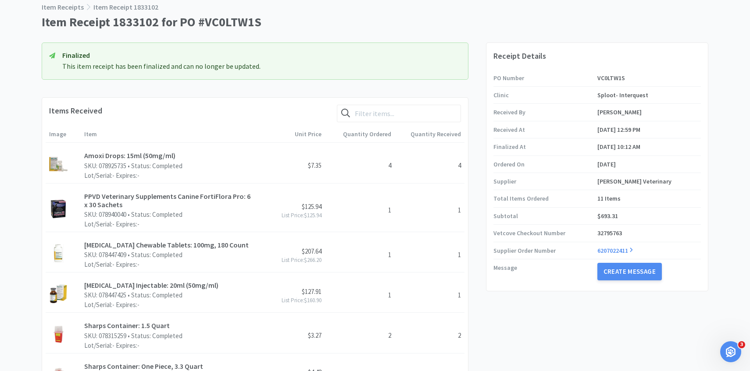
scroll to position [0, 0]
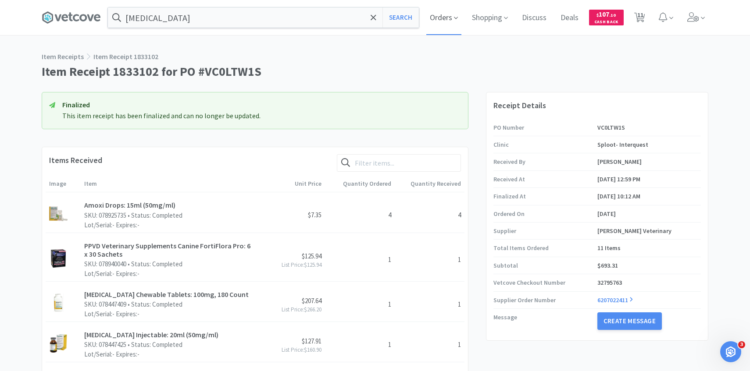
click at [431, 14] on span "Orders" at bounding box center [443, 17] width 35 height 35
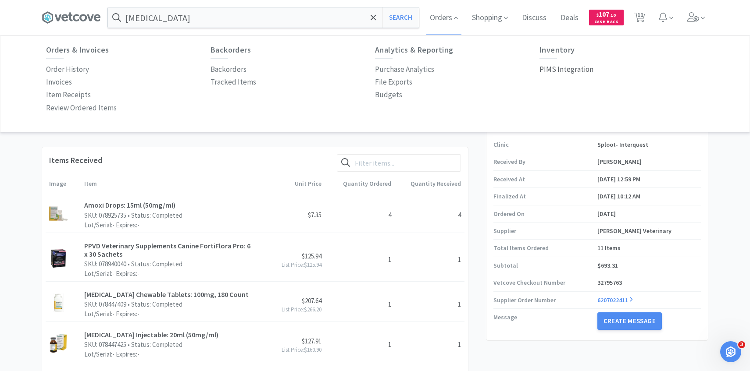
click at [557, 65] on p "PIMS Integration" at bounding box center [566, 70] width 54 height 12
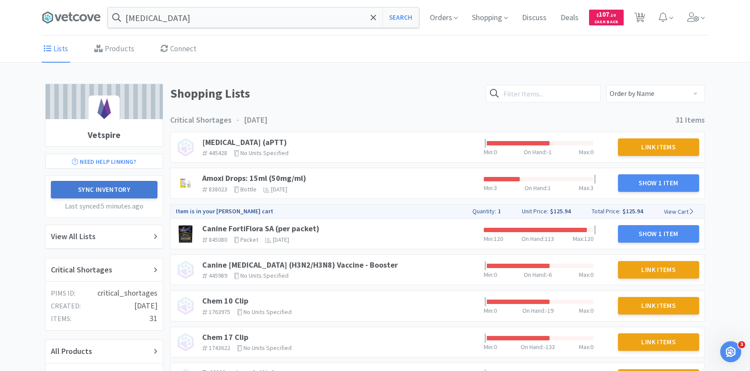
click at [137, 193] on button "Sync Inventory" at bounding box center [104, 190] width 107 height 18
click at [132, 192] on button "Sync Inventory" at bounding box center [104, 190] width 107 height 18
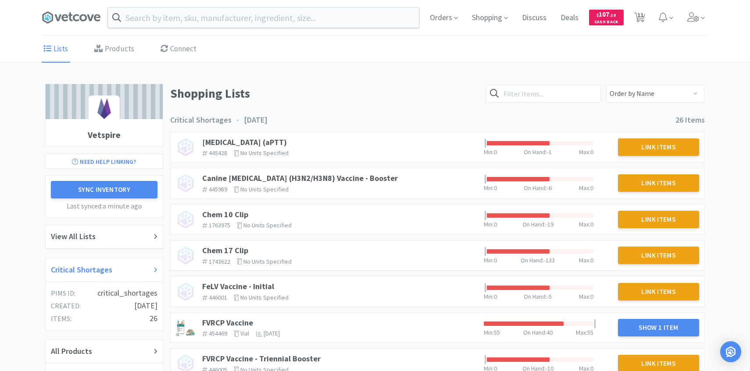
click at [108, 265] on h2 "Critical Shortages" at bounding box center [81, 270] width 61 height 13
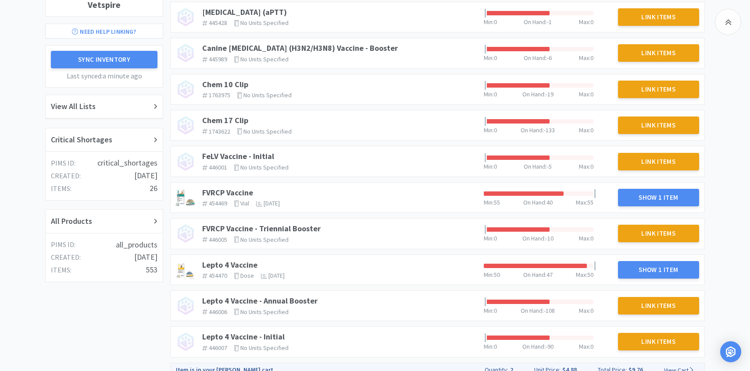
scroll to position [133, 0]
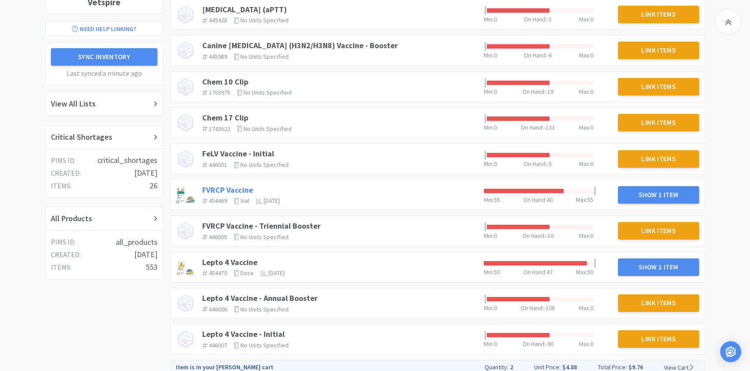
click at [237, 187] on link "FVRCP Vaccine" at bounding box center [227, 190] width 51 height 10
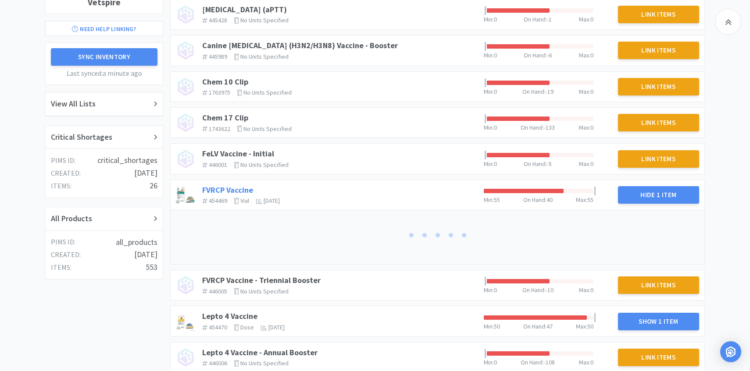
scroll to position [178, 0]
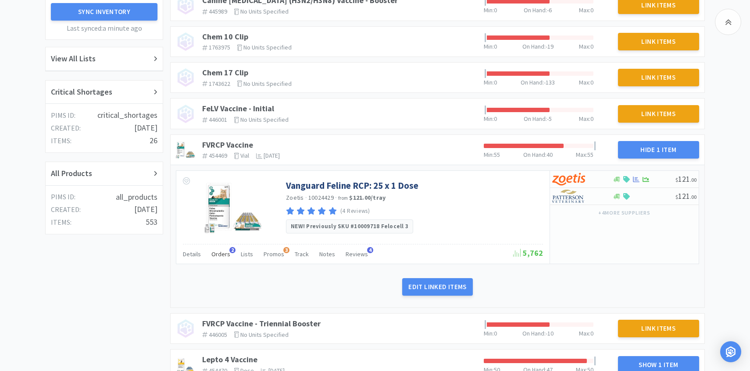
click at [226, 253] on span "Orders" at bounding box center [220, 254] width 19 height 8
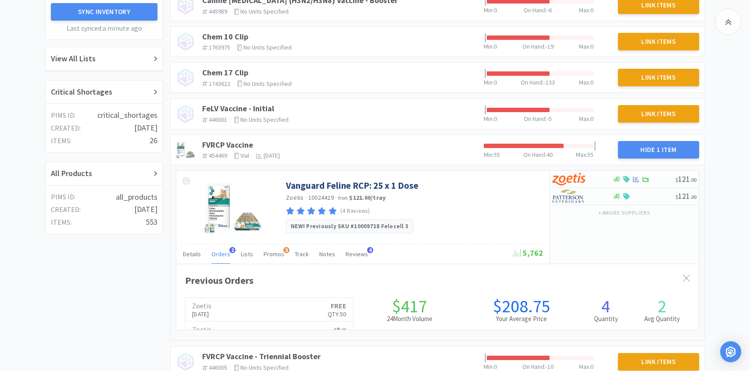
scroll to position [240, 522]
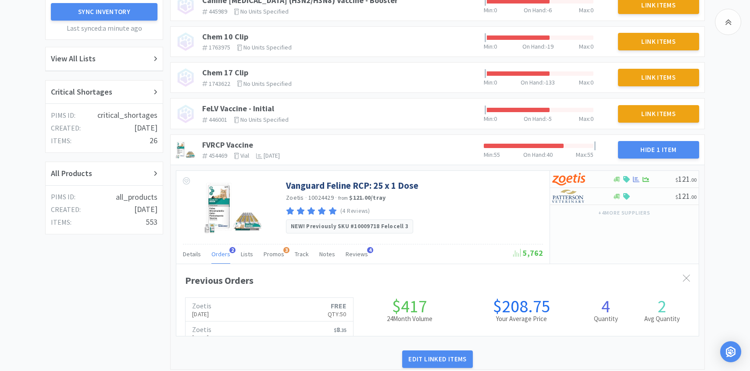
click at [226, 253] on span "Orders" at bounding box center [220, 254] width 19 height 8
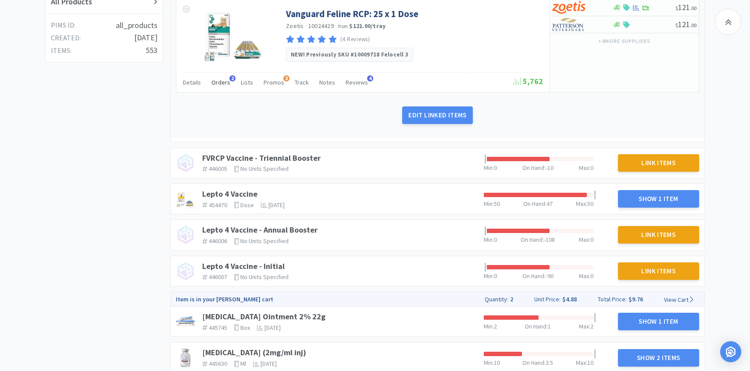
scroll to position [365, 0]
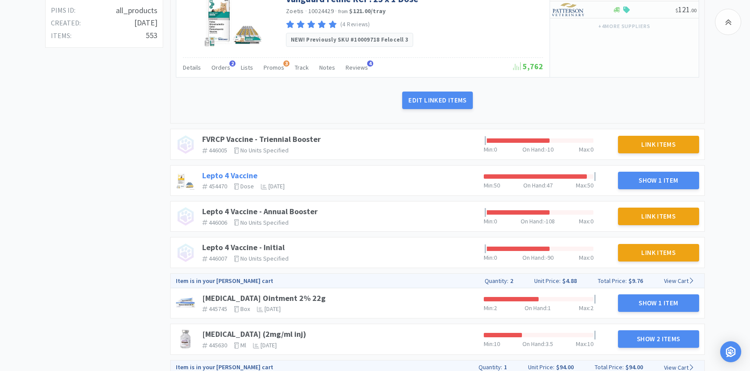
click at [249, 173] on link "Lepto 4 Vaccine" at bounding box center [229, 176] width 55 height 10
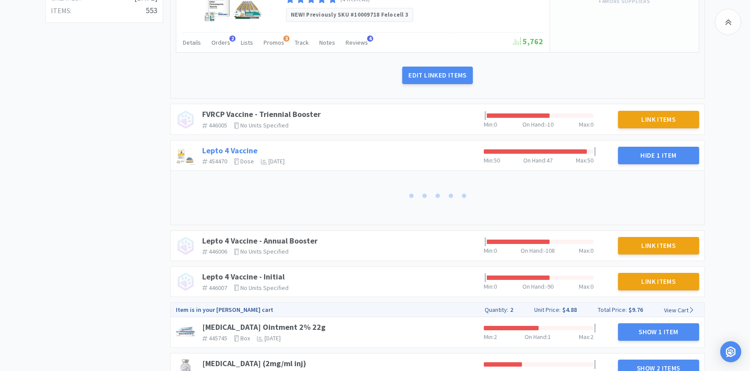
scroll to position [410, 0]
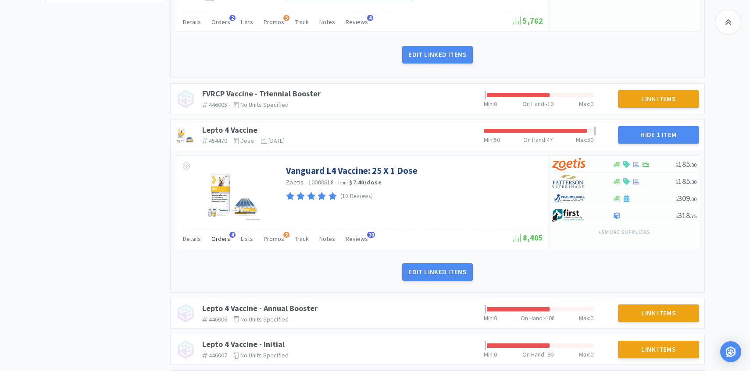
click at [220, 236] on span "Orders" at bounding box center [220, 239] width 19 height 8
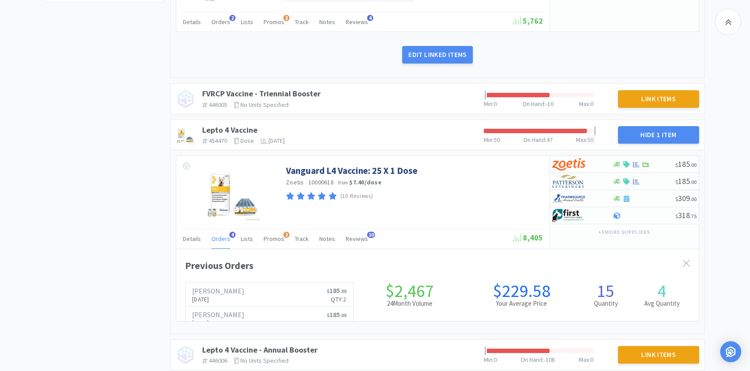
scroll to position [240, 522]
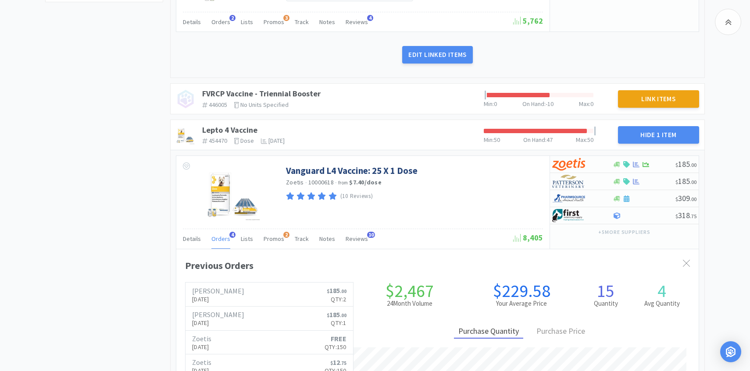
click at [220, 236] on span "Orders" at bounding box center [220, 239] width 19 height 8
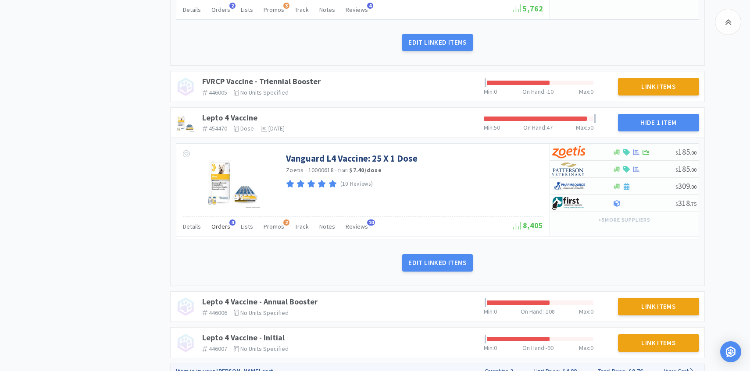
scroll to position [426, 0]
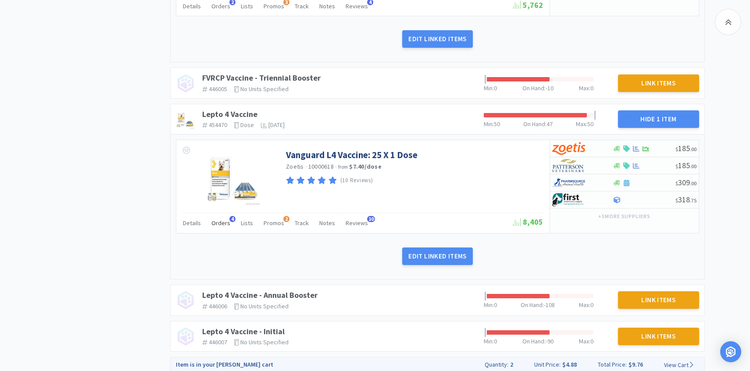
click at [221, 220] on span "Orders" at bounding box center [220, 223] width 19 height 8
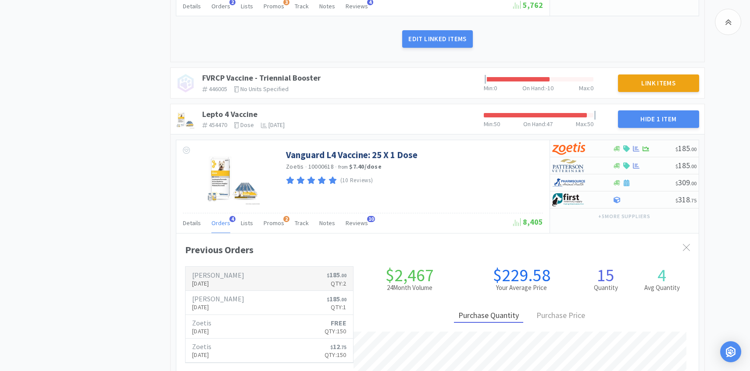
scroll to position [240, 522]
click at [225, 277] on h6 "[PERSON_NAME]" at bounding box center [218, 275] width 52 height 7
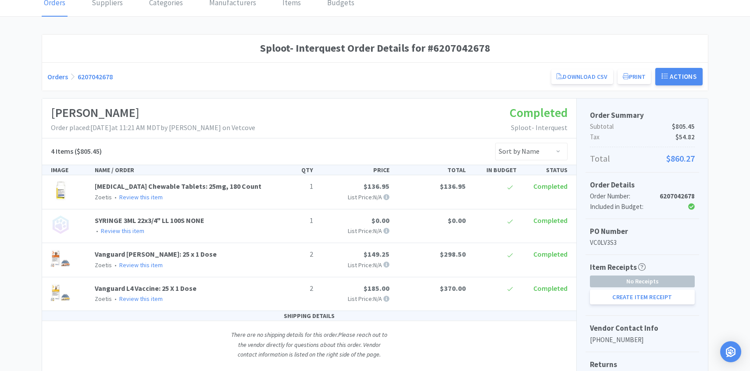
scroll to position [50, 0]
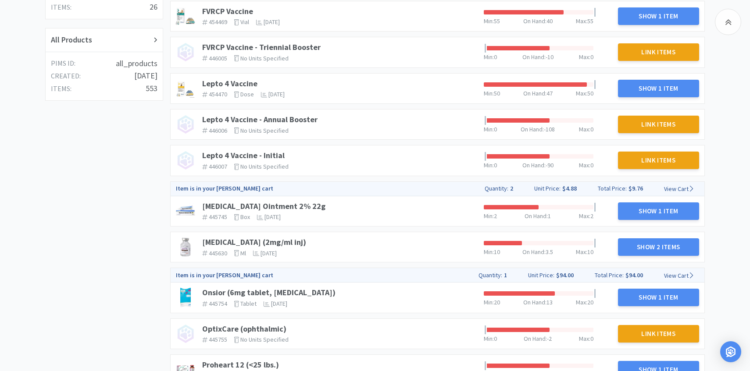
scroll to position [316, 0]
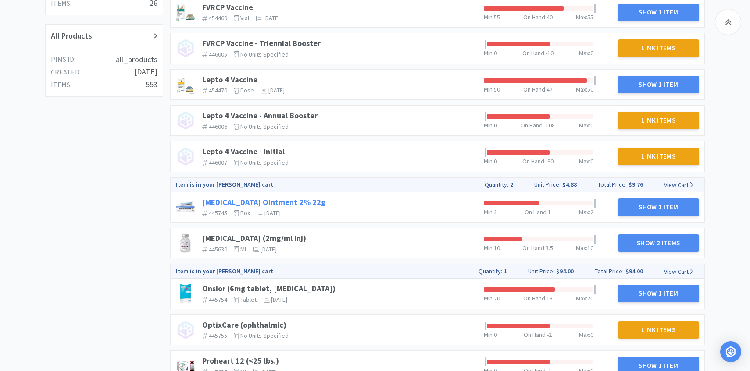
click at [246, 201] on link "[MEDICAL_DATA] Ointment 2% 22g" at bounding box center [263, 202] width 123 height 10
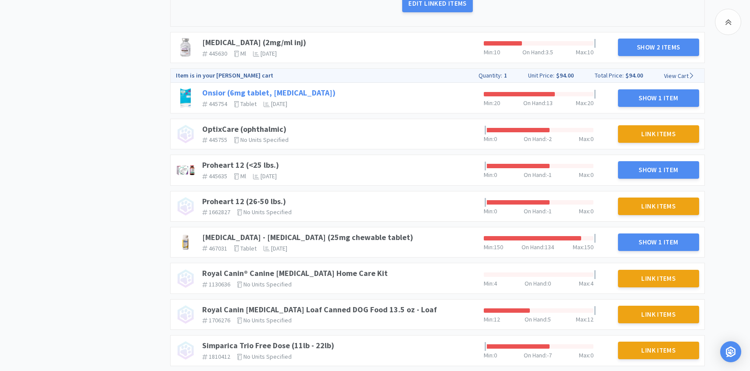
scroll to position [665, 0]
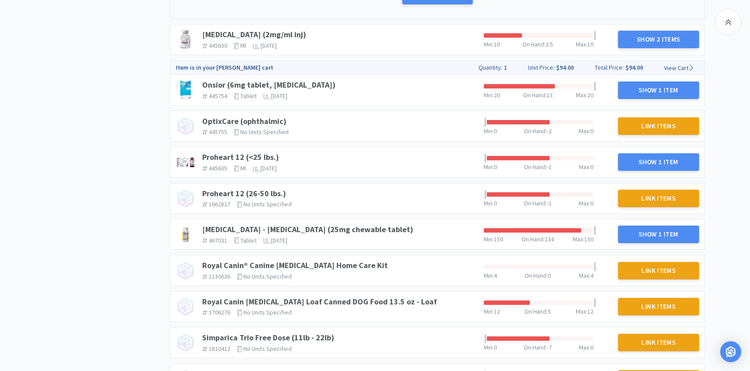
click at [299, 90] on div "Onsior (6mg tablet, [MEDICAL_DATA]) 445754 The identifier of the item in your P…" at bounding box center [339, 90] width 281 height 26
click at [259, 81] on link "Onsior (6mg tablet, [MEDICAL_DATA])" at bounding box center [268, 85] width 133 height 10
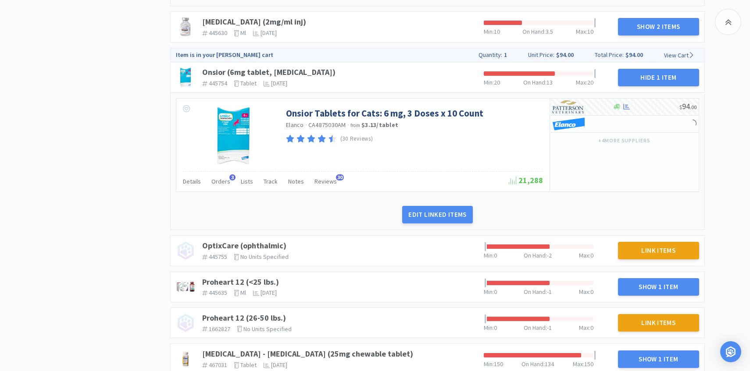
scroll to position [688, 0]
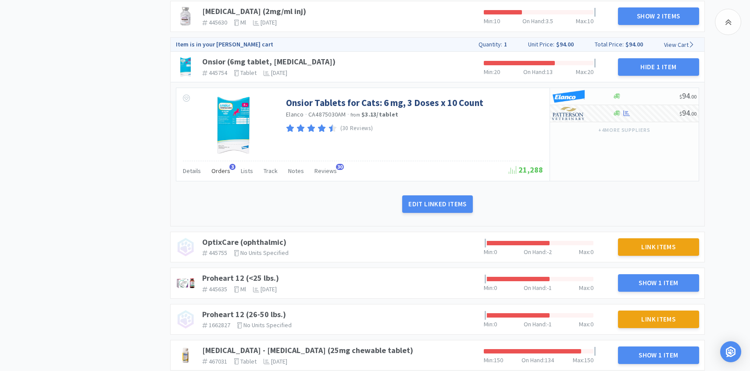
click at [223, 178] on div "Orders 3" at bounding box center [220, 172] width 19 height 17
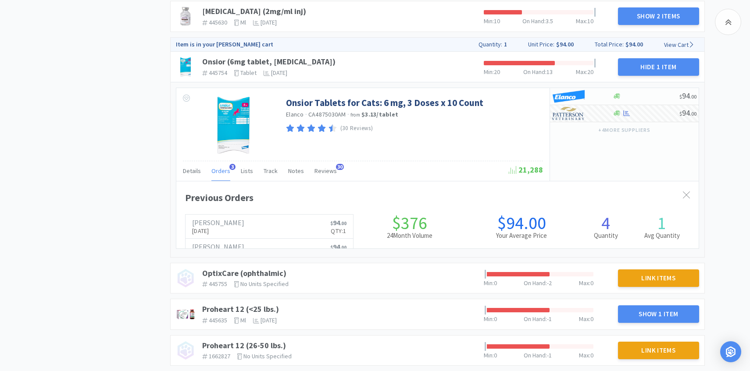
scroll to position [240, 522]
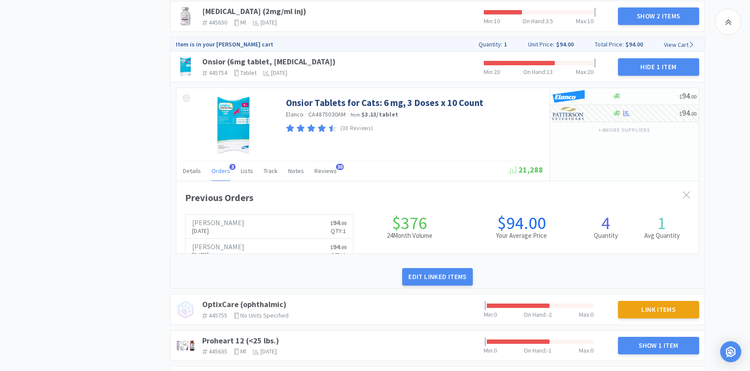
click at [222, 175] on div "Orders 3" at bounding box center [220, 172] width 19 height 17
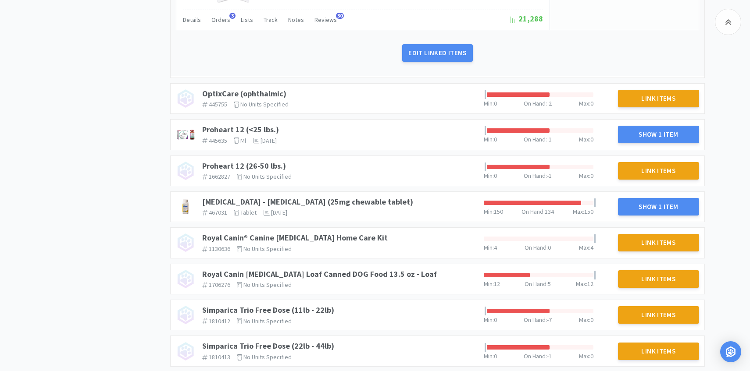
scroll to position [864, 0]
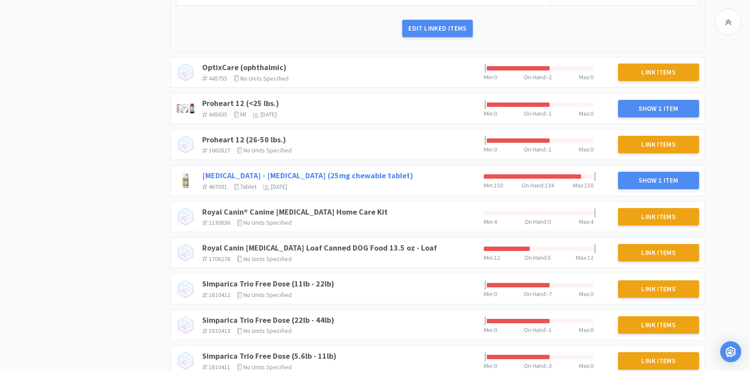
click at [334, 173] on link "[MEDICAL_DATA] - [MEDICAL_DATA] (25mg chewable tablet)" at bounding box center [307, 176] width 211 height 10
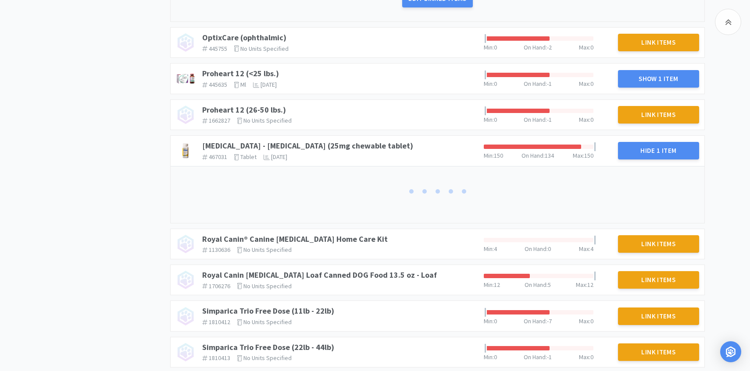
scroll to position [937, 0]
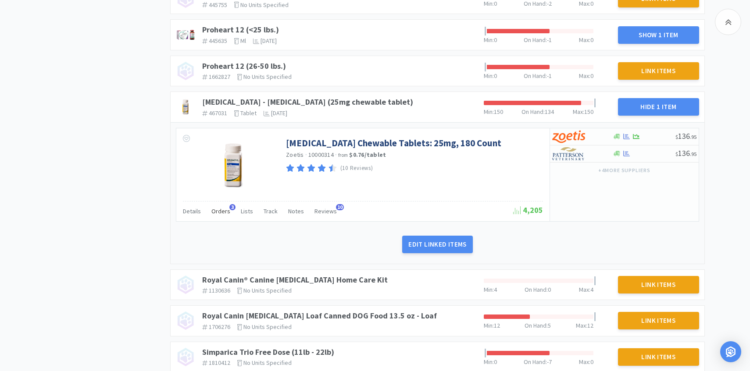
click at [216, 215] on div "Orders 3" at bounding box center [220, 212] width 19 height 17
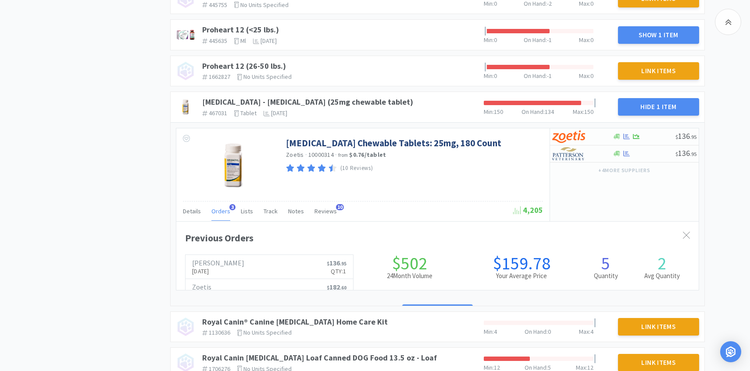
scroll to position [240, 522]
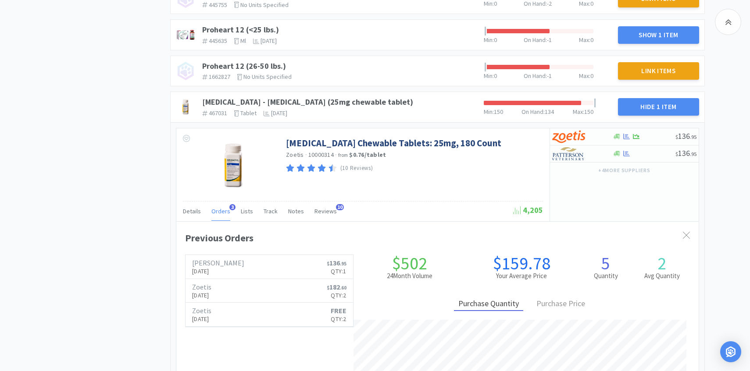
click at [216, 215] on div "Orders 3" at bounding box center [220, 212] width 19 height 17
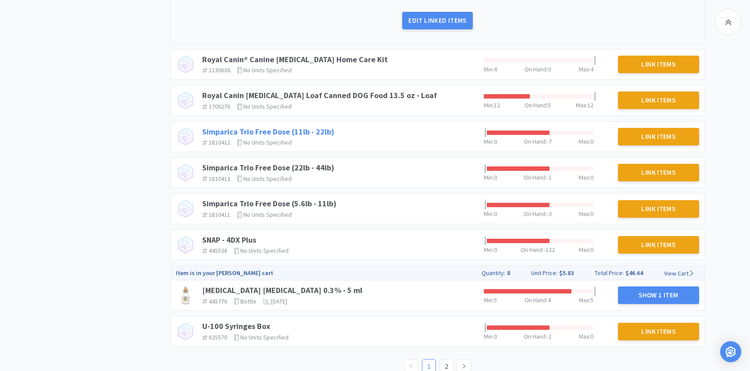
scroll to position [1176, 0]
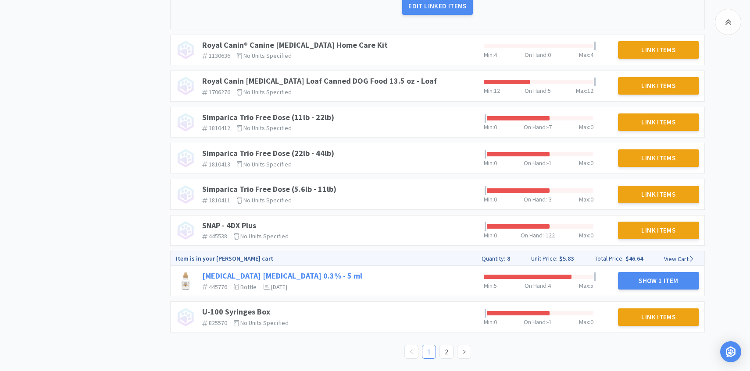
click at [333, 274] on link "[MEDICAL_DATA] [MEDICAL_DATA] 0.3% - 5 ml" at bounding box center [282, 276] width 160 height 10
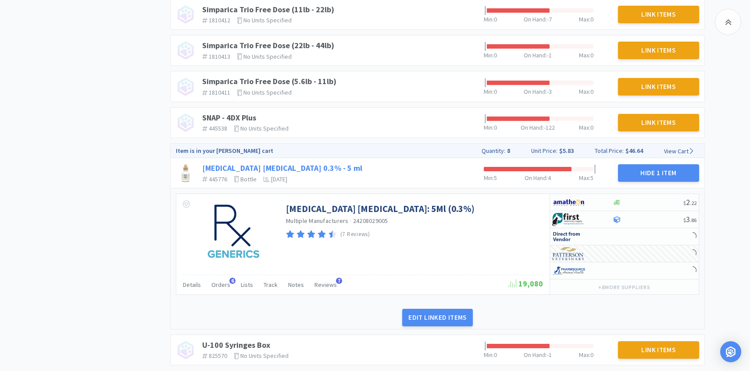
scroll to position [1315, 0]
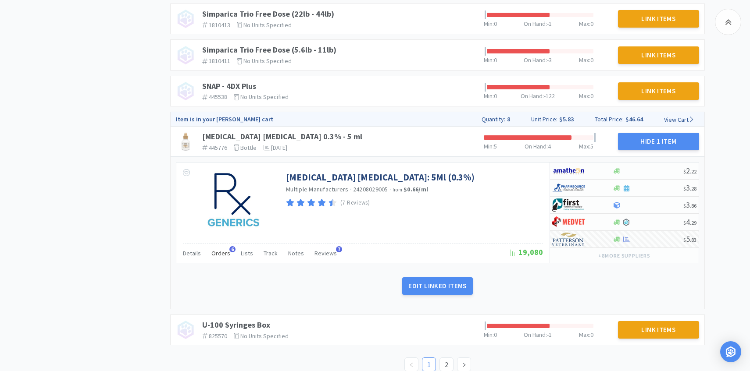
click at [218, 250] on span "Orders" at bounding box center [220, 253] width 19 height 8
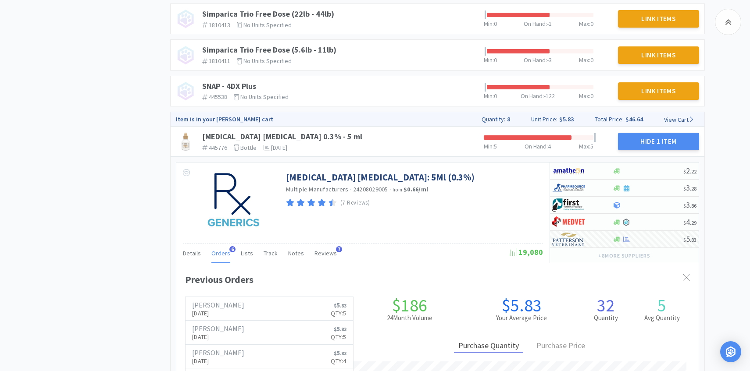
scroll to position [1320, 0]
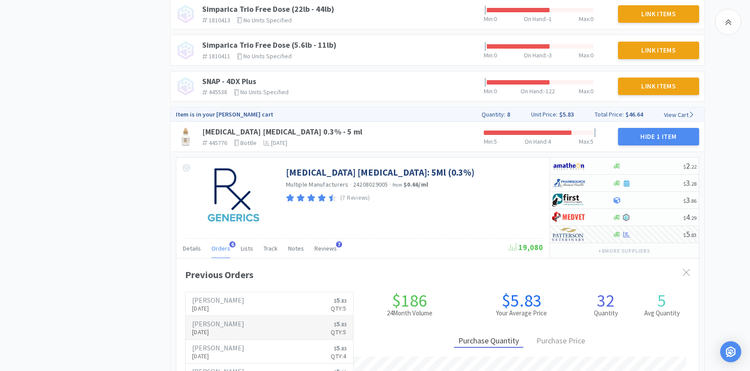
click at [331, 325] on h6 "$ 5 . 83" at bounding box center [338, 323] width 15 height 7
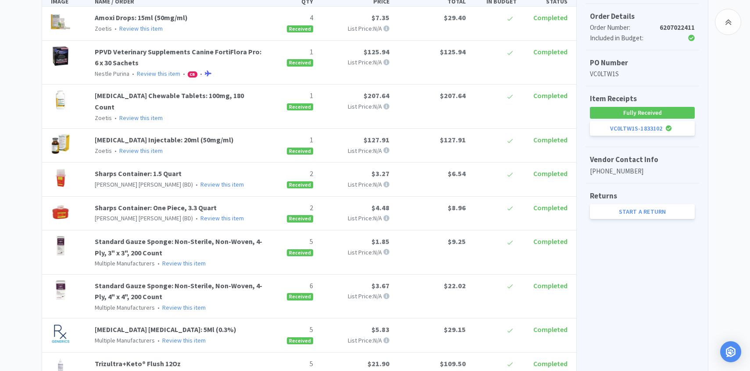
scroll to position [348, 0]
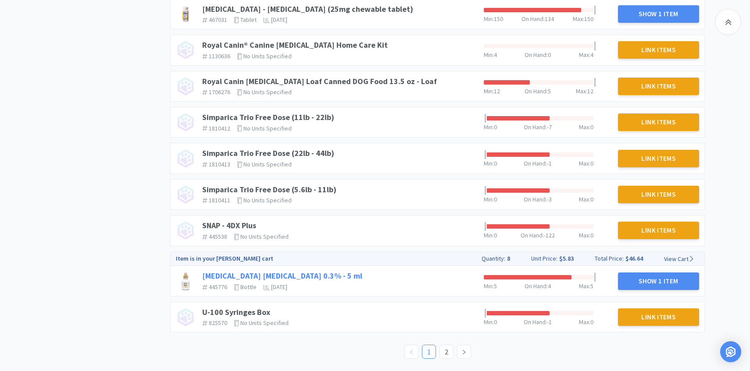
click at [319, 275] on link "[MEDICAL_DATA] [MEDICAL_DATA] 0.3% - 5 ml" at bounding box center [282, 276] width 160 height 10
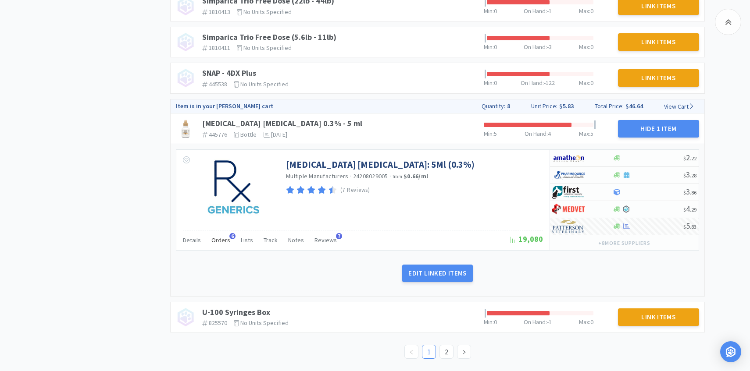
click at [220, 241] on span "Orders" at bounding box center [220, 240] width 19 height 8
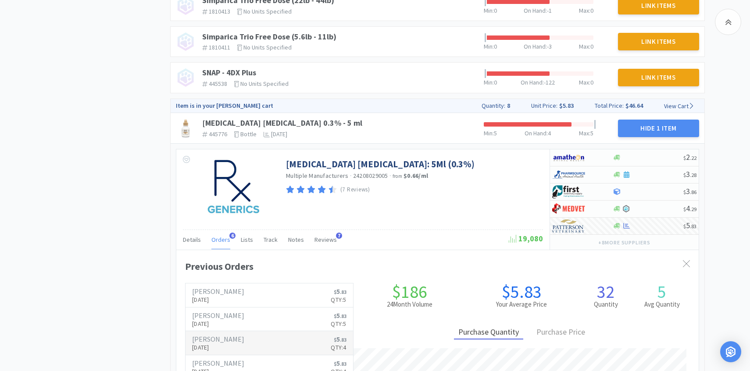
click at [242, 345] on link "[PERSON_NAME] [DATE] $ 5 . 83 Qty: 4" at bounding box center [268, 343] width 167 height 24
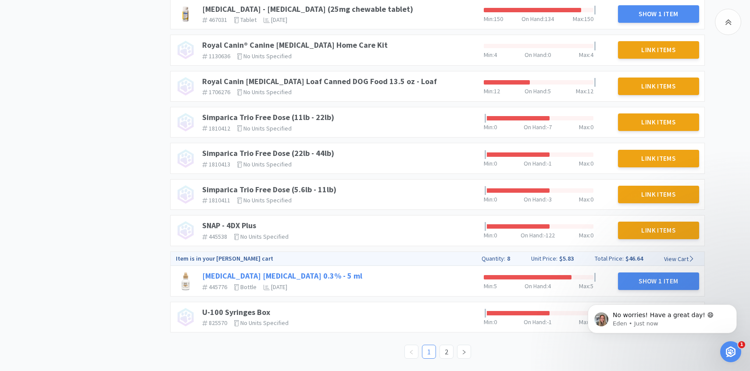
click at [323, 279] on link "[MEDICAL_DATA] [MEDICAL_DATA] 0.3% - 5 ml" at bounding box center [282, 276] width 160 height 10
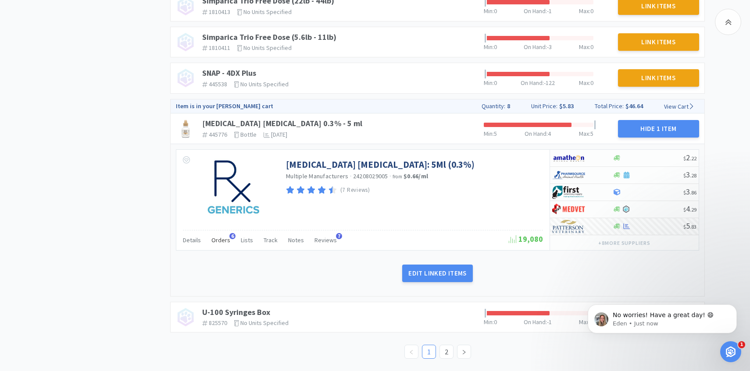
click at [222, 238] on span "Orders" at bounding box center [220, 240] width 19 height 8
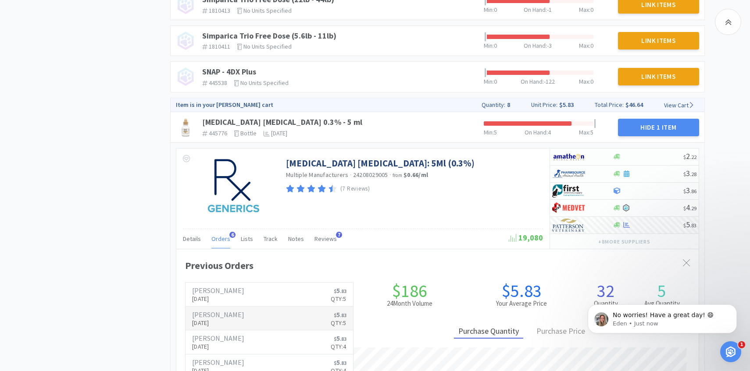
click at [240, 319] on link "[PERSON_NAME] [DATE] $ 5 . 83 Qty: 5" at bounding box center [268, 319] width 167 height 24
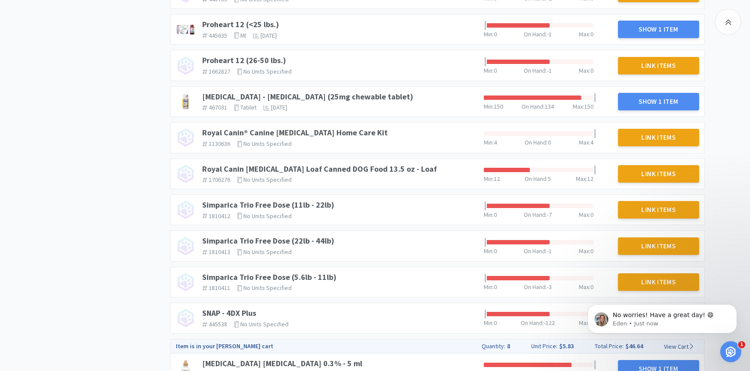
scroll to position [632, 0]
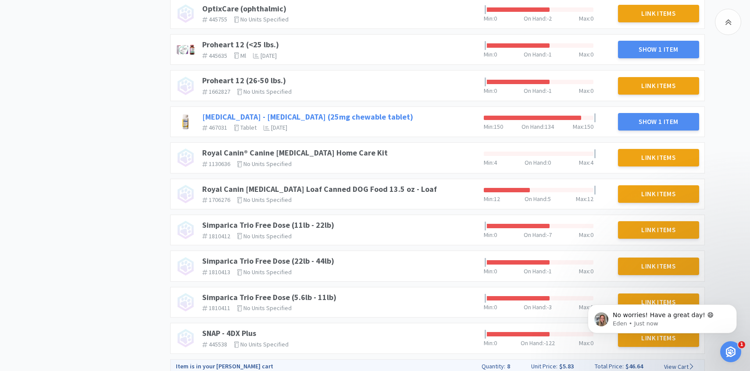
click at [341, 113] on link "[MEDICAL_DATA] - [MEDICAL_DATA] (25mg chewable tablet)" at bounding box center [307, 117] width 211 height 10
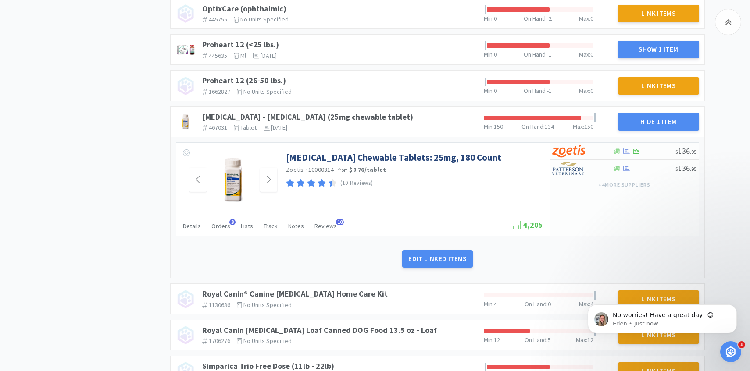
scroll to position [652, 0]
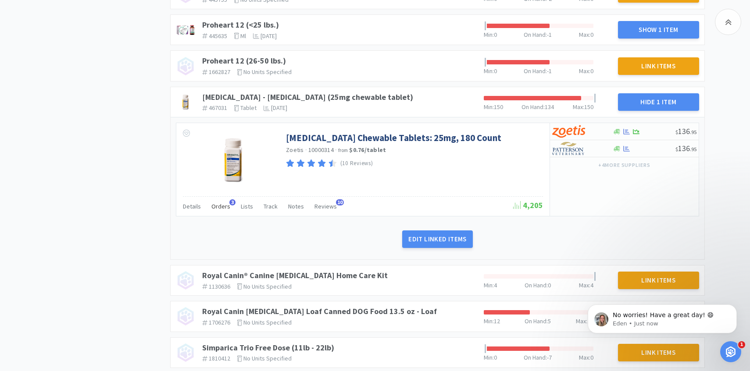
click at [219, 203] on span "Orders" at bounding box center [220, 207] width 19 height 8
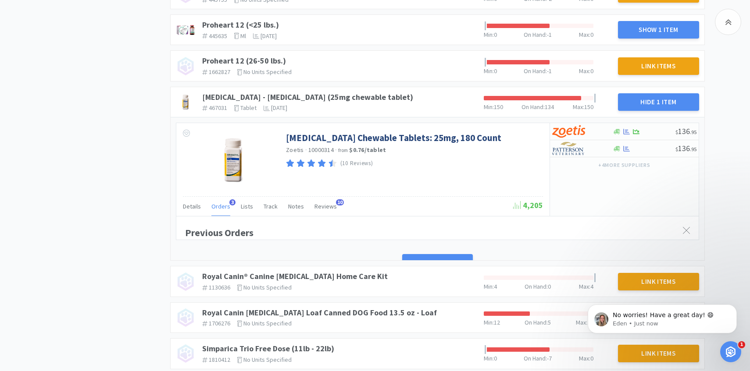
scroll to position [240, 522]
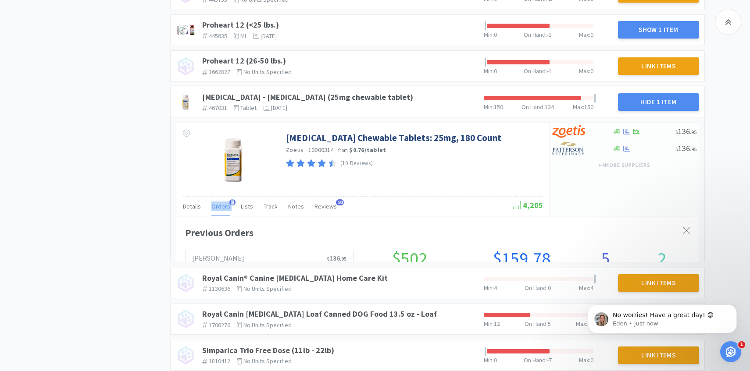
click at [219, 203] on span "Orders" at bounding box center [220, 207] width 19 height 8
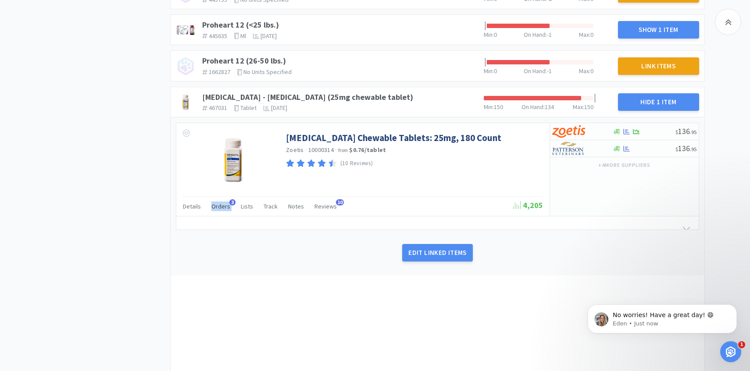
click at [219, 203] on span "Orders" at bounding box center [220, 207] width 19 height 8
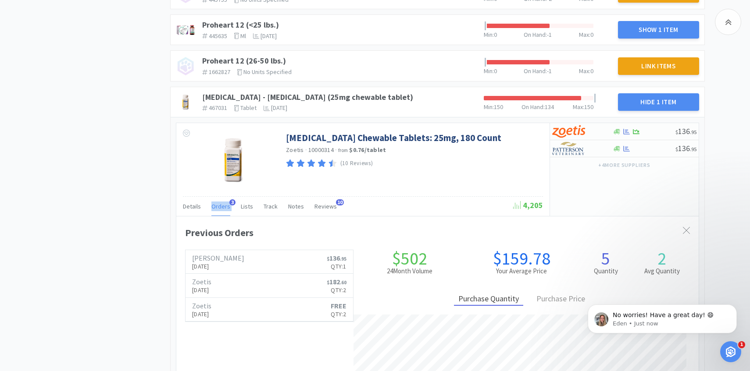
click at [219, 203] on span "Orders" at bounding box center [220, 207] width 19 height 8
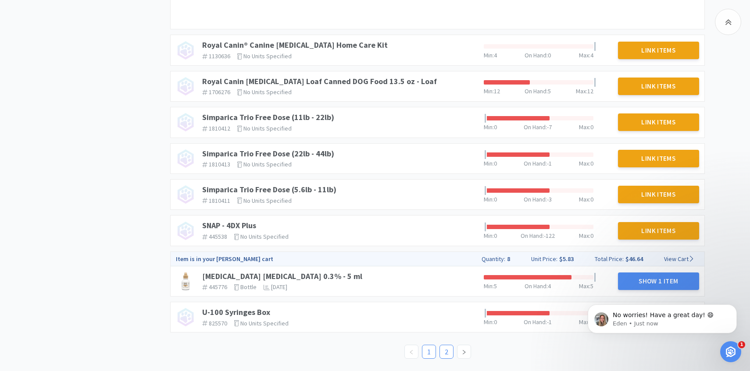
scroll to position [991, 0]
click at [448, 354] on link "2" at bounding box center [446, 351] width 13 height 13
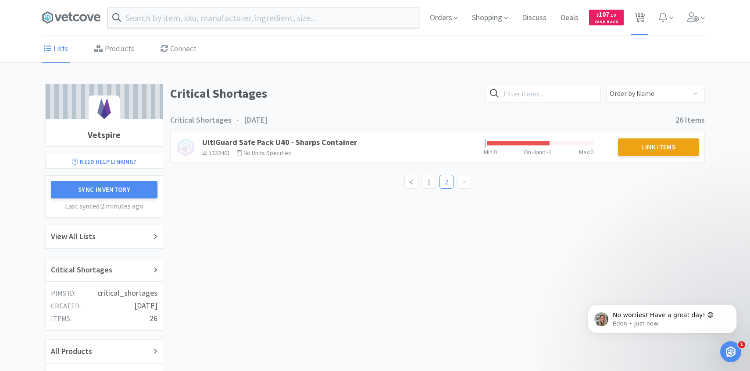
click at [640, 19] on span "11" at bounding box center [640, 14] width 6 height 35
select select "1"
select select "3"
select select "2"
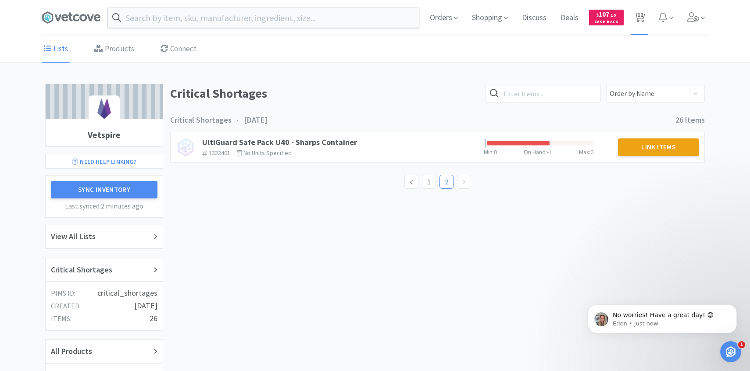
select select "1"
select select "50"
select select "2"
select select "8"
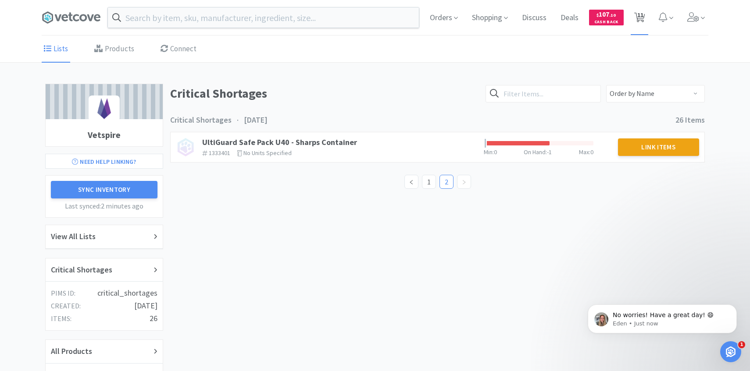
select select "5"
select select "2"
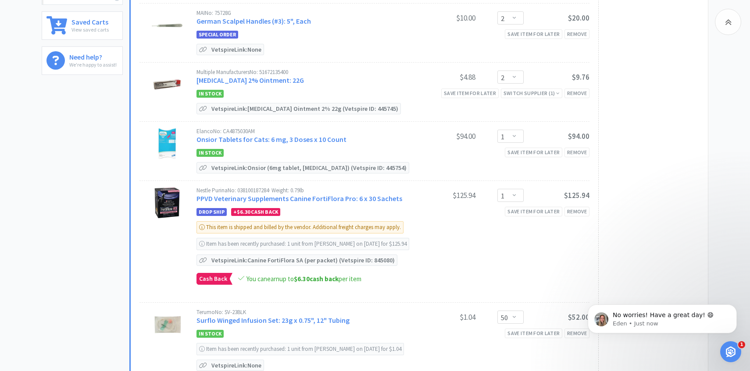
scroll to position [258, 0]
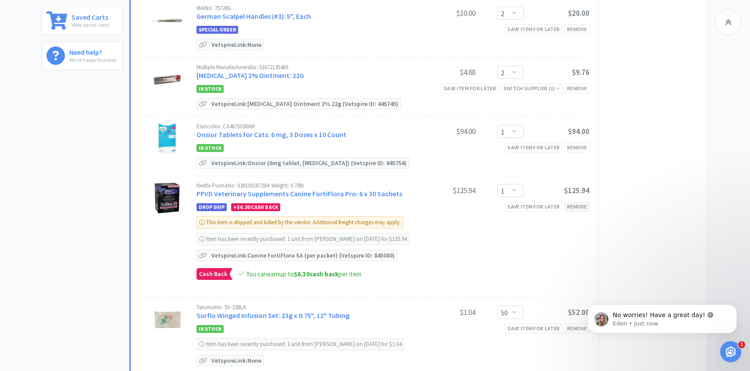
click at [581, 209] on div "Remove" at bounding box center [576, 206] width 25 height 9
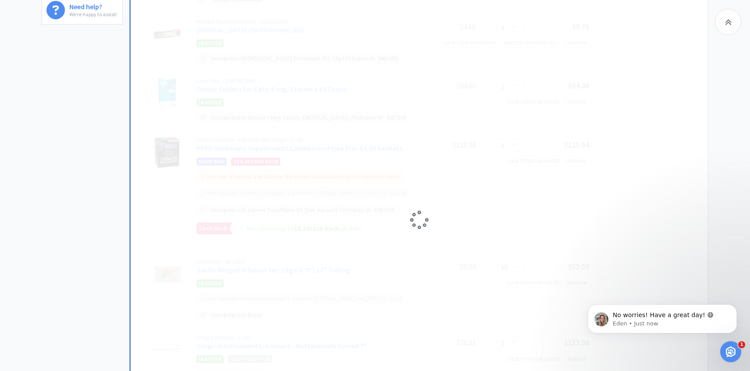
select select "2"
select select "8"
select select "5"
select select "2"
select select "50"
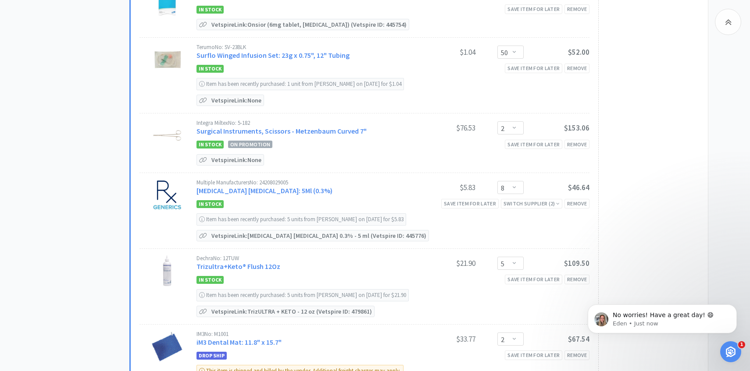
scroll to position [399, 0]
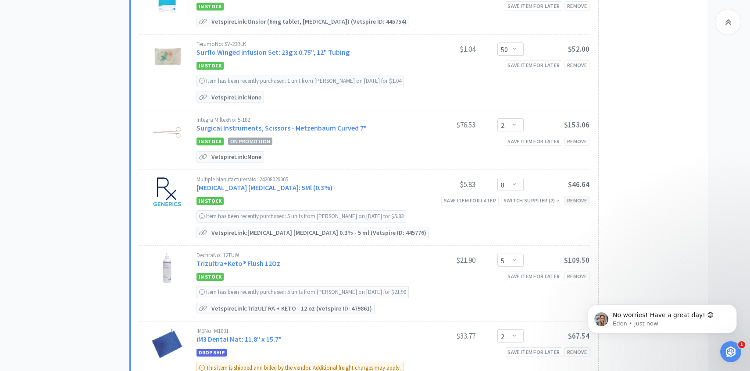
click at [578, 199] on div "Remove" at bounding box center [576, 200] width 25 height 9
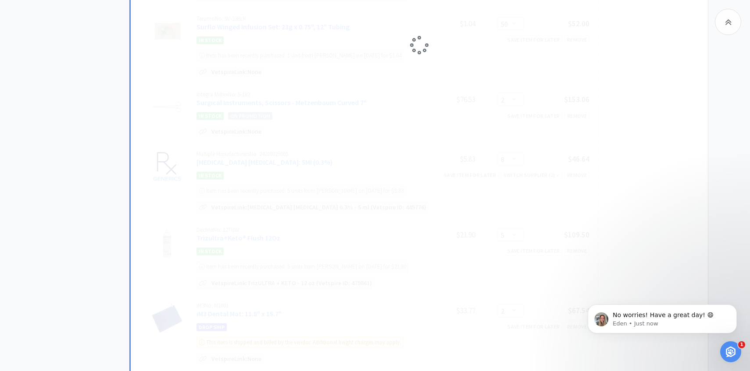
scroll to position [462, 0]
select select "5"
select select "2"
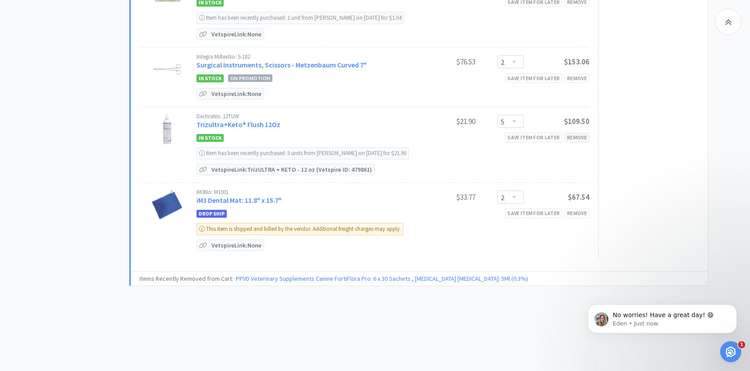
click at [572, 139] on div "Remove" at bounding box center [576, 137] width 25 height 9
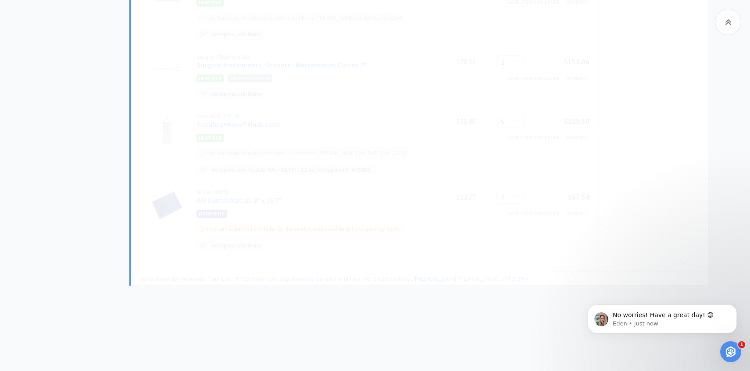
select select "2"
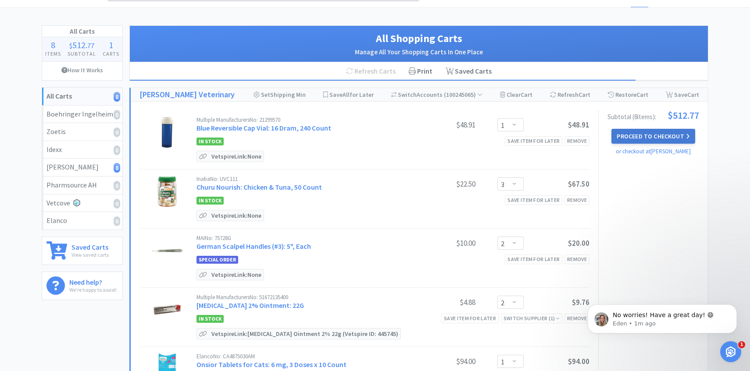
scroll to position [25, 0]
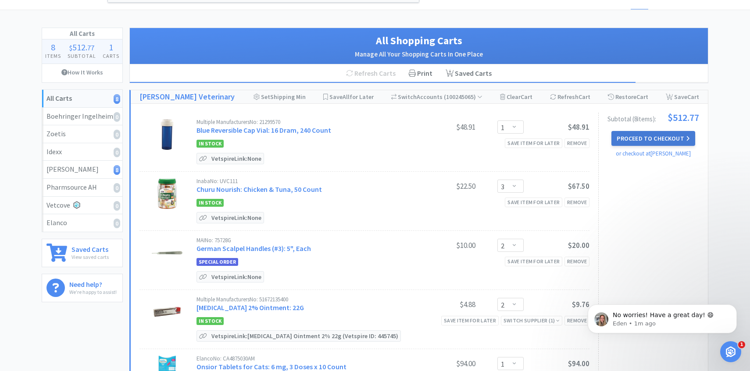
click at [653, 139] on button "Proceed to Checkout" at bounding box center [652, 138] width 83 height 15
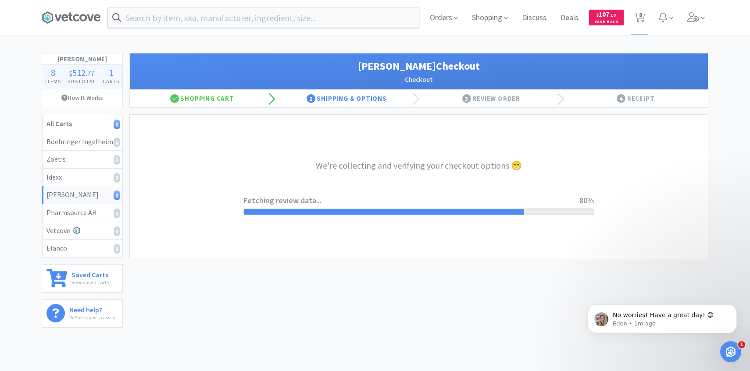
select select "1"
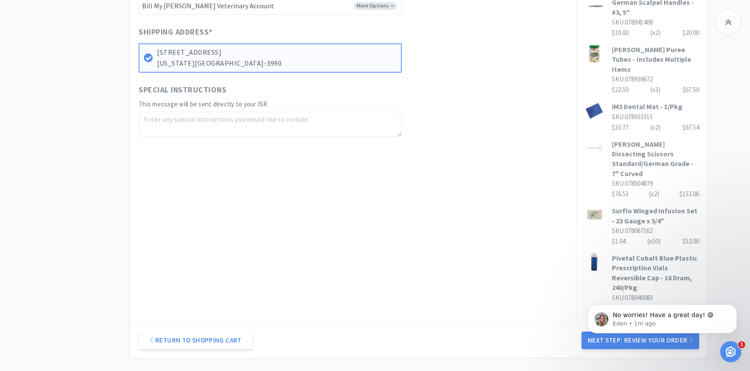
scroll to position [402, 0]
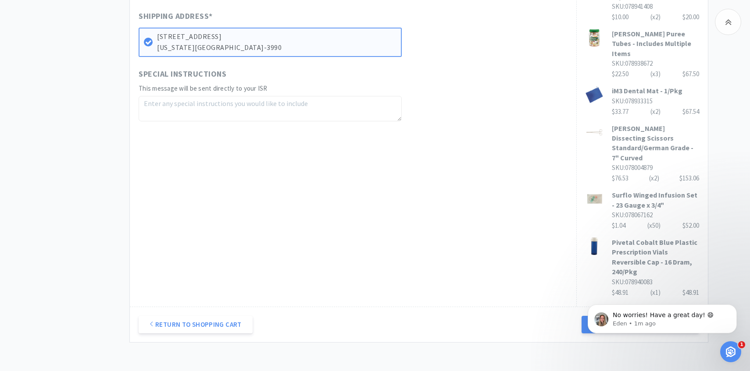
click at [586, 296] on body "No worries! Have a great day! 😄 Eden • 1m ago" at bounding box center [662, 317] width 168 height 54
click at [586, 302] on body "No worries! Have a great day! 😄 Eden • 1m ago" at bounding box center [662, 317] width 168 height 54
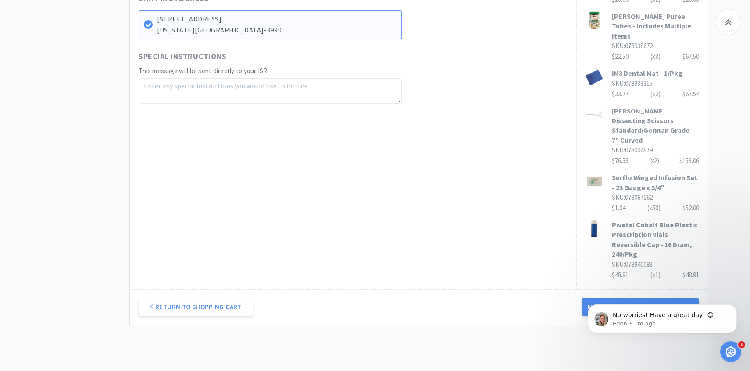
click at [673, 284] on div "No worries! Have a great day! 😄 Eden • 1m ago" at bounding box center [661, 279] width 161 height 110
click at [679, 284] on div "No worries! Have a great day! 😄 Eden • 1m ago" at bounding box center [661, 279] width 161 height 110
click at [734, 308] on icon "Dismiss notification" at bounding box center [734, 307] width 5 height 5
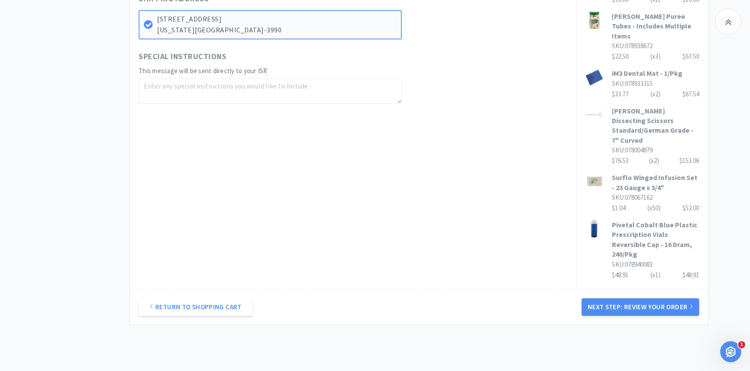
click at [644, 289] on div "Return to Shopping Cart Next Step: Review Your Order" at bounding box center [419, 307] width 578 height 36
click at [643, 299] on button "Next Step: Review Your Order" at bounding box center [639, 308] width 117 height 18
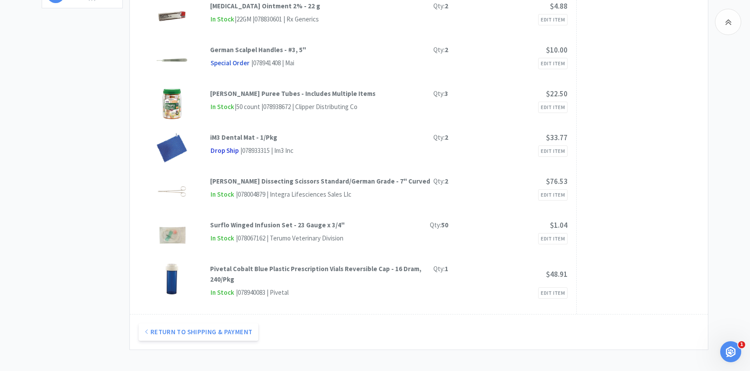
scroll to position [0, 0]
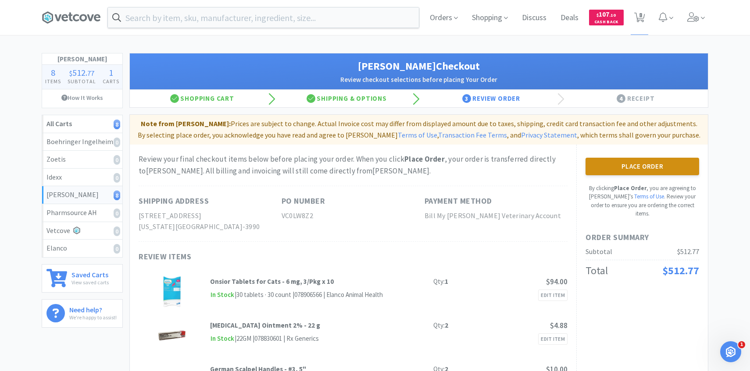
click at [591, 165] on button "Place Order" at bounding box center [642, 167] width 114 height 18
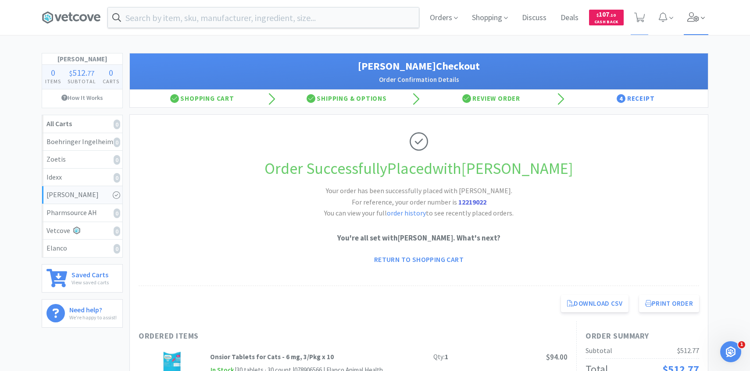
click at [690, 25] on span at bounding box center [695, 17] width 25 height 35
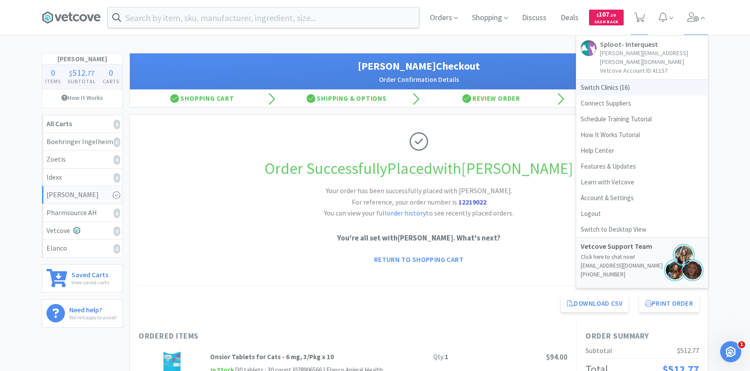
click at [636, 82] on span "Switch Clinics ( 16 )" at bounding box center [642, 88] width 132 height 16
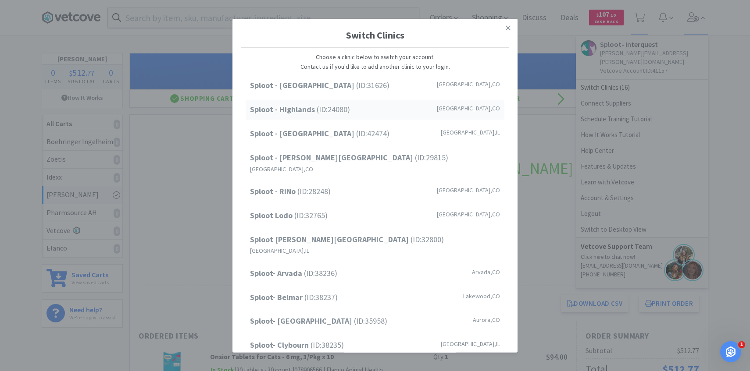
click at [356, 105] on div "Sploot - Highlands (ID: 24080 ) [GEOGRAPHIC_DATA] , [GEOGRAPHIC_DATA]" at bounding box center [374, 110] width 259 height 20
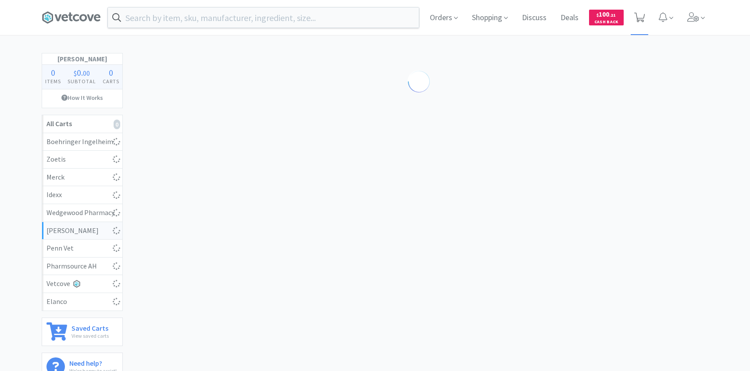
click at [639, 9] on span at bounding box center [639, 17] width 18 height 35
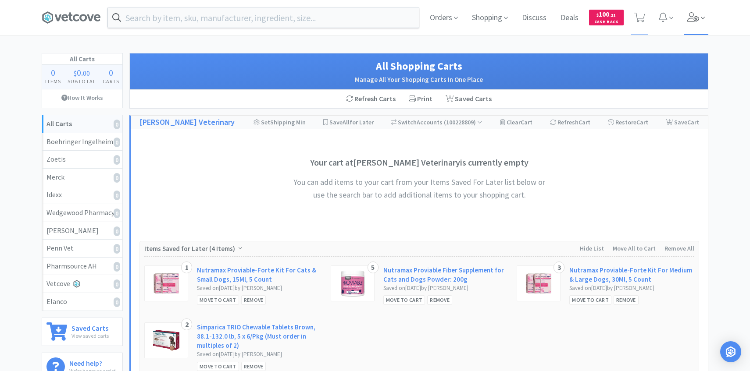
click at [694, 26] on span at bounding box center [695, 17] width 25 height 35
